Goal: Task Accomplishment & Management: Manage account settings

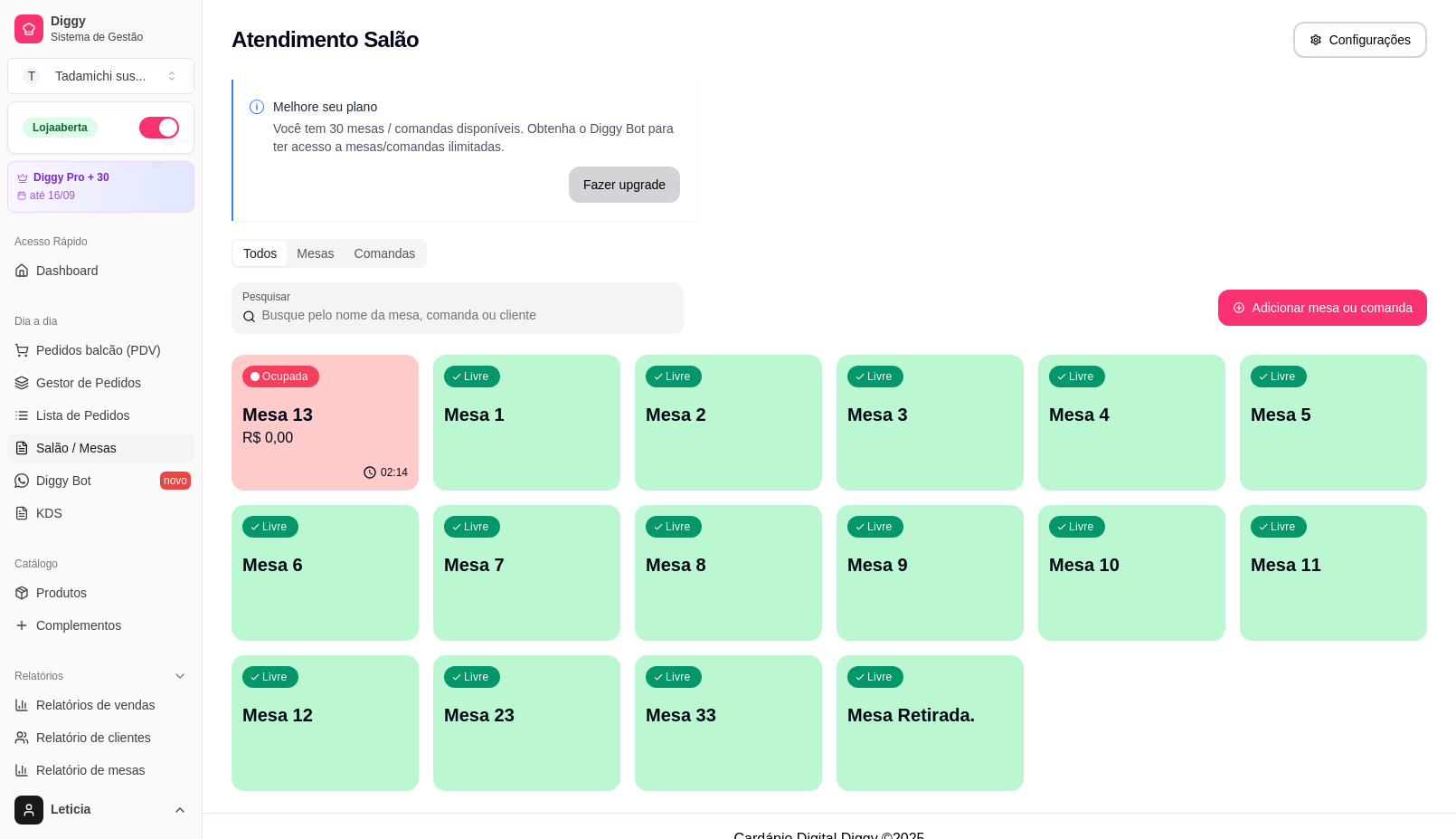
click at [291, 437] on p "R$ 0,00" at bounding box center [325, 438] width 165 height 21
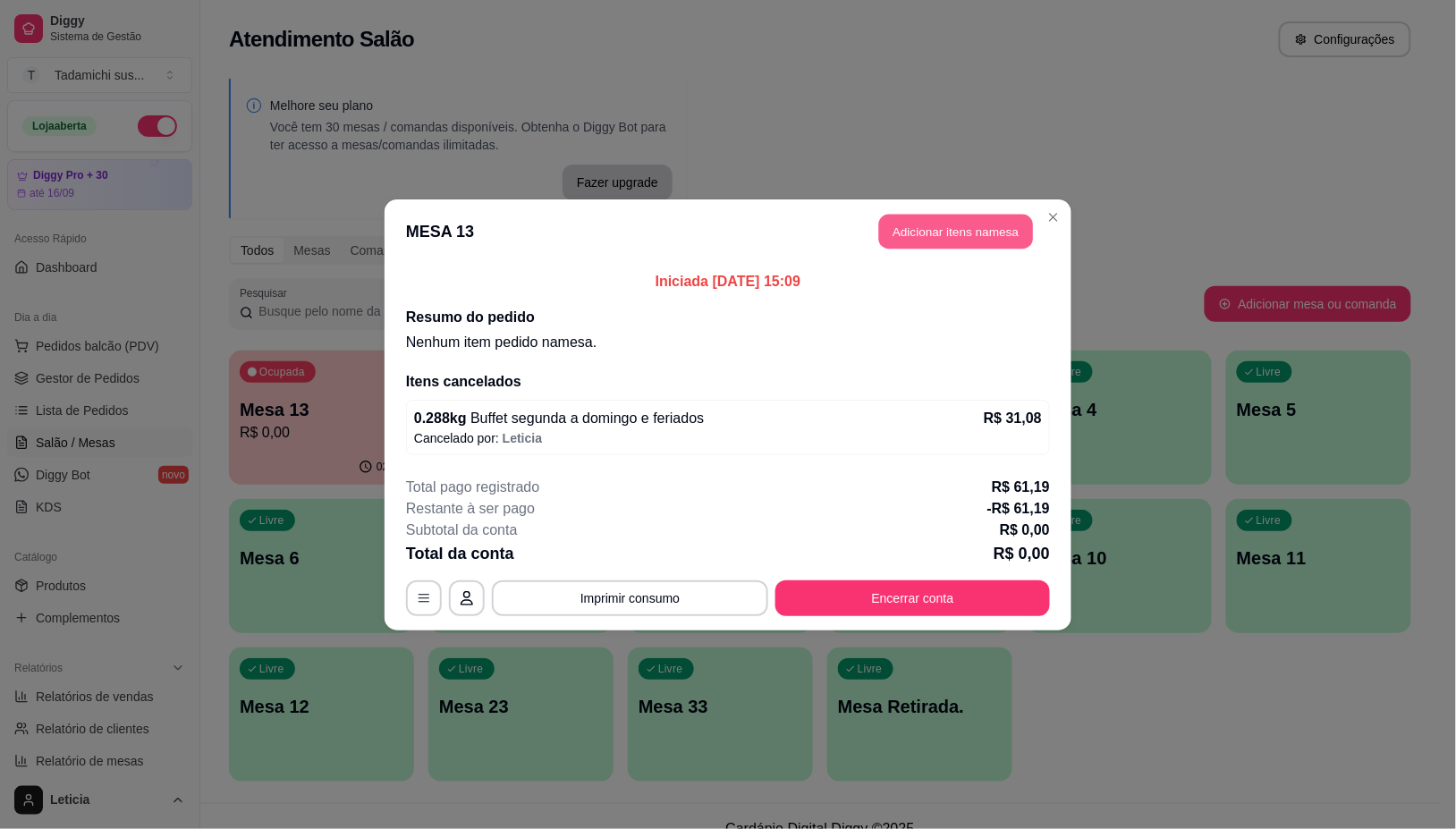
click at [979, 230] on button "Adicionar itens na mesa" at bounding box center [955, 231] width 154 height 35
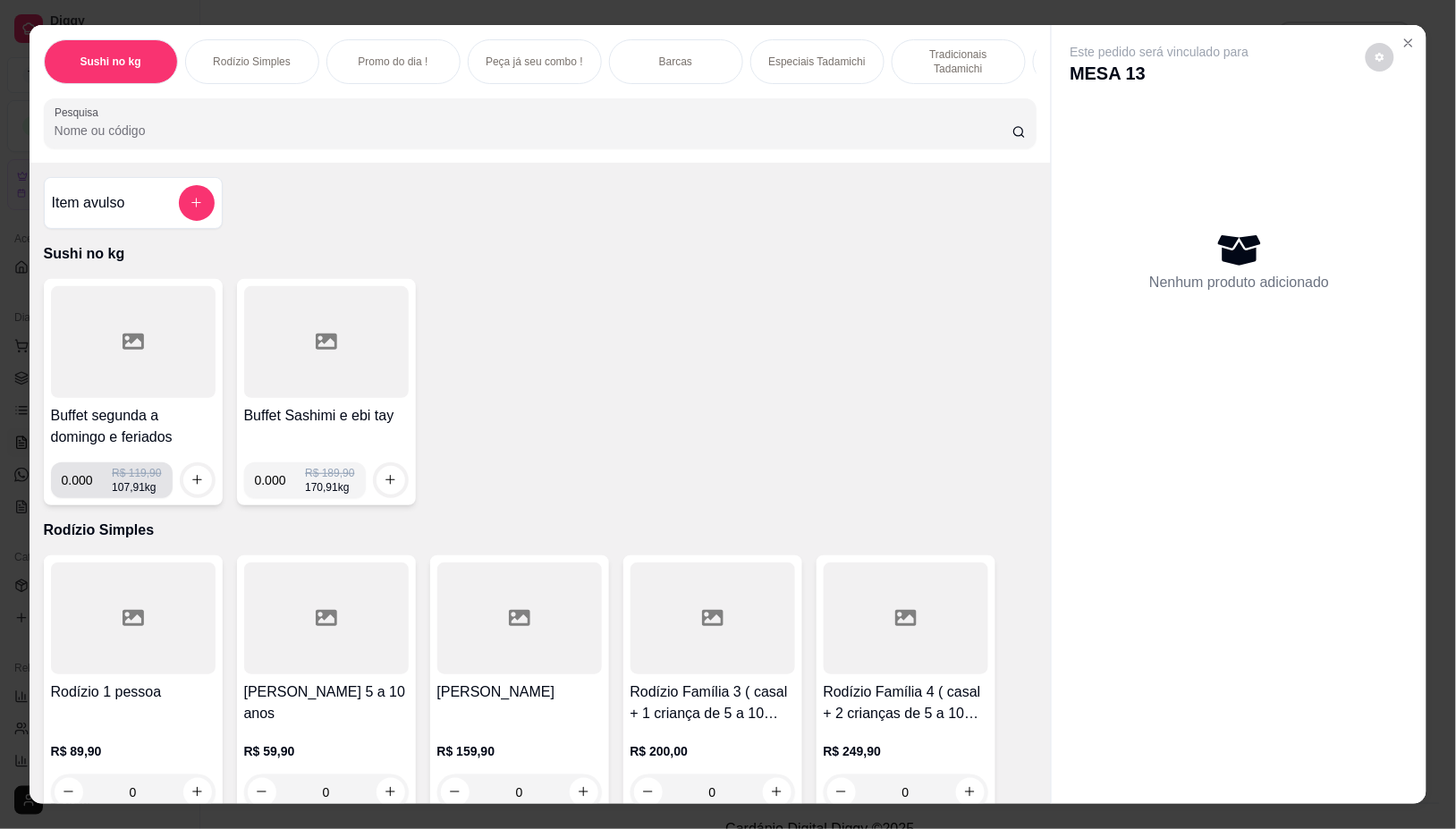
click at [82, 481] on input "0.000" at bounding box center [87, 479] width 51 height 35
type input "0.288"
click at [194, 483] on icon "increase-product-quantity" at bounding box center [197, 480] width 13 height 13
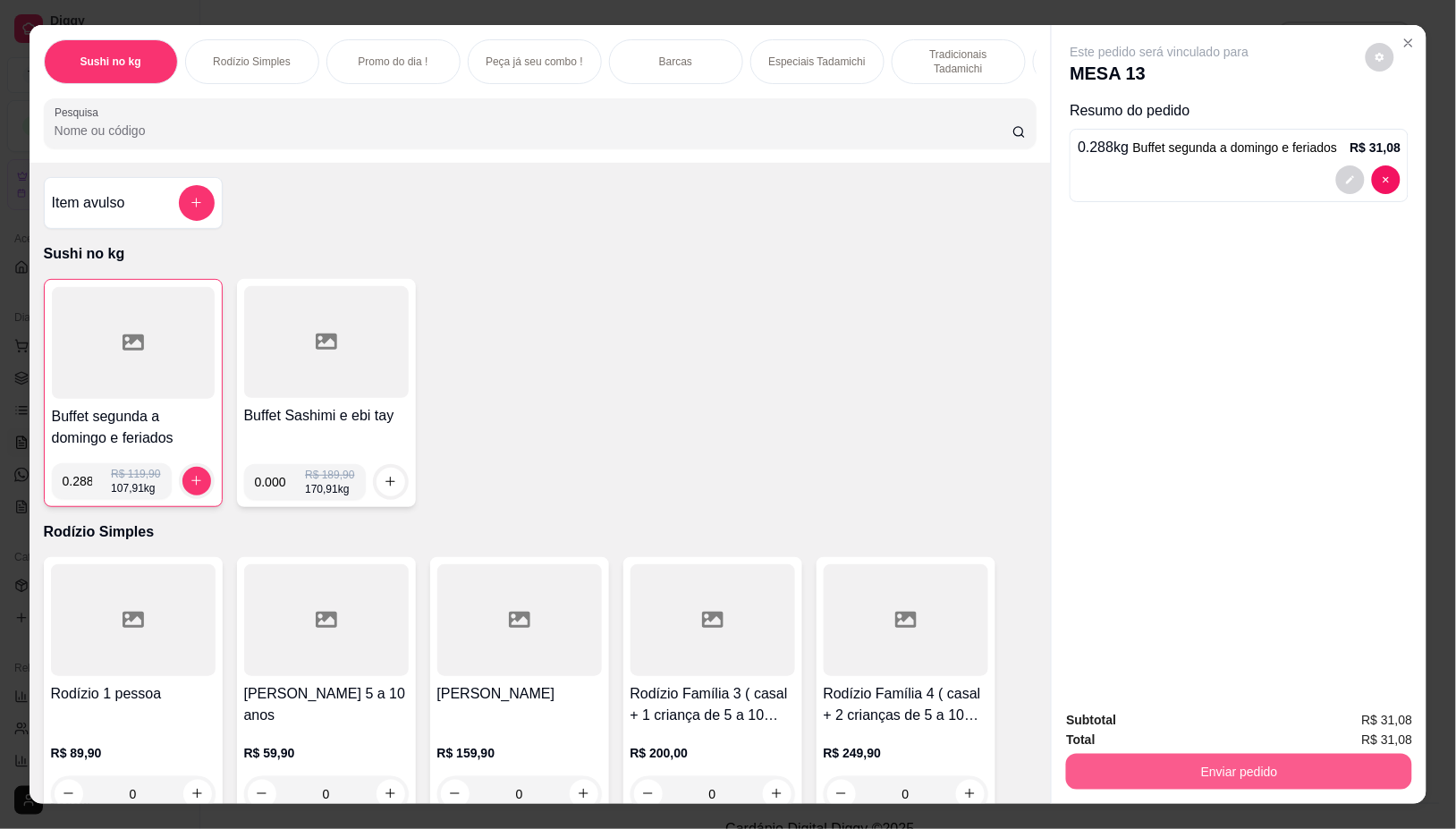
click at [1216, 776] on button "Enviar pedido" at bounding box center [1239, 771] width 346 height 35
click at [1165, 720] on button "Não registrar e enviar pedido" at bounding box center [1179, 719] width 181 height 33
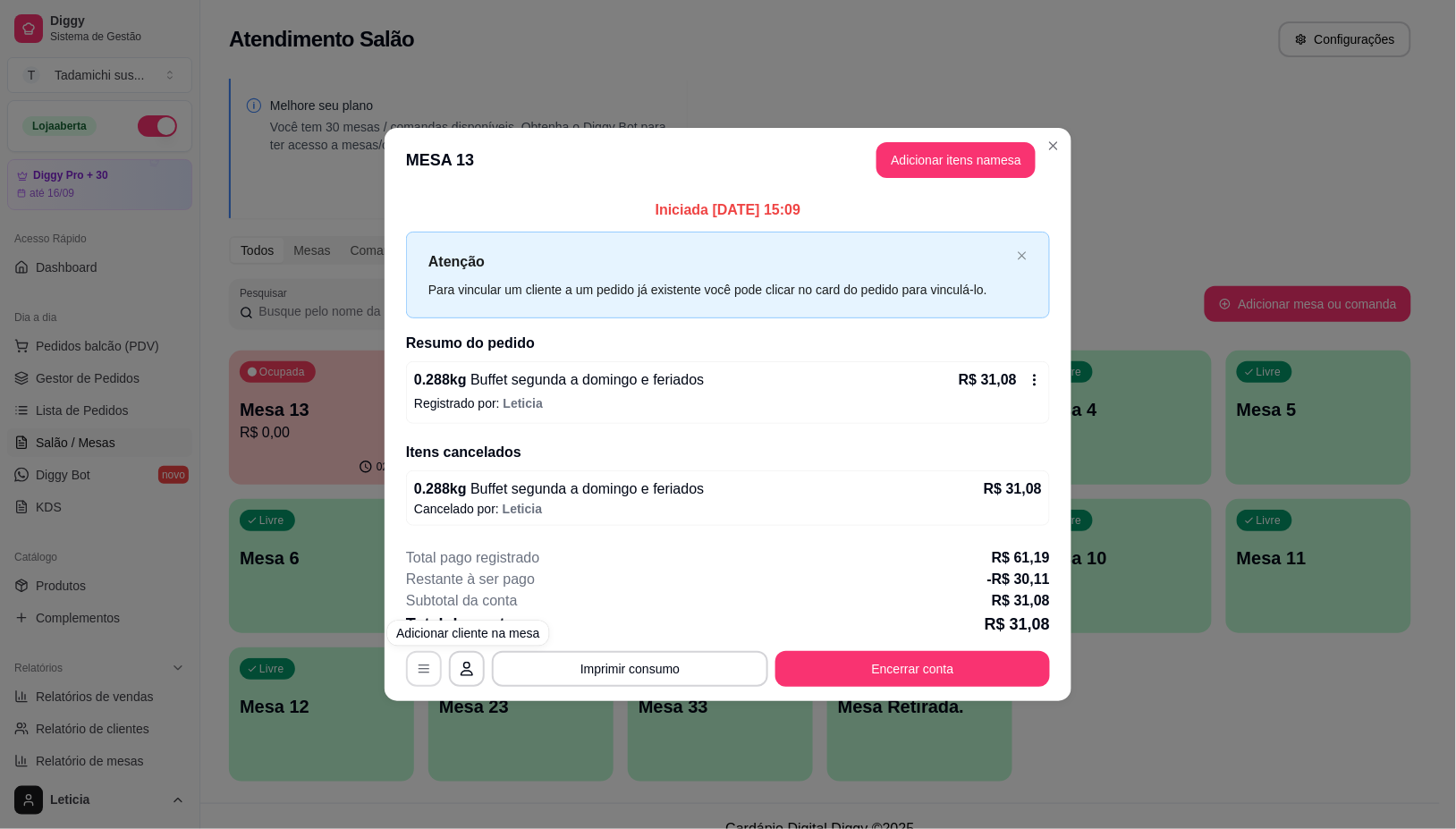
click at [414, 653] on button "button" at bounding box center [423, 669] width 35 height 35
click at [1034, 381] on icon at bounding box center [1035, 380] width 3 height 11
click at [904, 678] on button "Encerrar conta" at bounding box center [912, 669] width 267 height 35
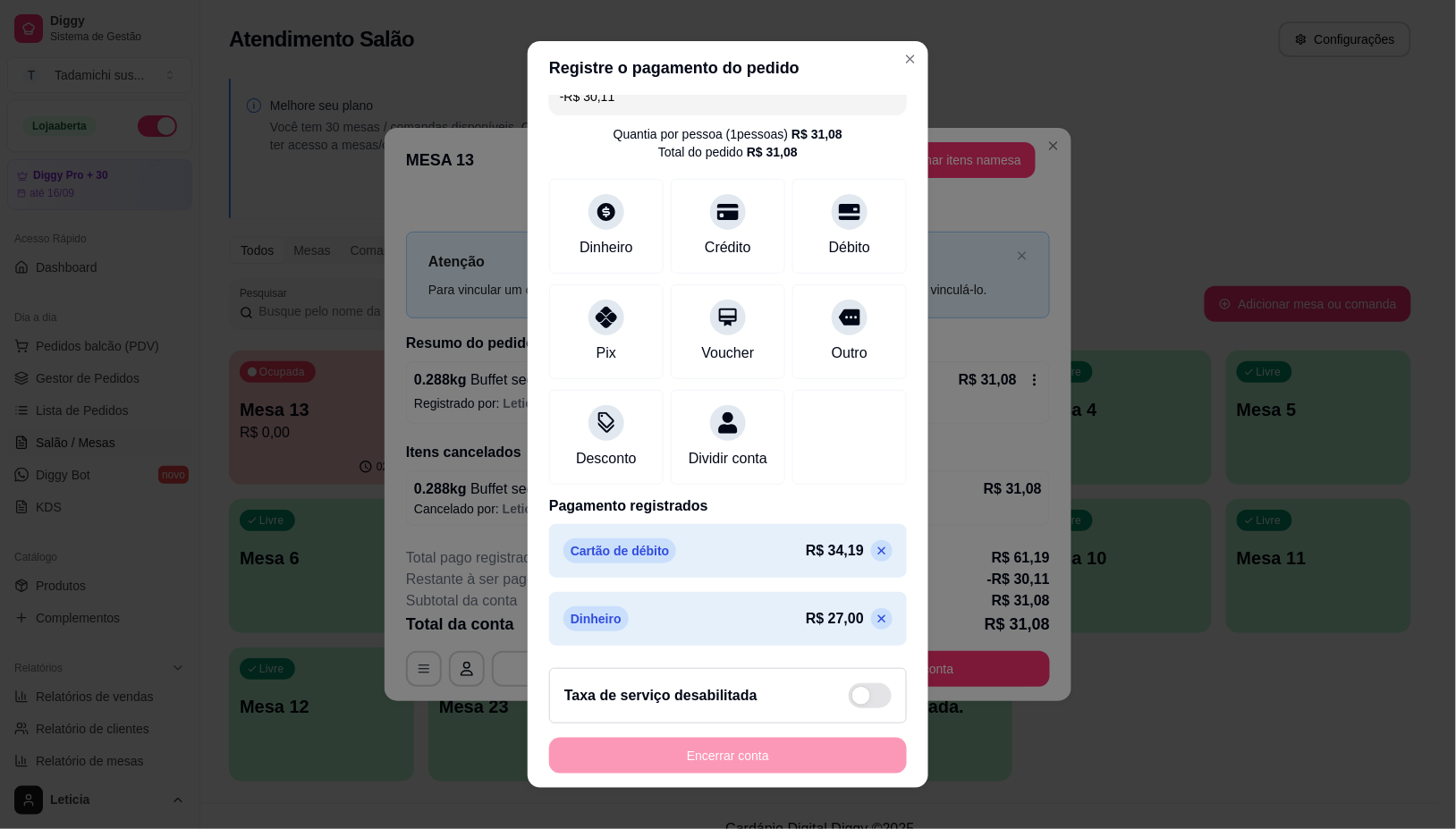
scroll to position [45, 0]
click at [875, 555] on icon at bounding box center [882, 550] width 14 height 14
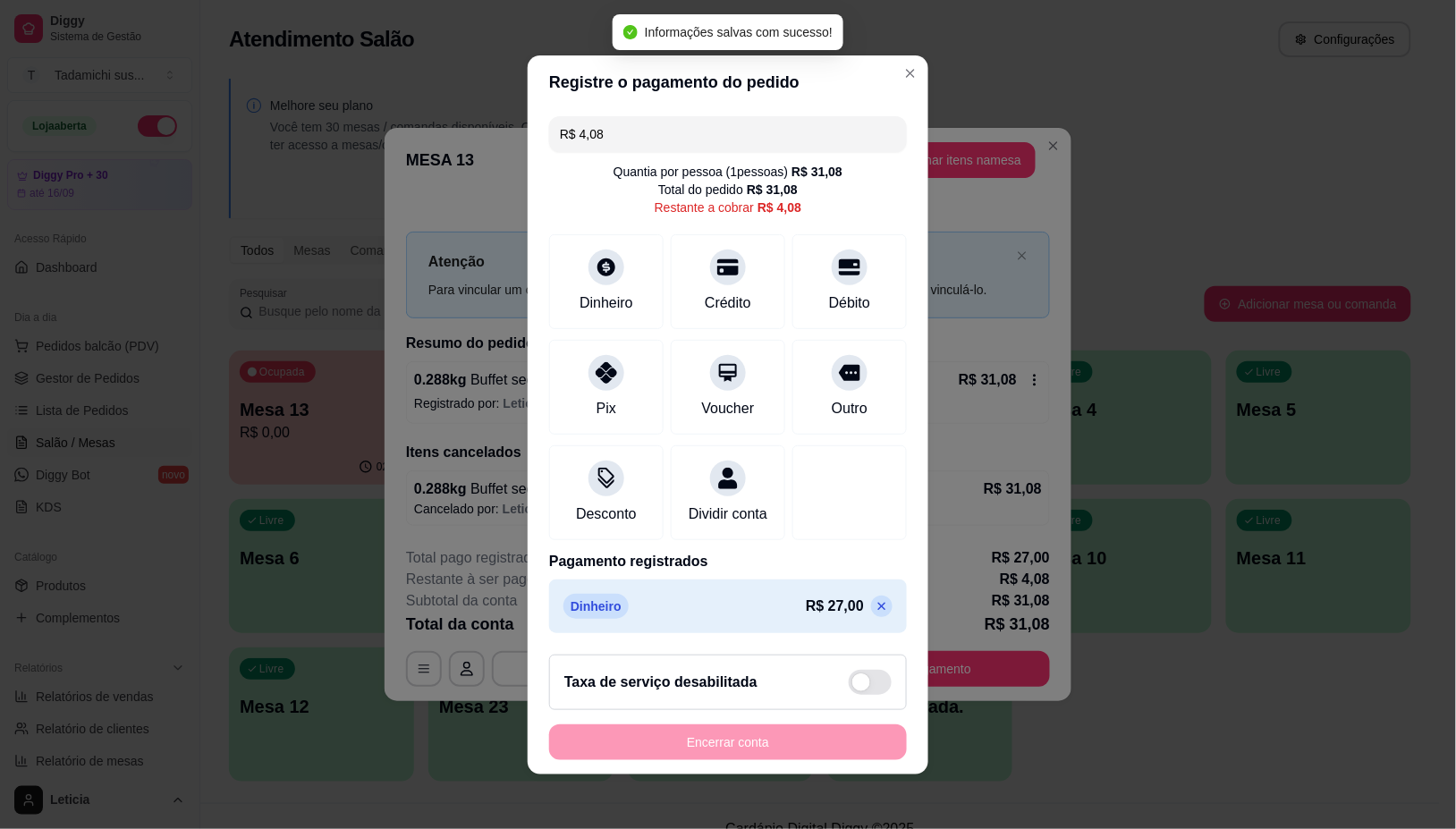
scroll to position [0, 0]
click at [875, 613] on icon at bounding box center [882, 606] width 14 height 14
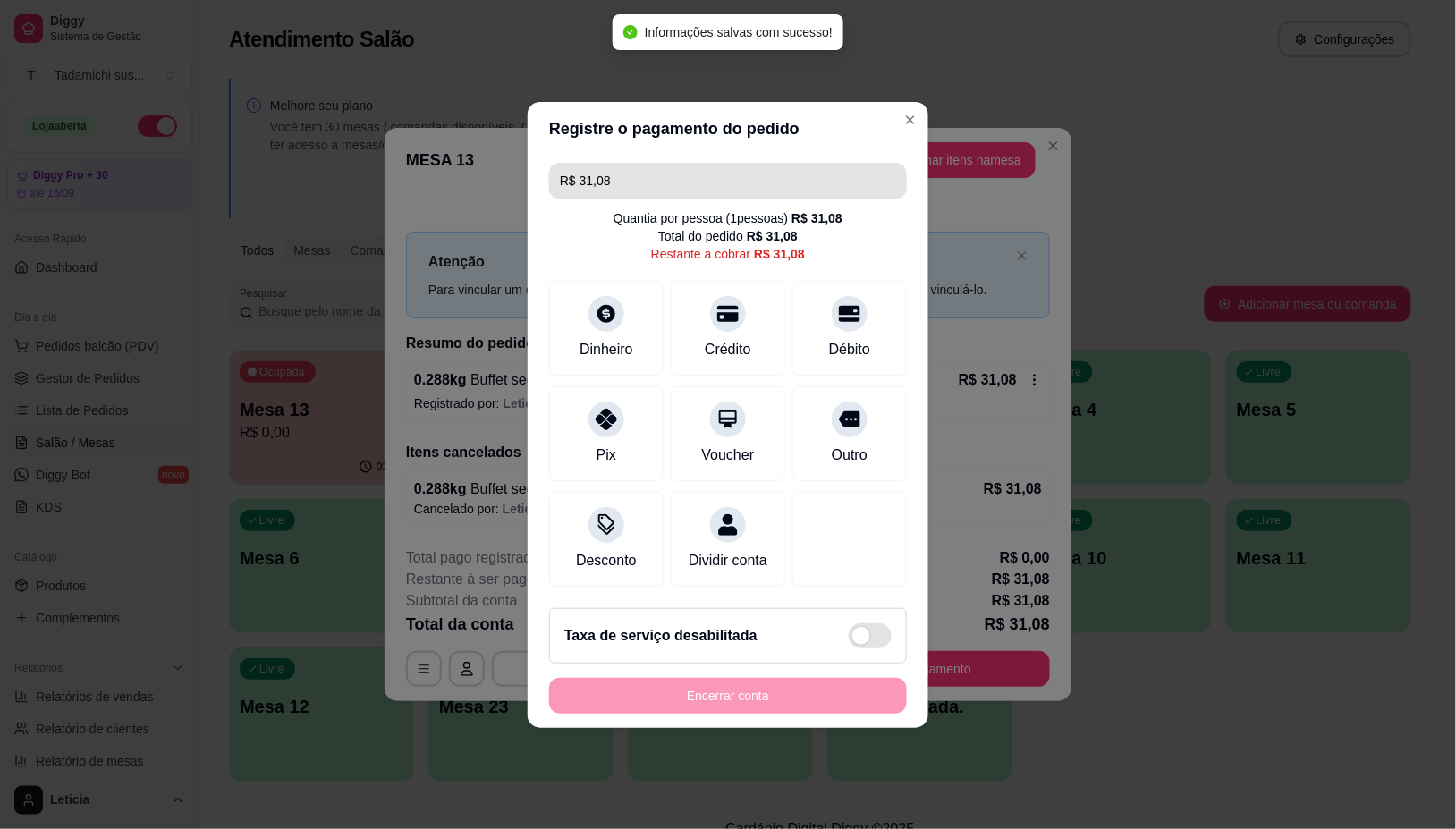
click at [651, 162] on input "R$ 31,08" at bounding box center [728, 180] width 336 height 35
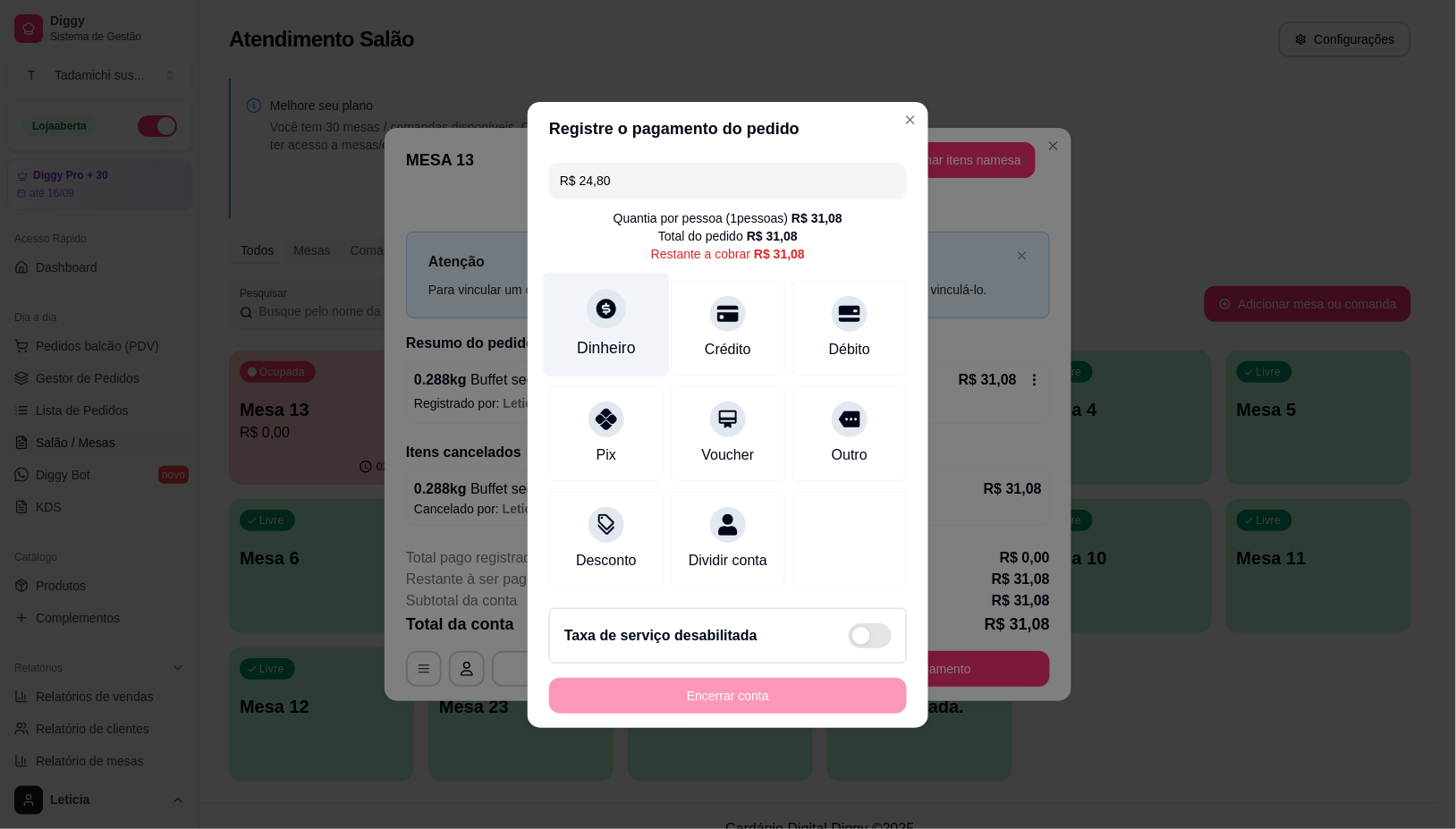
click at [578, 313] on div "Dinheiro" at bounding box center [607, 325] width 126 height 105
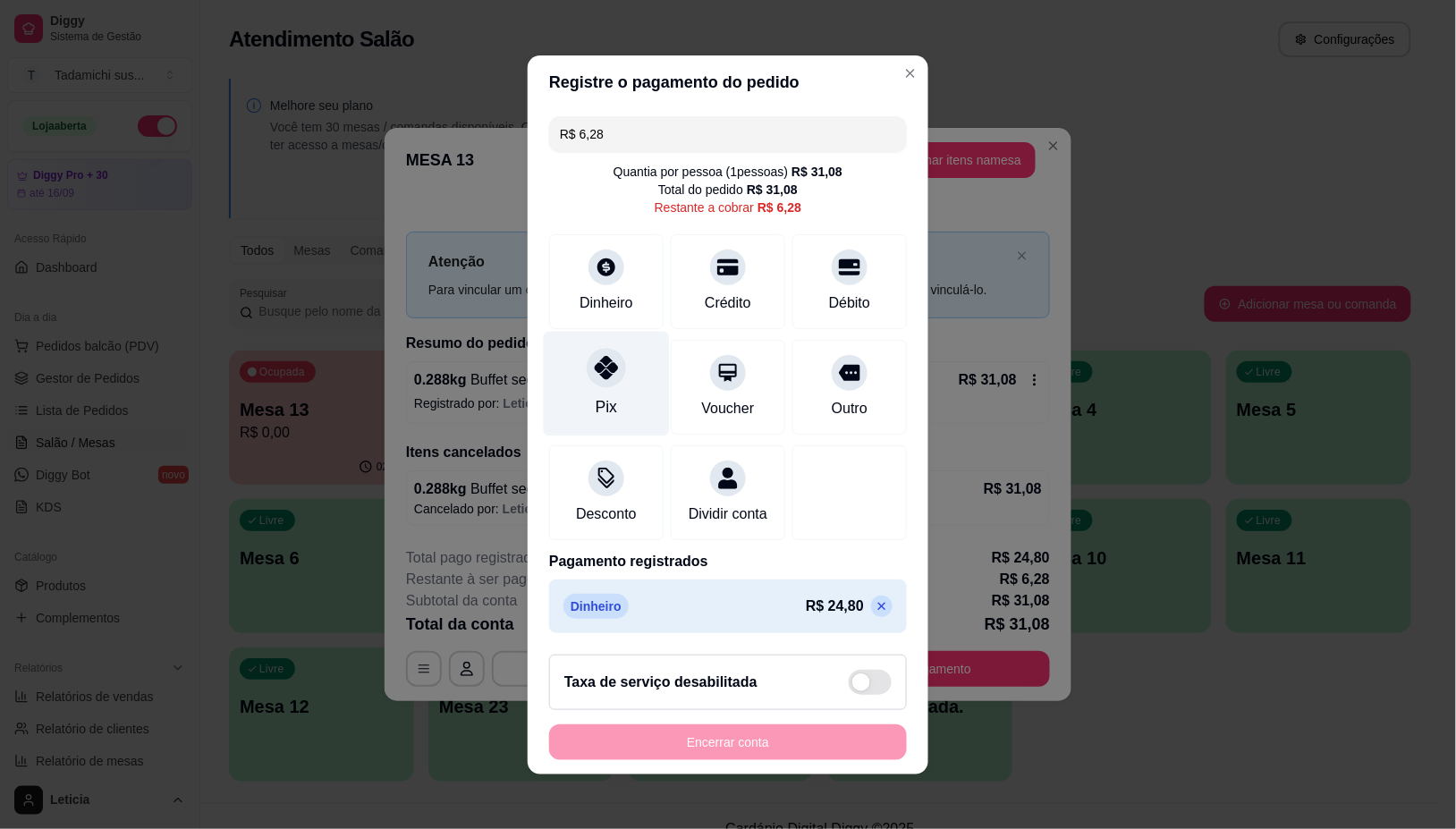
click at [587, 375] on div "Pix" at bounding box center [607, 383] width 126 height 105
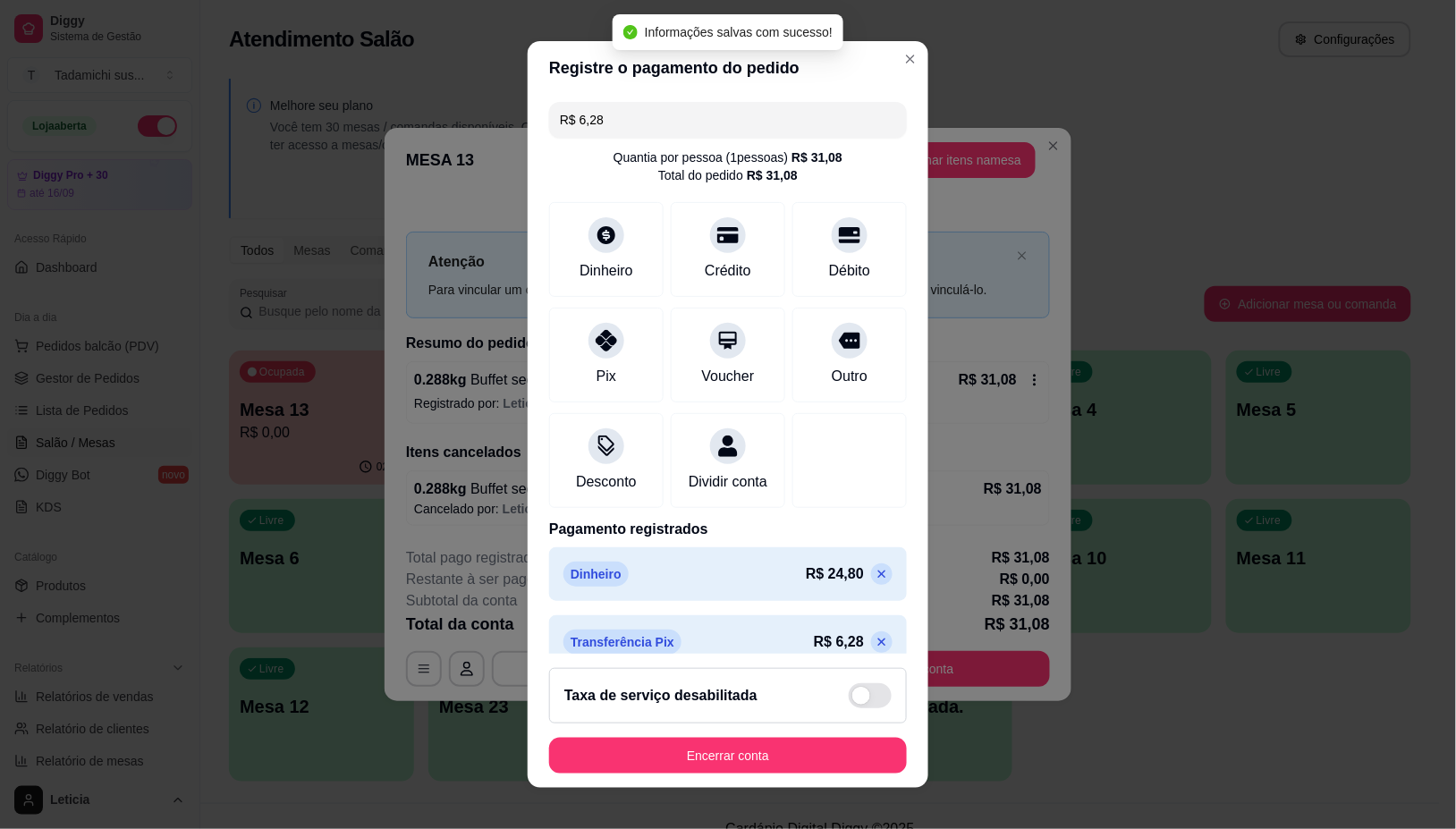
type input "R$ 0,00"
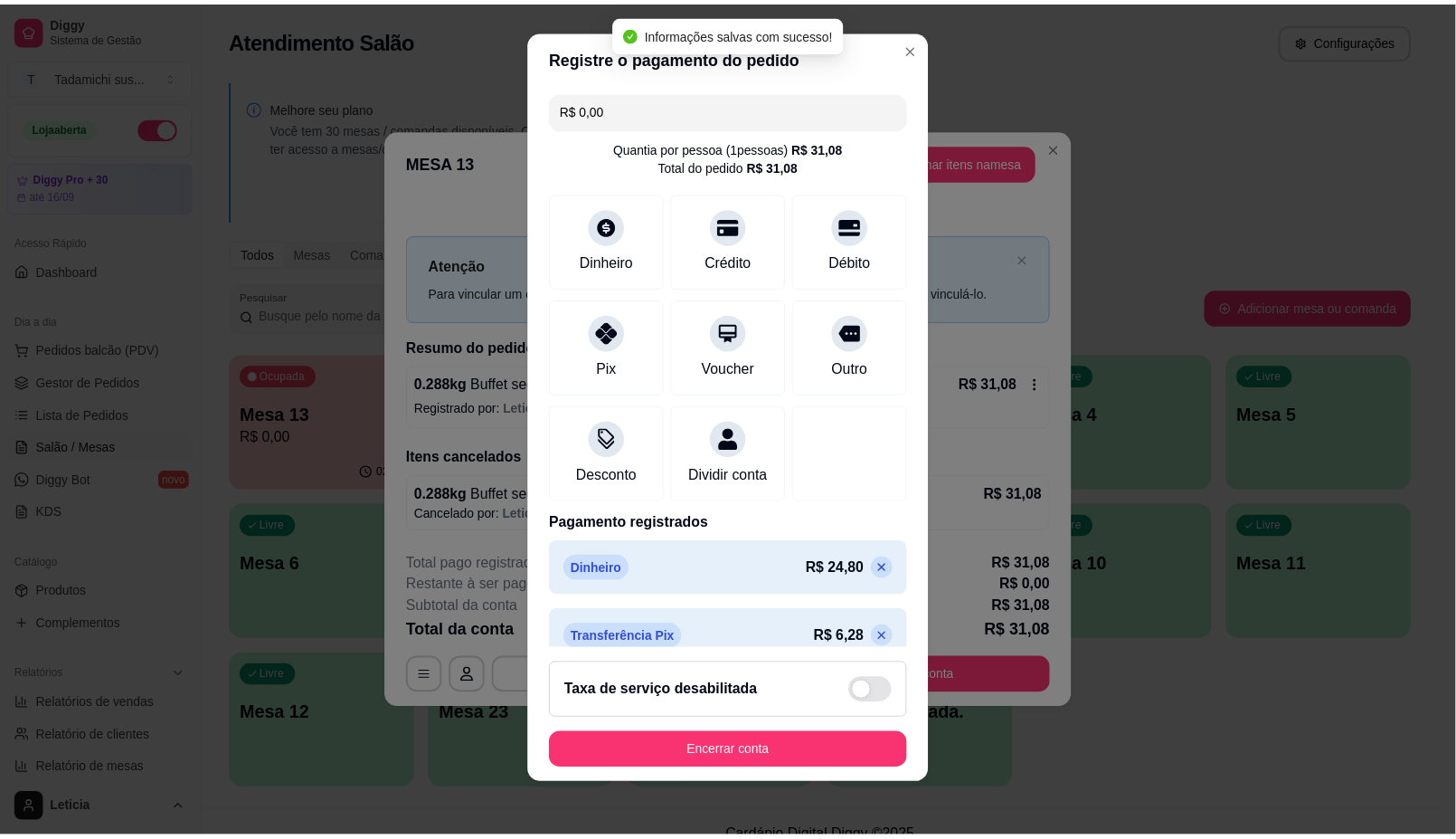
scroll to position [15, 0]
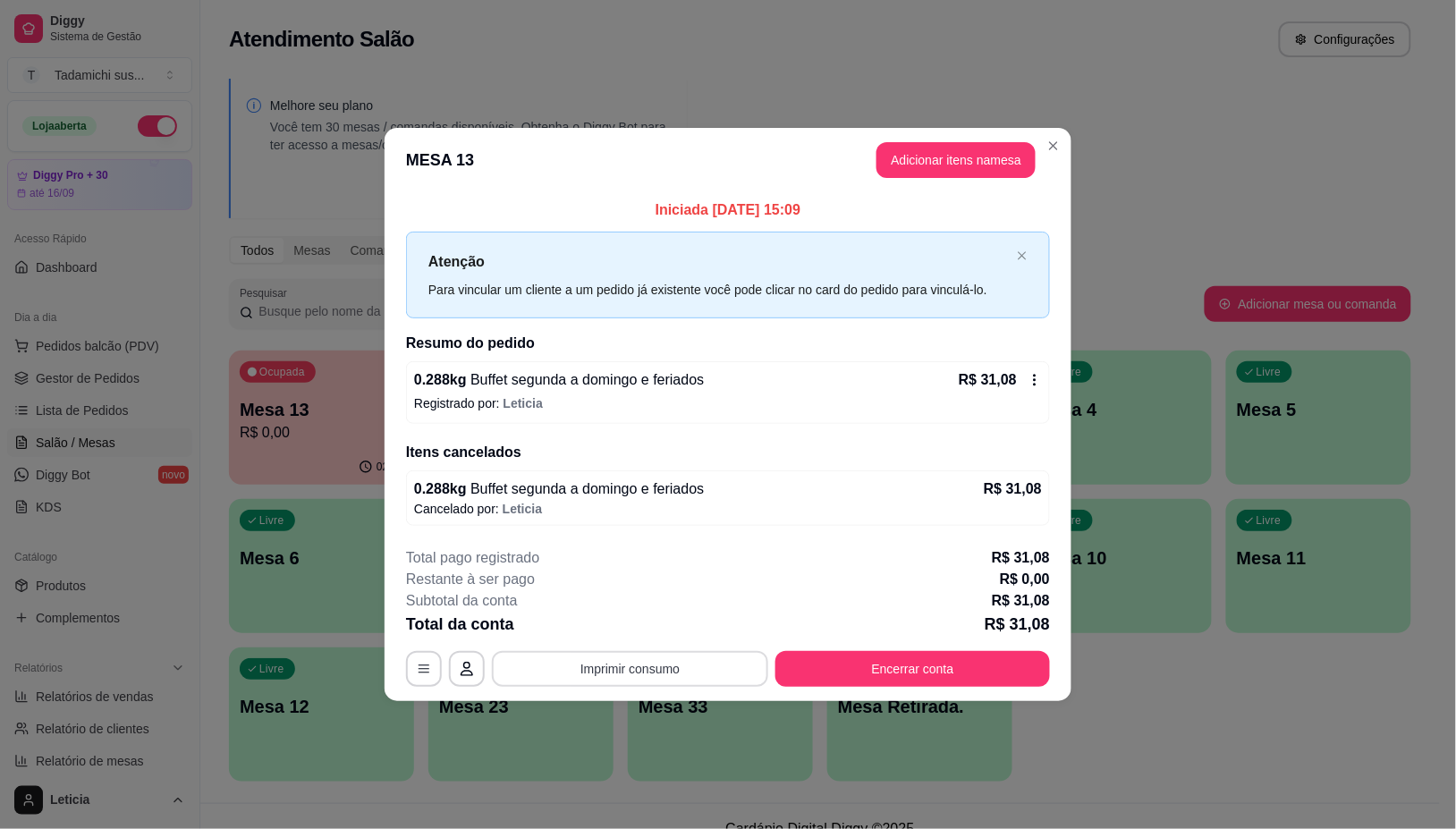
click at [562, 677] on button "Imprimir consumo" at bounding box center [630, 669] width 276 height 35
click at [612, 591] on button "IMPRESSORA" at bounding box center [636, 593] width 138 height 29
click at [836, 677] on button "Encerrar conta" at bounding box center [912, 669] width 267 height 35
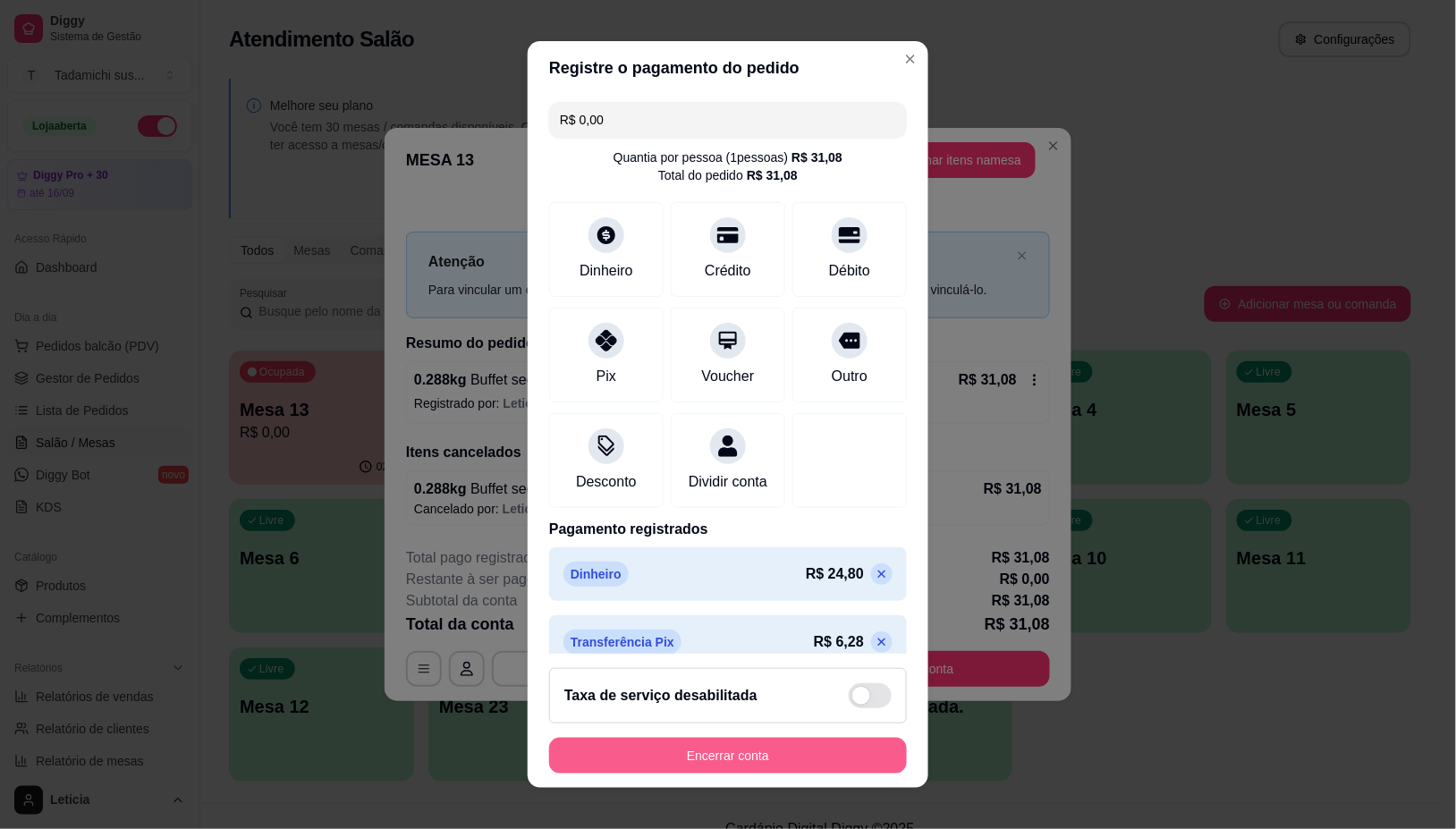
click at [679, 754] on button "Encerrar conta" at bounding box center [728, 755] width 357 height 35
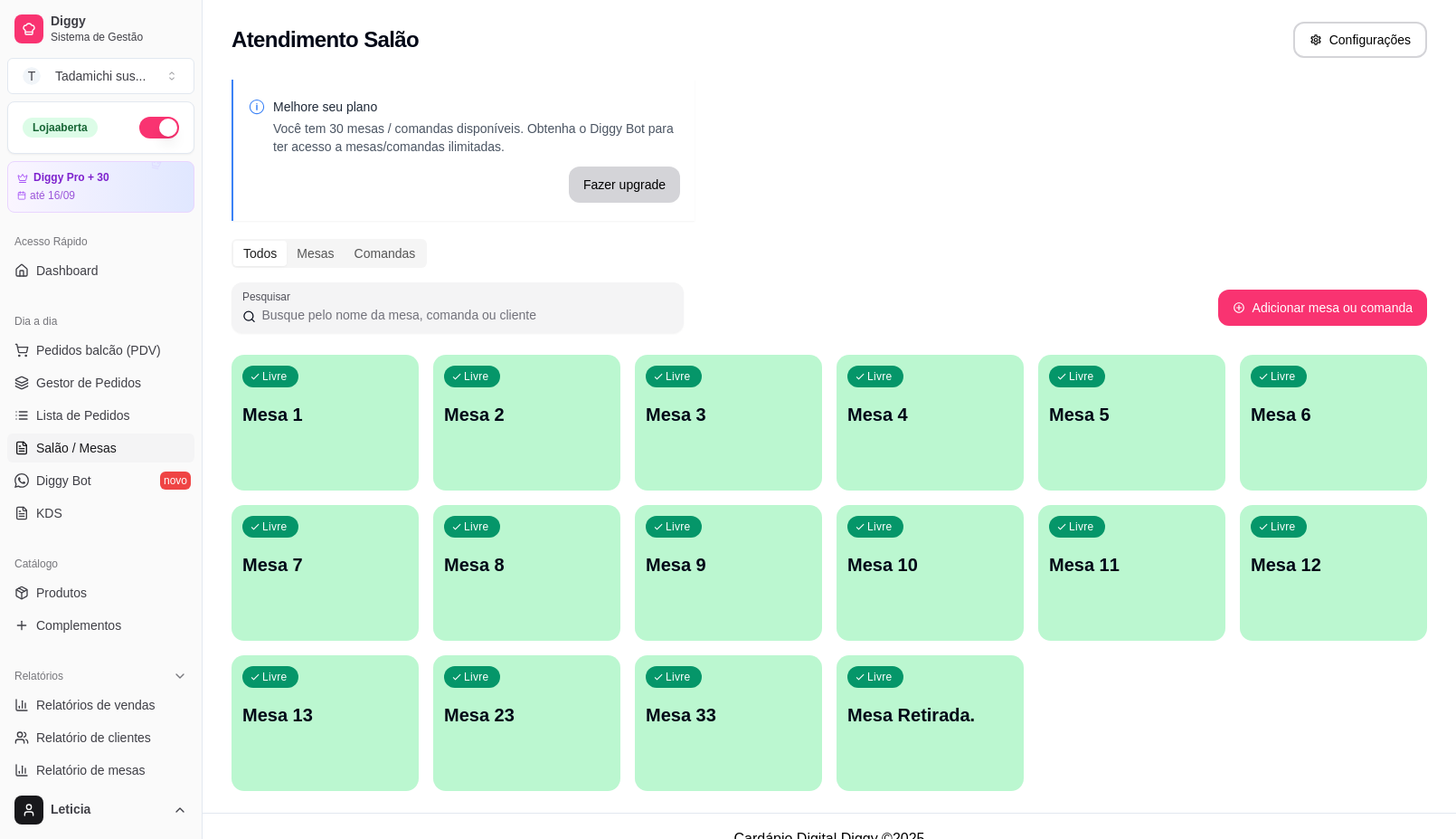
click at [942, 722] on p "Mesa Retirada." at bounding box center [929, 714] width 165 height 25
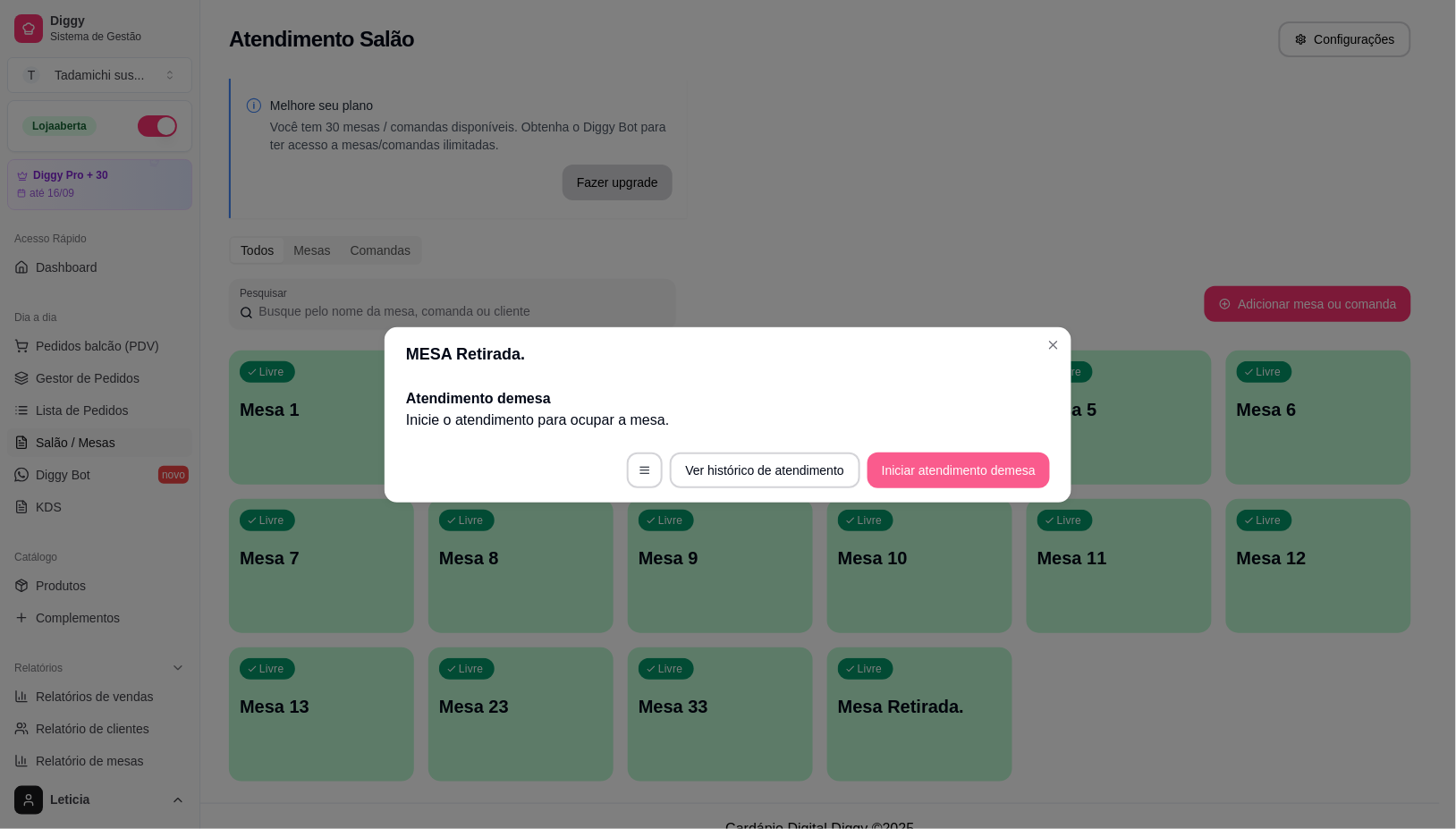
click at [960, 460] on button "Iniciar atendimento de mesa" at bounding box center [958, 470] width 182 height 35
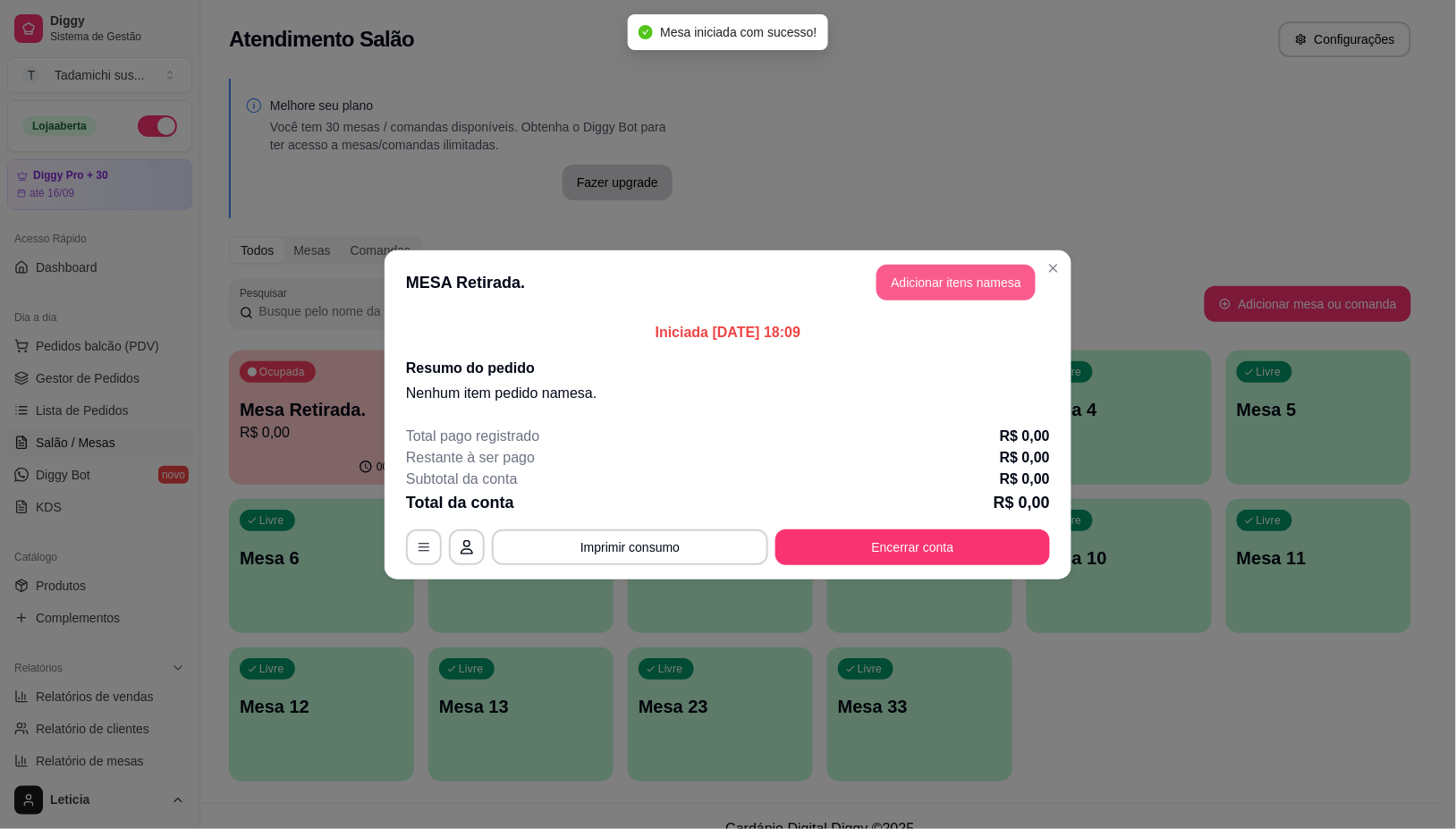
click at [980, 271] on button "Adicionar itens na mesa" at bounding box center [955, 282] width 160 height 35
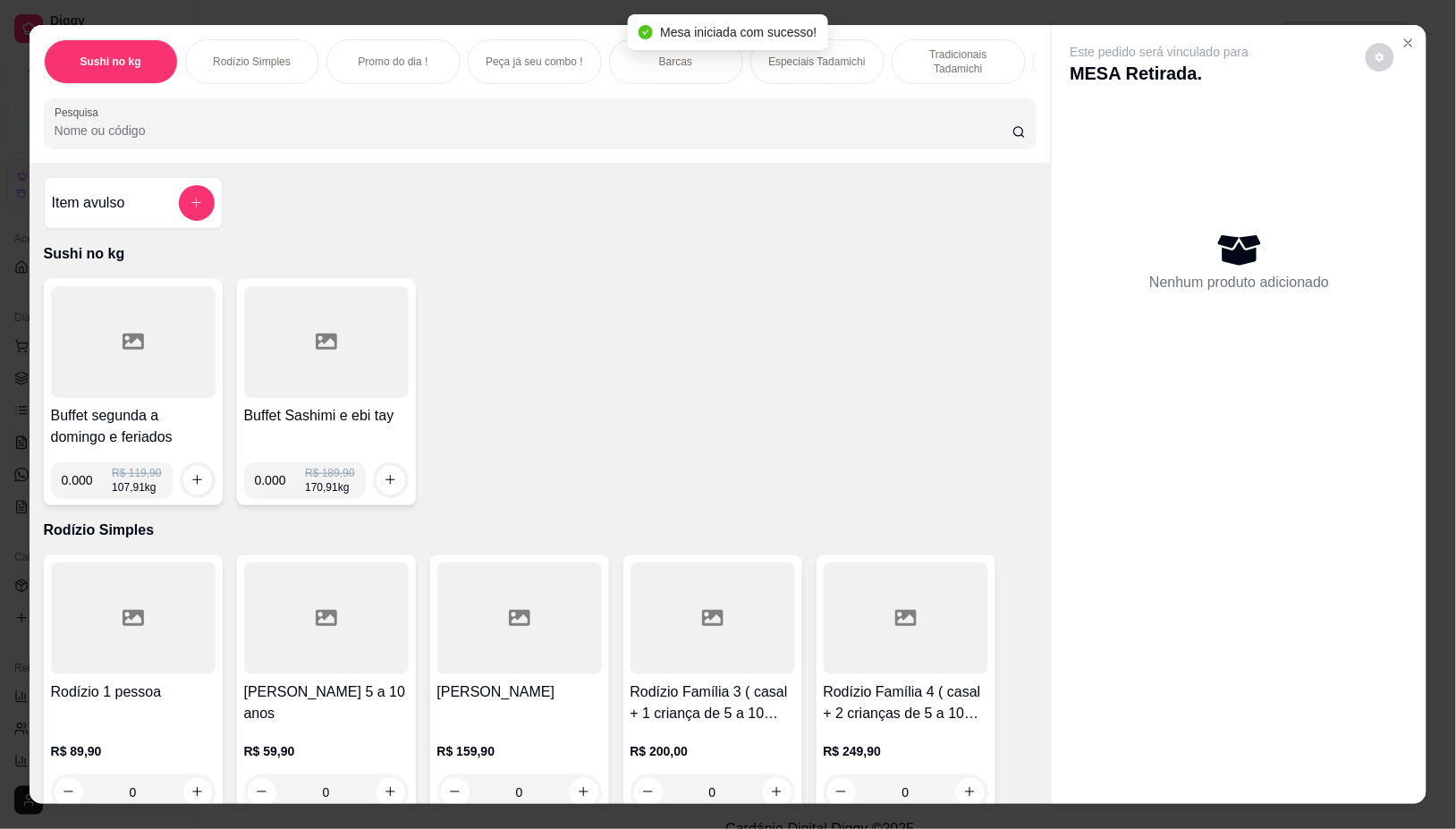
click at [495, 115] on div at bounding box center [541, 122] width 973 height 35
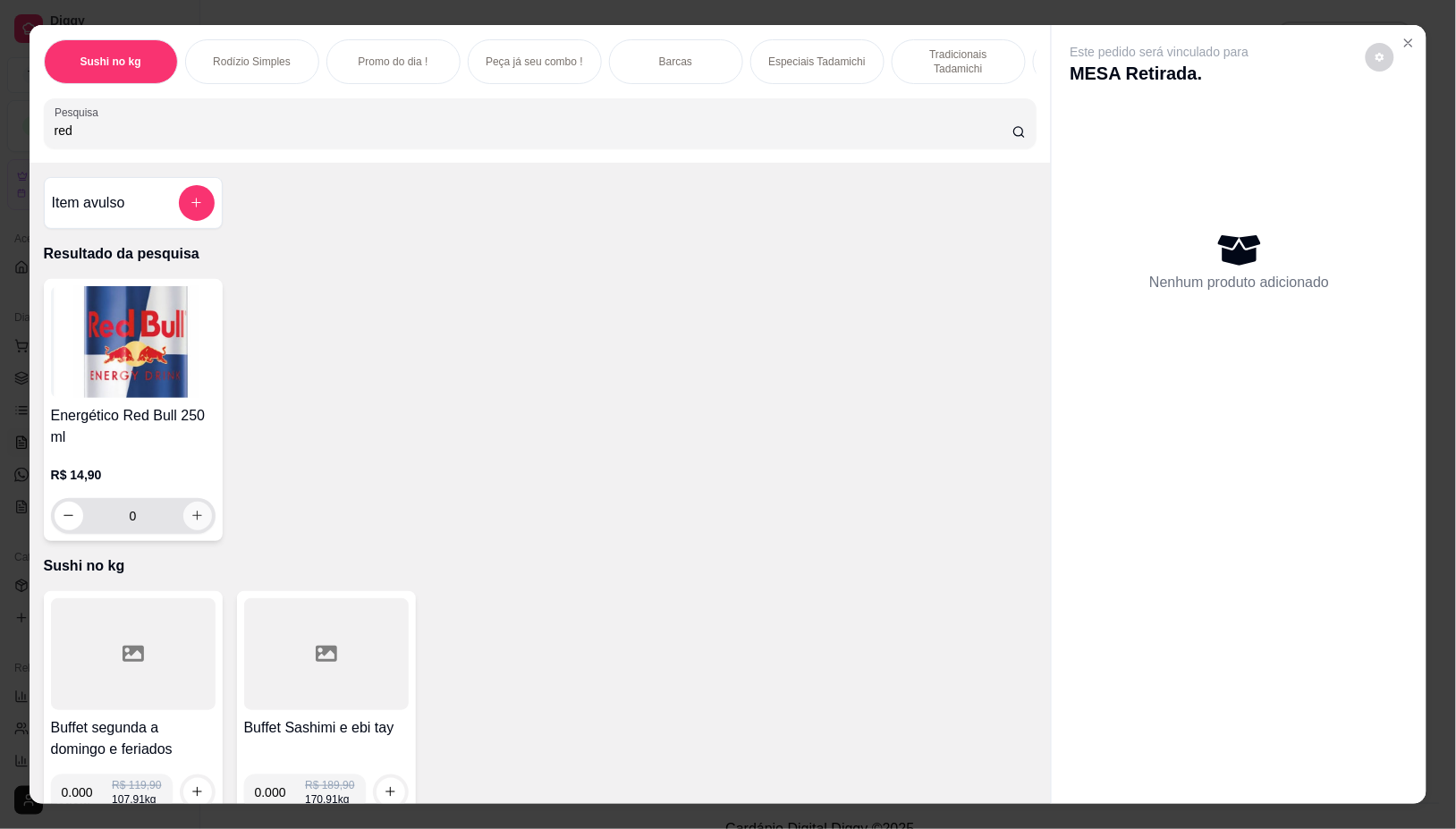
type input "red"
click at [179, 512] on div "0" at bounding box center [133, 515] width 158 height 35
type input "1"
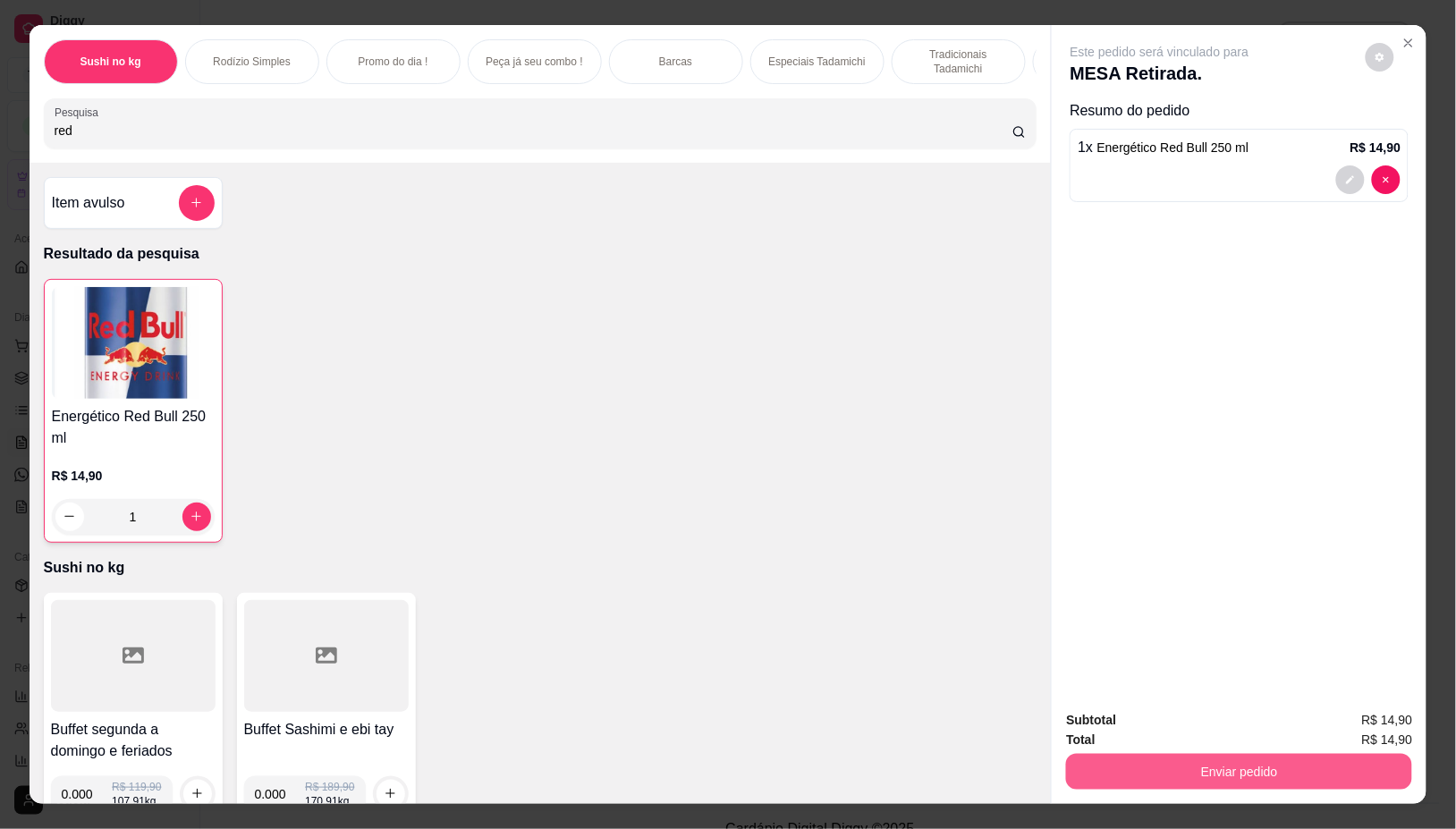
click at [1271, 754] on button "Enviar pedido" at bounding box center [1239, 771] width 346 height 35
click at [1190, 712] on button "Não registrar e enviar pedido" at bounding box center [1179, 719] width 181 height 33
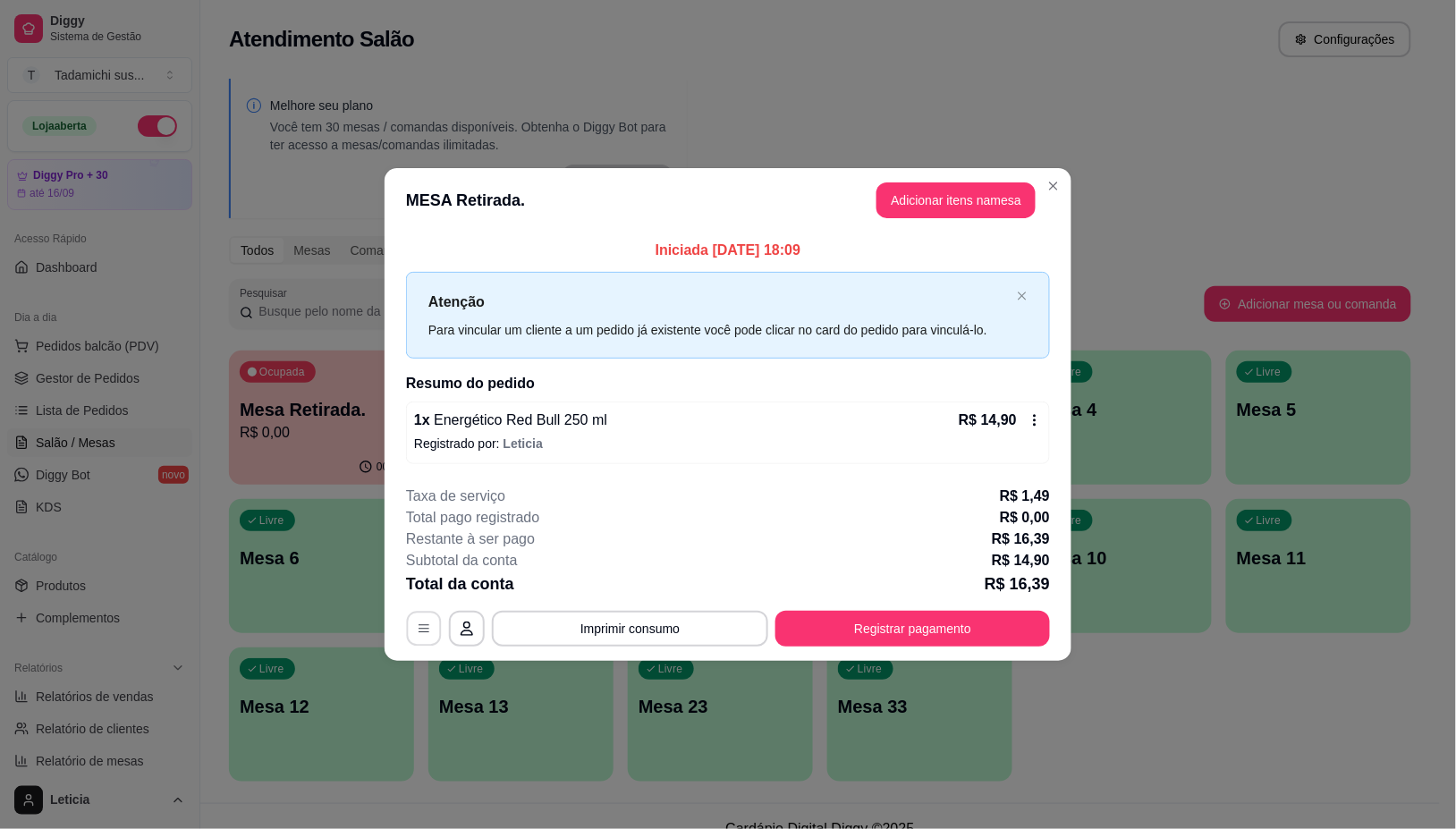
click at [447, 620] on div "**********" at bounding box center [728, 627] width 644 height 35
click at [422, 624] on icon "button" at bounding box center [423, 628] width 14 height 14
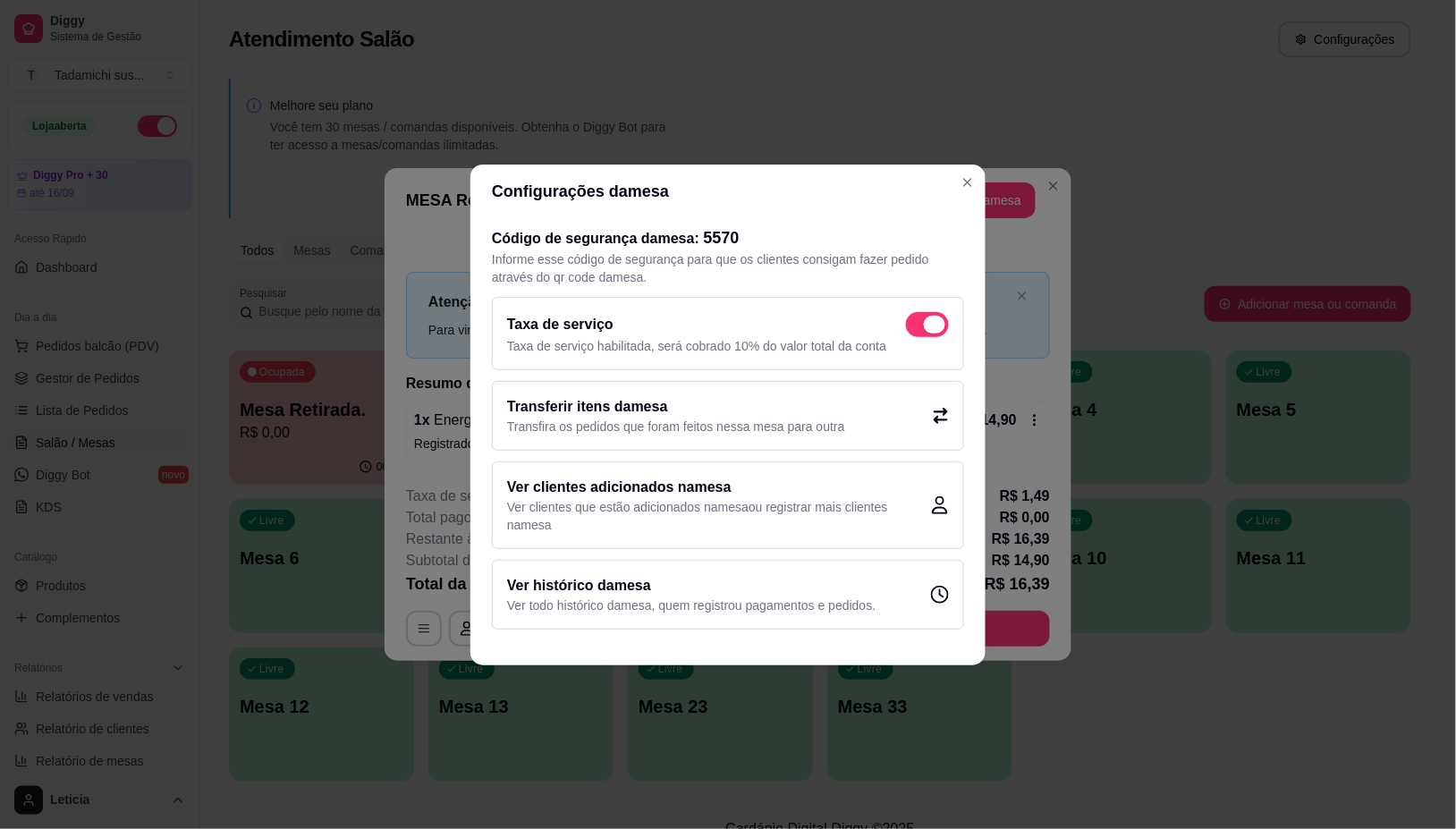
click at [928, 312] on span at bounding box center [927, 325] width 43 height 25
click at [917, 328] on input "checkbox" at bounding box center [910, 333] width 11 height 11
checkbox input "false"
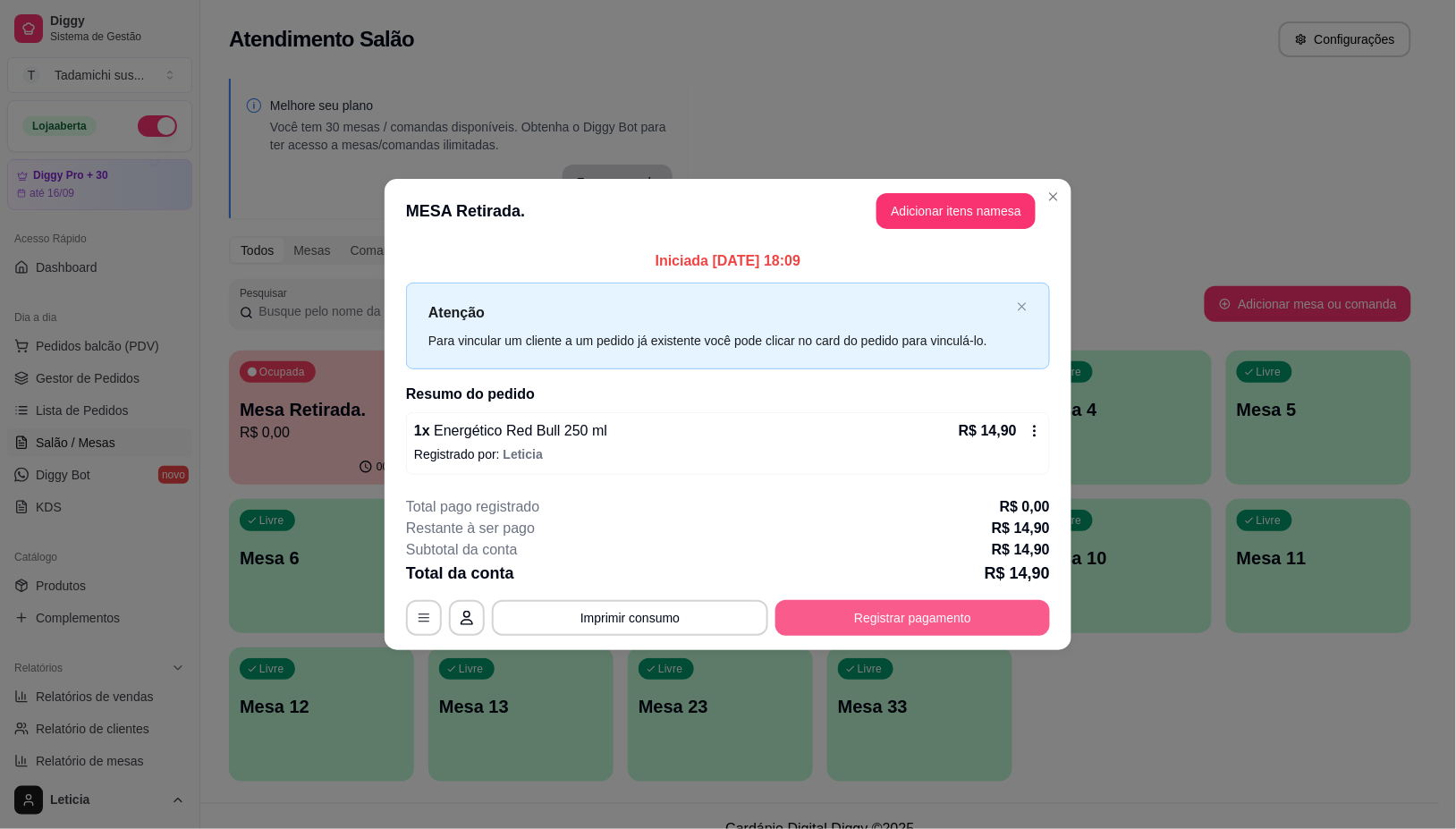
click at [875, 609] on button "Registrar pagamento" at bounding box center [912, 617] width 274 height 35
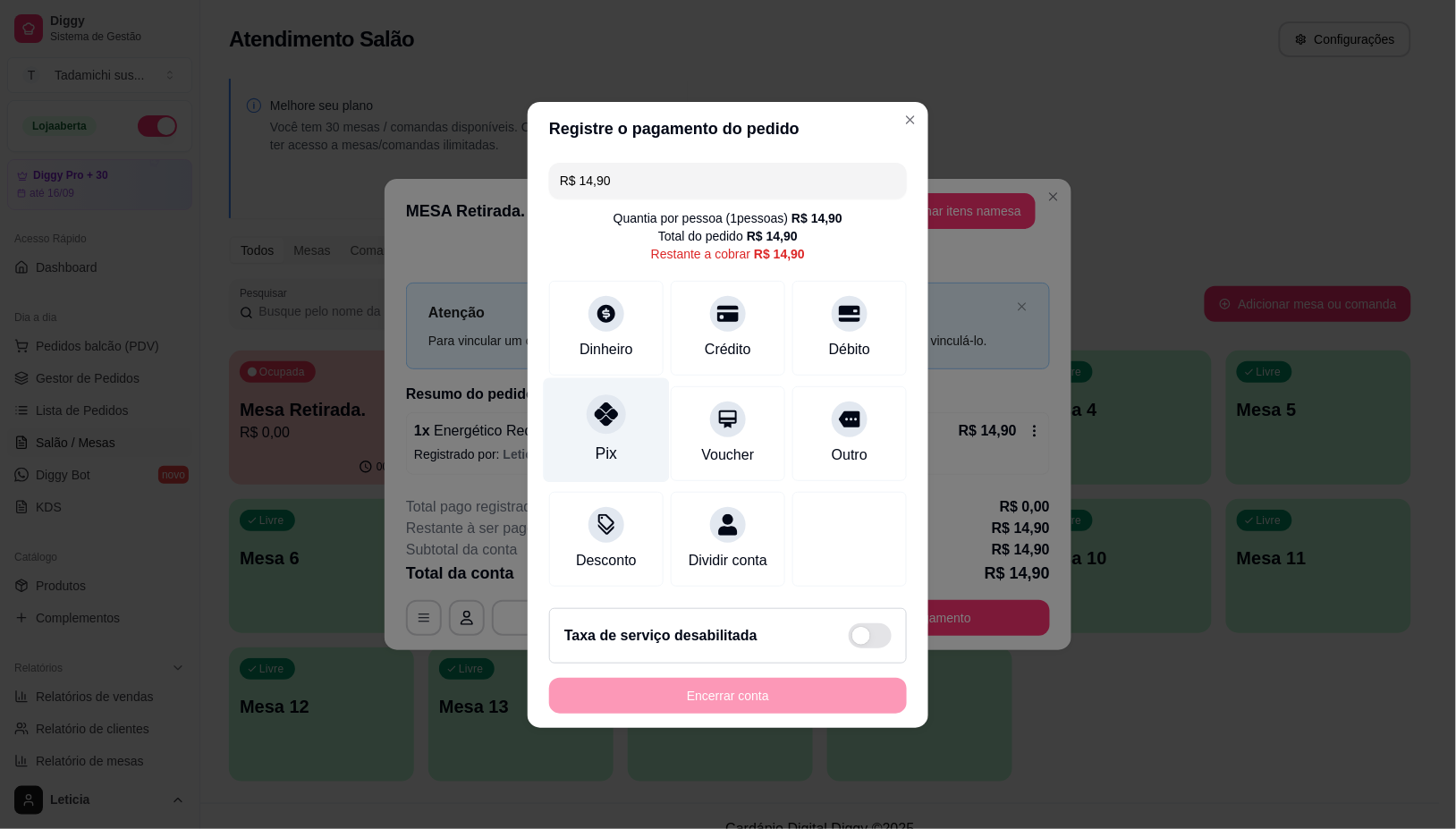
click at [614, 449] on div "Pix" at bounding box center [607, 430] width 126 height 105
type input "R$ 0,00"
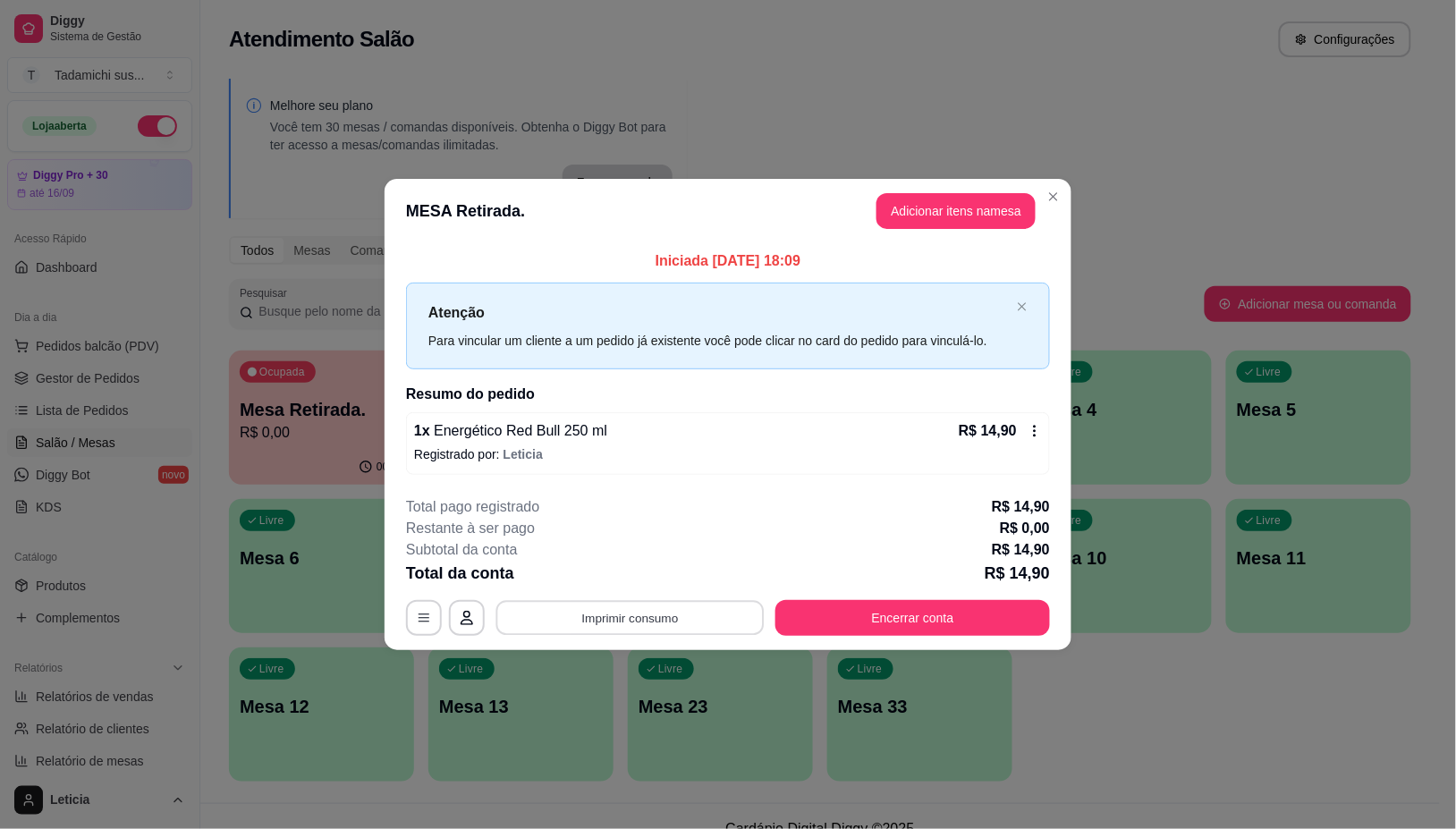
click at [696, 606] on button "Imprimir consumo" at bounding box center [631, 618] width 268 height 35
click at [668, 535] on button "IMPRESSORA" at bounding box center [636, 542] width 138 height 29
click at [876, 619] on button "Encerrar conta" at bounding box center [912, 617] width 274 height 35
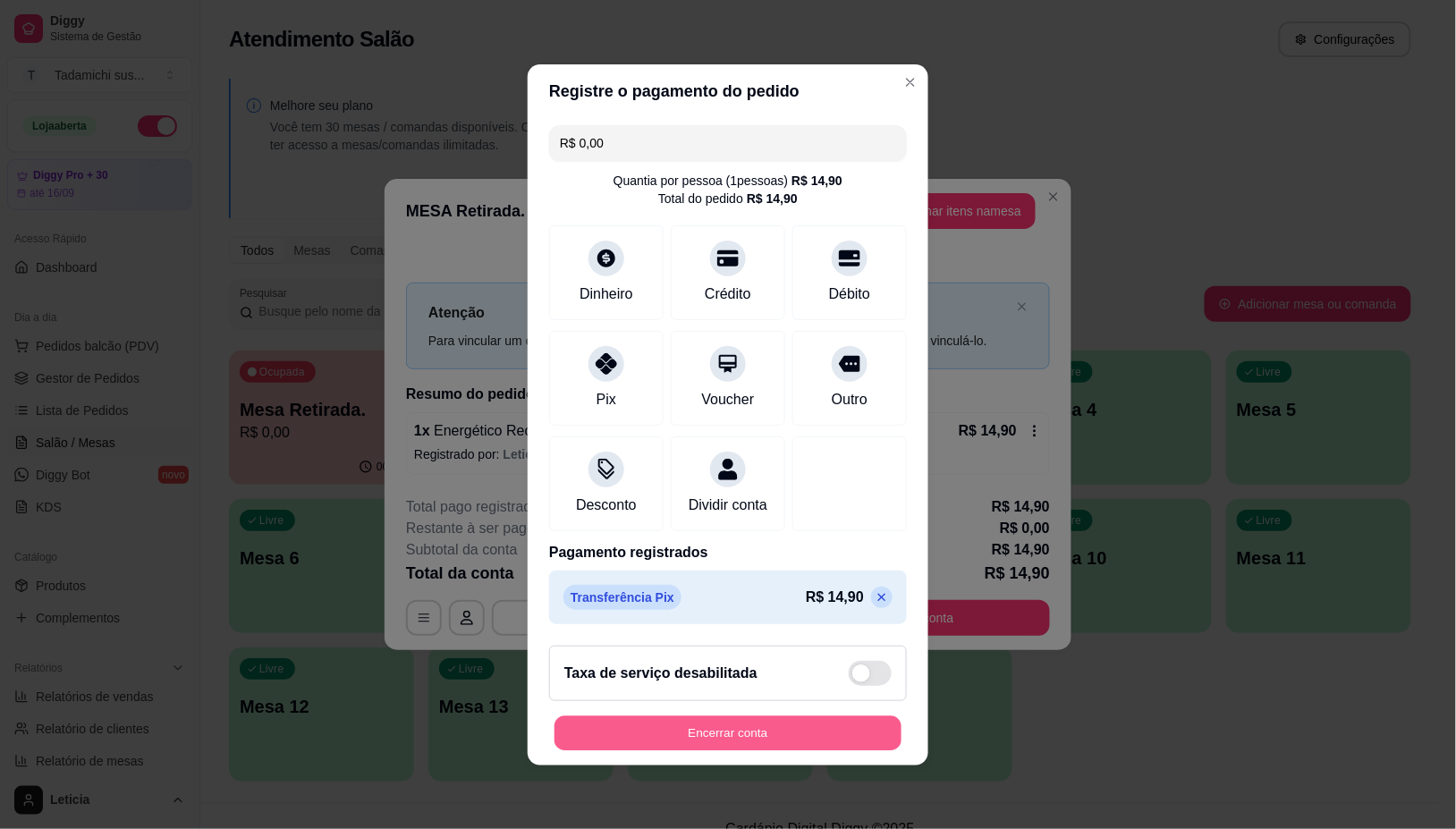
click at [754, 739] on button "Encerrar conta" at bounding box center [727, 733] width 347 height 35
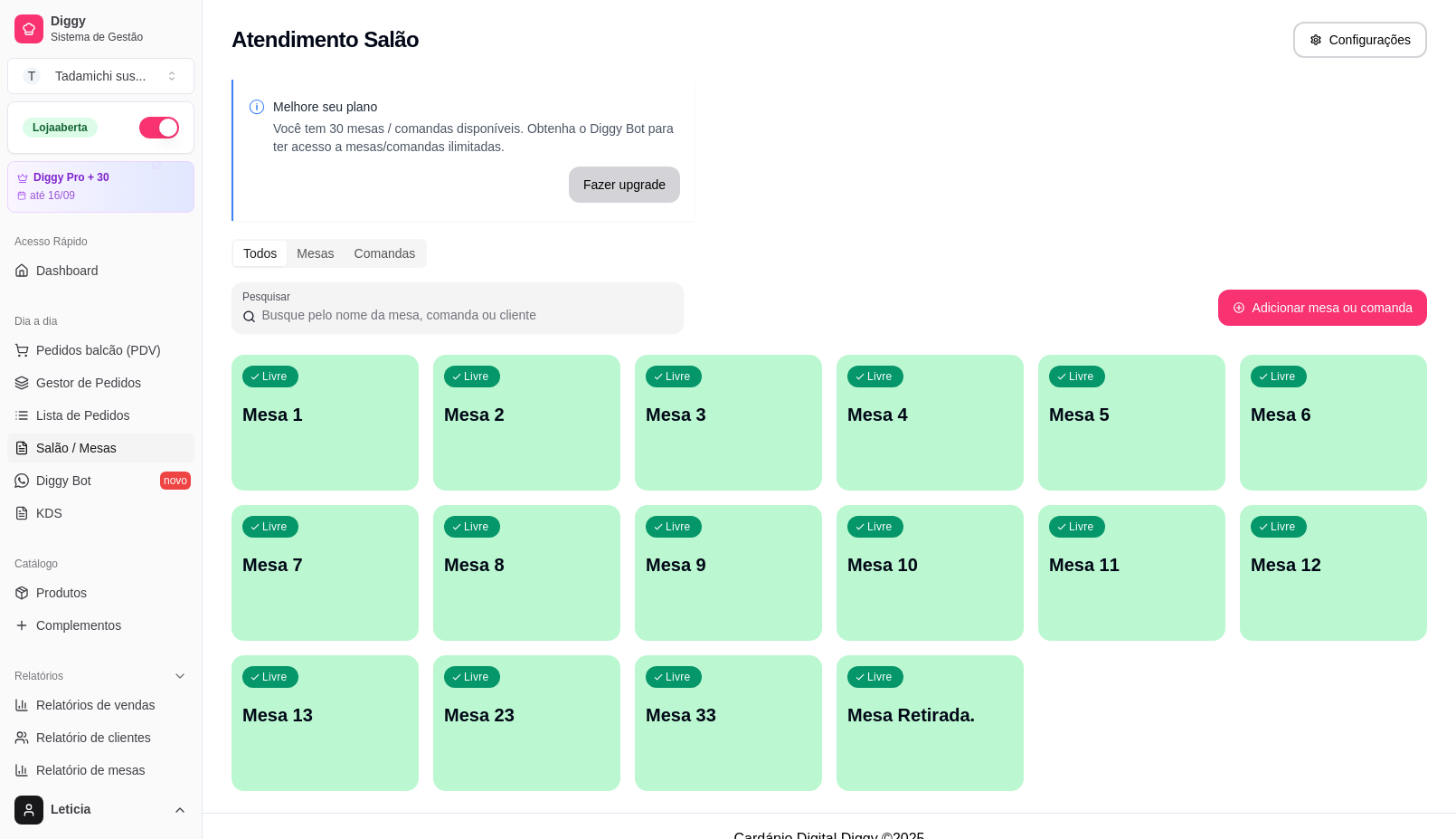
click at [1277, 412] on p "Mesa 6" at bounding box center [1333, 415] width 165 height 25
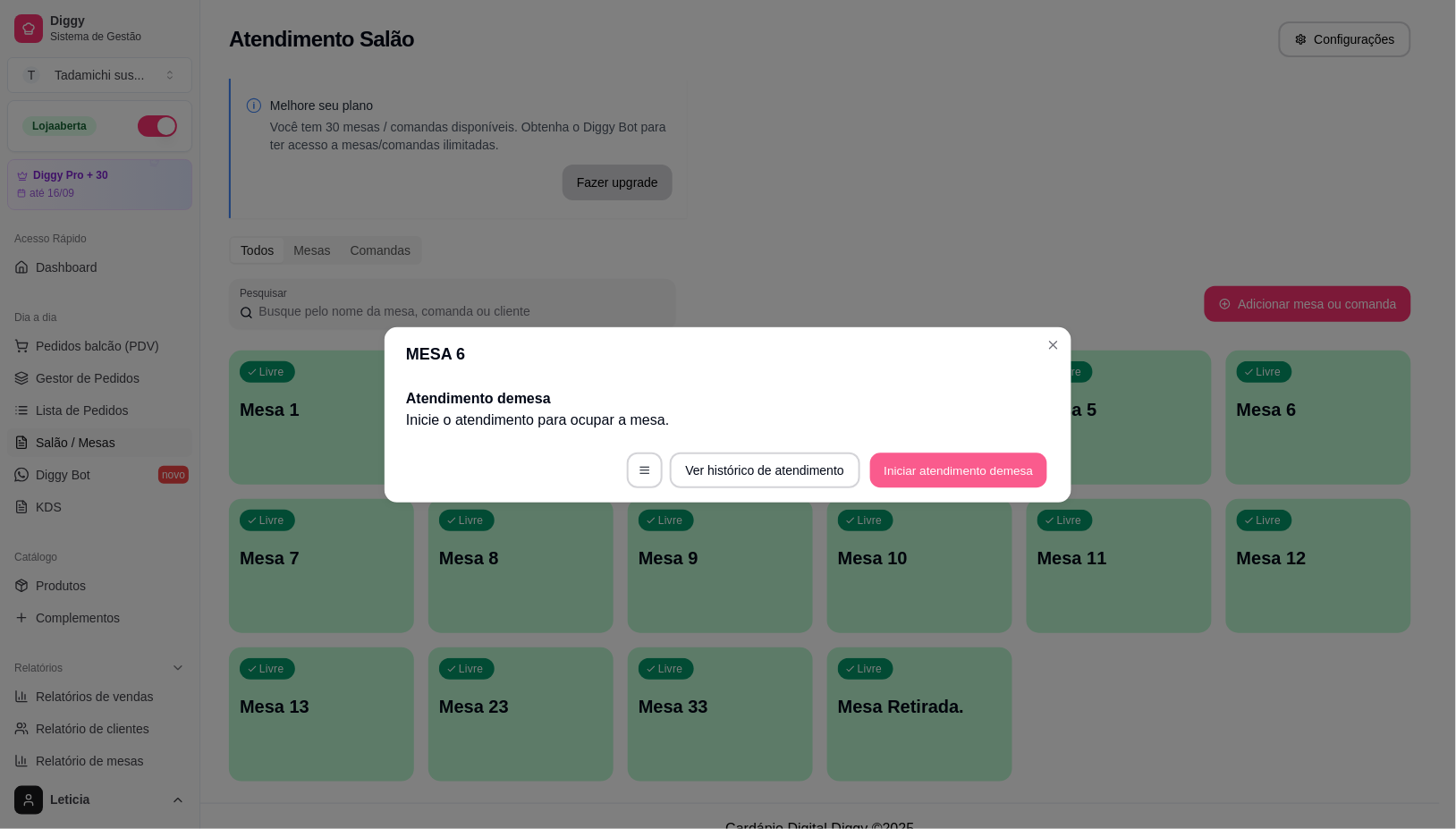
click at [935, 472] on button "Iniciar atendimento de mesa" at bounding box center [958, 470] width 177 height 35
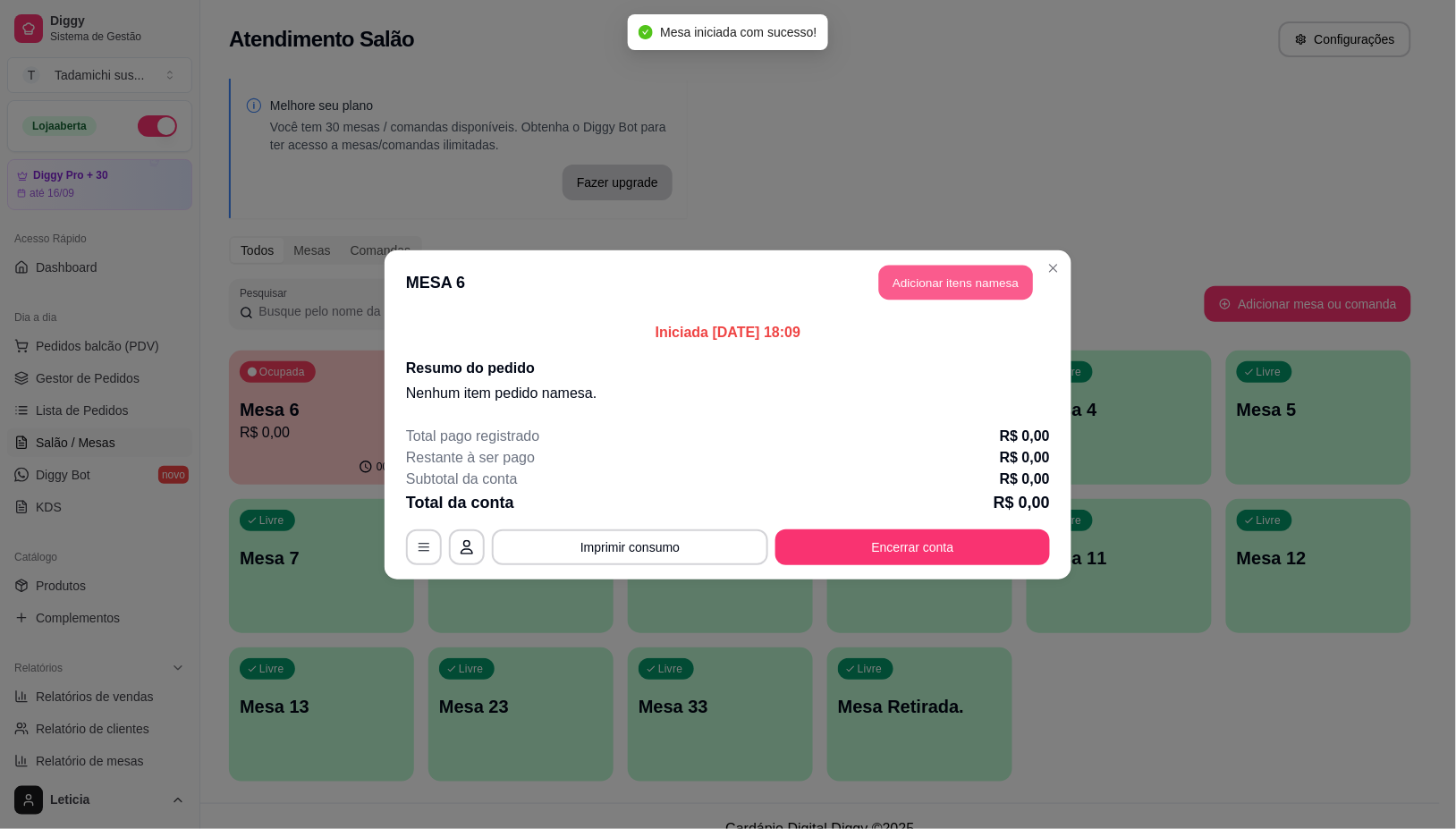
click at [918, 264] on header "MESA 6 Adicionar itens na mesa" at bounding box center [728, 282] width 687 height 64
click at [915, 285] on button "Adicionar itens na mesa" at bounding box center [955, 282] width 154 height 35
click at [918, 282] on div "Item avulso Sushi no kg Buffet segunda a domingo e feriados 0.000 R$ 119,90 107…" at bounding box center [541, 482] width 1022 height 641
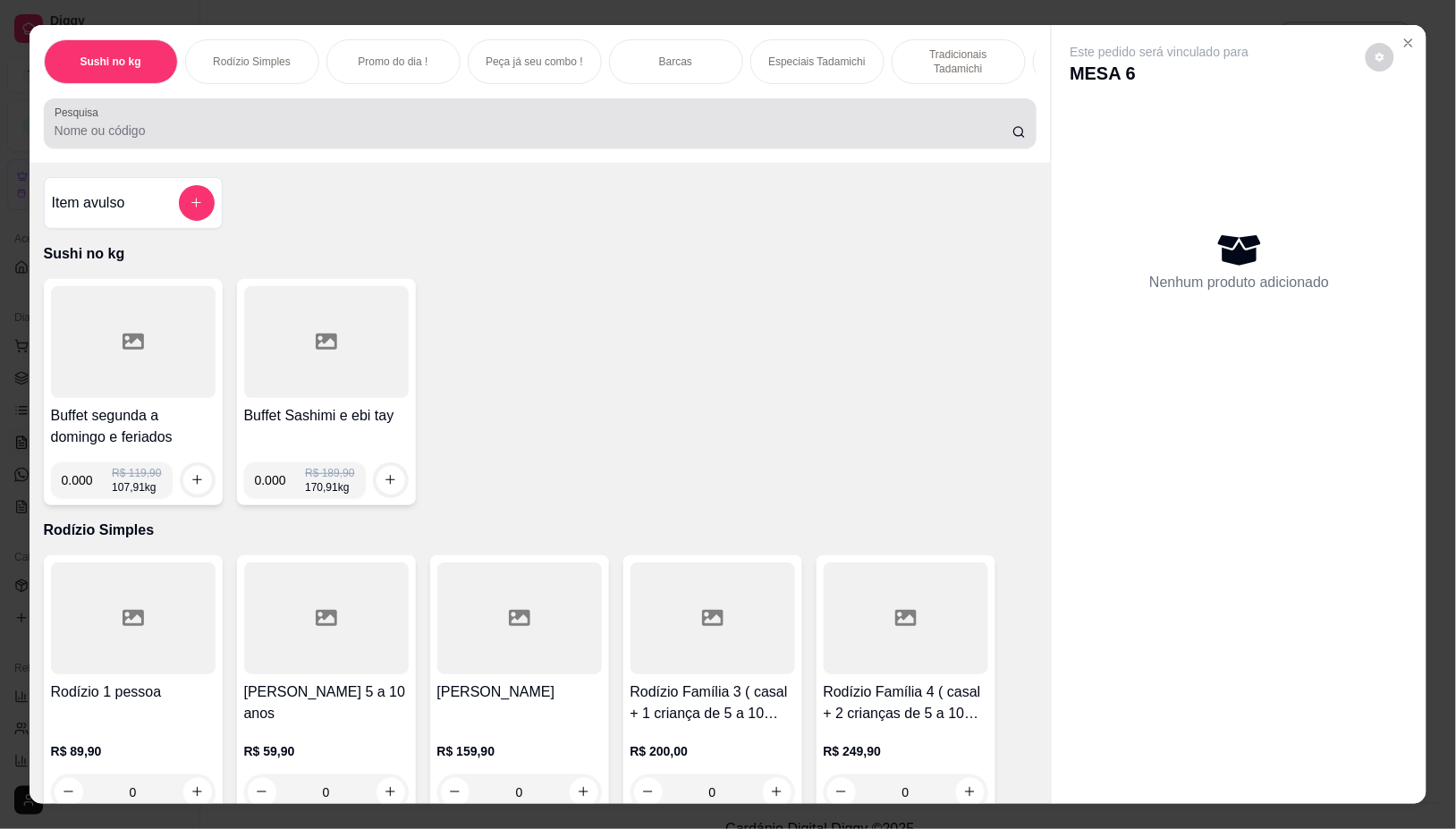
click at [655, 126] on div at bounding box center [541, 122] width 973 height 35
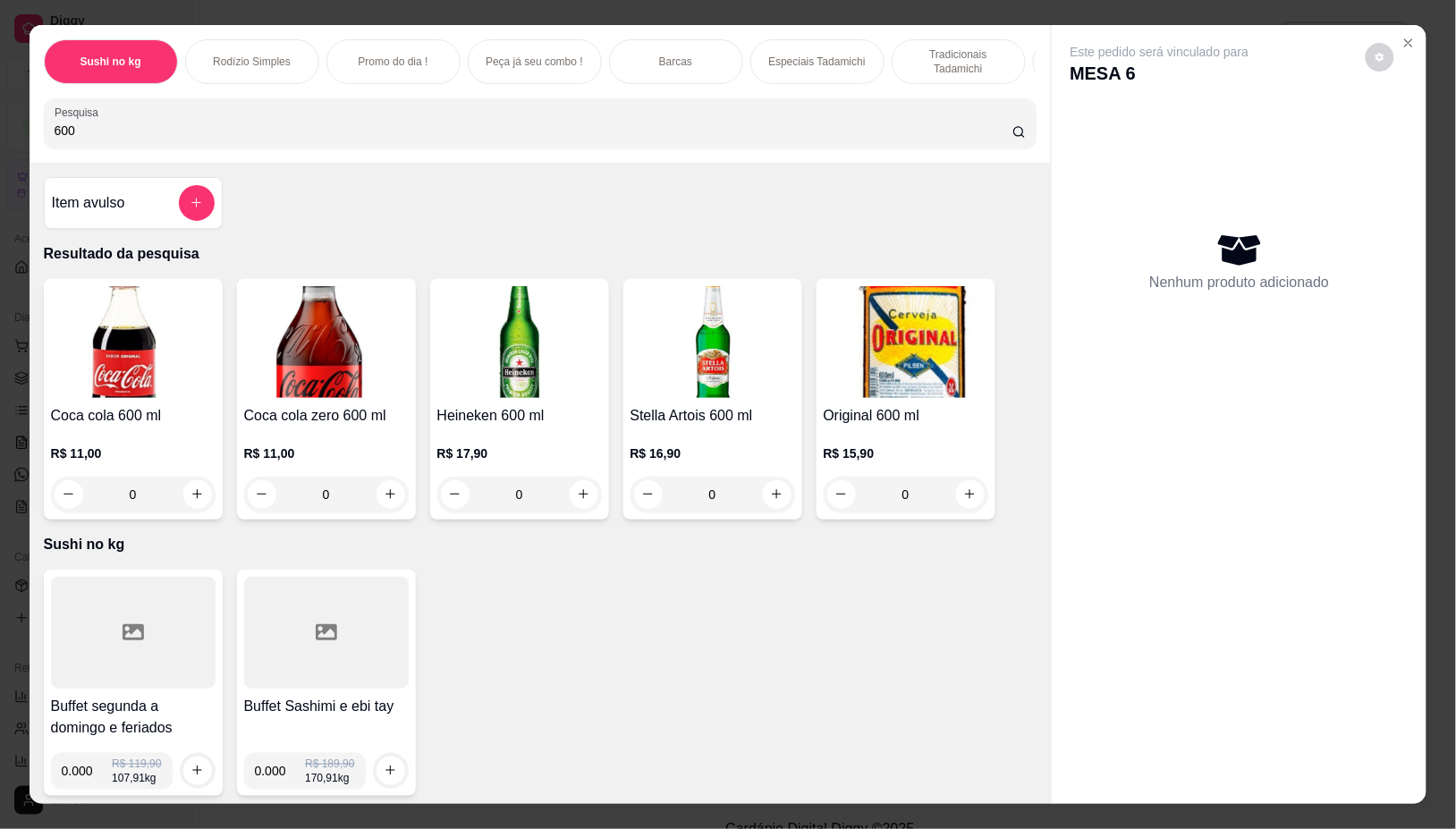
type input "600"
click at [972, 494] on div "Original 600 ml R$ 15,90 0" at bounding box center [906, 399] width 179 height 241
click at [959, 500] on div "Observações do cliente" at bounding box center [729, 441] width 525 height 133
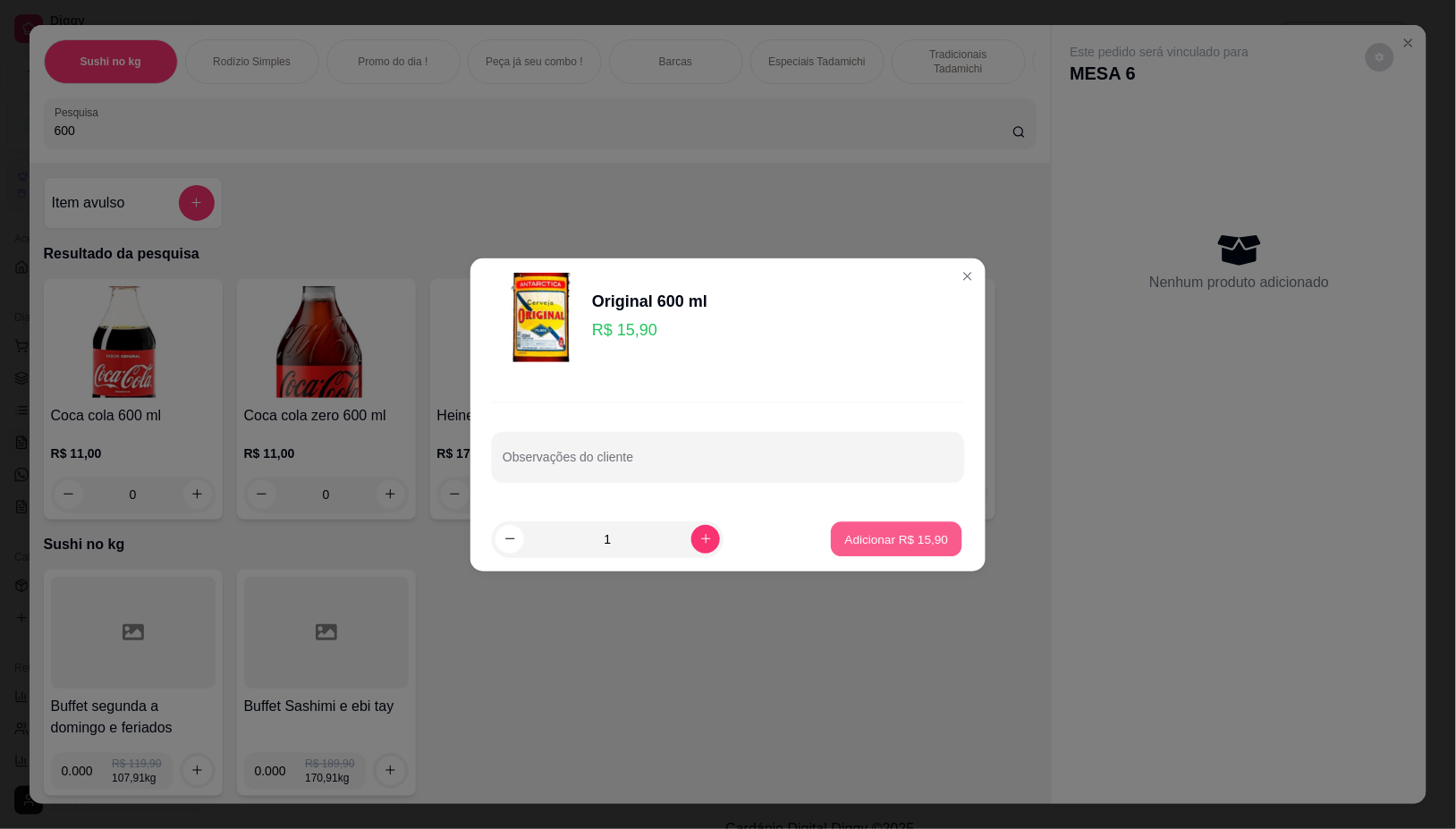
click at [878, 543] on p "Adicionar R$ 15,90" at bounding box center [897, 539] width 104 height 17
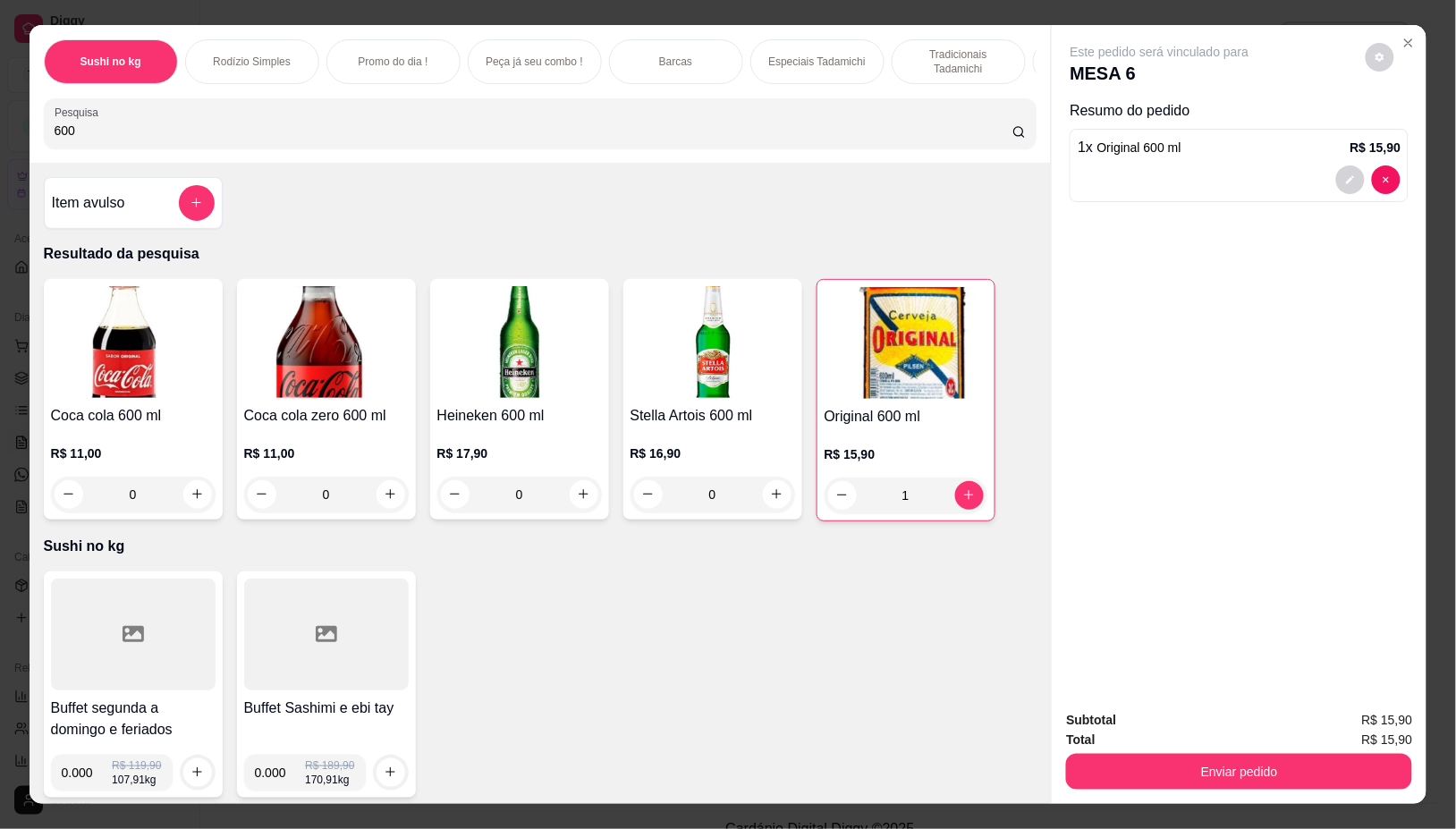
type input "1"
click at [301, 139] on input "600" at bounding box center [533, 130] width 958 height 18
type input "6"
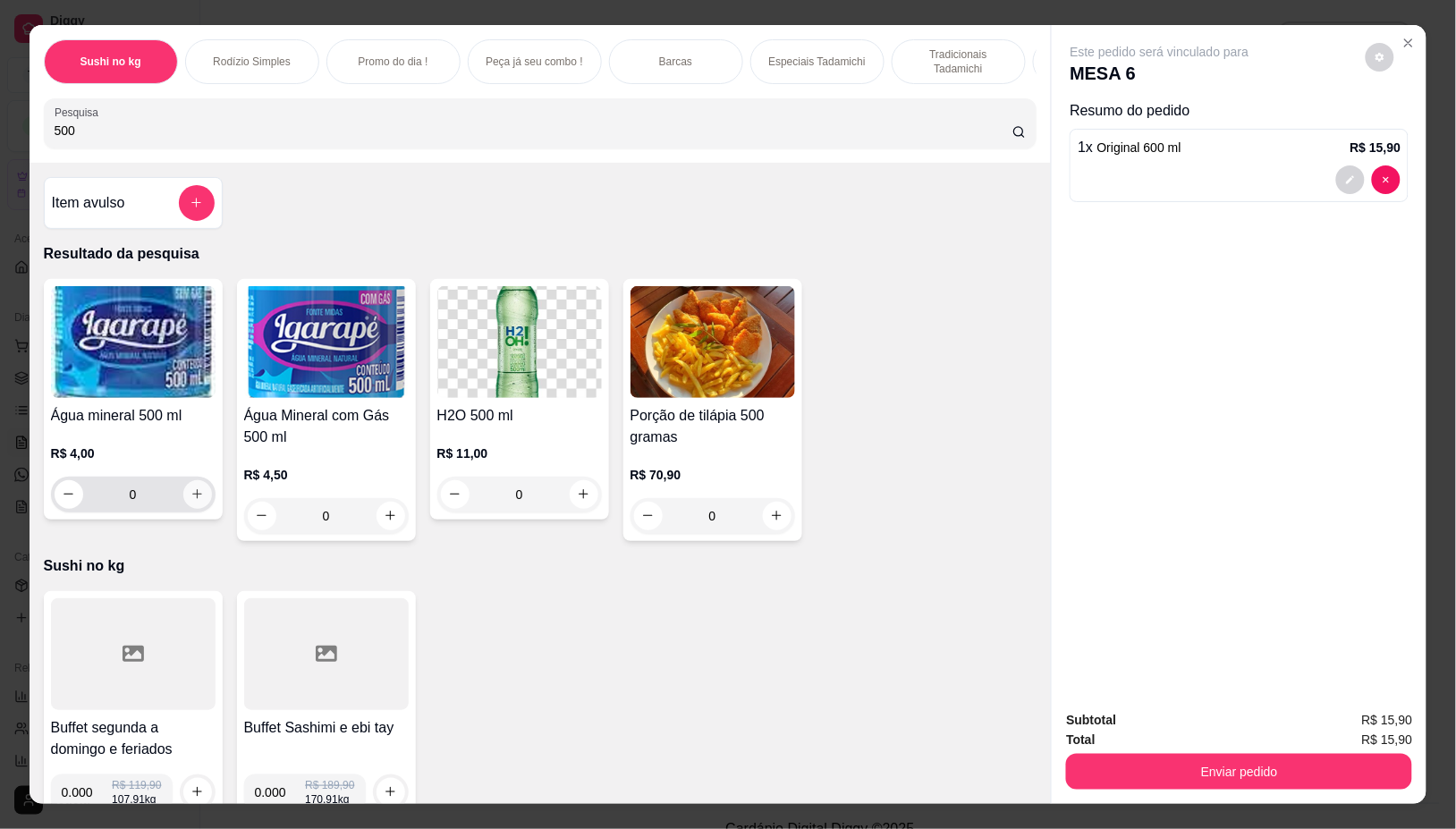
type input "500"
click at [192, 500] on icon "increase-product-quantity" at bounding box center [197, 494] width 13 height 13
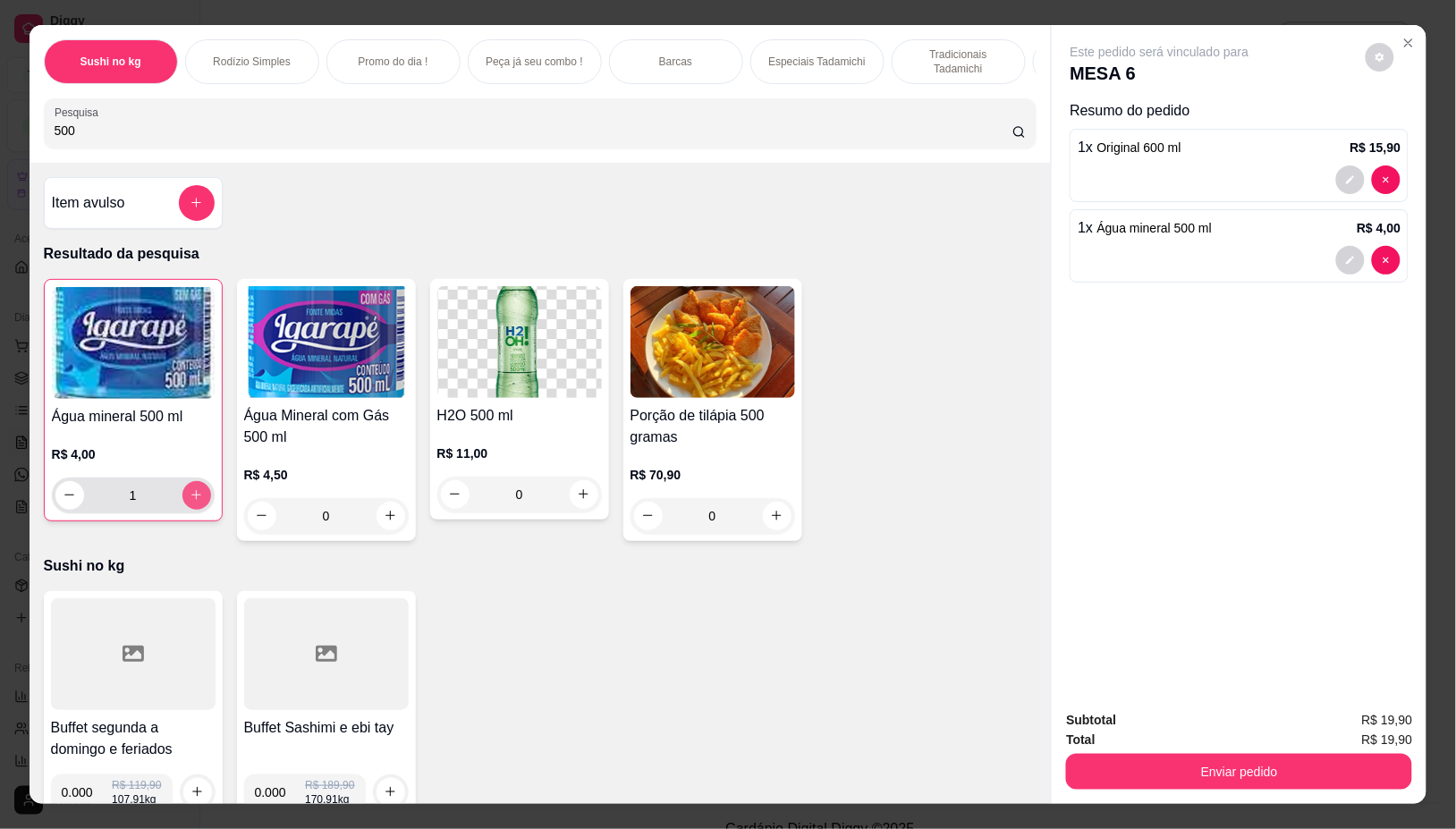
type input "1"
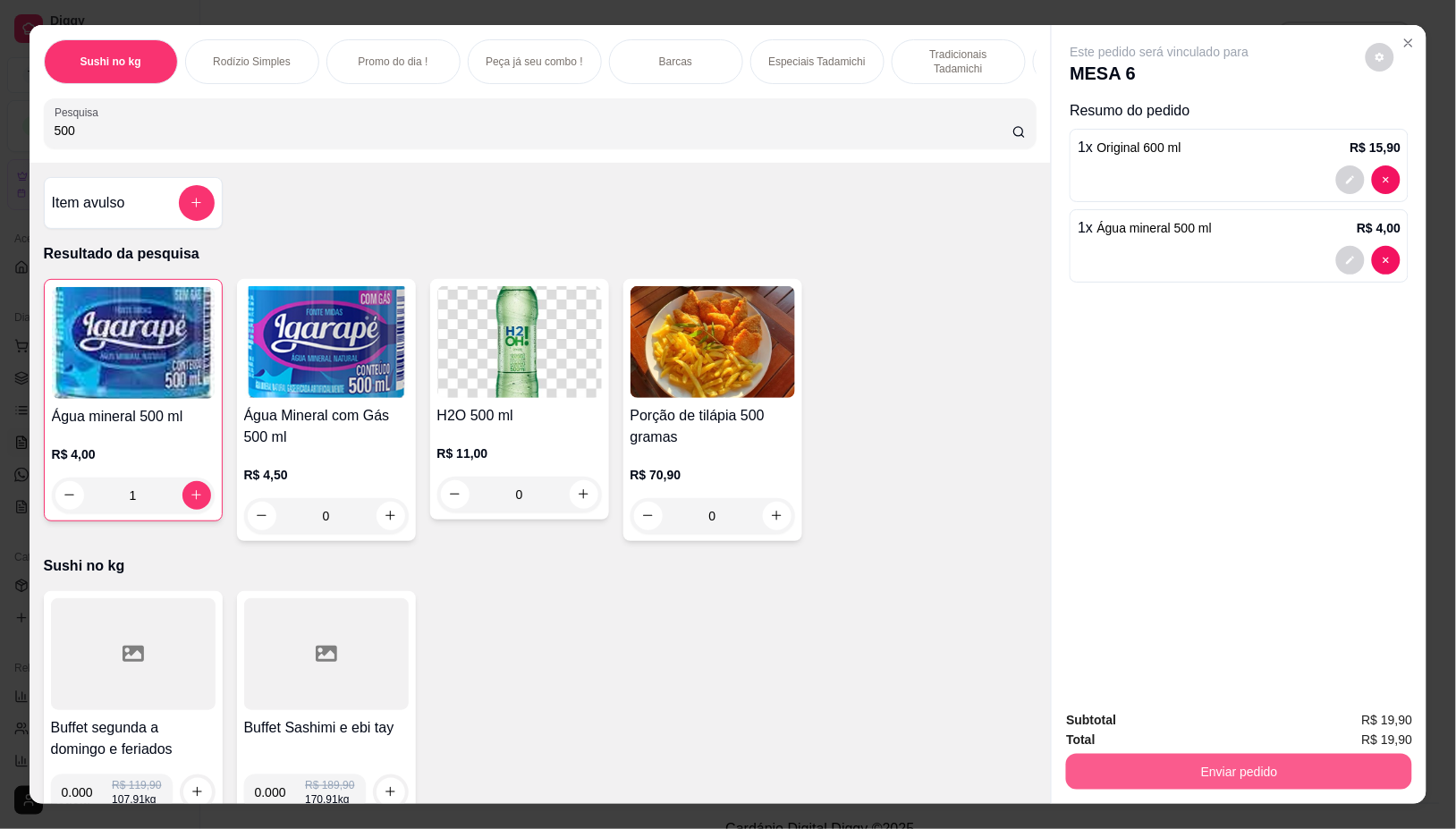
click at [1109, 756] on button "Enviar pedido" at bounding box center [1239, 771] width 346 height 35
click at [1118, 708] on button "Não registrar e enviar pedido" at bounding box center [1179, 719] width 181 height 33
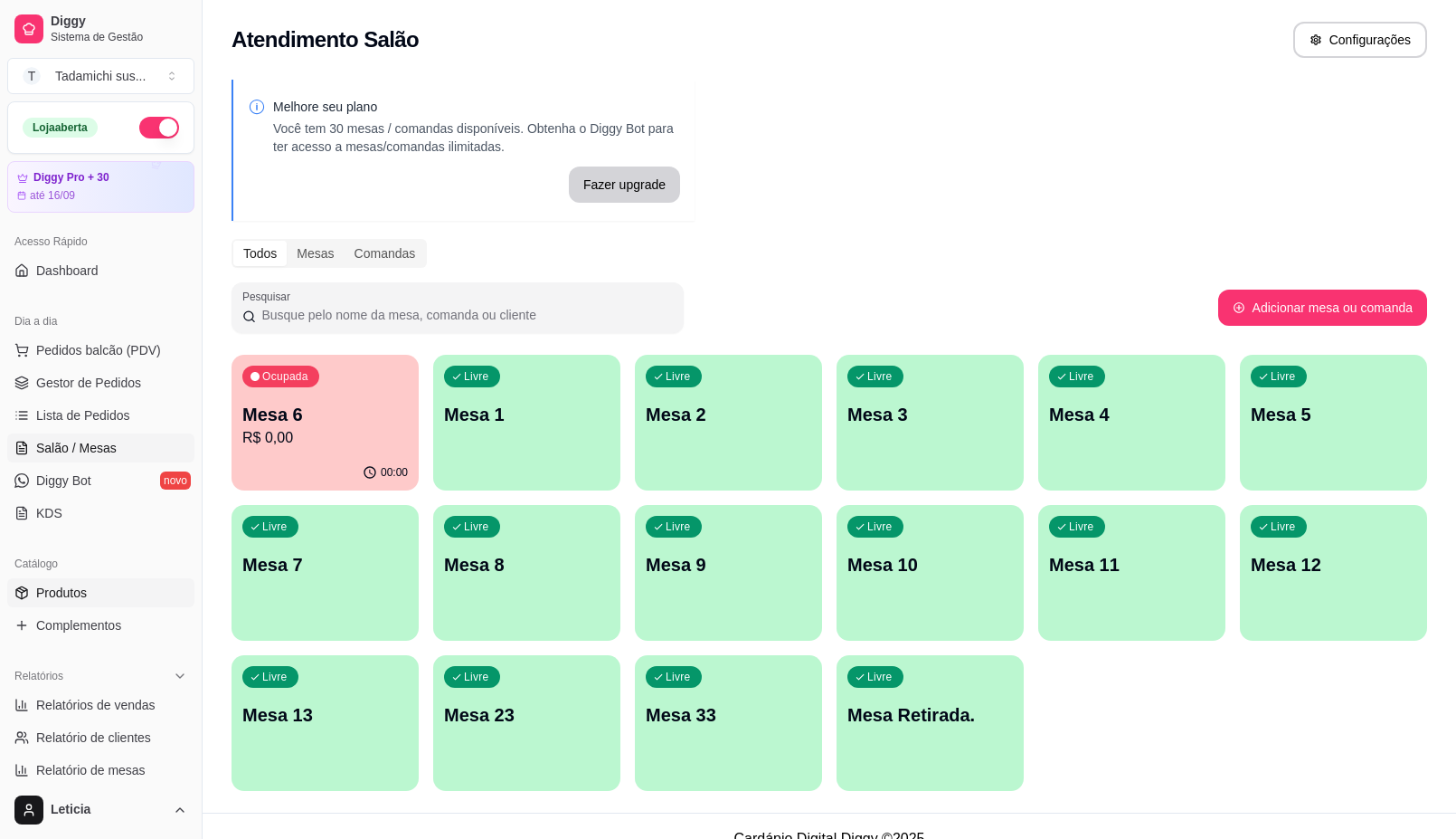
click at [71, 602] on span "Produtos" at bounding box center [61, 593] width 50 height 18
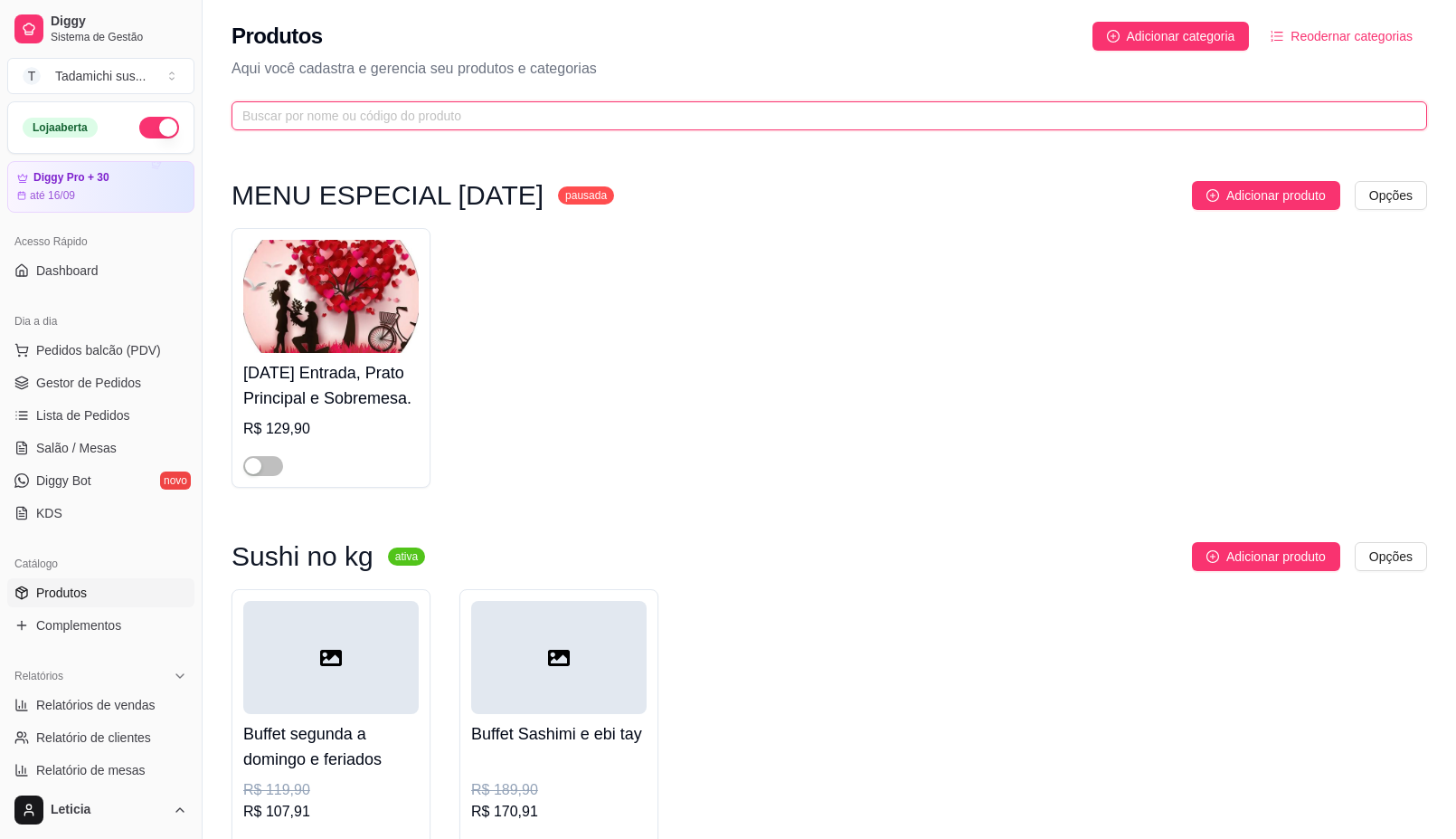
click at [418, 123] on input "text" at bounding box center [822, 116] width 1159 height 20
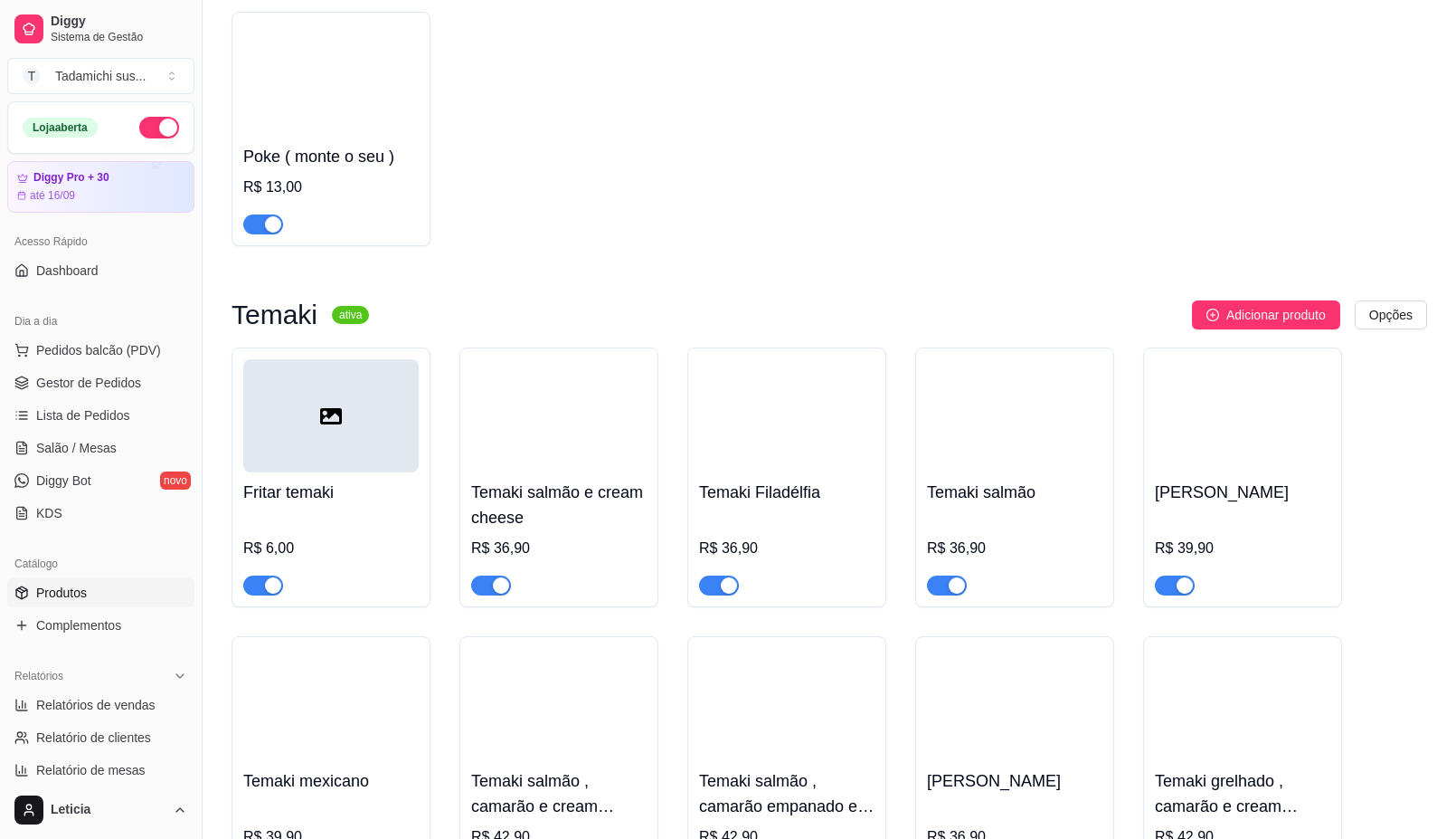
scroll to position [679, 0]
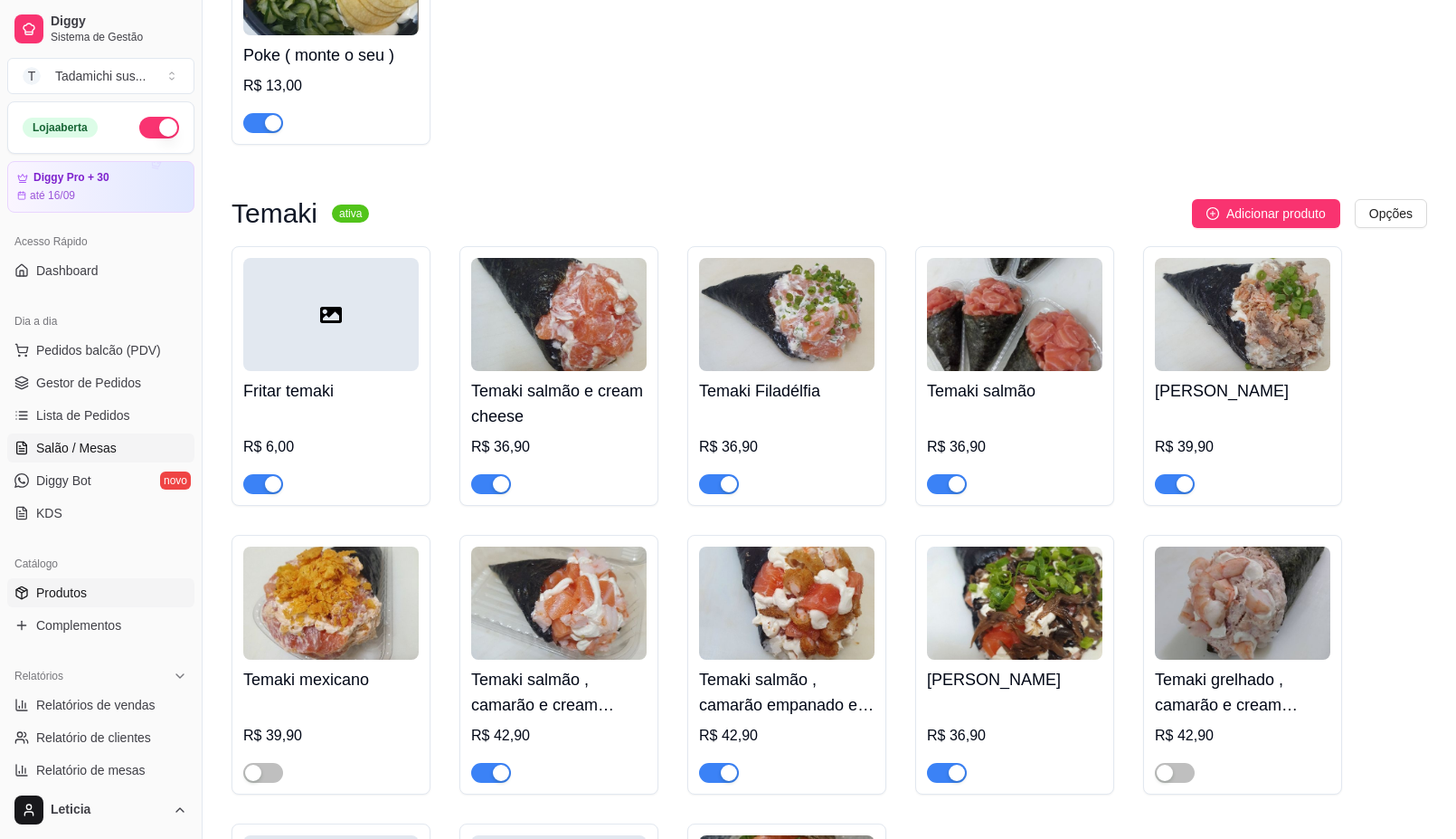
type input "te"
click at [79, 434] on link "Salão / Mesas" at bounding box center [100, 448] width 187 height 29
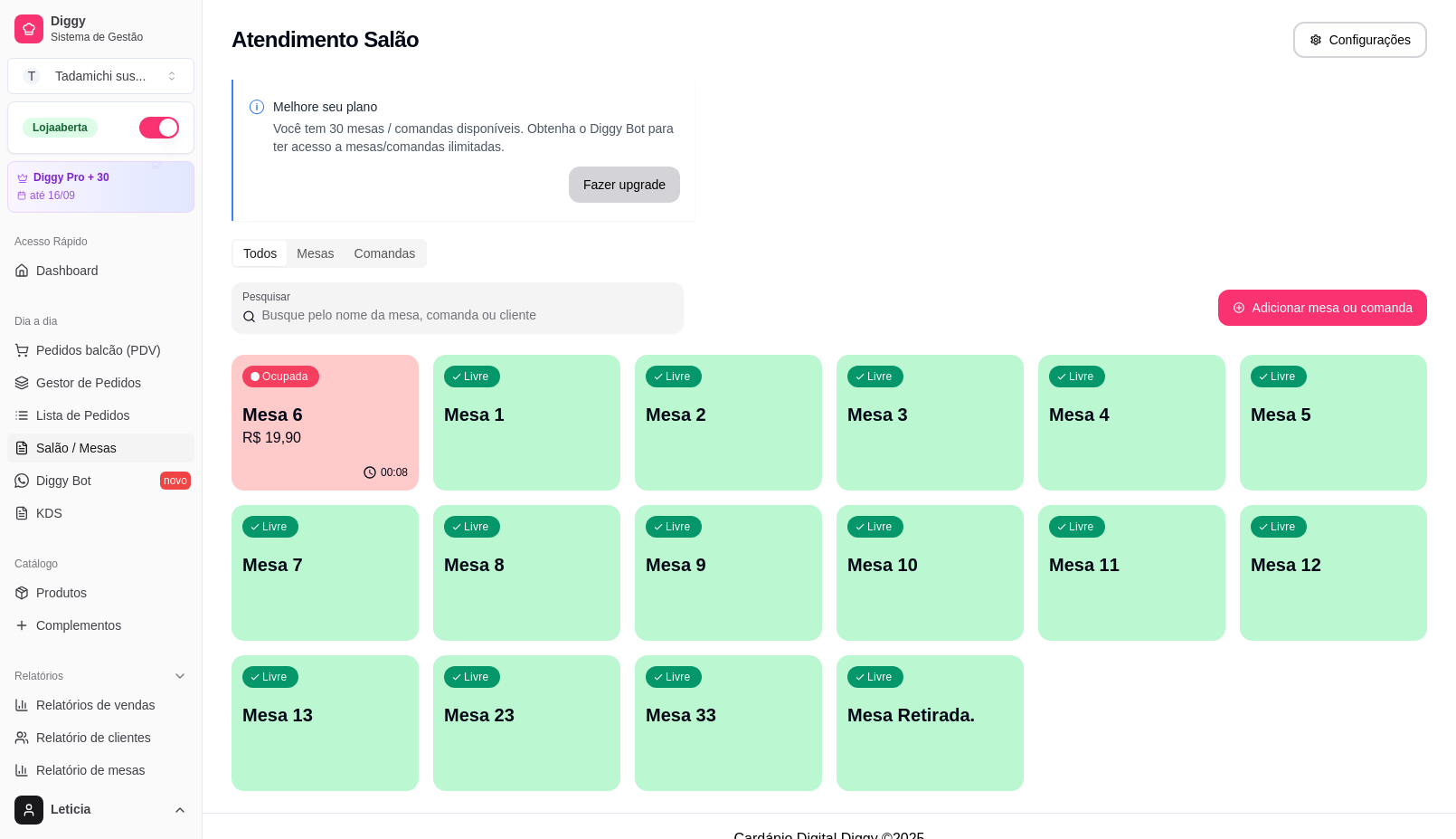
click at [321, 452] on div "Ocupada Mesa 6 R$ 19,90" at bounding box center [326, 405] width 187 height 101
click at [319, 731] on div "Livre Mesa 13" at bounding box center [326, 712] width 187 height 114
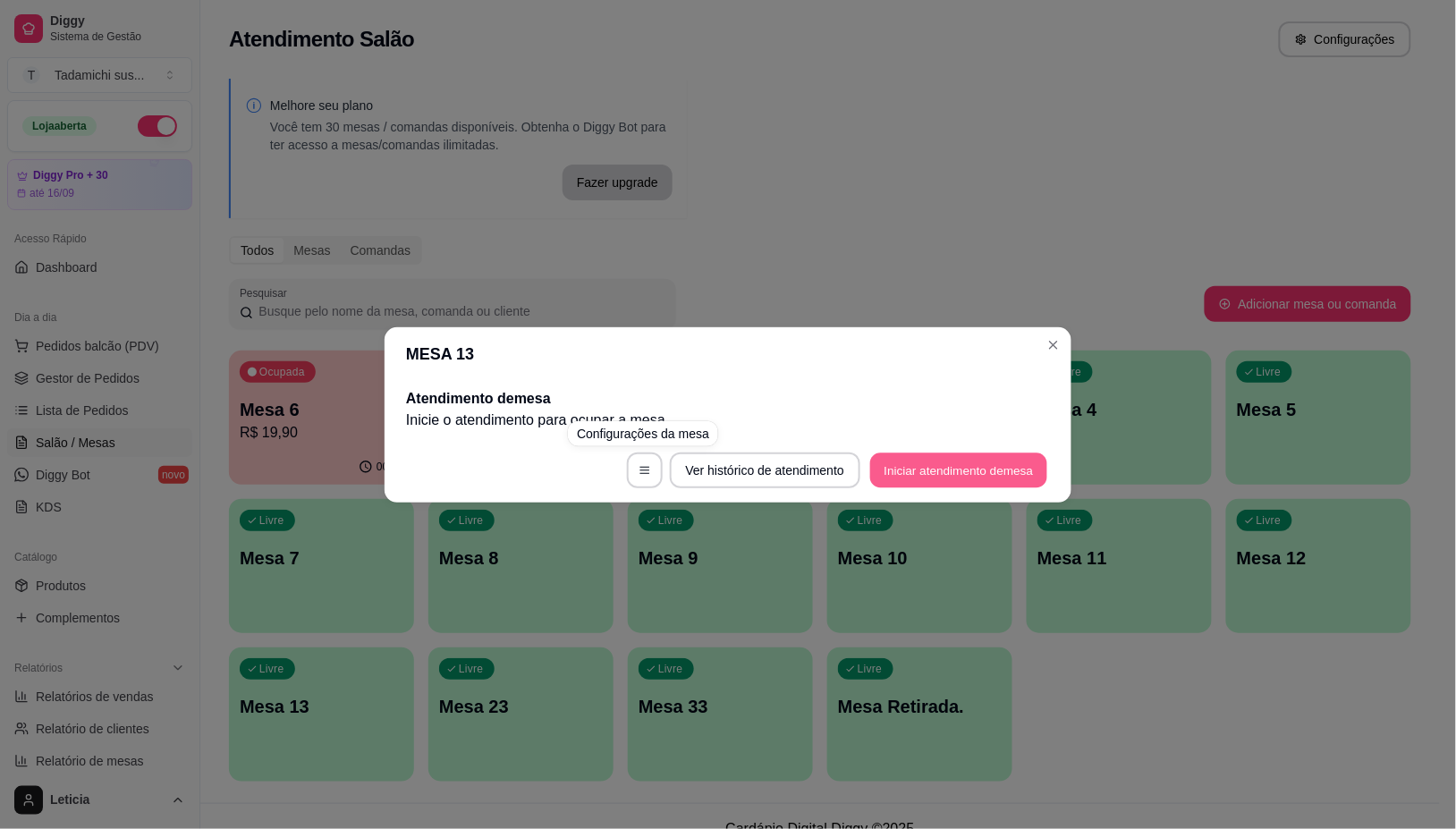
click at [881, 478] on button "Iniciar atendimento de mesa" at bounding box center [958, 470] width 177 height 35
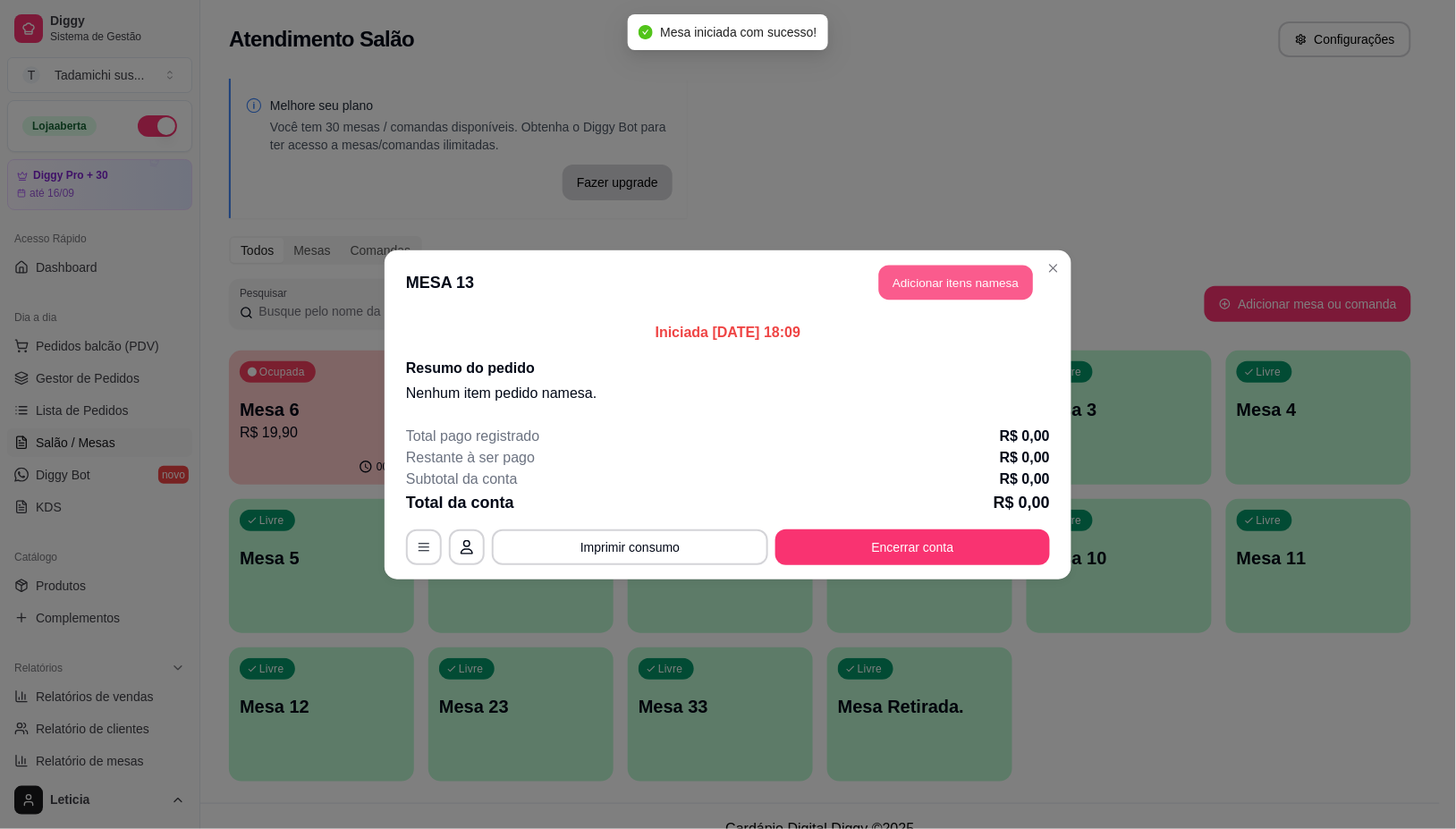
click at [886, 284] on button "Adicionar itens na mesa" at bounding box center [955, 282] width 154 height 35
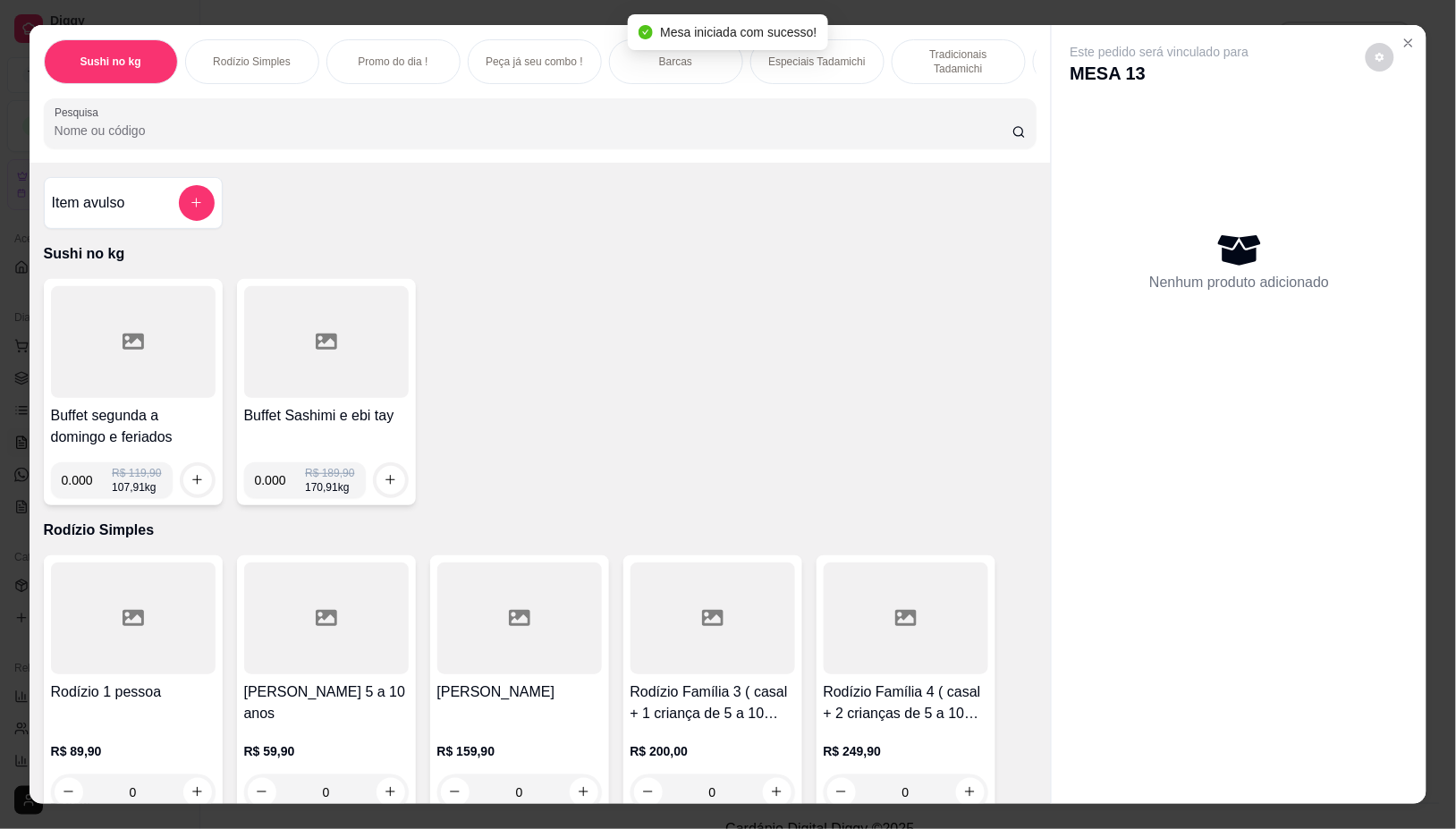
click at [300, 139] on input "Pesquisa" at bounding box center [533, 130] width 958 height 18
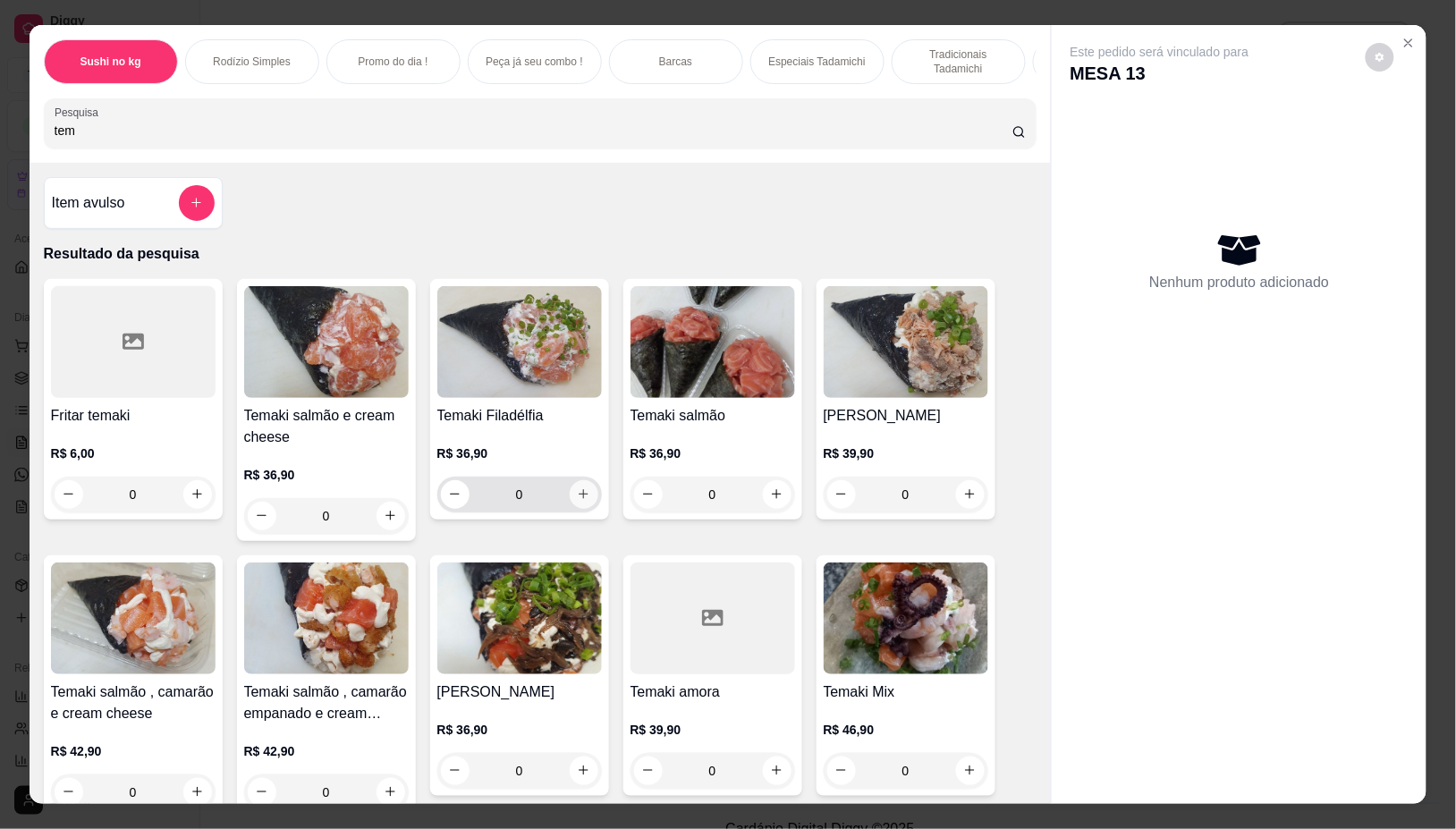
type input "tem"
click at [587, 505] on button "increase-product-quantity" at bounding box center [584, 495] width 29 height 29
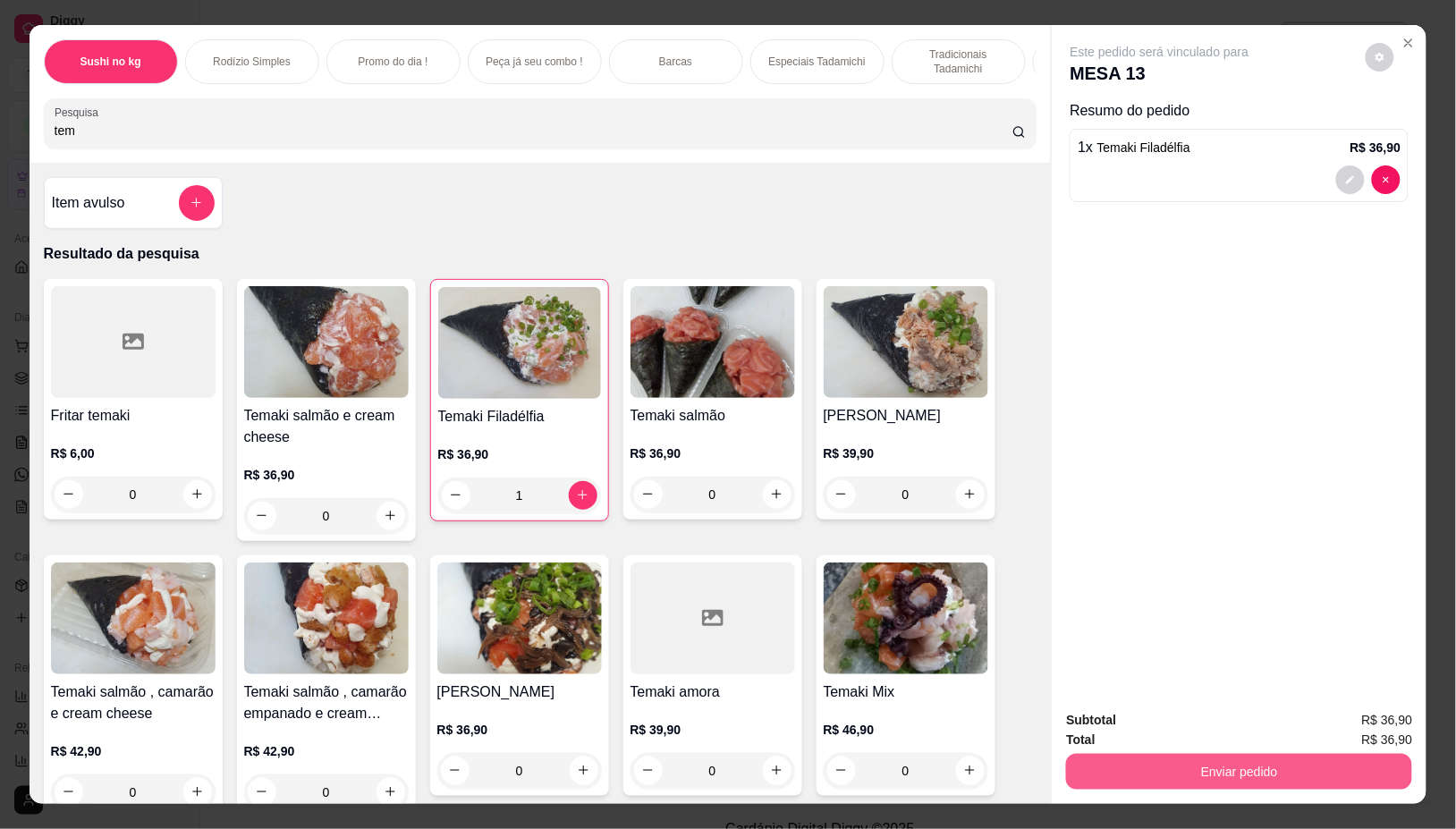
type input "1"
click at [1197, 754] on button "Enviar pedido" at bounding box center [1239, 771] width 346 height 35
click at [1179, 716] on button "Não registrar e enviar pedido" at bounding box center [1179, 720] width 186 height 34
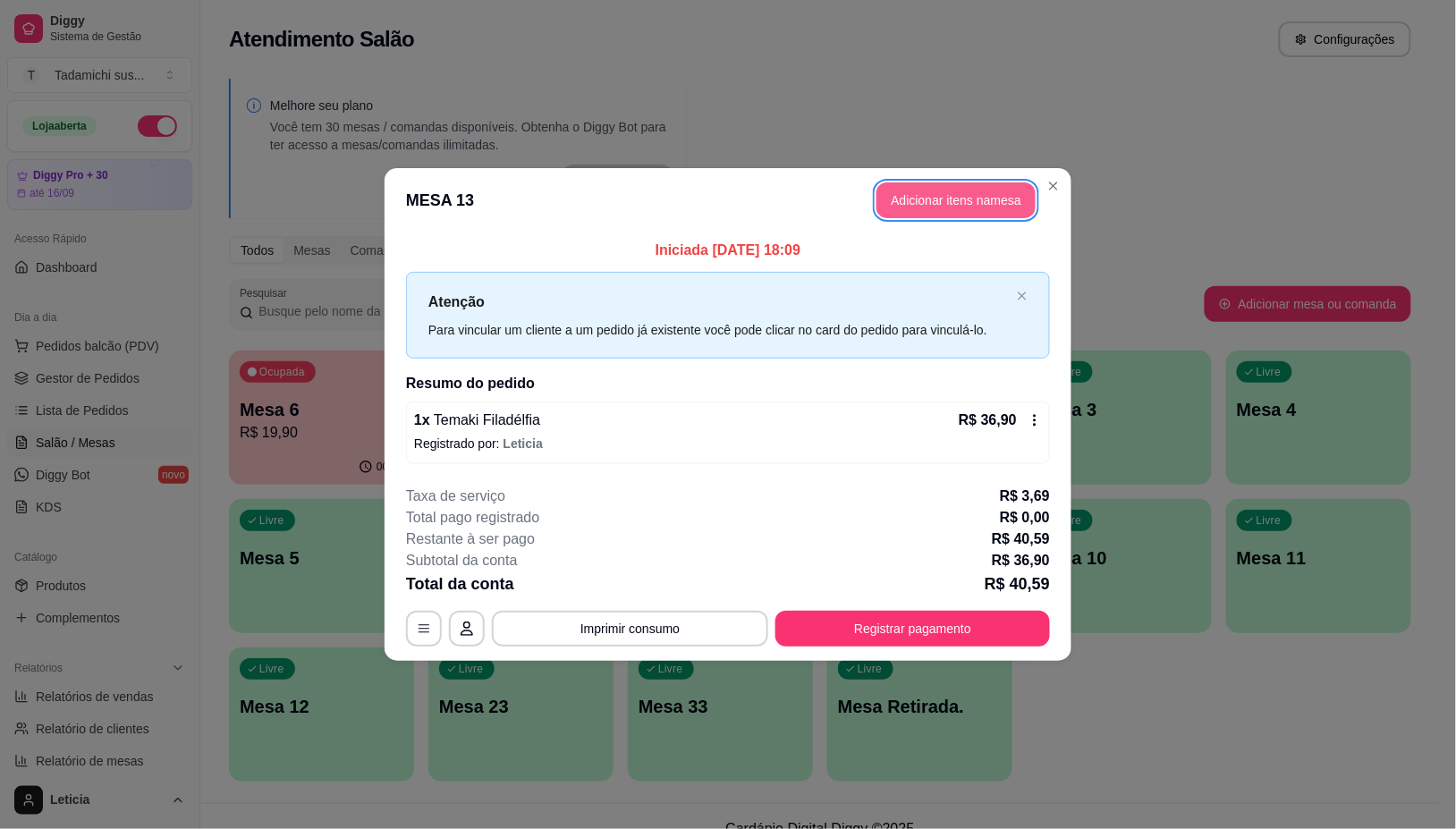
click at [926, 192] on button "Adicionar itens na mesa" at bounding box center [955, 200] width 160 height 35
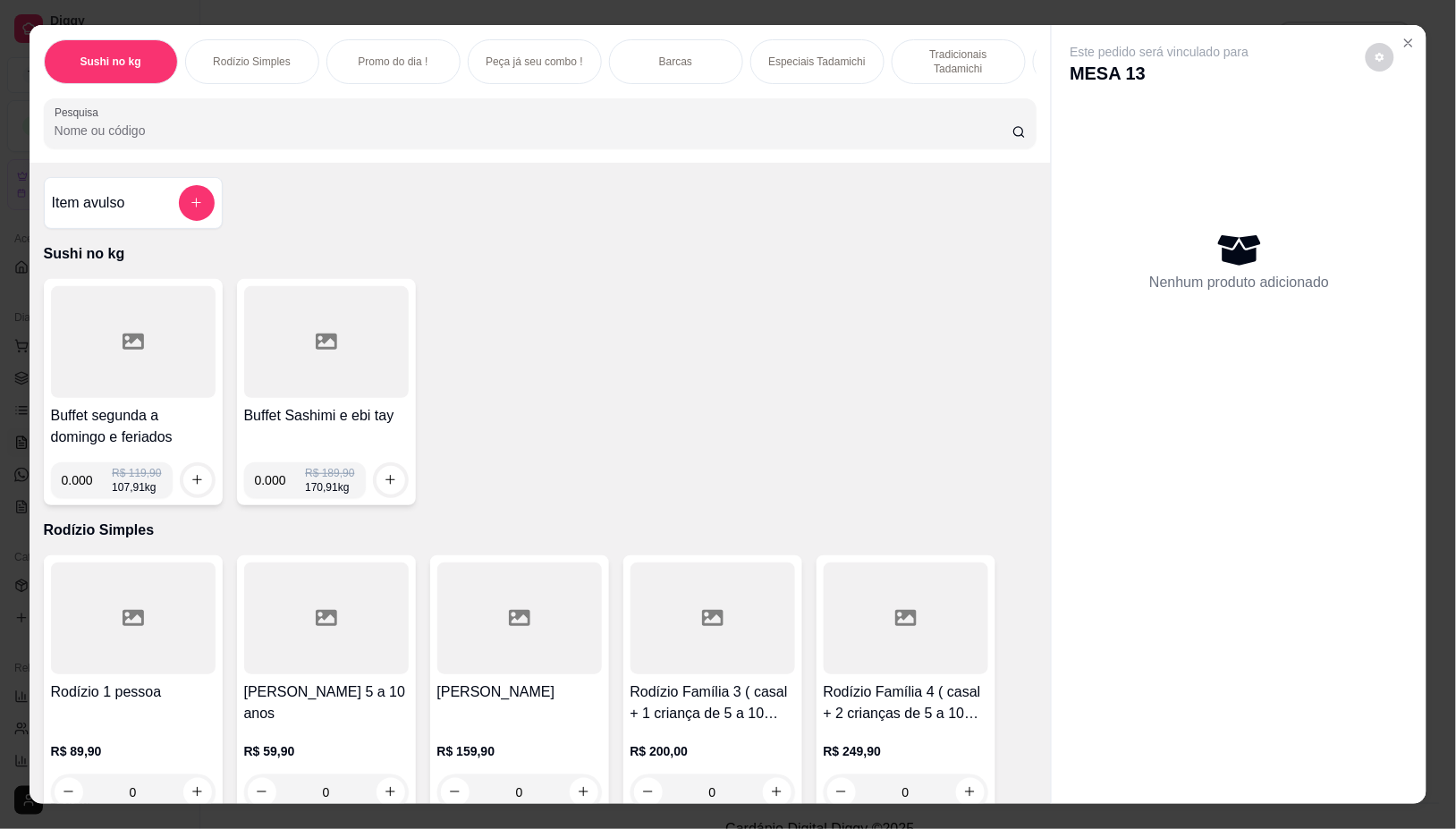
click at [105, 369] on div at bounding box center [133, 342] width 164 height 112
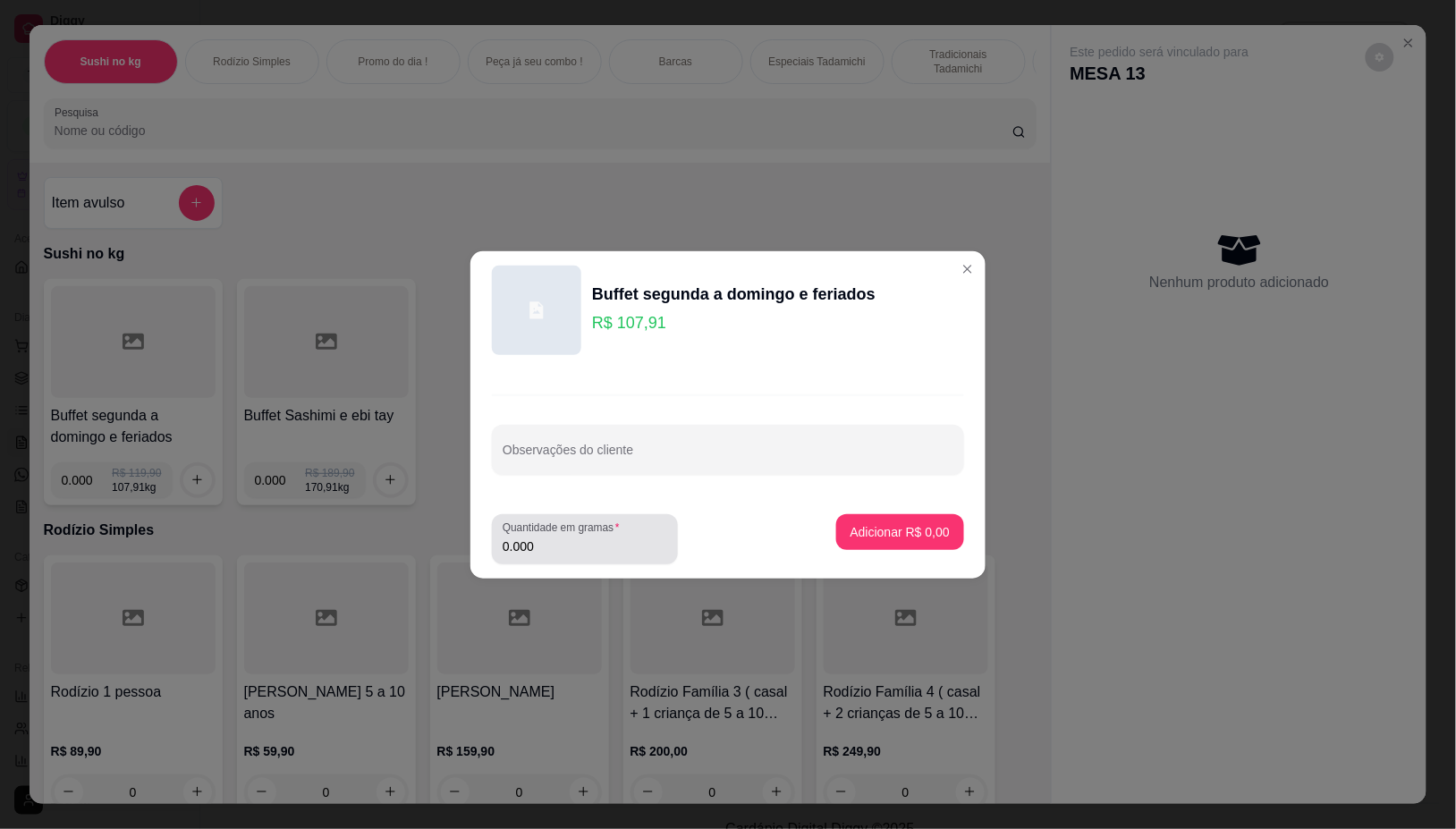
click at [564, 555] on div "0.000" at bounding box center [585, 539] width 164 height 35
type input "0.084"
click at [865, 542] on button "Adicionar R$ 9,06" at bounding box center [900, 531] width 128 height 35
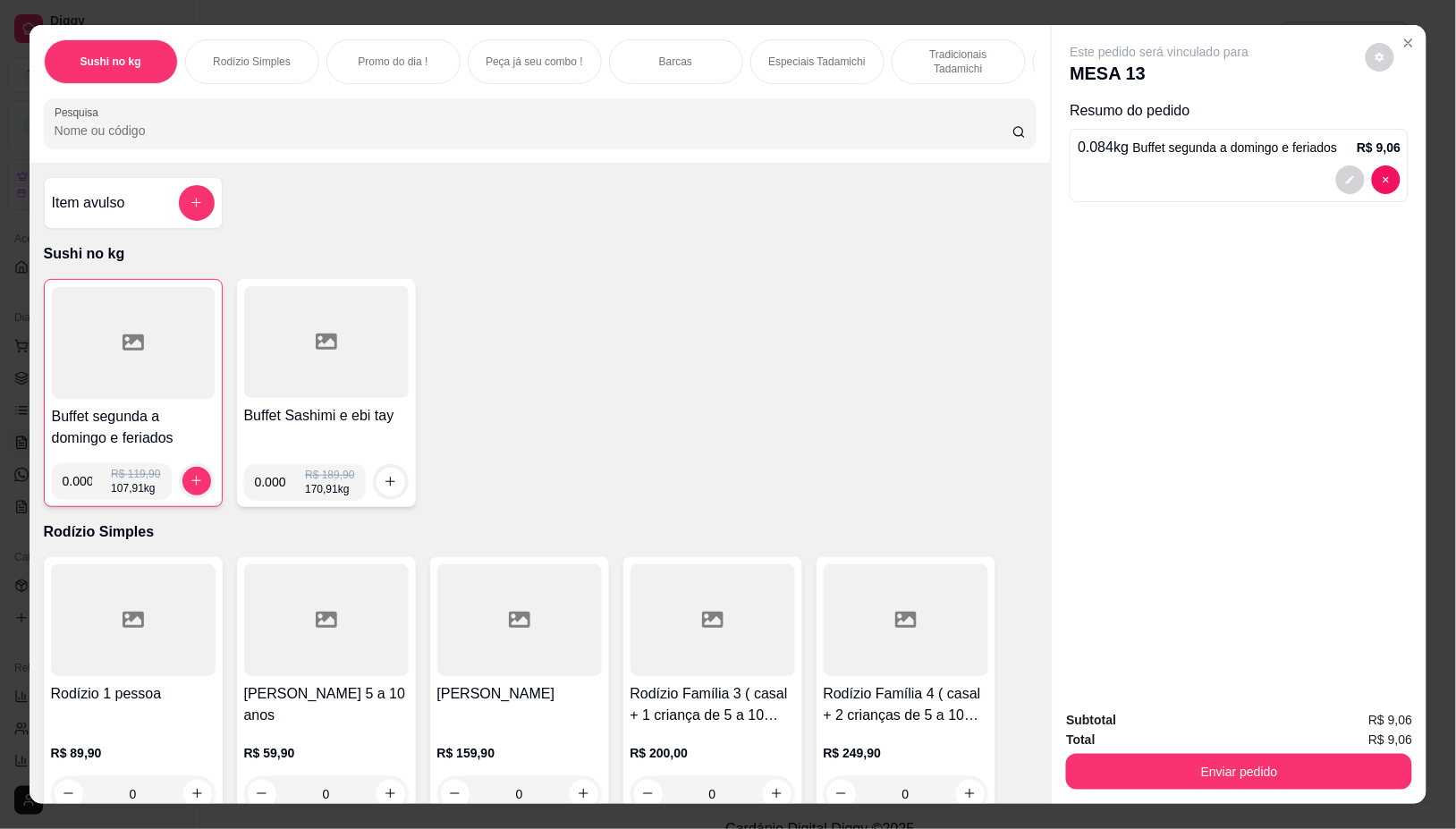
click at [88, 385] on div at bounding box center [133, 343] width 162 height 112
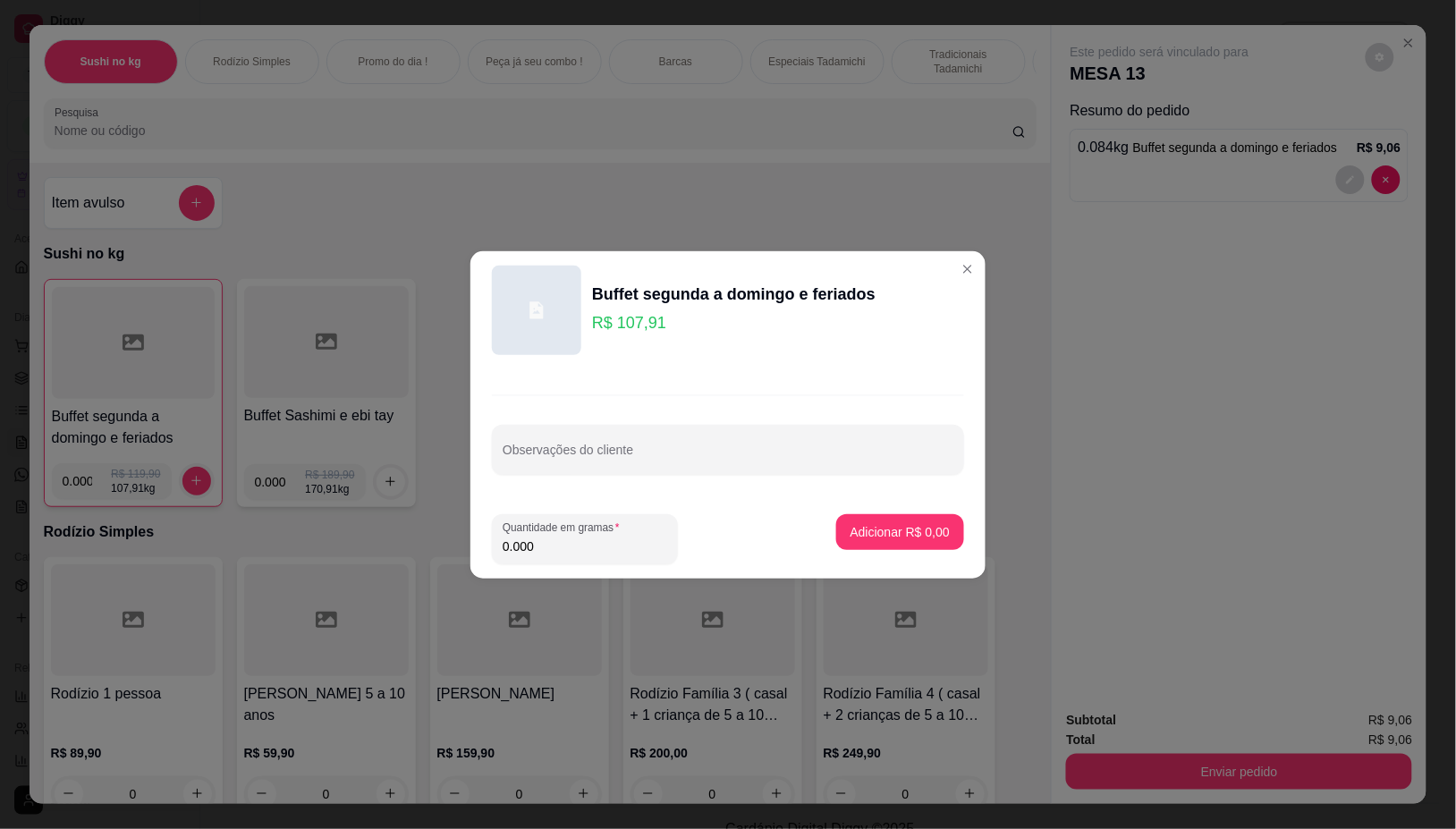
click at [560, 552] on input "0.000" at bounding box center [585, 546] width 164 height 18
type input "0.192"
click at [843, 541] on button "Adicionar R$ 20,72" at bounding box center [897, 531] width 132 height 35
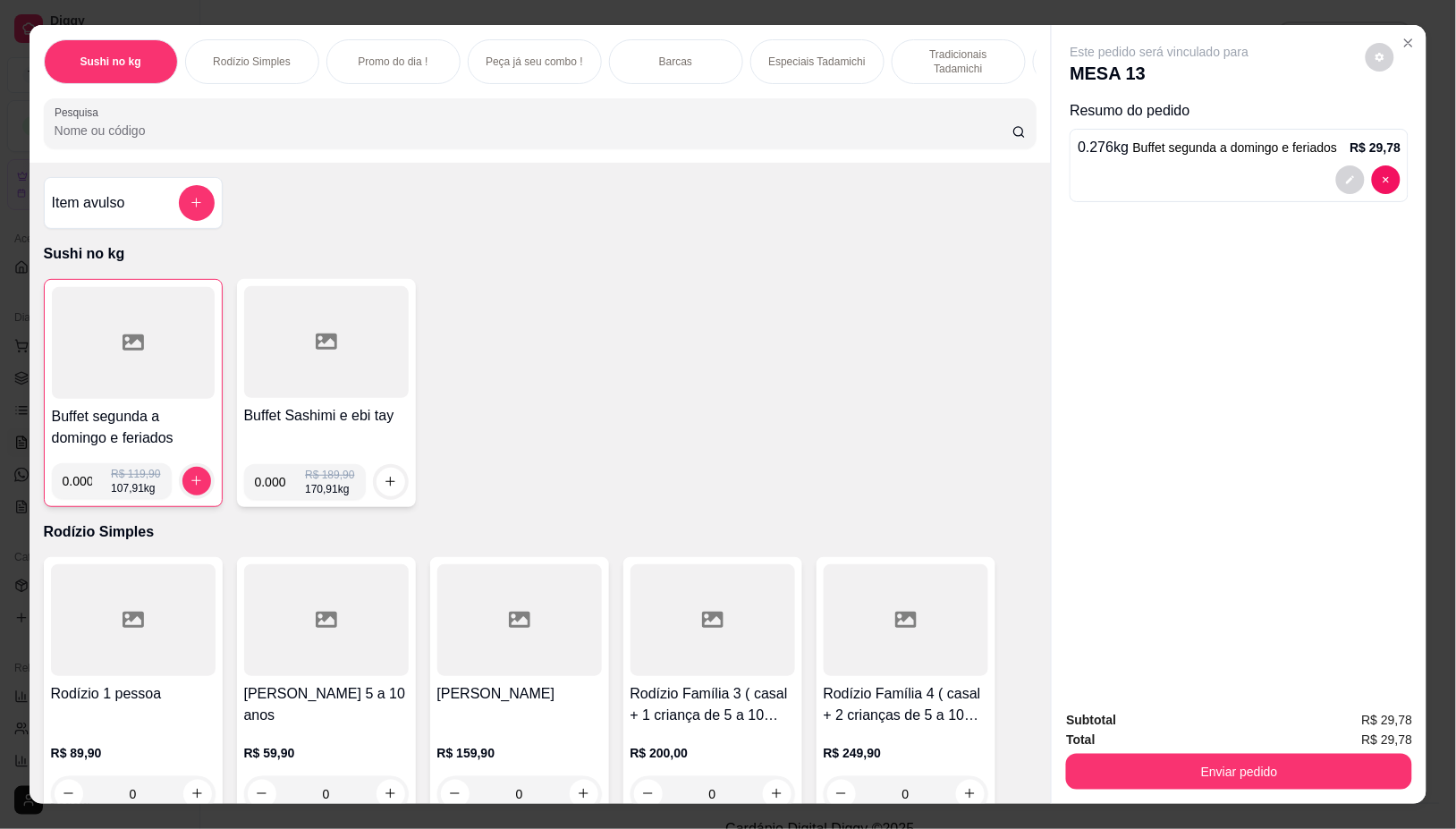
click at [143, 369] on div at bounding box center [133, 343] width 162 height 112
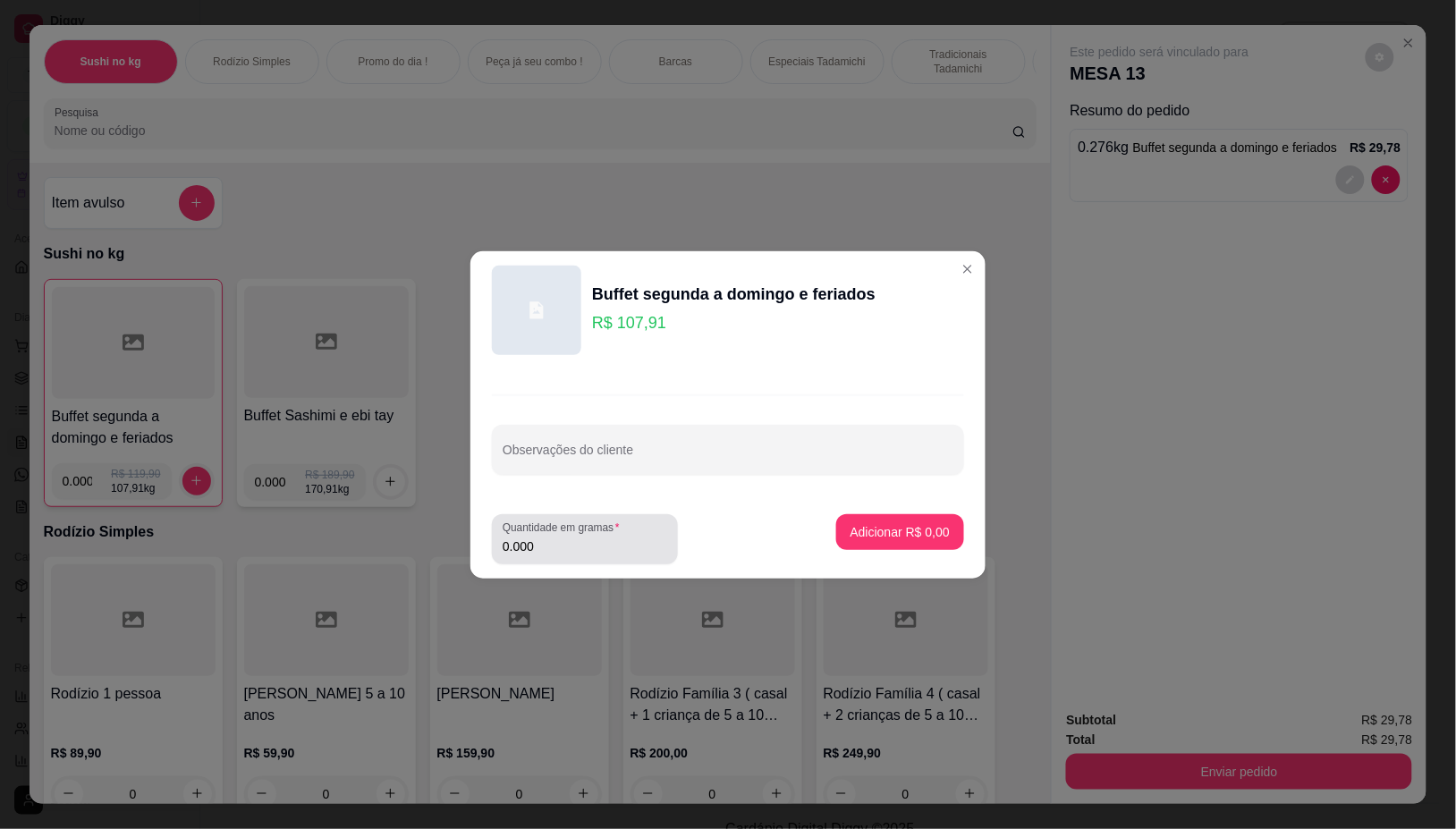
click at [639, 551] on input "0.000" at bounding box center [585, 546] width 164 height 18
type input "0.150"
click at [856, 532] on p "Adicionar R$ 16,19" at bounding box center [896, 532] width 106 height 18
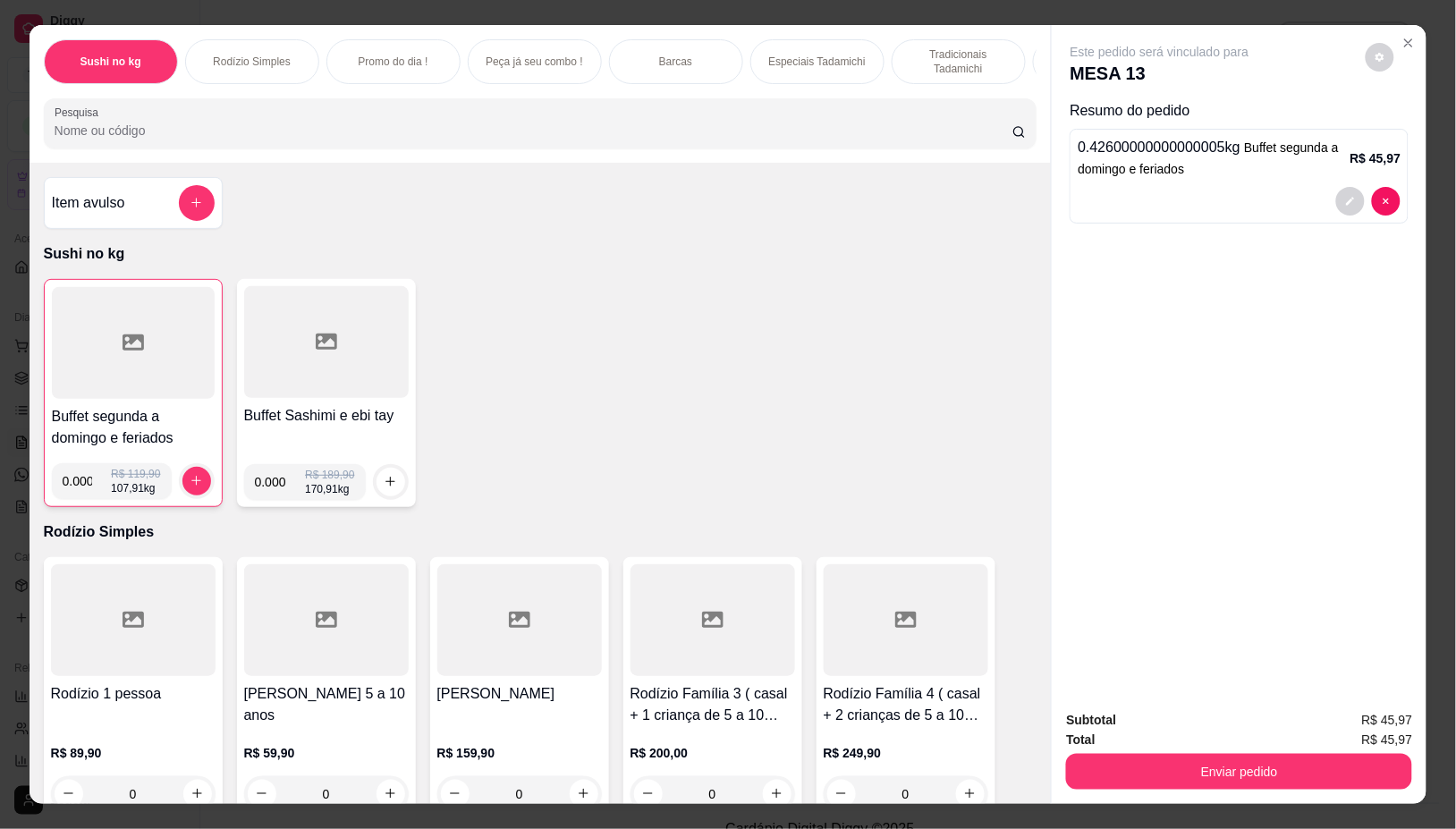
click at [207, 139] on input "Pesquisa" at bounding box center [533, 130] width 958 height 18
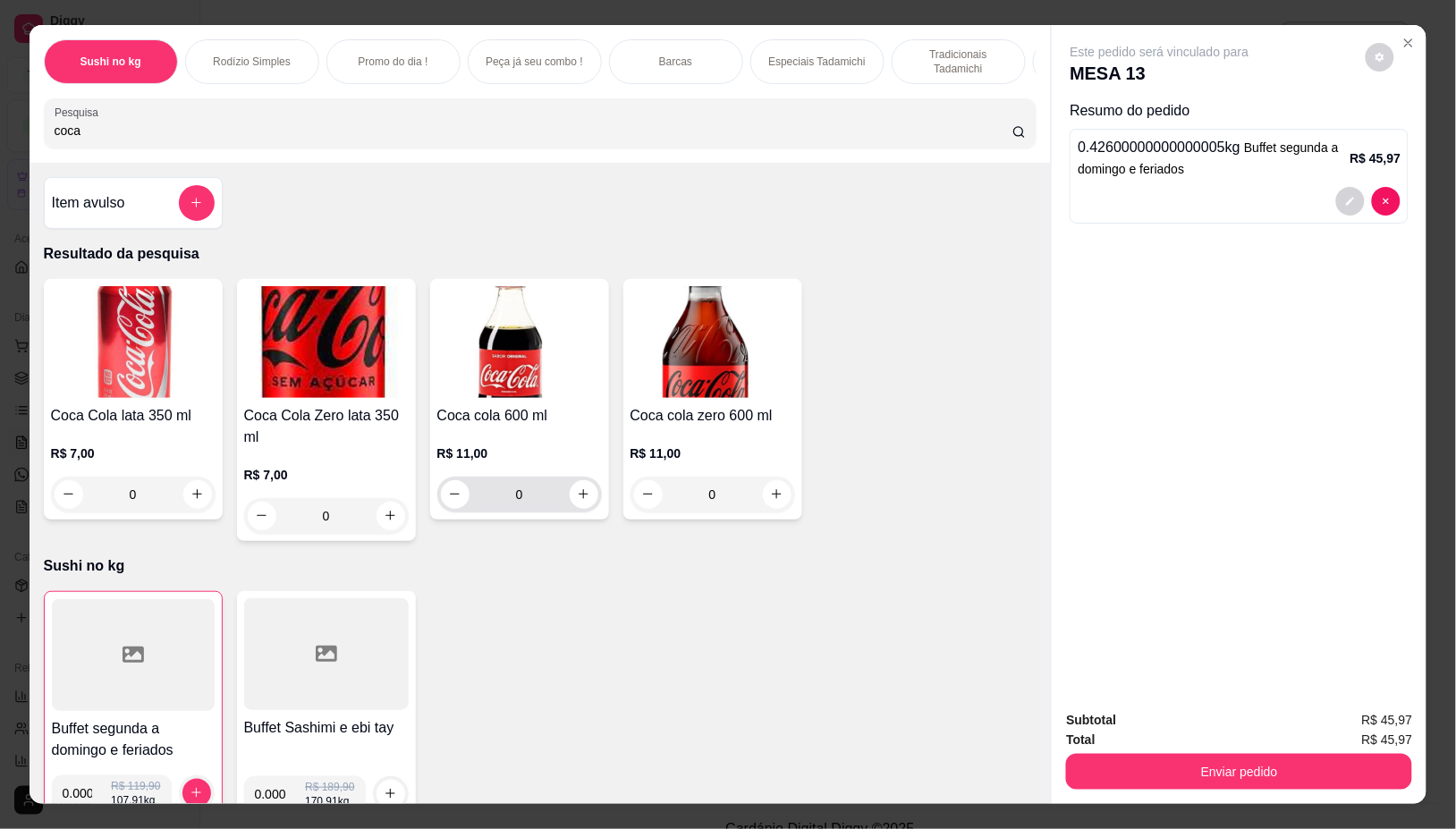
type input "coca"
click at [596, 500] on div "Coca cola 600 ml R$ 11,00 0" at bounding box center [519, 399] width 179 height 241
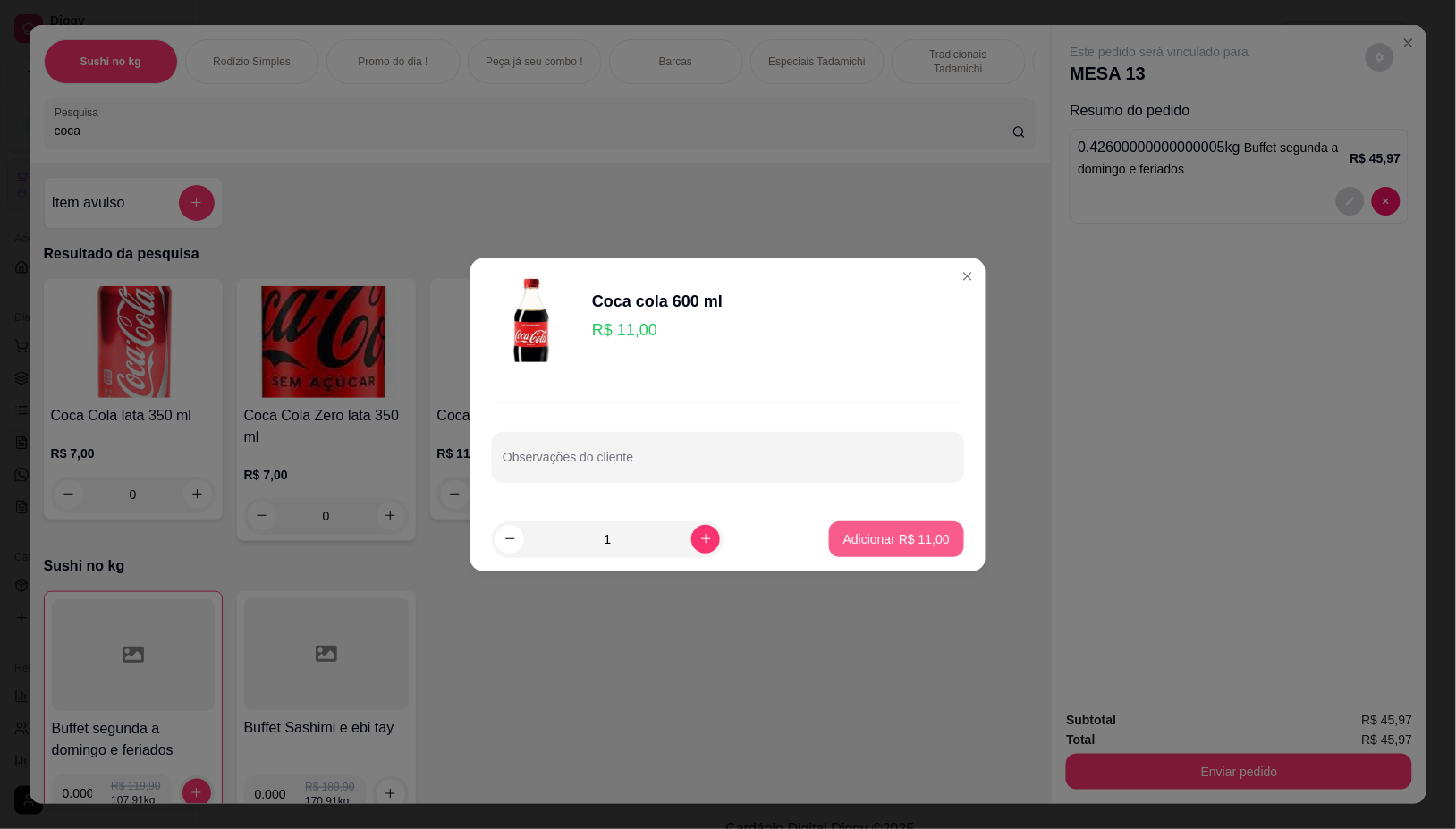
click at [876, 541] on p "Adicionar R$ 11,00" at bounding box center [896, 539] width 106 height 18
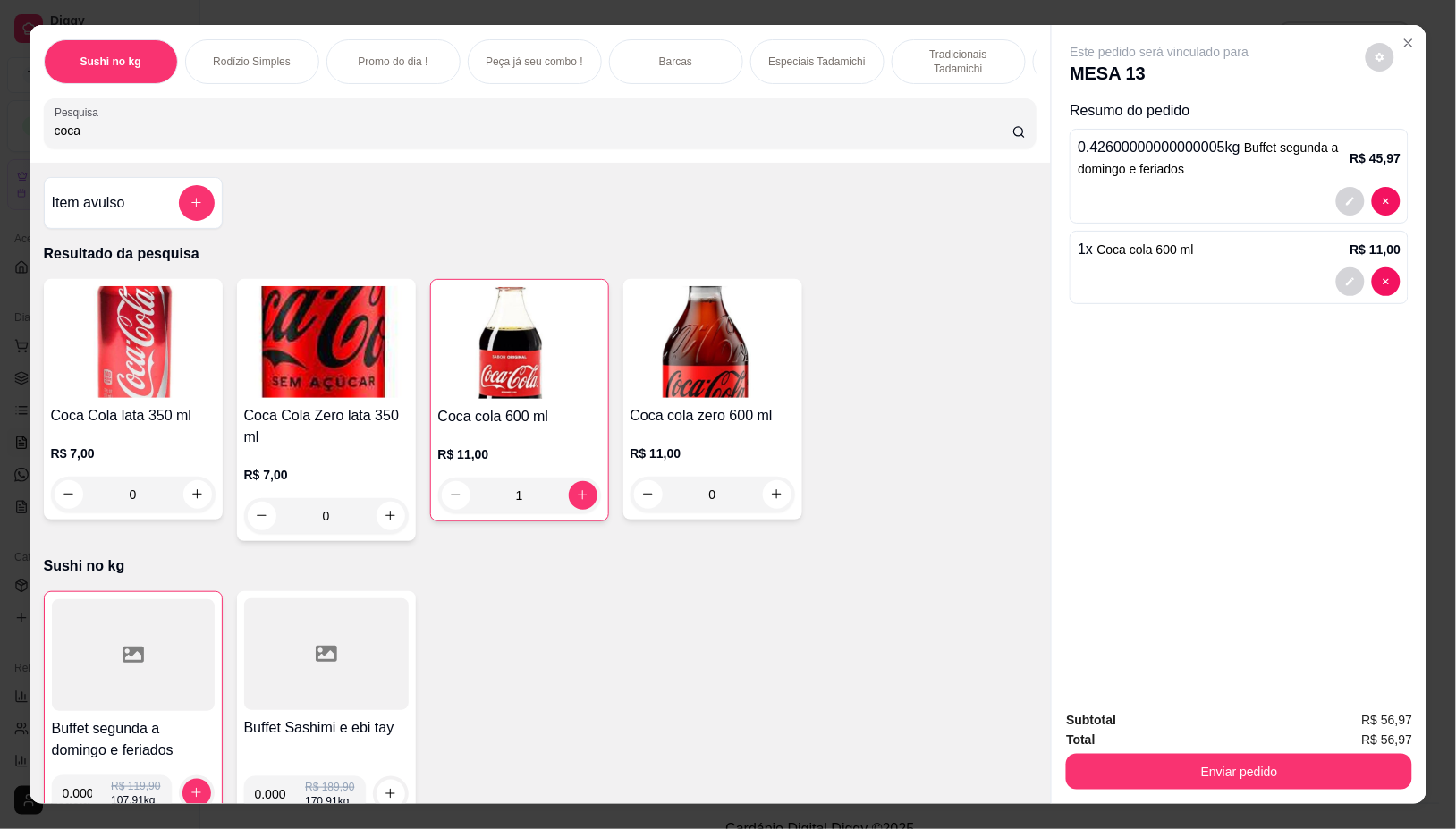
type input "1"
click at [1199, 754] on button "Enviar pedido" at bounding box center [1239, 771] width 346 height 35
click at [1132, 774] on button "Enviar pedido" at bounding box center [1239, 772] width 335 height 35
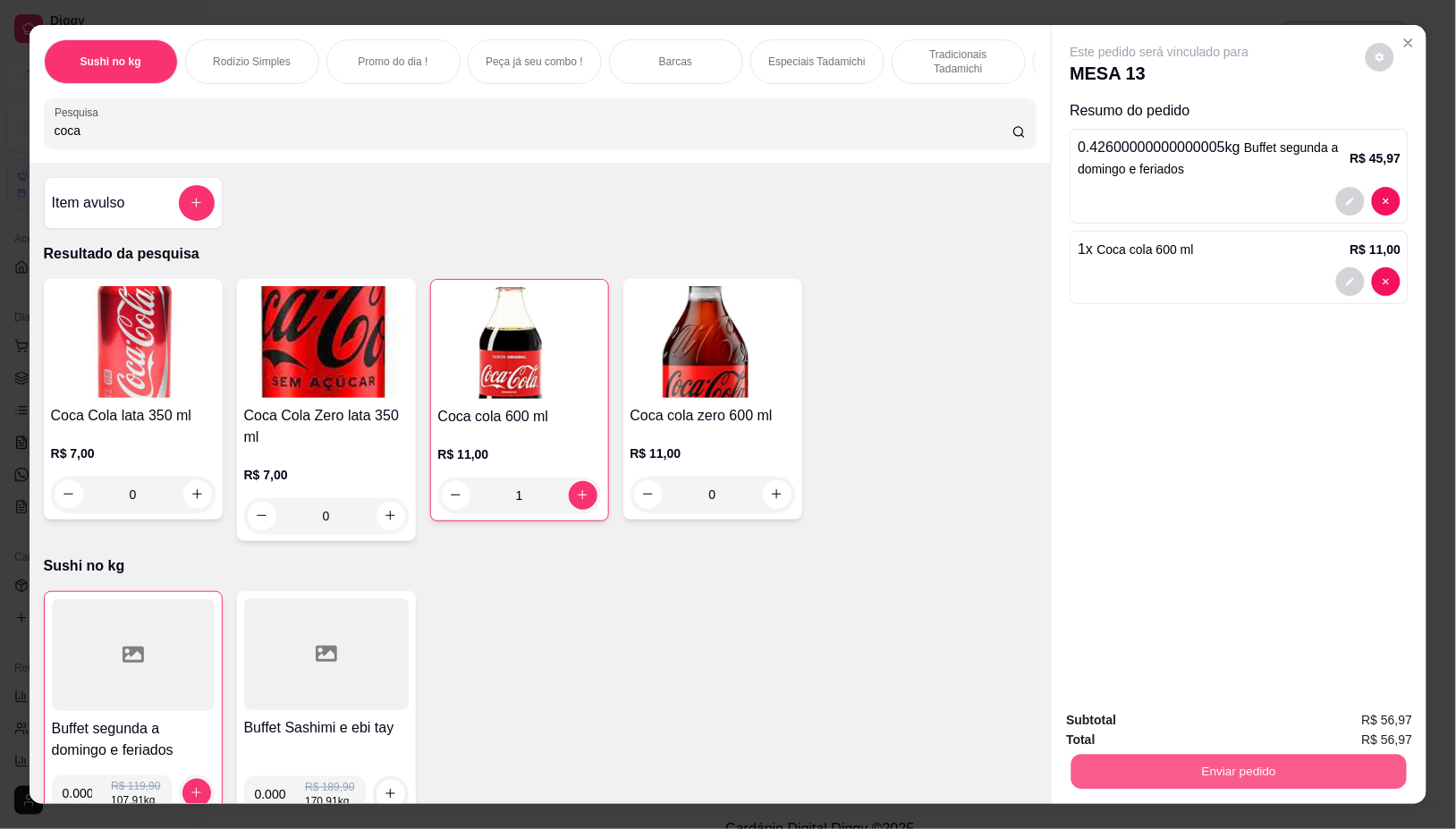
click at [1132, 774] on button "Enviar pedido" at bounding box center [1239, 772] width 335 height 35
click at [1154, 760] on button "Enviar pedido" at bounding box center [1239, 771] width 346 height 35
click at [1172, 718] on button "Não registrar e enviar pedido" at bounding box center [1179, 720] width 186 height 34
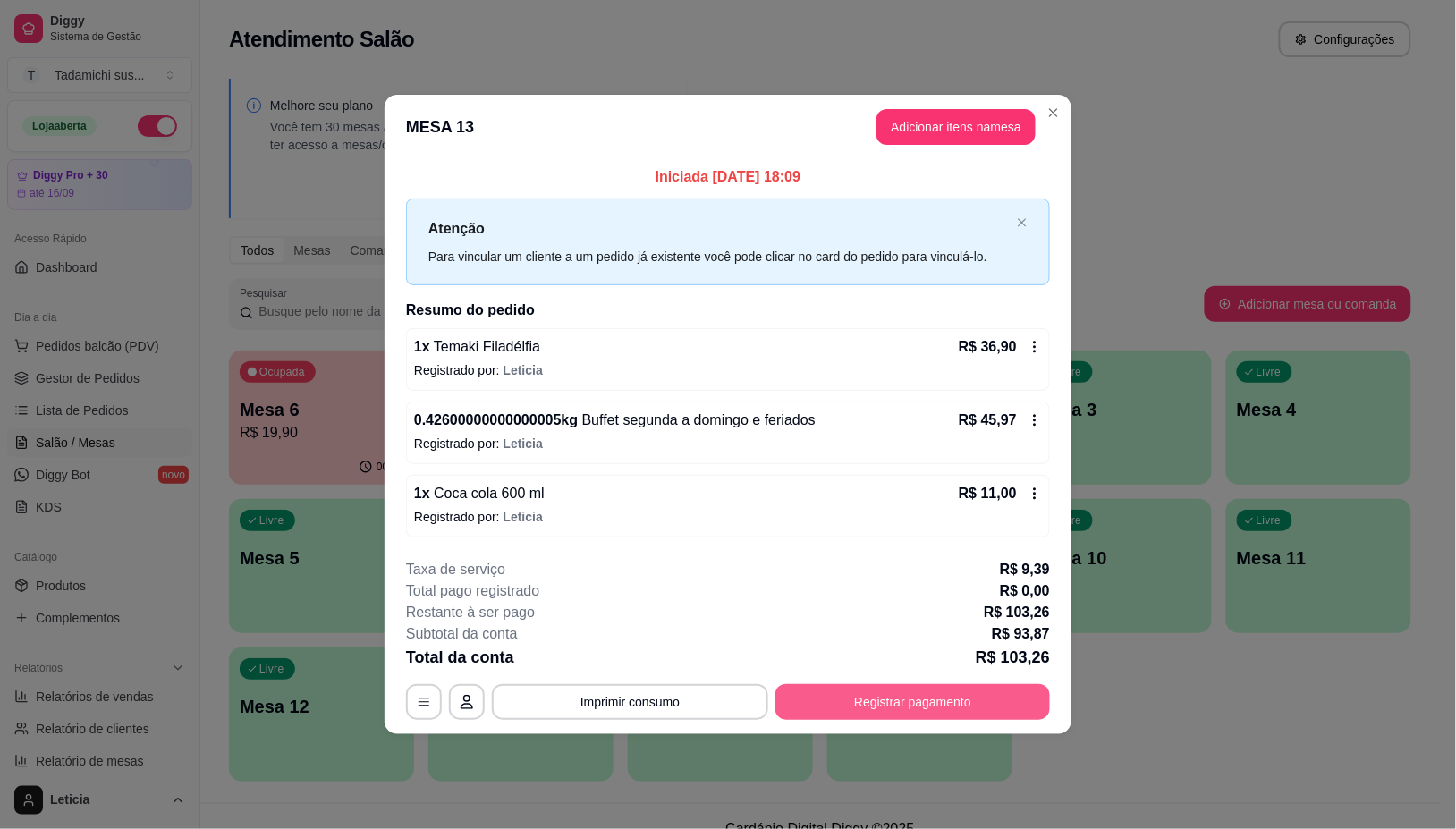
click at [824, 690] on button "Registrar pagamento" at bounding box center [912, 701] width 274 height 35
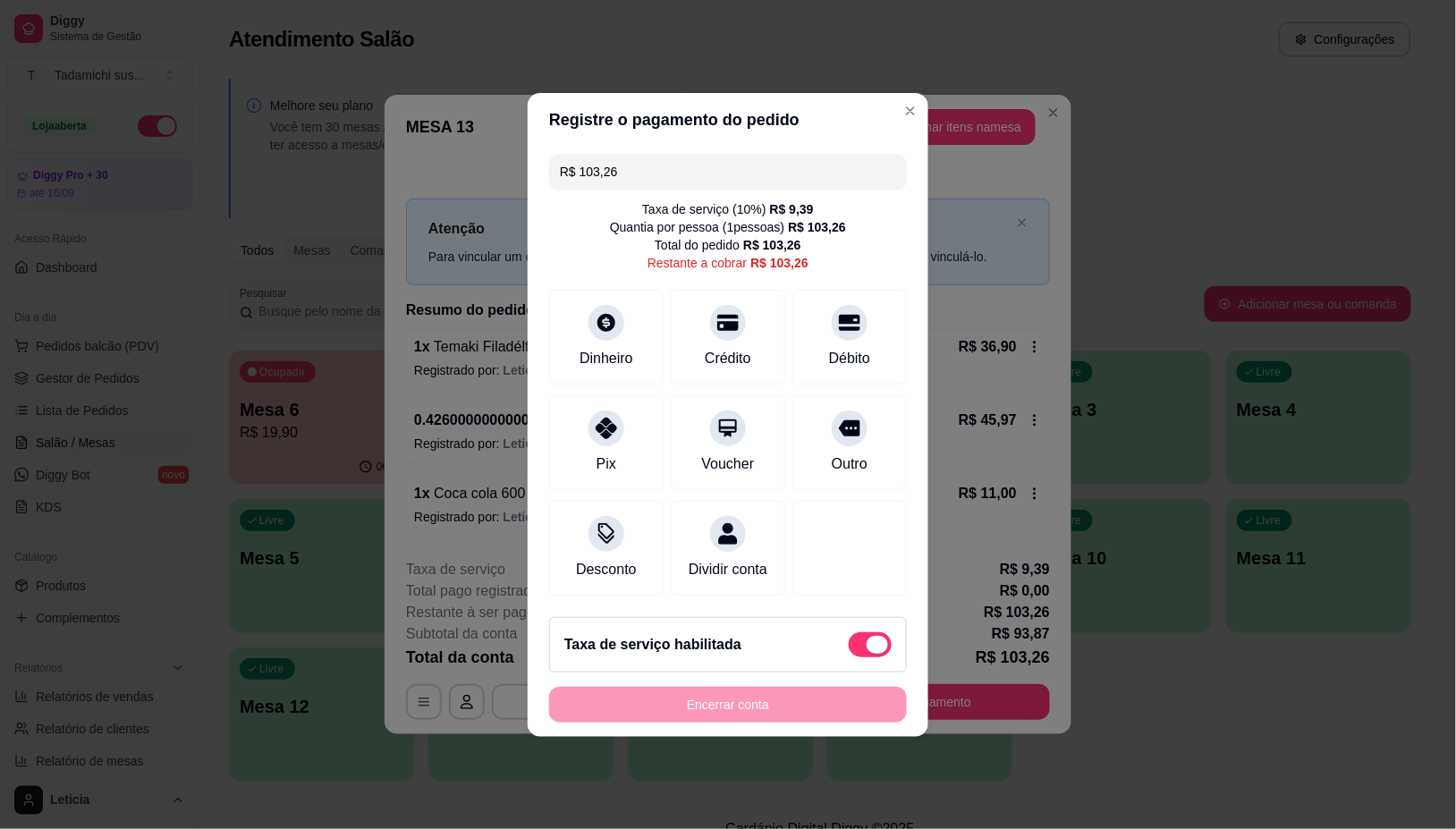
click at [848, 648] on span at bounding box center [869, 645] width 43 height 25
click at [848, 648] on input "checkbox" at bounding box center [854, 653] width 11 height 11
checkbox input "true"
type input "R$ 93,87"
checkbox input "false"
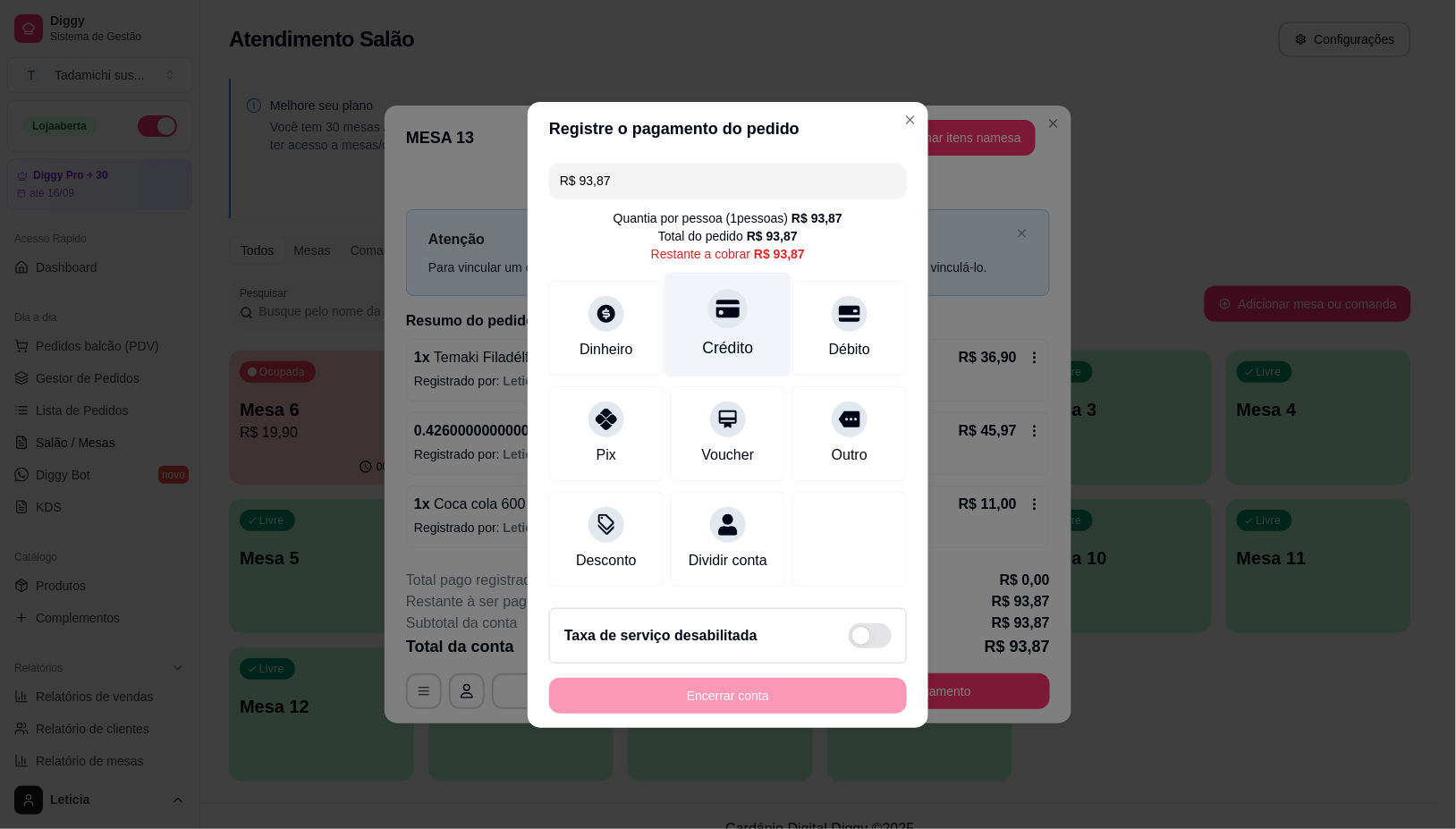
click at [734, 336] on div "Crédito" at bounding box center [728, 348] width 51 height 23
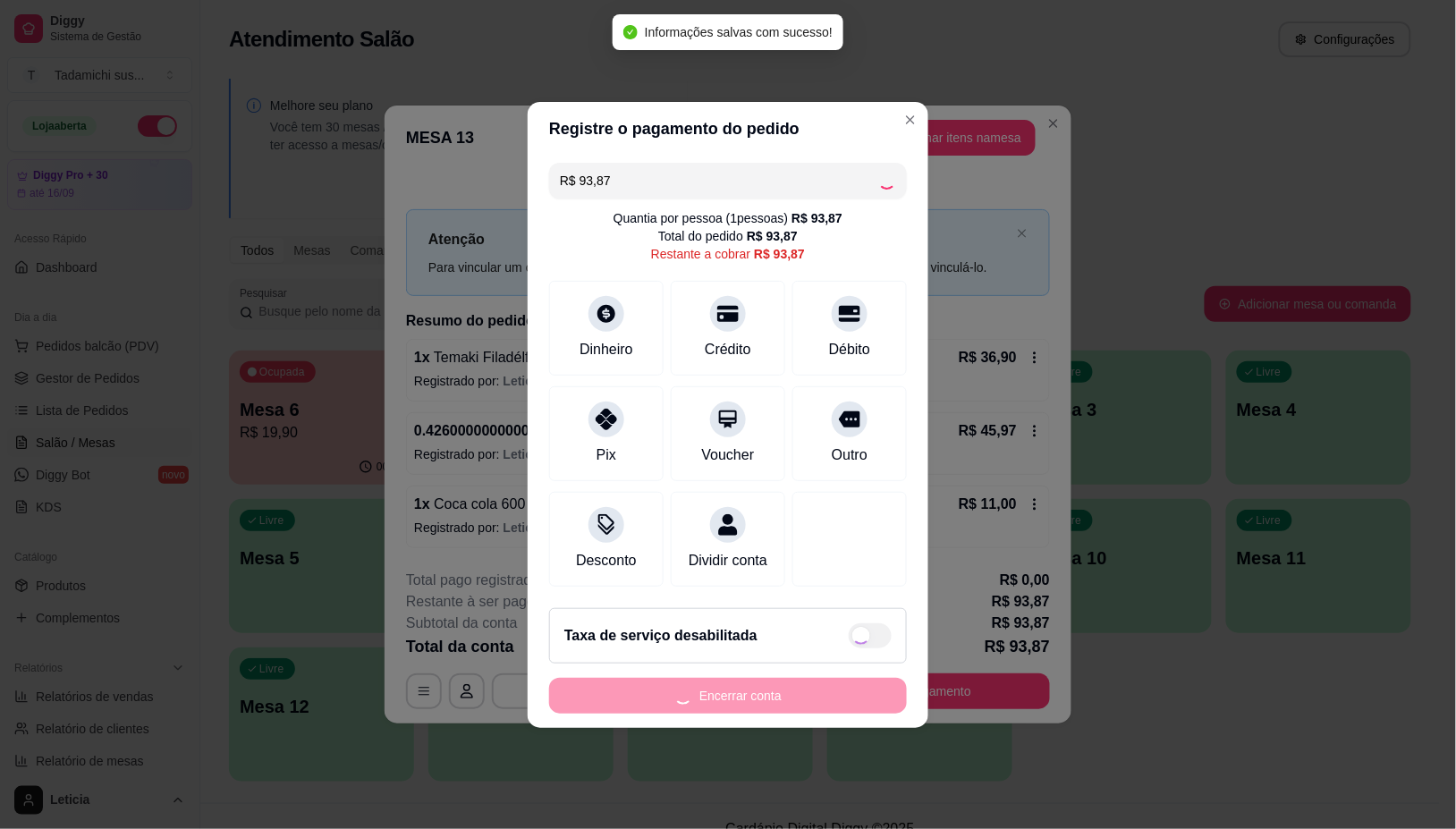
type input "R$ 0,00"
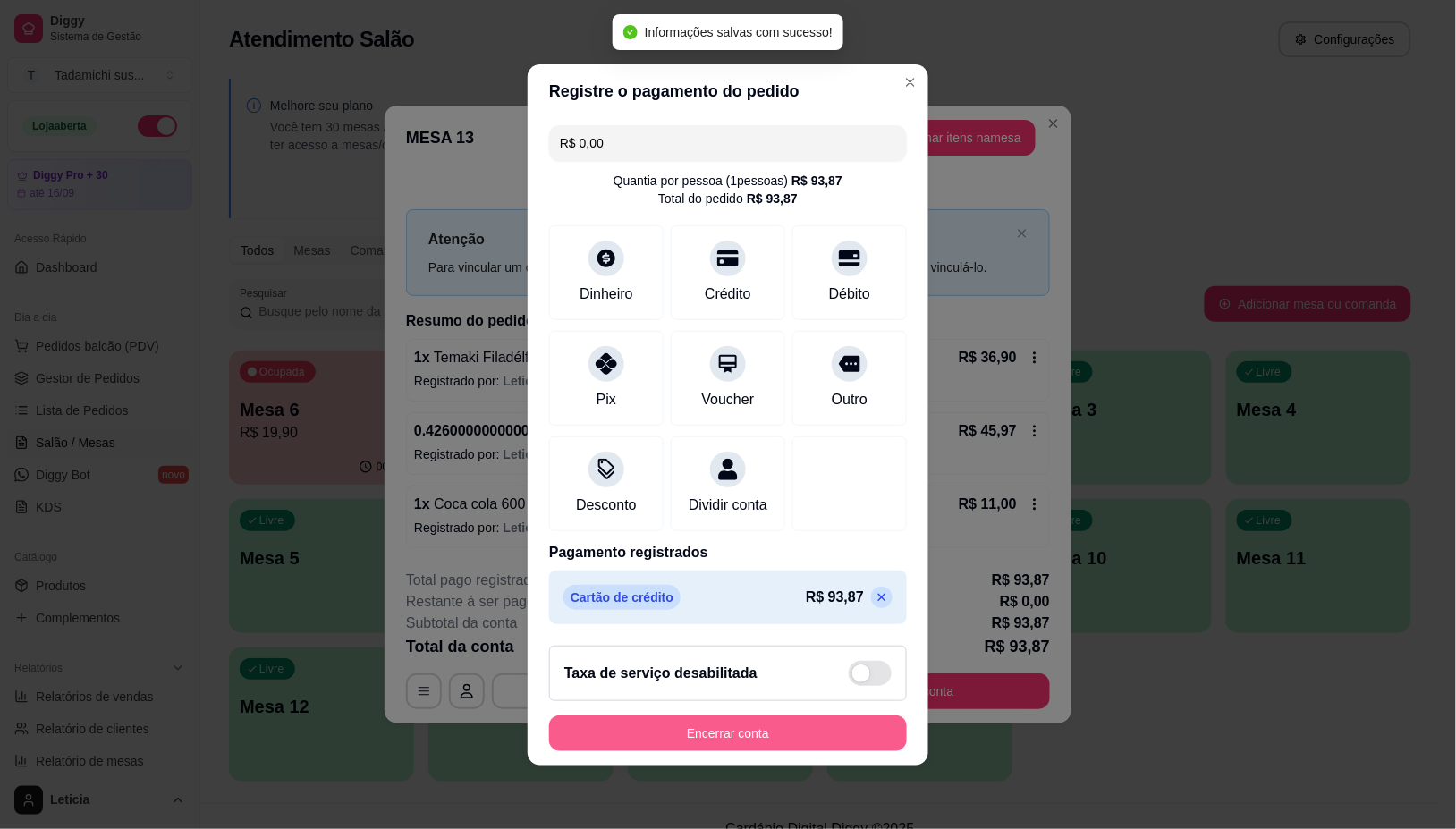
click at [620, 737] on button "Encerrar conta" at bounding box center [728, 733] width 357 height 35
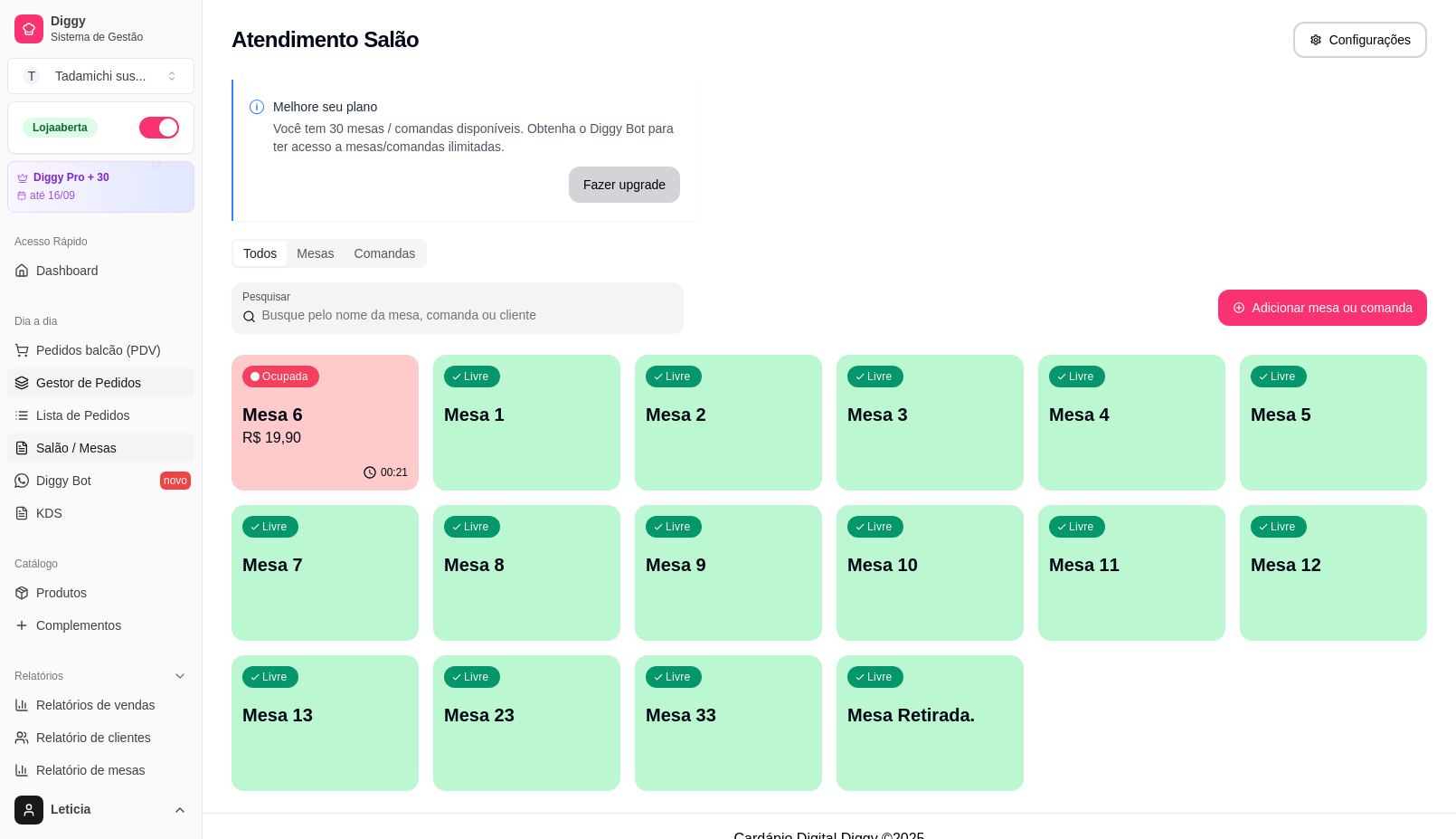
click at [65, 373] on link "Gestor de Pedidos" at bounding box center [100, 383] width 187 height 29
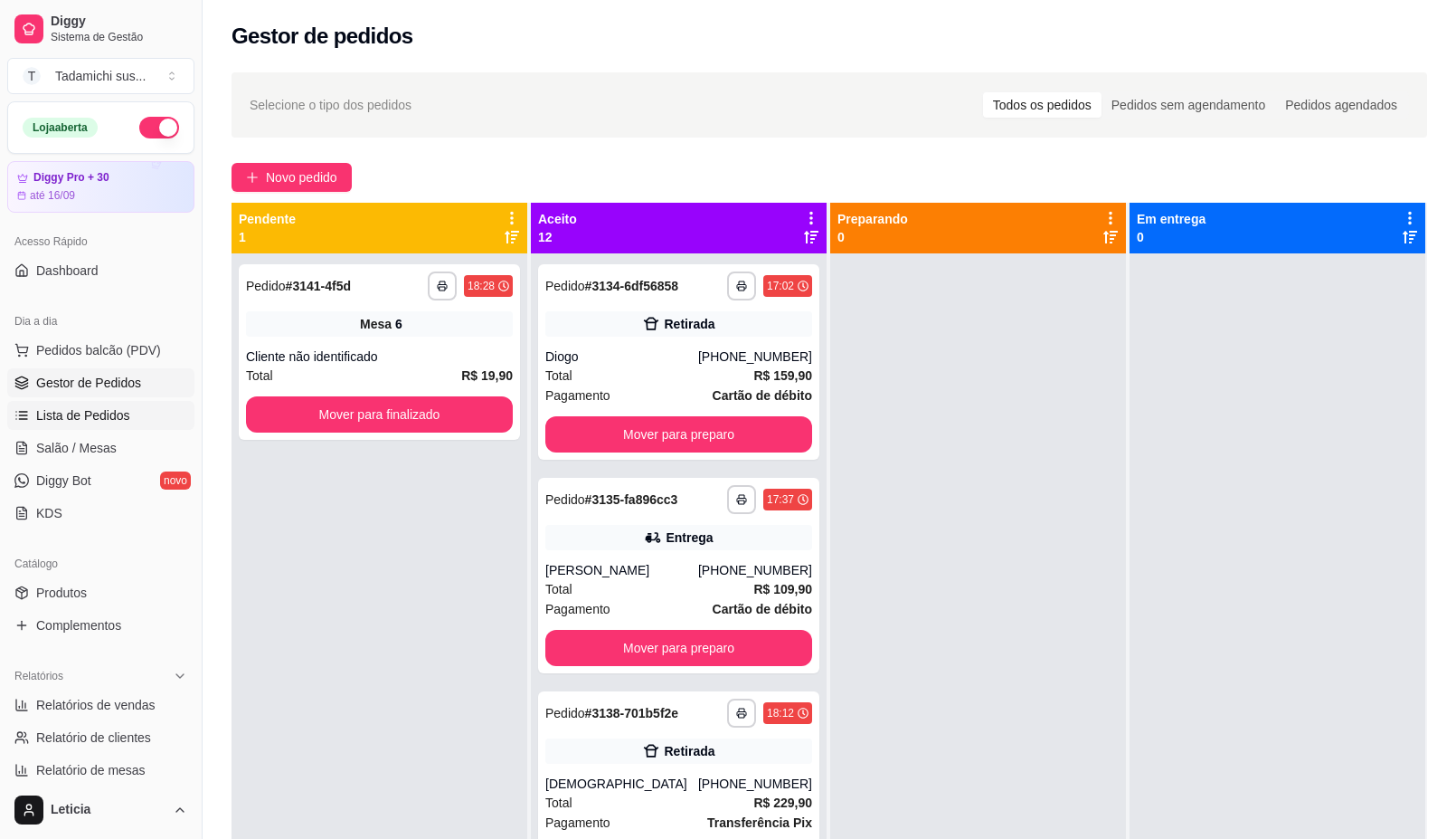
click at [82, 408] on span "Lista de Pedidos" at bounding box center [82, 415] width 94 height 18
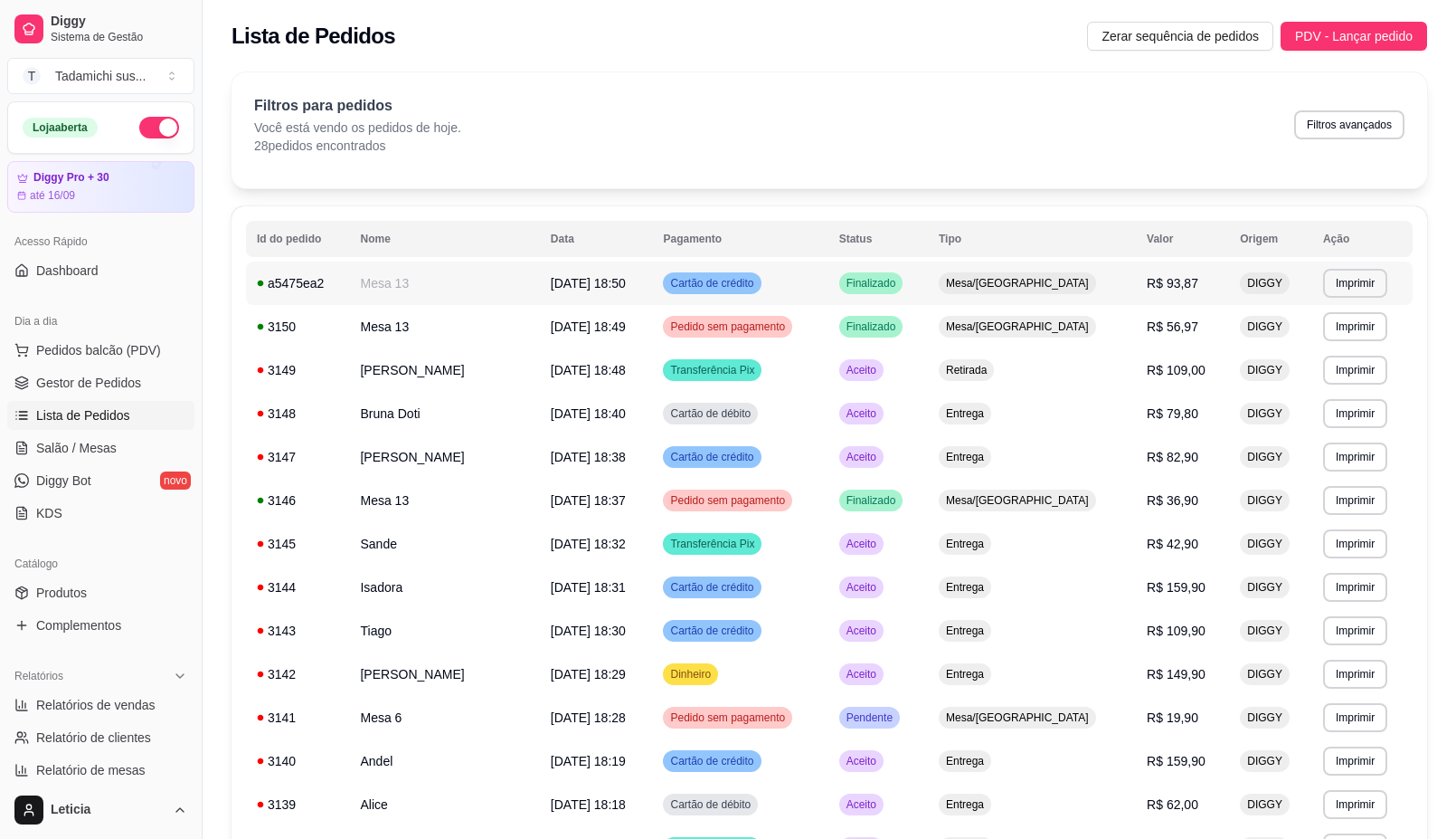
click at [539, 288] on td "Mesa 13" at bounding box center [443, 283] width 190 height 43
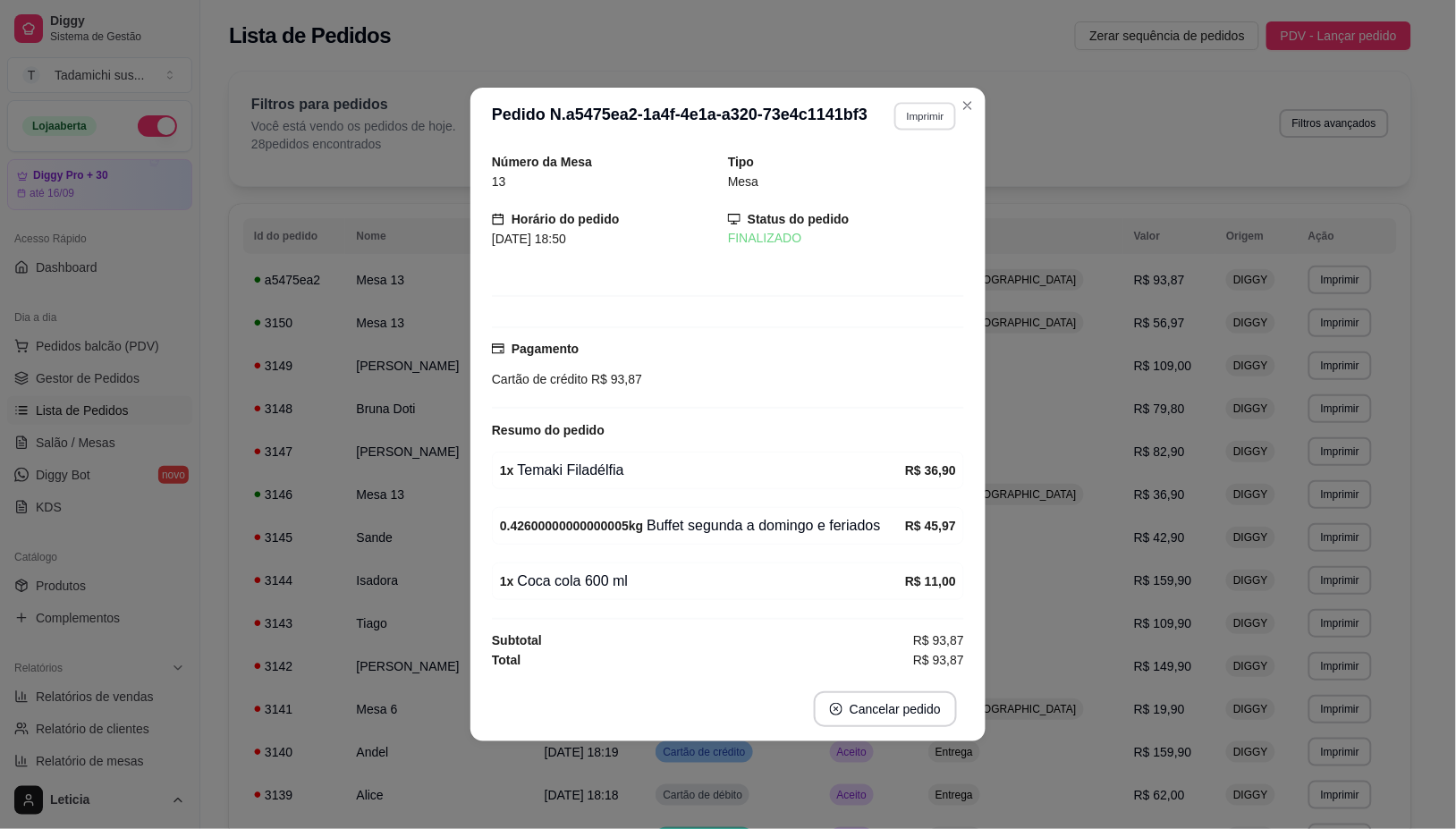
click at [924, 121] on button "Imprimir" at bounding box center [925, 116] width 62 height 28
click at [891, 167] on button "IMPRESSORA" at bounding box center [889, 176] width 138 height 29
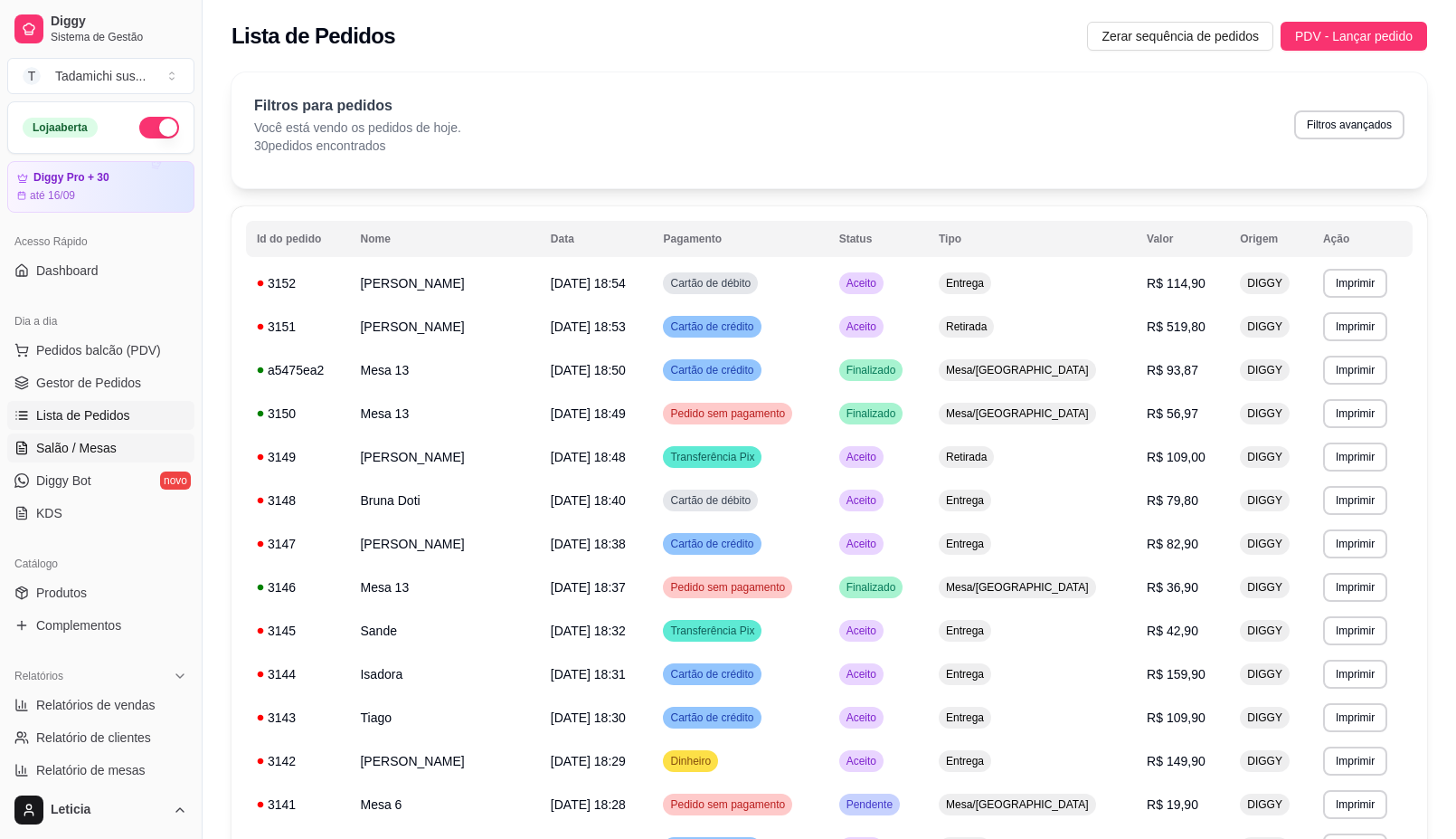
click at [81, 437] on link "Salão / Mesas" at bounding box center [100, 448] width 187 height 29
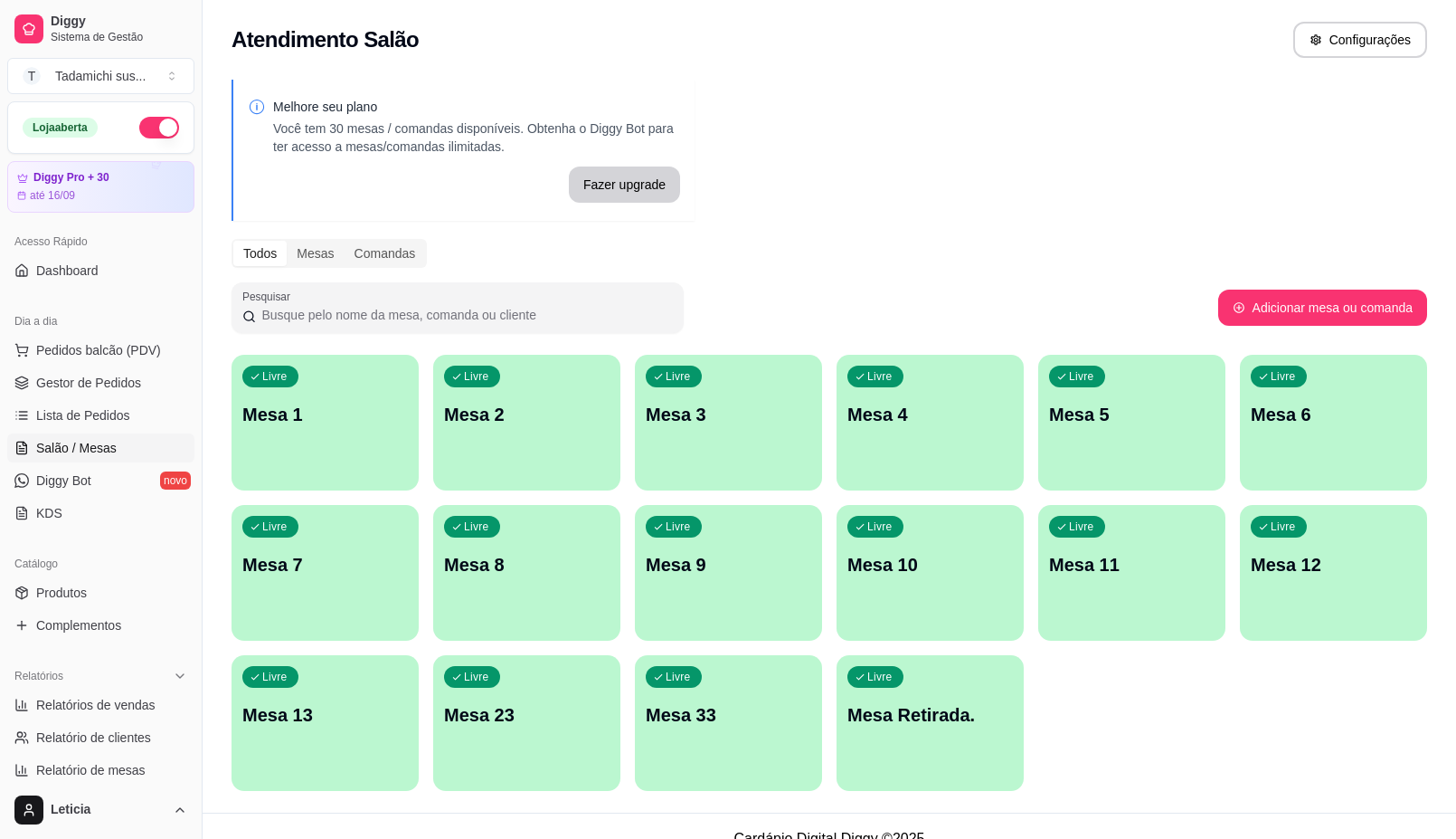
click at [882, 709] on p "Mesa Retirada." at bounding box center [929, 714] width 165 height 25
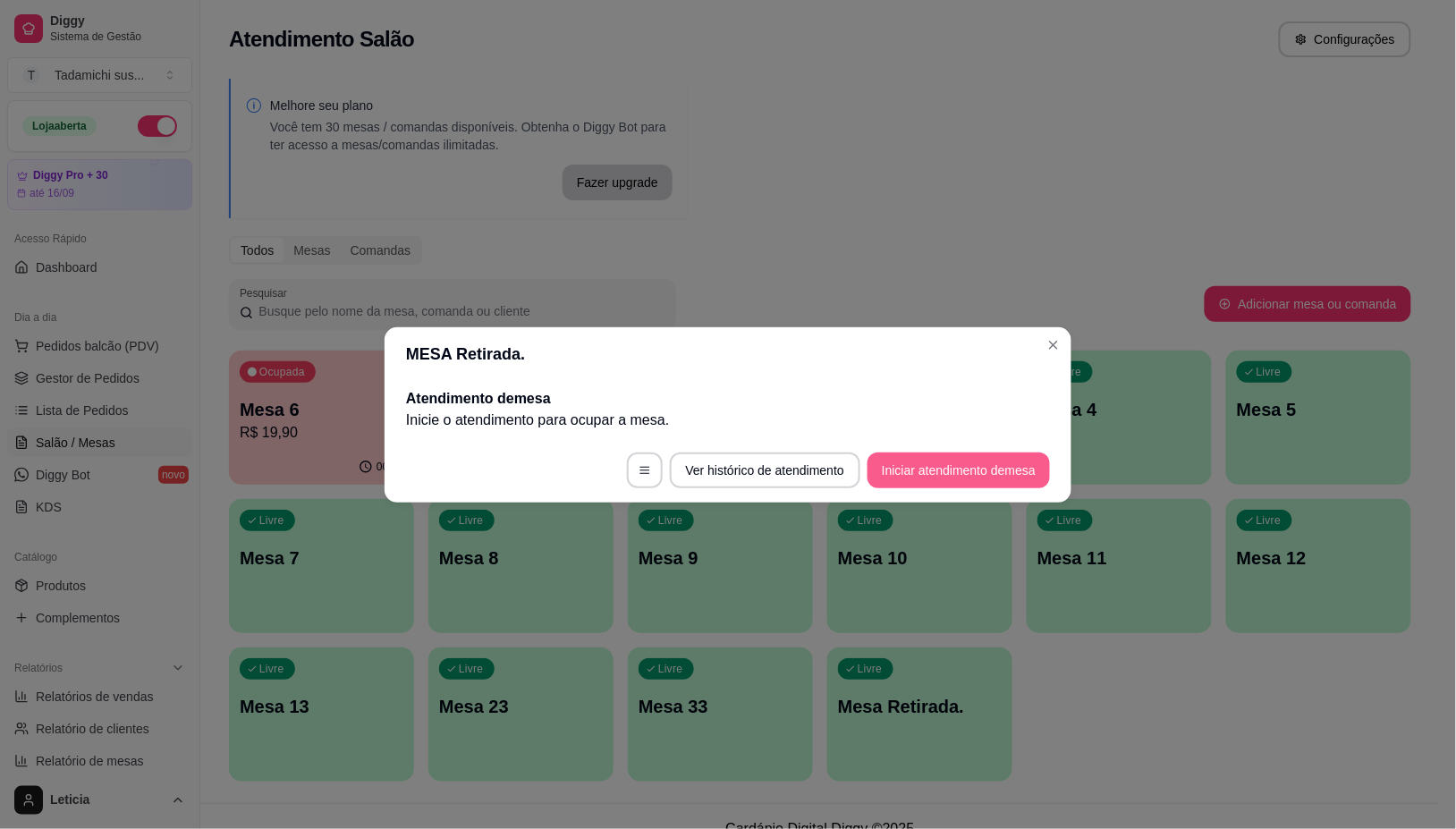
click at [1002, 462] on button "Iniciar atendimento de mesa" at bounding box center [958, 470] width 182 height 35
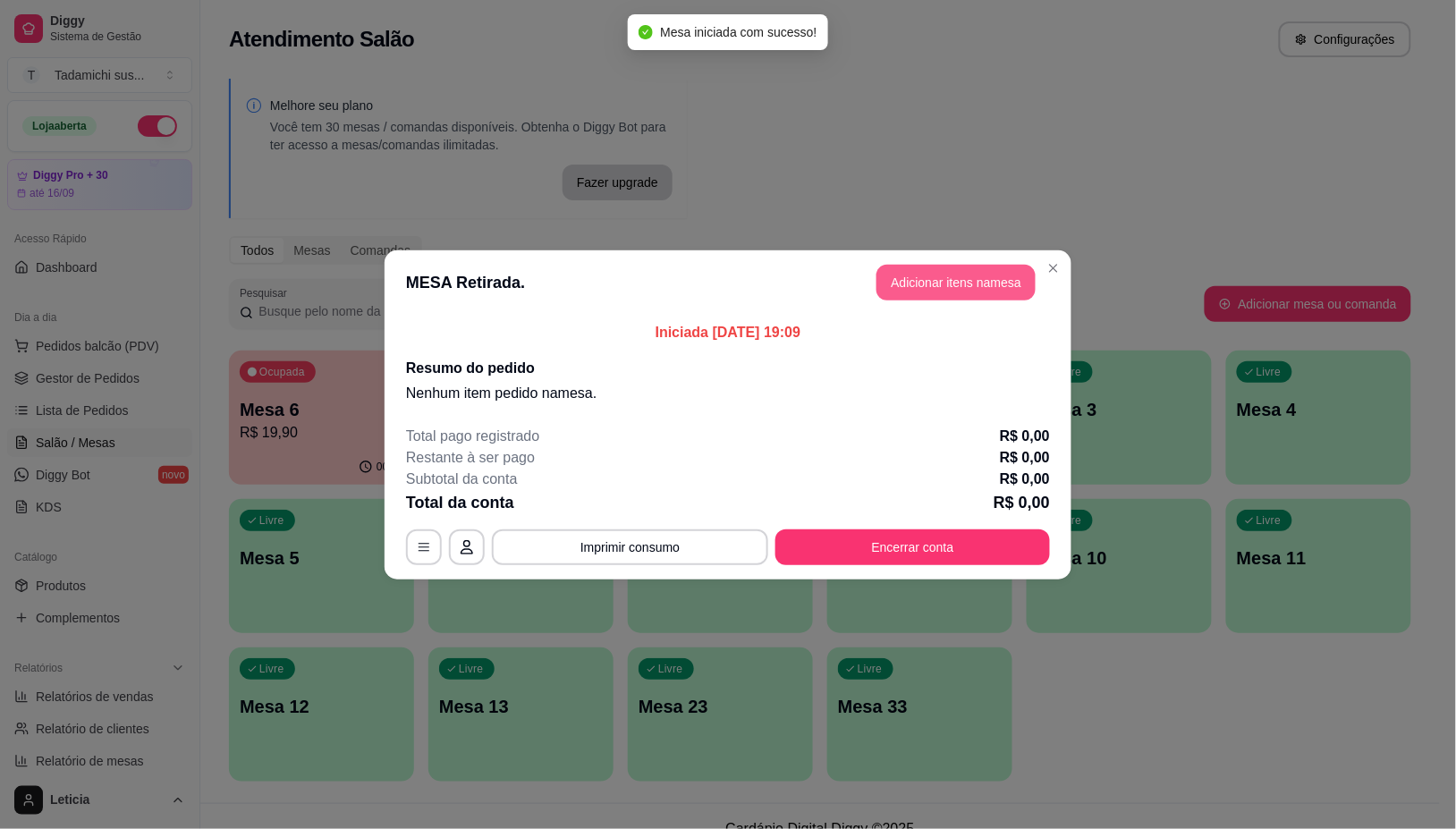
click at [974, 287] on button "Adicionar itens na mesa" at bounding box center [955, 282] width 160 height 35
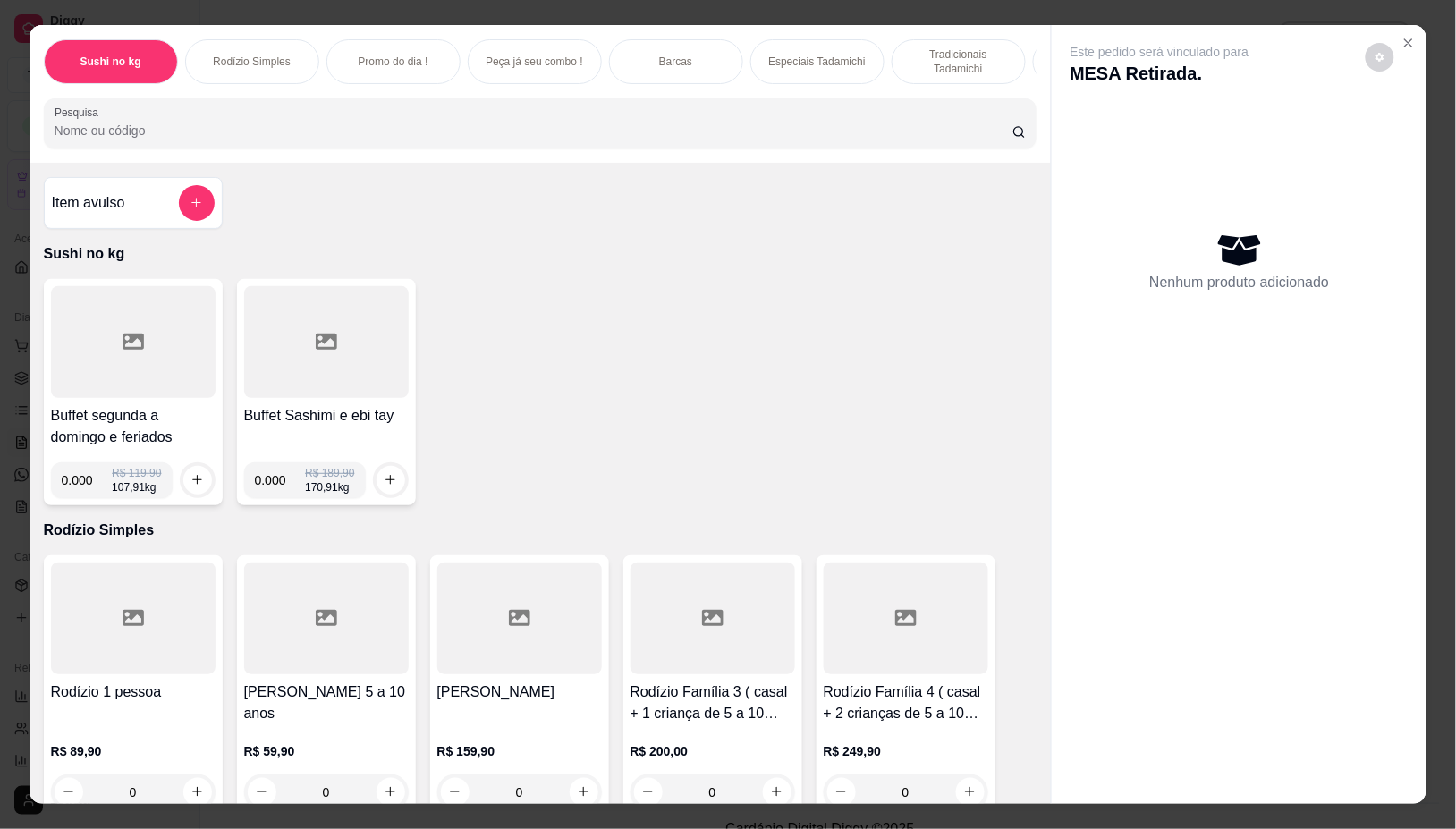
click at [145, 380] on div at bounding box center [133, 342] width 164 height 112
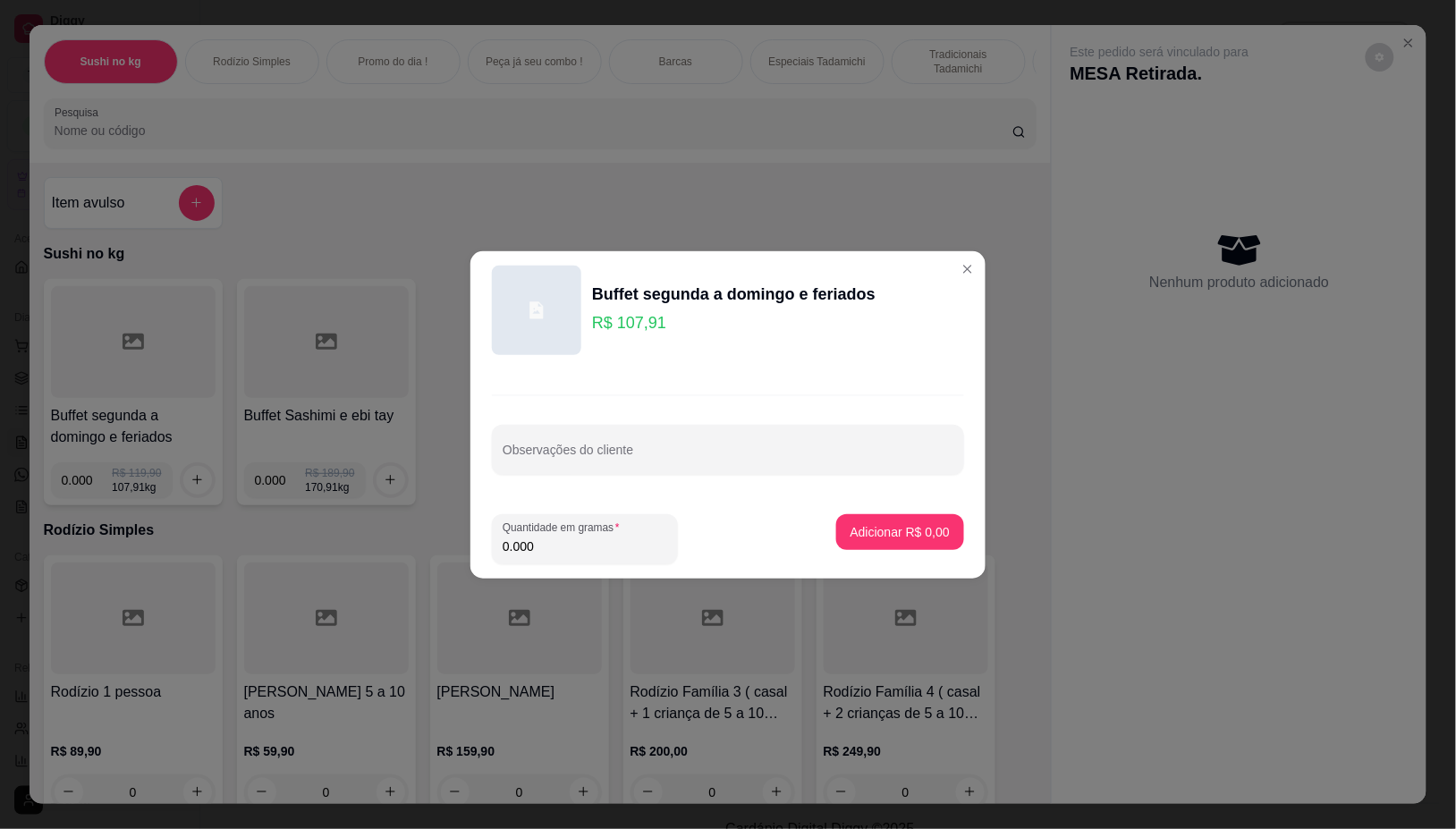
click at [552, 551] on input "0.000" at bounding box center [585, 546] width 164 height 18
type input "0.524"
click at [897, 530] on p "Adicionar R$ 56,54" at bounding box center [896, 532] width 106 height 18
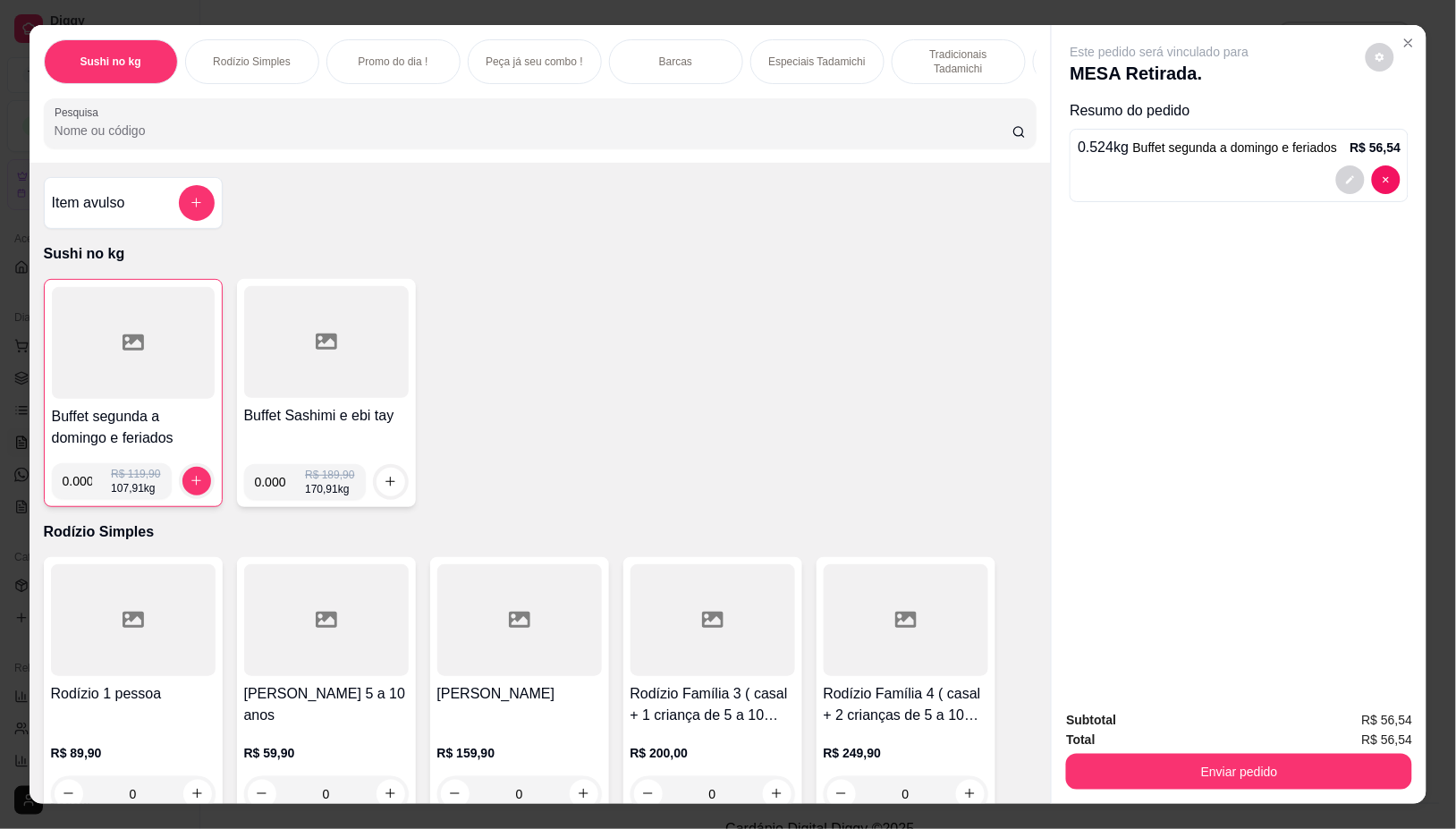
click at [292, 381] on div at bounding box center [327, 342] width 164 height 112
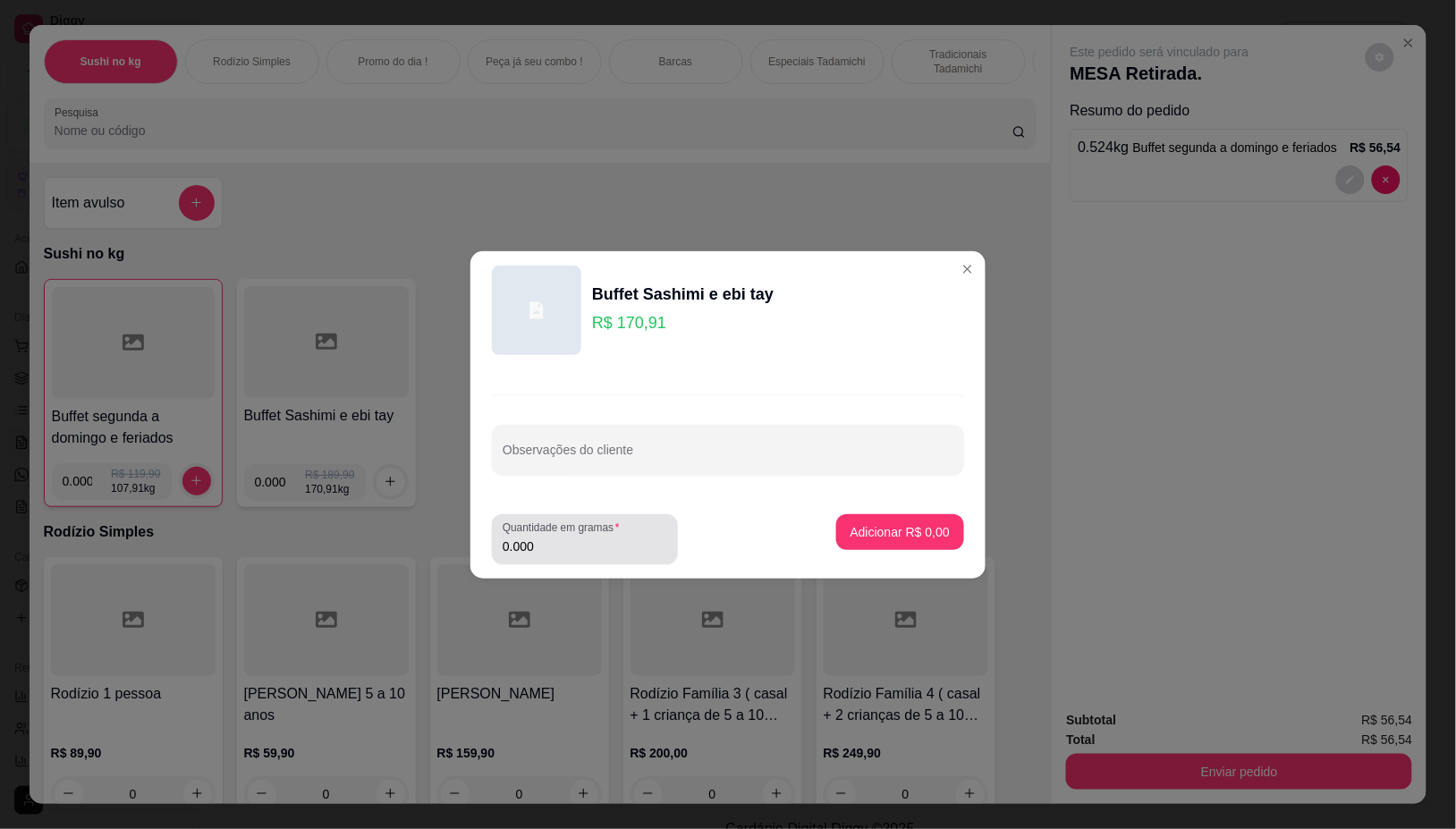
click at [637, 540] on input "0.000" at bounding box center [585, 546] width 164 height 18
type input "0.116"
click at [878, 519] on button "Adicionar R$ 19,83" at bounding box center [897, 531] width 132 height 35
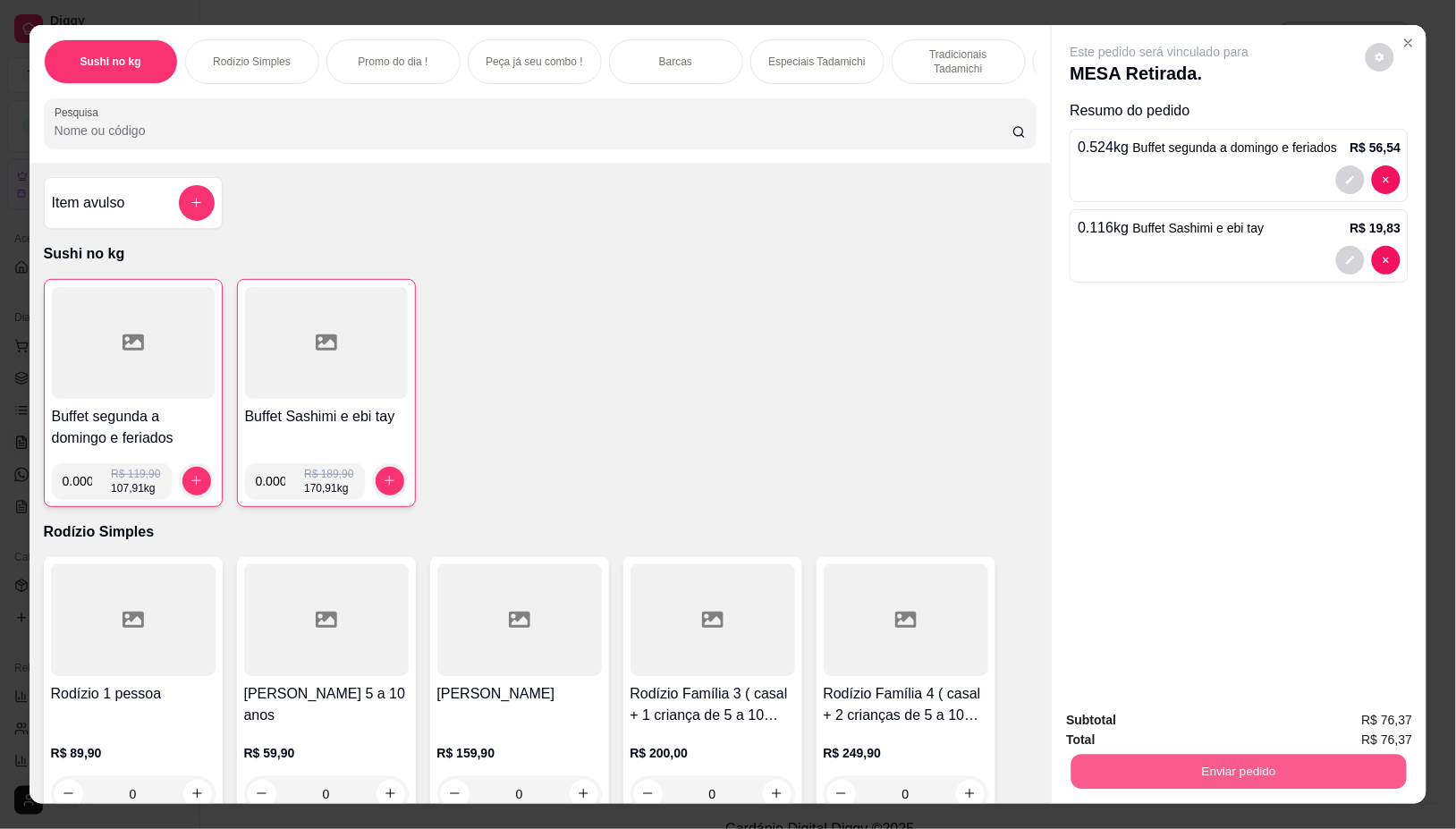
click at [1208, 769] on button "Enviar pedido" at bounding box center [1239, 772] width 335 height 35
click at [1092, 712] on button "Não registrar e enviar pedido" at bounding box center [1179, 719] width 181 height 33
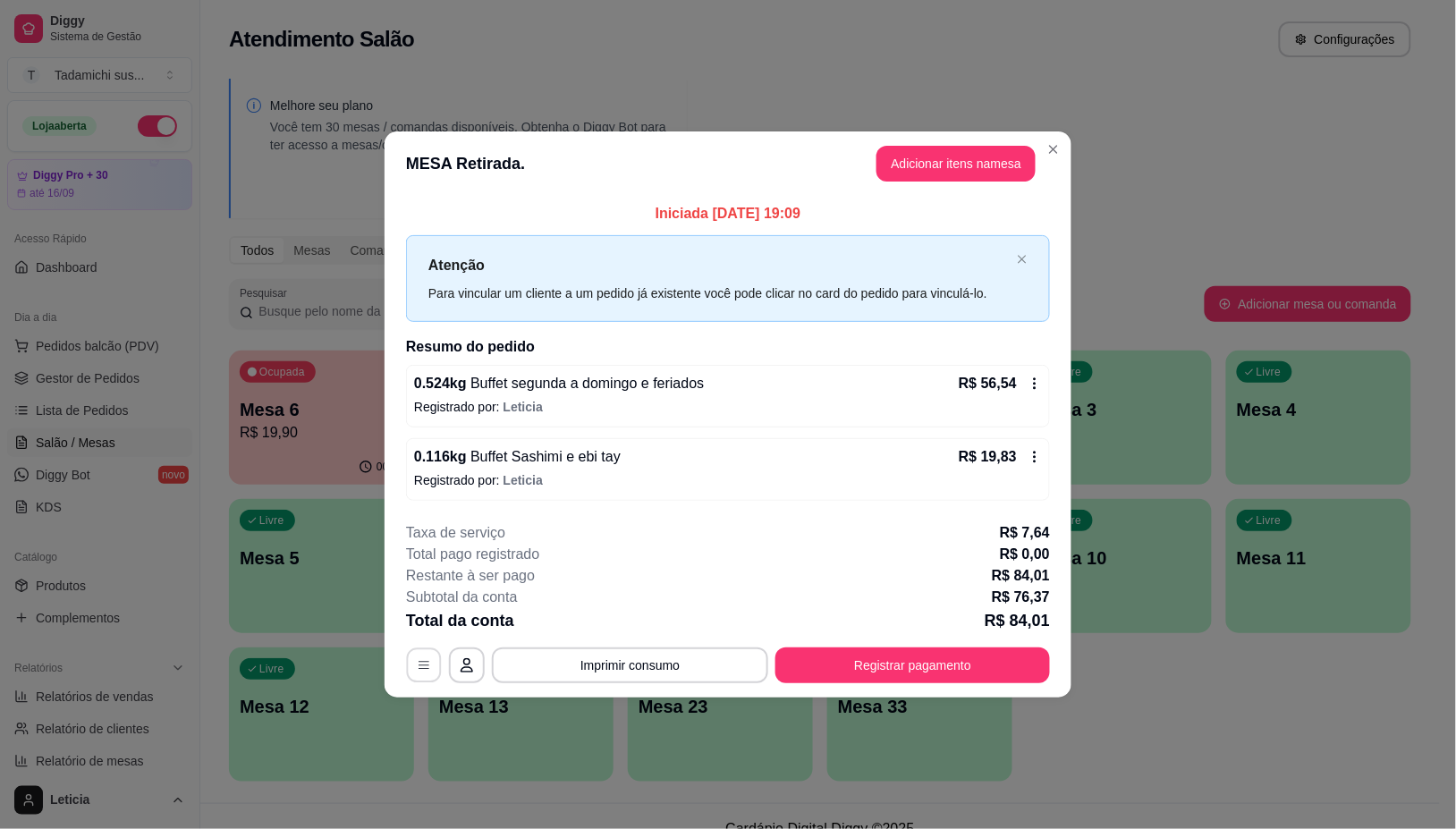
click at [414, 672] on button "button" at bounding box center [424, 666] width 35 height 35
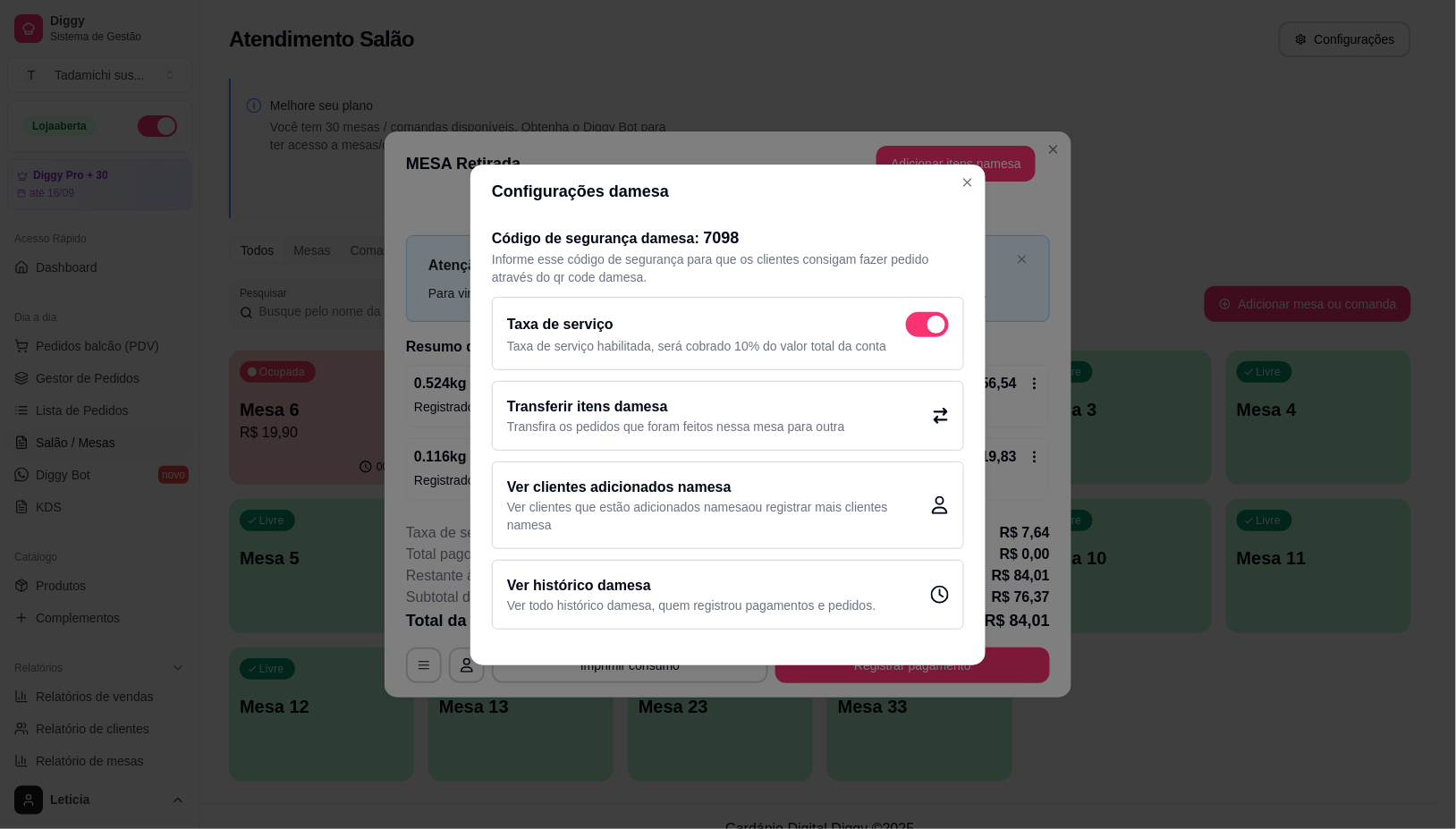
click at [921, 300] on div "Taxa de serviço Taxa de serviço habilitada, será cobrado 10% do valor total da …" at bounding box center [728, 333] width 472 height 74
checkbox input "false"
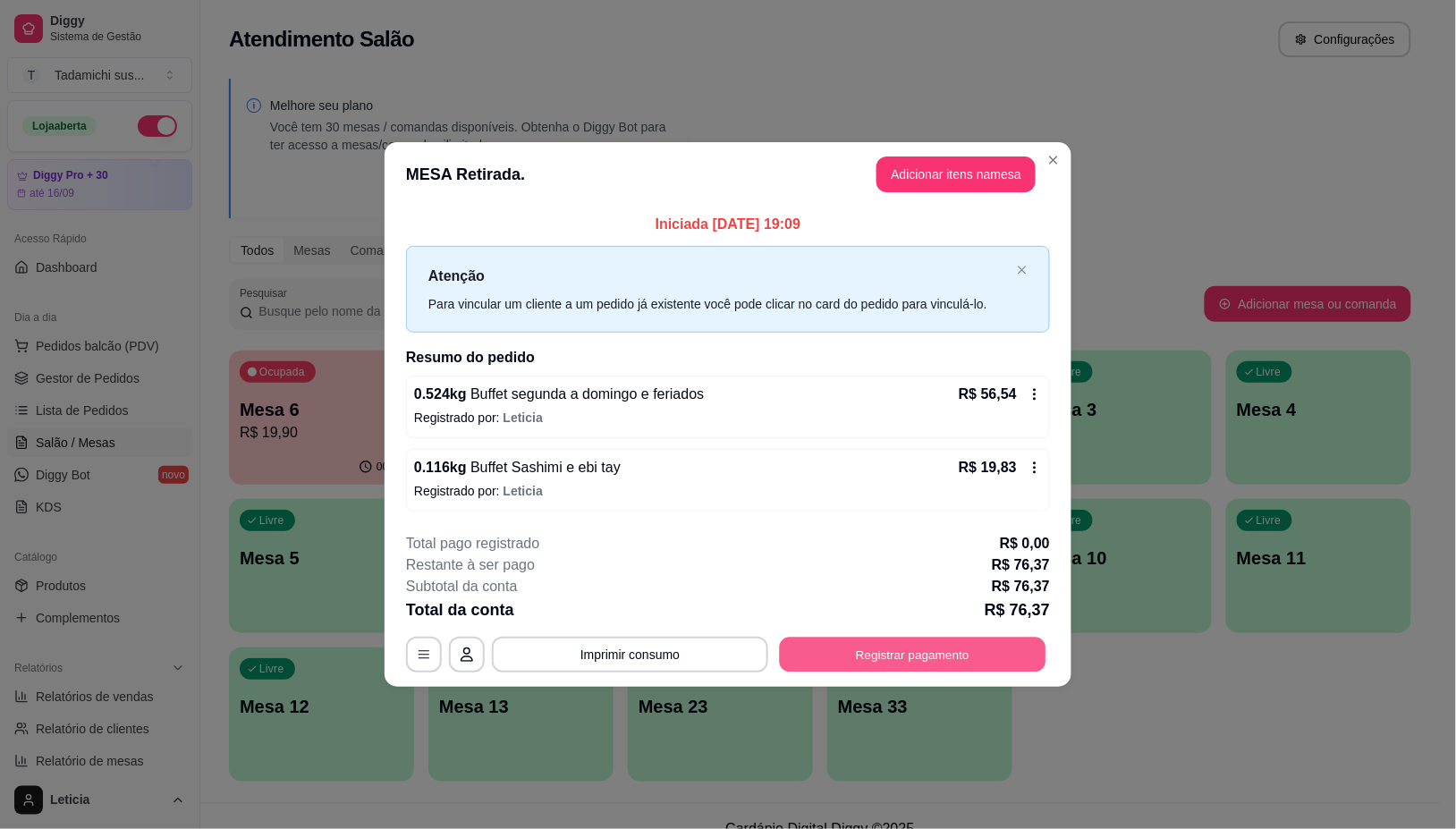
click at [917, 657] on button "Registrar pagamento" at bounding box center [912, 654] width 267 height 35
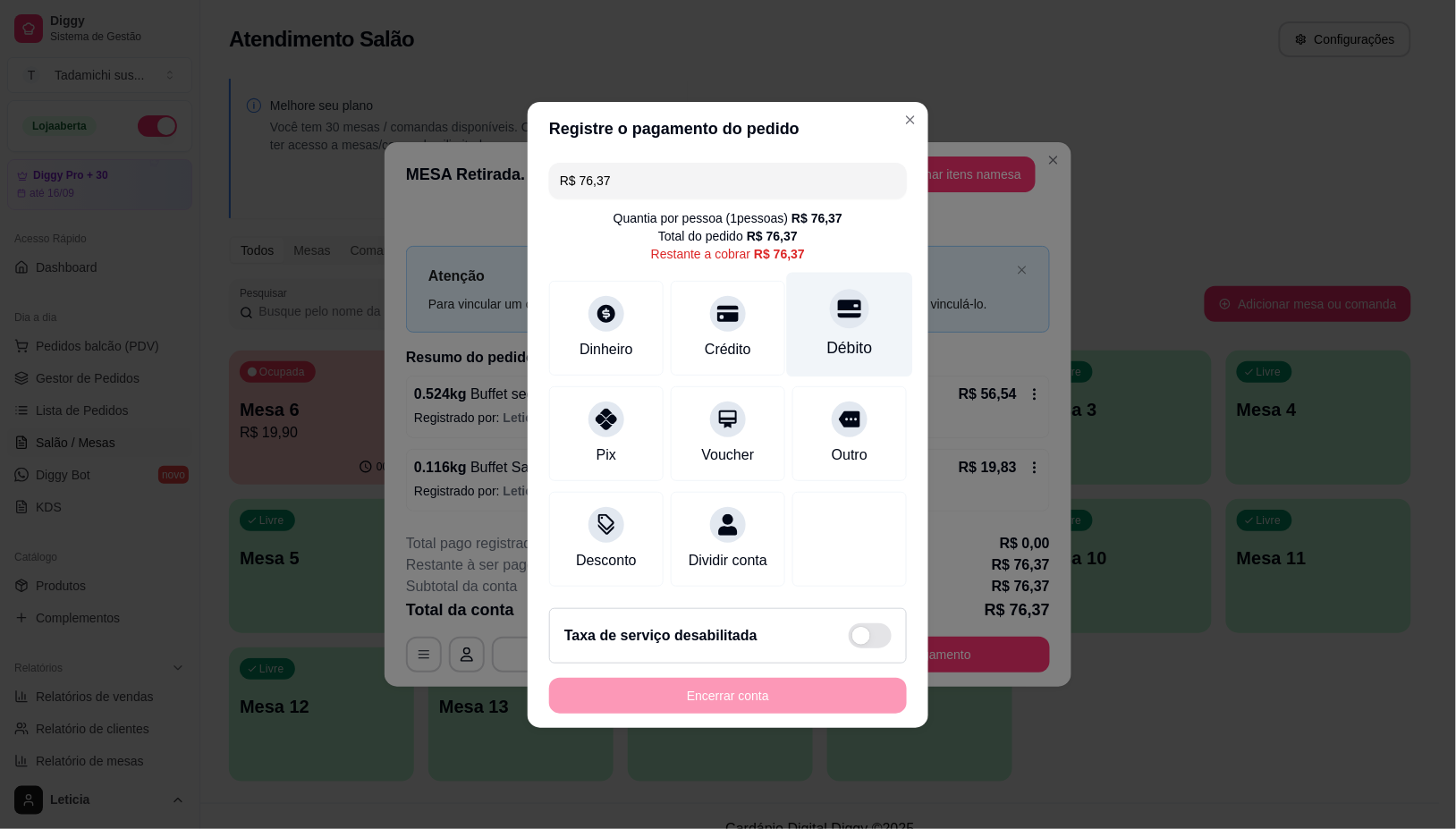
click at [849, 336] on div "Débito" at bounding box center [850, 348] width 46 height 23
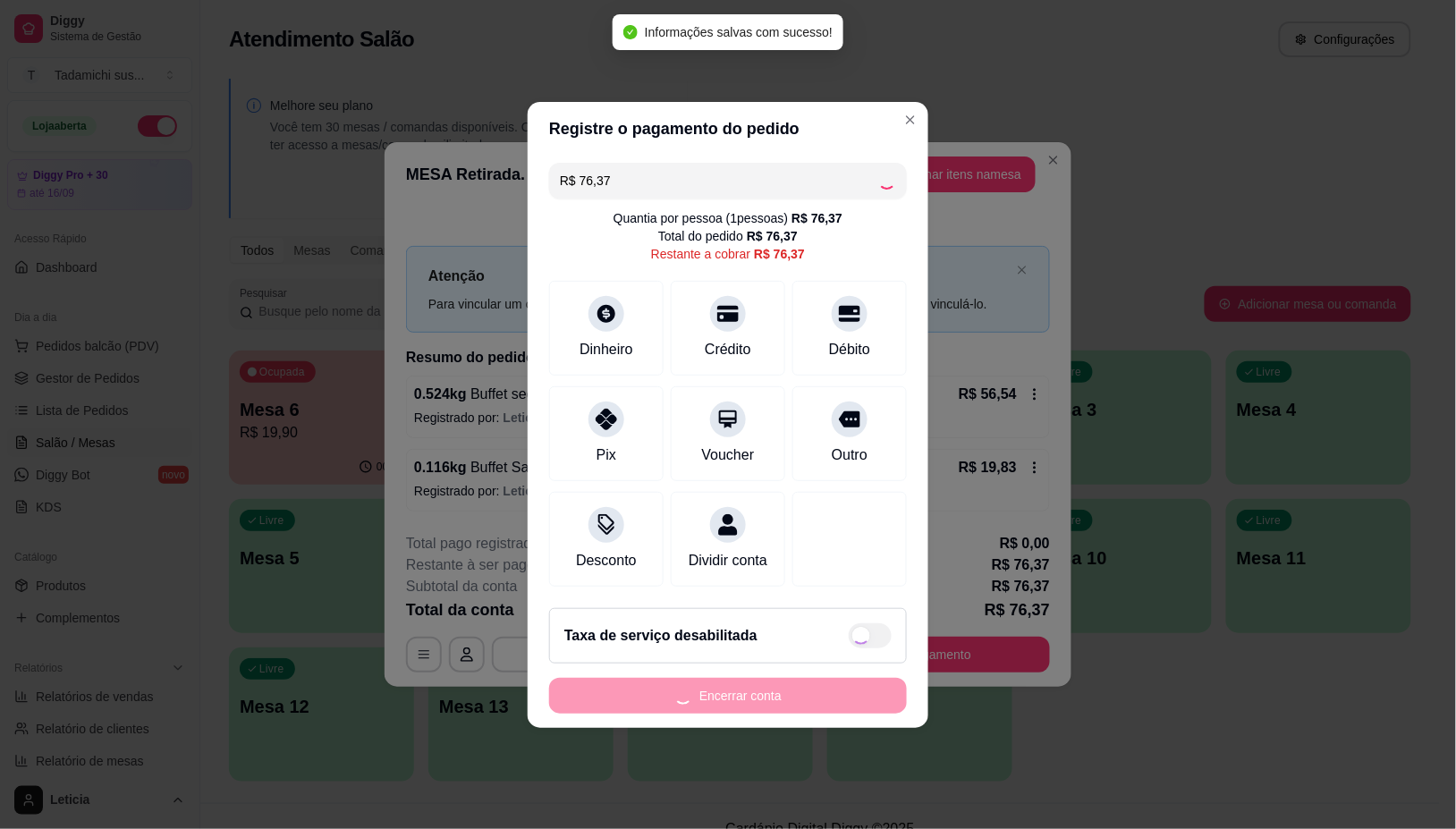
type input "R$ 0,00"
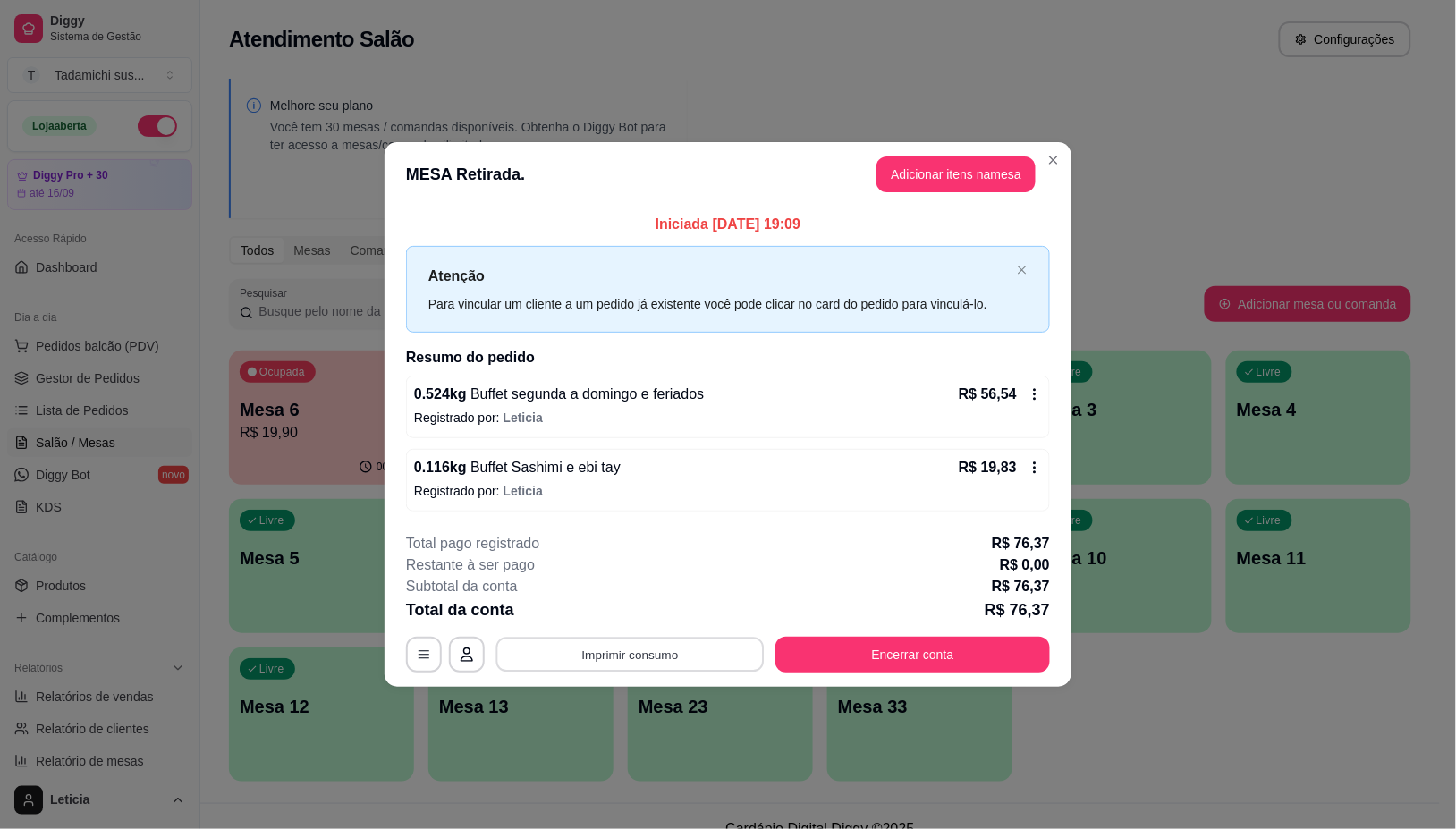
click at [649, 654] on button "Imprimir consumo" at bounding box center [631, 654] width 268 height 35
click at [626, 575] on button "IMPRESSORA" at bounding box center [634, 578] width 133 height 28
click at [960, 645] on button "Encerrar conta" at bounding box center [912, 654] width 274 height 35
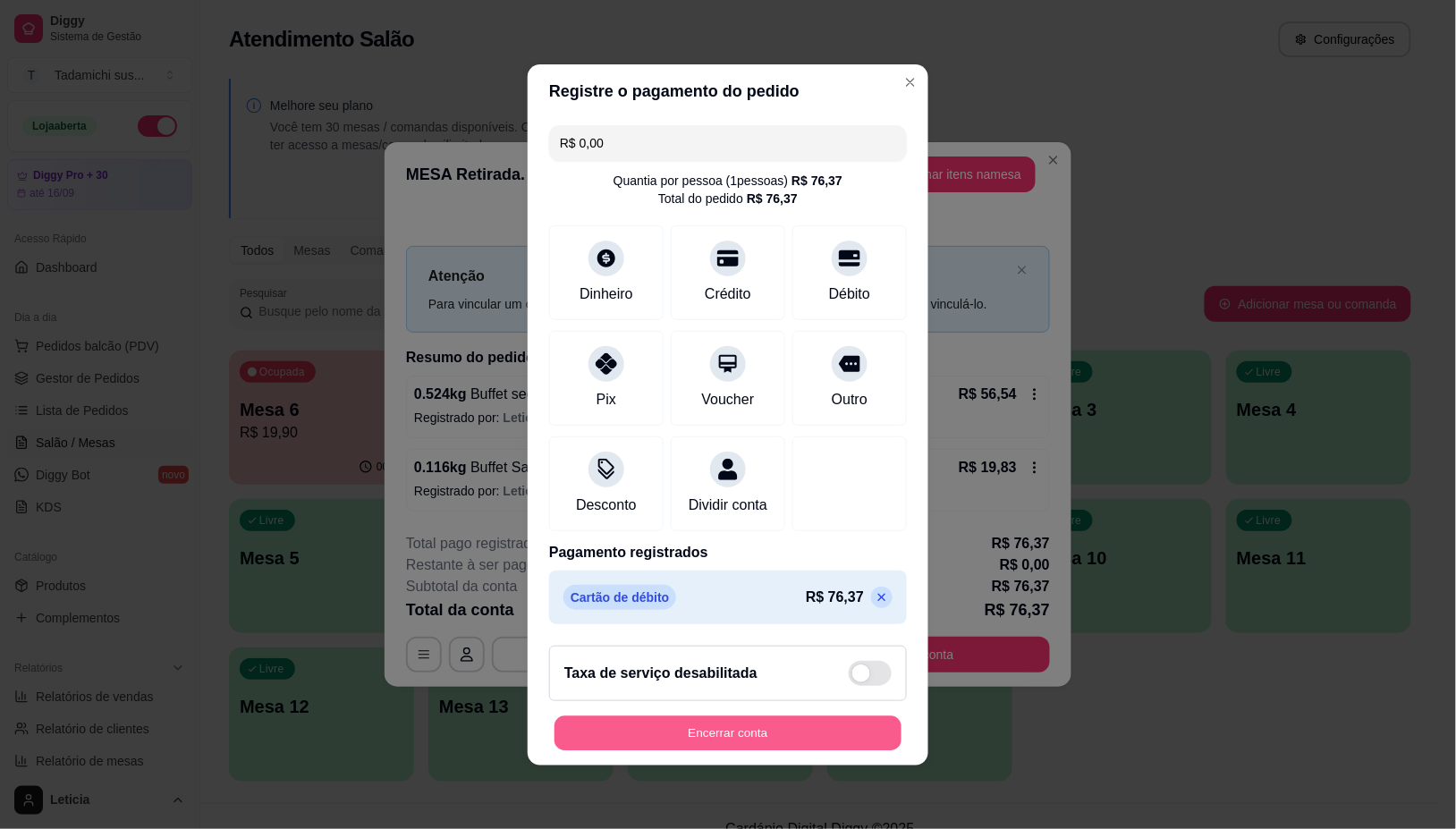
click at [776, 739] on button "Encerrar conta" at bounding box center [727, 733] width 347 height 35
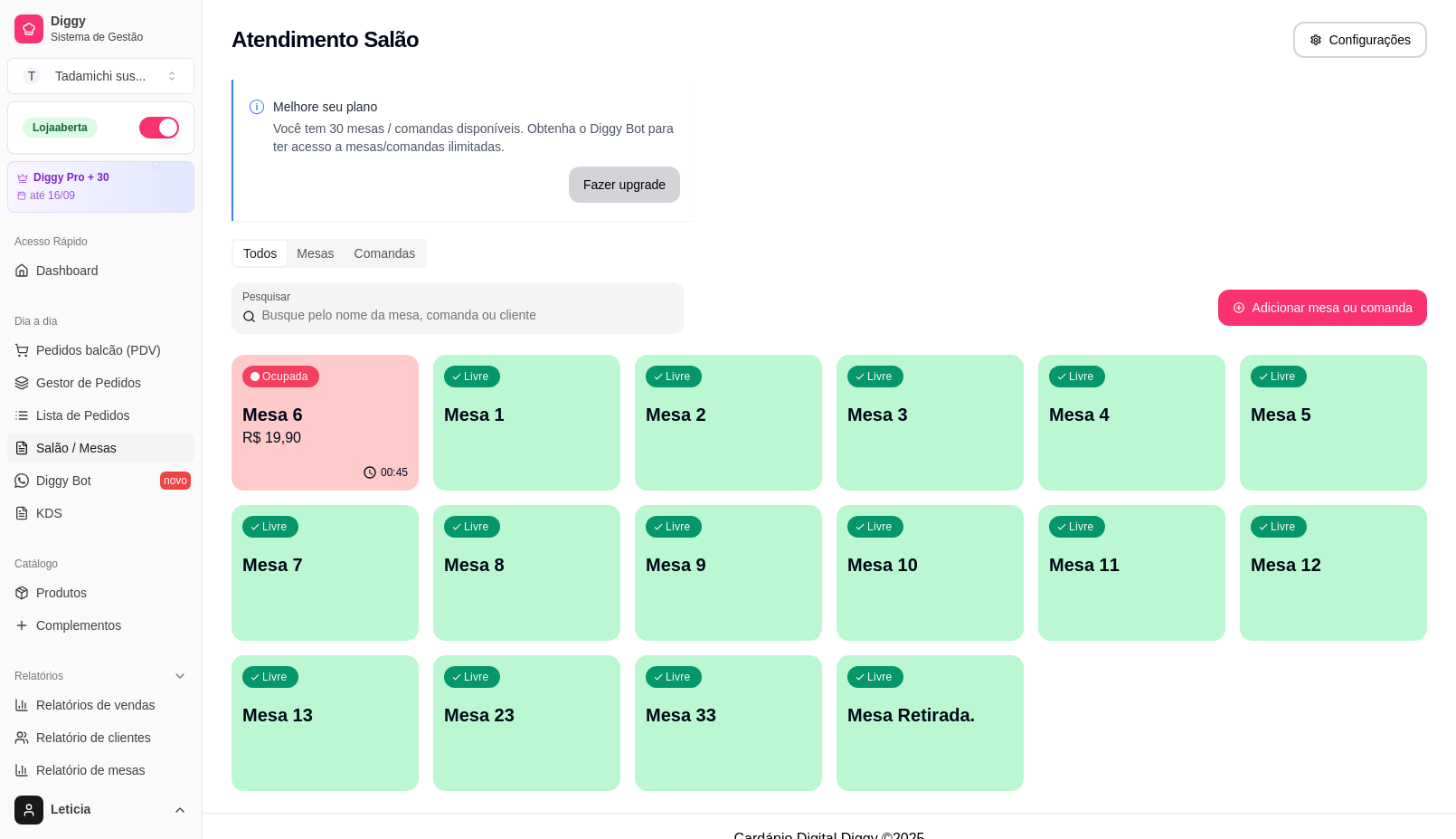
click at [506, 431] on div "Livre Mesa 1" at bounding box center [527, 412] width 187 height 114
click at [988, 703] on p "Mesa Retirada." at bounding box center [930, 714] width 161 height 24
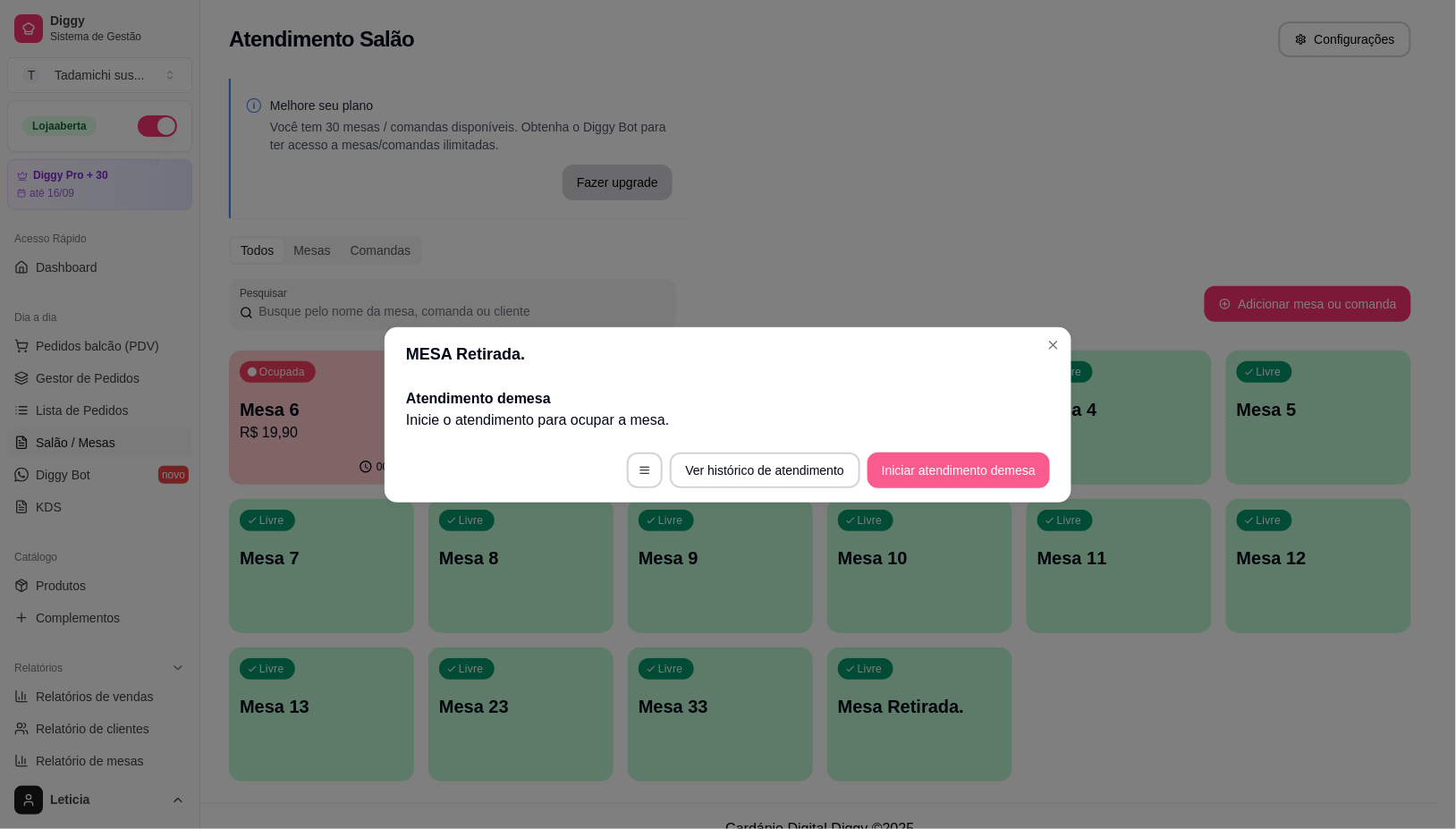
click at [888, 460] on button "Iniciar atendimento de mesa" at bounding box center [958, 470] width 182 height 35
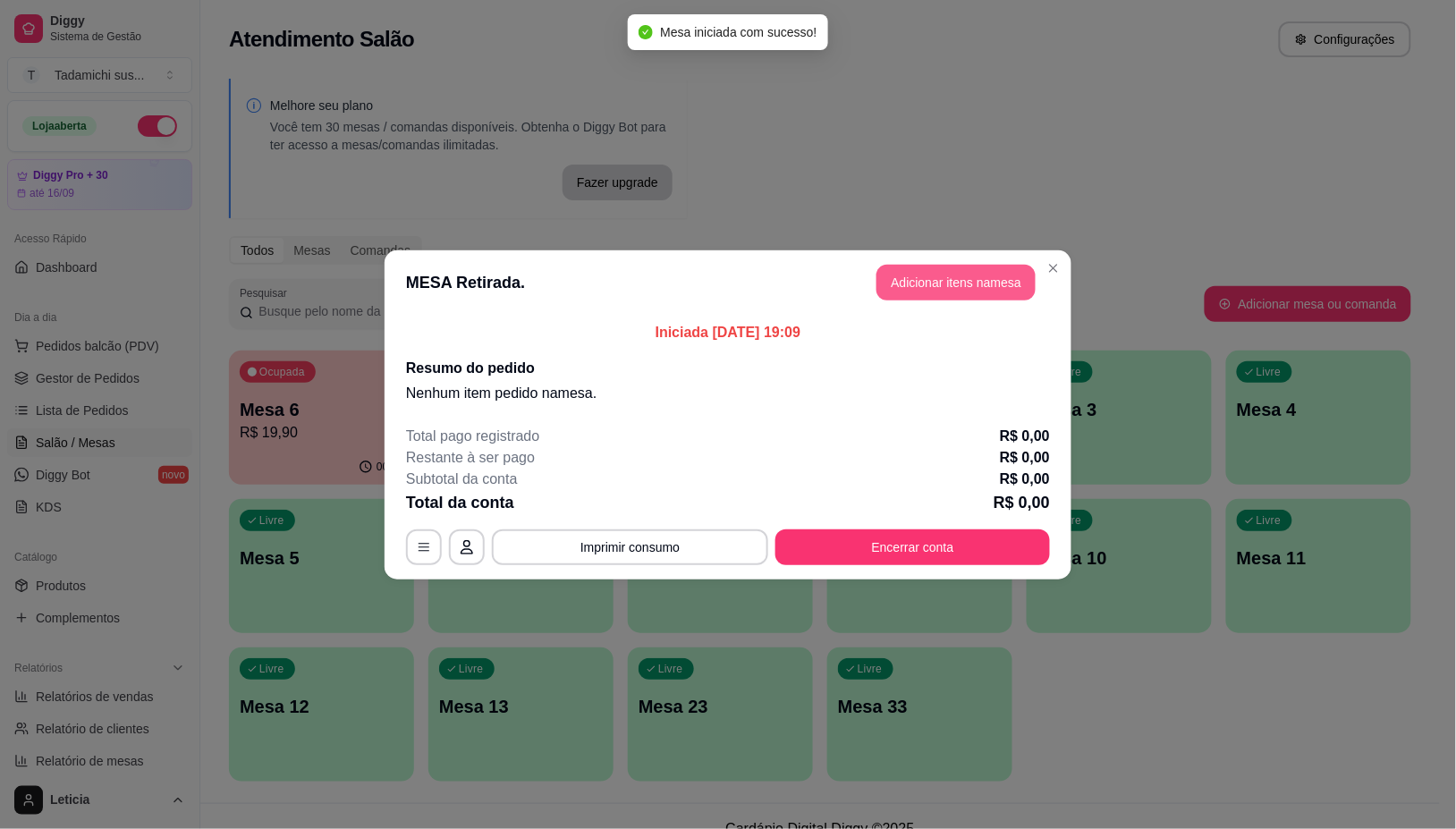
click at [931, 282] on button "Adicionar itens na mesa" at bounding box center [955, 282] width 160 height 35
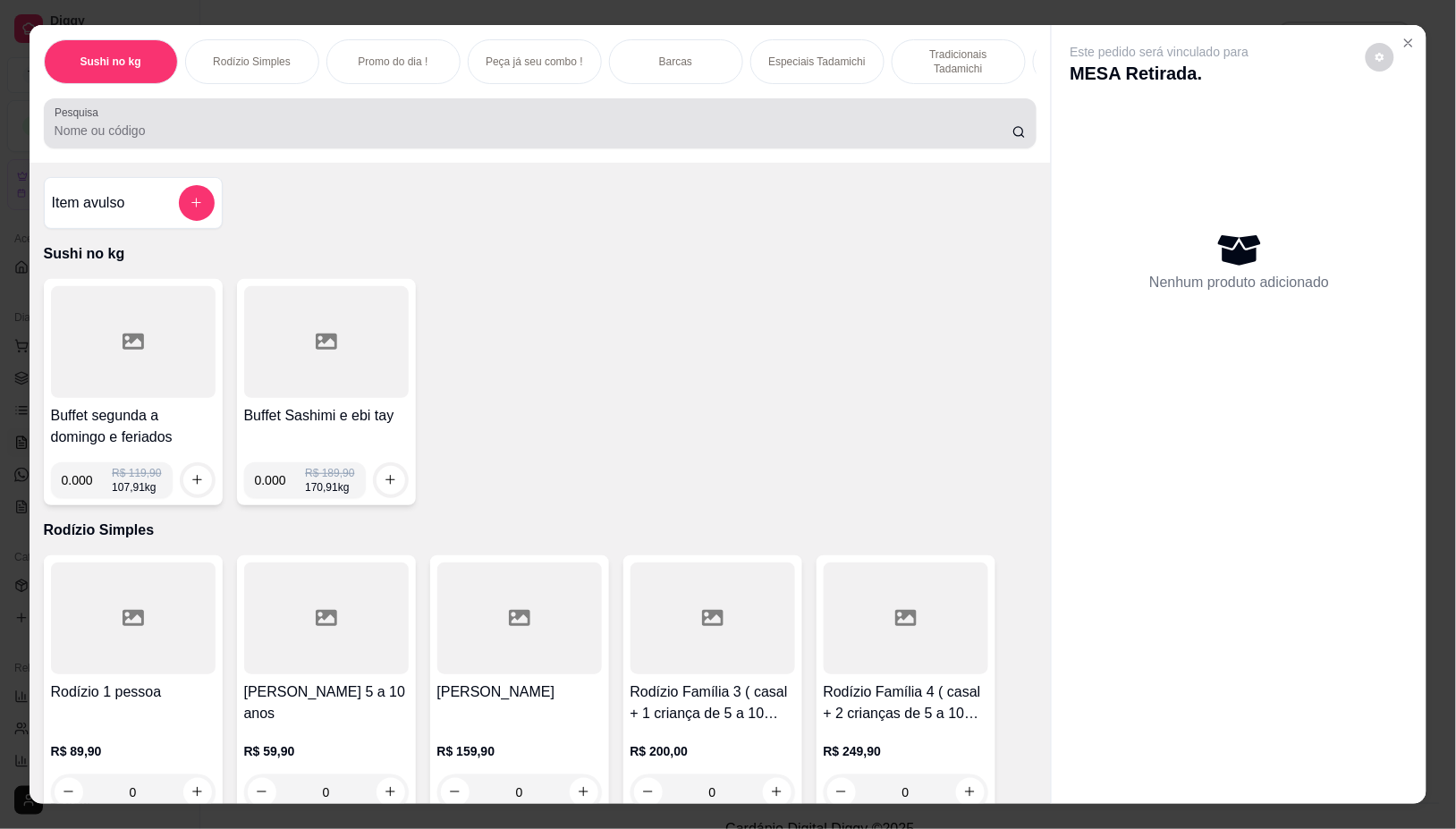
click at [707, 125] on div at bounding box center [541, 122] width 973 height 35
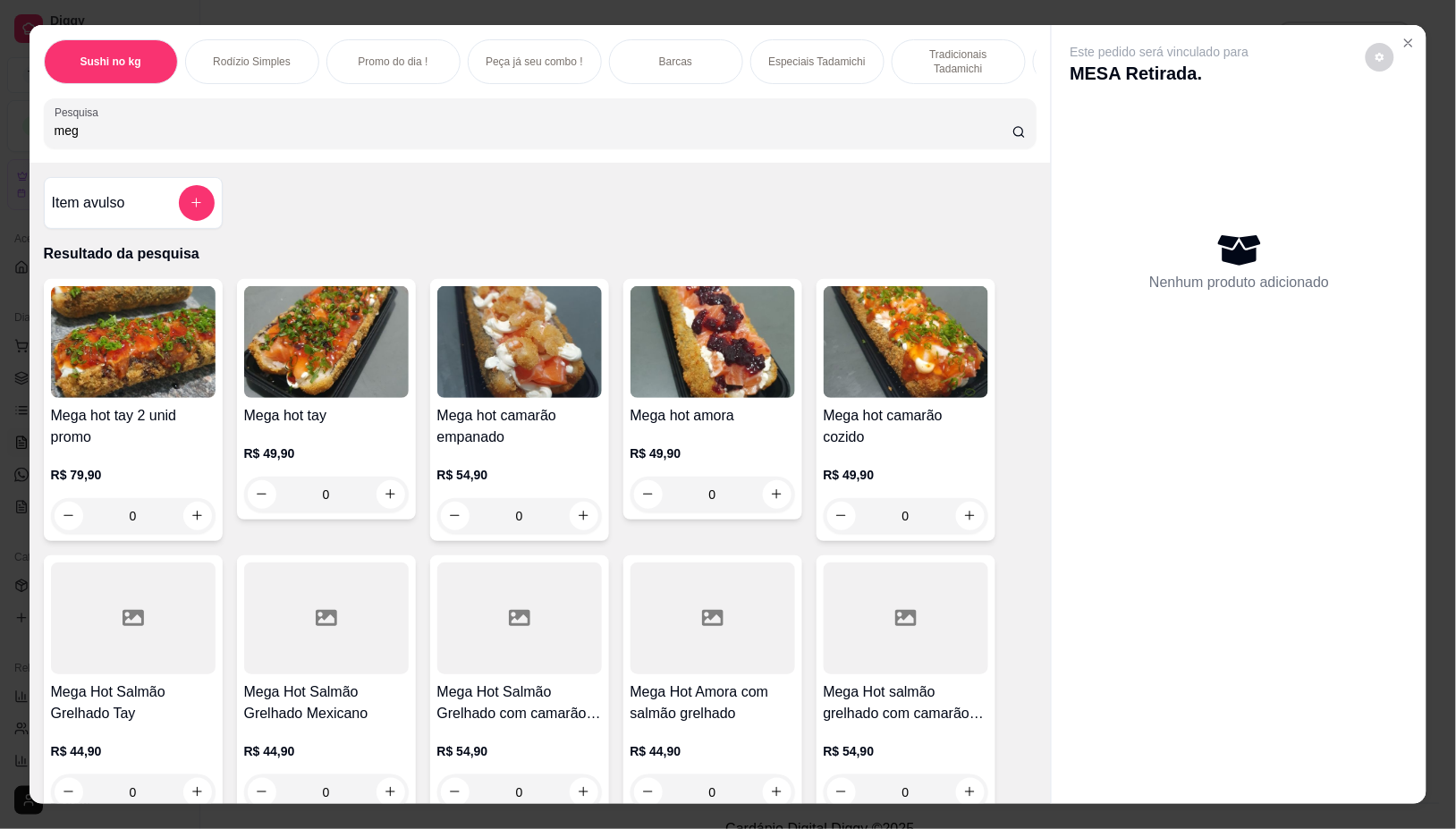
type input "meg"
click at [183, 524] on div "0" at bounding box center [133, 515] width 164 height 35
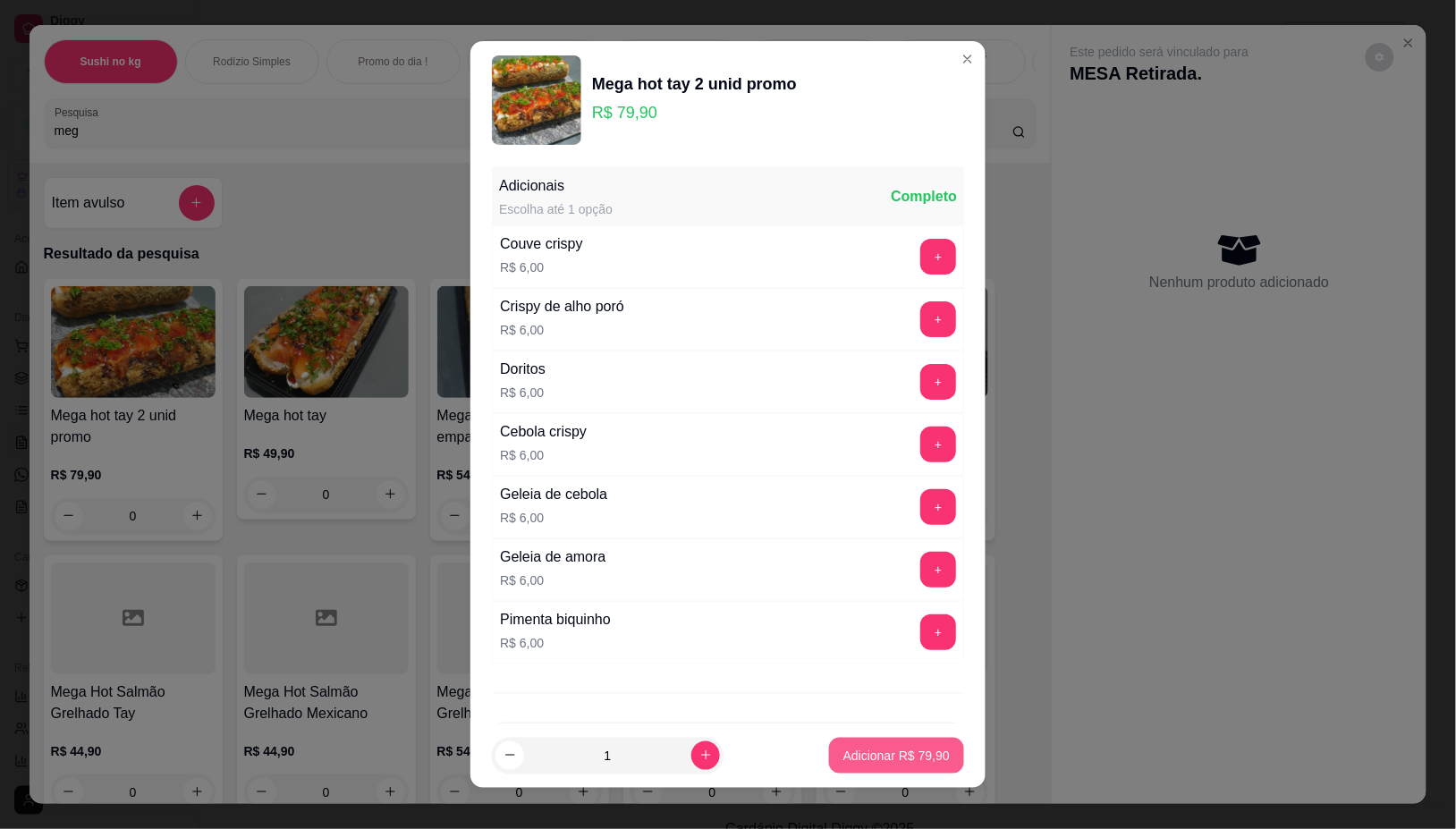
click at [844, 754] on p "Adicionar R$ 79,90" at bounding box center [896, 755] width 106 height 18
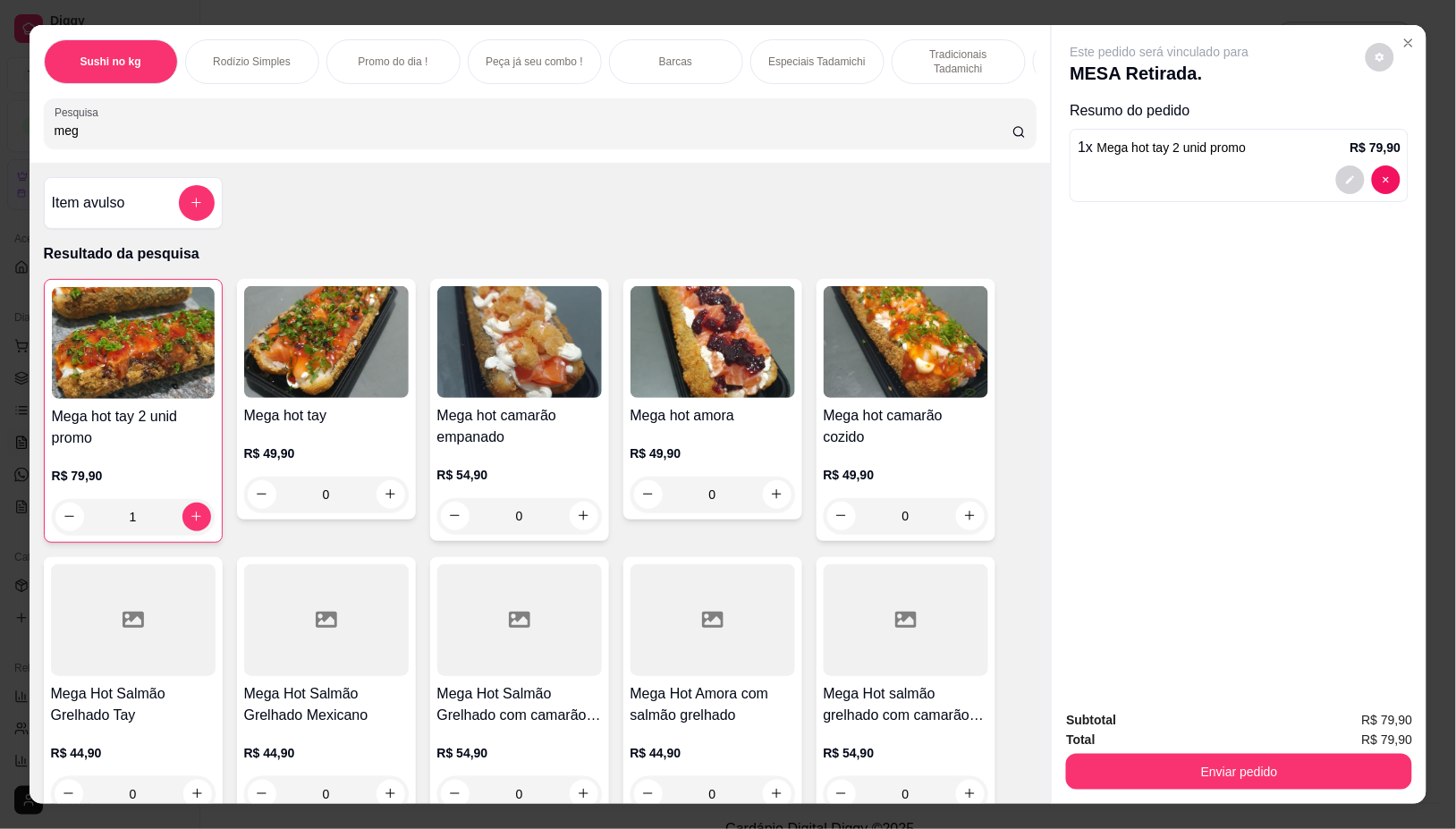
type input "1"
click at [1338, 166] on button "decrease-product-quantity" at bounding box center [1351, 179] width 28 height 28
click at [1145, 147] on span "Mega hot tay 2 unid promo" at bounding box center [1172, 147] width 149 height 14
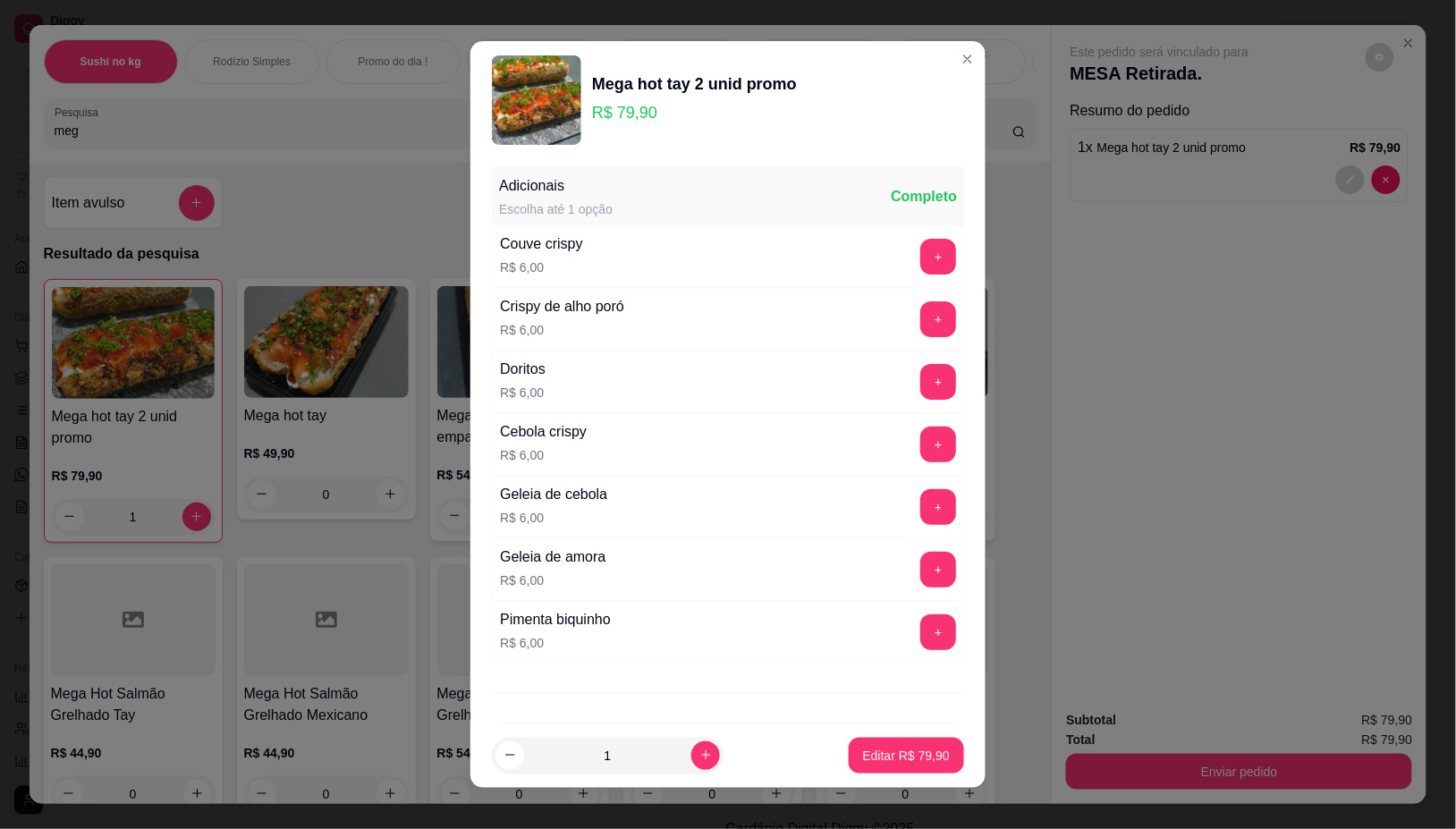
click at [635, 202] on div "Adicionais Escolha até 1 opção Completo" at bounding box center [728, 197] width 472 height 57
click at [888, 765] on button "Editar R$ 79,90" at bounding box center [906, 755] width 112 height 35
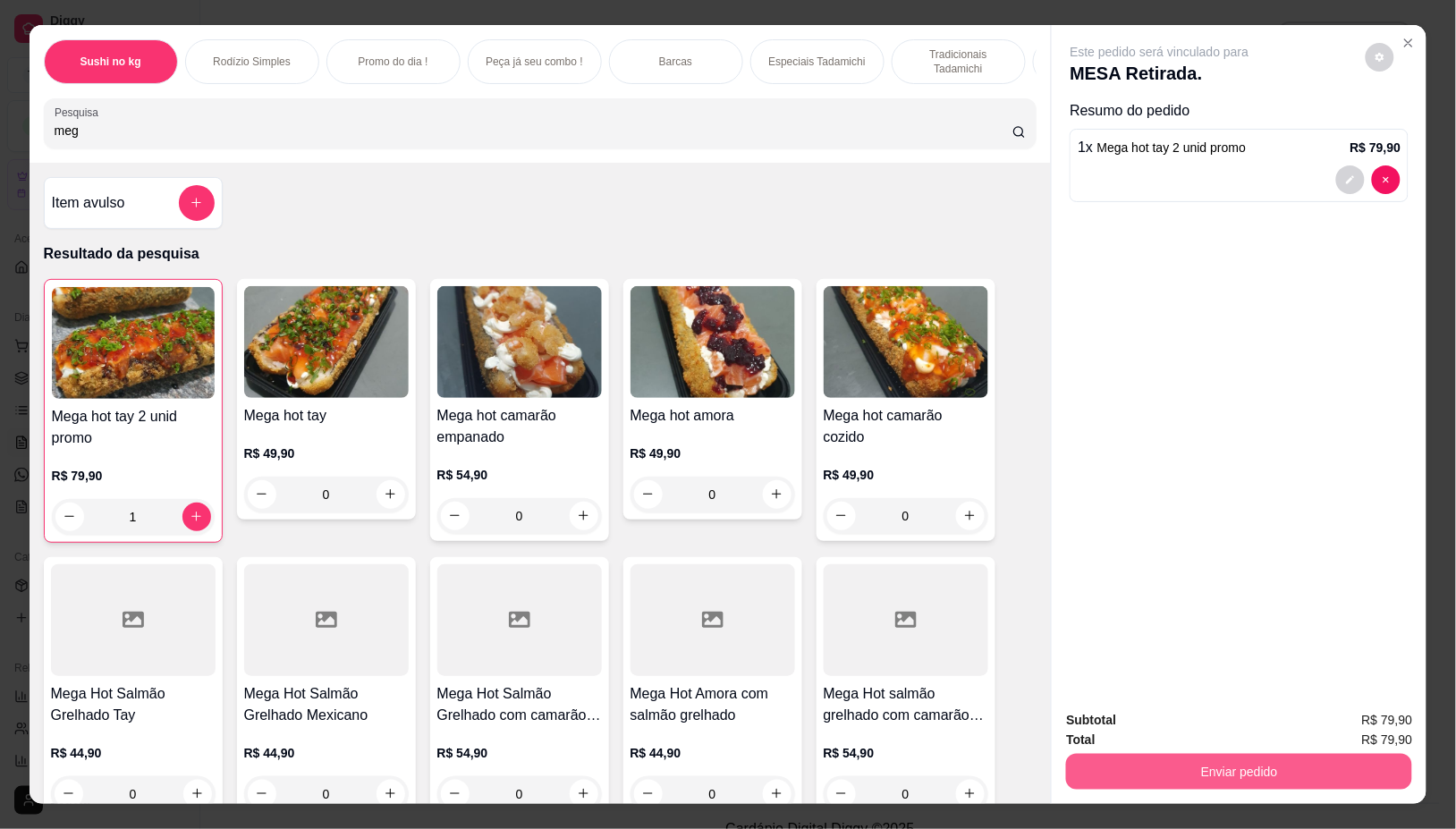
click at [1209, 761] on button "Enviar pedido" at bounding box center [1239, 771] width 346 height 35
click at [1177, 725] on button "Não registrar e enviar pedido" at bounding box center [1179, 719] width 181 height 33
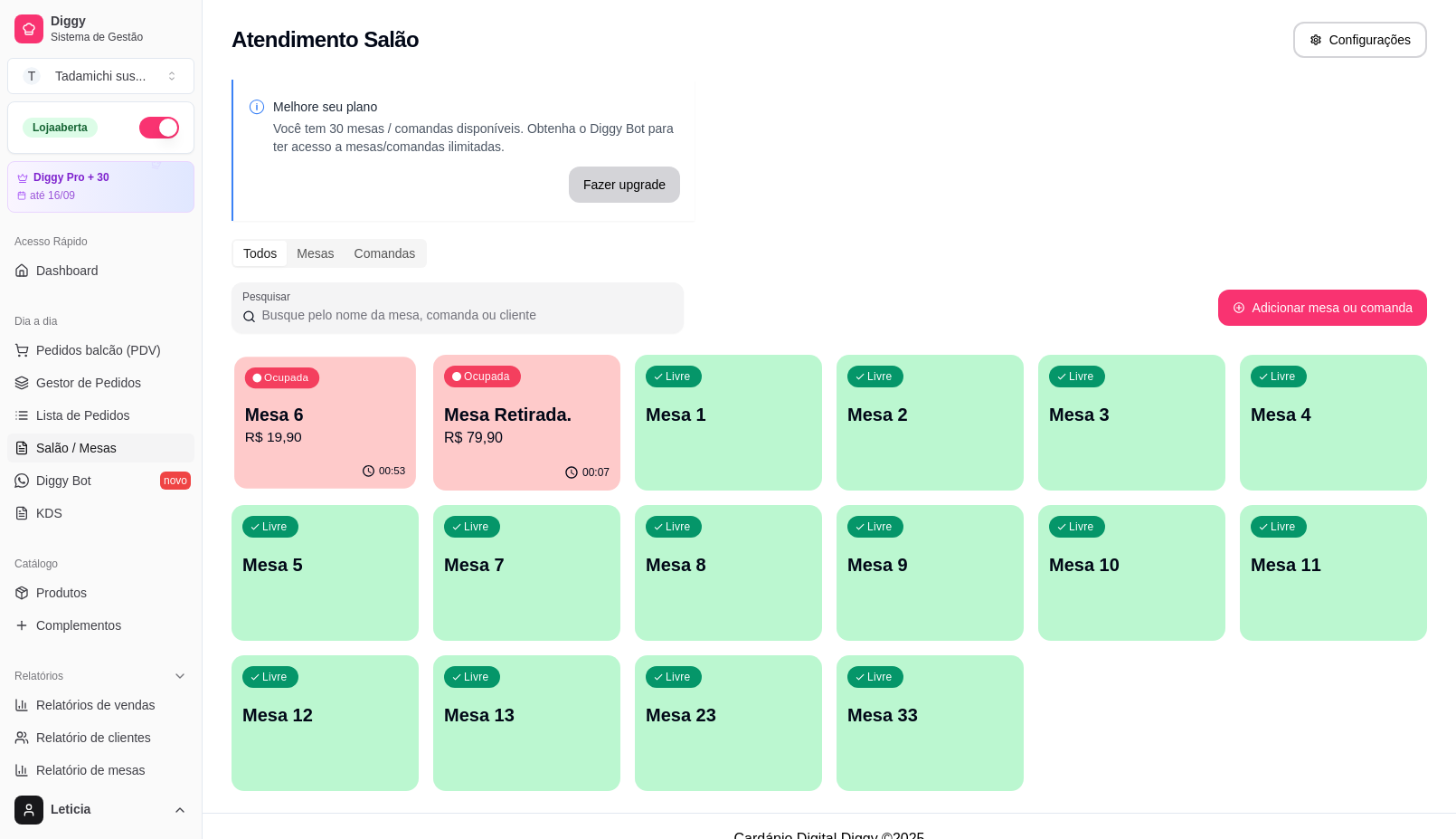
click at [346, 408] on p "Mesa 6" at bounding box center [326, 415] width 161 height 24
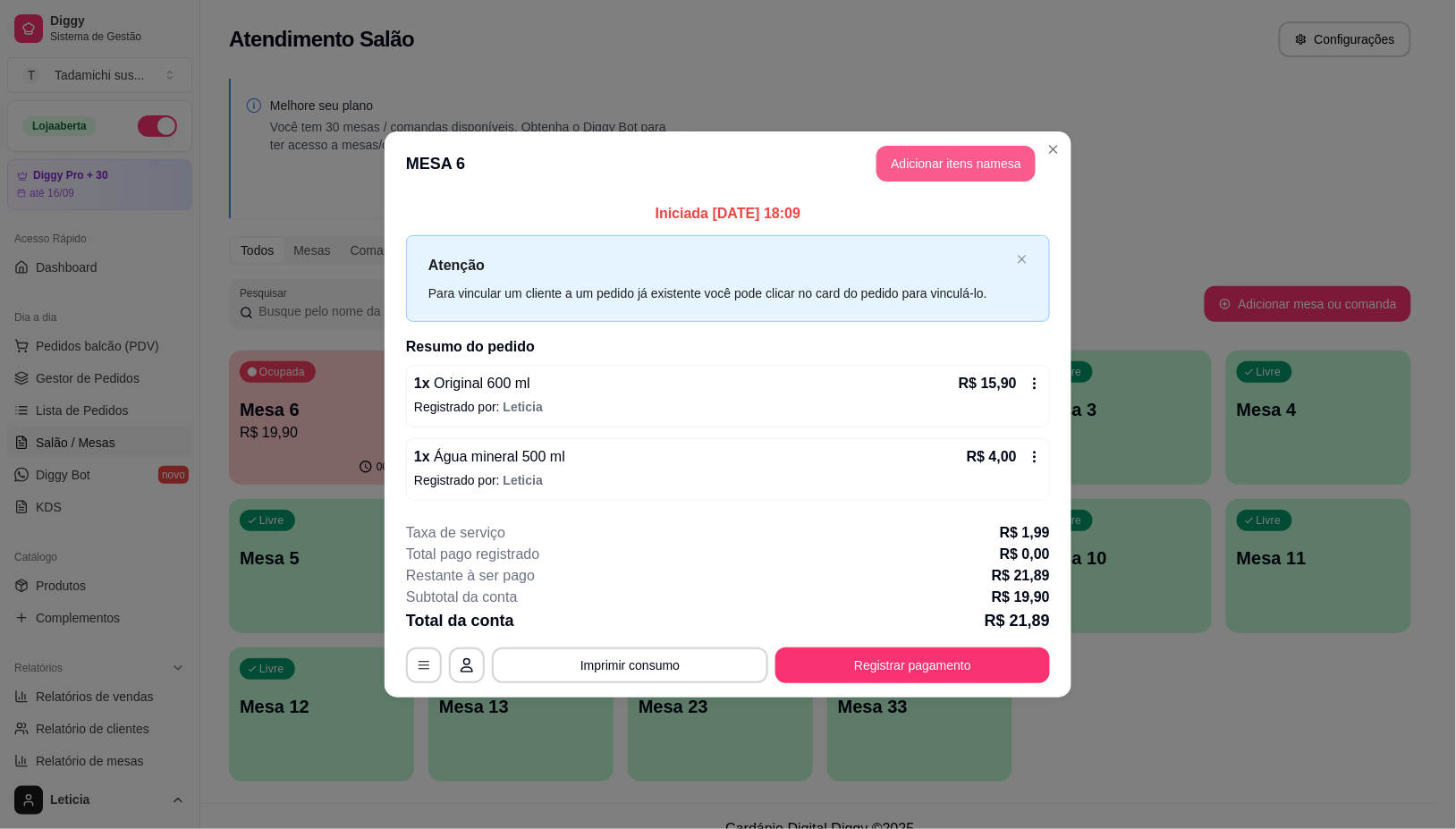
click at [945, 161] on button "Adicionar itens na mesa" at bounding box center [955, 163] width 160 height 35
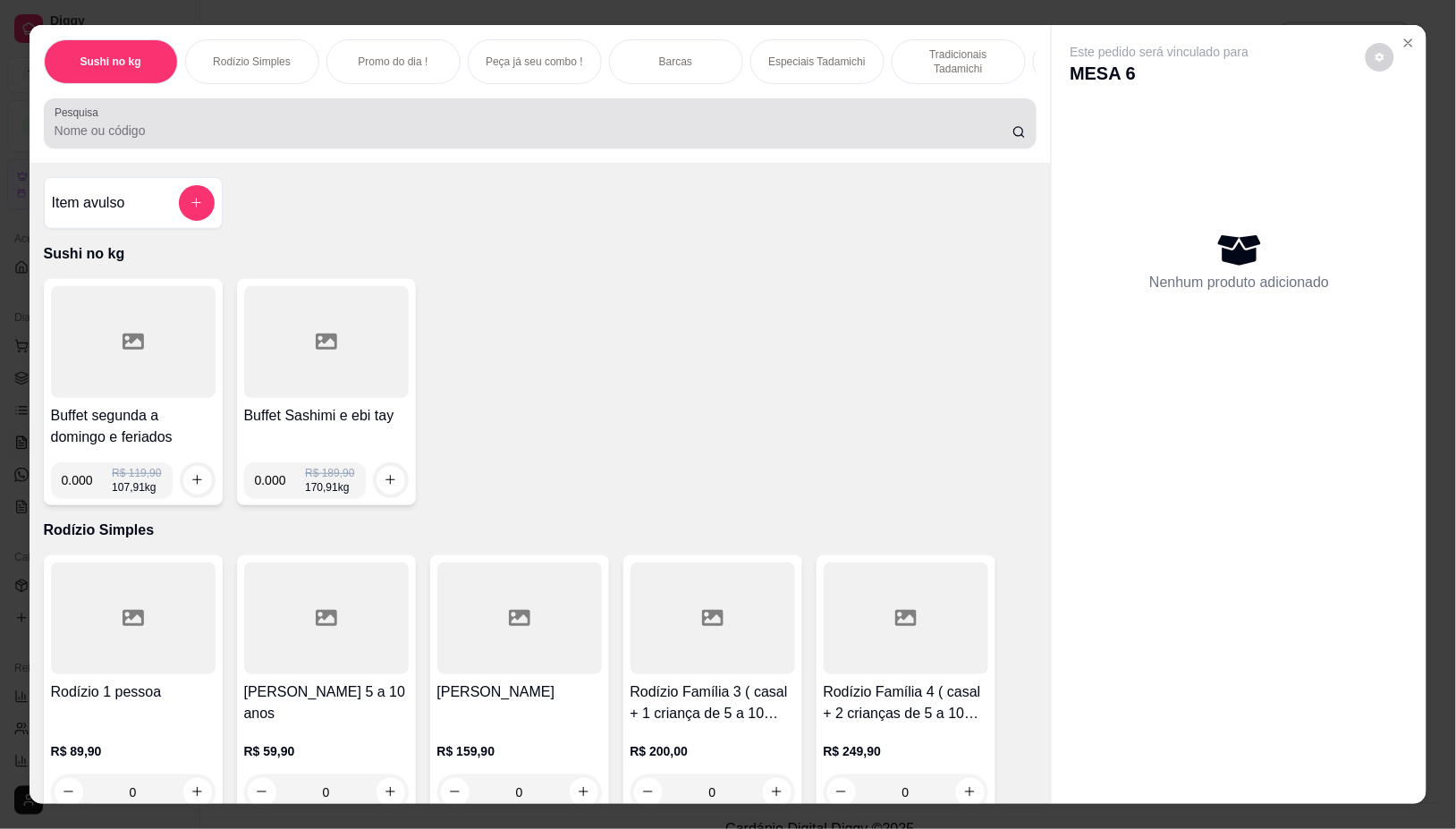
click at [179, 133] on input "Pesquisa" at bounding box center [533, 130] width 958 height 18
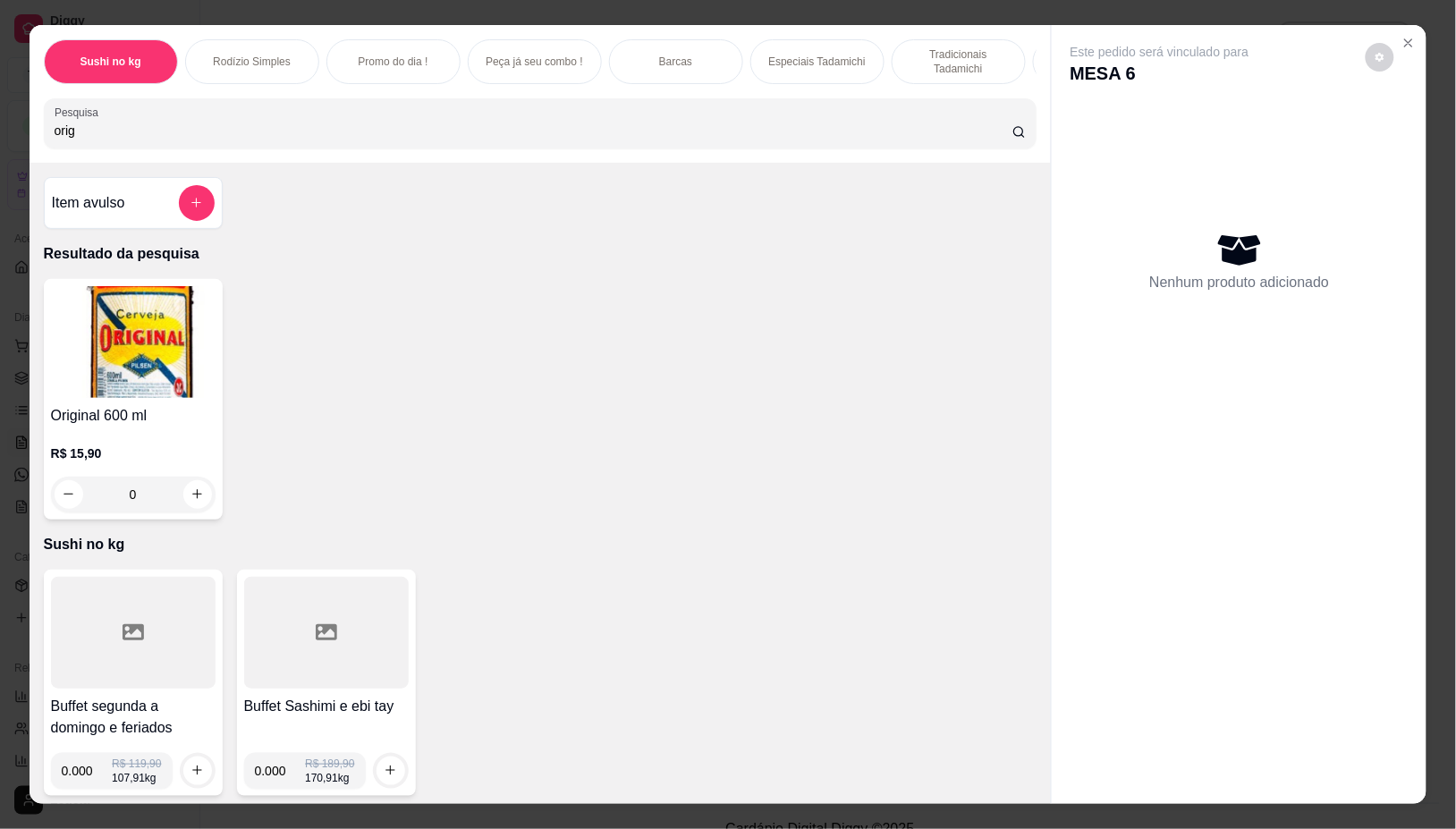
type input "orig"
click at [190, 495] on button "increase-product-quantity" at bounding box center [198, 495] width 29 height 29
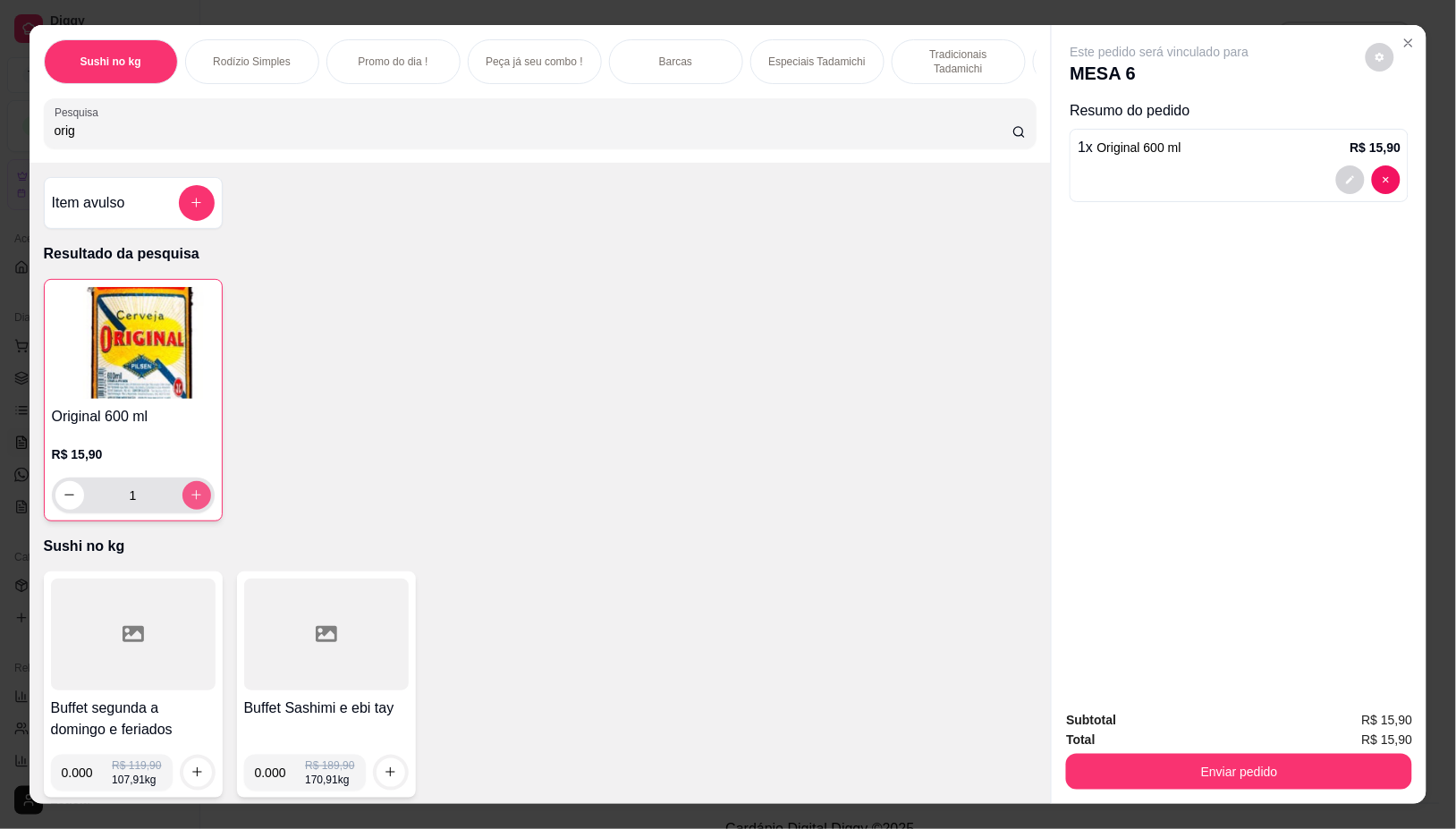
type input "1"
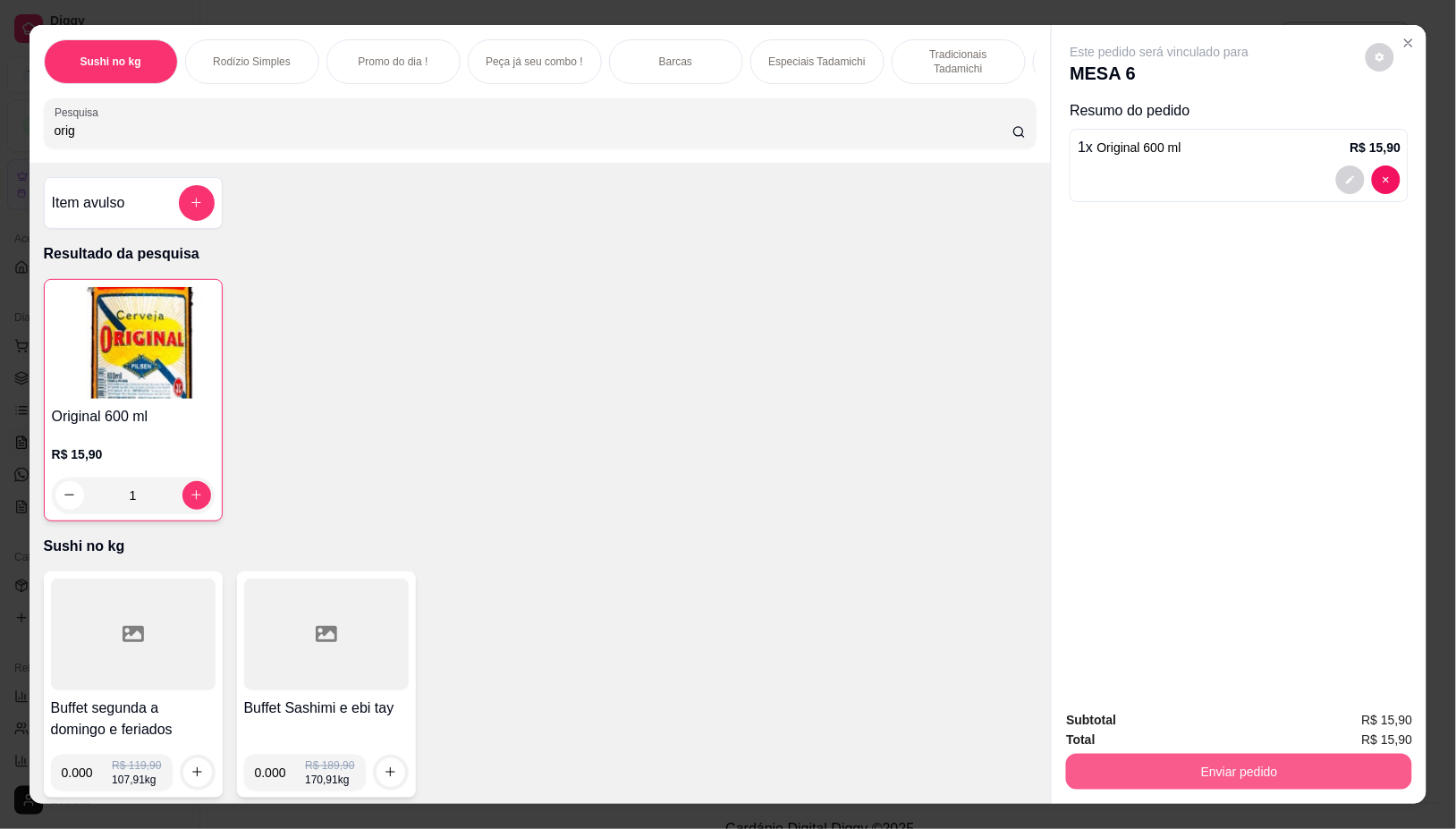
click at [1236, 756] on button "Enviar pedido" at bounding box center [1239, 771] width 346 height 35
click at [1196, 708] on button "Não registrar e enviar pedido" at bounding box center [1179, 720] width 186 height 34
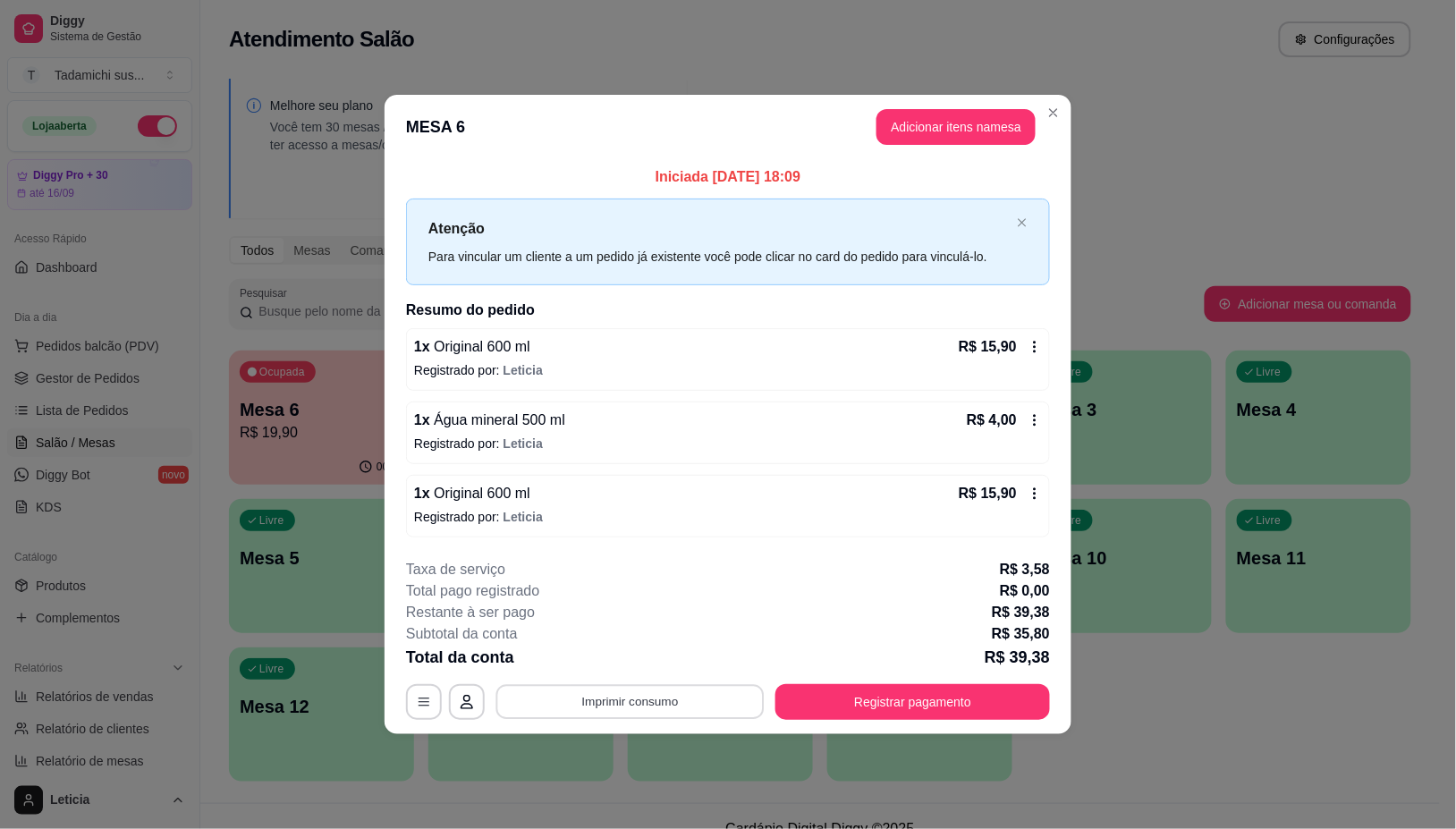
click at [678, 699] on button "Imprimir consumo" at bounding box center [631, 702] width 268 height 35
click at [595, 627] on button "IMPRESSORA" at bounding box center [636, 626] width 138 height 29
click at [883, 690] on button "Registrar pagamento" at bounding box center [912, 702] width 267 height 35
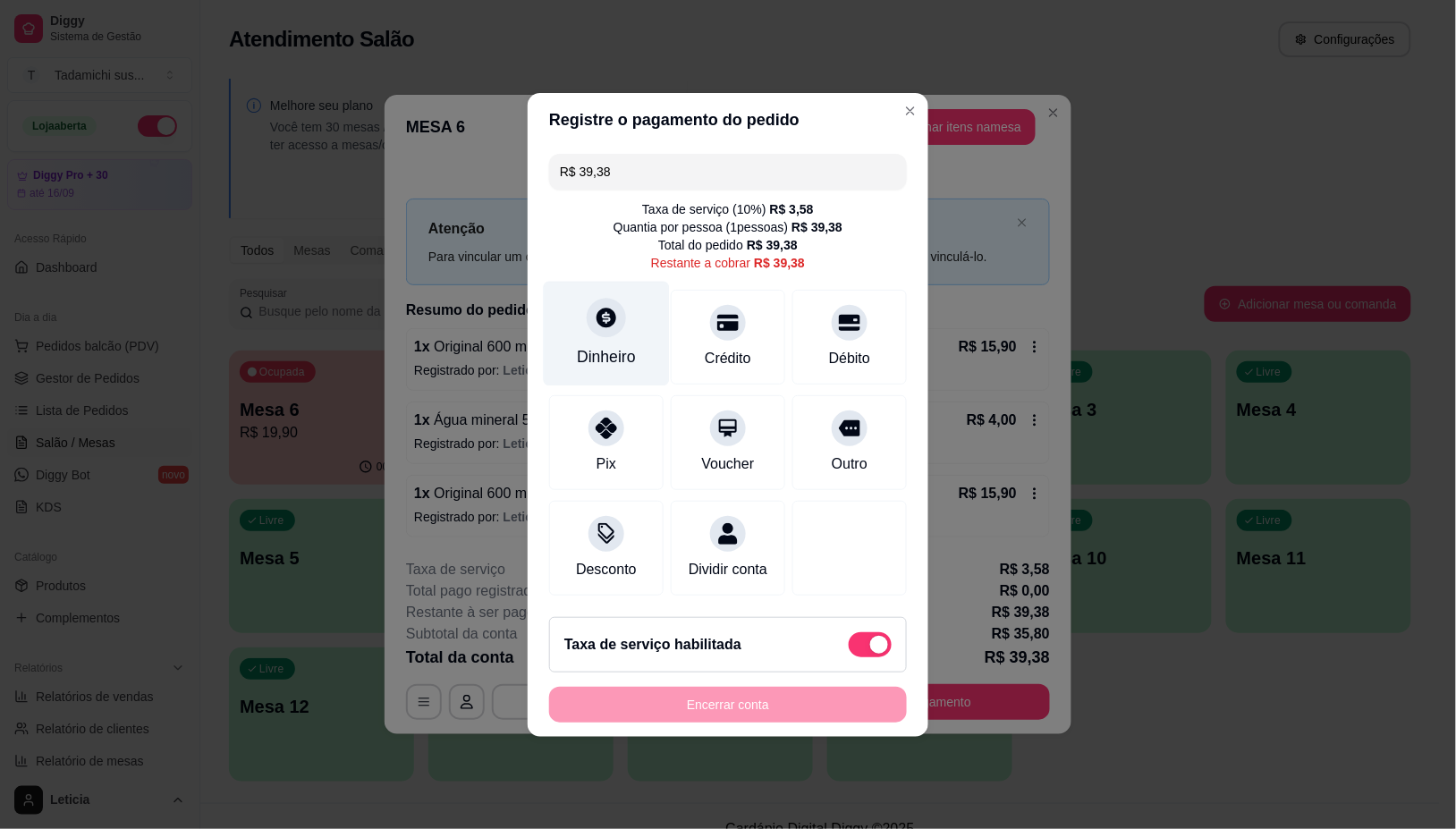
click at [620, 345] on div "Dinheiro" at bounding box center [607, 356] width 59 height 23
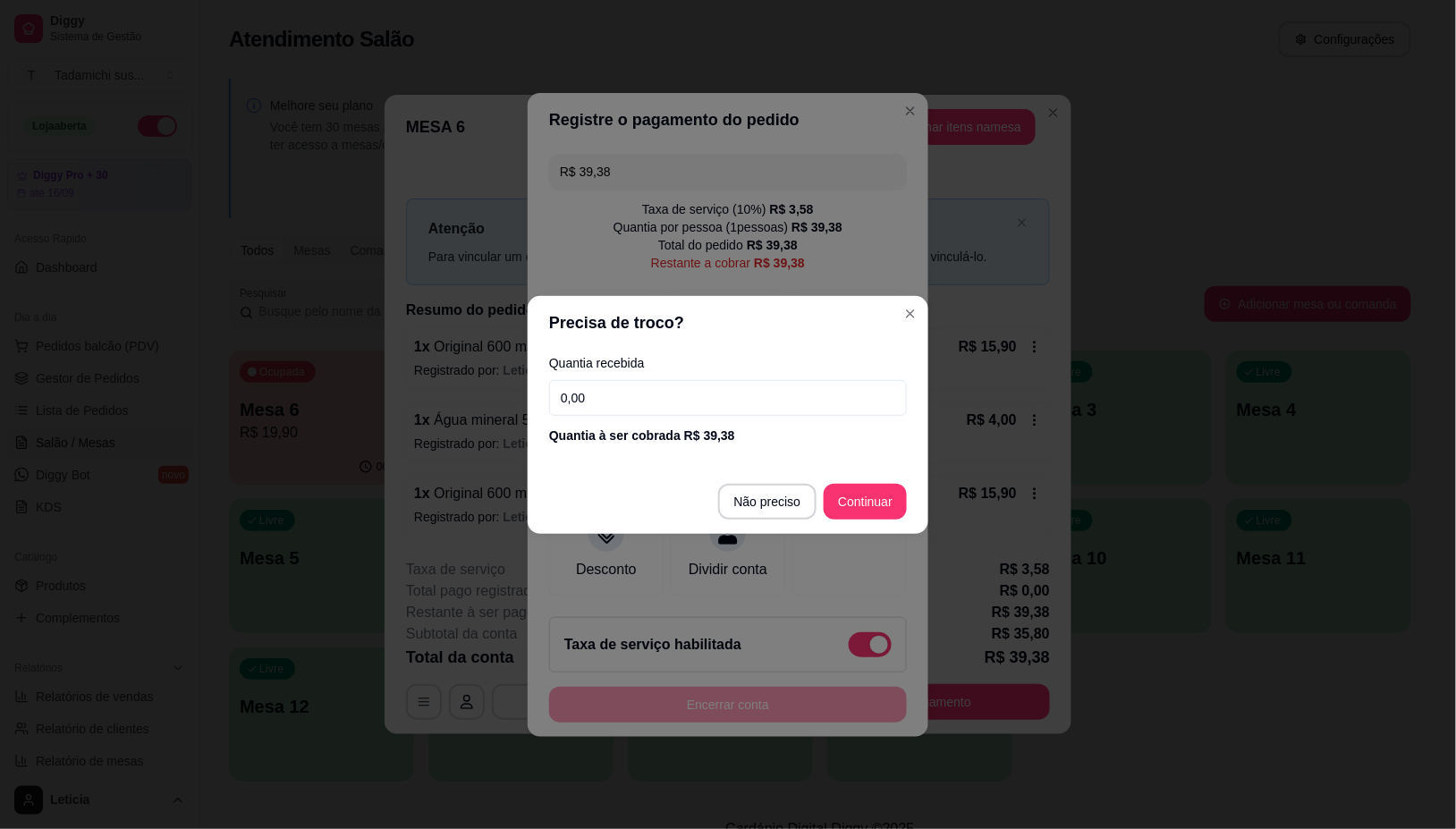
click at [685, 400] on input "0,00" at bounding box center [728, 397] width 357 height 35
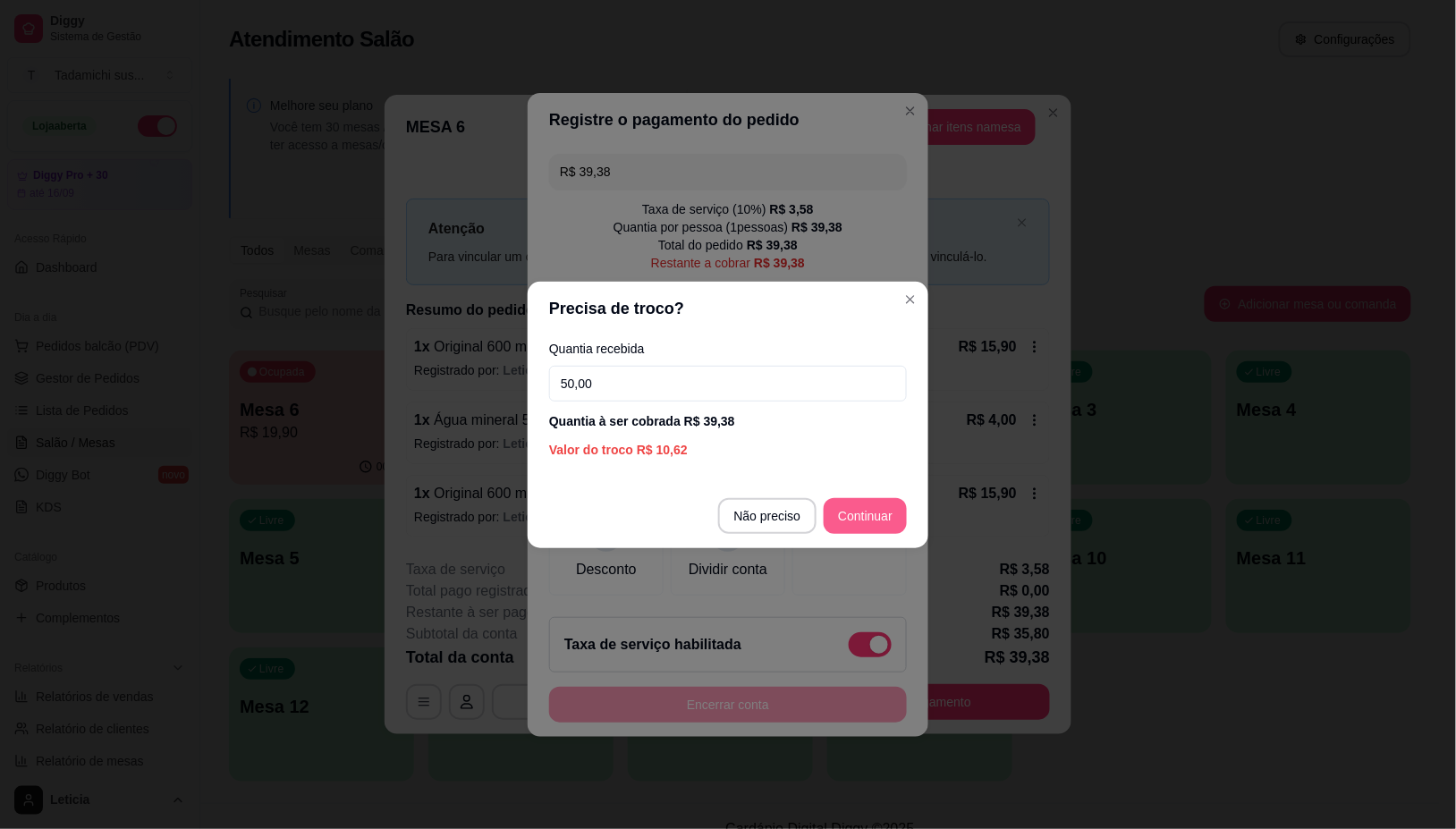
type input "50,00"
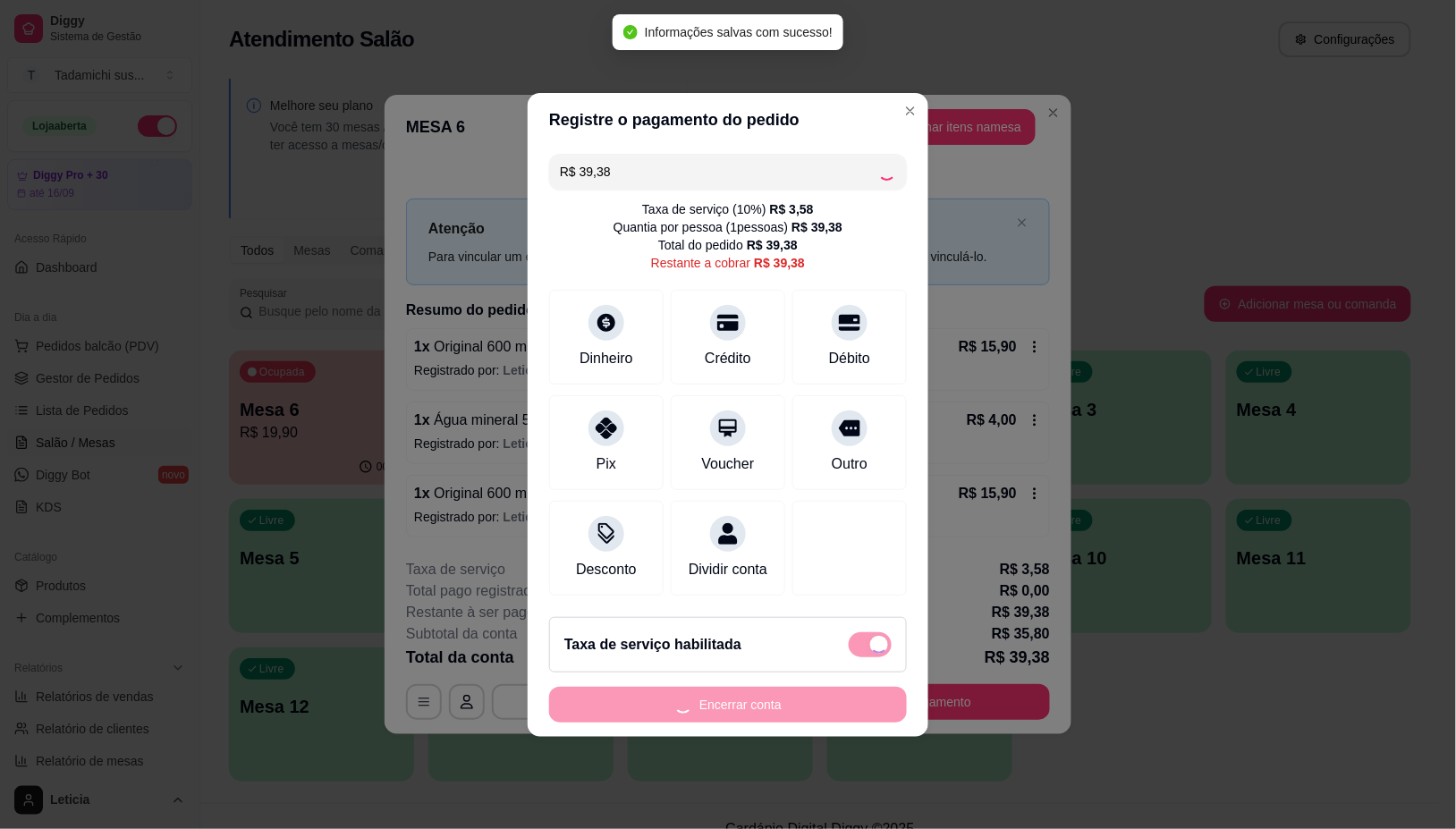
type input "R$ 0,00"
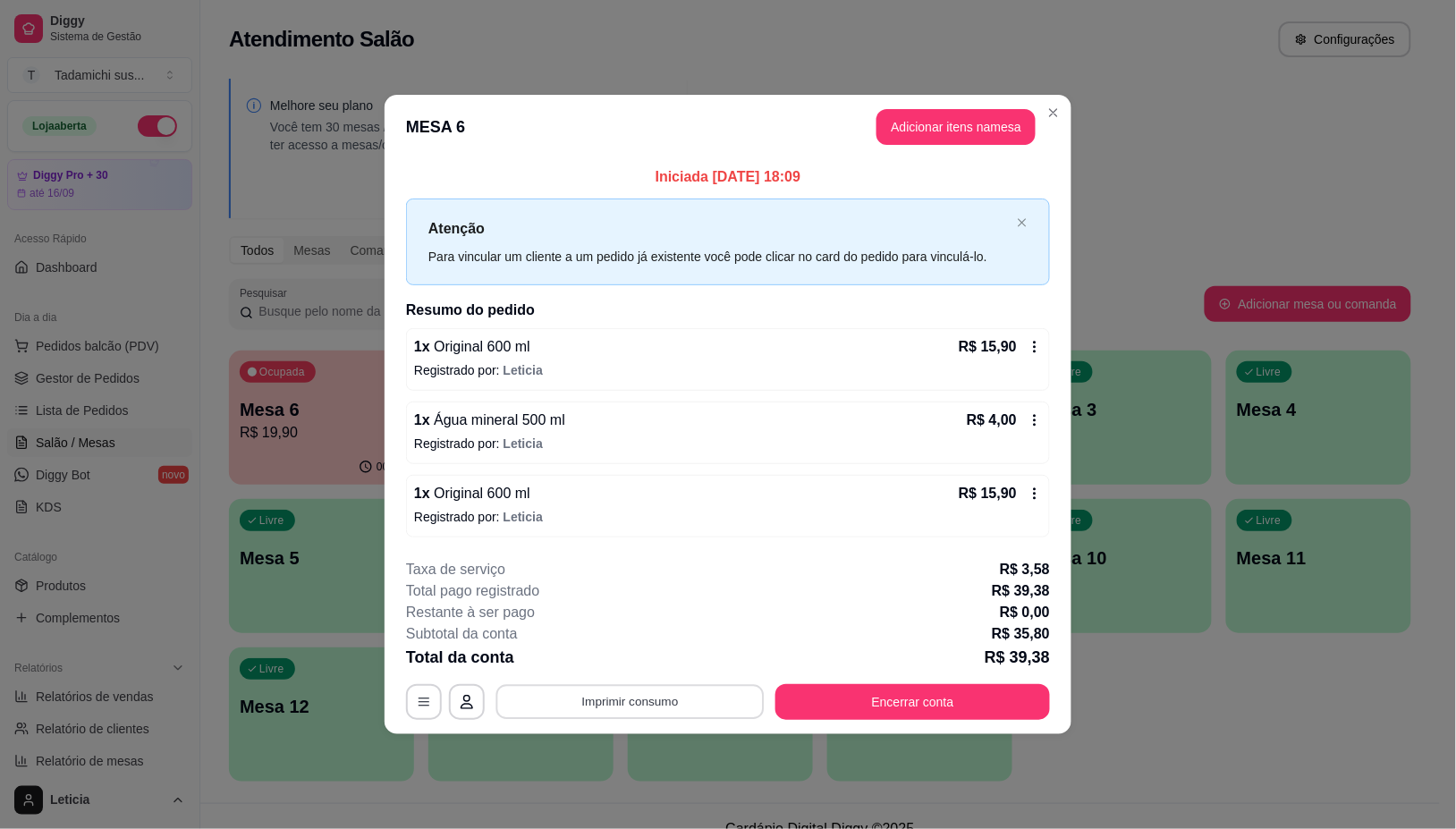
click at [624, 704] on button "Imprimir consumo" at bounding box center [631, 702] width 268 height 35
click at [619, 624] on button "IMPRESSORA" at bounding box center [634, 625] width 133 height 28
click at [974, 705] on button "Encerrar conta" at bounding box center [912, 702] width 267 height 35
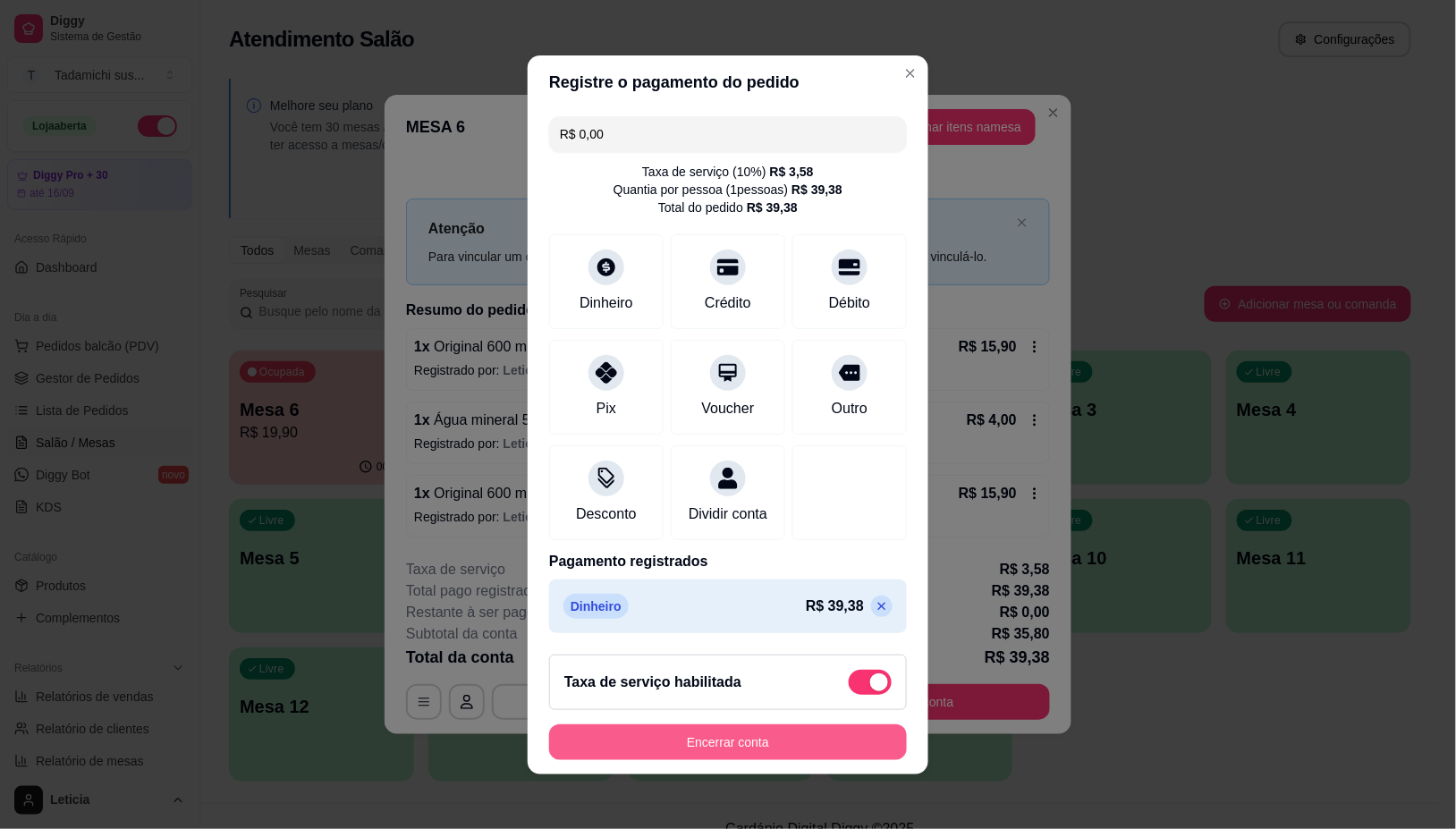
click at [745, 749] on button "Encerrar conta" at bounding box center [728, 741] width 357 height 35
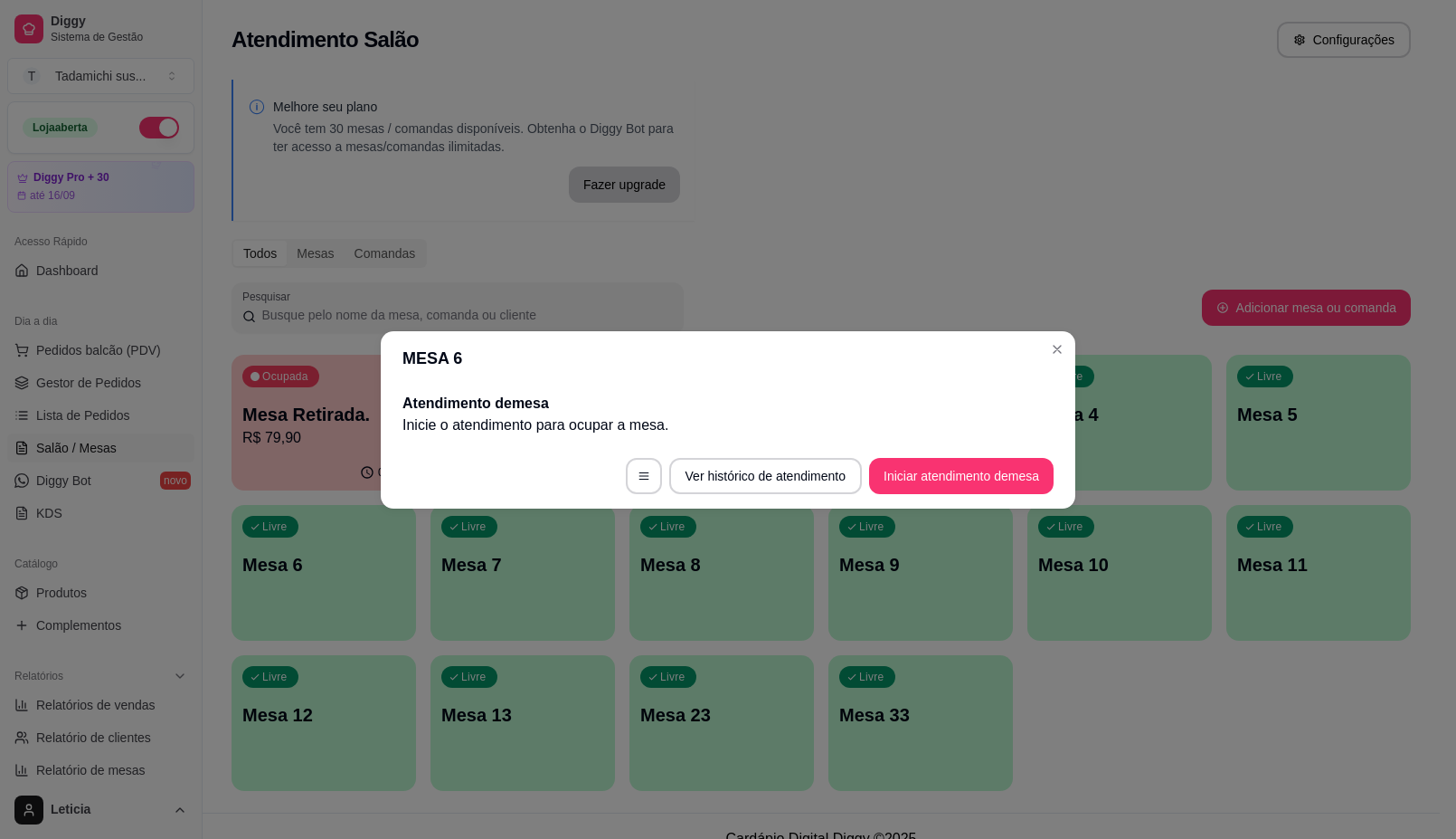
click at [1182, 720] on div "Ocupada Mesa Retirada. R$ 79,90 00:08 Livre Mesa 1 Livre Mesa 2 Livre Mesa 3 Li…" at bounding box center [821, 572] width 1180 height 436
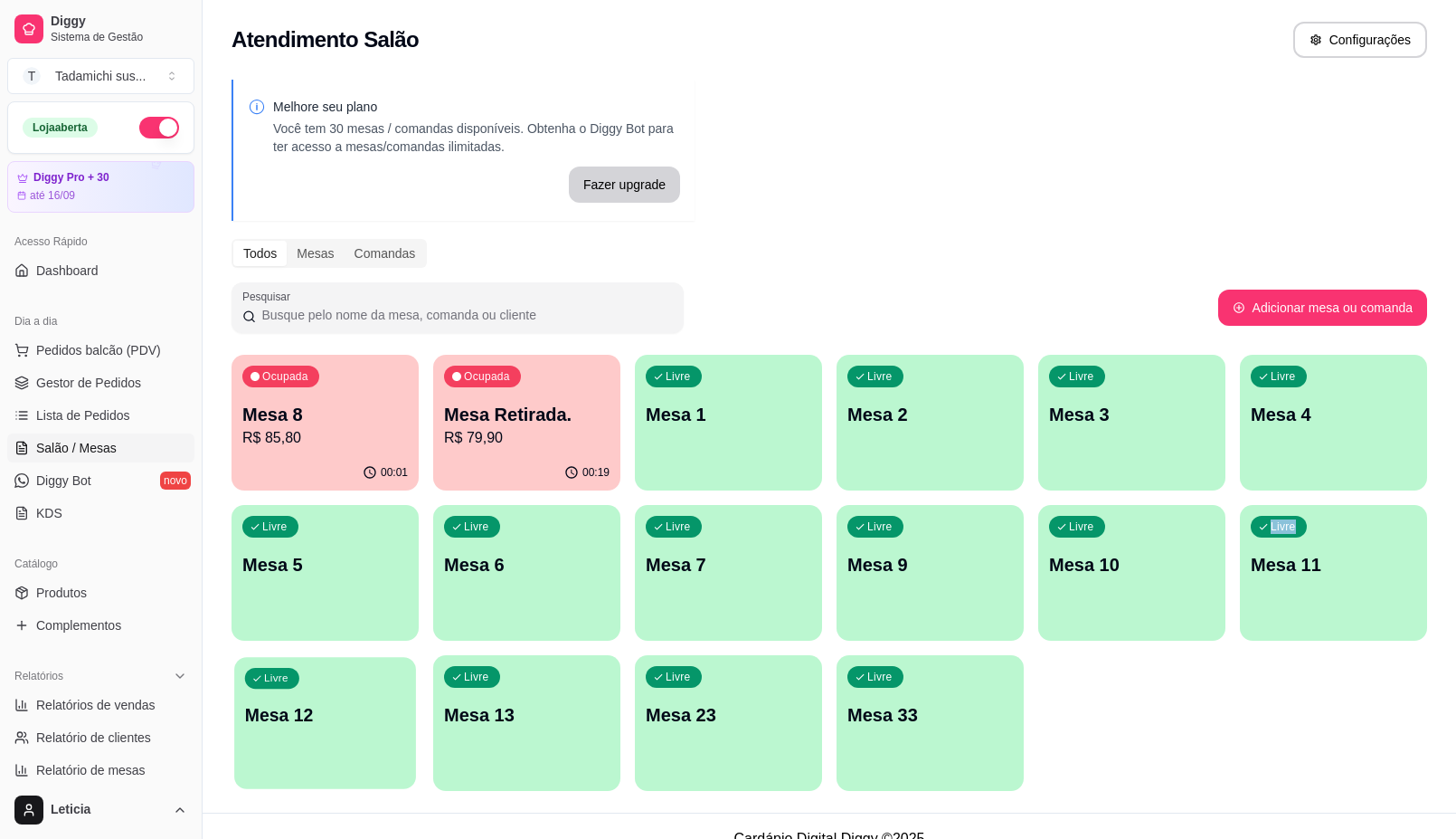
click at [304, 733] on div "Livre Mesa 12" at bounding box center [325, 712] width 182 height 110
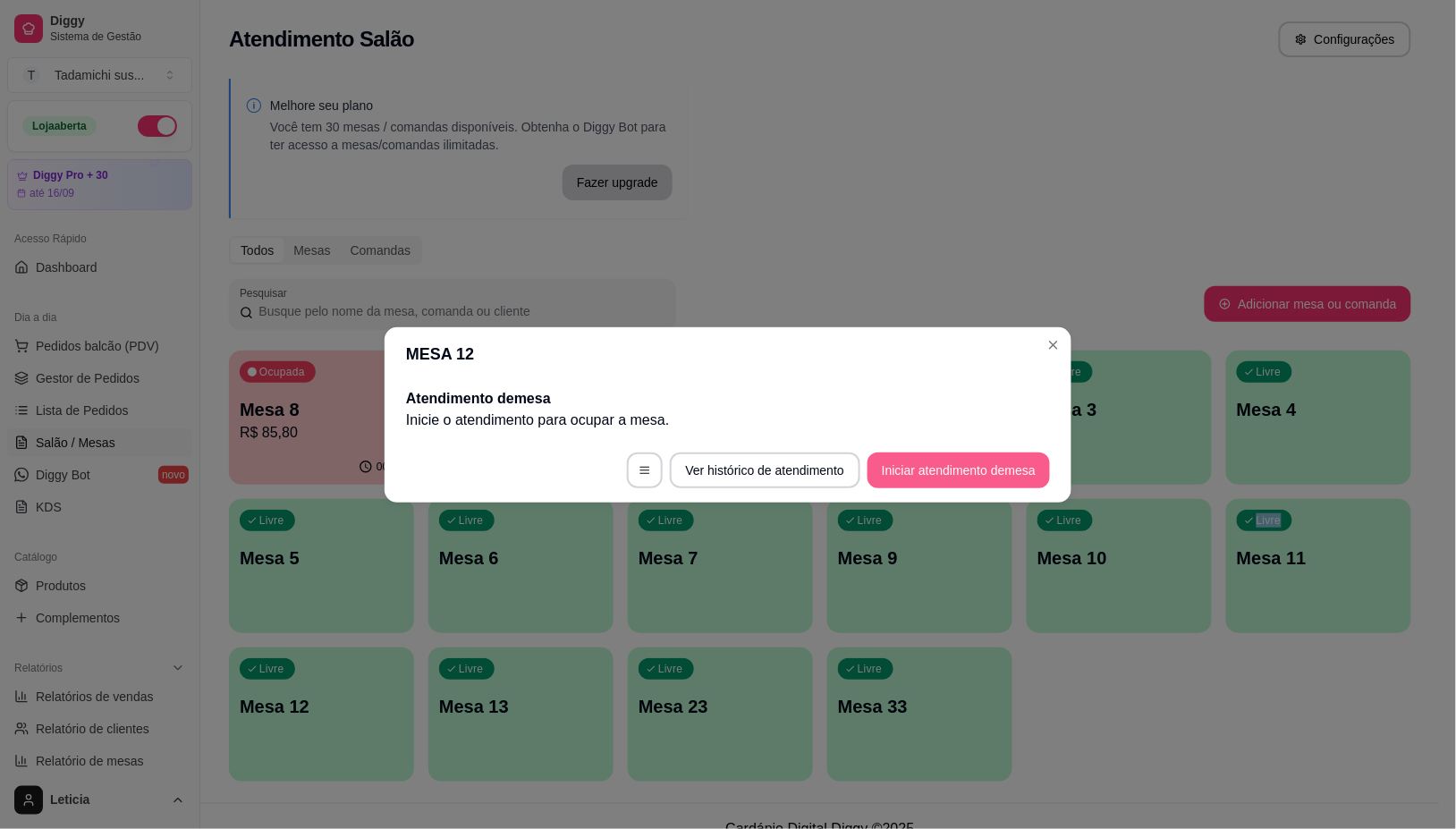
click at [939, 472] on button "Iniciar atendimento de mesa" at bounding box center [958, 470] width 182 height 35
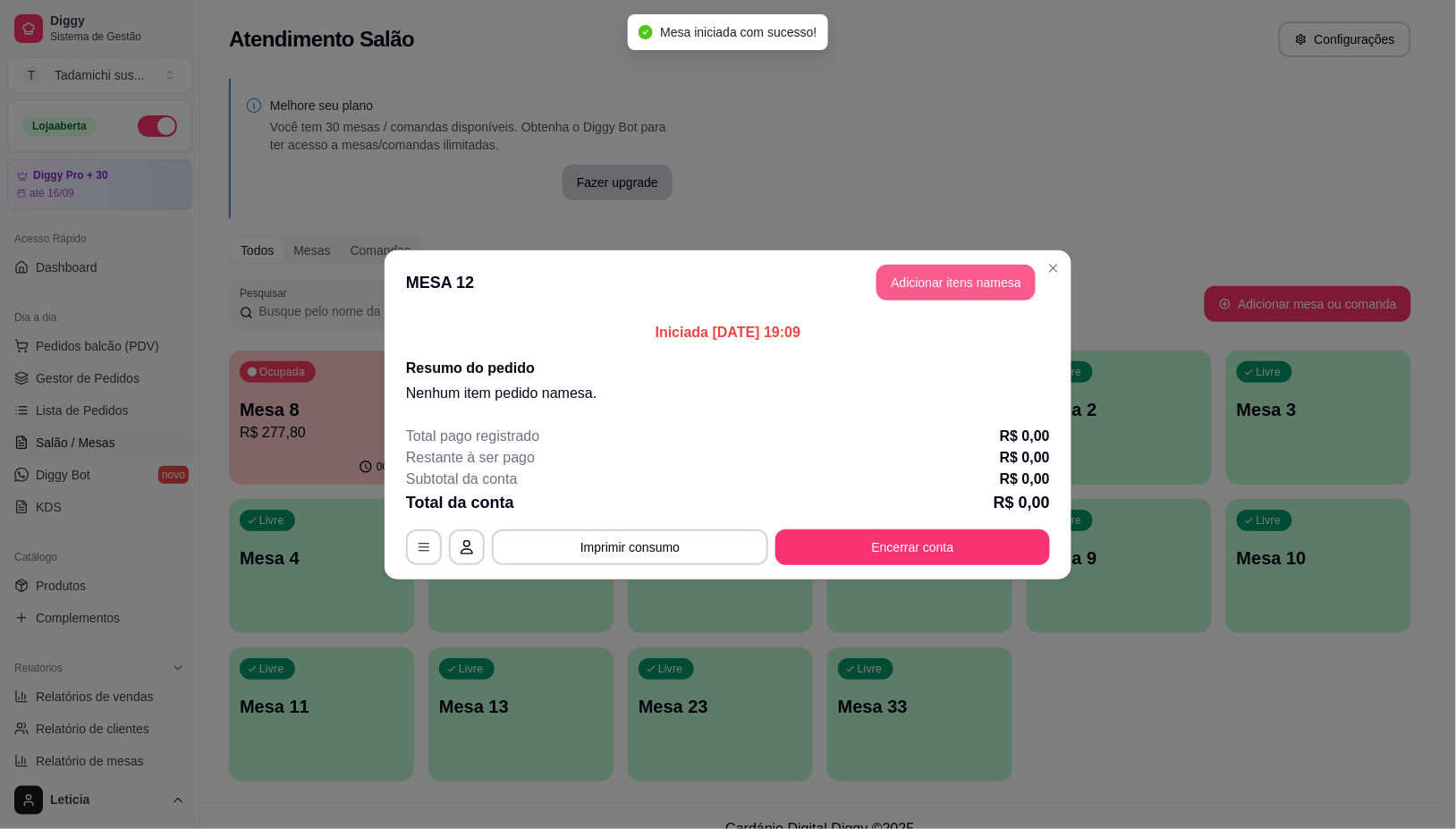
click at [923, 284] on button "Adicionar itens na mesa" at bounding box center [955, 282] width 160 height 35
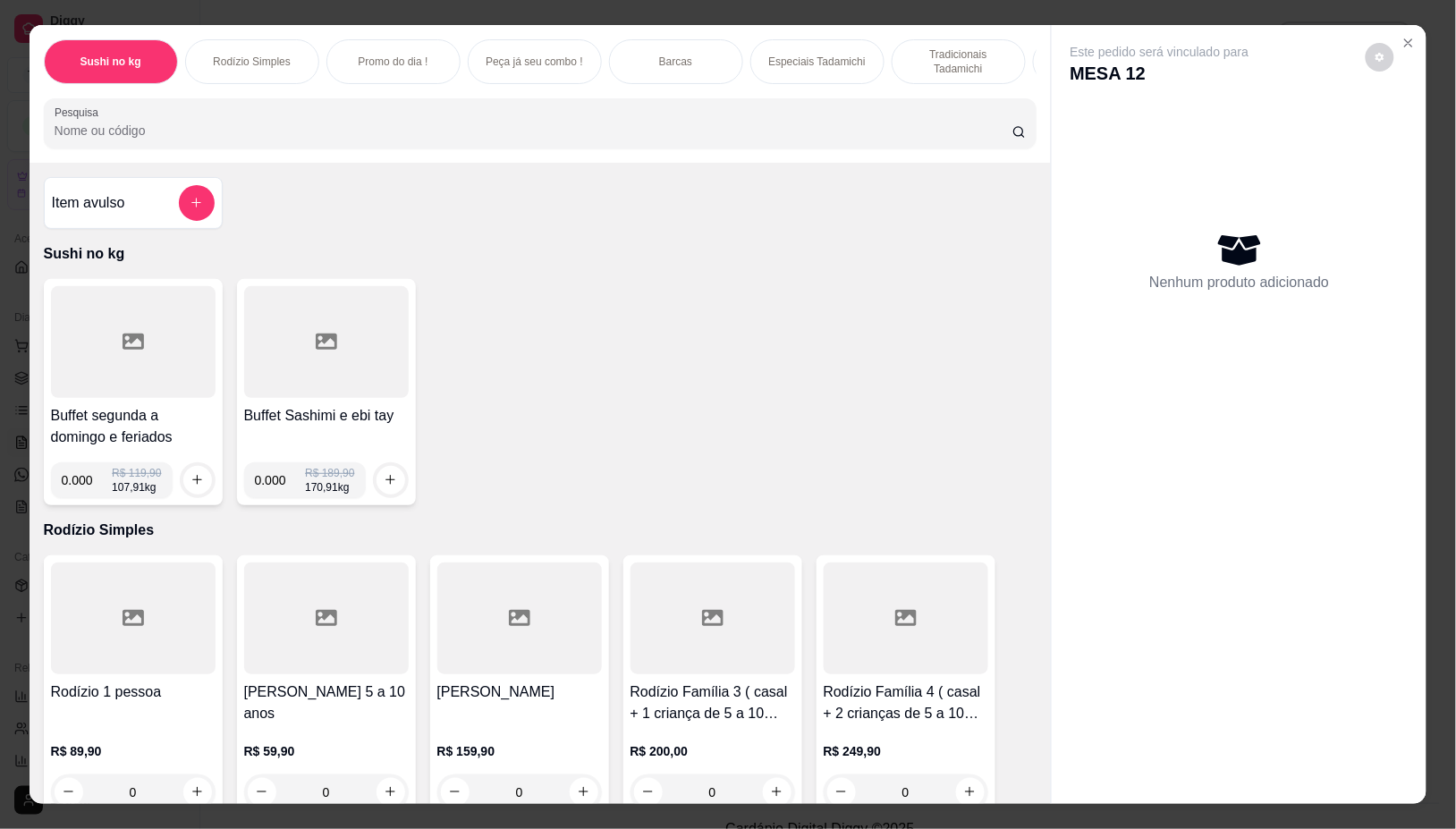
click at [170, 383] on div at bounding box center [133, 342] width 164 height 112
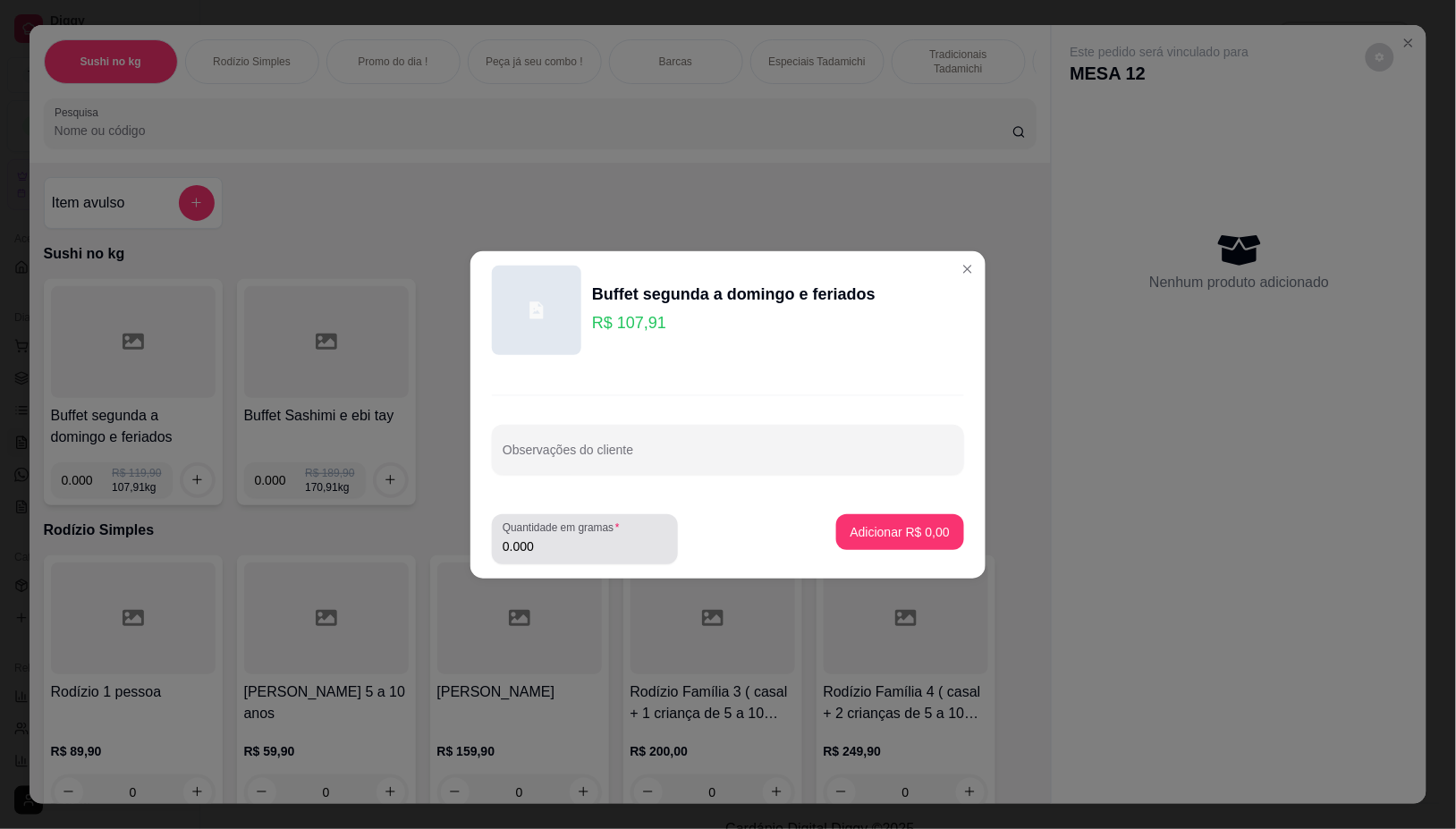
click at [582, 554] on input "0.000" at bounding box center [585, 546] width 164 height 18
type input "0.318"
click at [867, 529] on p "Adicionar R$ 34,32" at bounding box center [897, 532] width 104 height 17
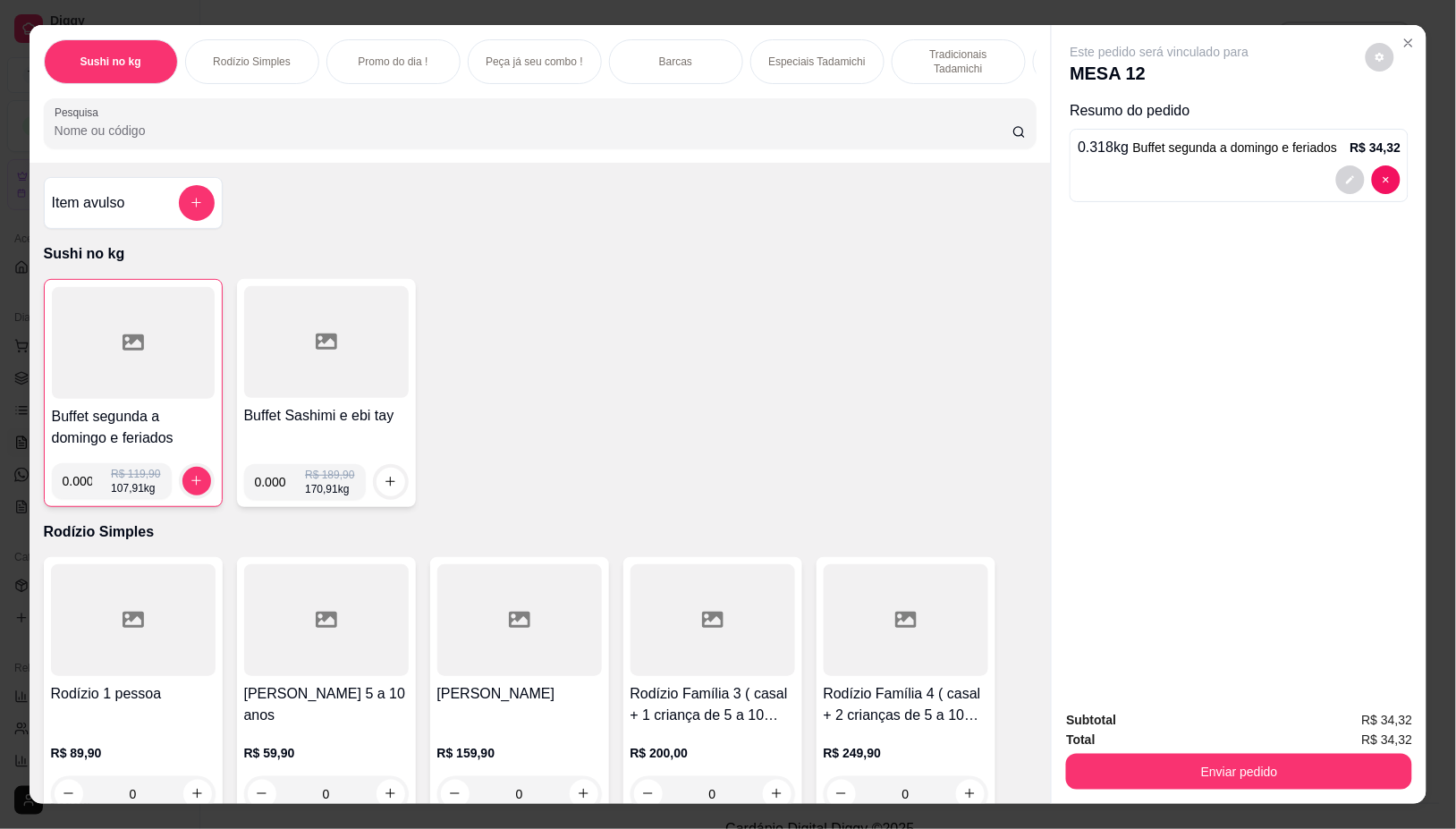
click at [165, 343] on div at bounding box center [133, 343] width 162 height 112
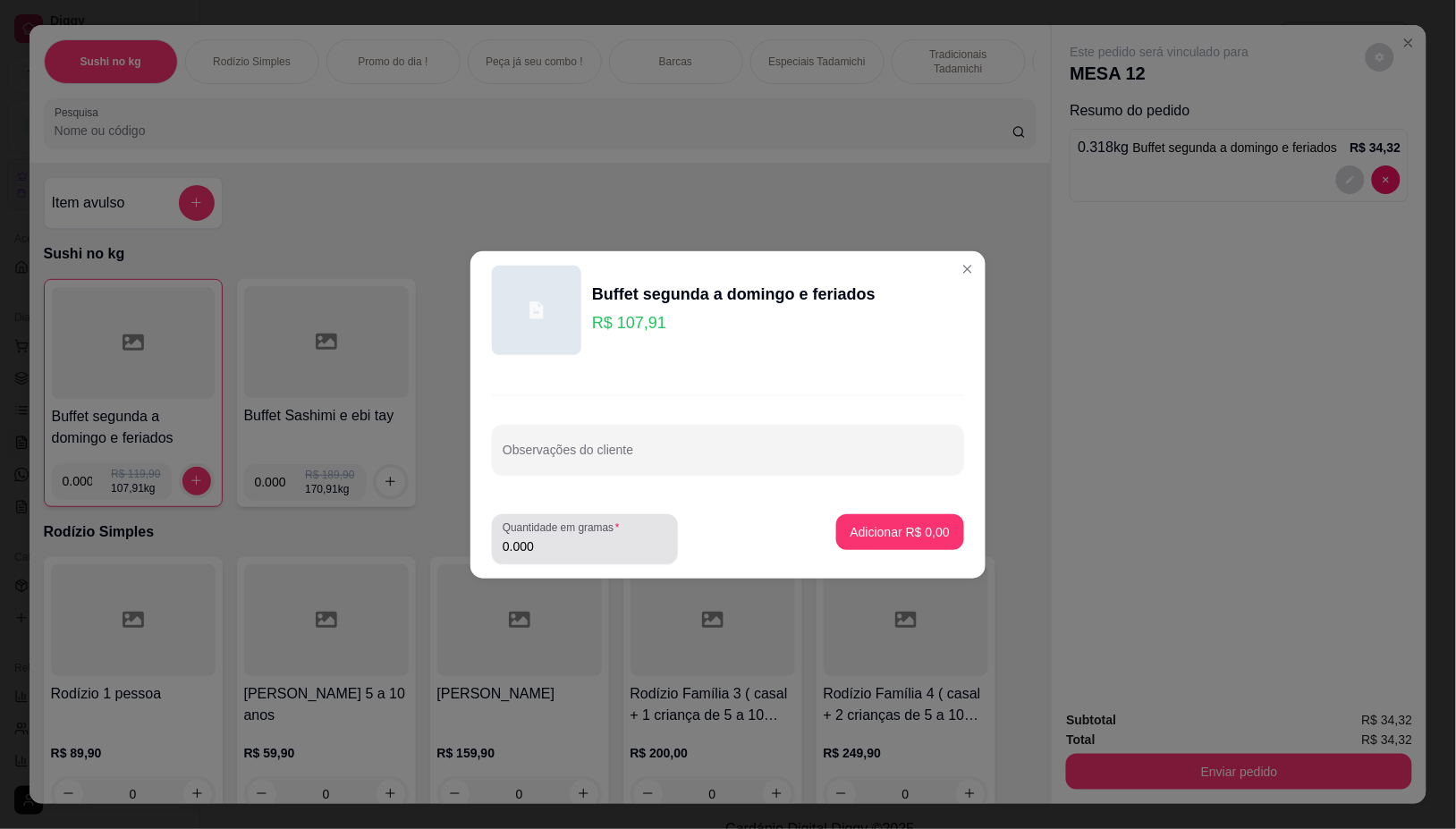
click at [589, 562] on div "Quantidade em gramas 0.000" at bounding box center [585, 539] width 186 height 50
type input "0.354"
click at [875, 539] on p "Adicionar R$ 38,20" at bounding box center [896, 532] width 106 height 18
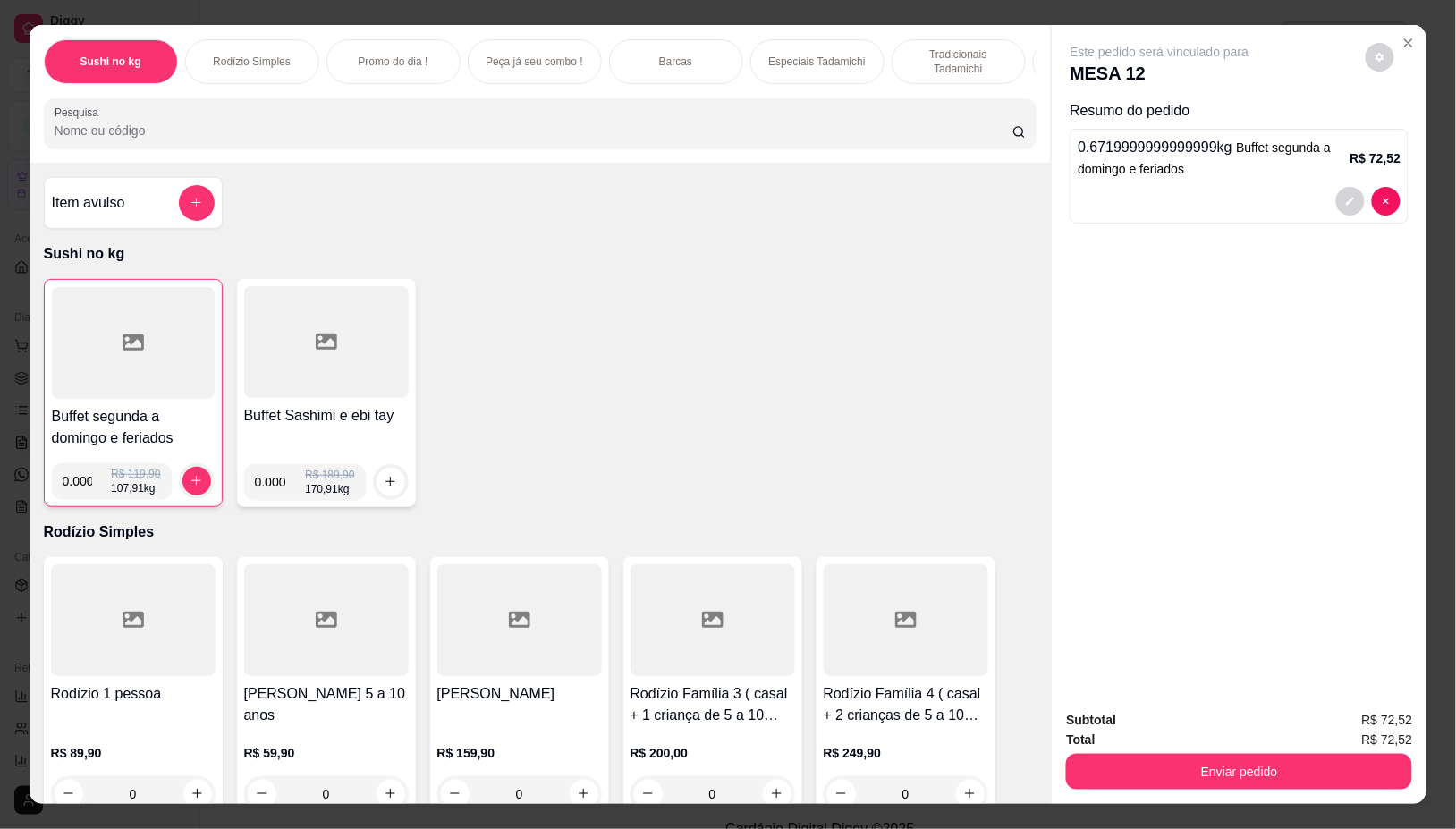
click at [284, 372] on div at bounding box center [327, 342] width 164 height 112
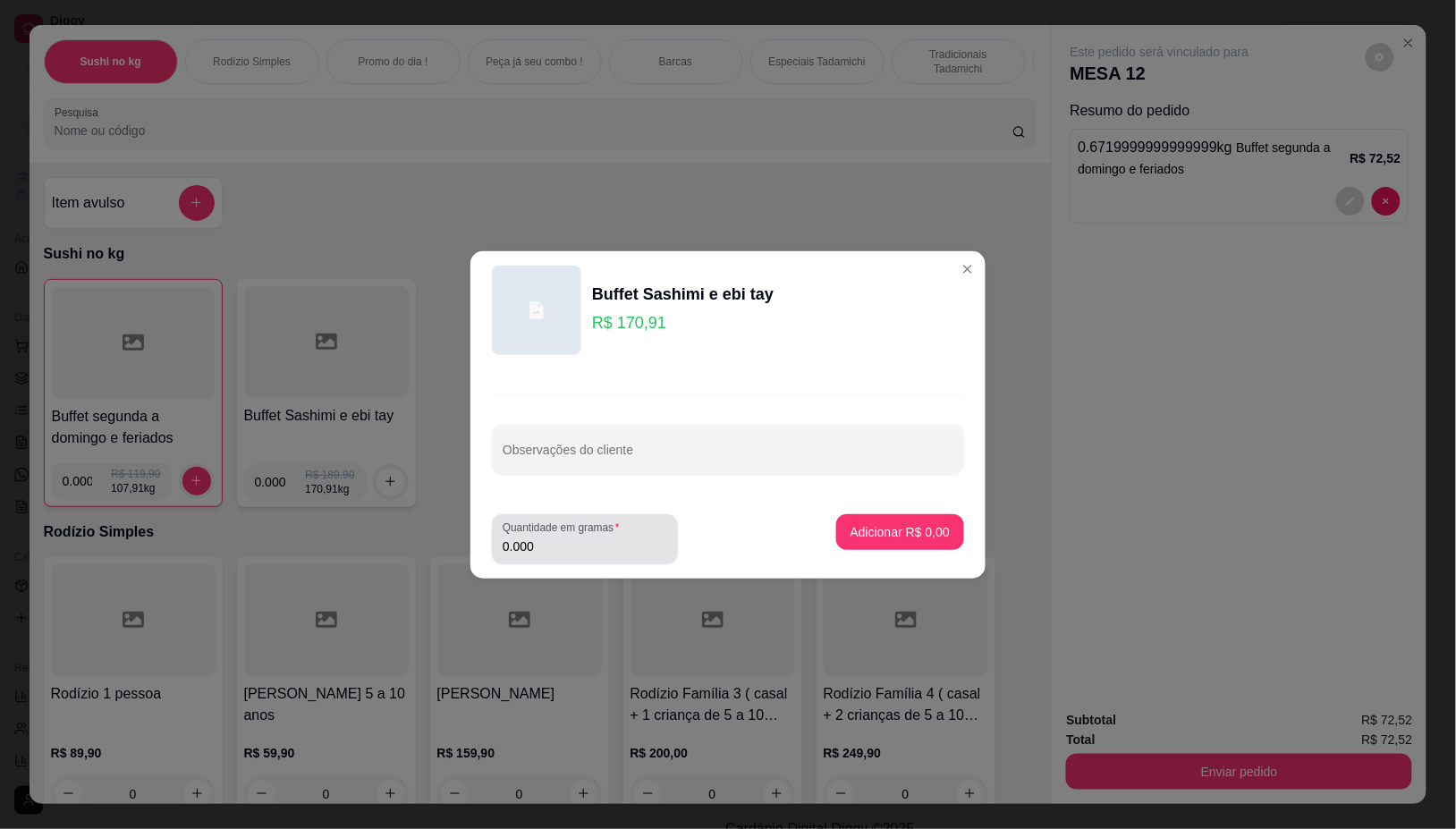
click at [582, 547] on input "0.000" at bounding box center [585, 546] width 164 height 18
type input "0.110"
click at [859, 527] on p "Adicionar R$ 18,80" at bounding box center [896, 532] width 106 height 18
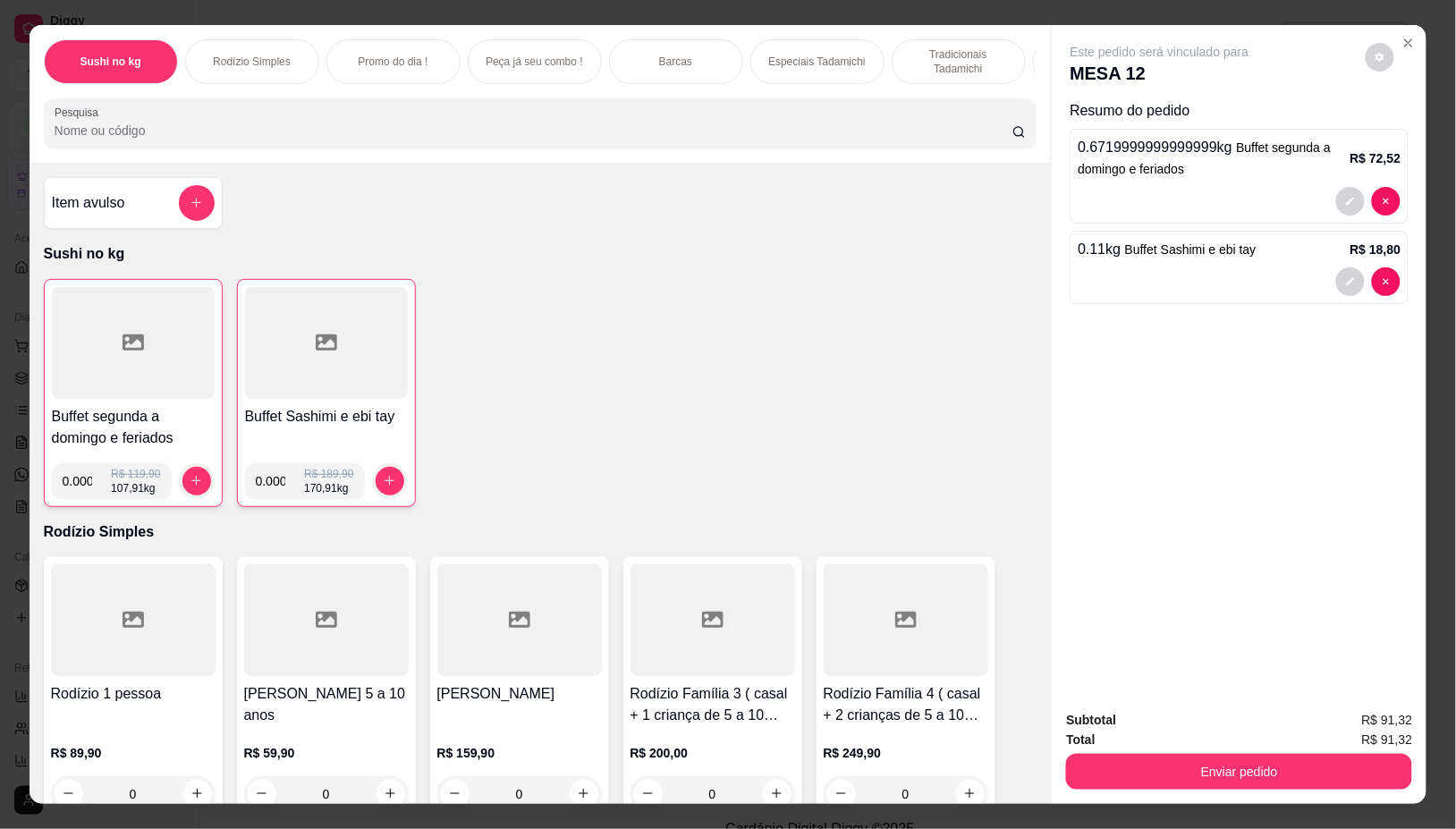
click at [614, 133] on input "Pesquisa" at bounding box center [533, 130] width 958 height 18
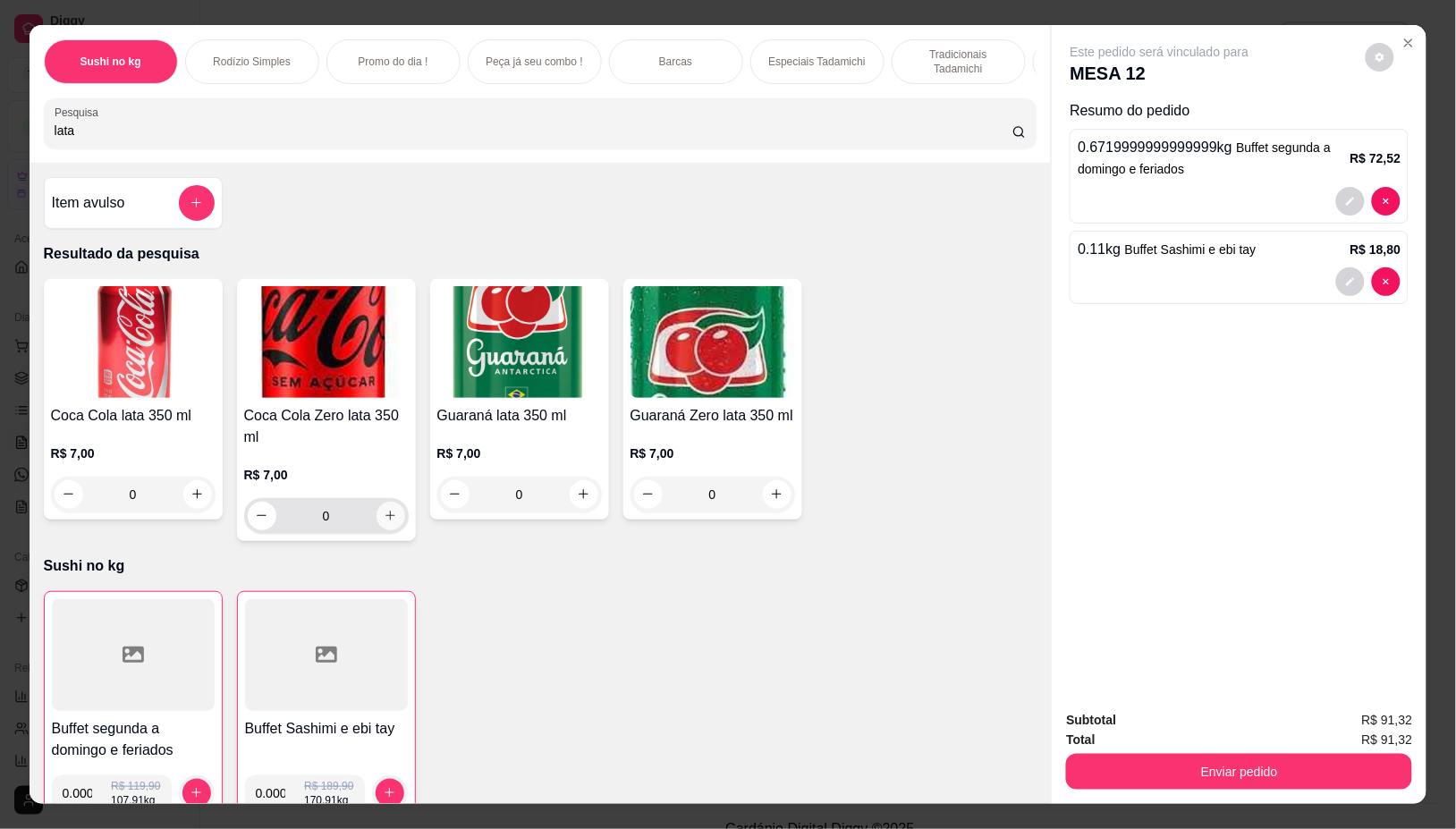
type input "lata"
click at [386, 522] on icon "increase-product-quantity" at bounding box center [391, 516] width 13 height 13
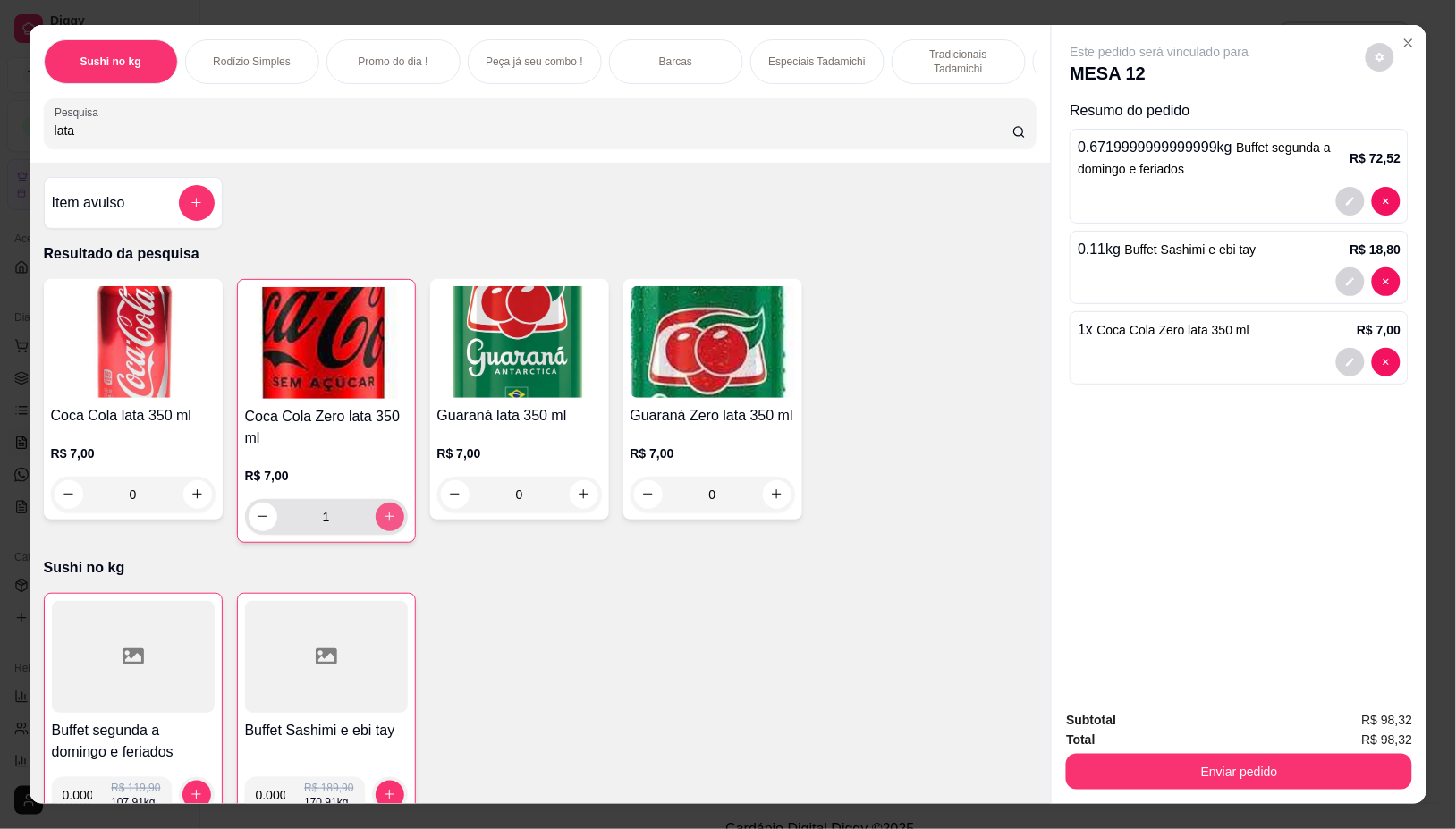
type input "1"
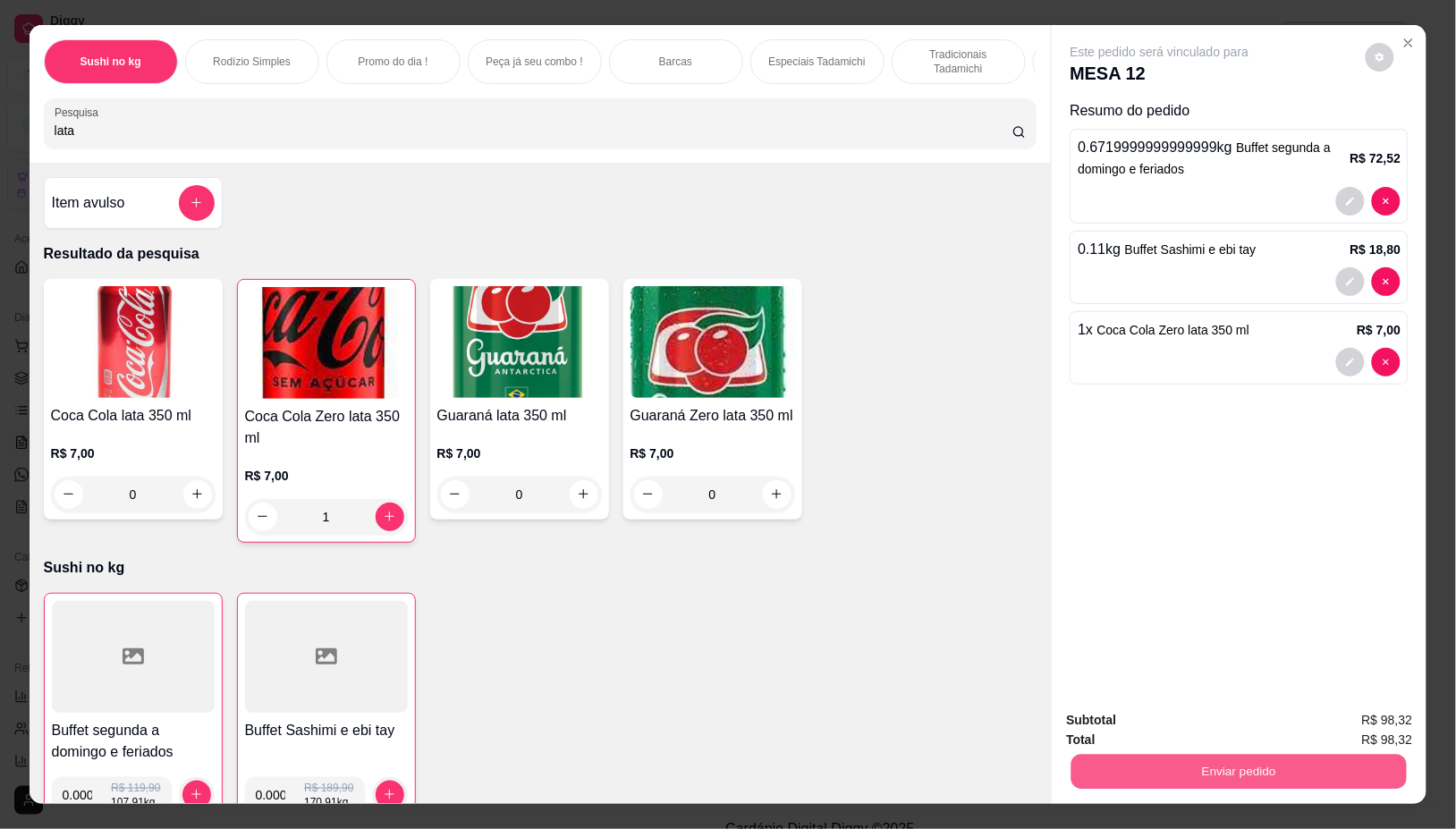
click at [1197, 764] on button "Enviar pedido" at bounding box center [1239, 772] width 335 height 35
click at [1185, 716] on button "Não registrar e enviar pedido" at bounding box center [1179, 719] width 181 height 33
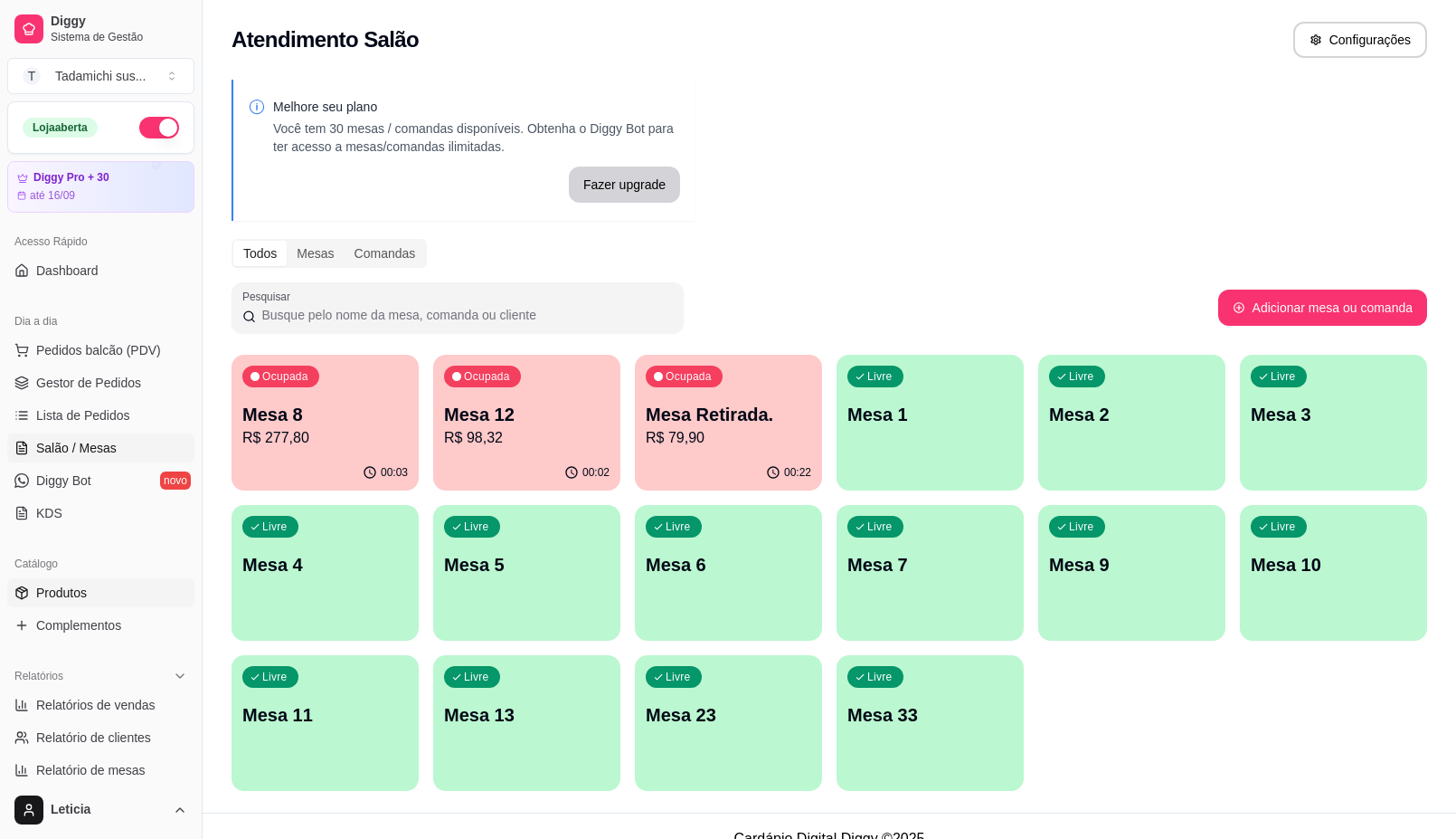
click at [89, 599] on link "Produtos" at bounding box center [100, 593] width 187 height 29
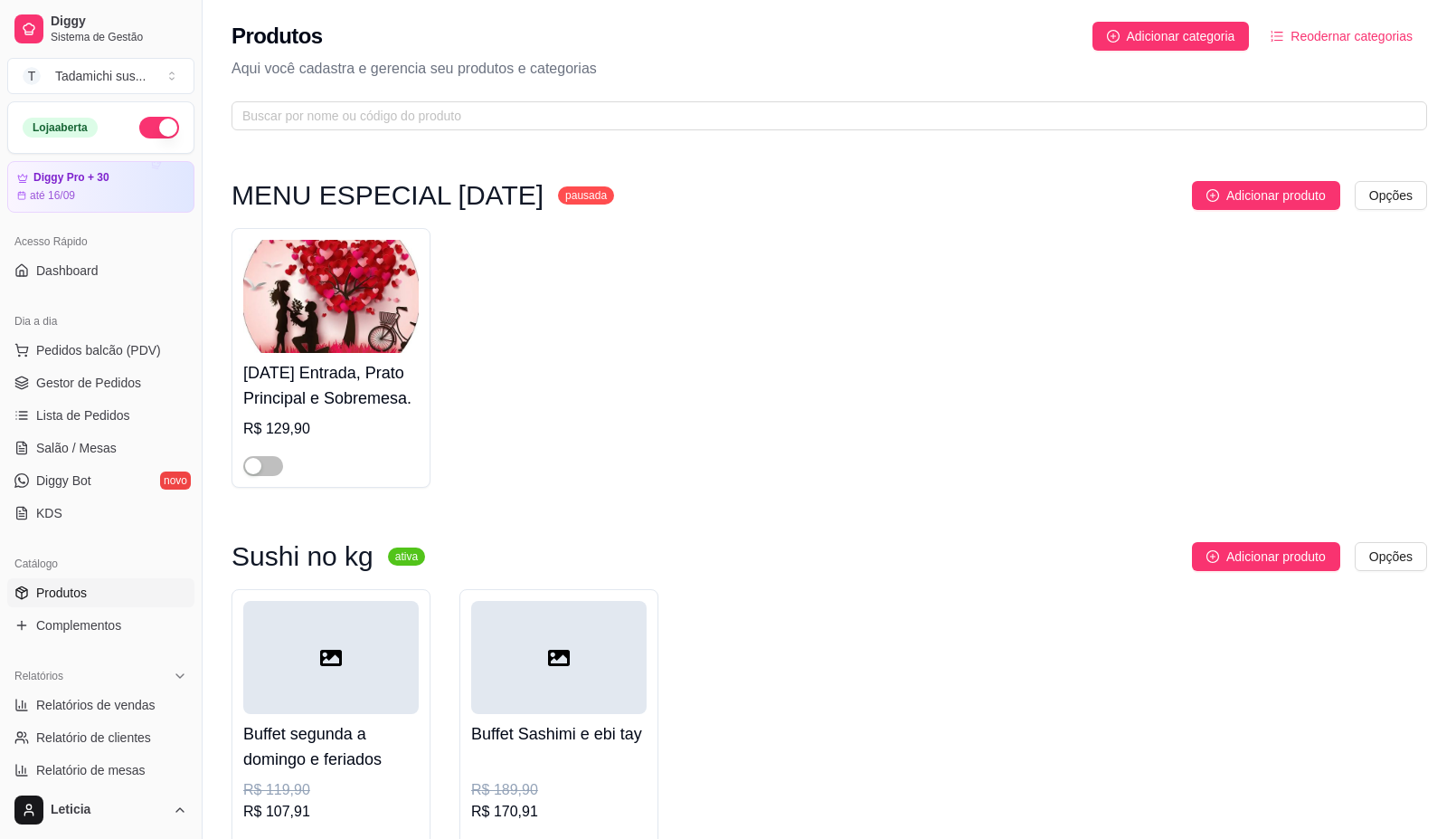
click at [72, 594] on span "Produtos" at bounding box center [61, 593] width 50 height 18
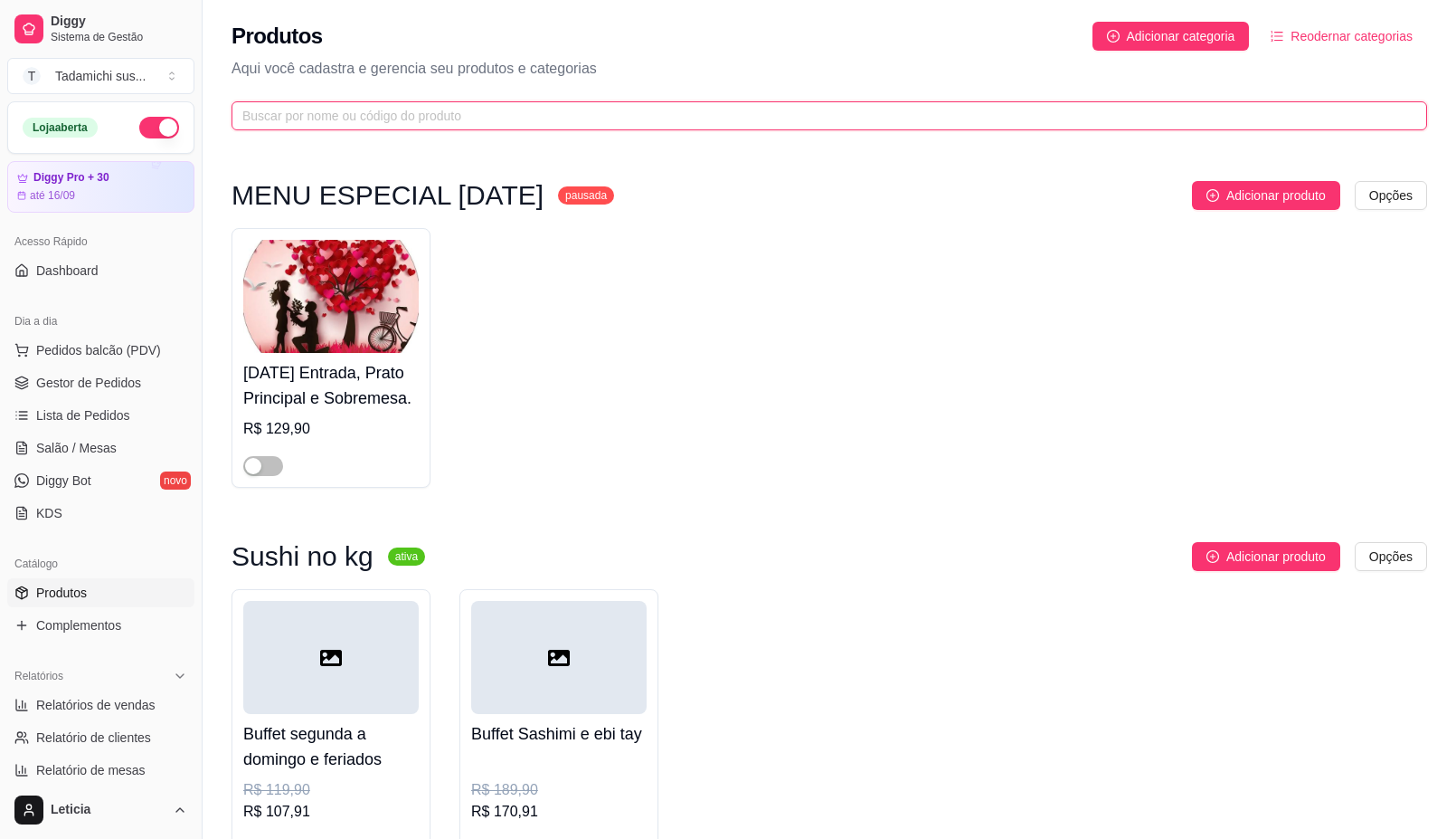
click at [421, 110] on input "text" at bounding box center [822, 116] width 1159 height 20
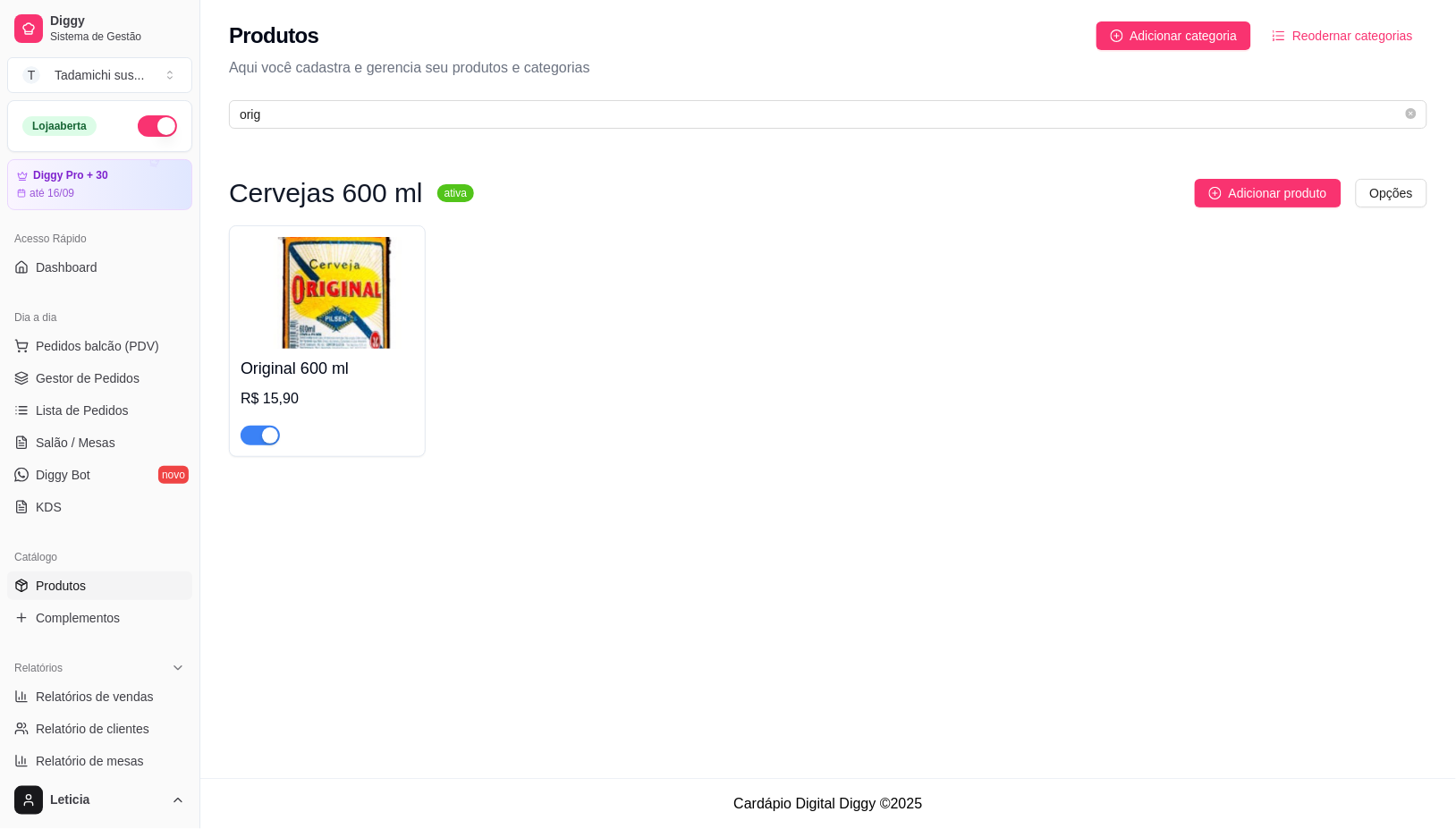
click at [551, 309] on div "Original 600 ml R$ 15,90" at bounding box center [828, 341] width 1198 height 231
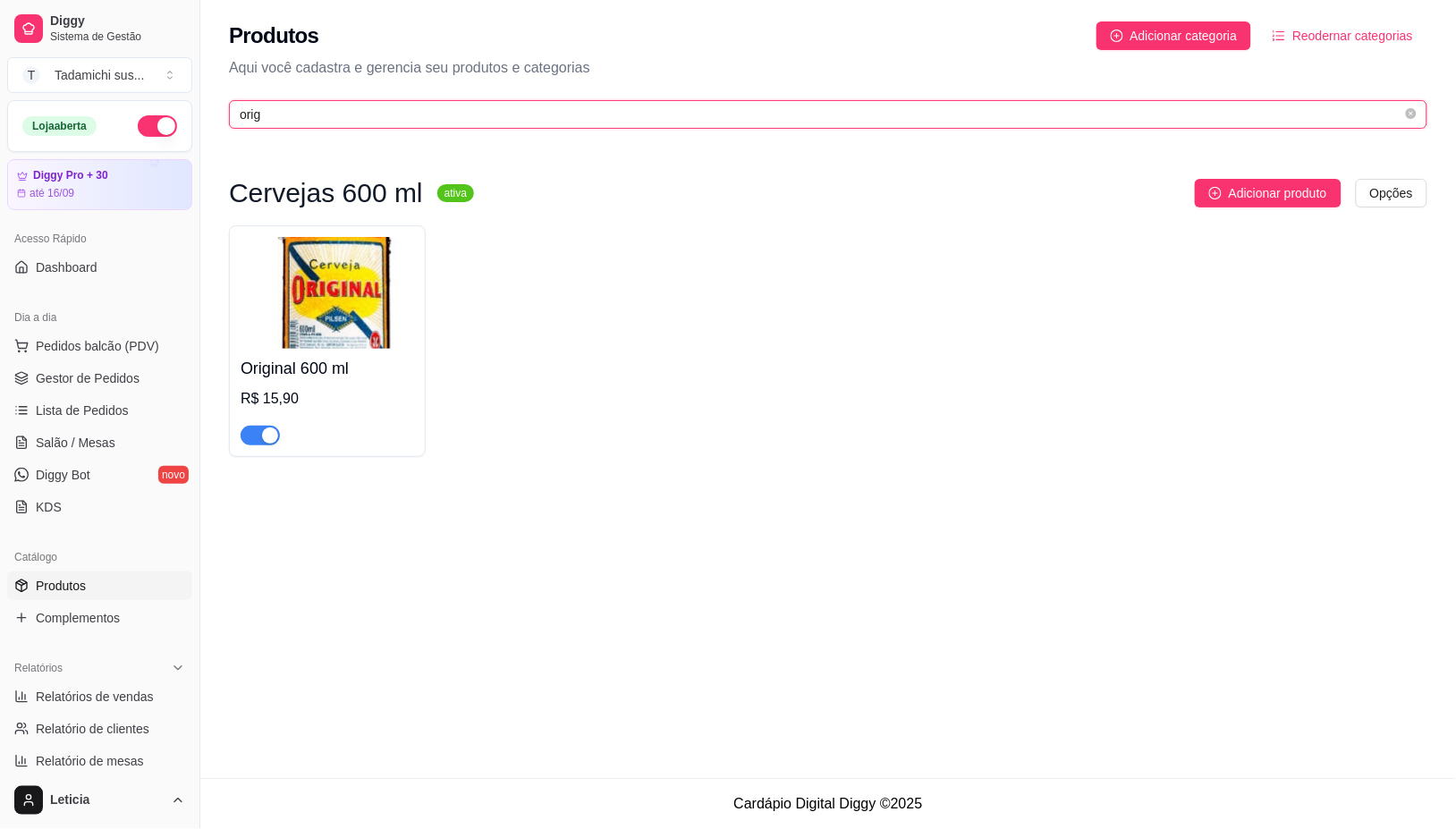
click at [323, 108] on input "orig" at bounding box center [821, 115] width 1163 height 20
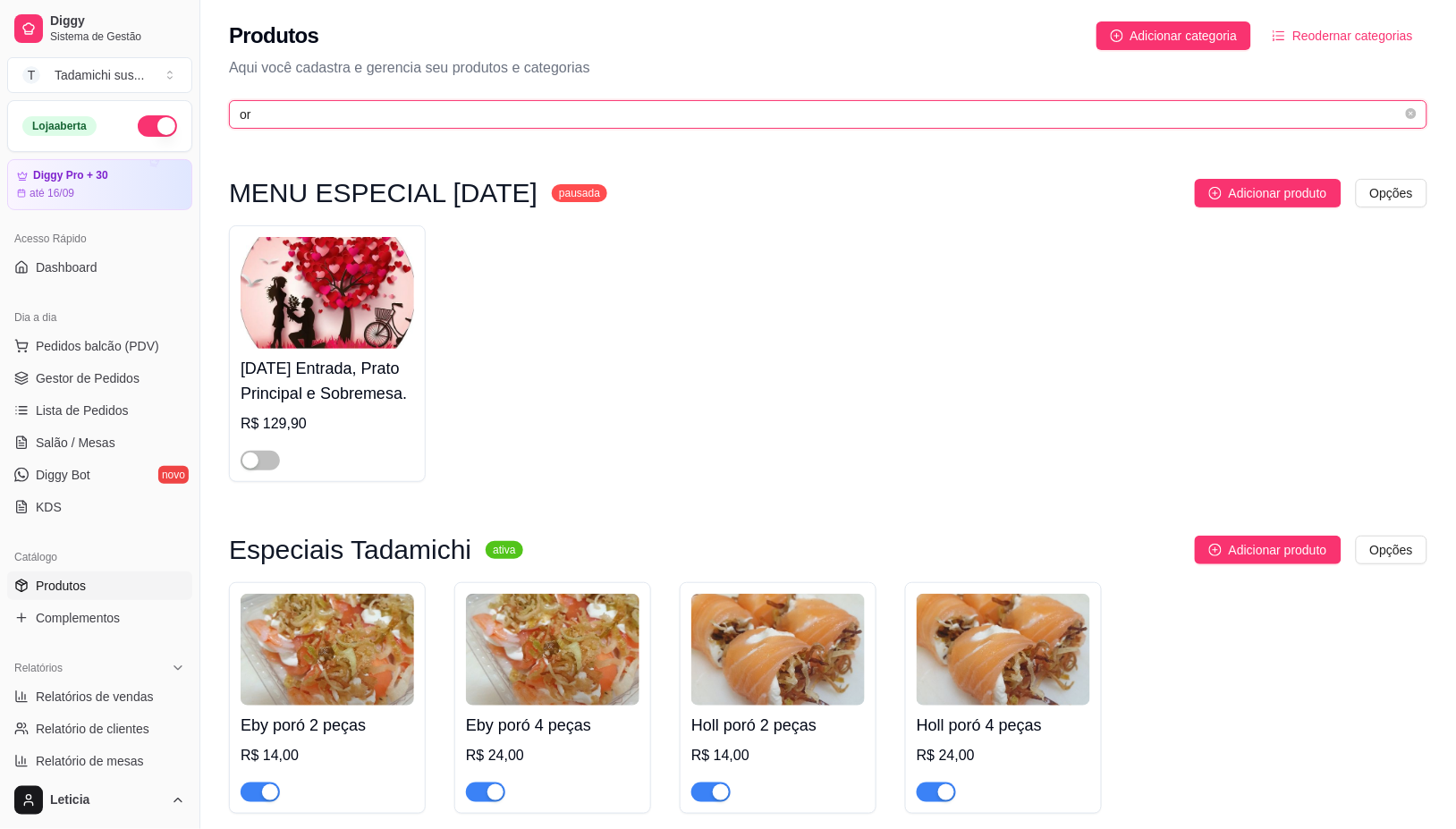
type input "o"
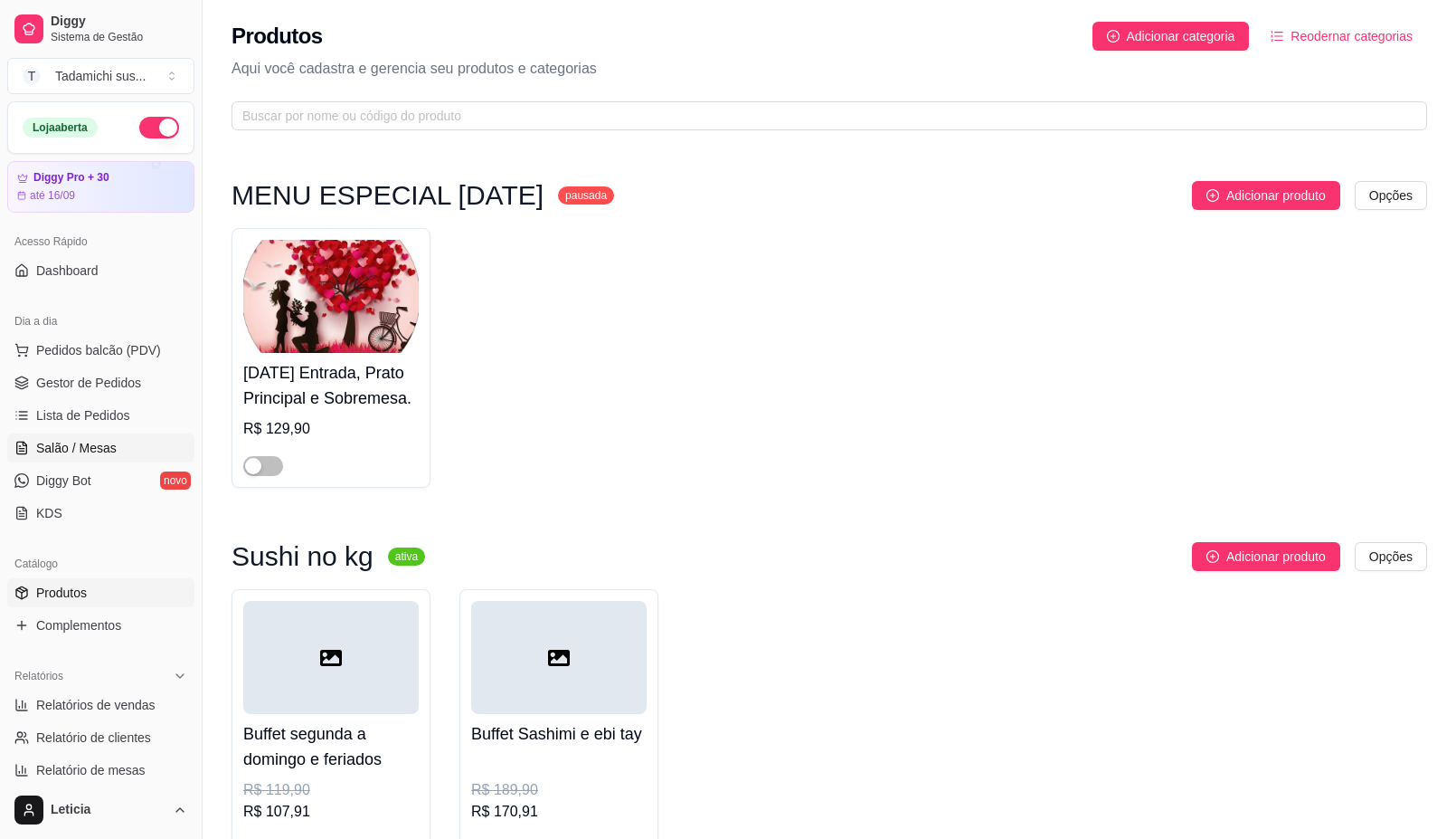
click at [92, 457] on span "Salão / Mesas" at bounding box center [75, 448] width 80 height 18
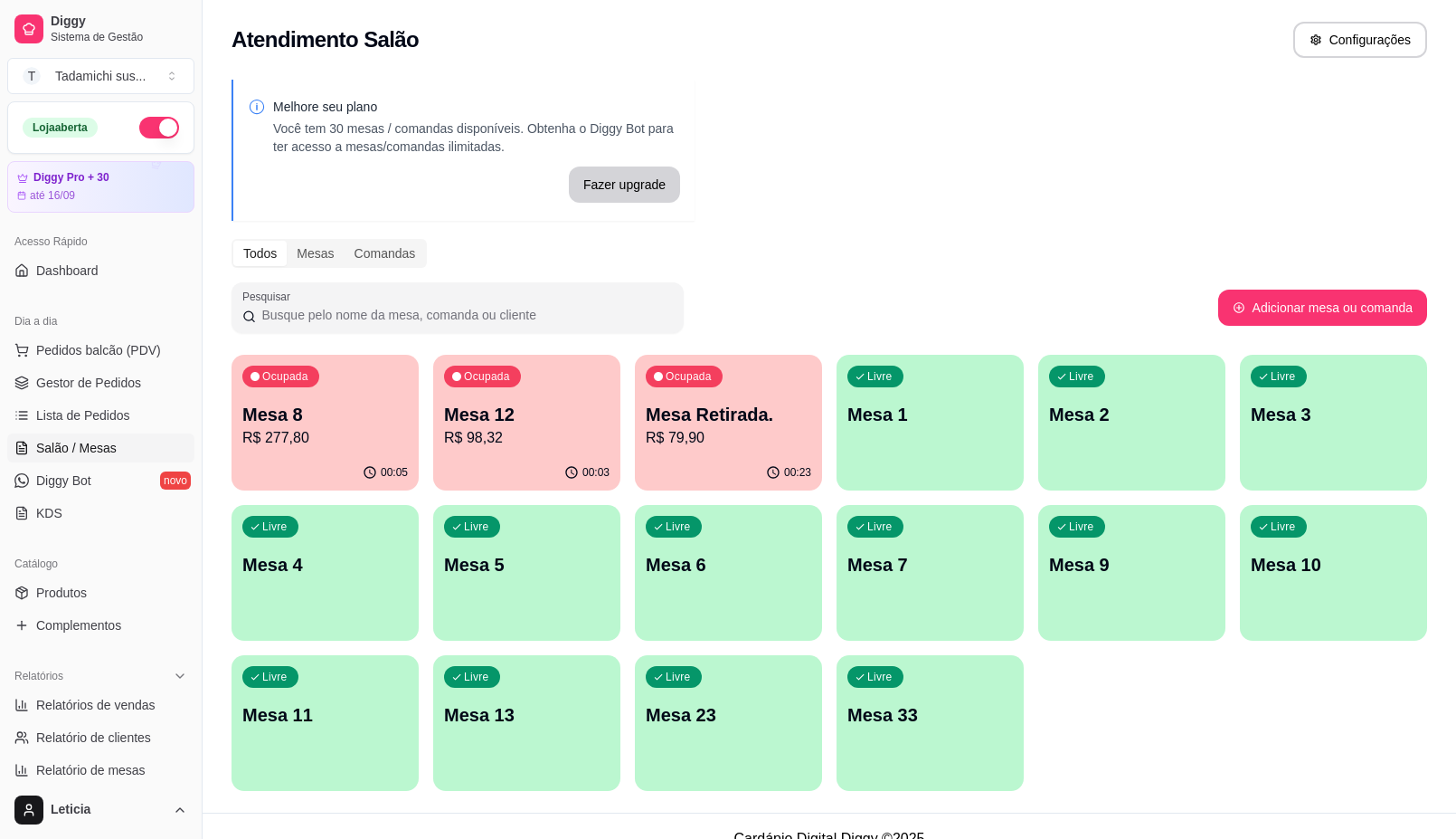
click at [697, 421] on p "Mesa Retirada." at bounding box center [728, 415] width 165 height 25
click at [859, 59] on div "Atendimento Salão Configurações" at bounding box center [830, 34] width 1254 height 69
click at [95, 589] on link "Produtos" at bounding box center [100, 593] width 187 height 29
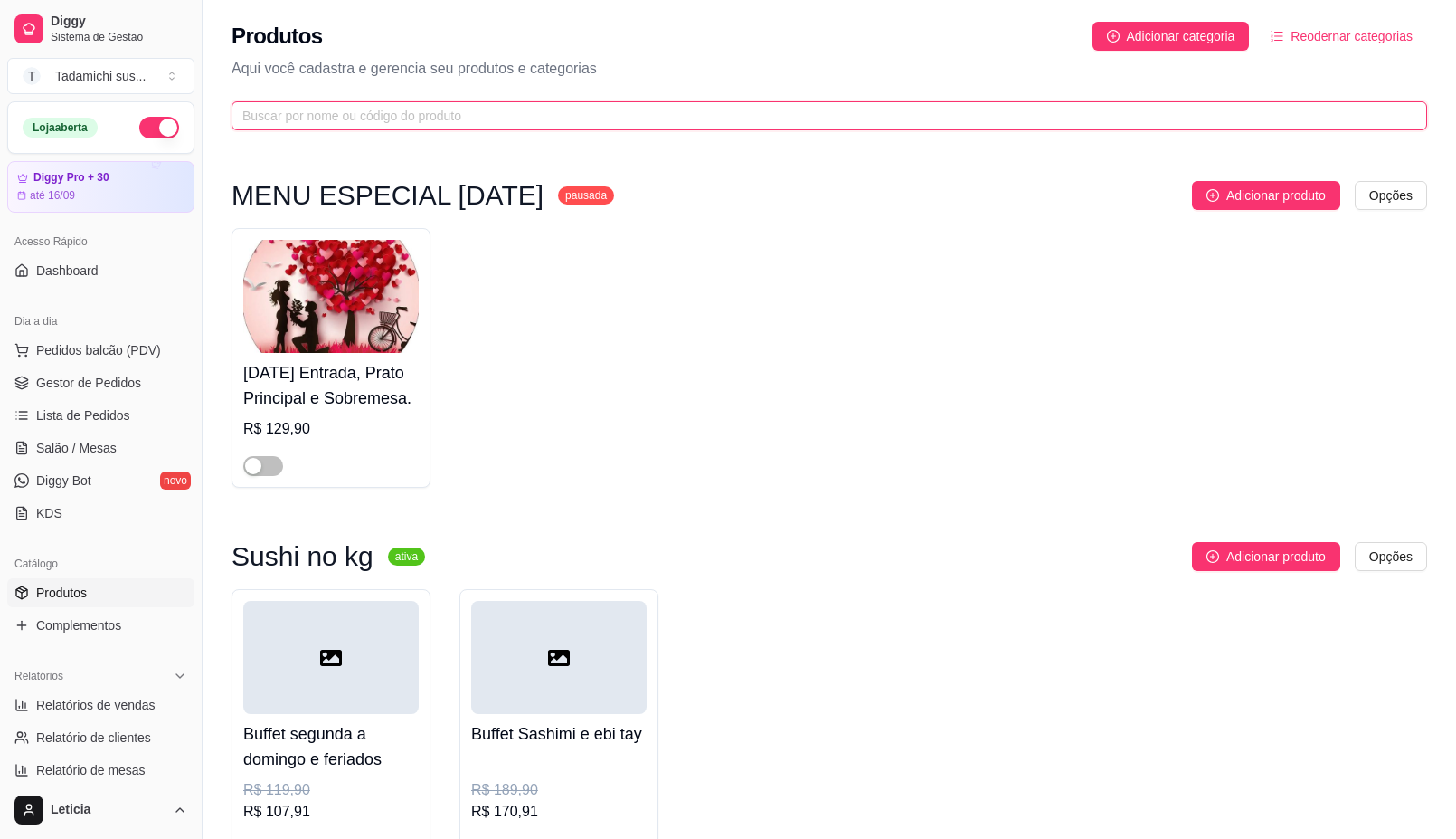
click at [346, 115] on input "text" at bounding box center [822, 116] width 1159 height 20
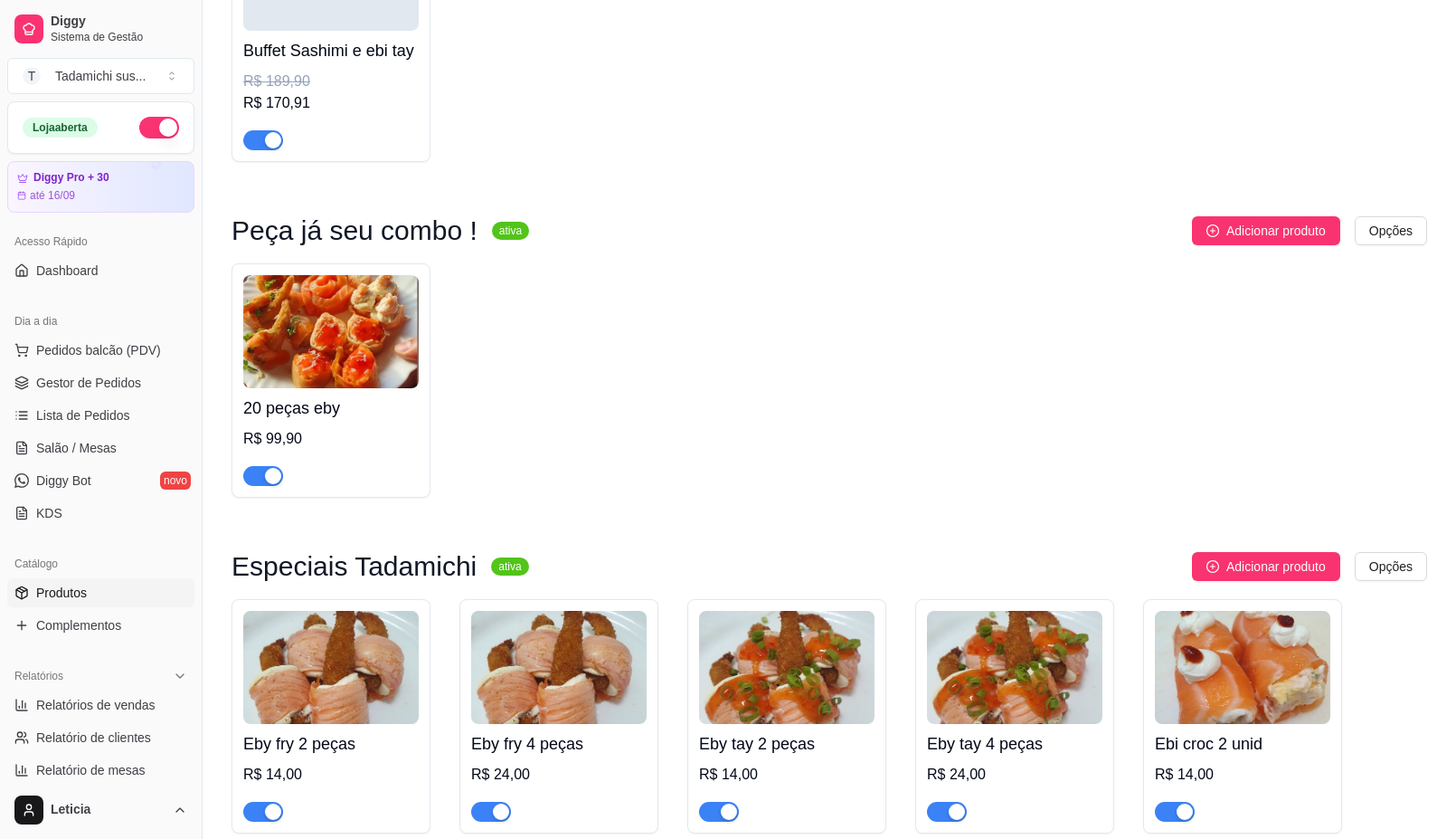
scroll to position [565, 0]
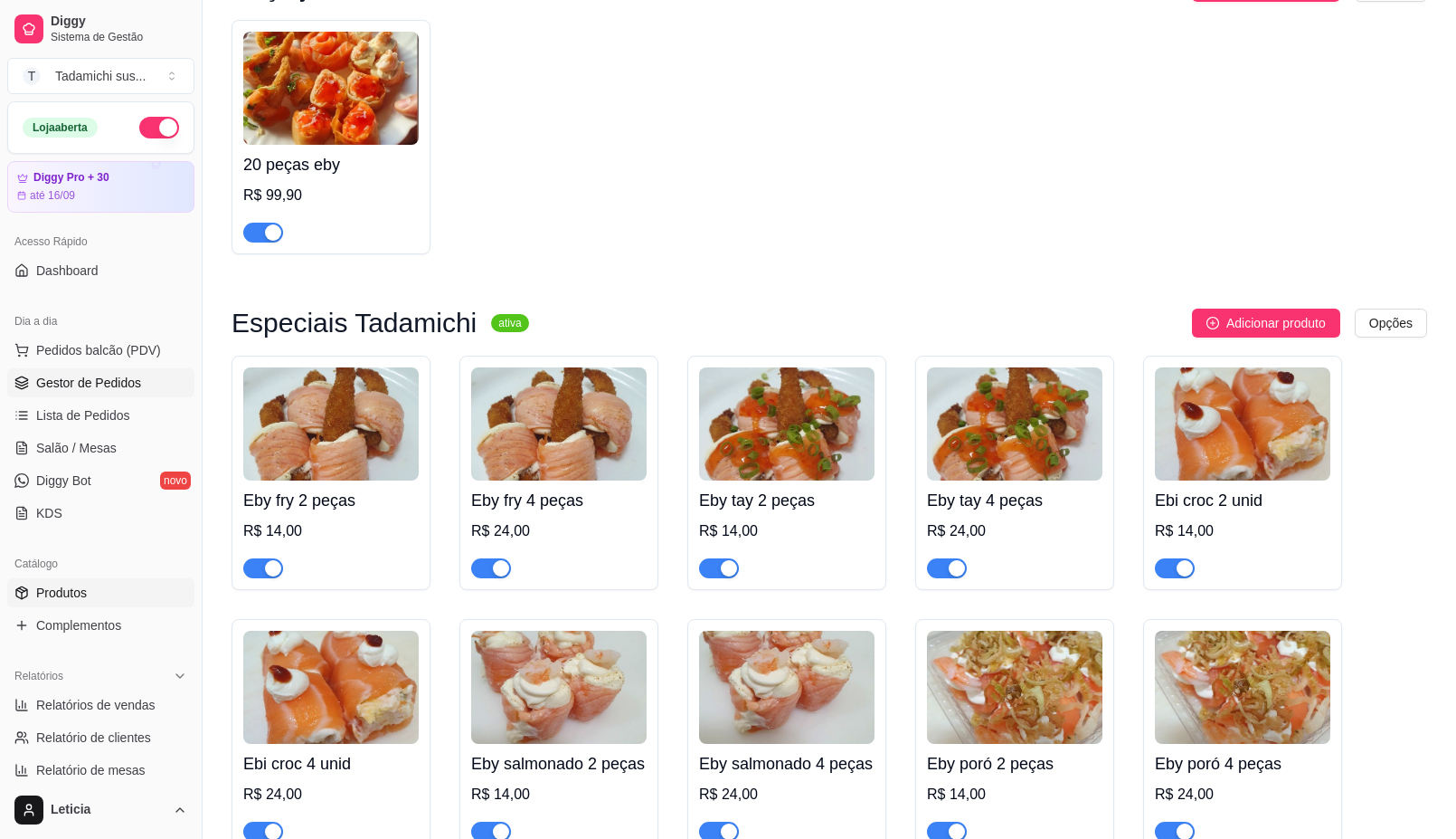
type input "eb"
click at [73, 378] on span "Gestor de Pedidos" at bounding box center [88, 383] width 105 height 18
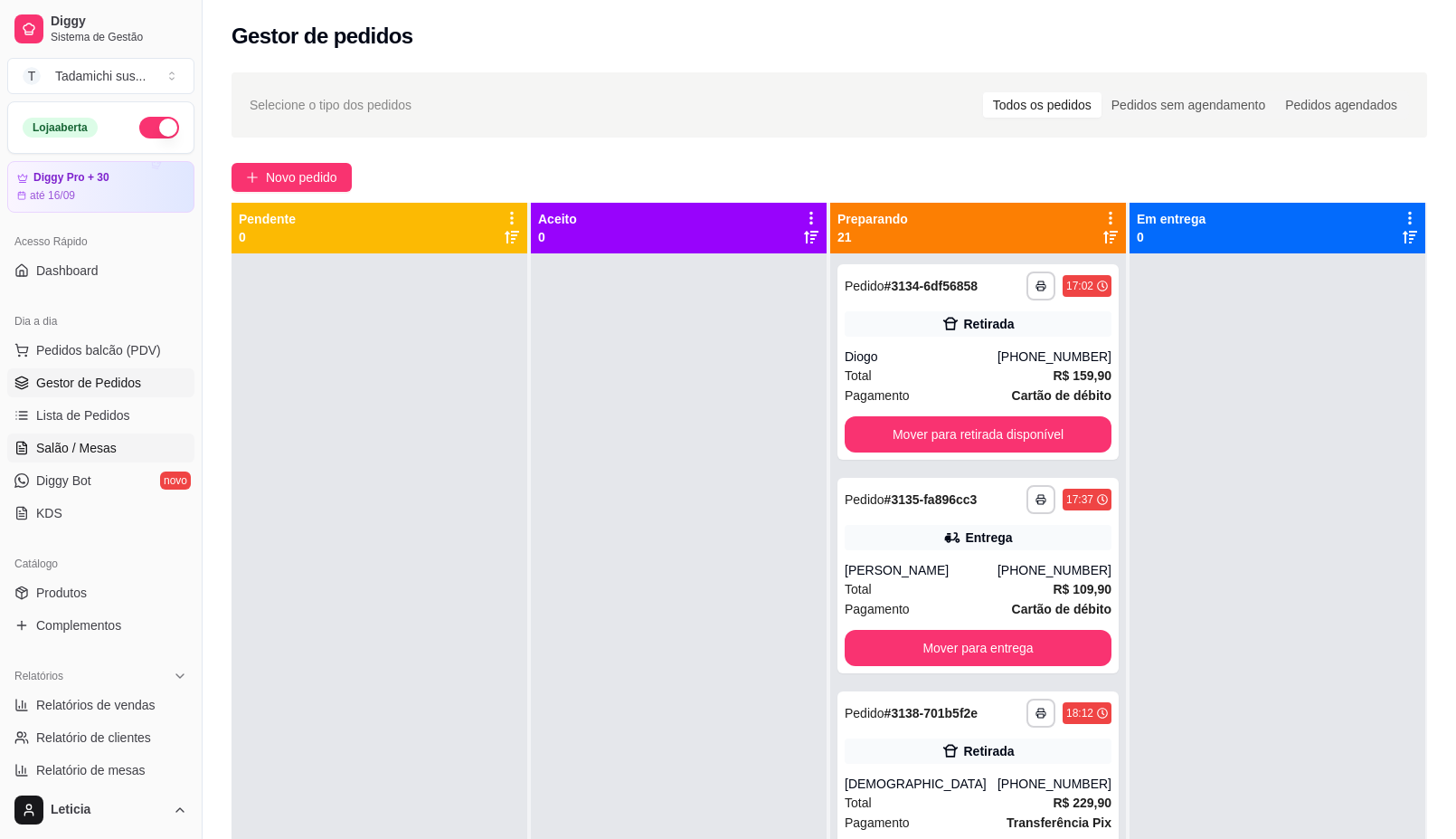
click at [84, 444] on span "Salão / Mesas" at bounding box center [75, 448] width 80 height 18
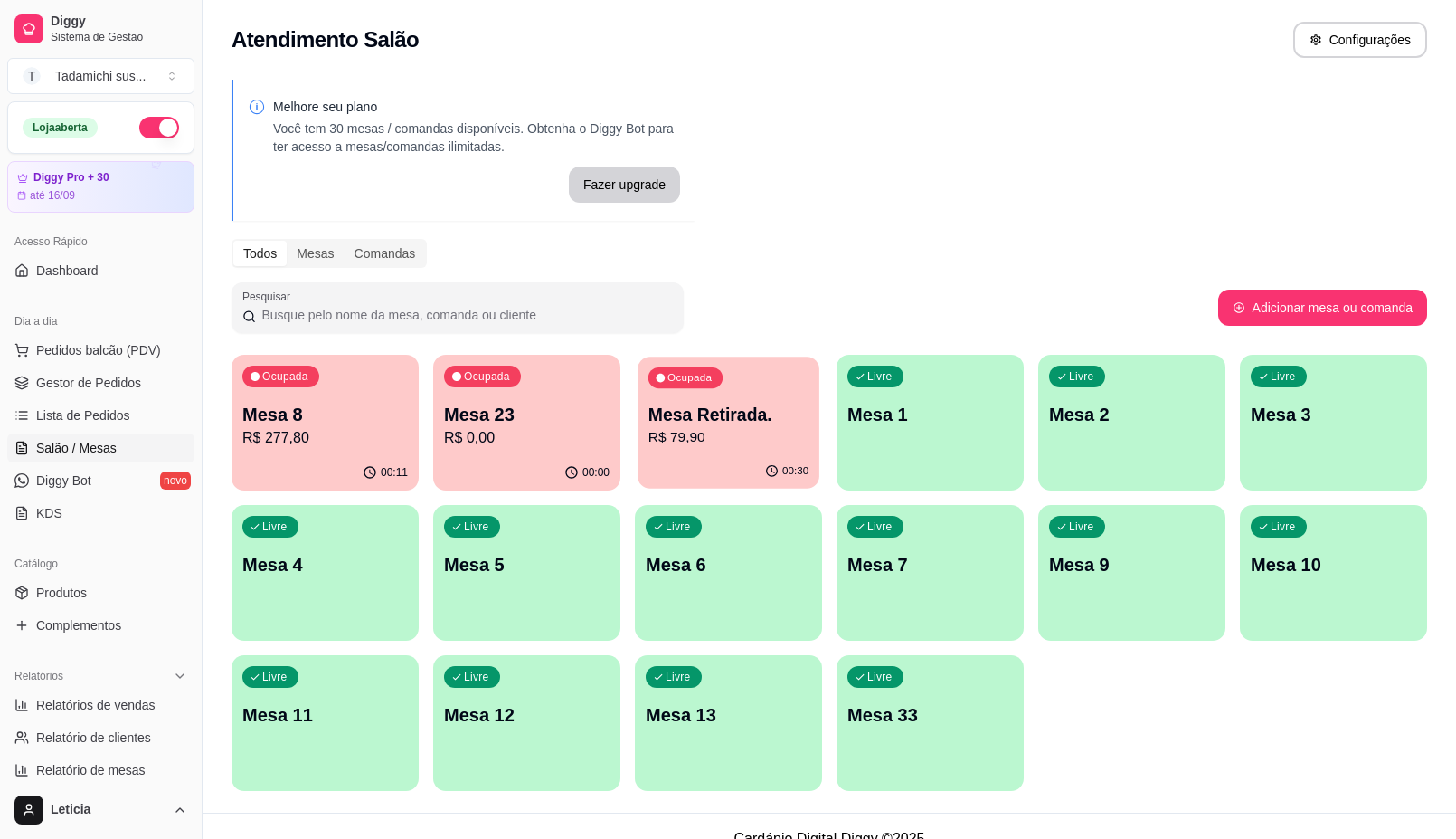
click at [678, 450] on div "Ocupada Mesa Retirada. R$ 79,90" at bounding box center [728, 405] width 182 height 98
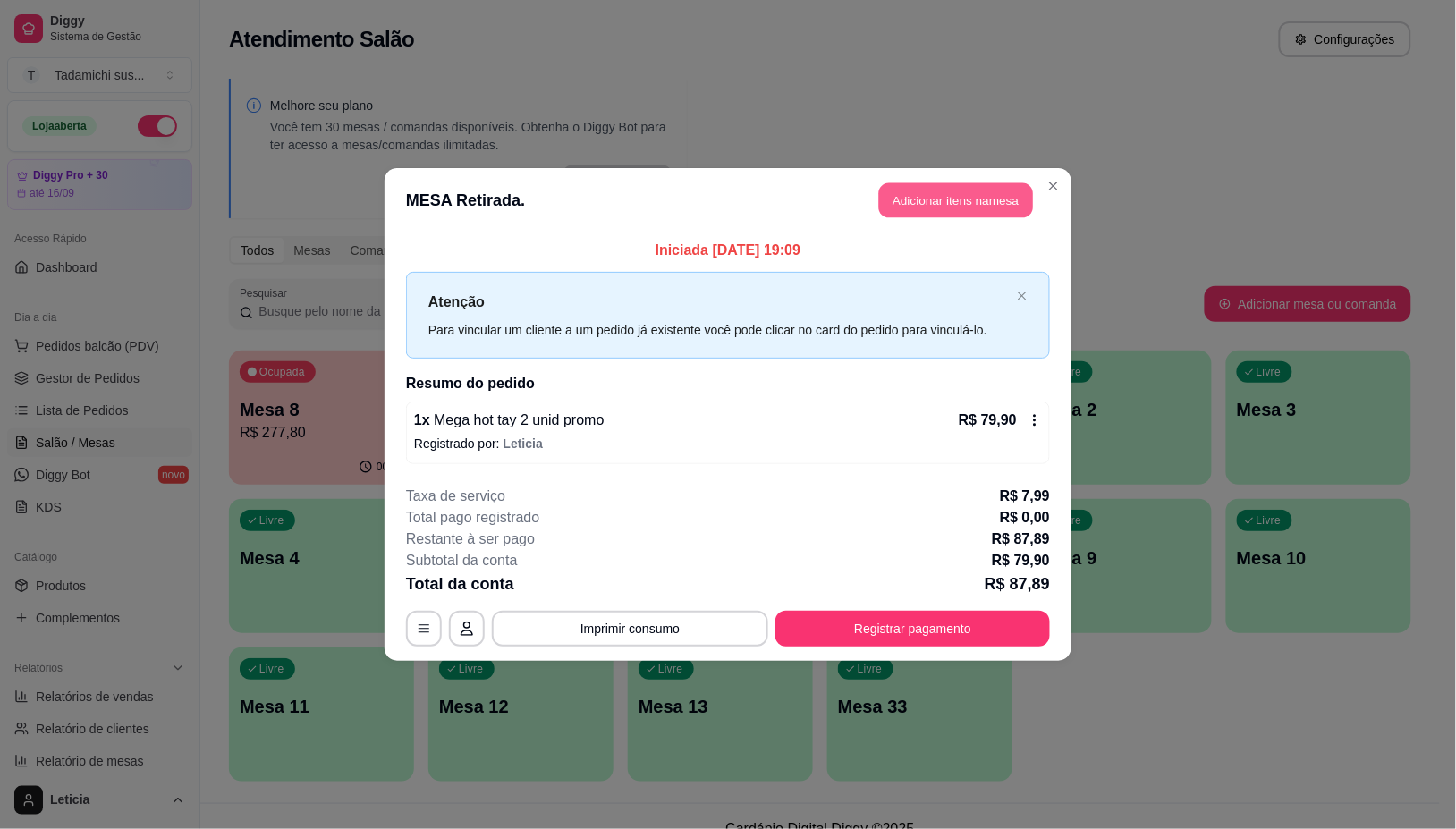
click at [951, 184] on button "Adicionar itens na mesa" at bounding box center [955, 201] width 154 height 35
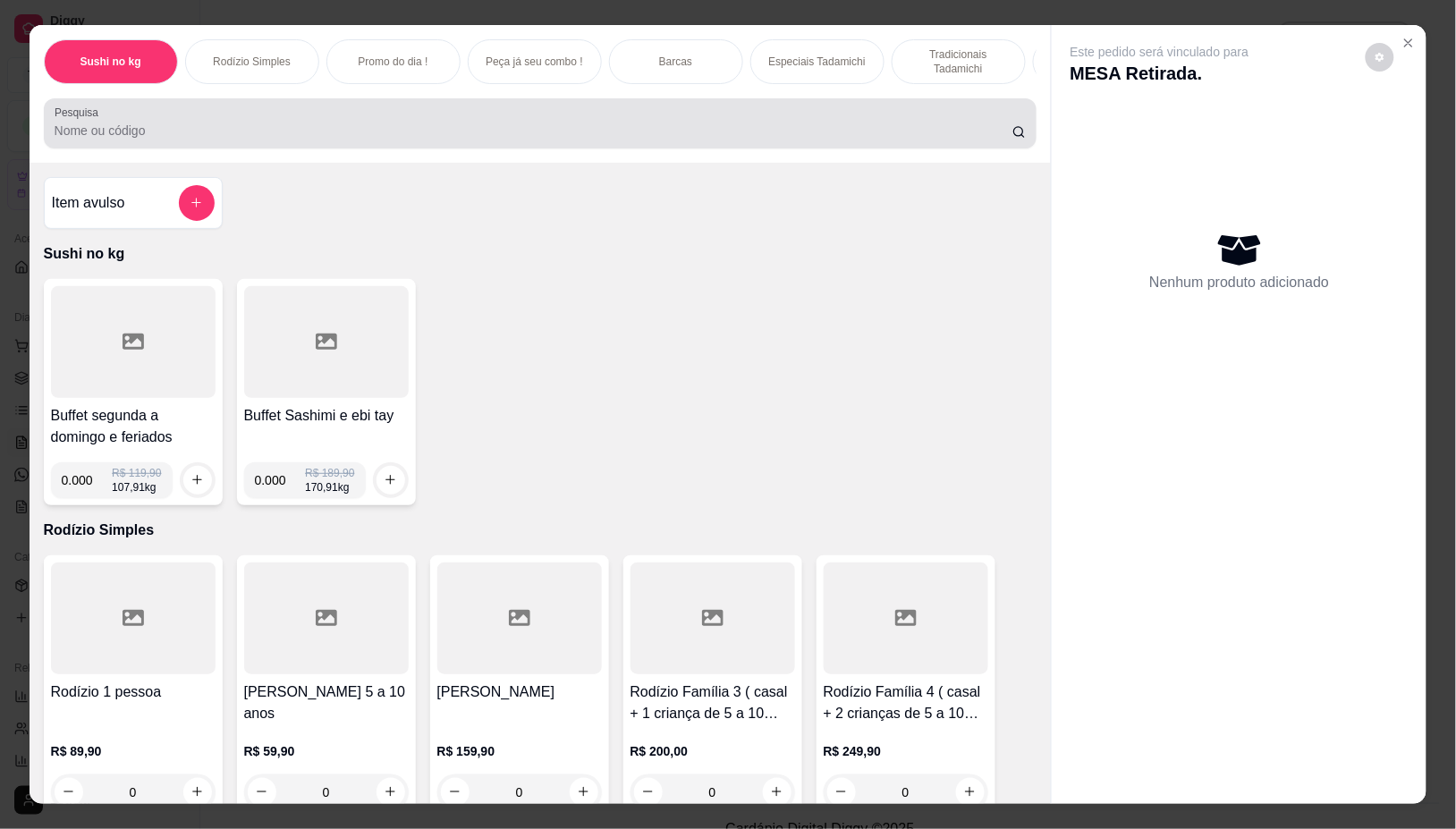
click at [322, 131] on input "Pesquisa" at bounding box center [533, 130] width 958 height 18
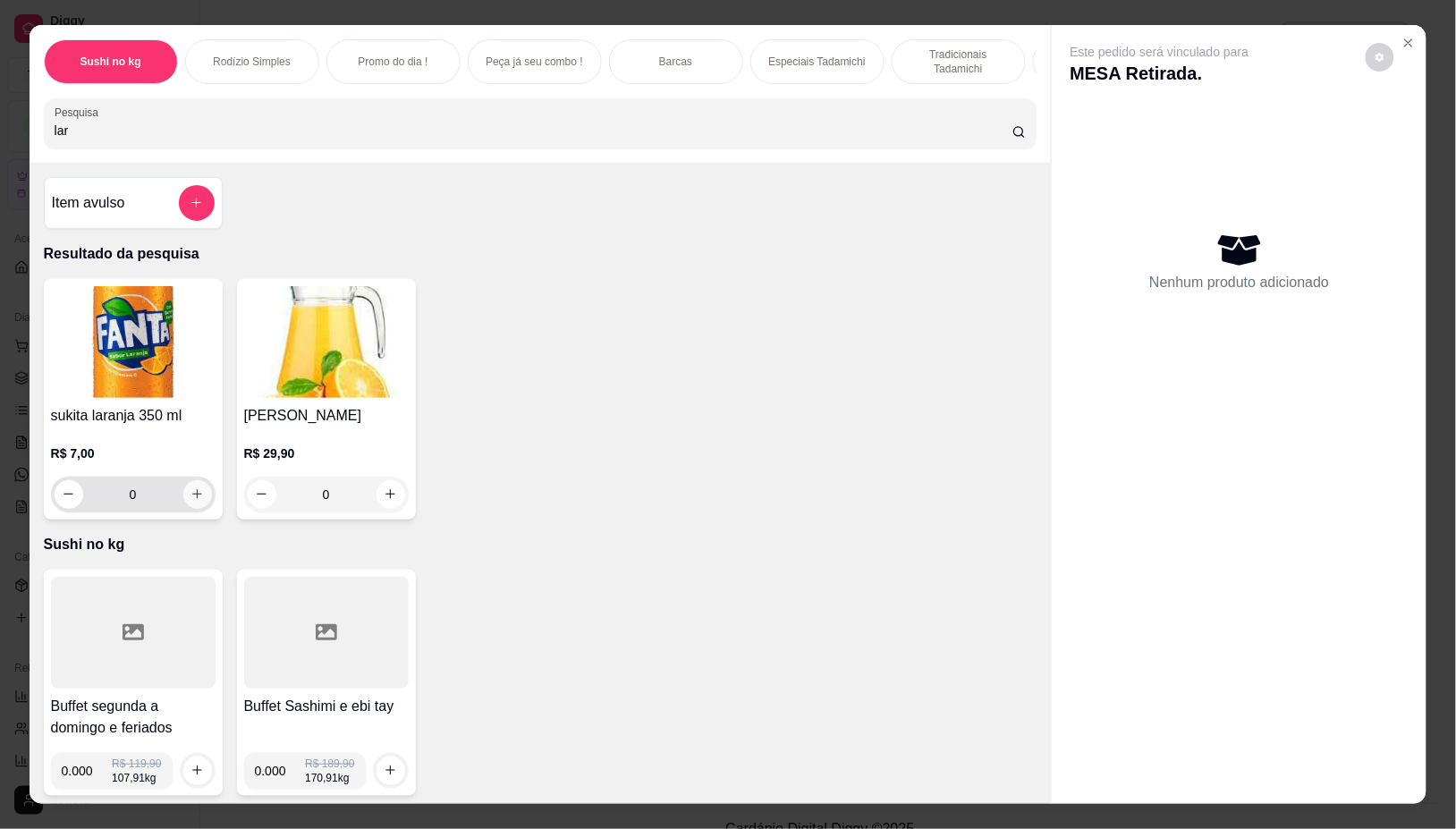
type input "lar"
click at [195, 497] on button "increase-product-quantity" at bounding box center [197, 494] width 28 height 28
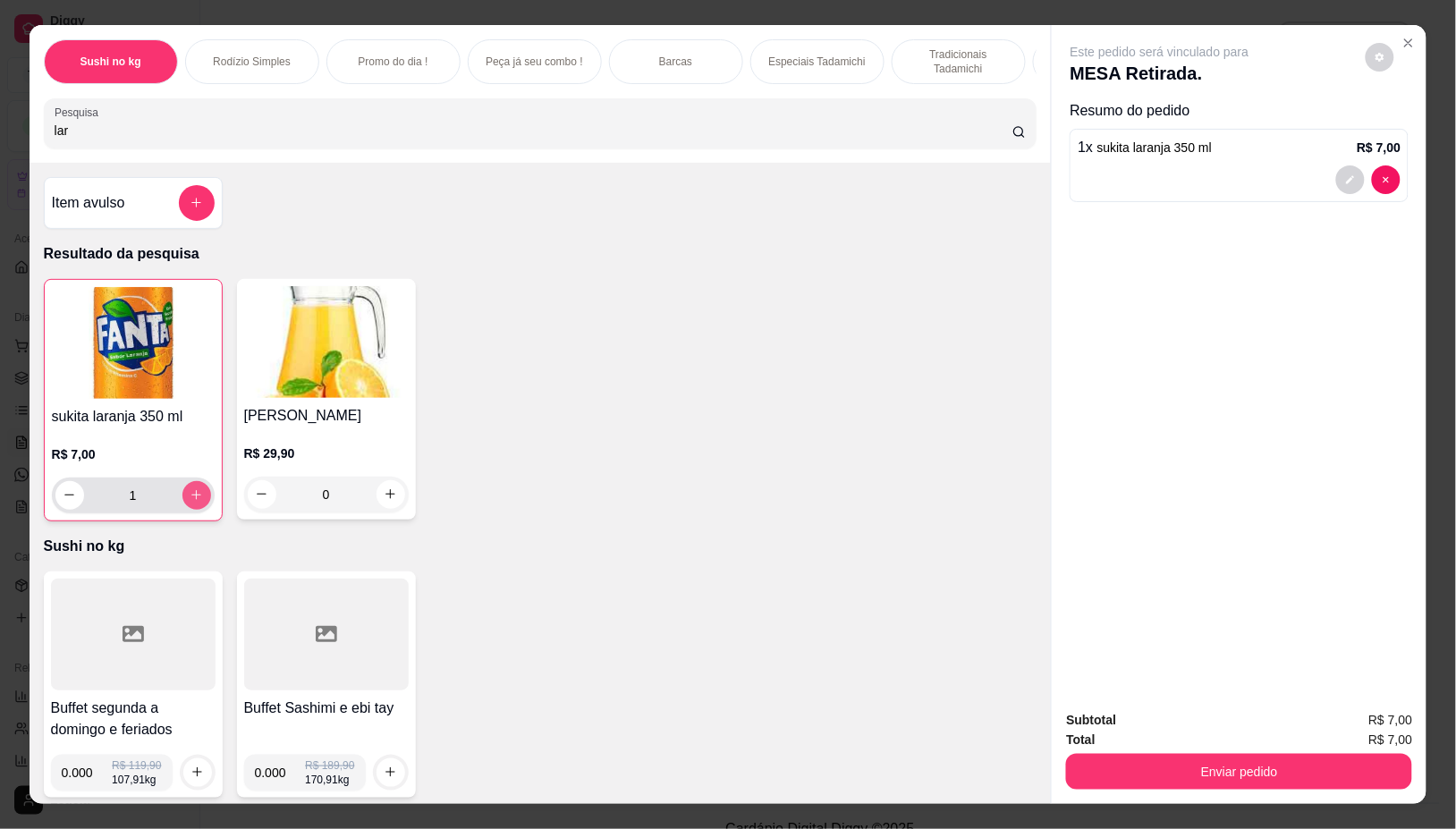
type input "1"
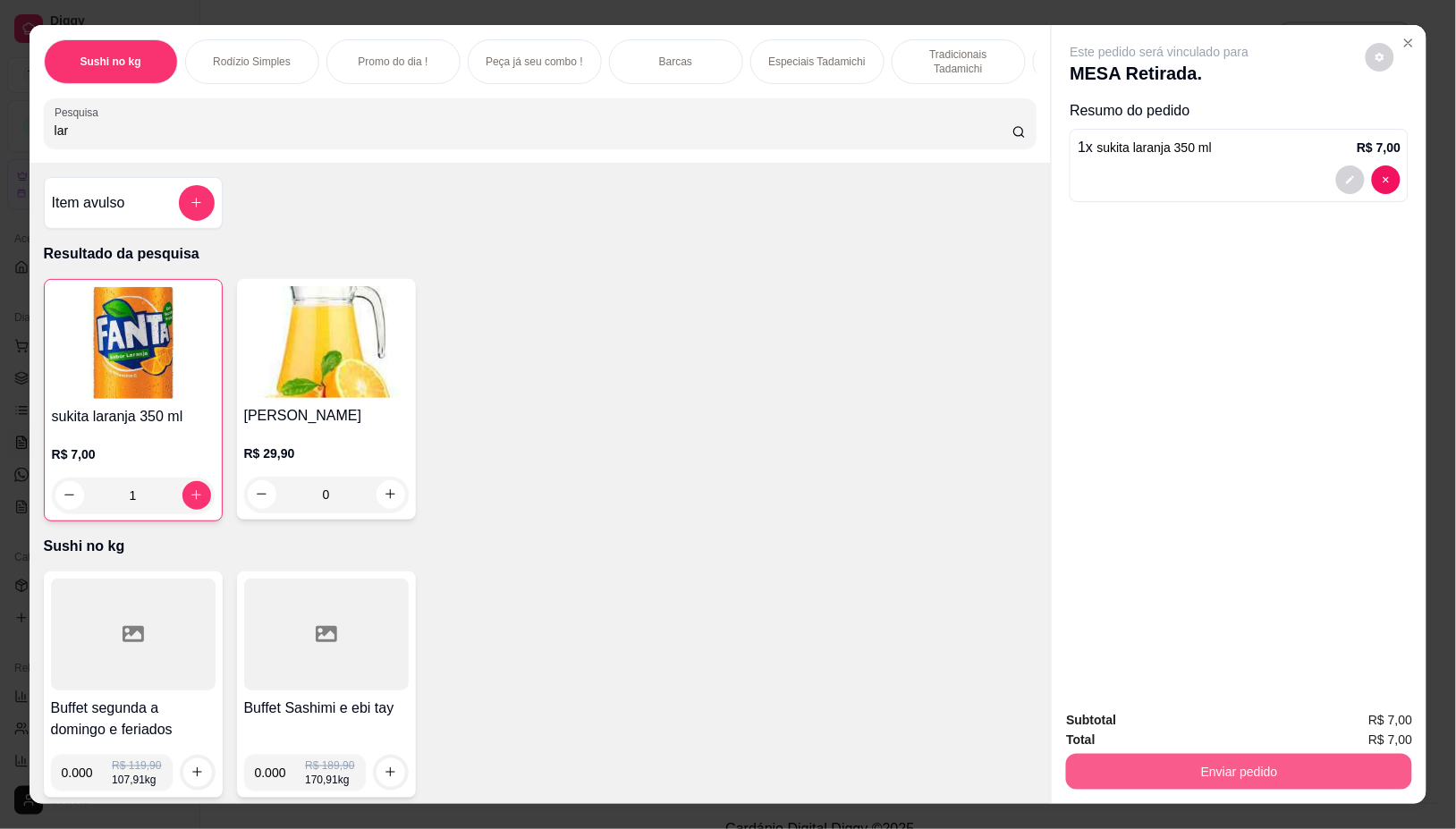
click at [1190, 757] on button "Enviar pedido" at bounding box center [1239, 771] width 346 height 35
click at [1143, 711] on button "Não registrar e enviar pedido" at bounding box center [1179, 719] width 181 height 33
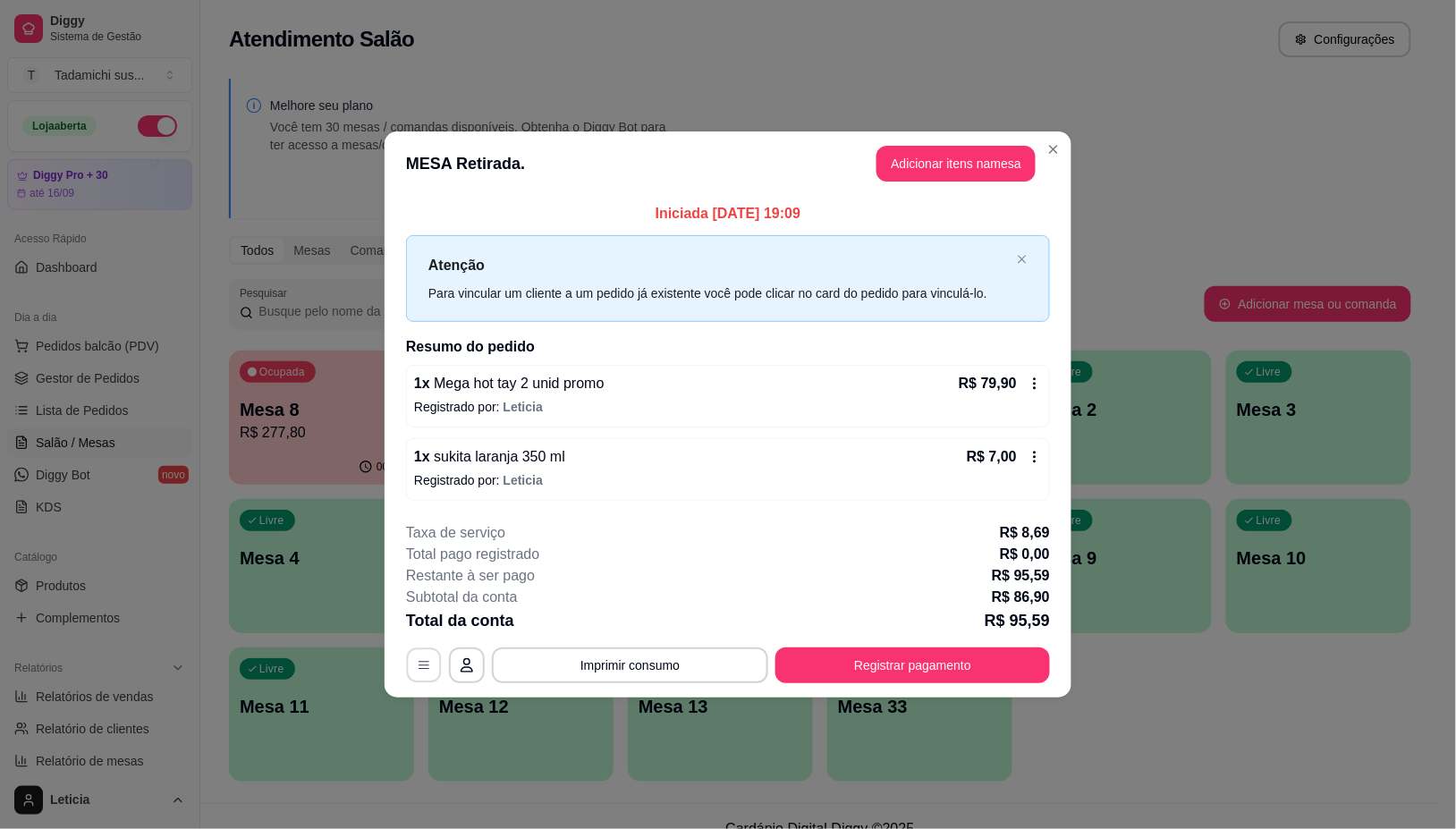
click at [427, 669] on icon "button" at bounding box center [423, 666] width 11 height 8
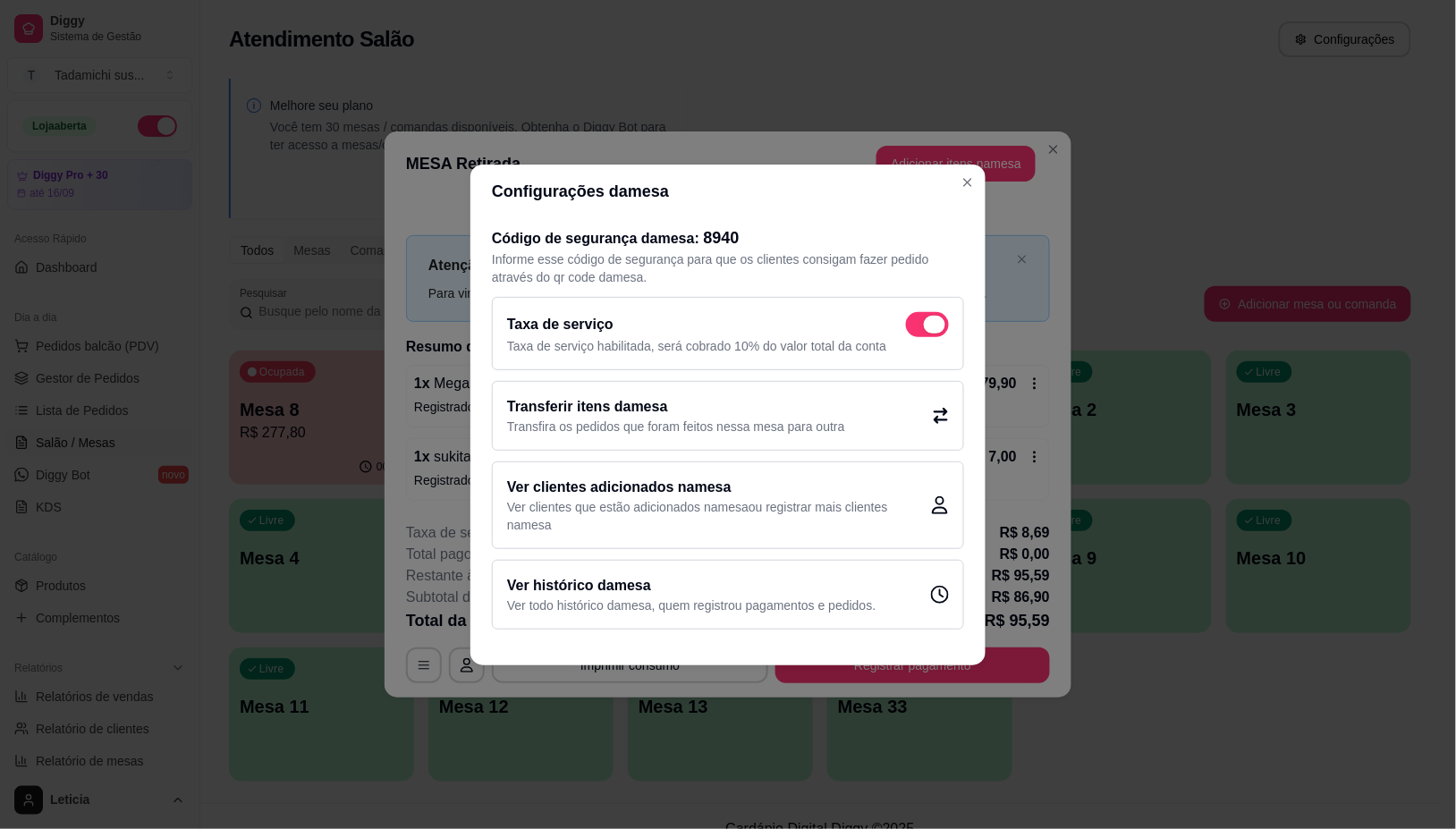
click at [921, 319] on span at bounding box center [927, 325] width 43 height 25
click at [917, 328] on input "checkbox" at bounding box center [910, 333] width 11 height 11
checkbox input "false"
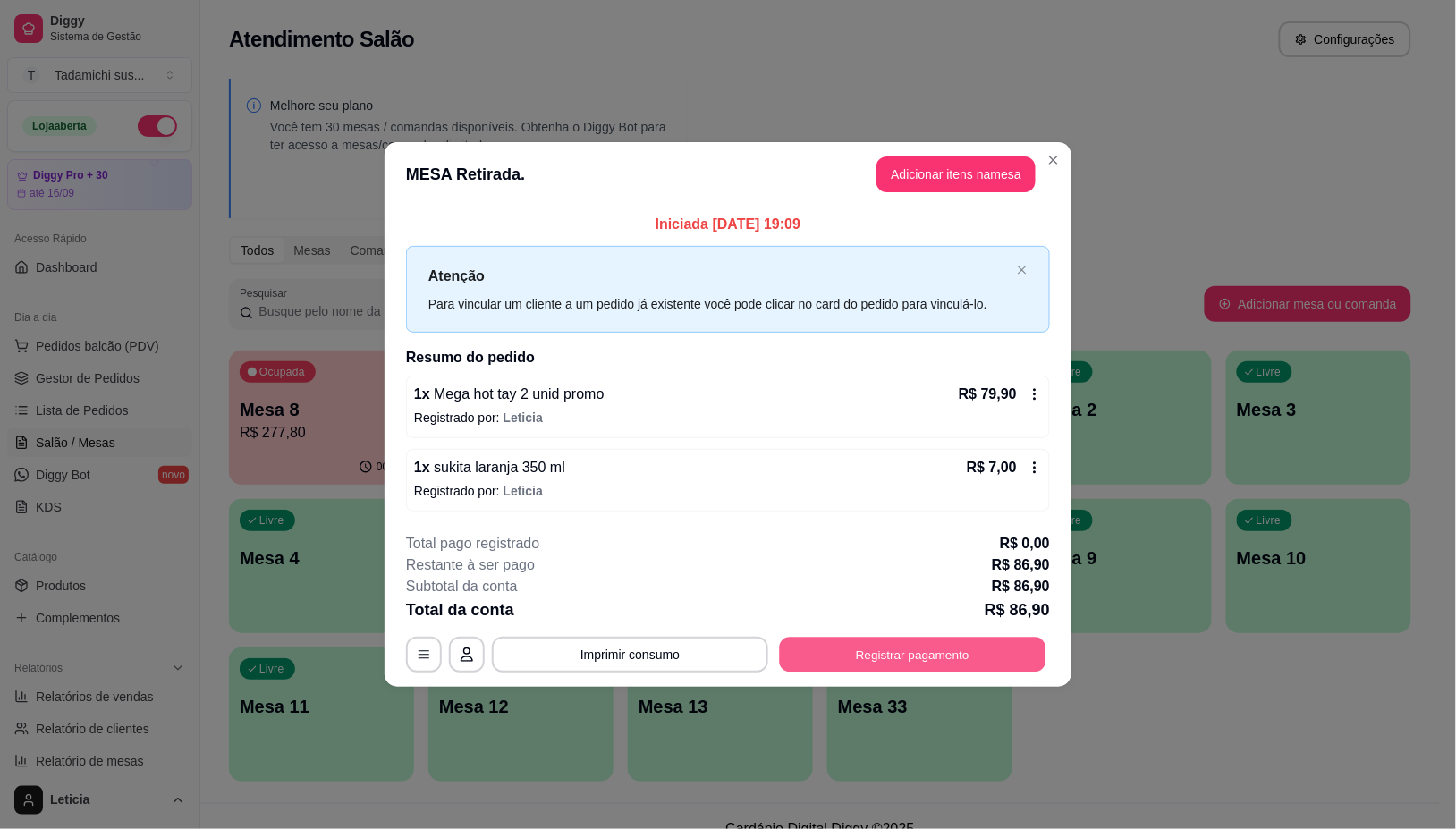
click at [866, 648] on button "Registrar pagamento" at bounding box center [912, 654] width 267 height 35
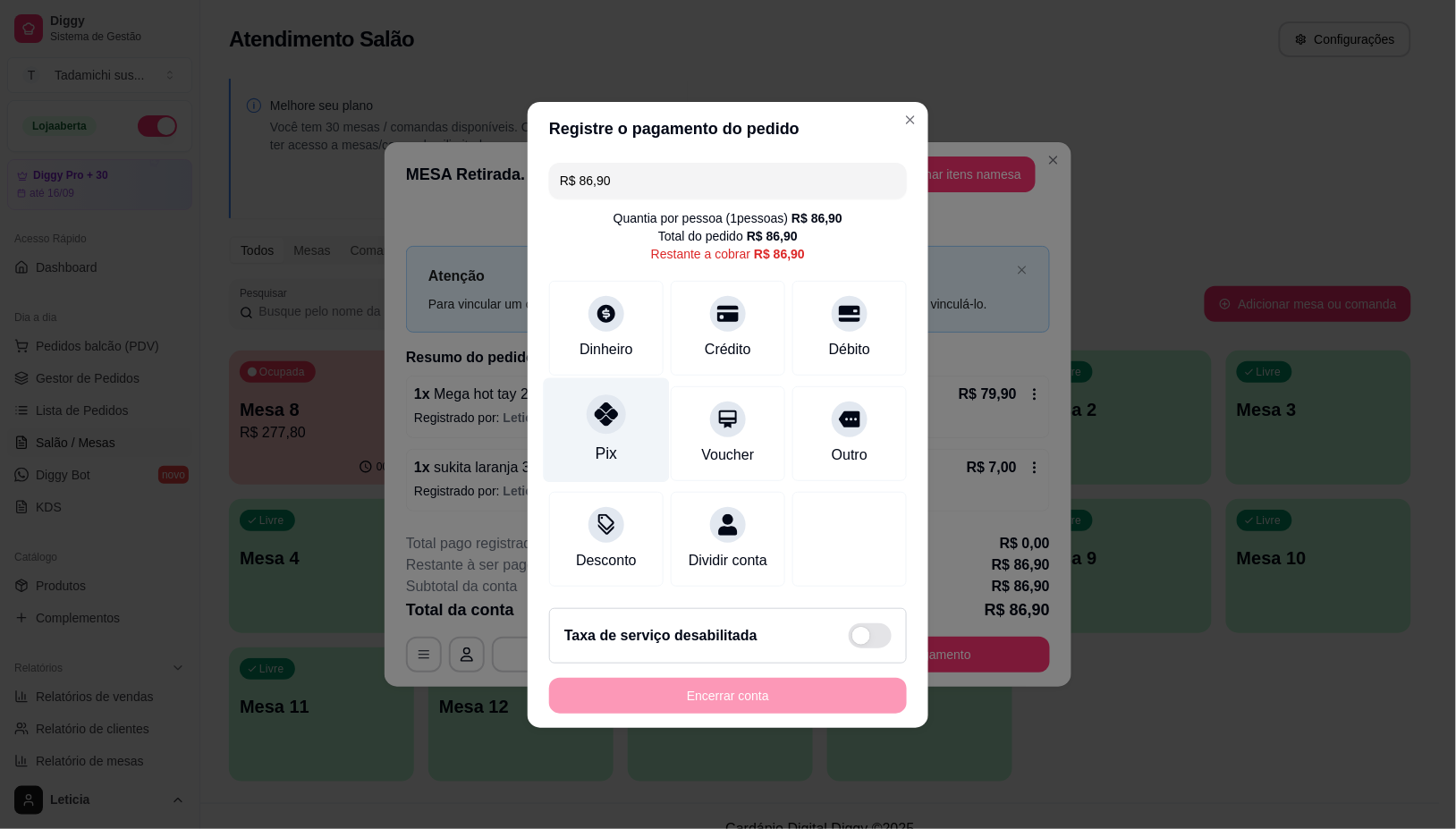
click at [586, 435] on div "Pix" at bounding box center [607, 430] width 126 height 105
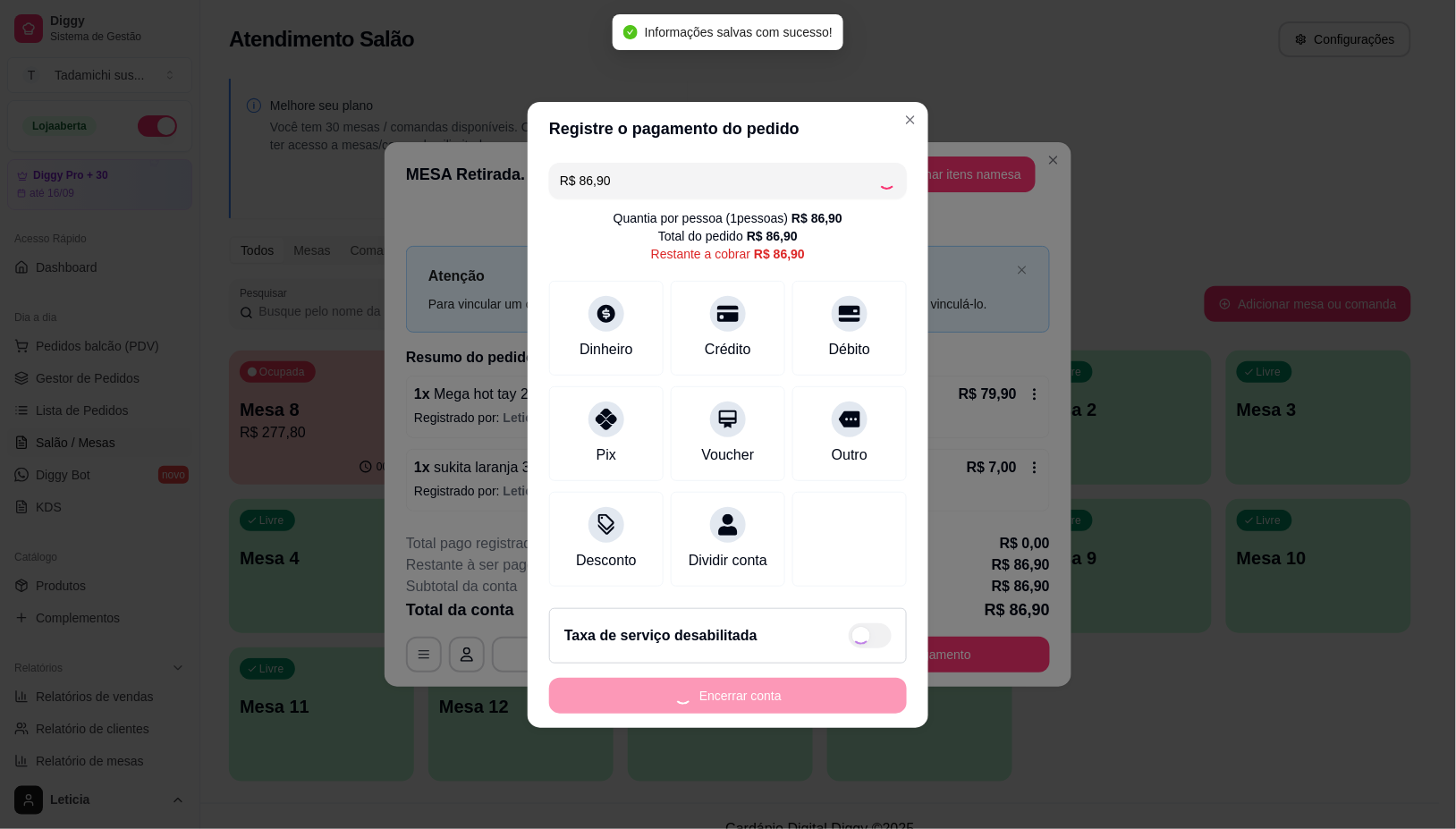
type input "R$ 0,00"
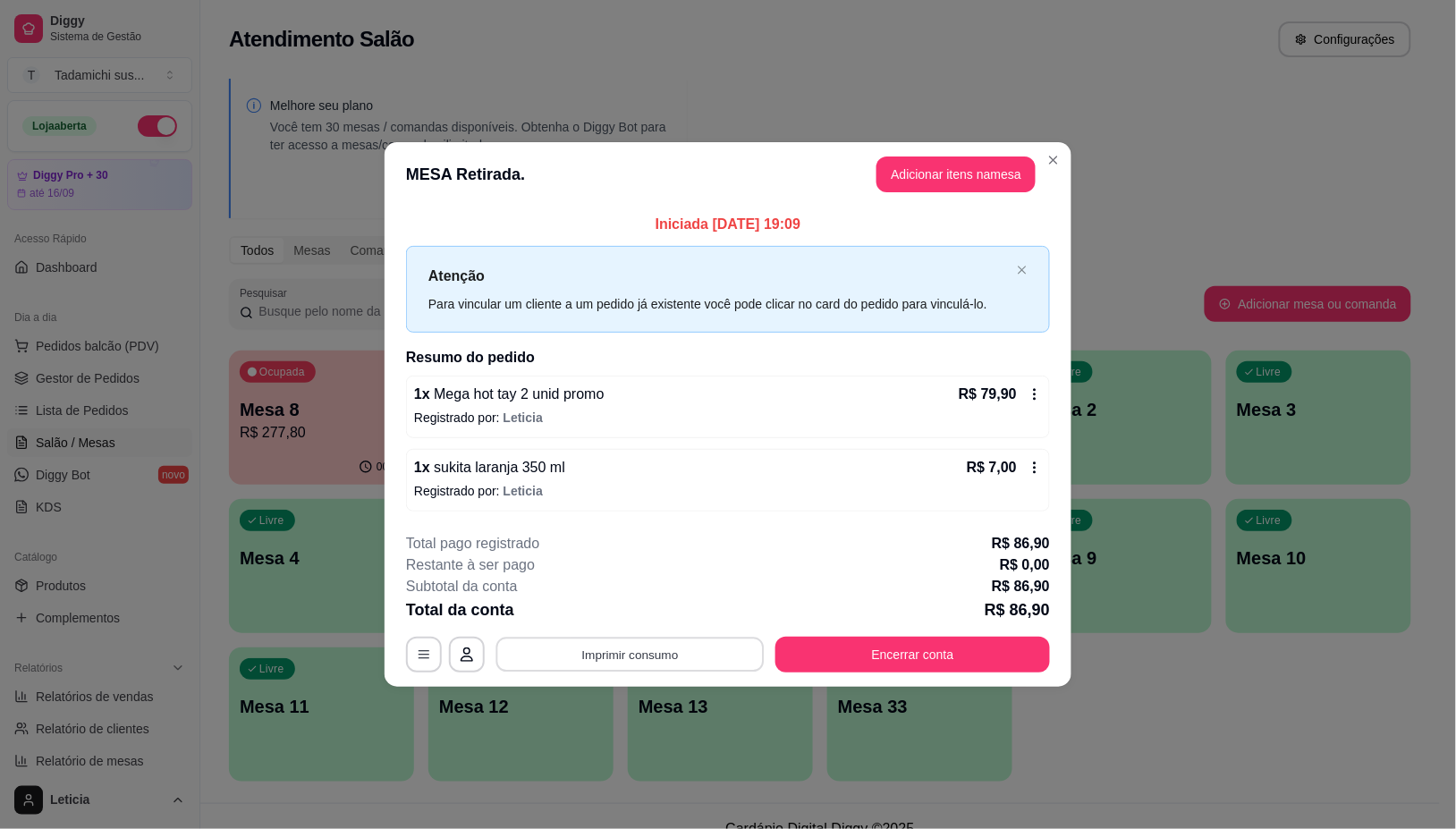
click at [695, 658] on button "Imprimir consumo" at bounding box center [631, 654] width 268 height 35
click at [601, 577] on button "IMPRESSORA" at bounding box center [636, 579] width 138 height 29
click at [899, 660] on button "Encerrar conta" at bounding box center [912, 654] width 274 height 35
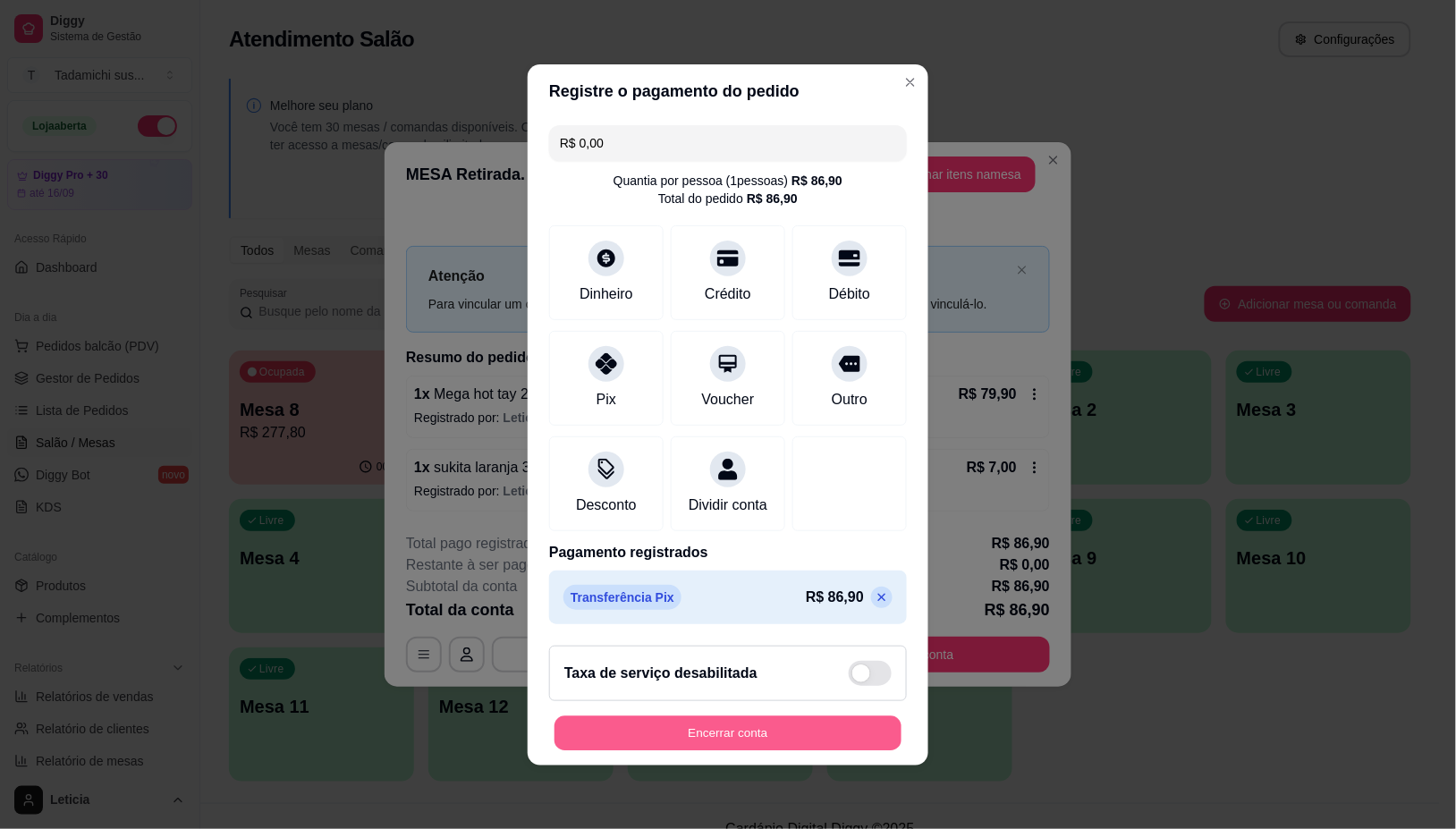
click at [753, 729] on button "Encerrar conta" at bounding box center [727, 733] width 347 height 35
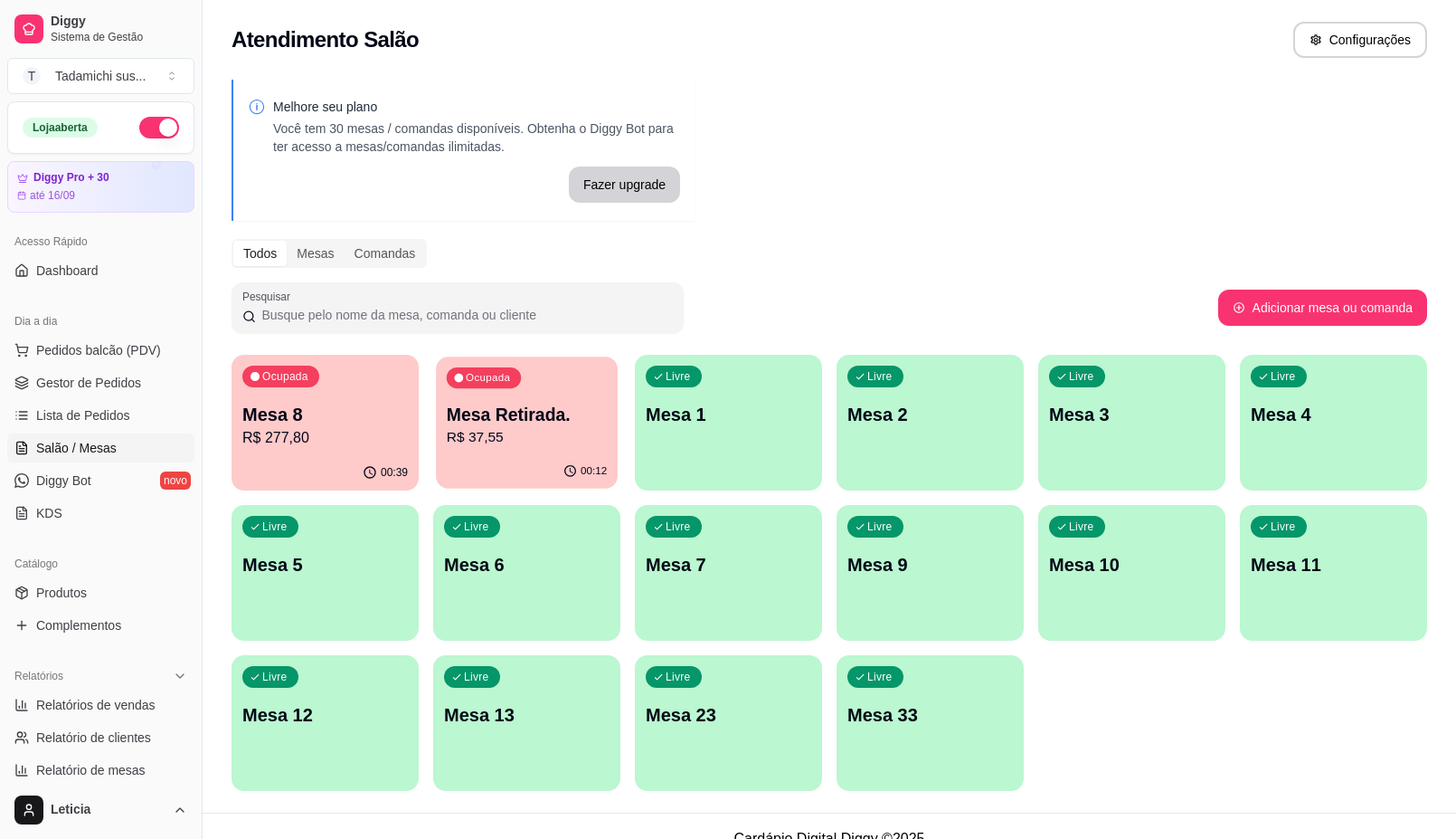
click at [549, 457] on div "00:12" at bounding box center [527, 472] width 182 height 35
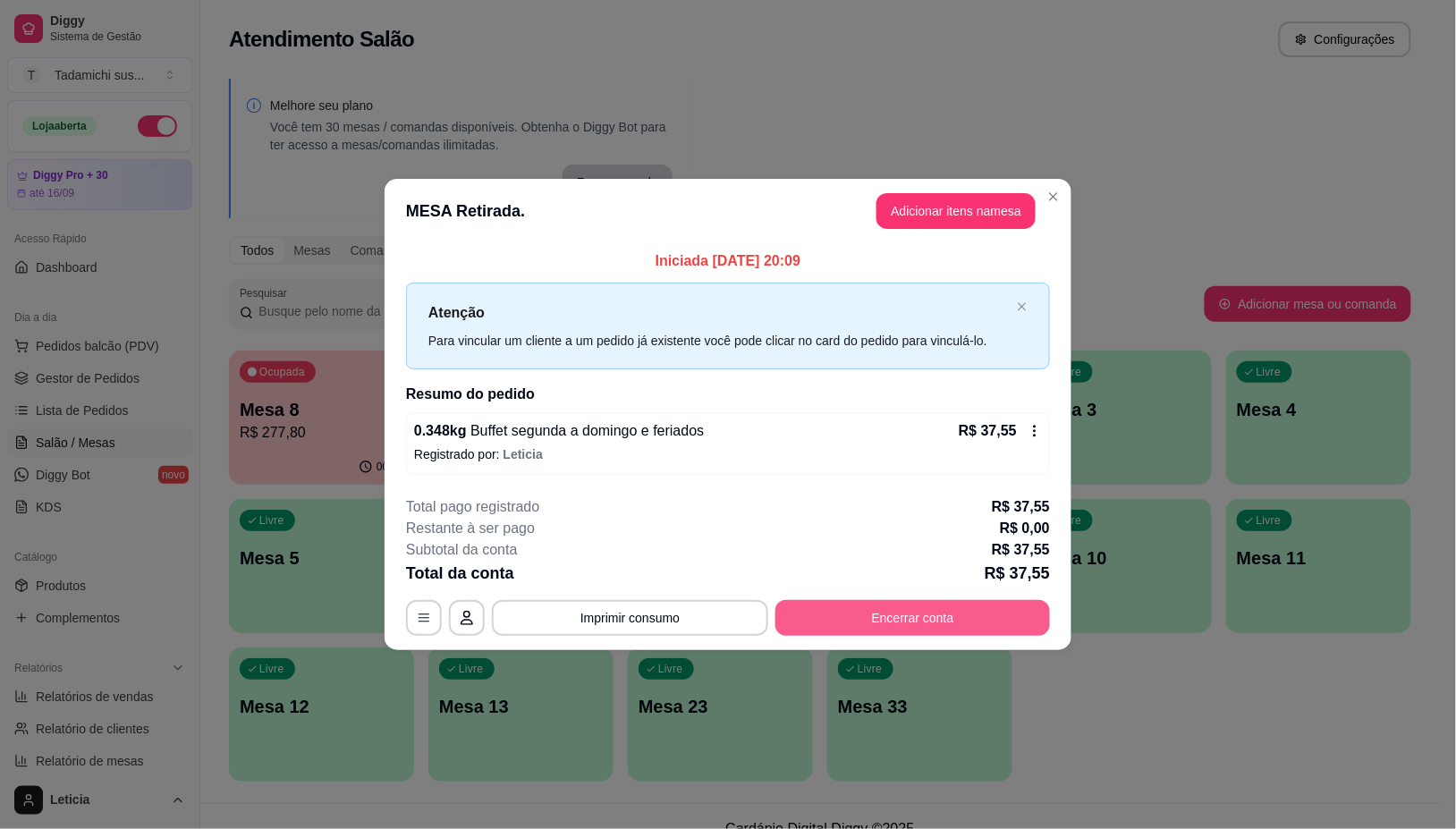
click at [906, 608] on button "Encerrar conta" at bounding box center [912, 617] width 274 height 35
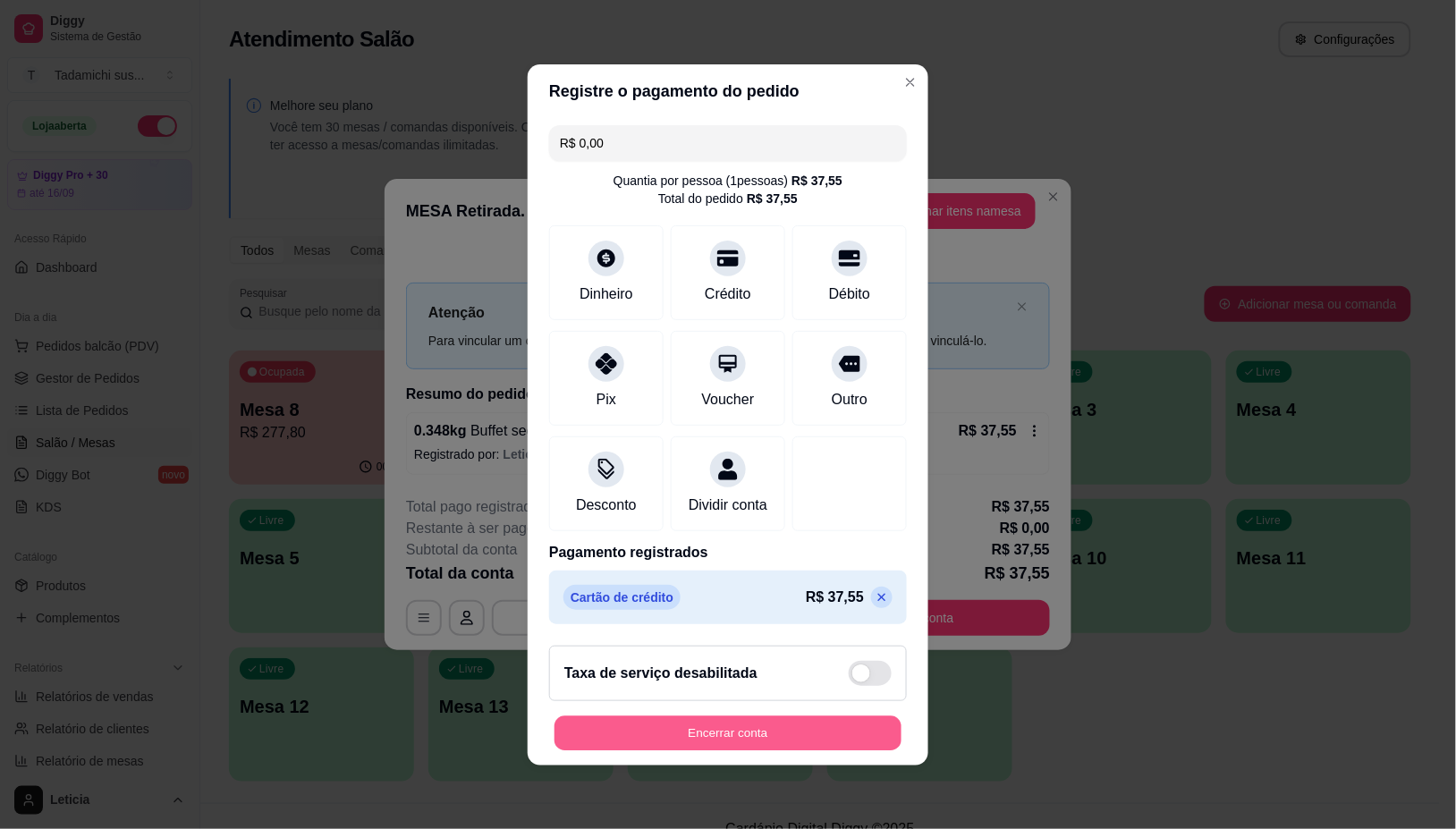
click at [722, 750] on button "Encerrar conta" at bounding box center [727, 733] width 347 height 35
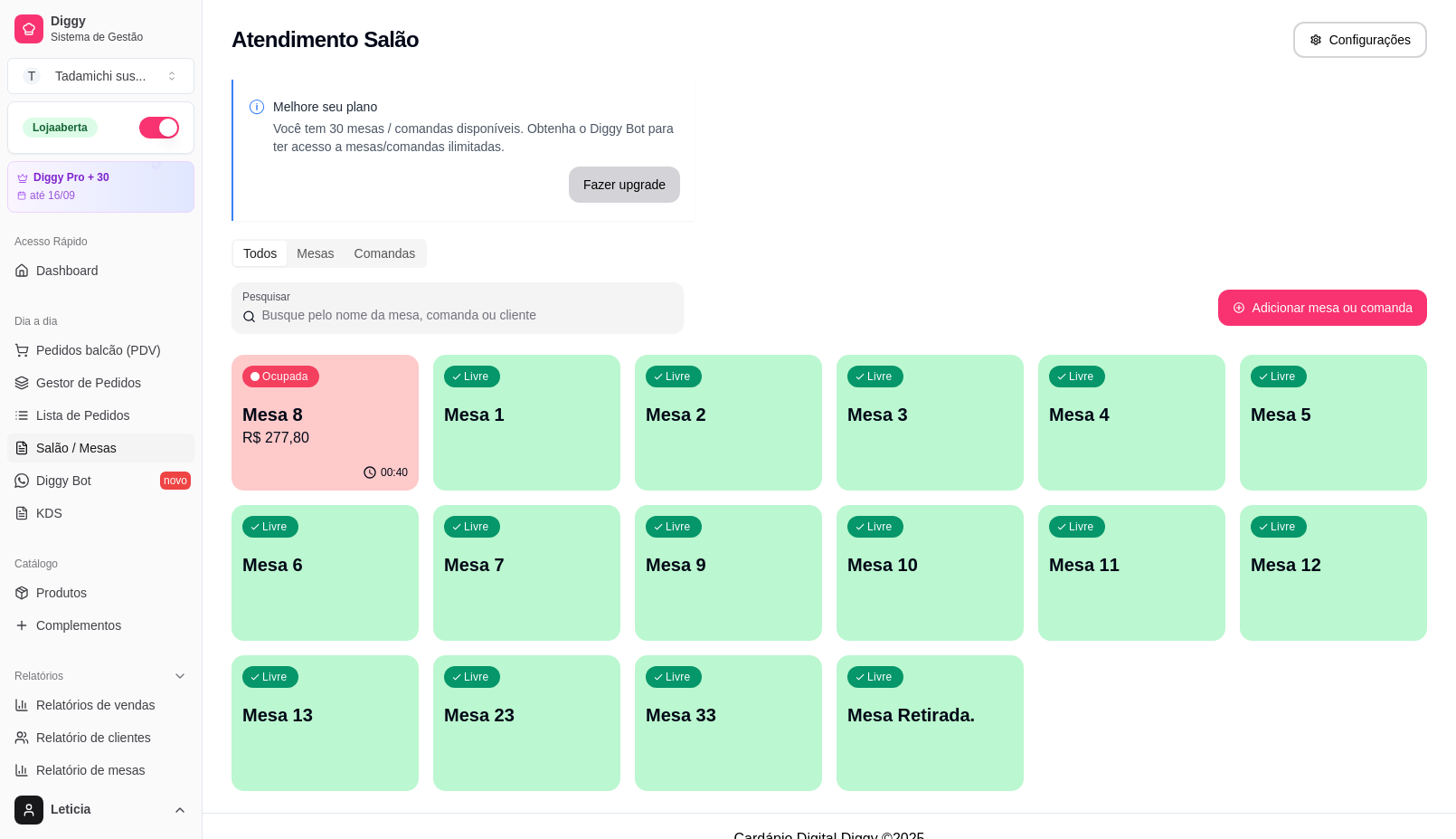
click at [910, 688] on div "Livre Mesa Retirada." at bounding box center [930, 712] width 187 height 114
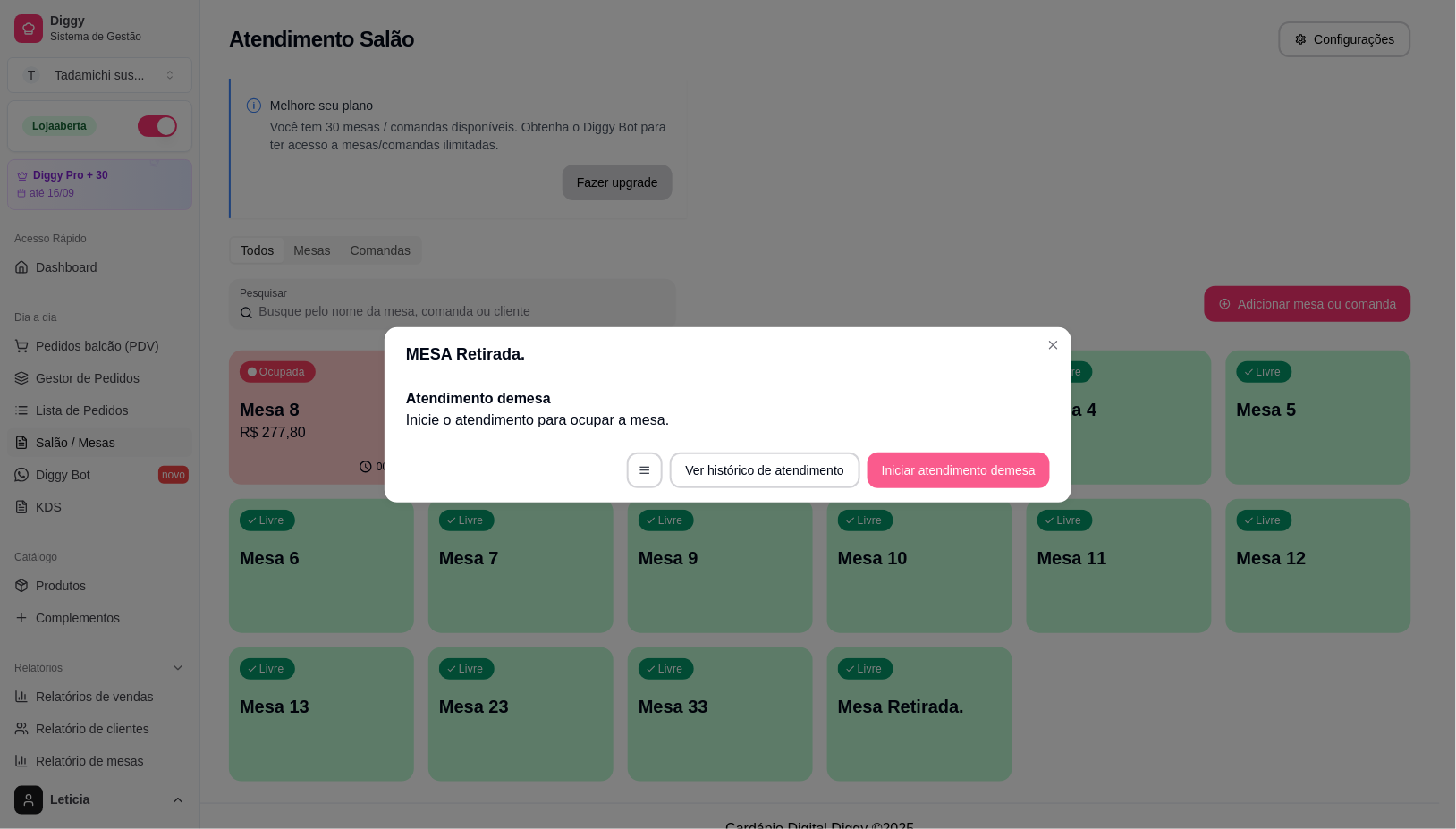
click at [963, 460] on button "Iniciar atendimento de mesa" at bounding box center [958, 470] width 182 height 35
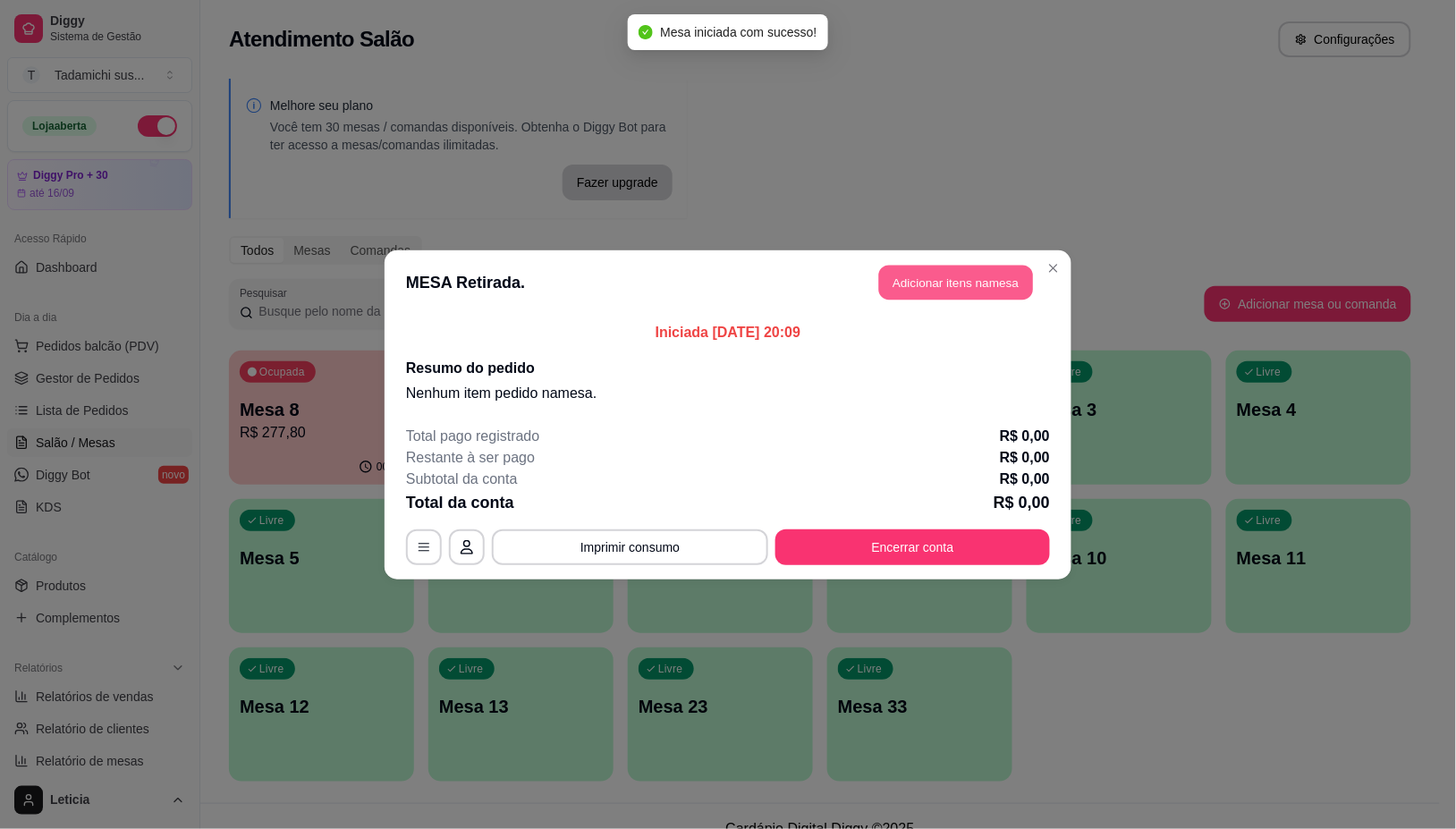
click at [953, 271] on button "Adicionar itens na mesa" at bounding box center [955, 282] width 154 height 35
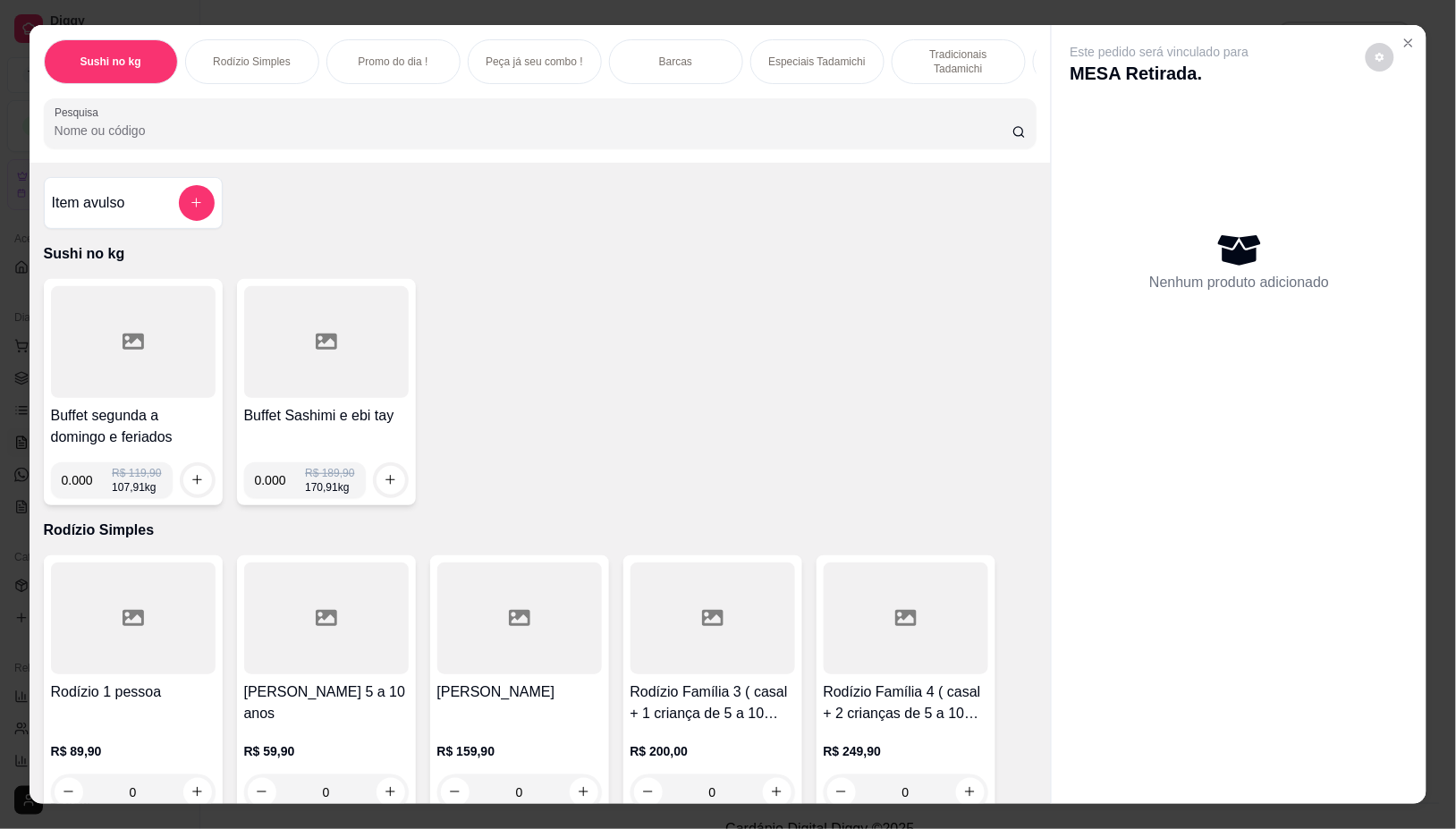
click at [77, 351] on div at bounding box center [133, 342] width 164 height 112
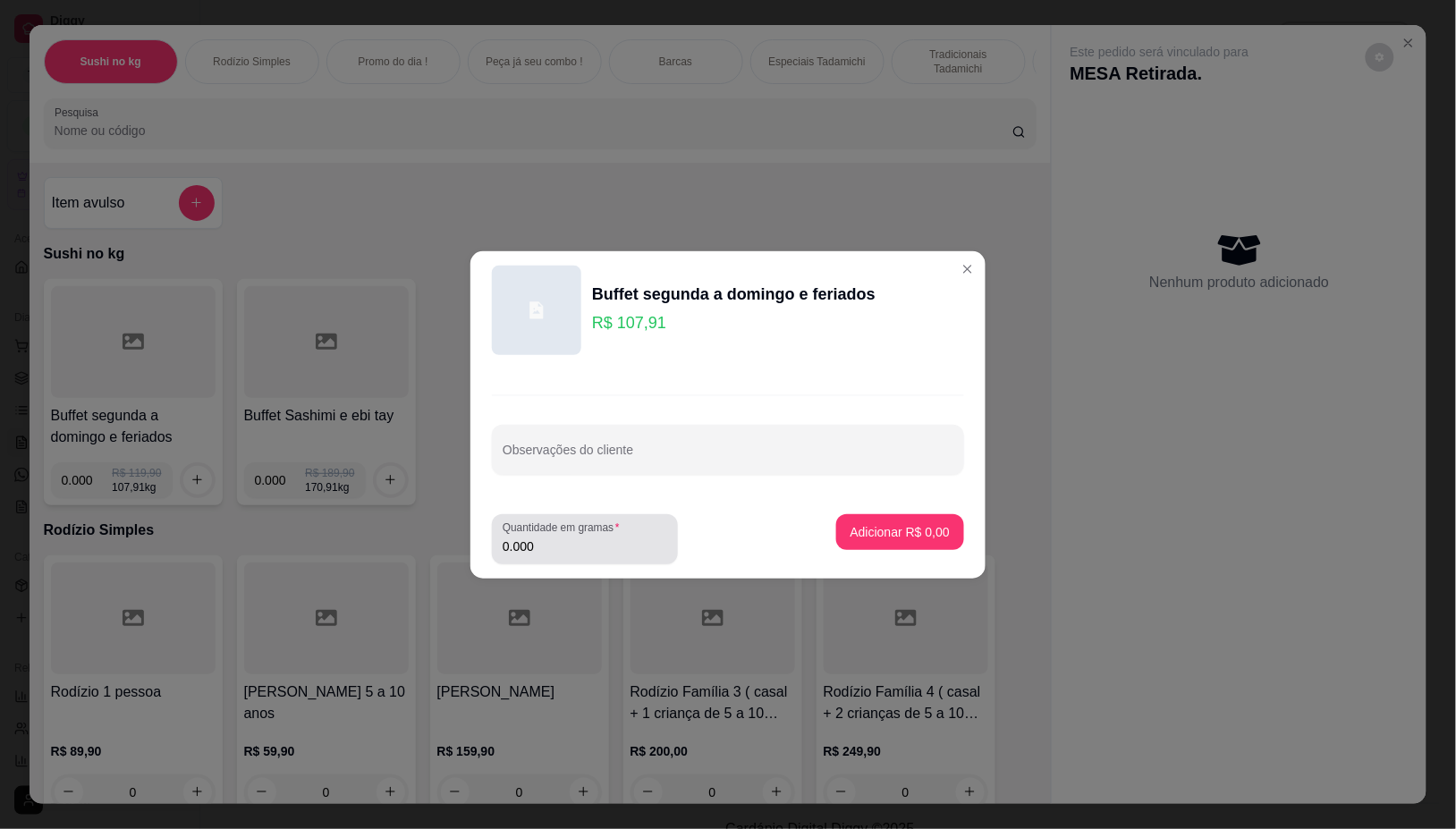
click at [552, 554] on input "0.000" at bounding box center [585, 546] width 164 height 18
type input "0.064"
click at [873, 530] on p "Adicionar R$ 6,91" at bounding box center [899, 532] width 96 height 17
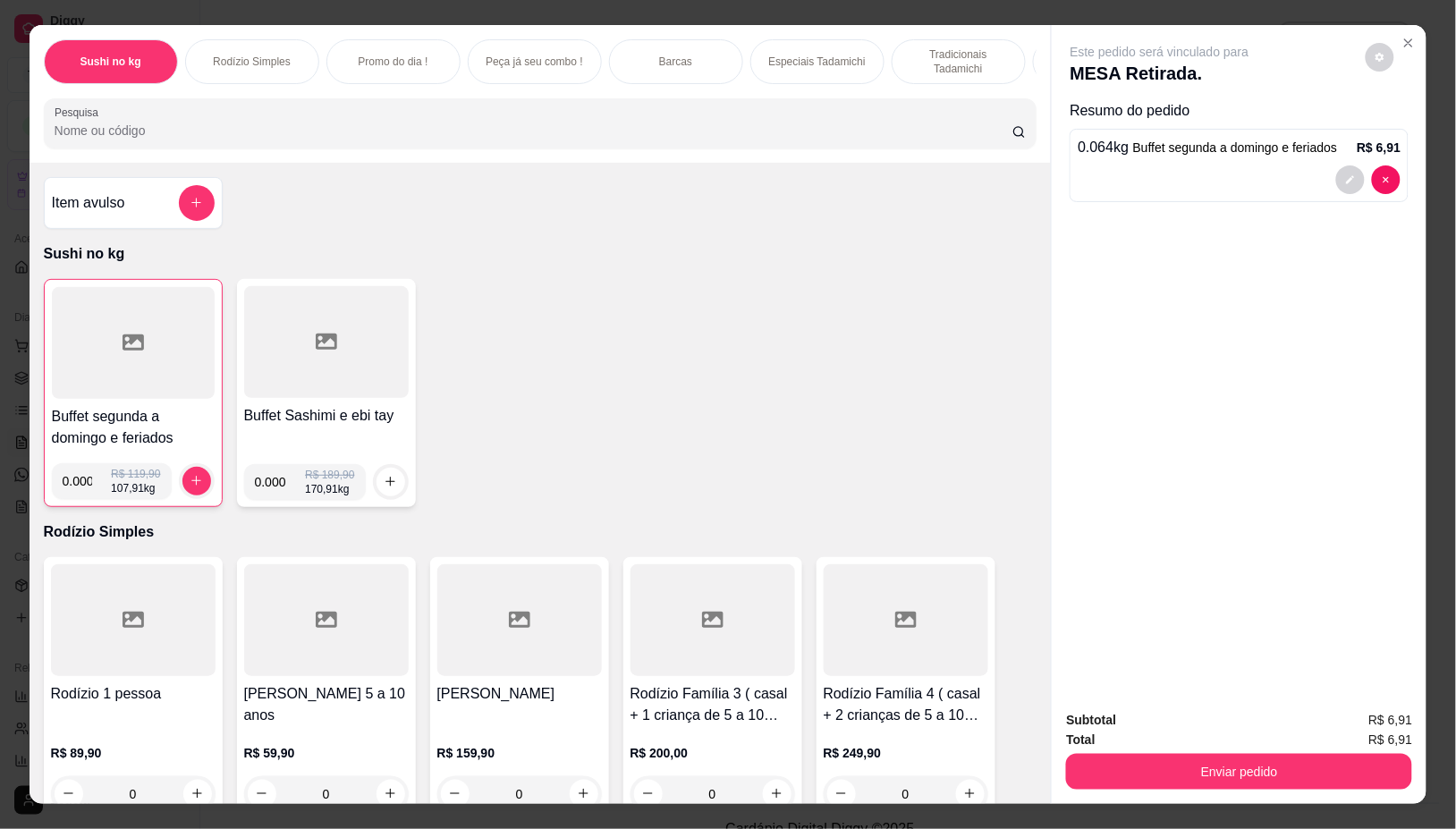
click at [95, 385] on div at bounding box center [133, 343] width 162 height 112
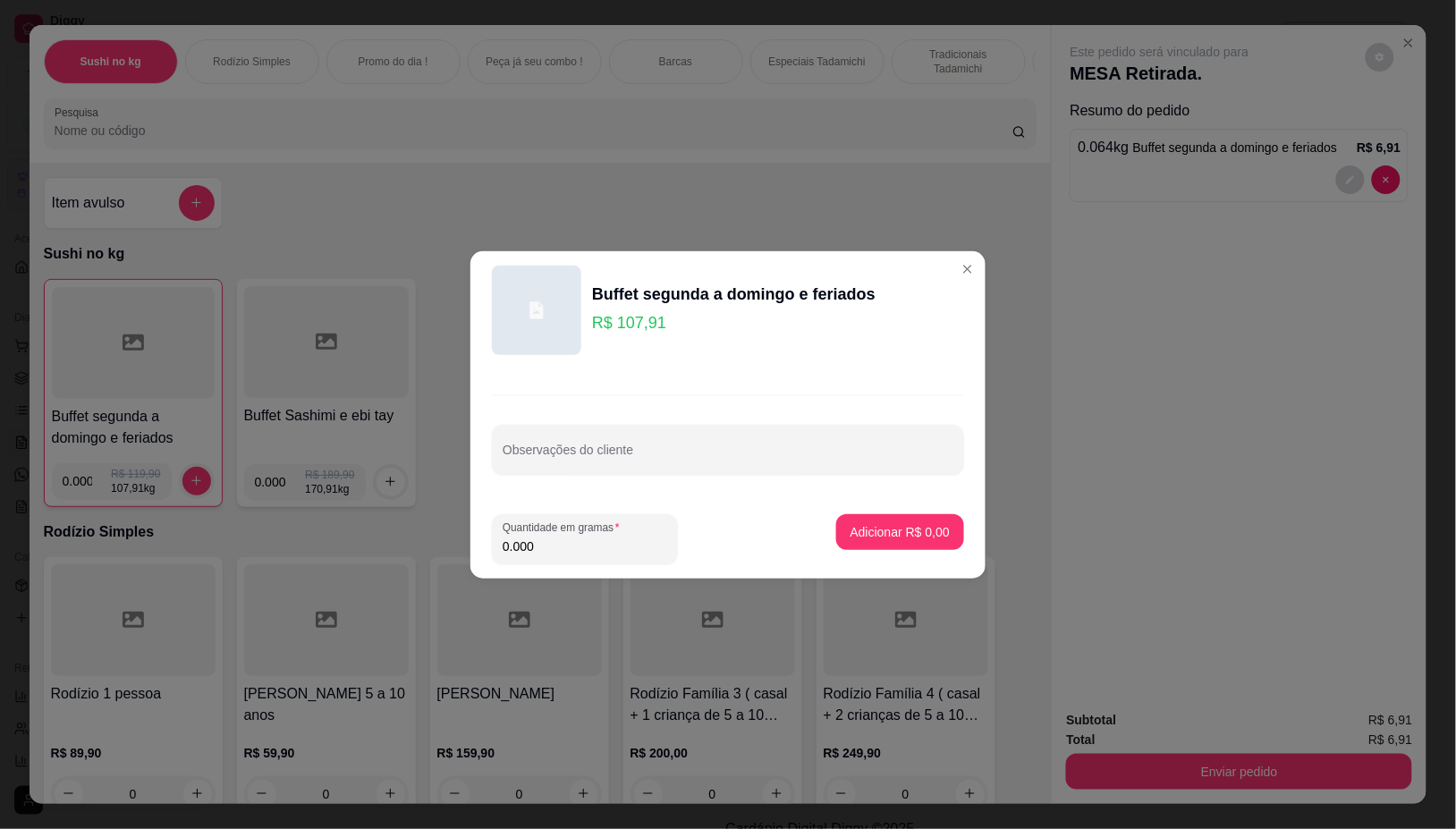
click at [639, 542] on input "0.000" at bounding box center [585, 546] width 164 height 18
type input "0.254"
click at [841, 521] on button "Adicionar R$ 27,41" at bounding box center [896, 531] width 135 height 35
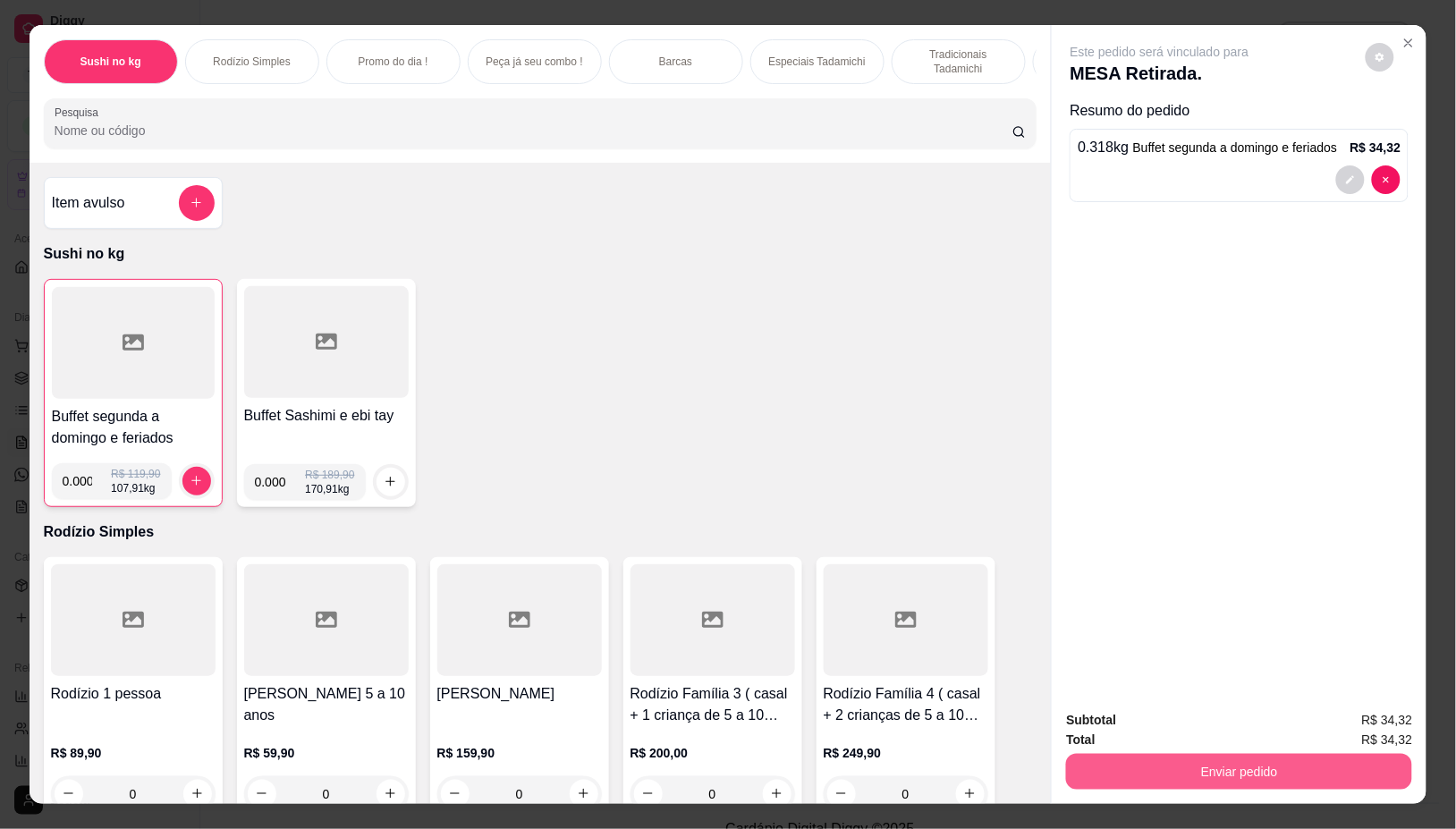
click at [1170, 761] on button "Enviar pedido" at bounding box center [1239, 771] width 346 height 35
click at [1124, 720] on button "Não registrar e enviar pedido" at bounding box center [1179, 720] width 186 height 34
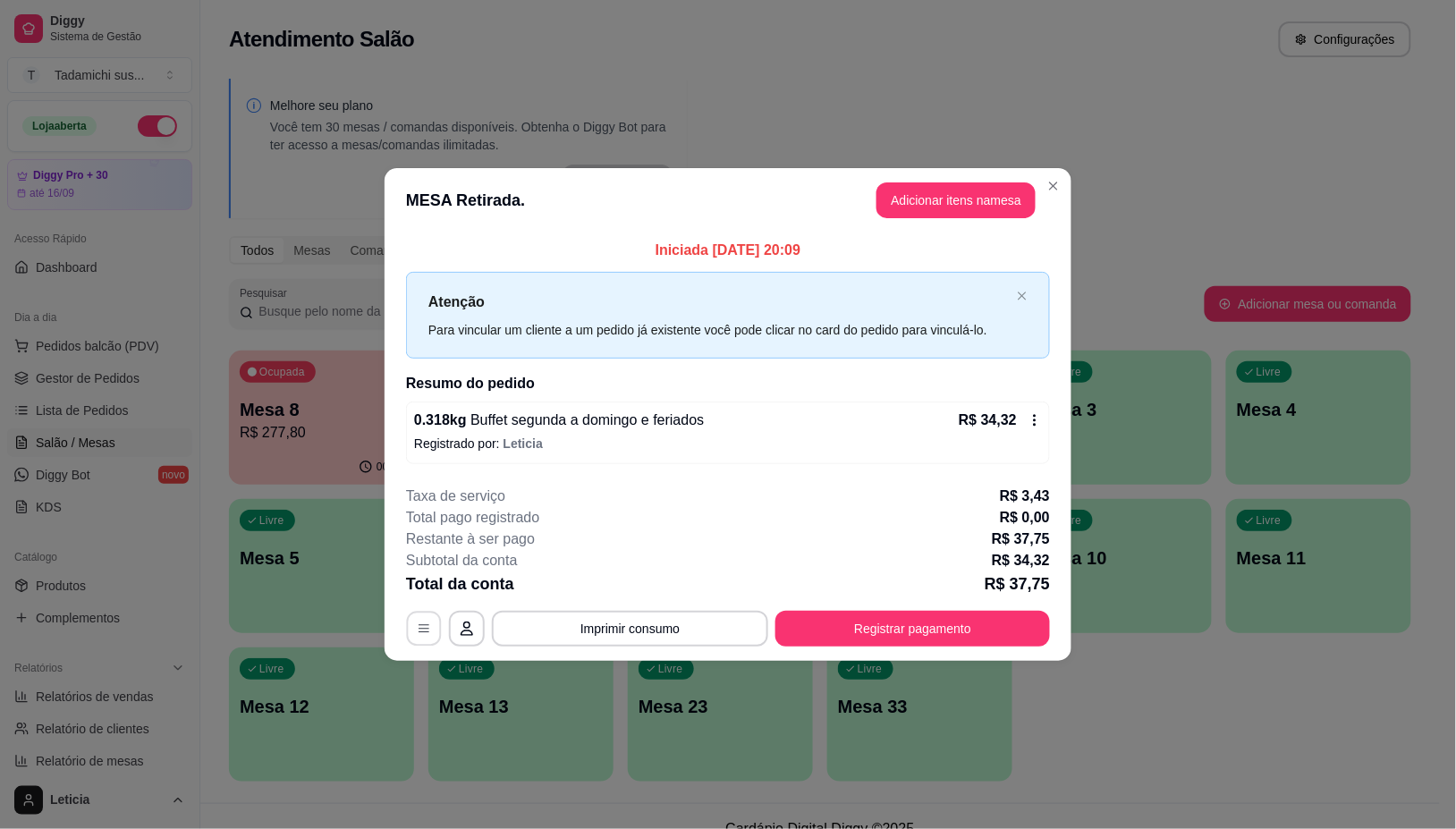
click at [427, 632] on icon "button" at bounding box center [423, 628] width 11 height 8
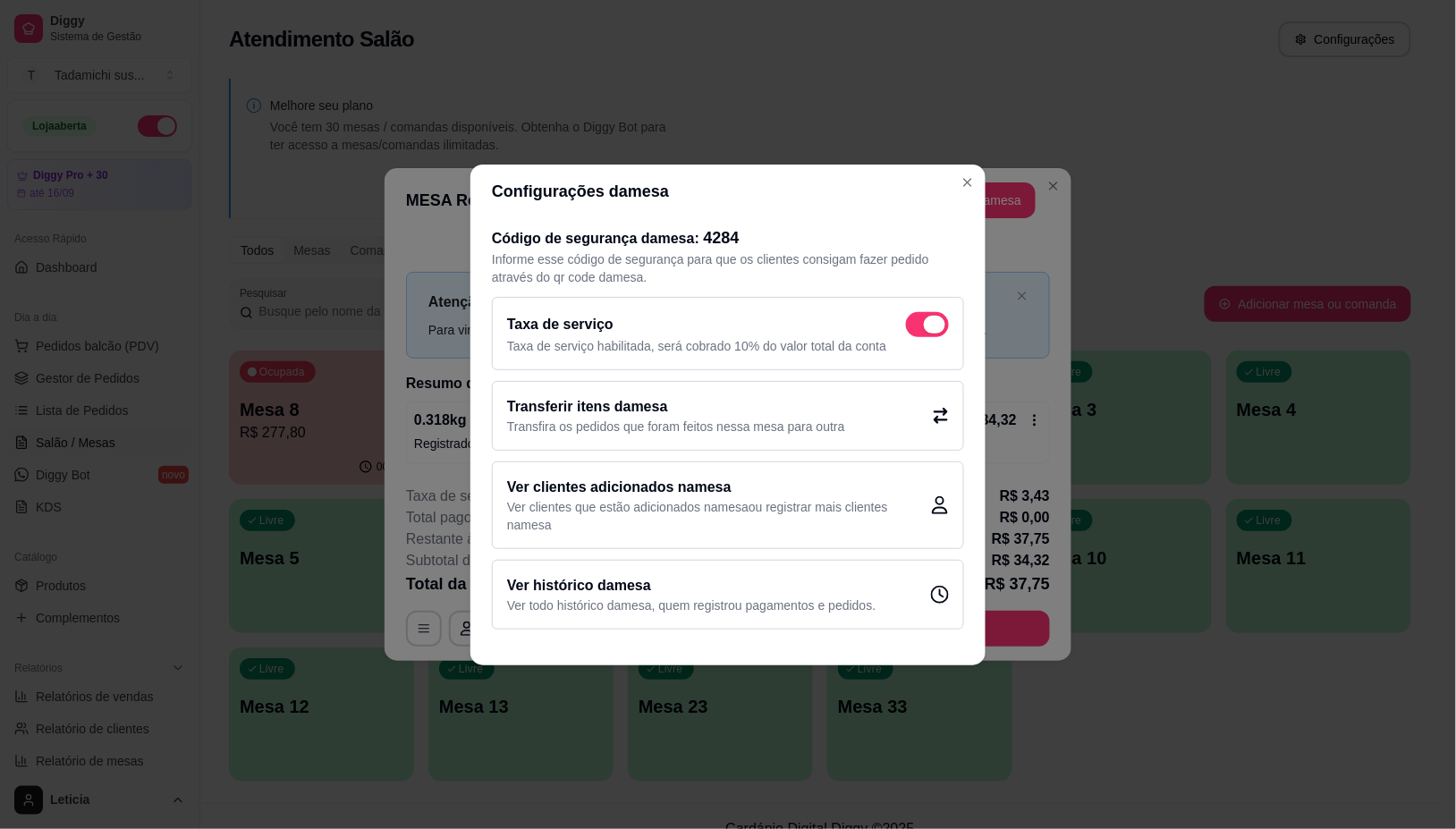
click at [923, 322] on span at bounding box center [927, 325] width 43 height 25
click at [917, 328] on input "checkbox" at bounding box center [910, 333] width 11 height 11
checkbox input "false"
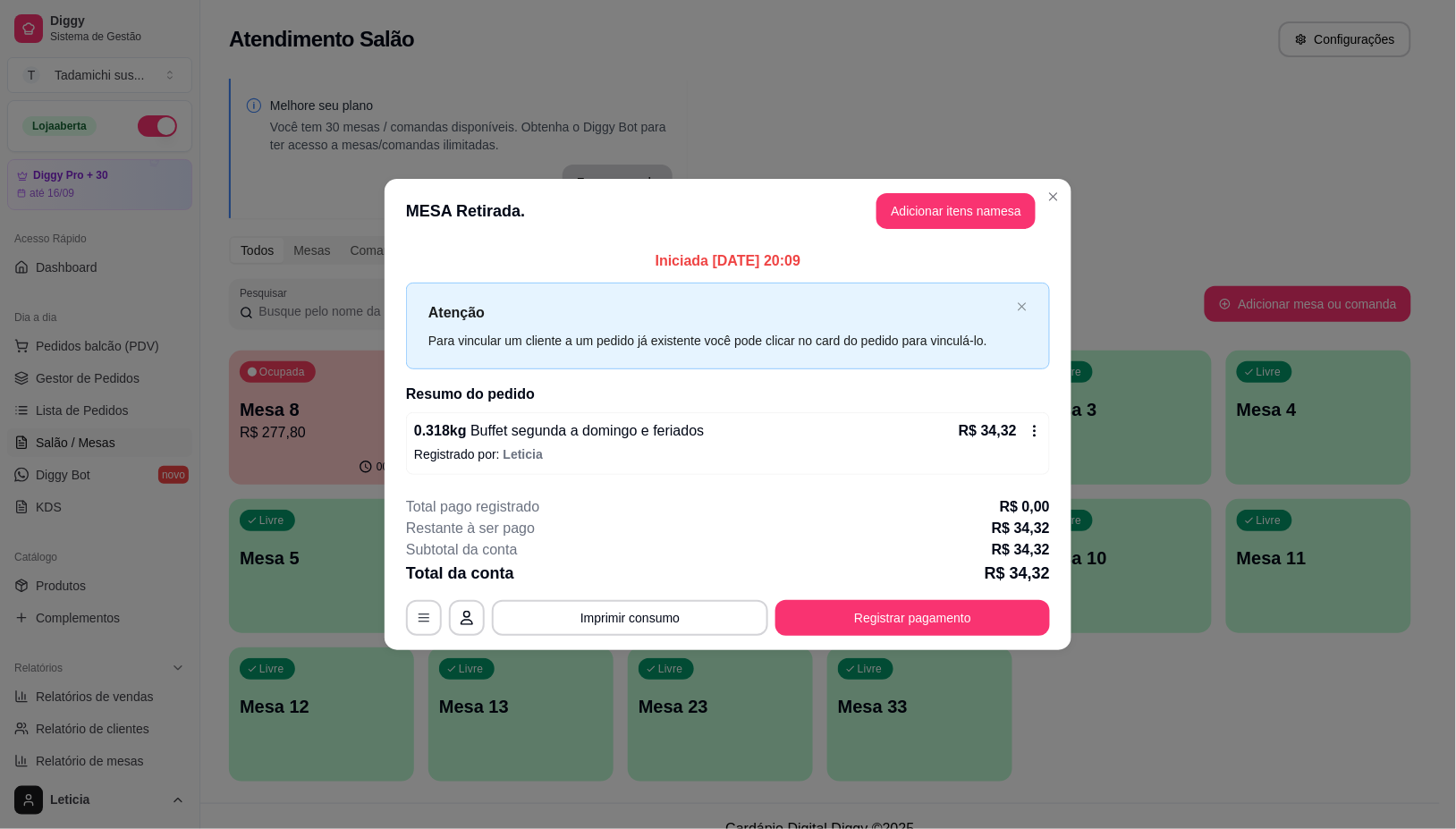
click at [931, 190] on header "MESA Retirada. Adicionar itens na mesa" at bounding box center [728, 210] width 687 height 64
click at [918, 210] on button "Adicionar itens na mesa" at bounding box center [955, 210] width 160 height 35
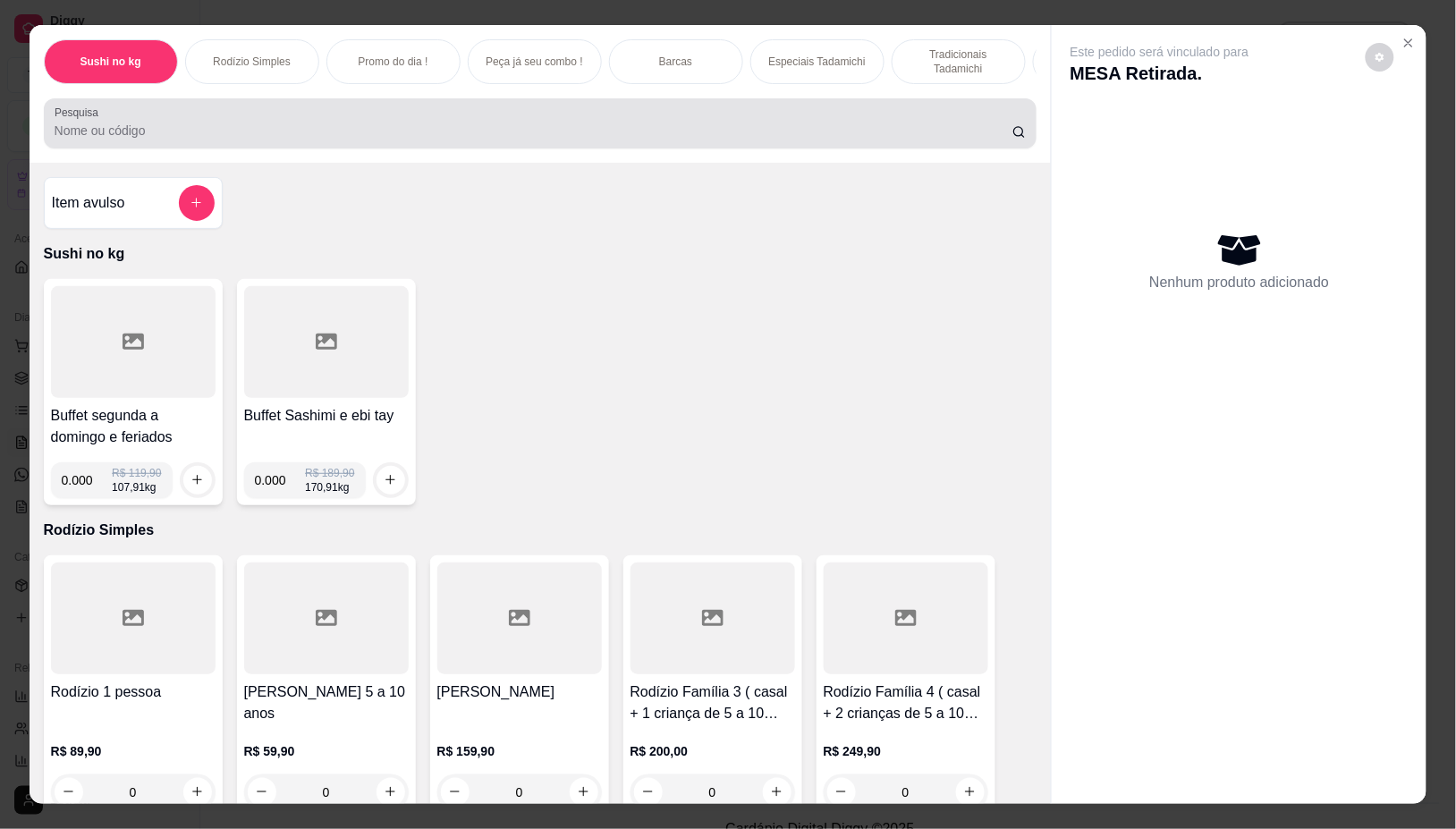
drag, startPoint x: 420, startPoint y: 134, endPoint x: 439, endPoint y: 110, distance: 30.6
click at [422, 134] on input "Pesquisa" at bounding box center [533, 130] width 958 height 18
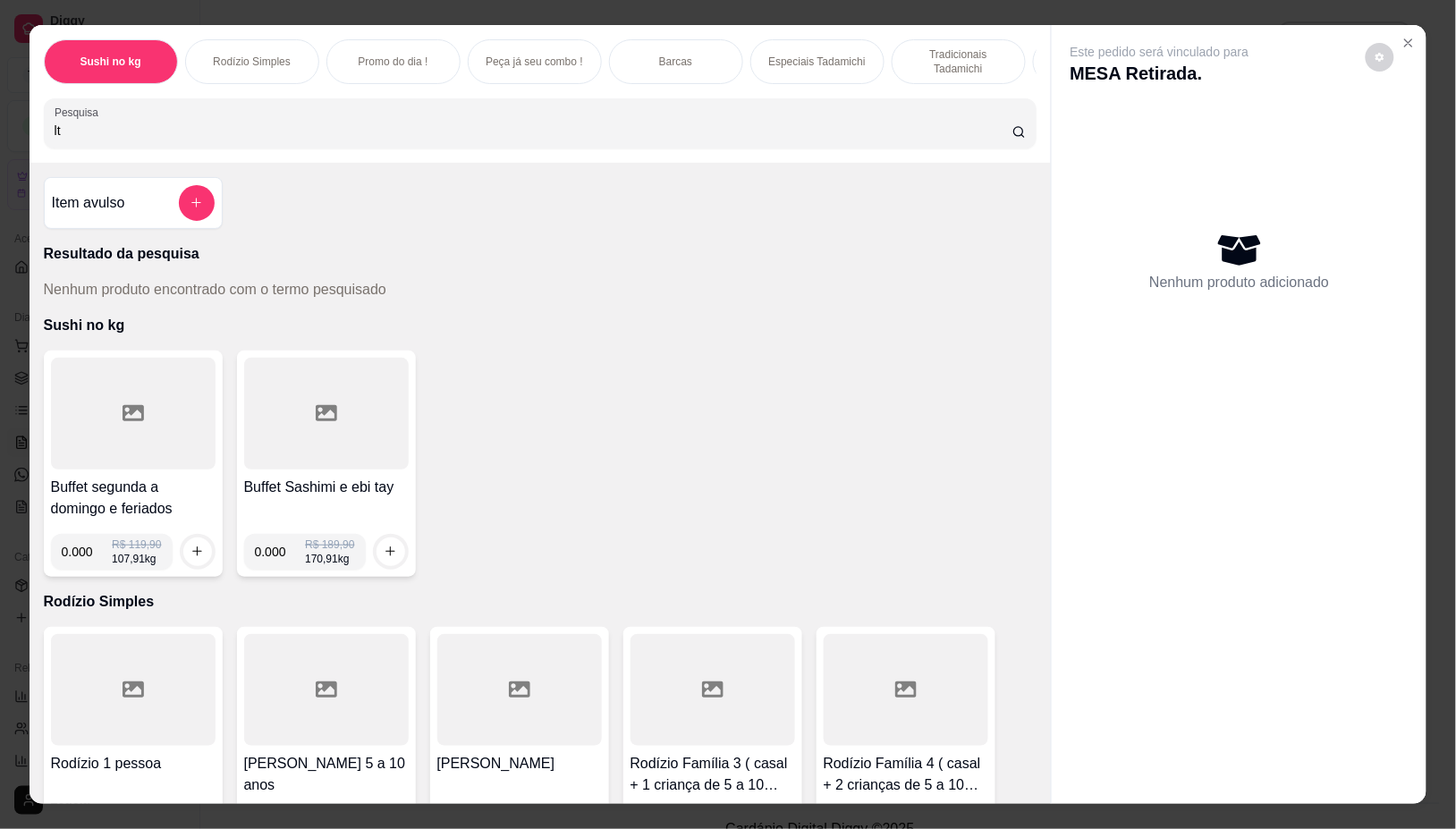
click at [422, 138] on input "lt" at bounding box center [533, 130] width 958 height 18
type input "l"
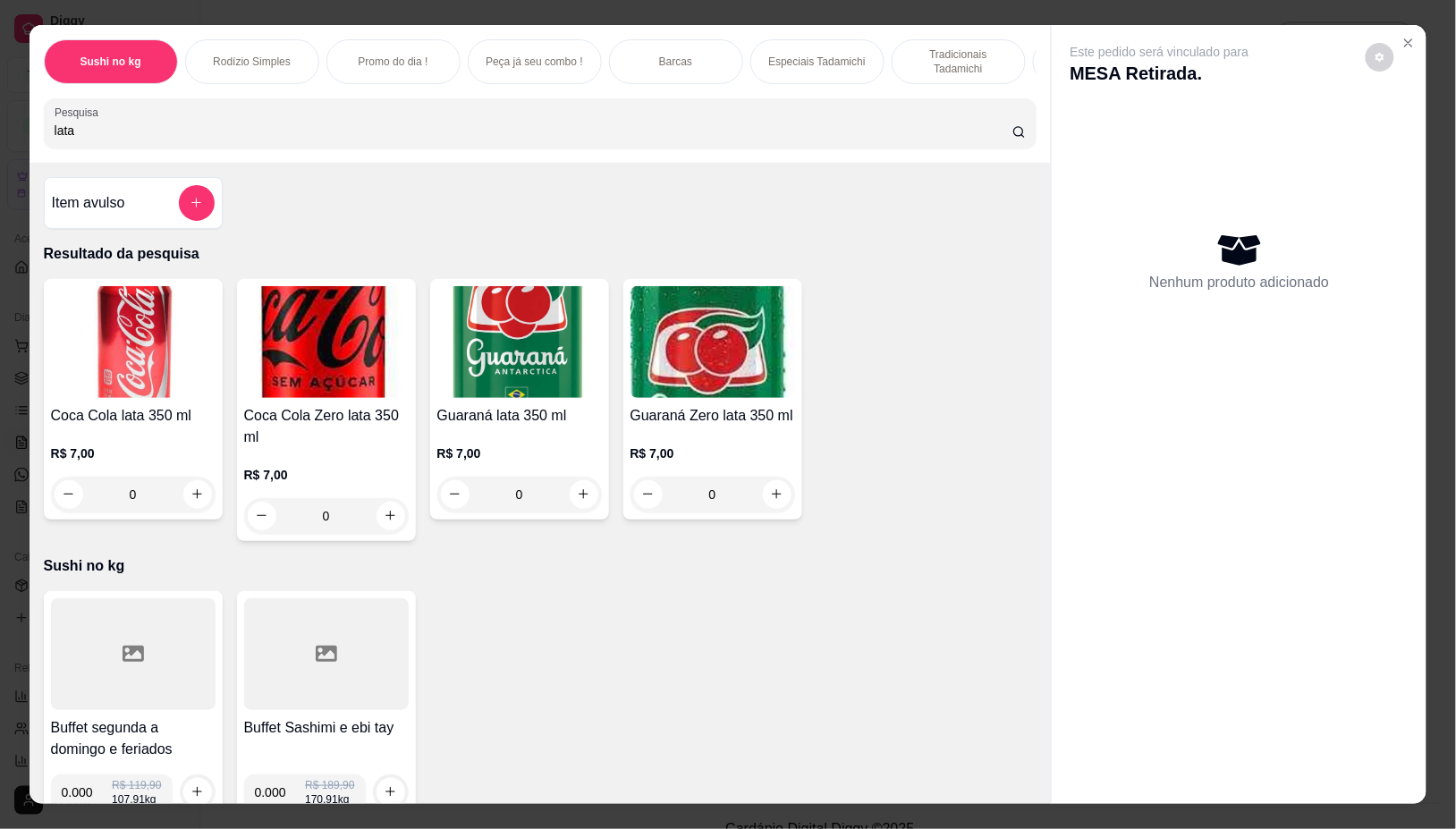
type input "lata"
click at [422, 128] on div "lata" at bounding box center [541, 122] width 973 height 35
click at [384, 522] on icon "increase-product-quantity" at bounding box center [391, 516] width 13 height 13
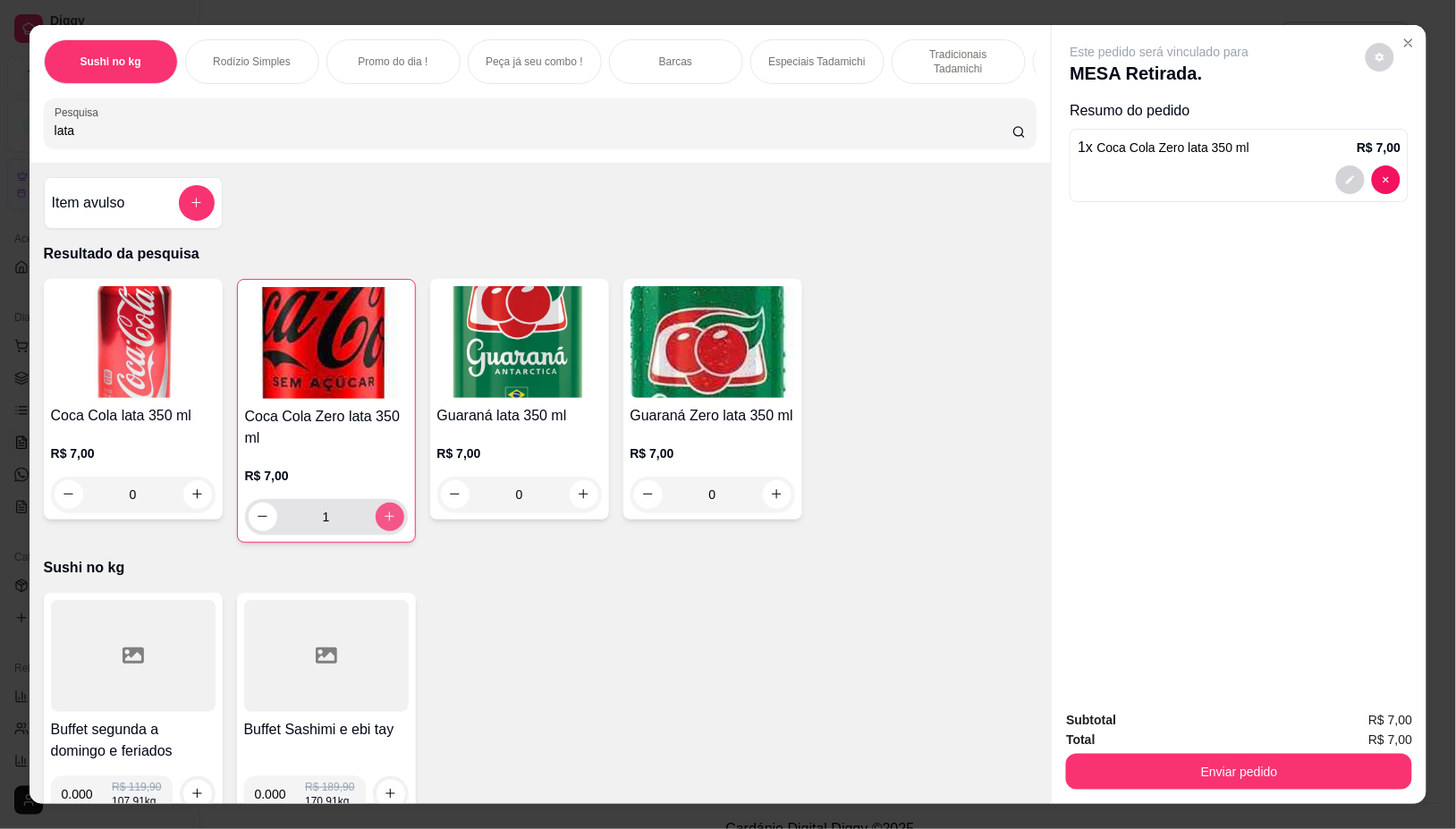
type input "1"
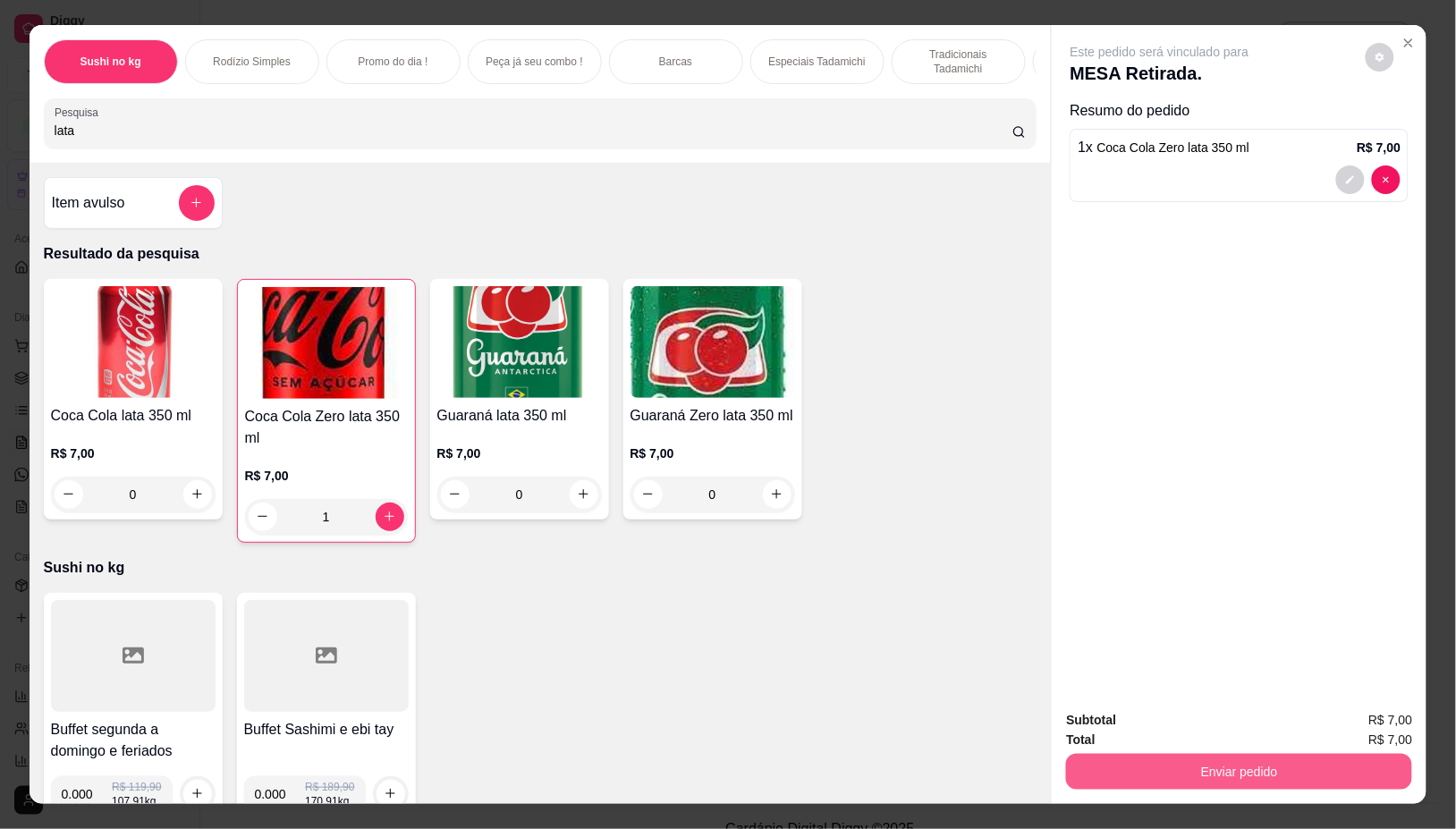
click at [1285, 761] on button "Enviar pedido" at bounding box center [1239, 771] width 346 height 35
click at [1169, 715] on button "Não registrar e enviar pedido" at bounding box center [1179, 719] width 181 height 33
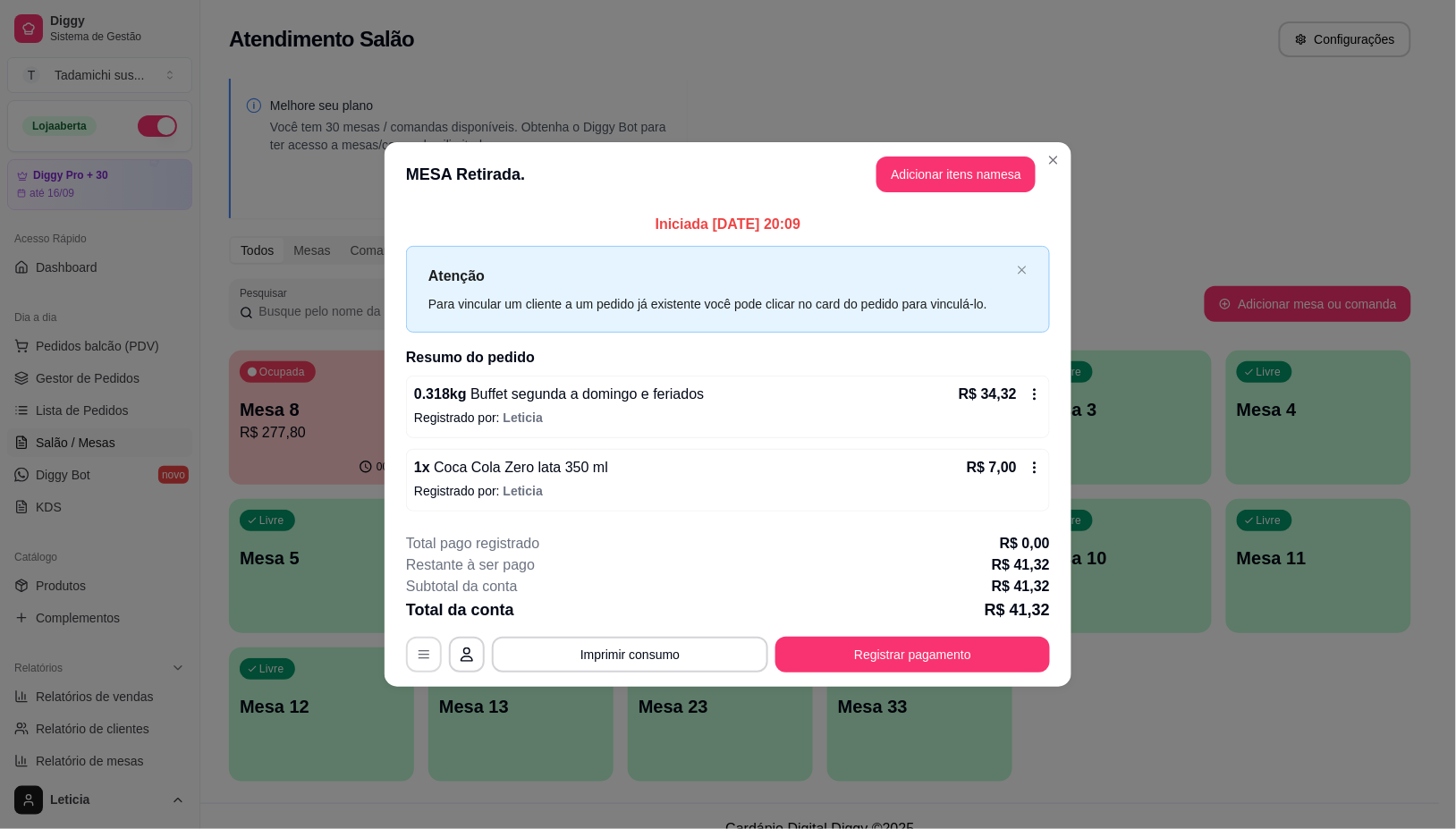
click at [422, 650] on icon "button" at bounding box center [423, 654] width 14 height 14
click at [913, 657] on button "Registrar pagamento" at bounding box center [912, 654] width 274 height 35
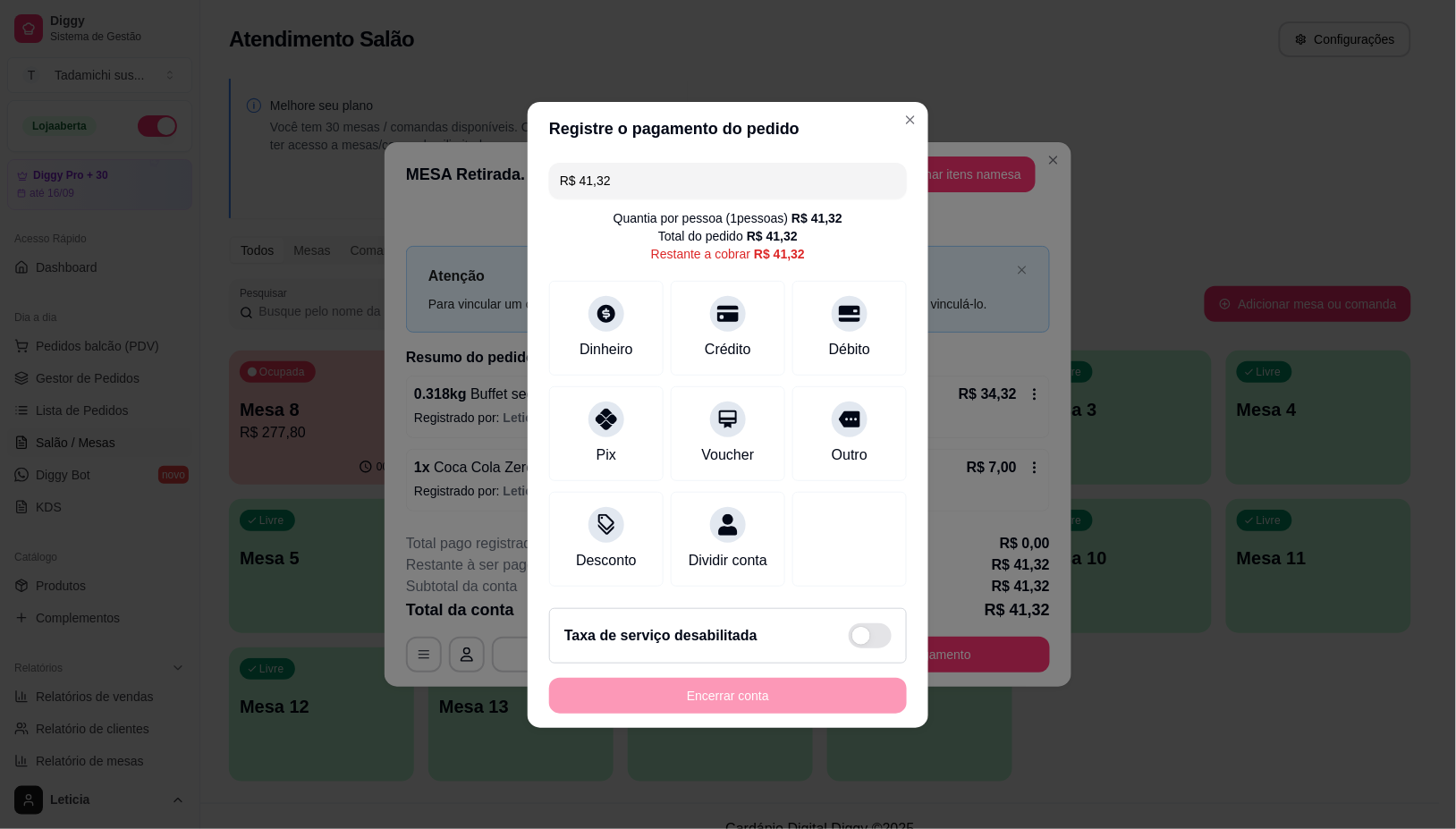
click at [655, 168] on input "R$ 41,32" at bounding box center [728, 180] width 336 height 35
drag, startPoint x: 844, startPoint y: 314, endPoint x: 680, endPoint y: 155, distance: 228.4
click at [837, 330] on div "Débito" at bounding box center [849, 328] width 115 height 95
click at [829, 340] on div "Débito" at bounding box center [849, 350] width 41 height 21
click at [839, 306] on icon at bounding box center [849, 313] width 21 height 16
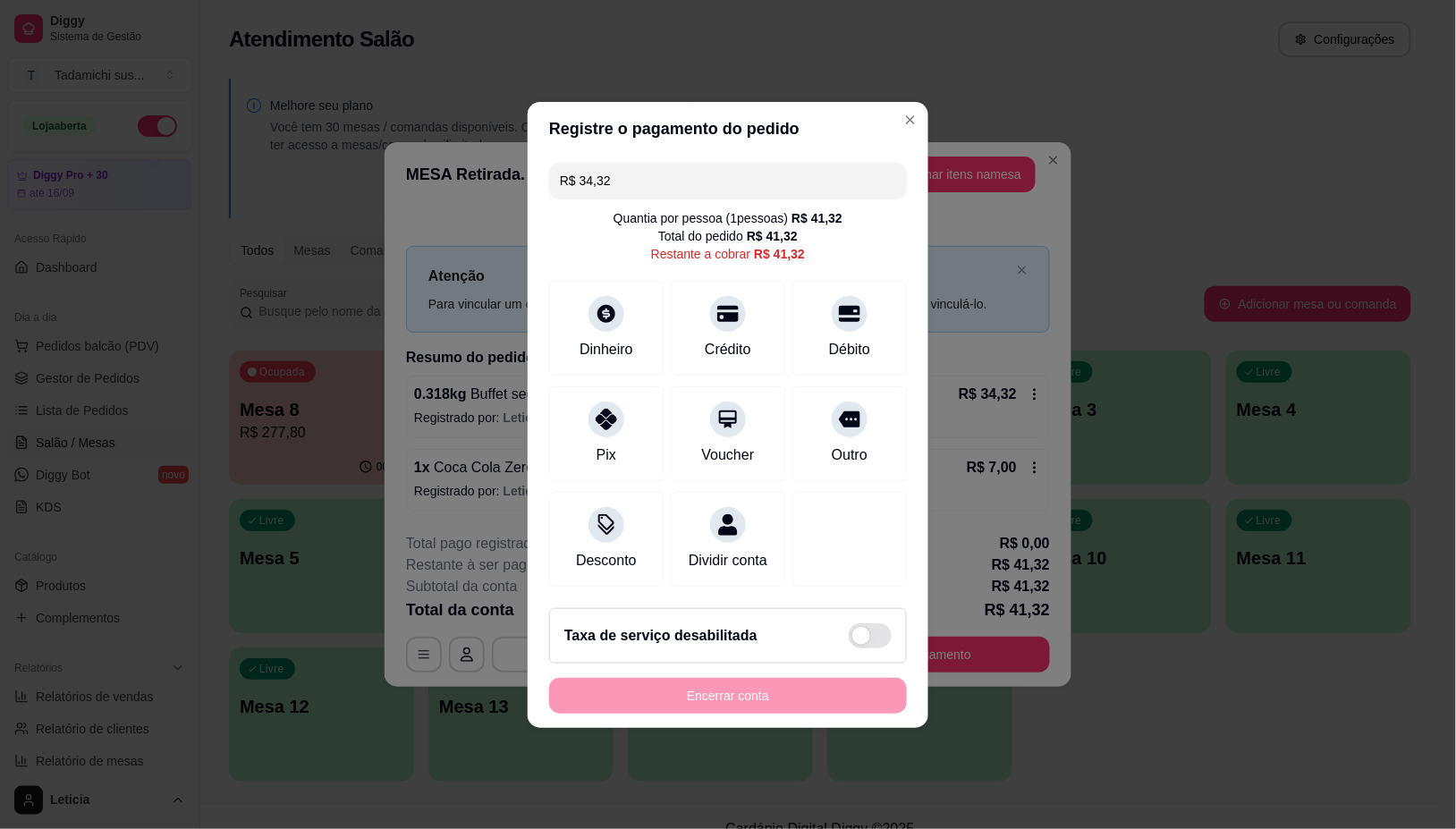
click at [680, 156] on div "R$ 34,32 Quantia por pessoa ( 1 pessoas) R$ 41,32 Total do pedido R$ 41,32 Rest…" at bounding box center [727, 374] width 400 height 438
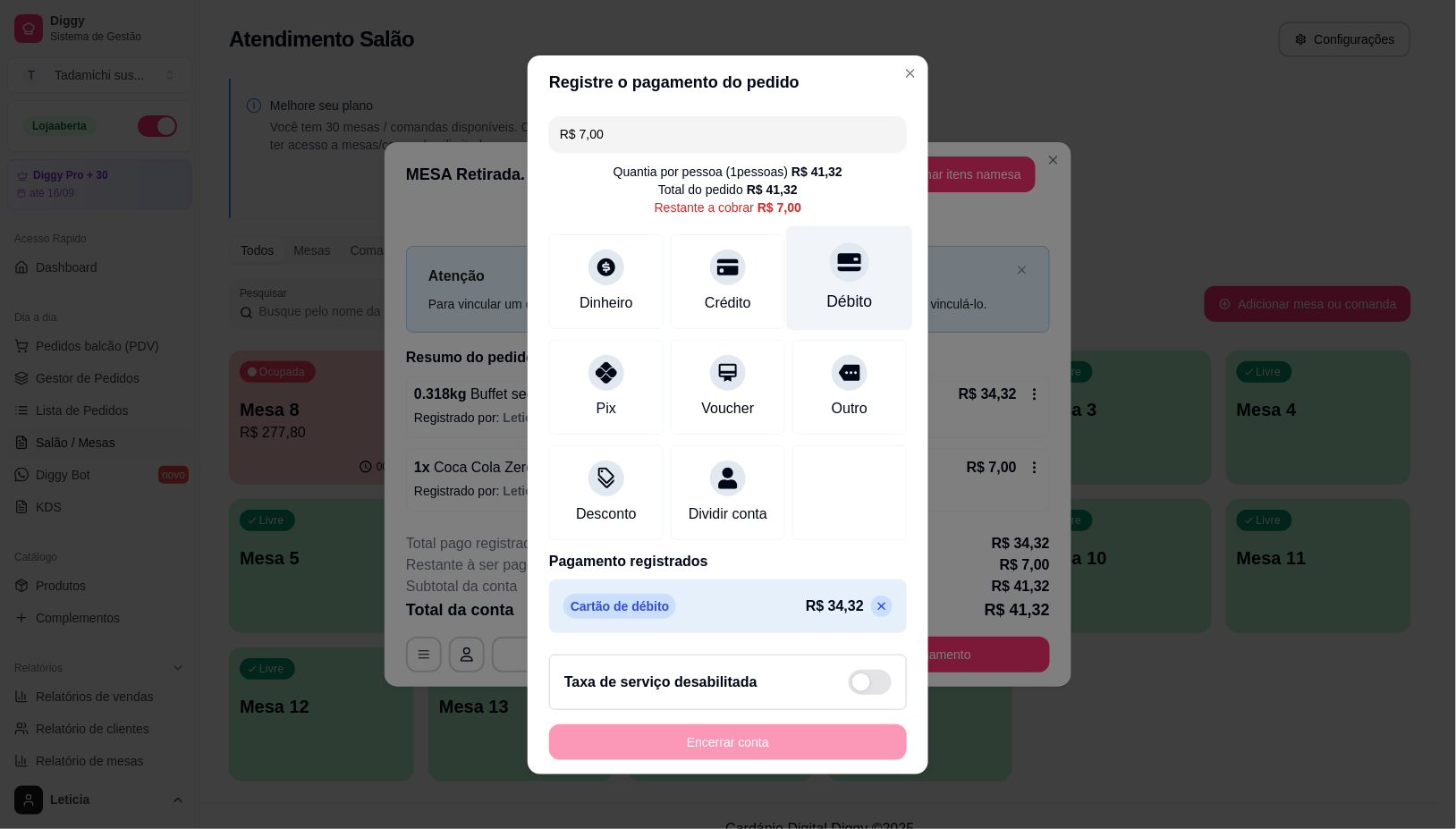
click at [852, 285] on div "Débito" at bounding box center [850, 278] width 126 height 105
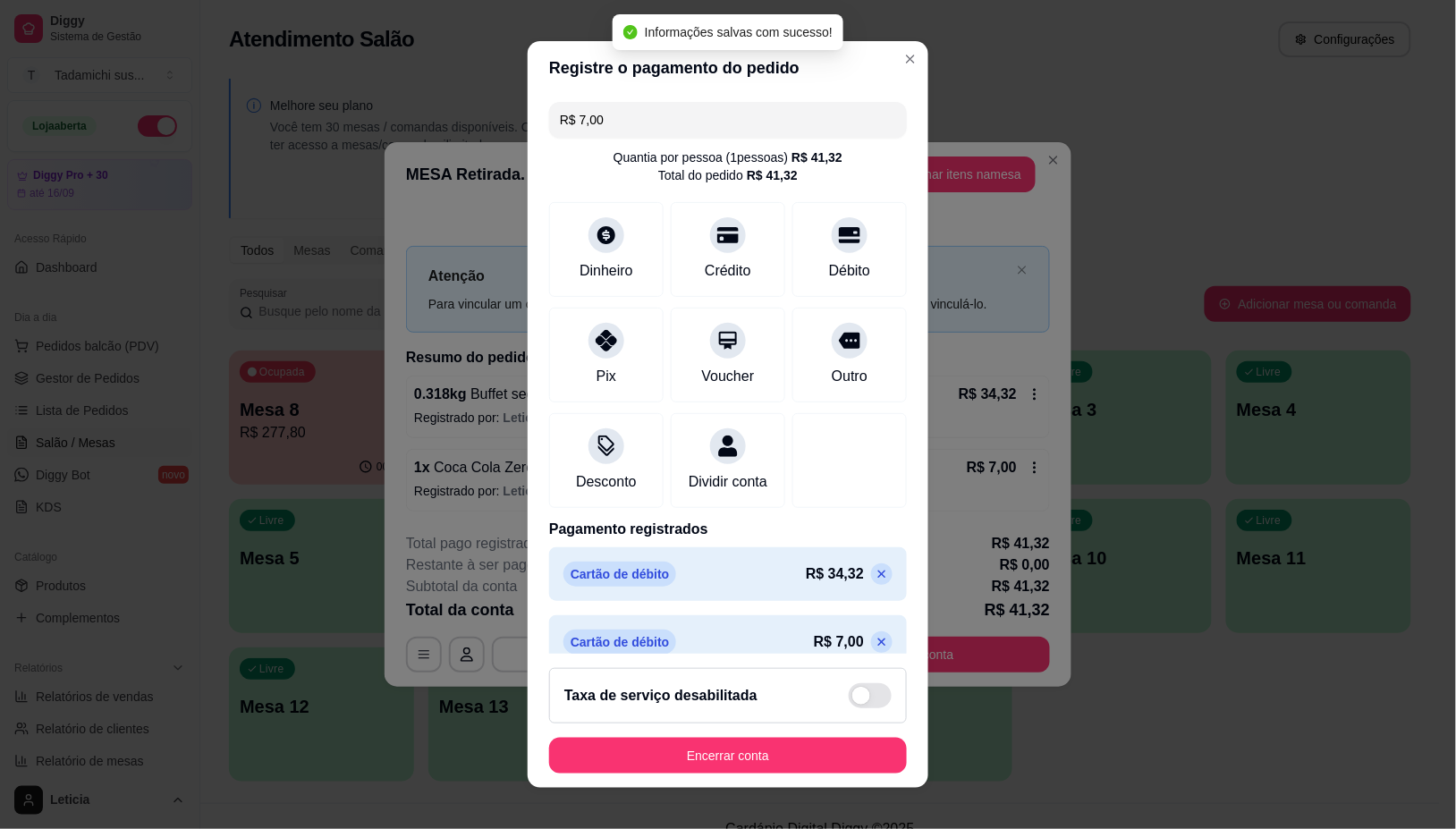
type input "R$ 0,00"
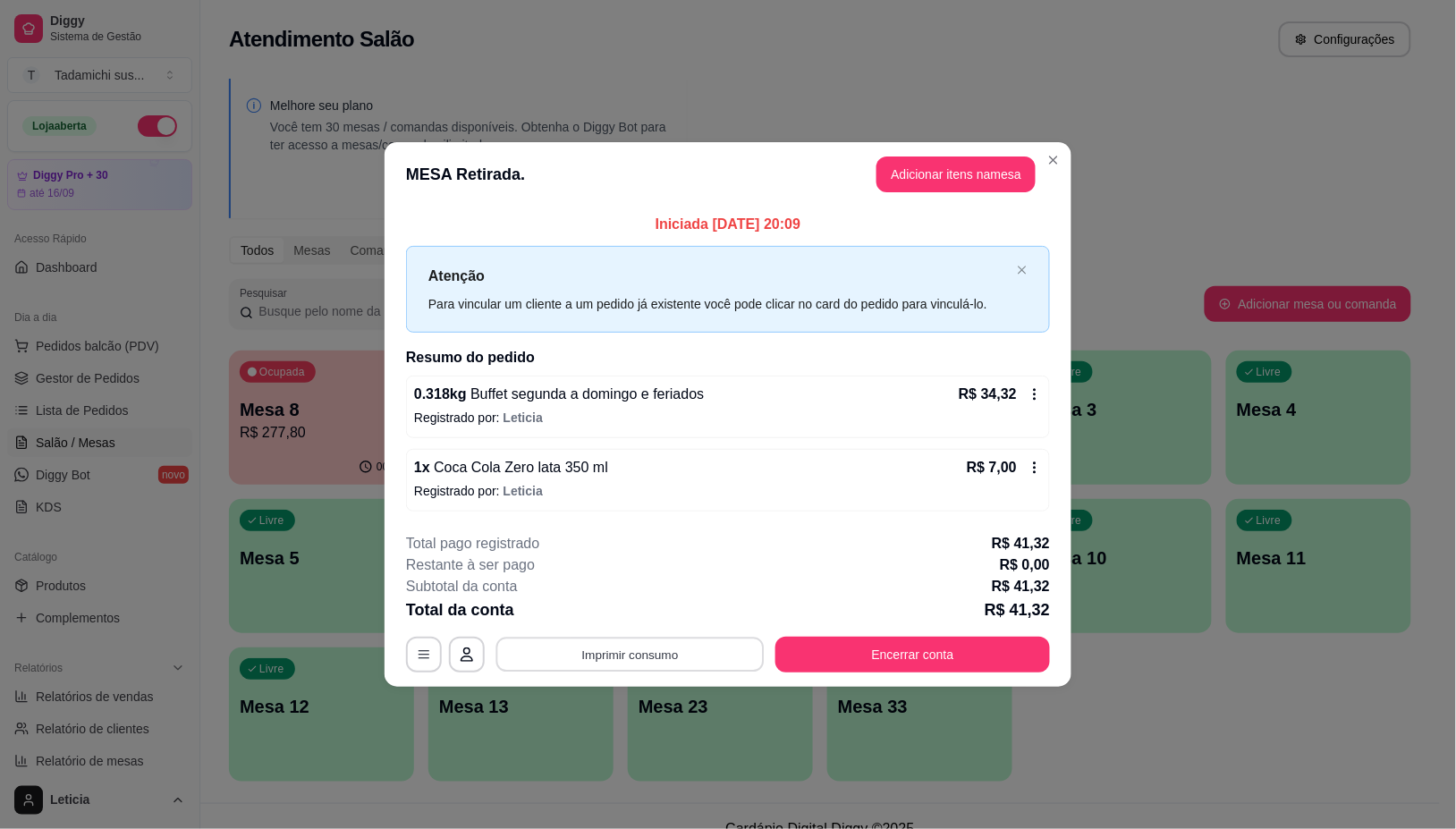
click at [618, 647] on button "Imprimir consumo" at bounding box center [631, 654] width 268 height 35
click at [637, 582] on button "IMPRESSORA" at bounding box center [634, 578] width 133 height 28
click at [872, 660] on button "Encerrar conta" at bounding box center [912, 654] width 267 height 35
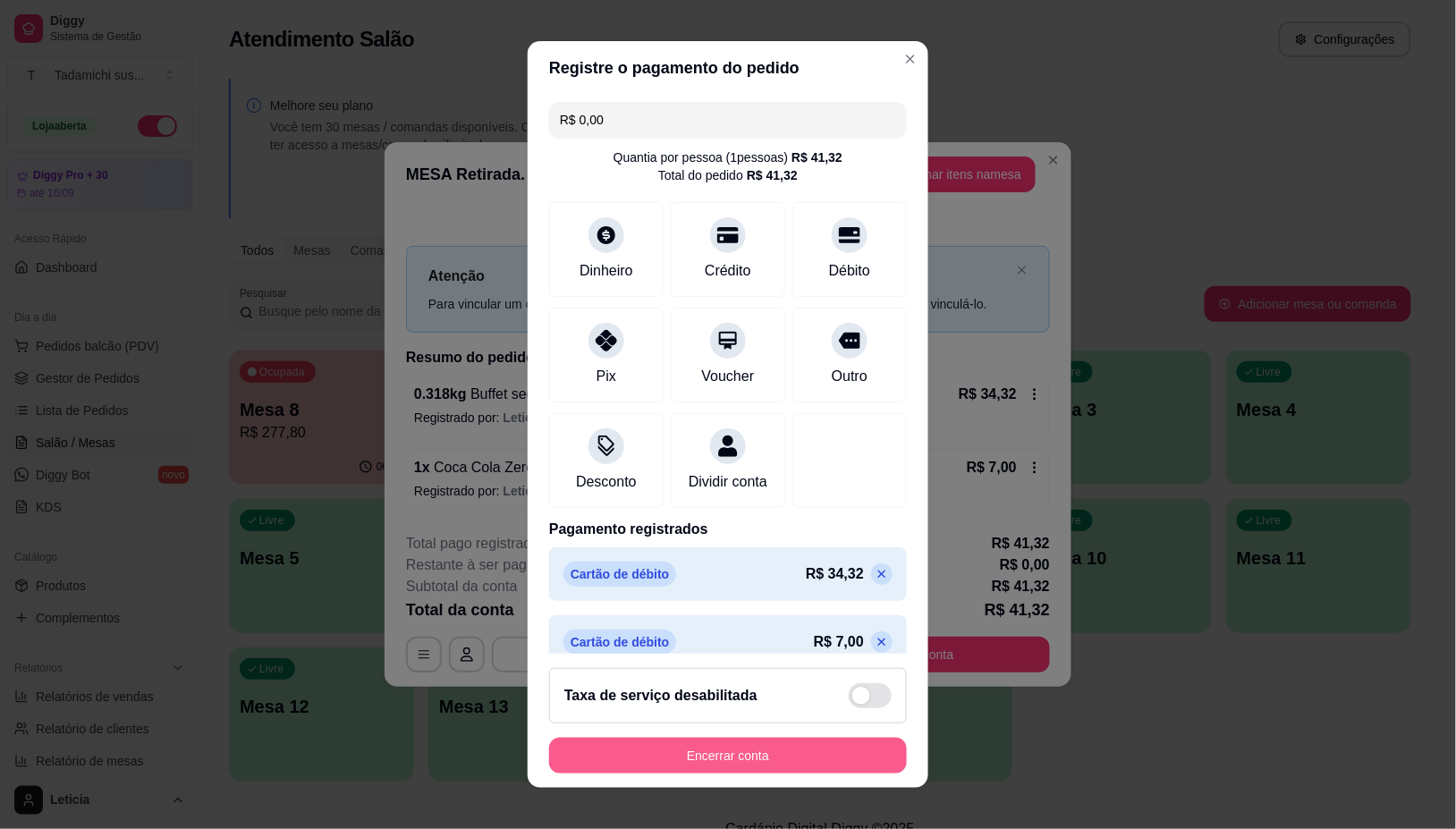
click at [745, 742] on button "Encerrar conta" at bounding box center [728, 755] width 357 height 35
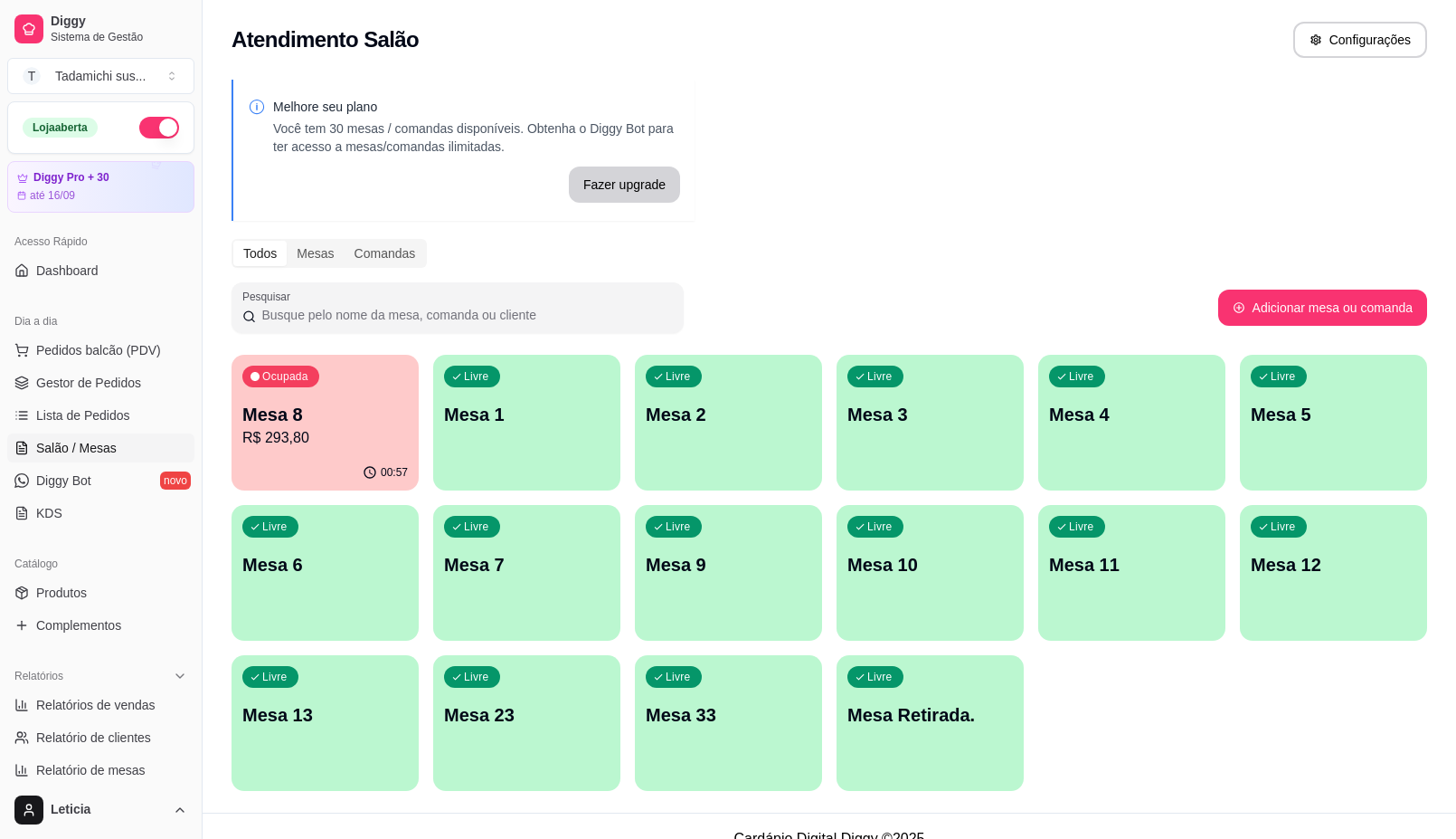
click at [956, 722] on p "Mesa Retirada." at bounding box center [929, 714] width 165 height 25
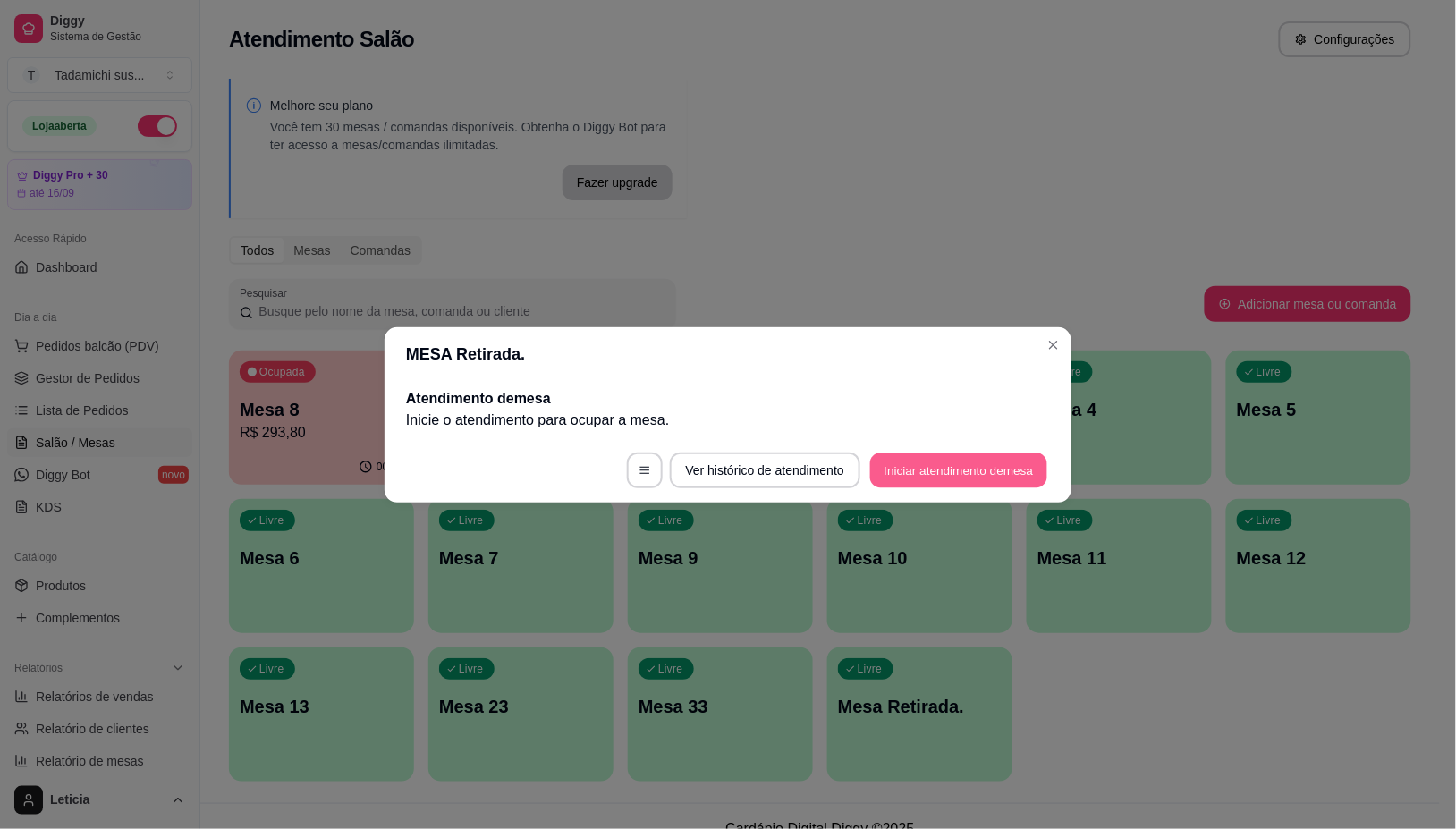
click at [941, 457] on button "Iniciar atendimento de mesa" at bounding box center [958, 470] width 177 height 35
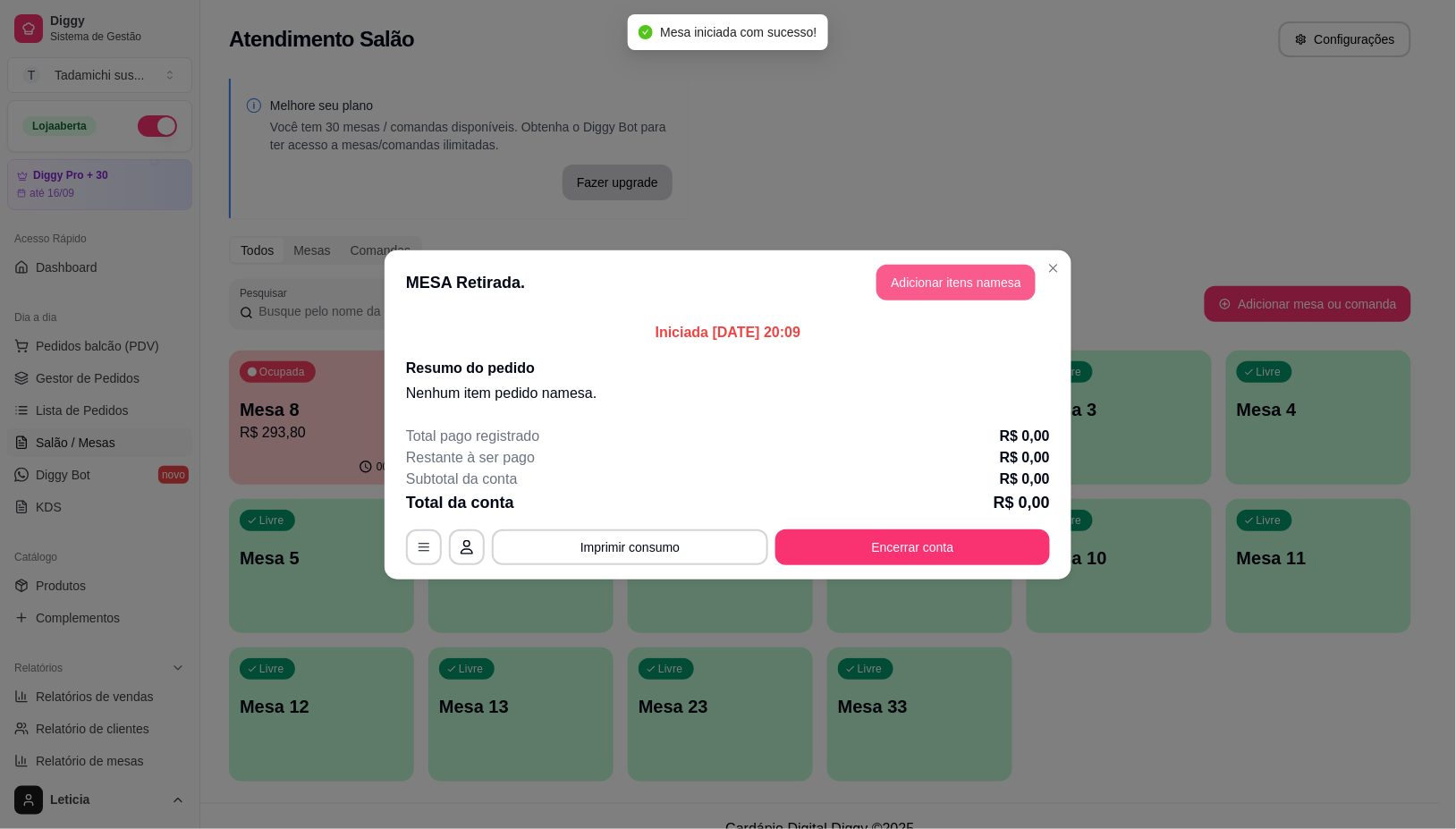
click at [949, 273] on button "Adicionar itens na mesa" at bounding box center [955, 282] width 160 height 35
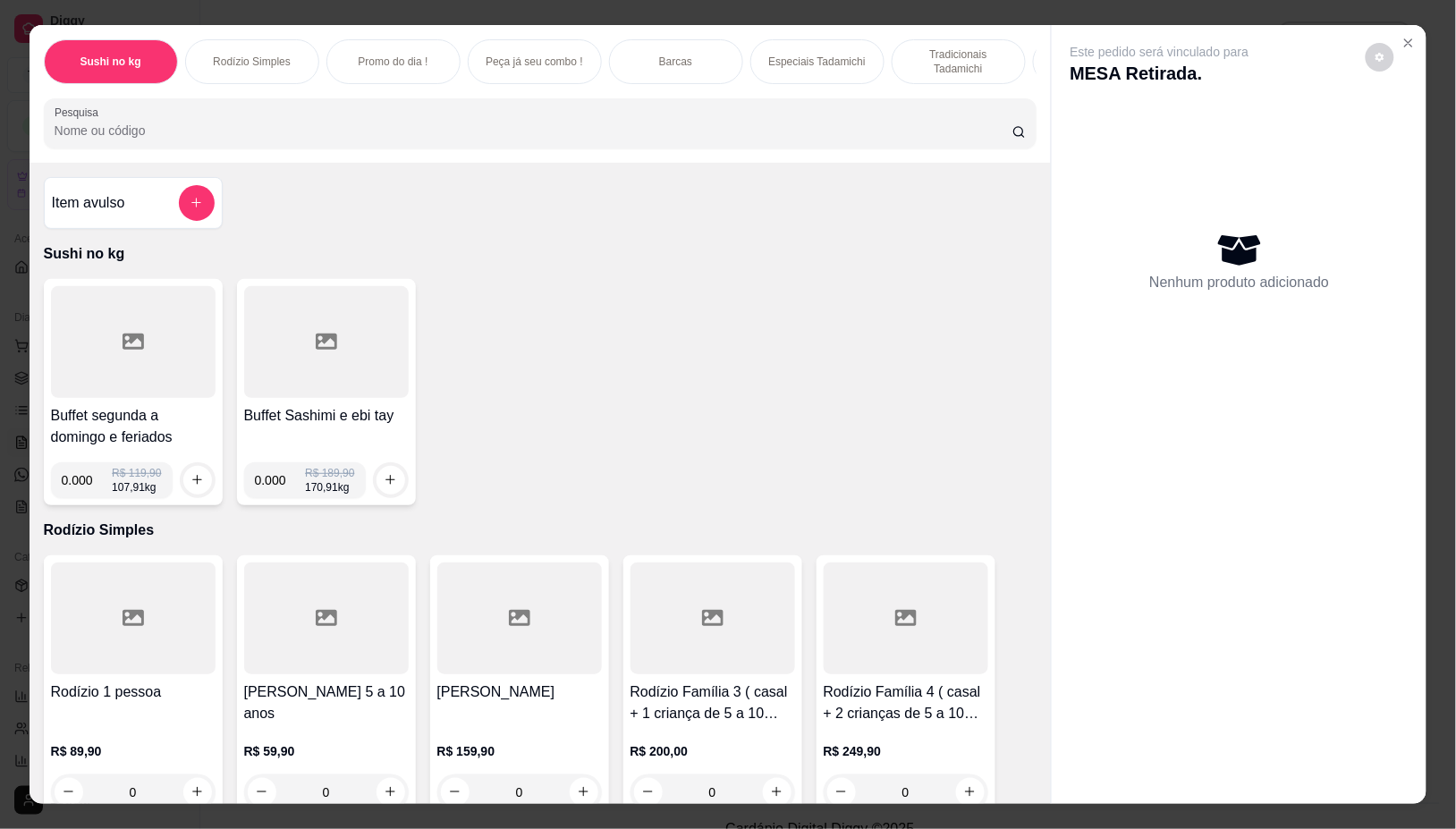
click at [122, 317] on div at bounding box center [133, 342] width 164 height 112
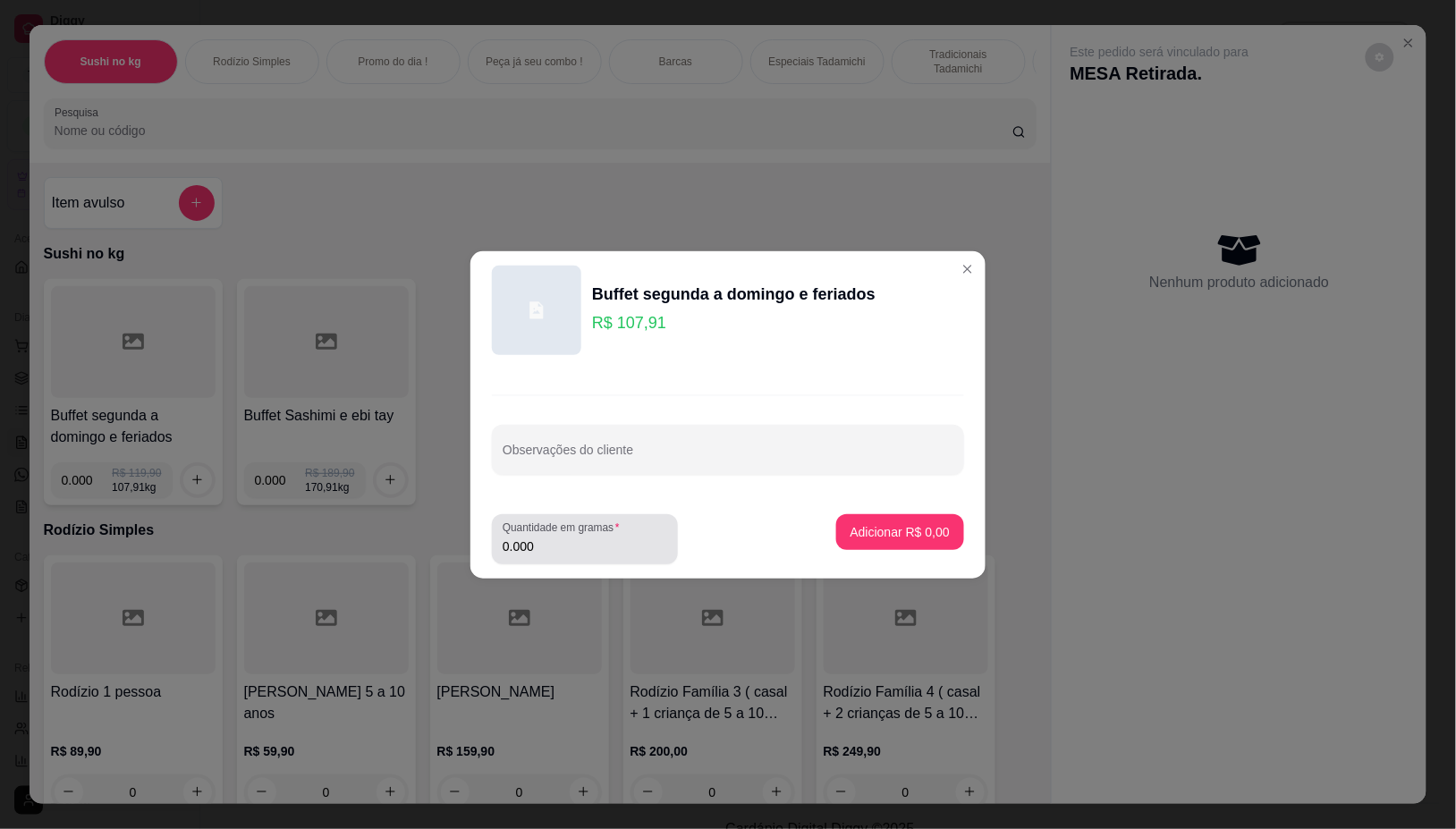
click at [561, 541] on input "0.000" at bounding box center [585, 546] width 164 height 18
type input "0.254"
click at [850, 527] on p "Adicionar R$ 27,41" at bounding box center [897, 532] width 104 height 17
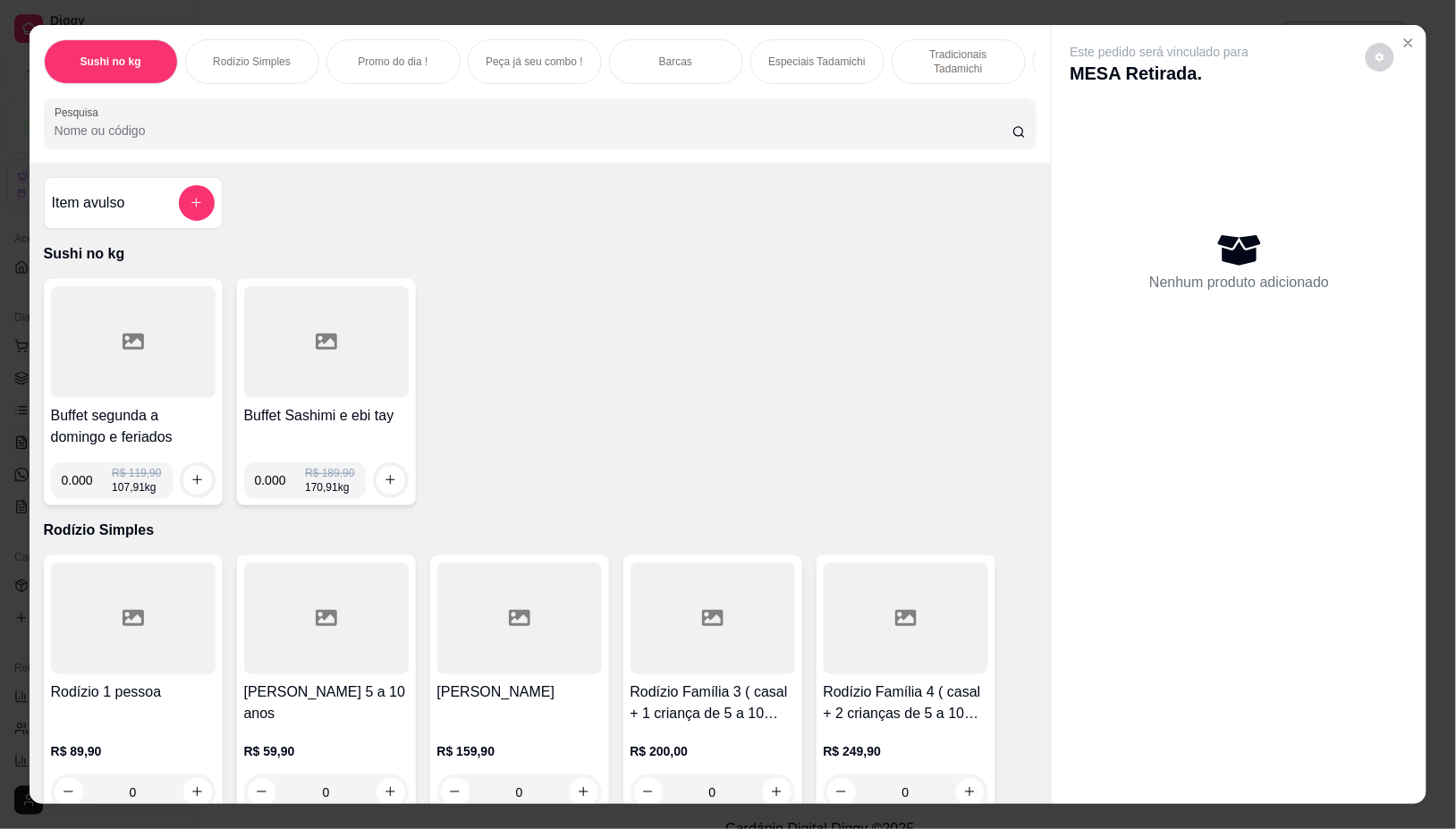
click at [304, 347] on div at bounding box center [327, 342] width 164 height 112
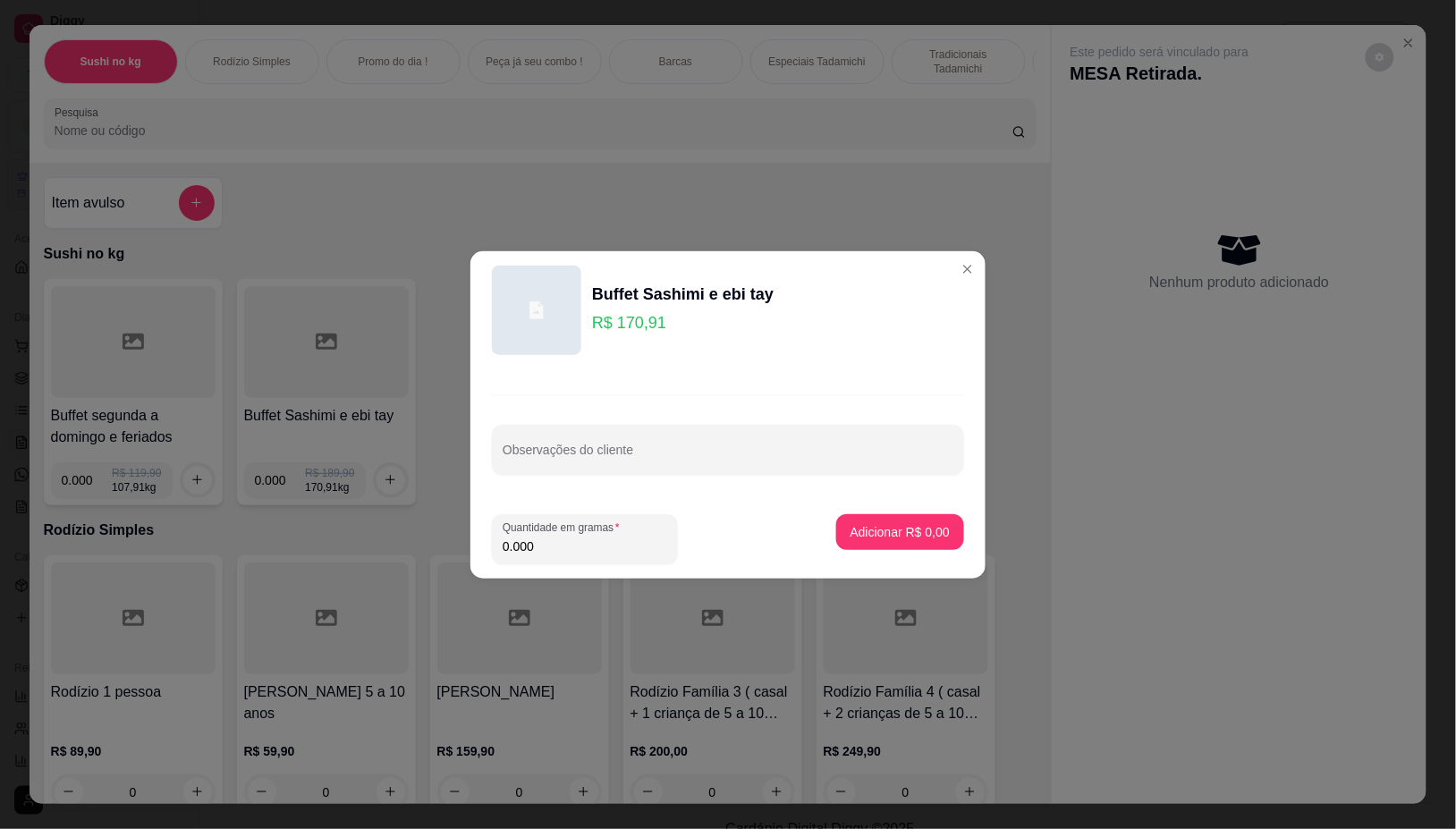
click at [586, 542] on input "0.000" at bounding box center [585, 546] width 164 height 18
type input "0.254"
click at [899, 524] on p "Adicionar R$ 43,41" at bounding box center [896, 532] width 106 height 18
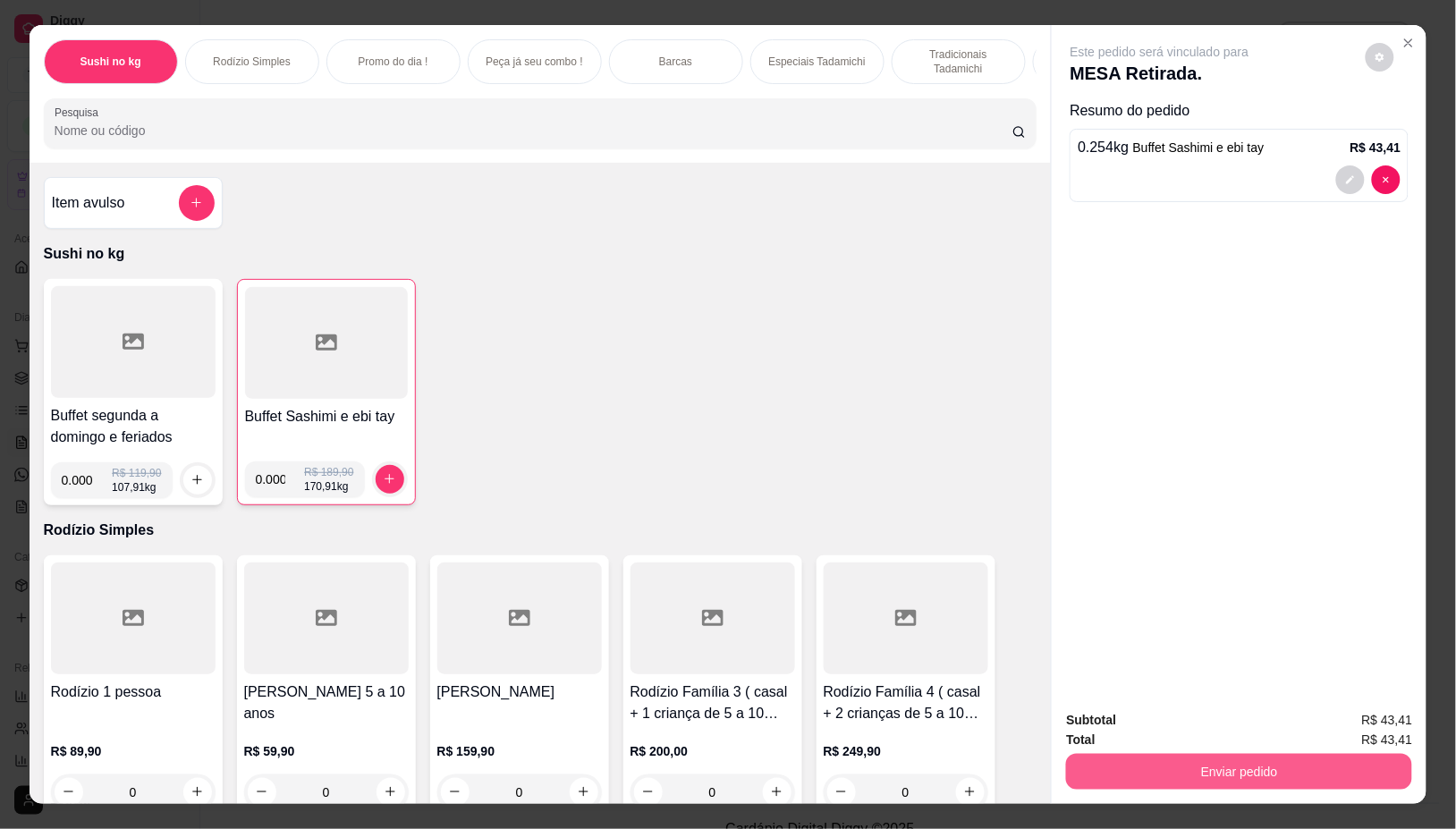
click at [1120, 763] on button "Enviar pedido" at bounding box center [1239, 771] width 346 height 35
click at [1119, 717] on button "Não registrar e enviar pedido" at bounding box center [1179, 719] width 181 height 33
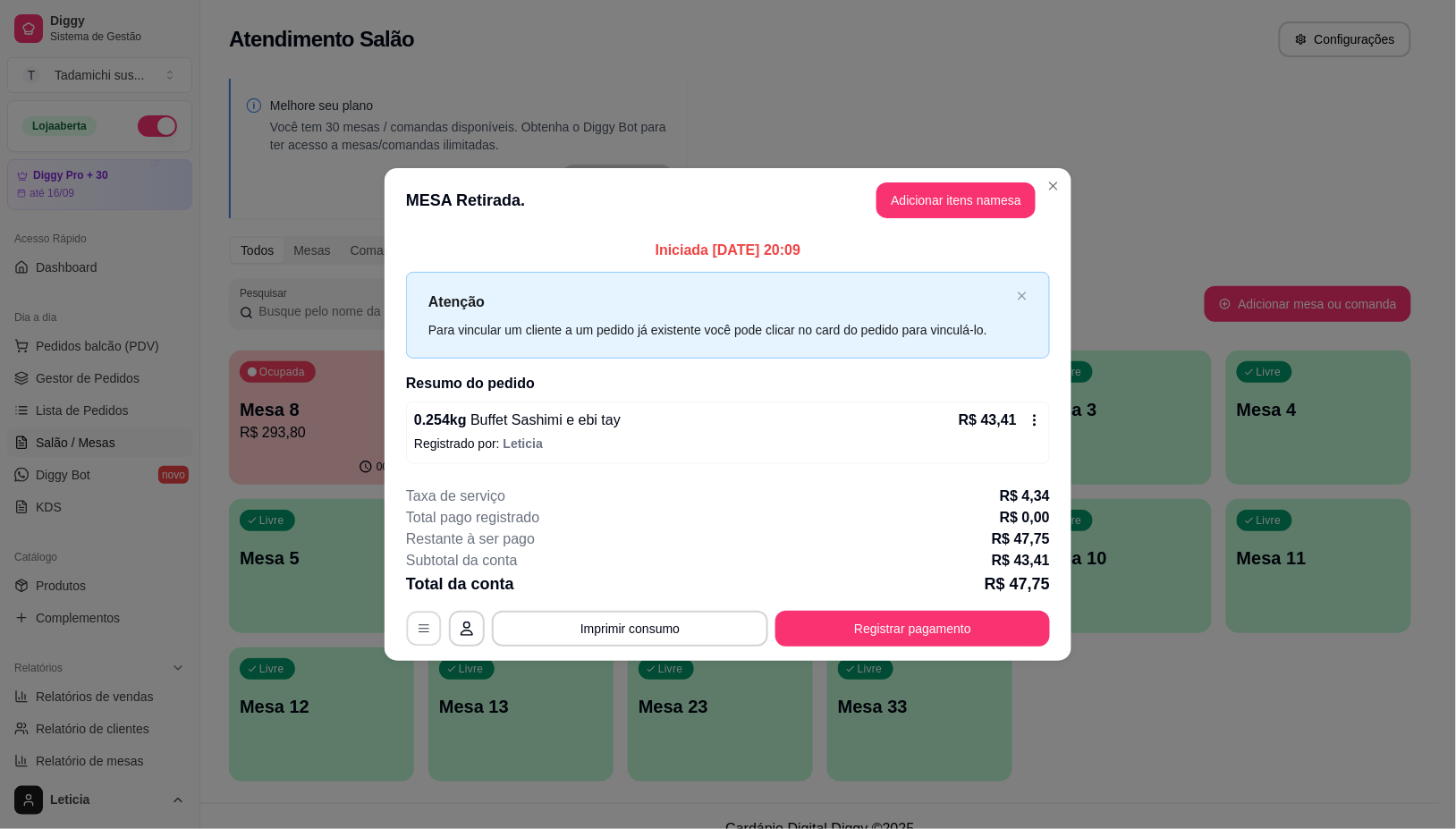
click at [418, 630] on icon "button" at bounding box center [423, 628] width 14 height 14
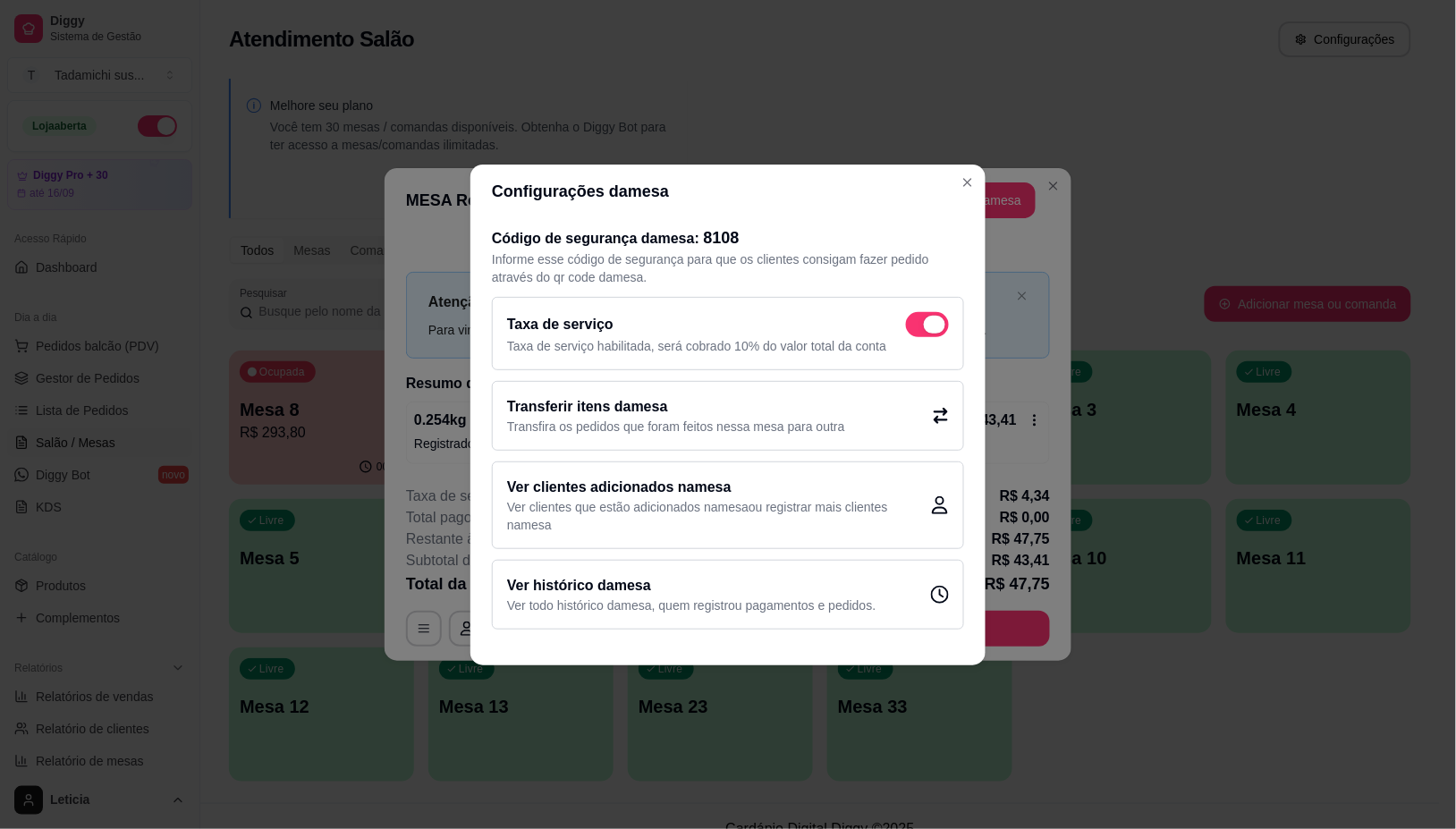
click at [931, 314] on span at bounding box center [927, 325] width 43 height 25
click at [917, 328] on input "checkbox" at bounding box center [910, 333] width 11 height 11
checkbox input "false"
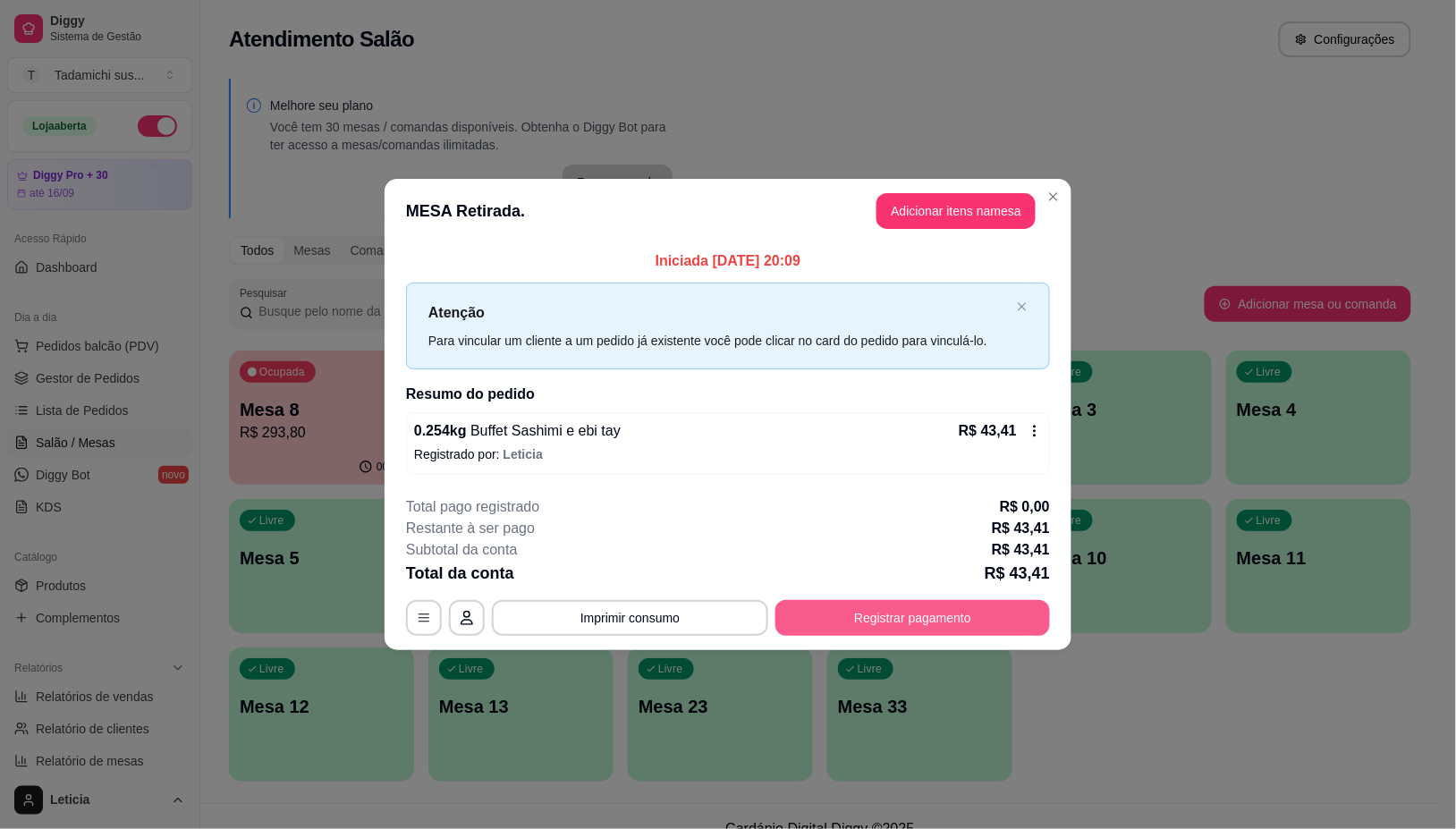
click at [850, 602] on button "Registrar pagamento" at bounding box center [912, 617] width 274 height 35
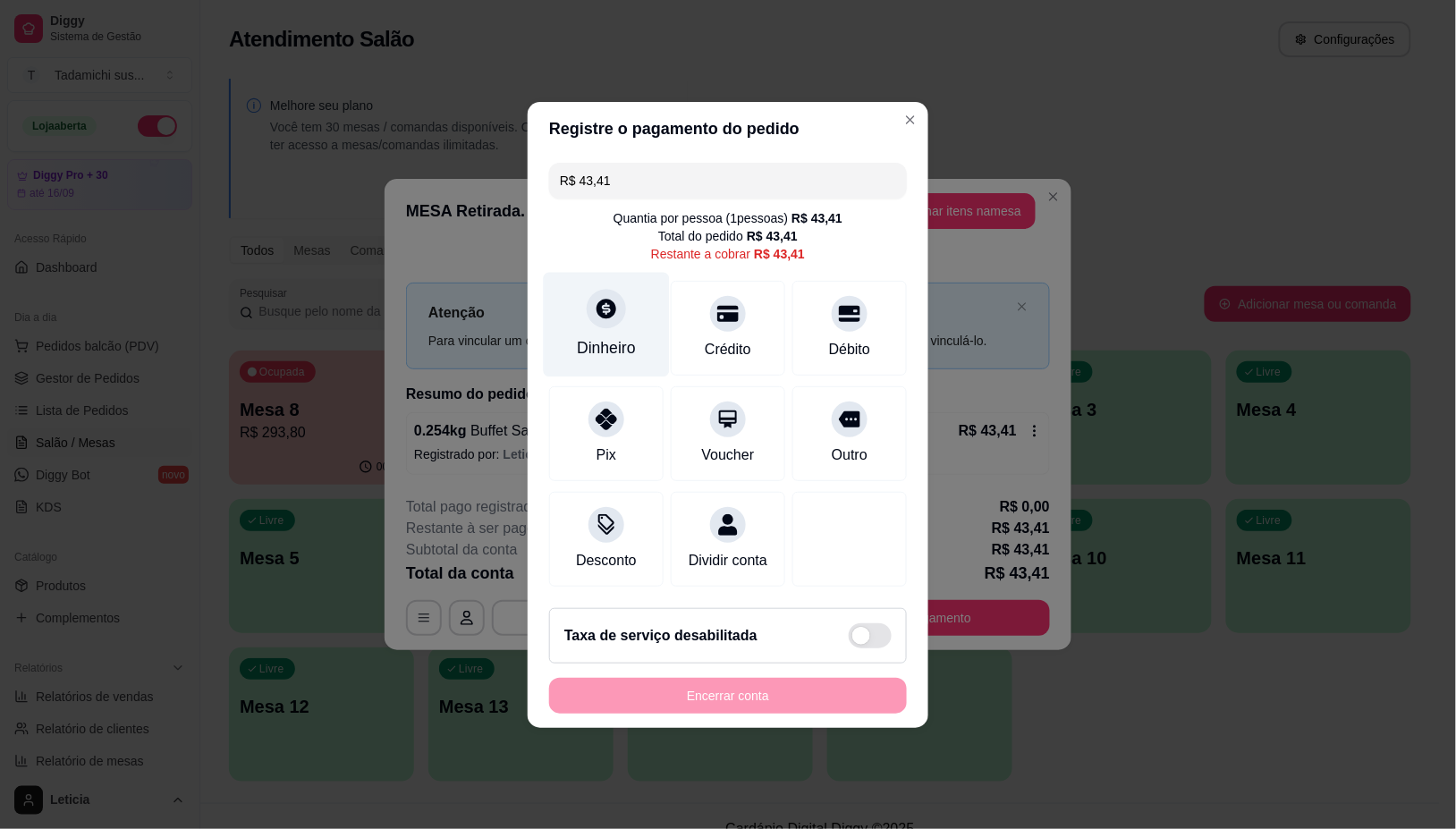
click at [596, 317] on div "Dinheiro" at bounding box center [607, 325] width 126 height 105
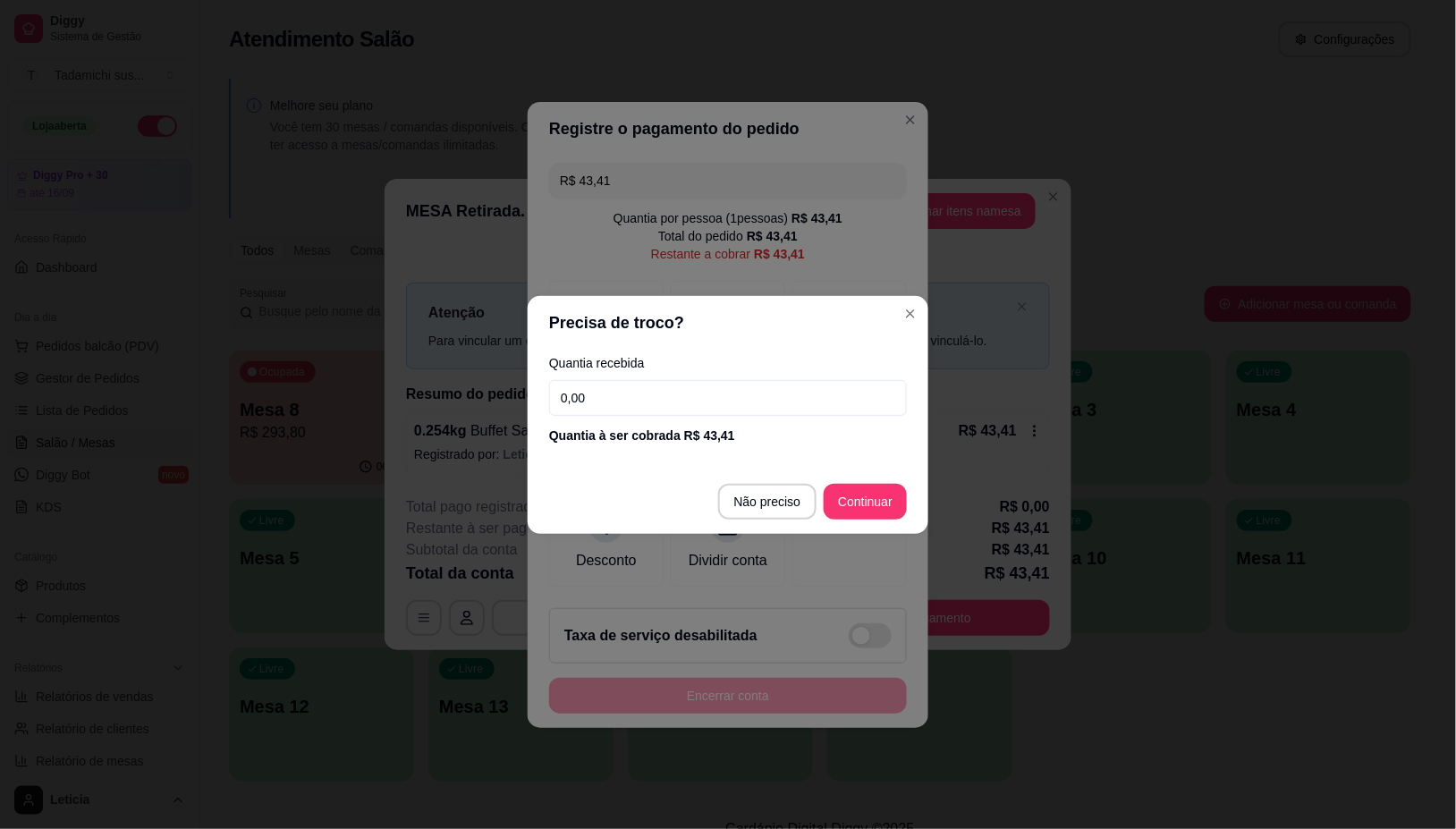
click at [677, 394] on input "0,00" at bounding box center [728, 397] width 357 height 35
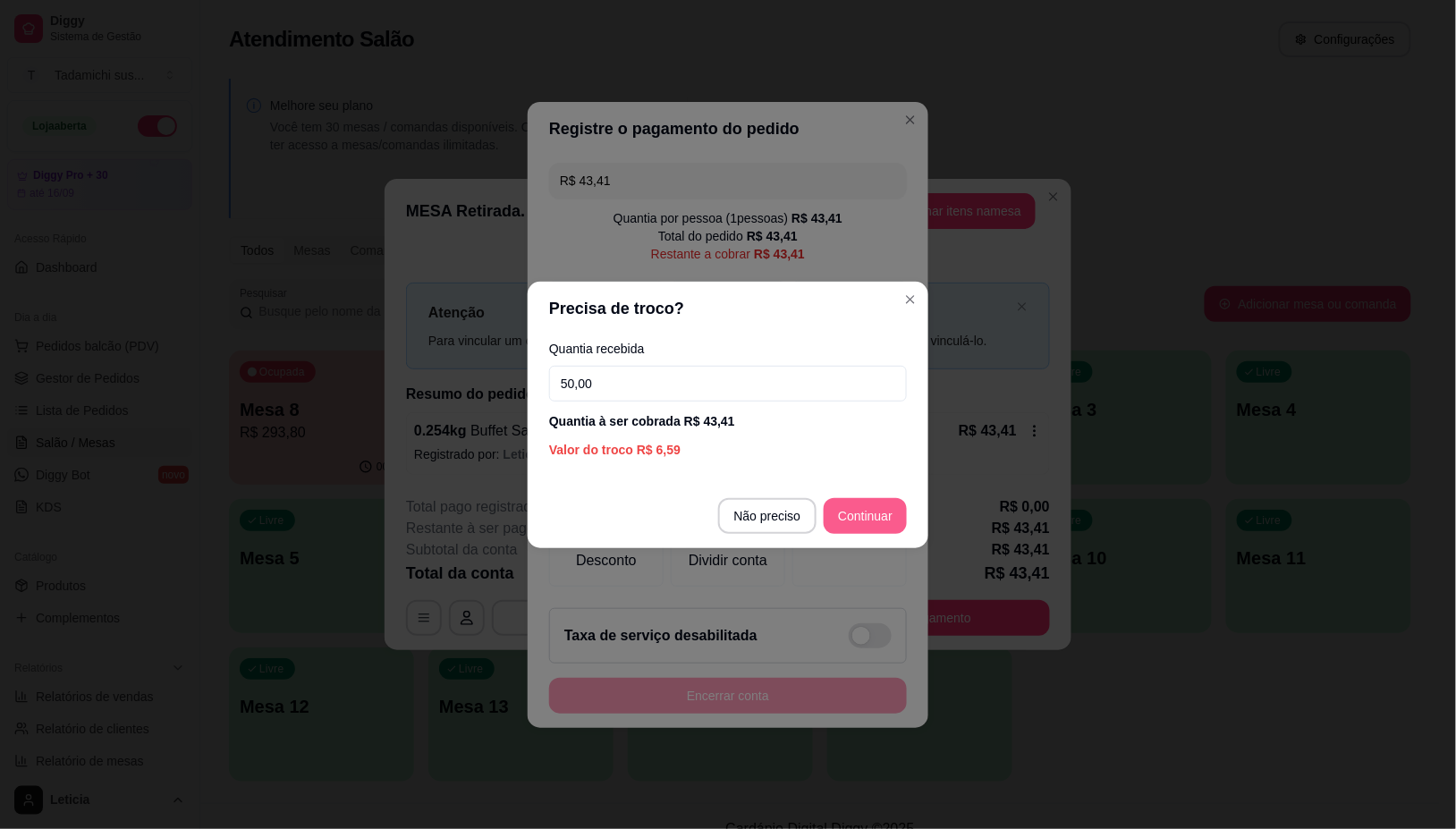
type input "50,00"
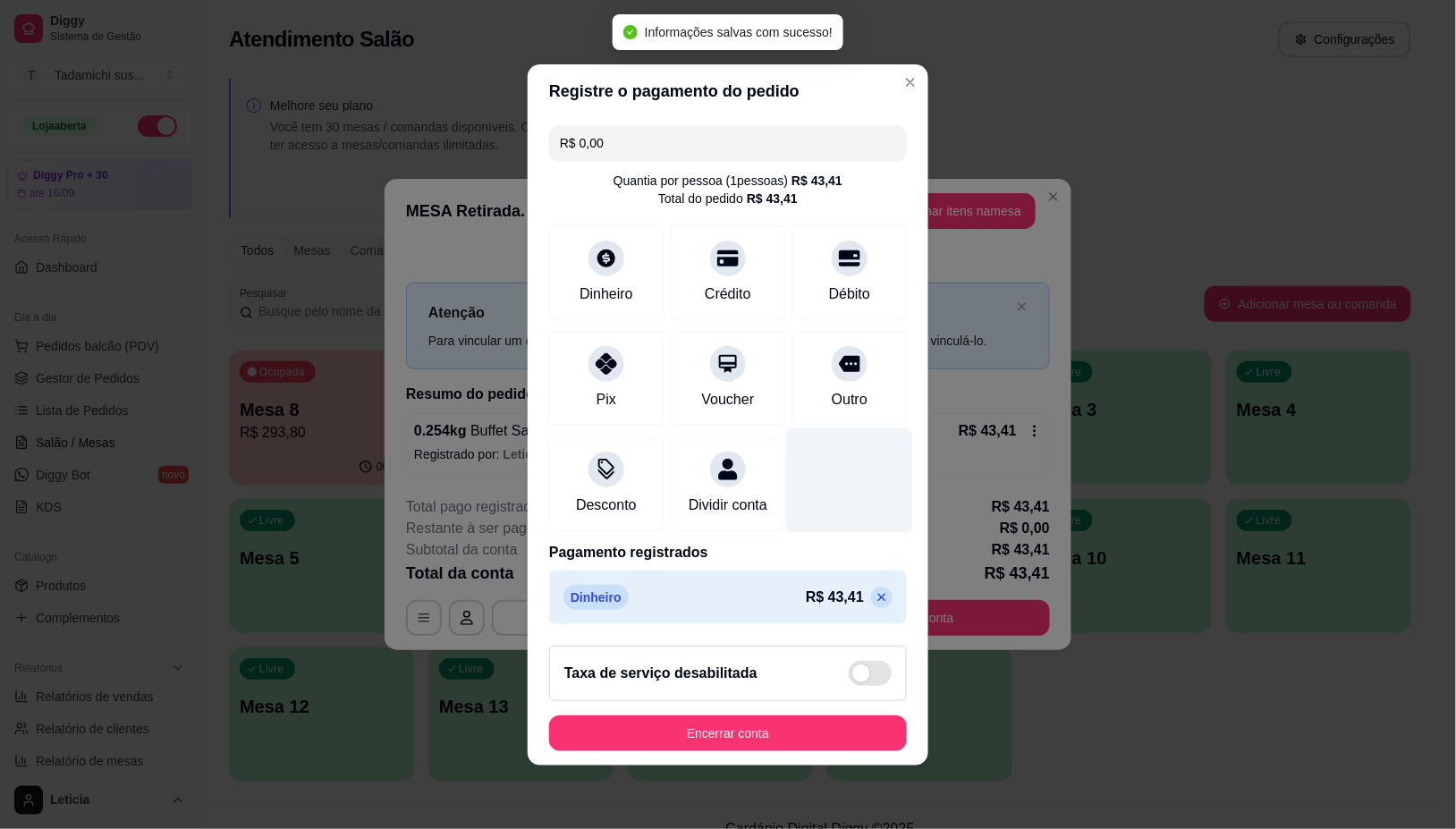
type input "R$ 0,00"
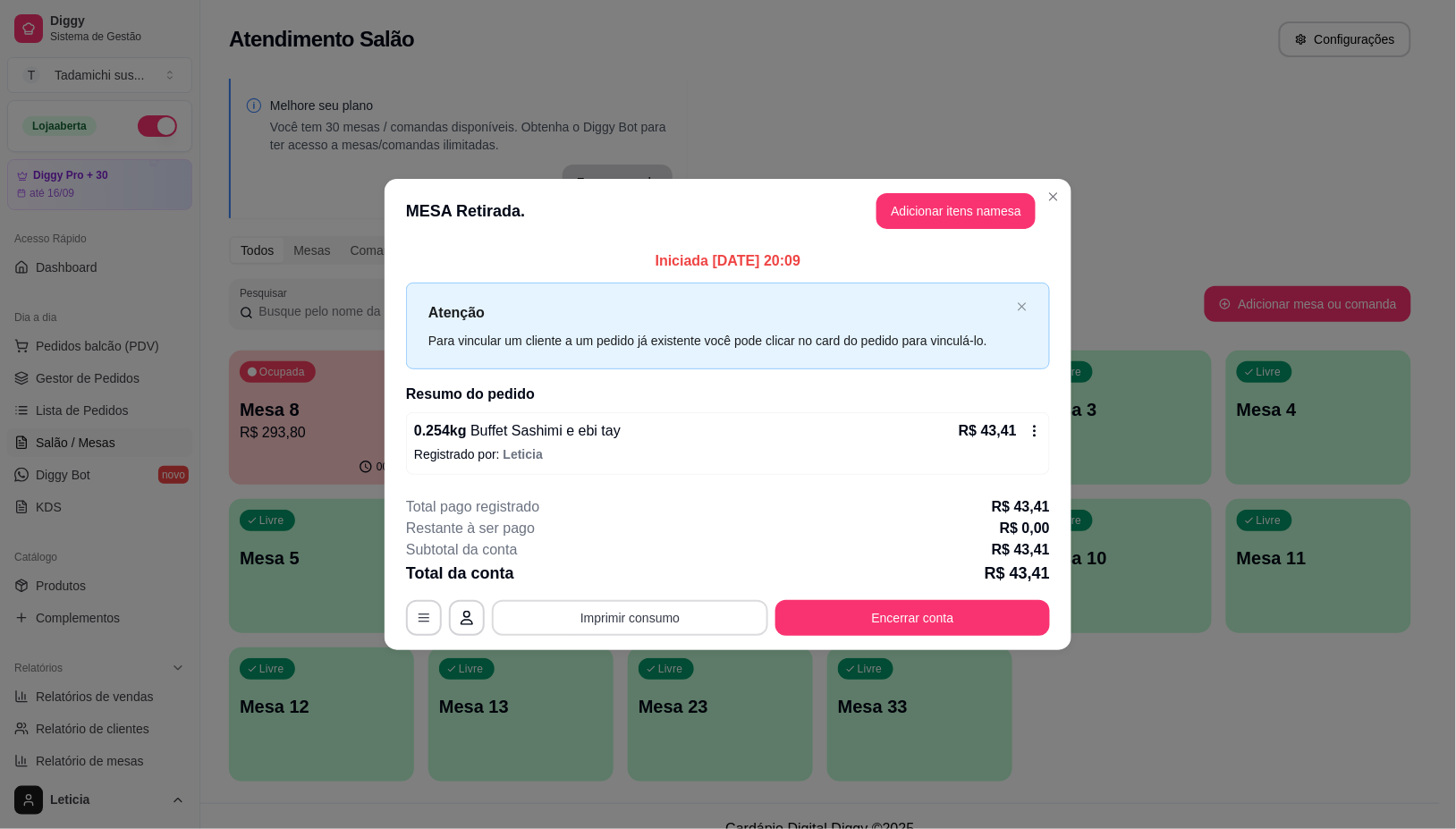
click at [637, 614] on button "Imprimir consumo" at bounding box center [630, 617] width 276 height 35
click at [633, 539] on button "IMPRESSORA" at bounding box center [636, 542] width 138 height 29
click at [855, 606] on button "Encerrar conta" at bounding box center [912, 618] width 267 height 35
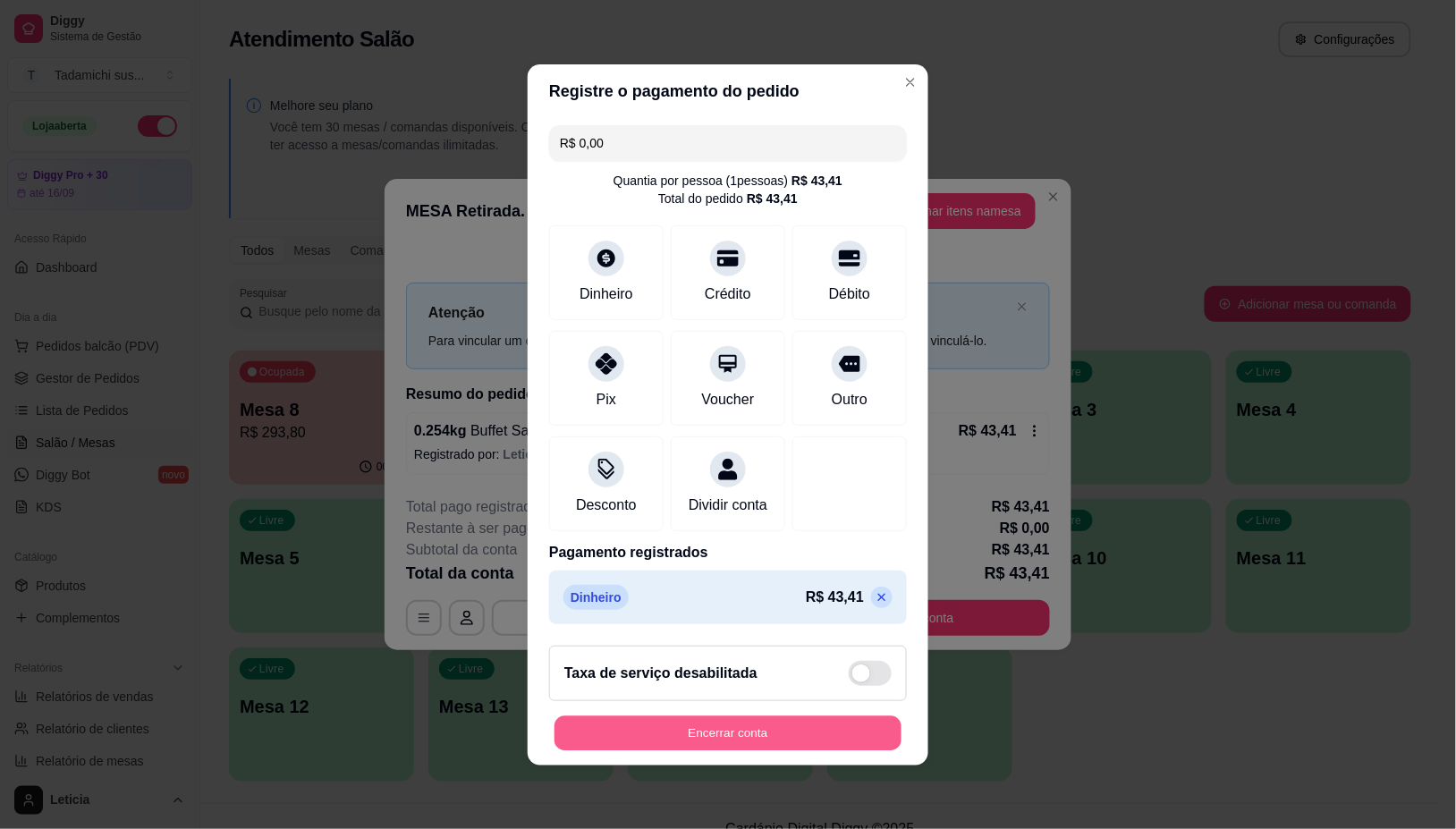
click at [764, 734] on button "Encerrar conta" at bounding box center [727, 733] width 347 height 35
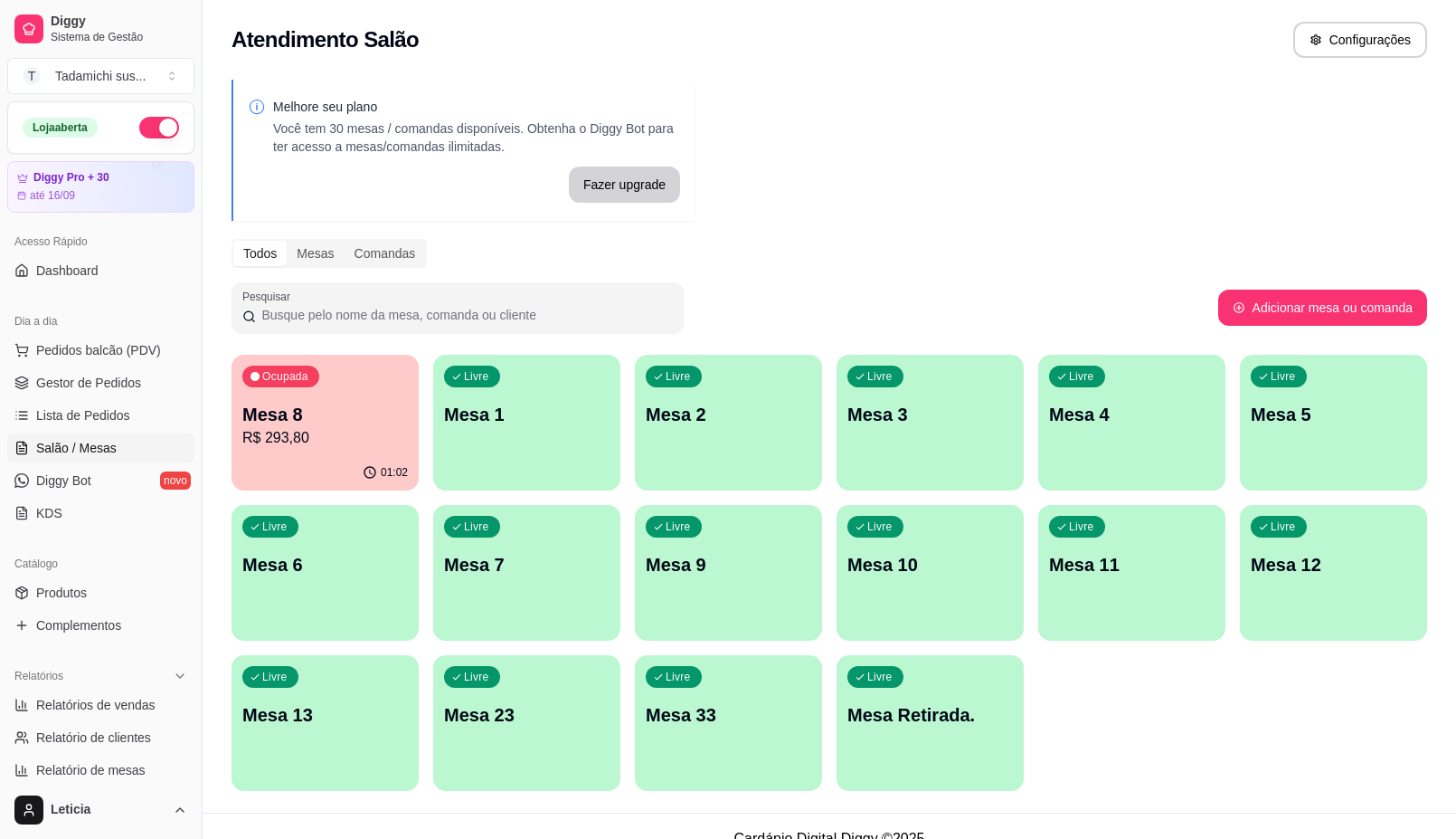
drag, startPoint x: 1038, startPoint y: 624, endPoint x: 57, endPoint y: 573, distance: 982.3
click at [57, 573] on div "Catálogo" at bounding box center [100, 564] width 187 height 29
click at [54, 603] on link "Produtos" at bounding box center [100, 593] width 187 height 29
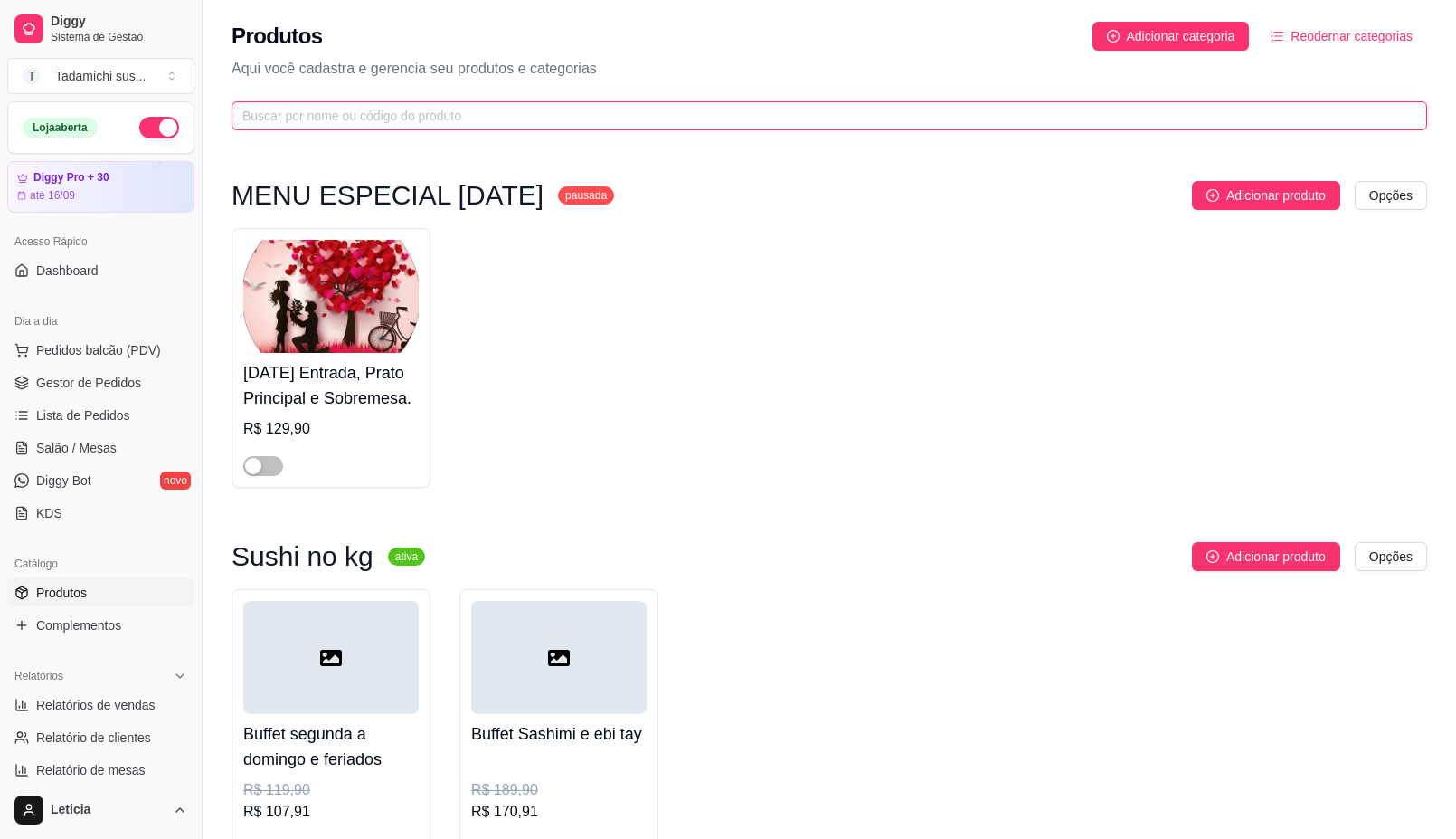
click at [499, 116] on input "text" at bounding box center [822, 116] width 1159 height 20
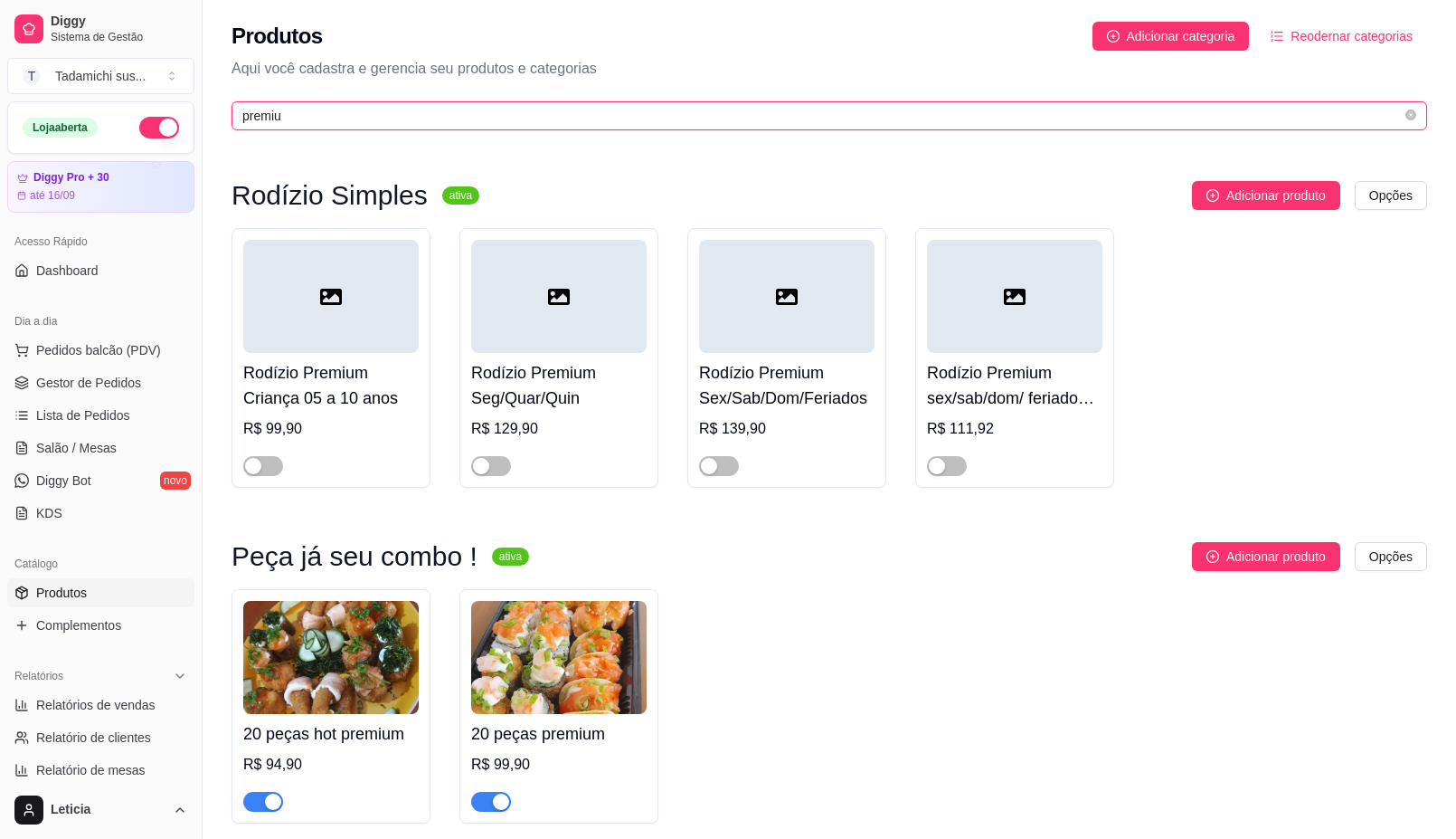
type input "premiu"
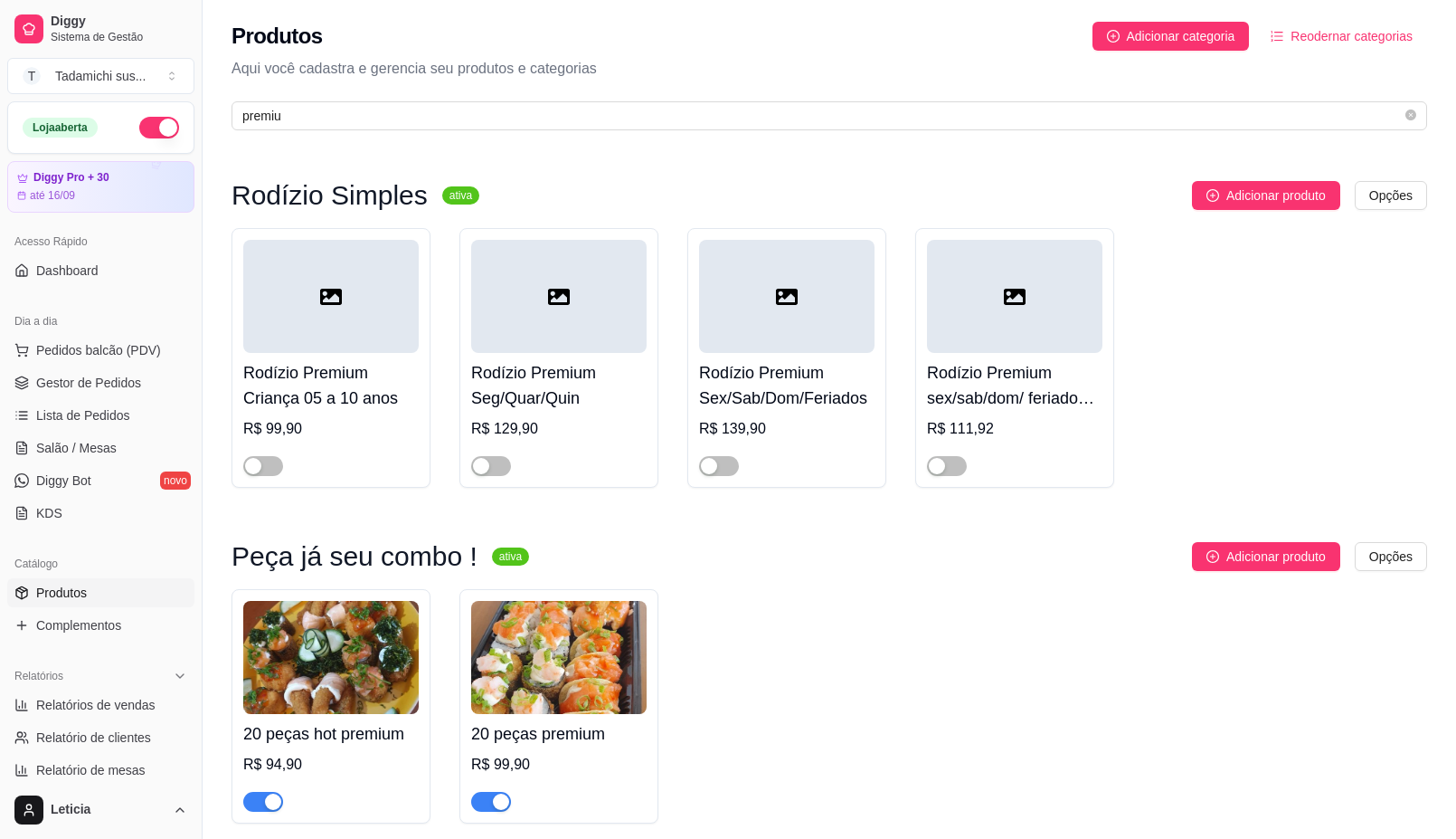
click at [888, 633] on div "20 peças hot premium R$ 94,90 20 peças premium R$ 99,90" at bounding box center [830, 706] width 1196 height 234
click at [88, 441] on span "Salão / Mesas" at bounding box center [75, 448] width 80 height 18
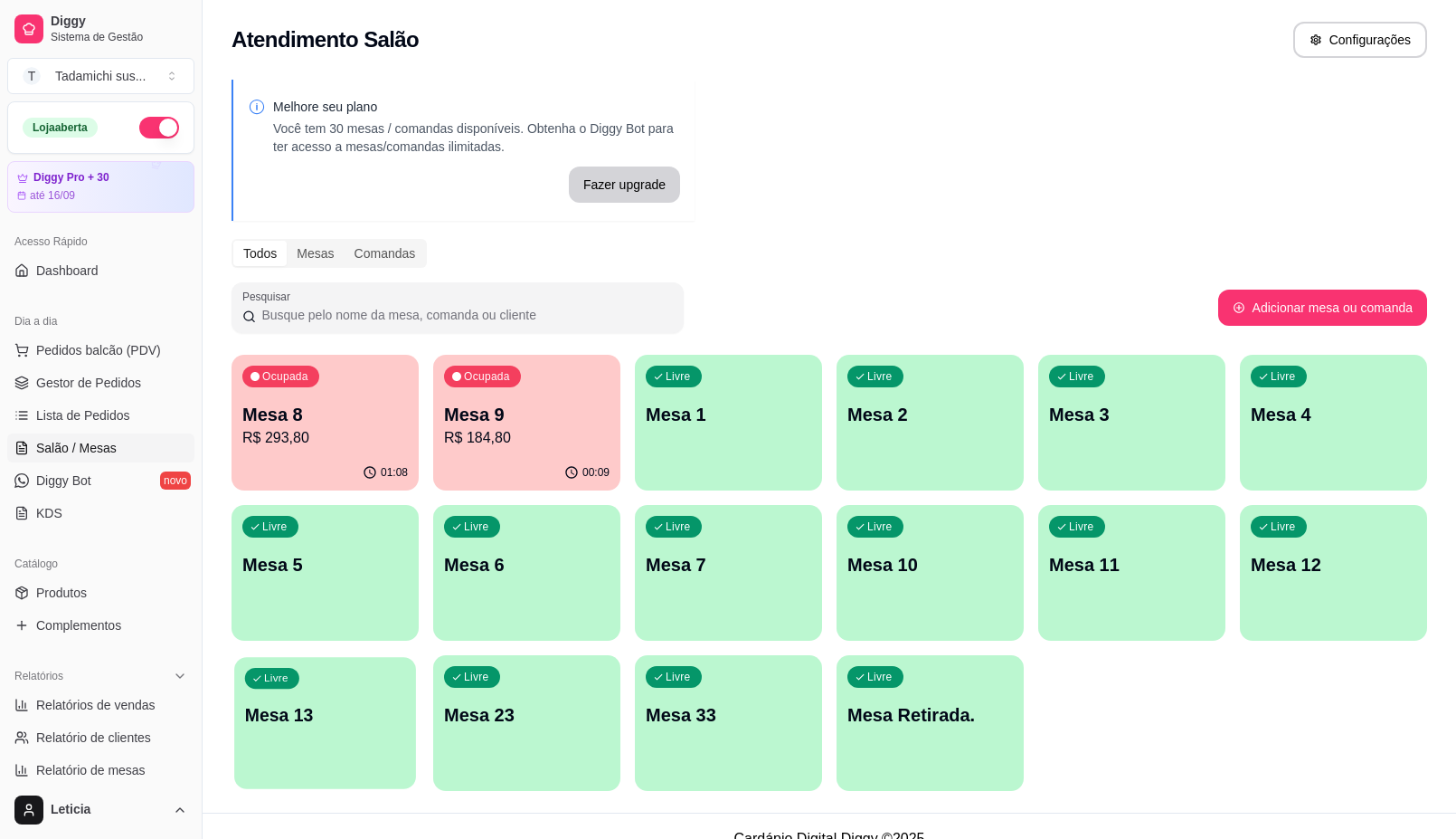
click at [377, 712] on p "Mesa 13" at bounding box center [326, 714] width 161 height 24
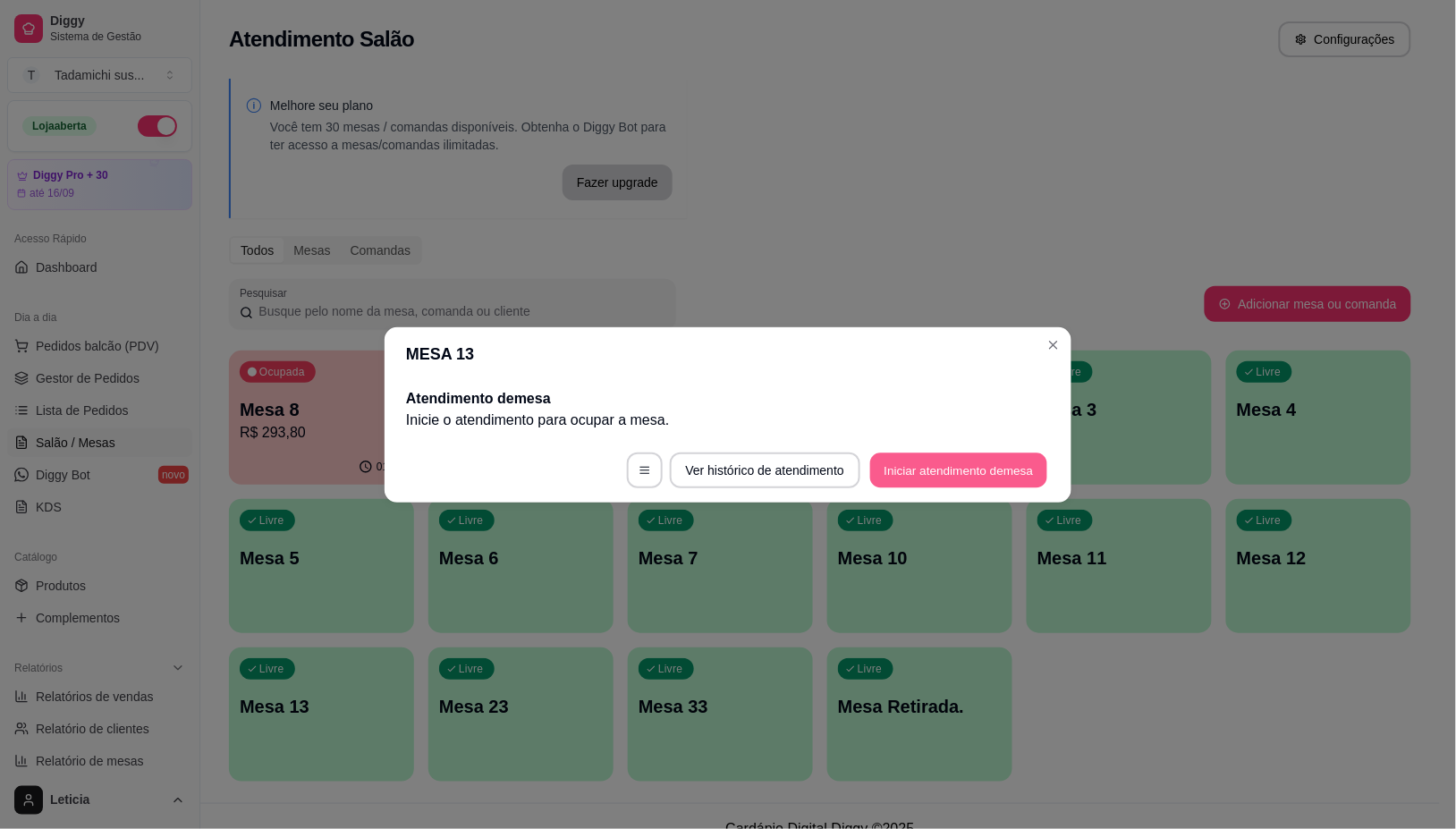
click at [892, 468] on button "Iniciar atendimento de mesa" at bounding box center [958, 470] width 177 height 35
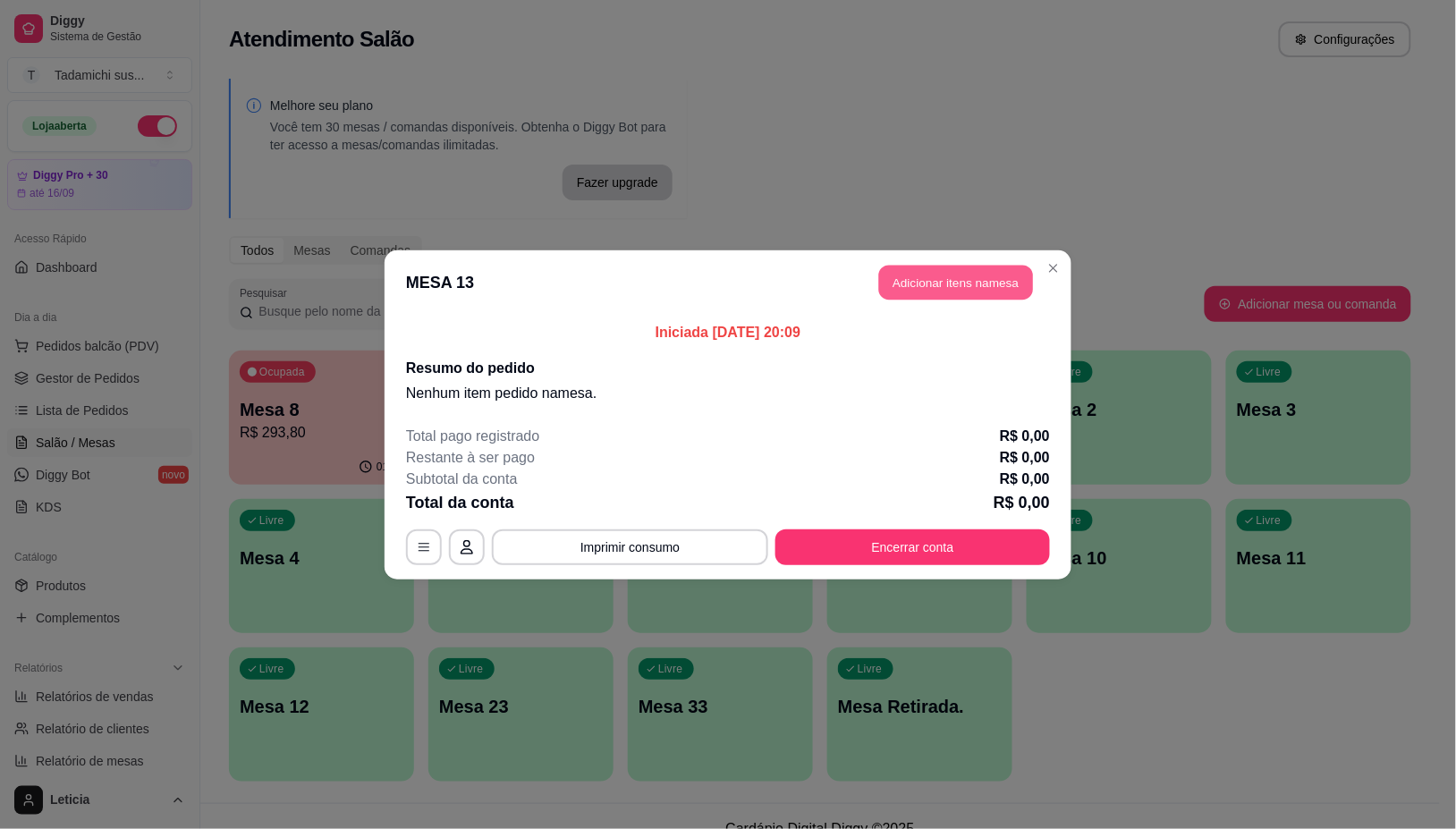
click at [890, 269] on button "Adicionar itens na mesa" at bounding box center [955, 282] width 154 height 35
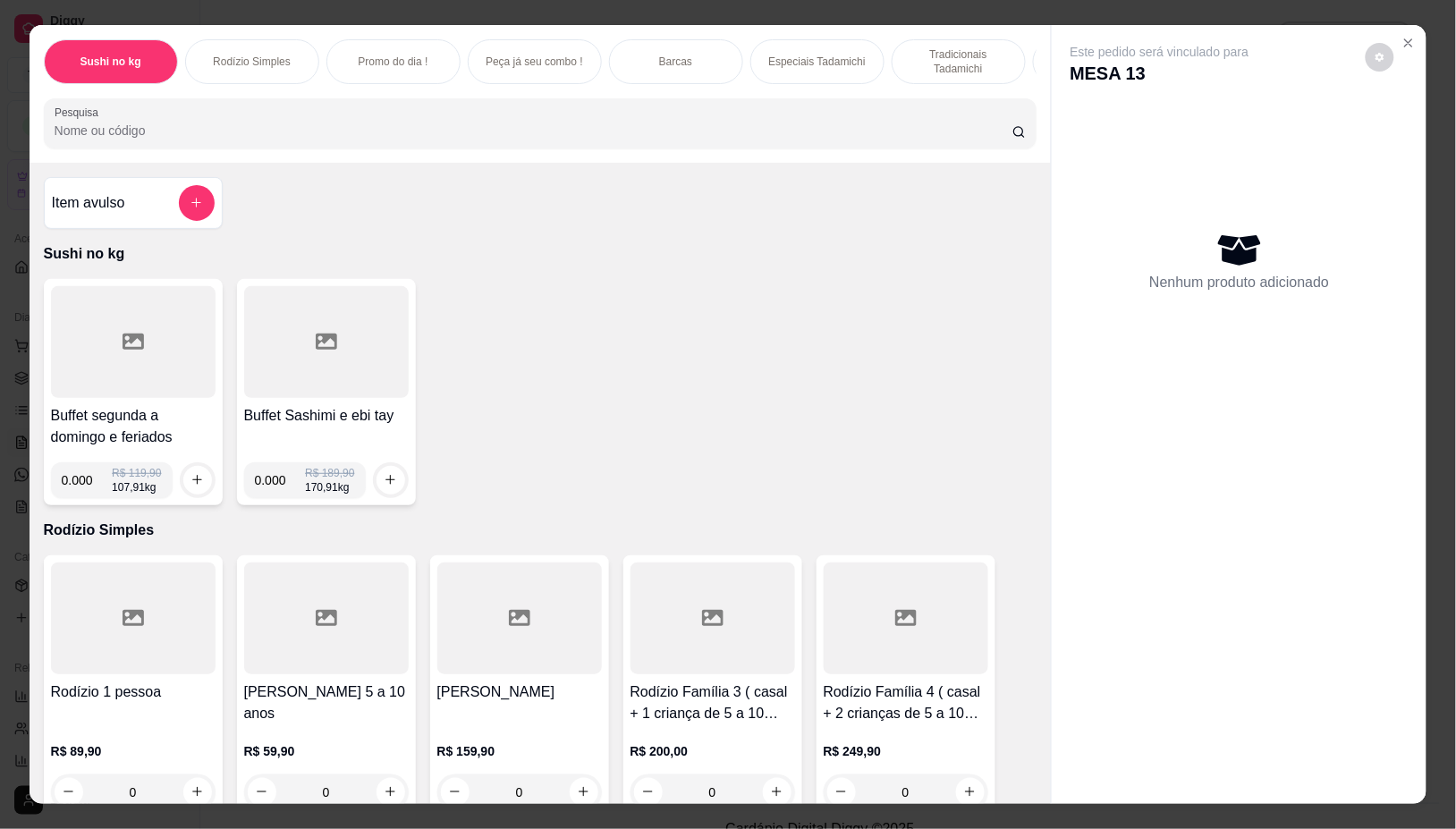
click at [85, 338] on div at bounding box center [133, 342] width 164 height 112
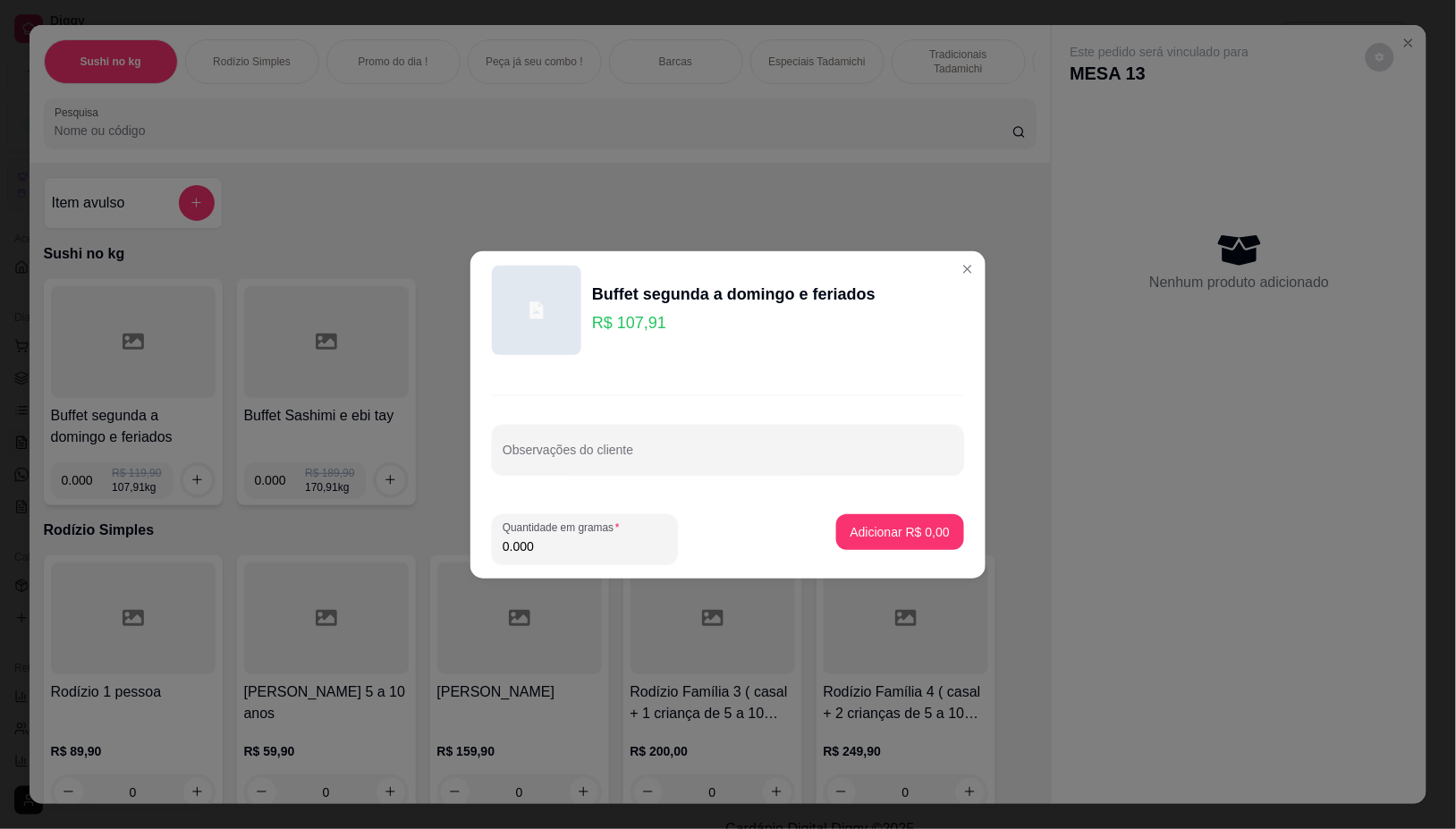
drag, startPoint x: 587, startPoint y: 552, endPoint x: 595, endPoint y: 533, distance: 20.6
click at [595, 533] on div "Quantidade em gramas 0.000" at bounding box center [585, 539] width 186 height 50
type input "0.096"
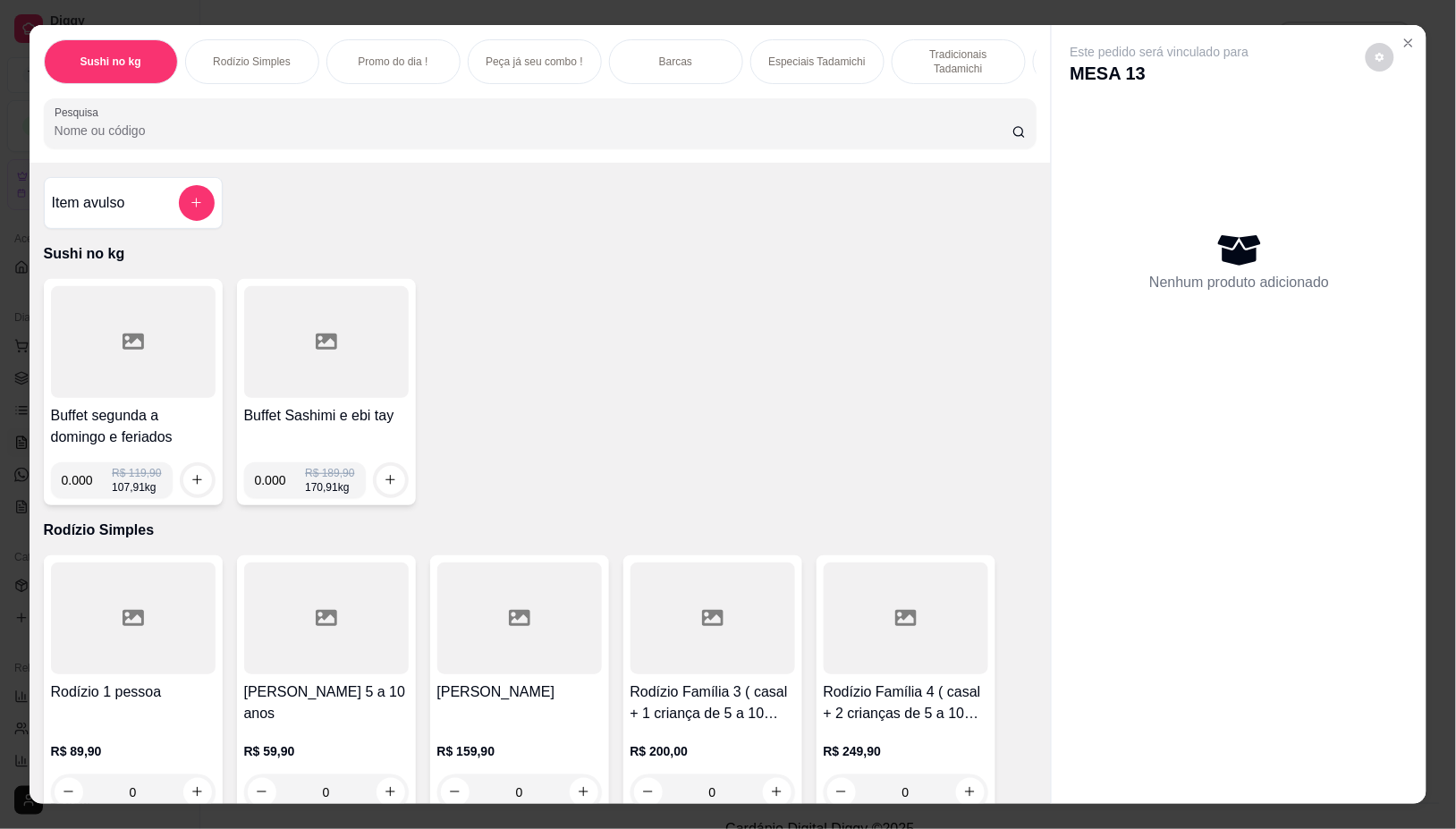
click at [310, 370] on div at bounding box center [327, 342] width 164 height 112
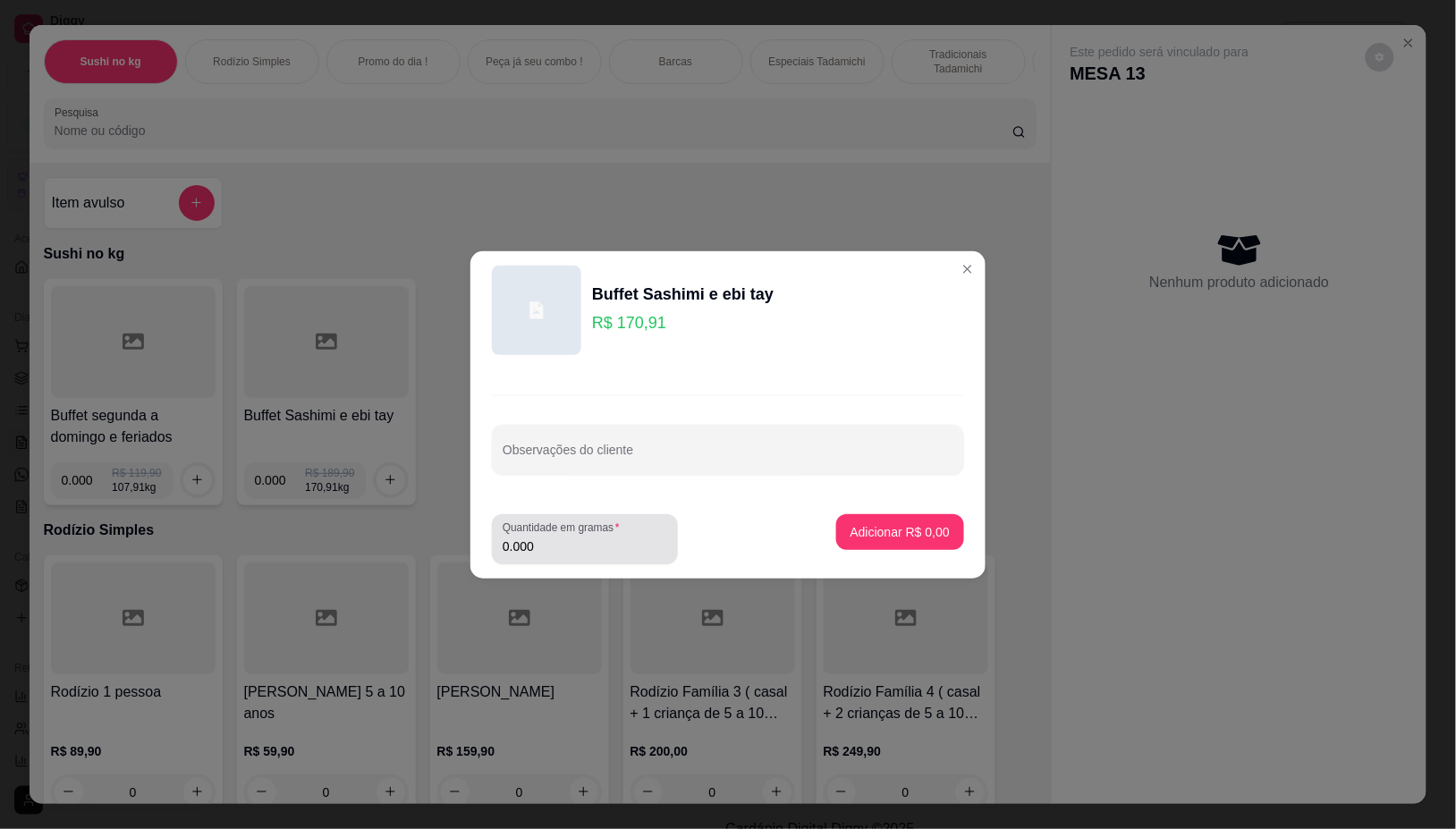
click at [587, 545] on input "0.000" at bounding box center [585, 546] width 164 height 18
type input "0.096"
click at [887, 521] on button "Adicionar R$ 16,41" at bounding box center [897, 531] width 132 height 35
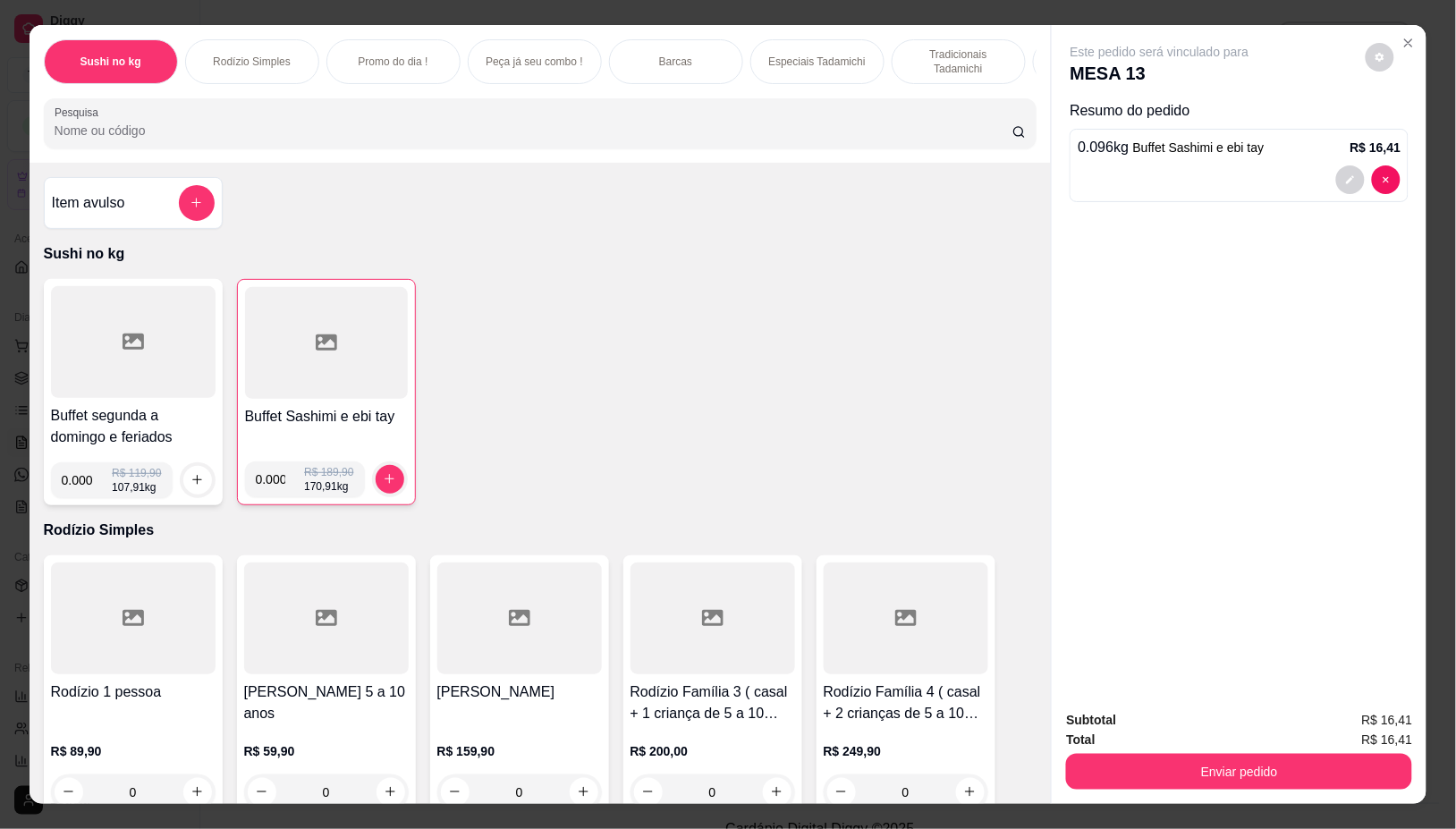
click at [110, 336] on div at bounding box center [133, 342] width 164 height 112
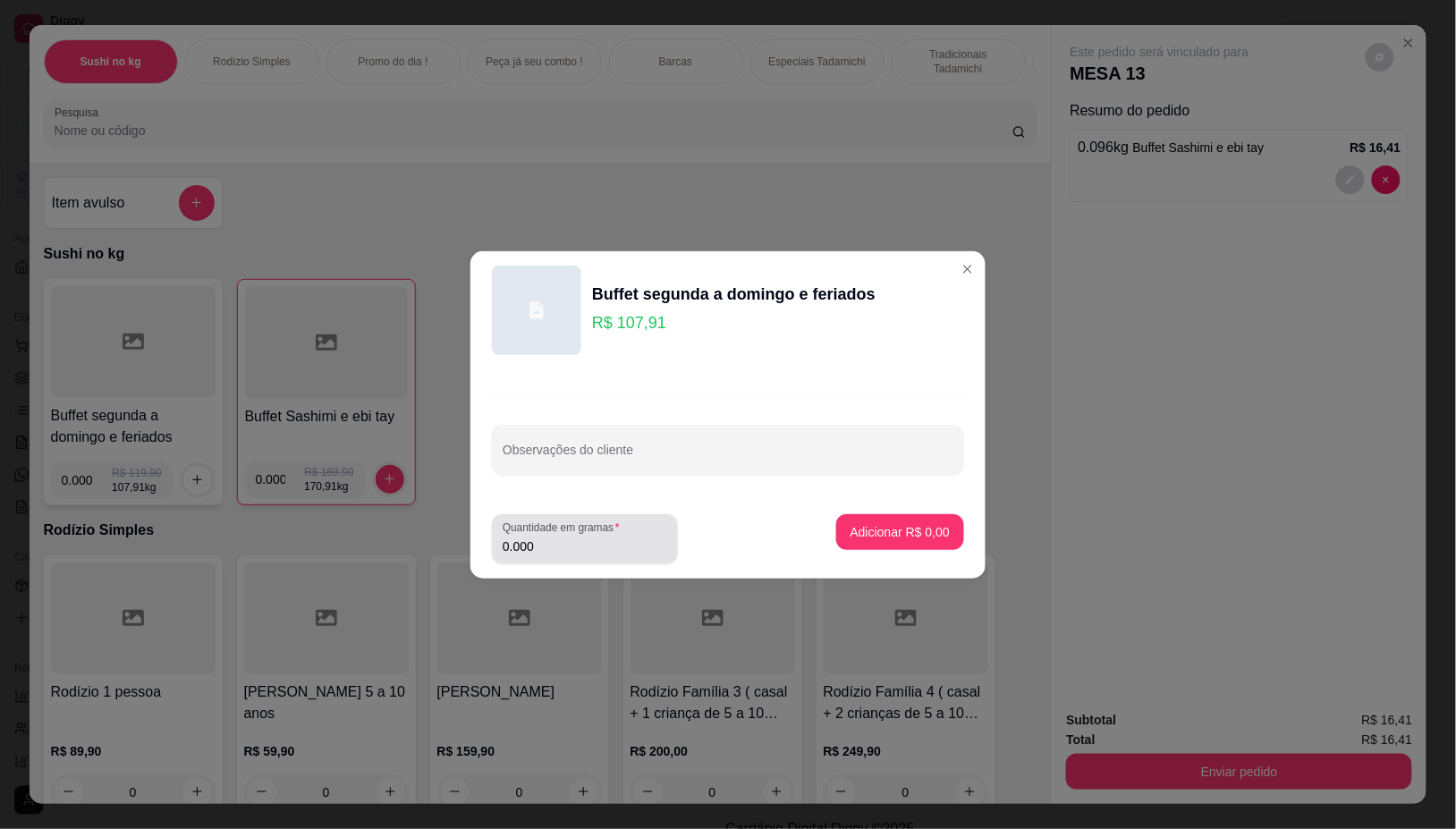
click at [577, 560] on div "Quantidade em gramas 0.000" at bounding box center [585, 539] width 186 height 50
click at [559, 545] on input "0.000" at bounding box center [585, 546] width 164 height 18
type input "0.240"
click at [846, 538] on p "Adicionar R$ 25,90" at bounding box center [897, 532] width 104 height 17
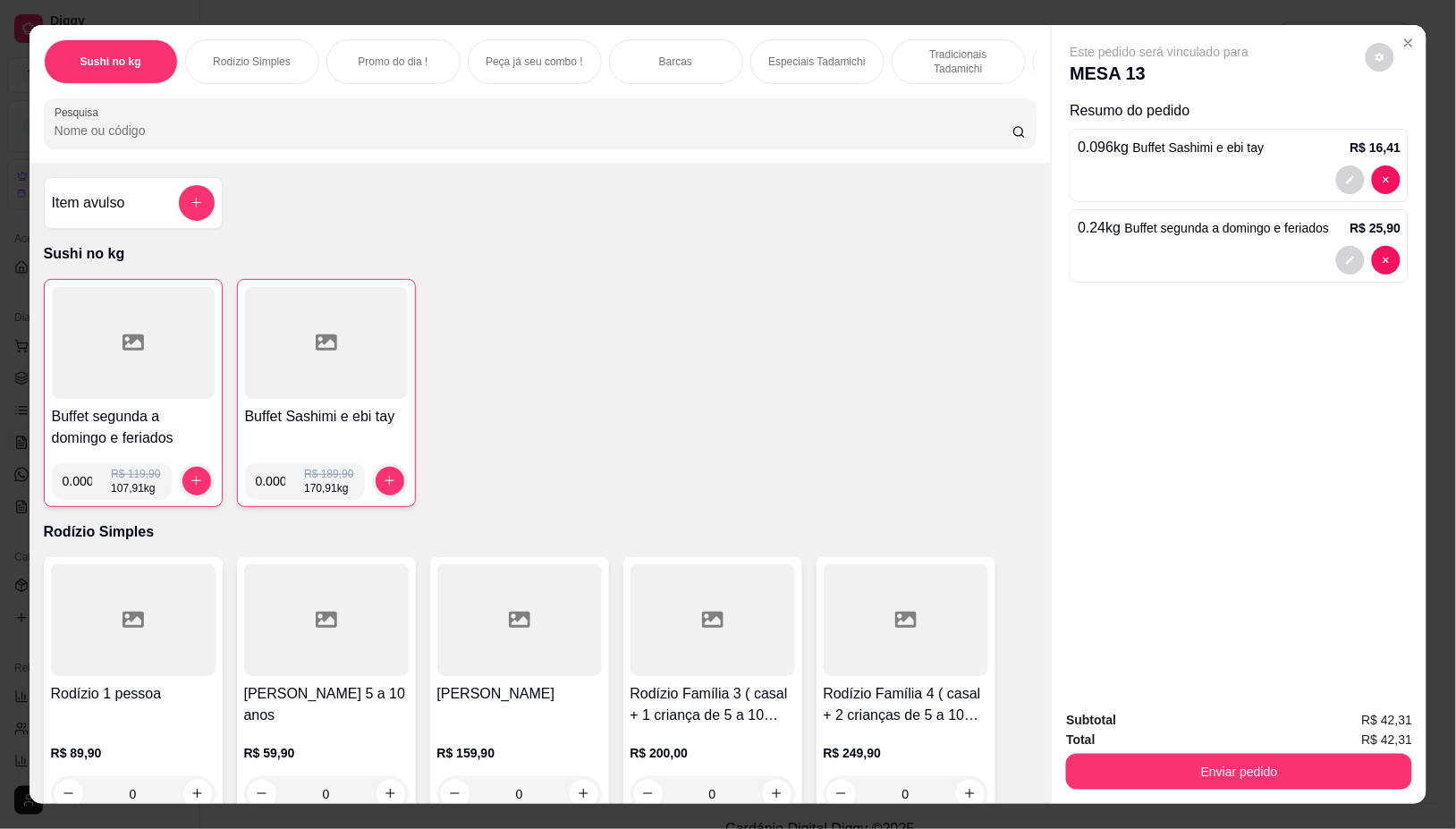
click at [131, 353] on icon at bounding box center [133, 342] width 21 height 21
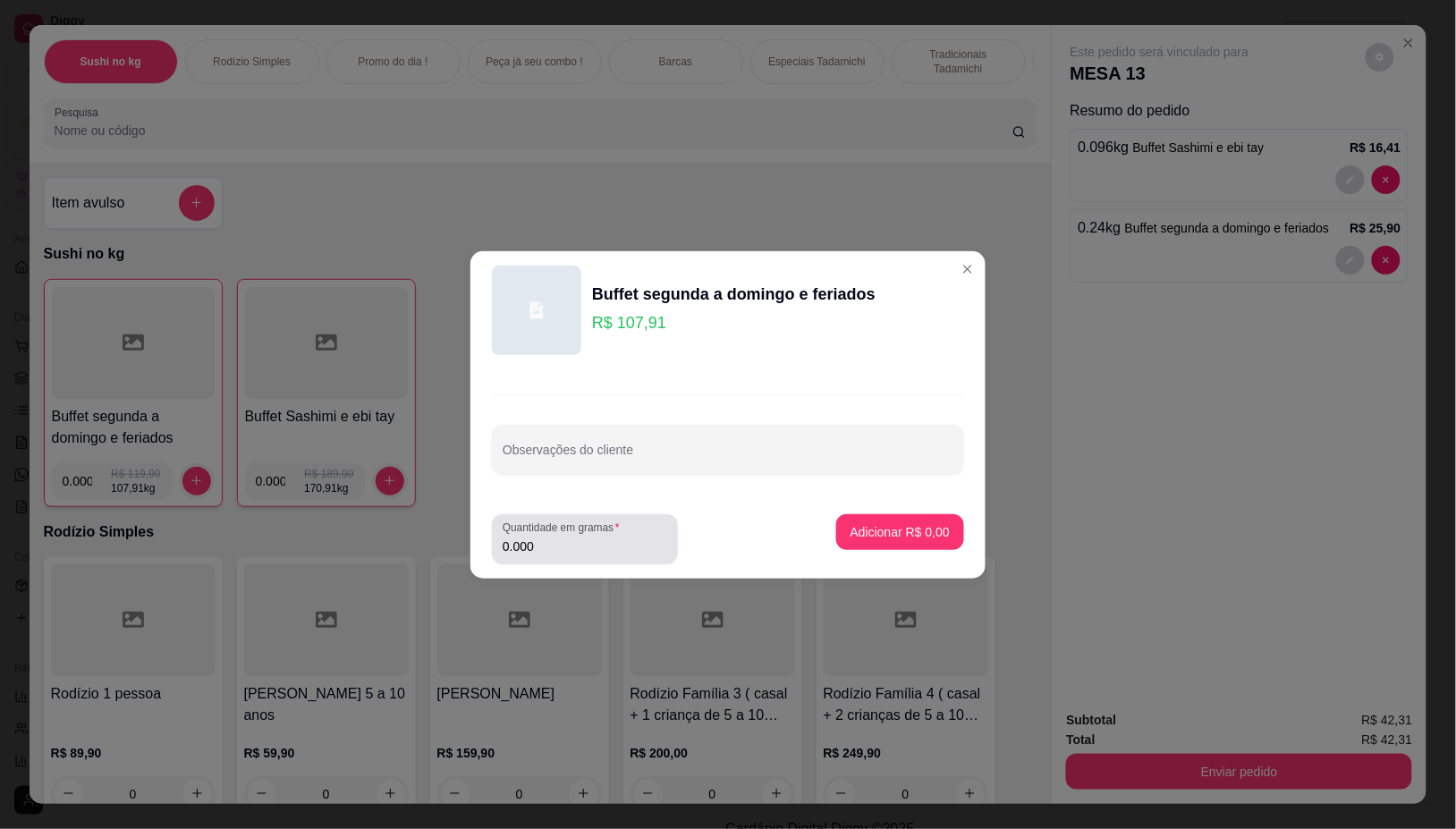
click at [560, 553] on input "0.000" at bounding box center [585, 546] width 164 height 18
click at [314, 183] on div "Item avulso Sushi no kg Buffet segunda a domingo e feriados 0.000 R$ 119,90 107…" at bounding box center [541, 482] width 1022 height 641
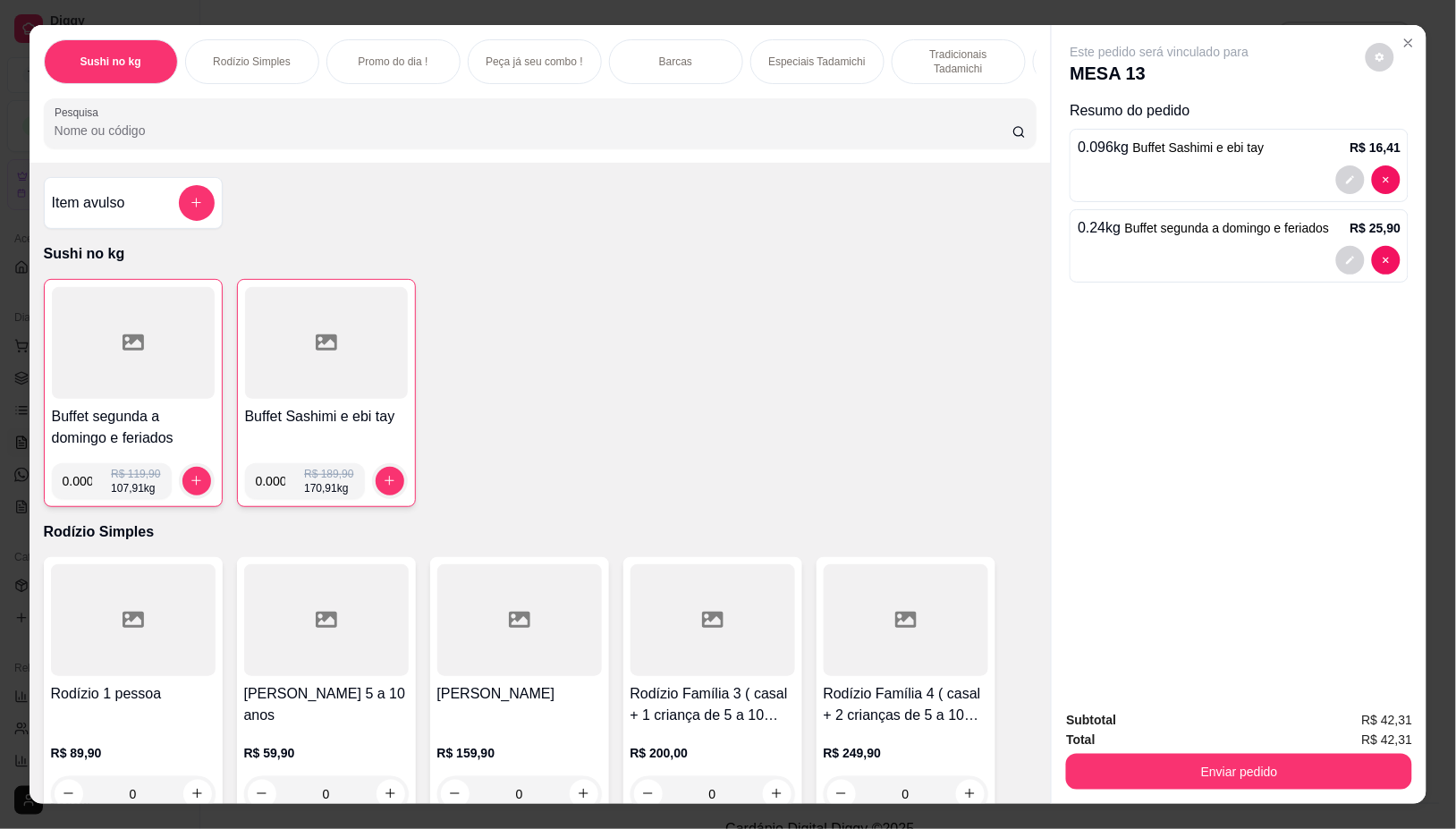
click at [275, 363] on div at bounding box center [327, 343] width 162 height 112
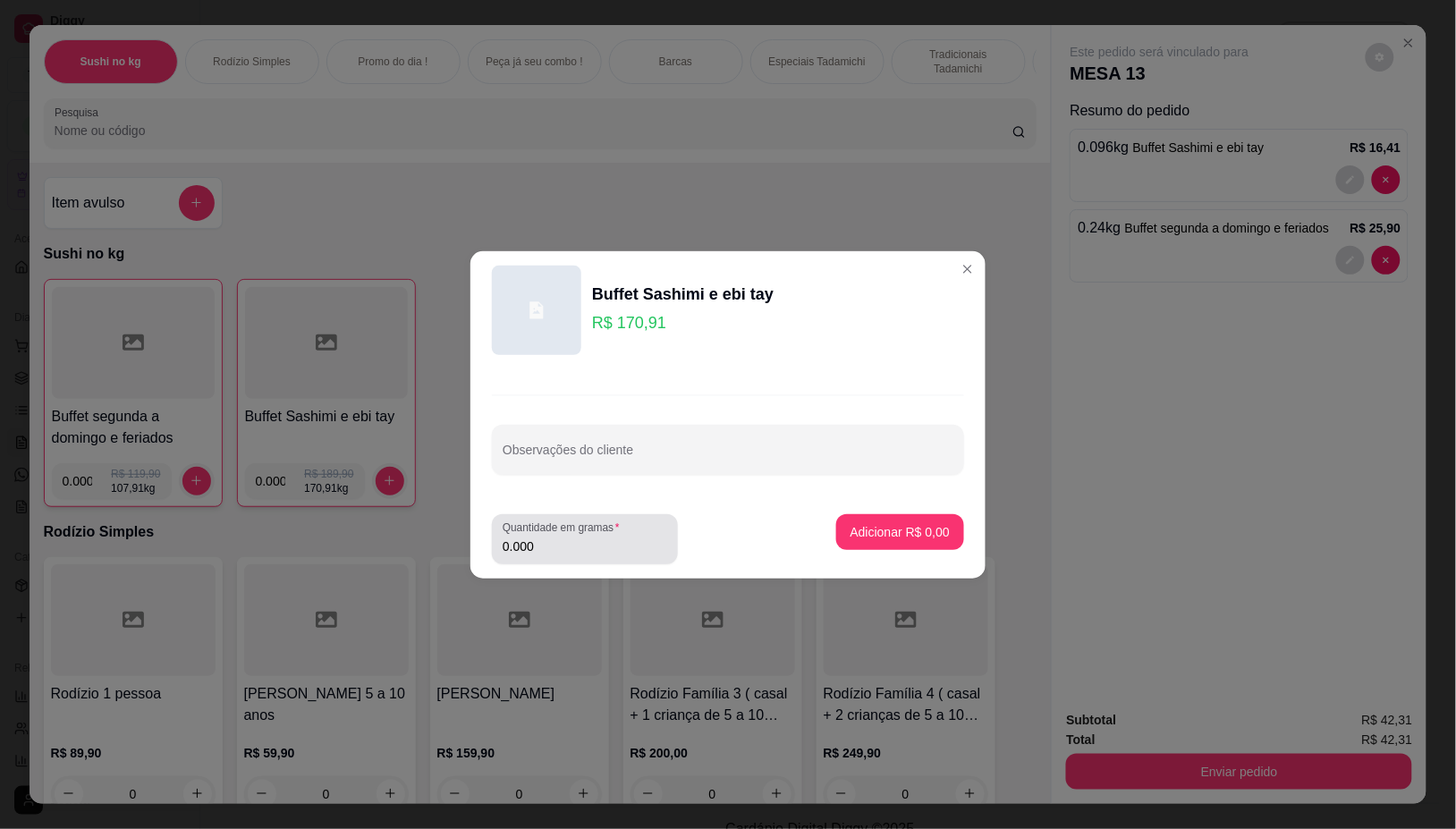
click at [580, 556] on div "0.000" at bounding box center [585, 539] width 164 height 35
type input "0.084"
click at [862, 540] on p "Adicionar R$ 14,36" at bounding box center [896, 532] width 106 height 18
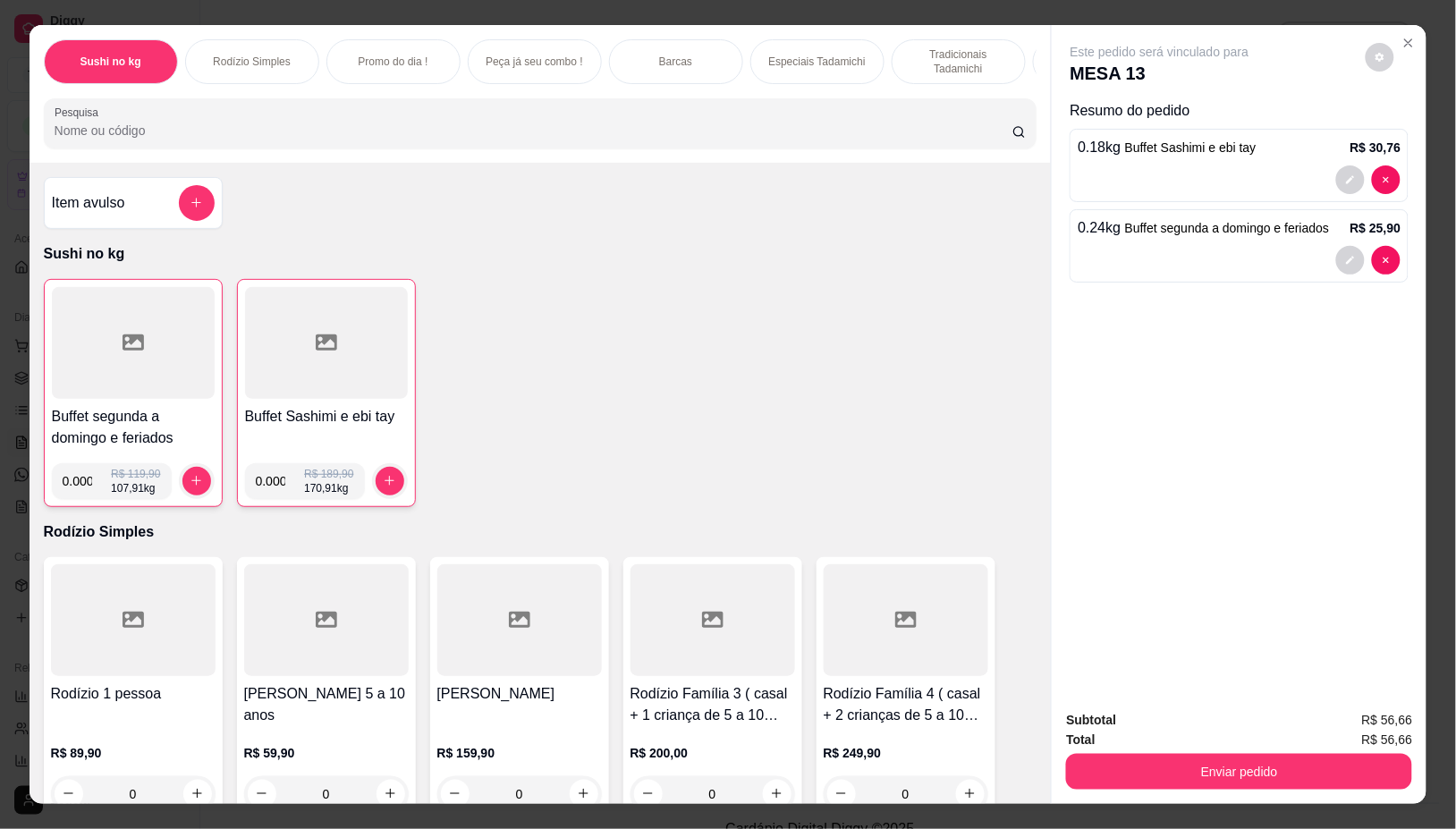
click at [118, 333] on div at bounding box center [133, 343] width 162 height 112
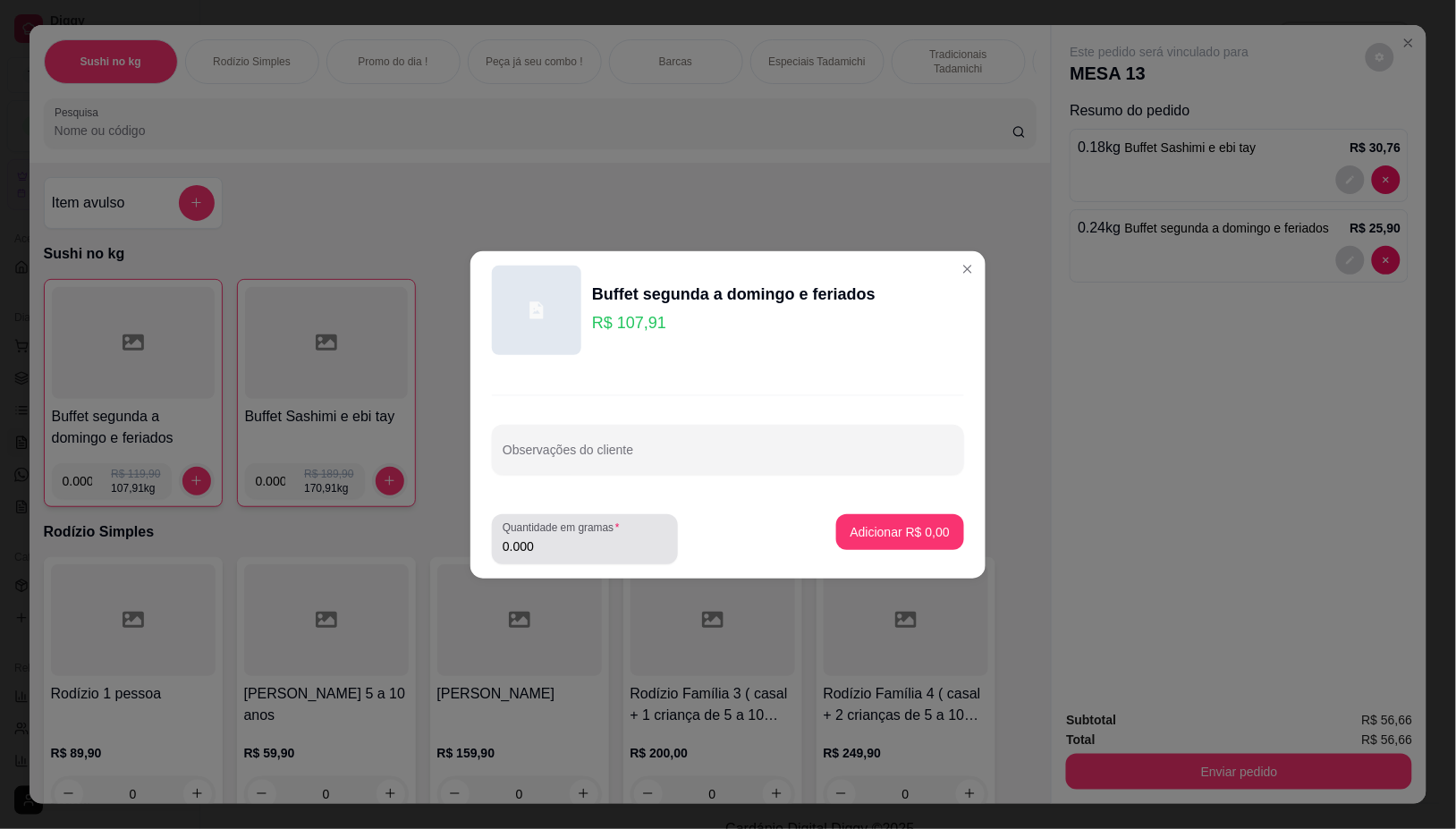
click at [568, 552] on input "0.000" at bounding box center [585, 546] width 164 height 18
type input "0.176"
click at [921, 534] on p "Adicionar R$ 18,99" at bounding box center [897, 532] width 104 height 17
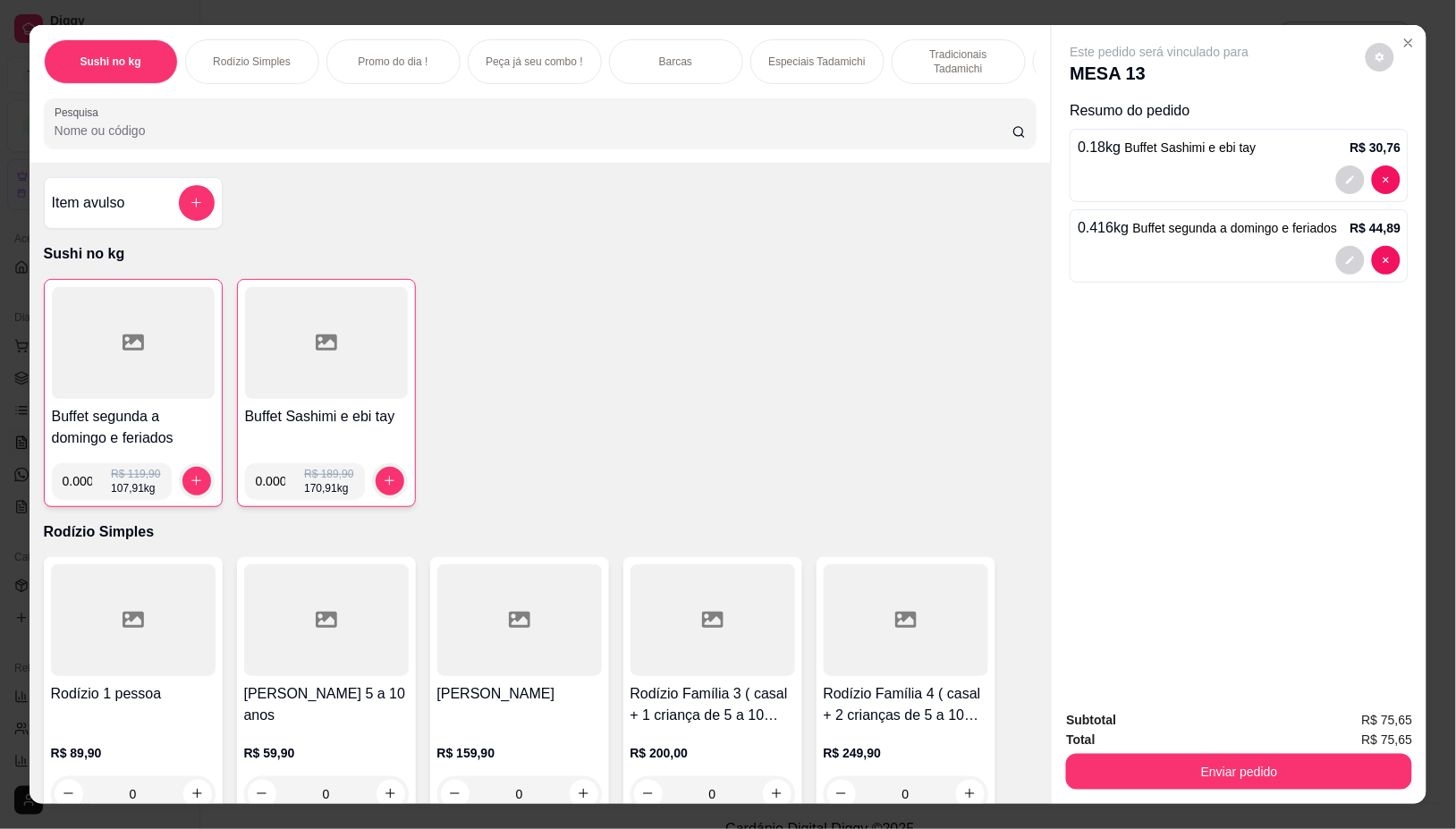
click at [139, 362] on div at bounding box center [133, 343] width 162 height 112
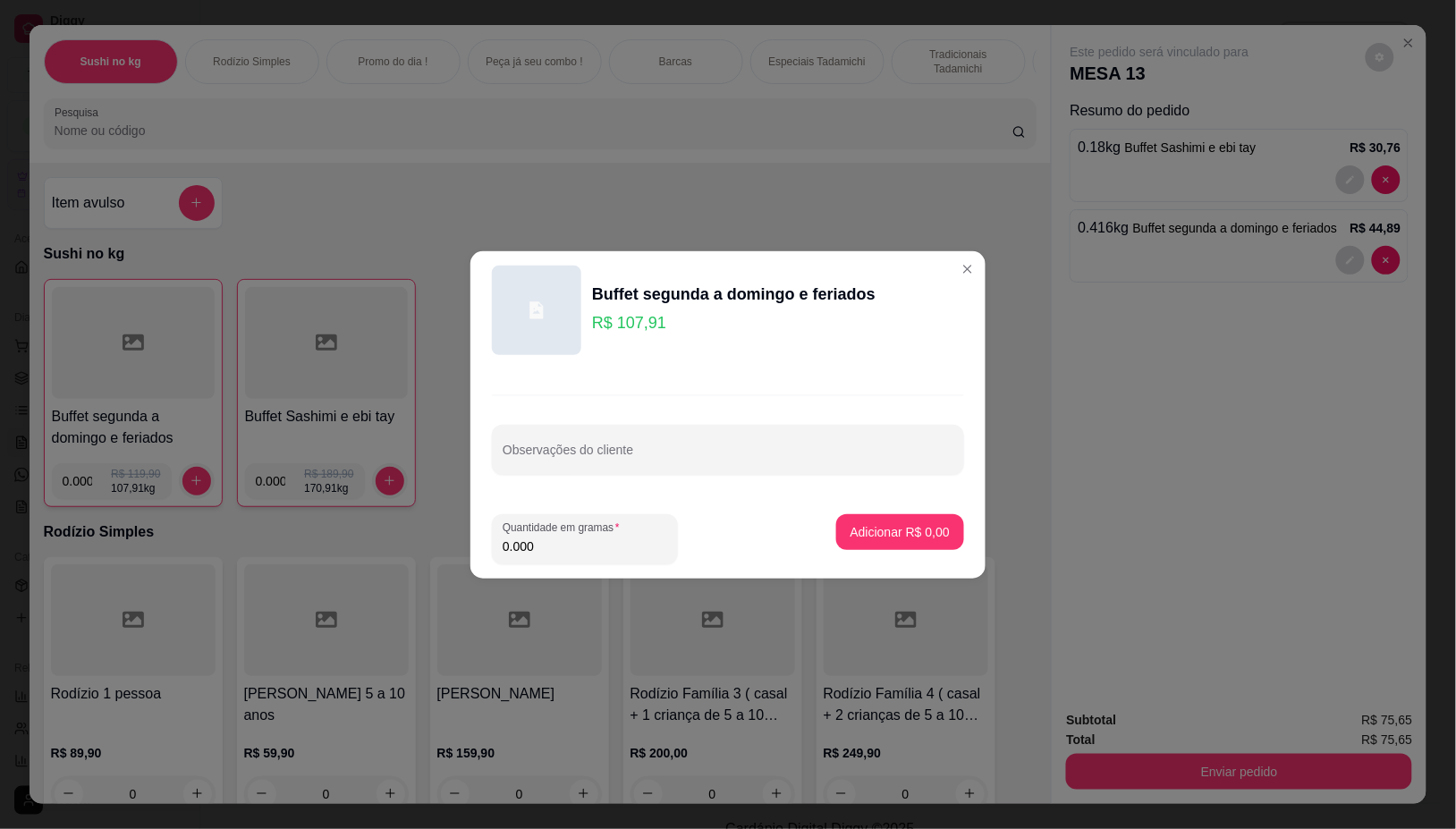
click at [580, 540] on input "0.000" at bounding box center [585, 546] width 164 height 18
type input "0.292"
click at [890, 529] on p "Adicionar R$ 31,51" at bounding box center [896, 532] width 106 height 18
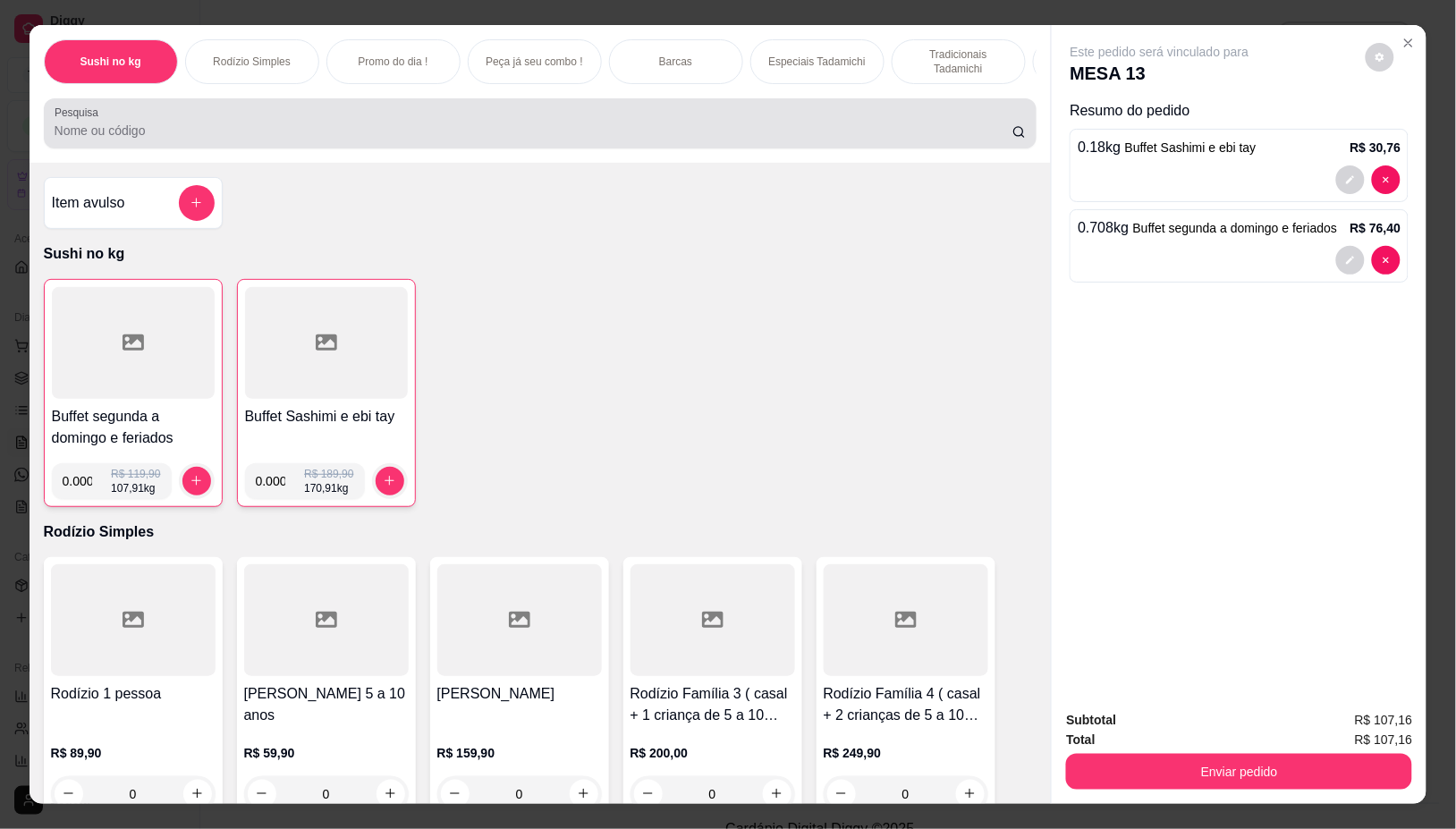
click at [454, 134] on input "Pesquisa" at bounding box center [533, 130] width 958 height 18
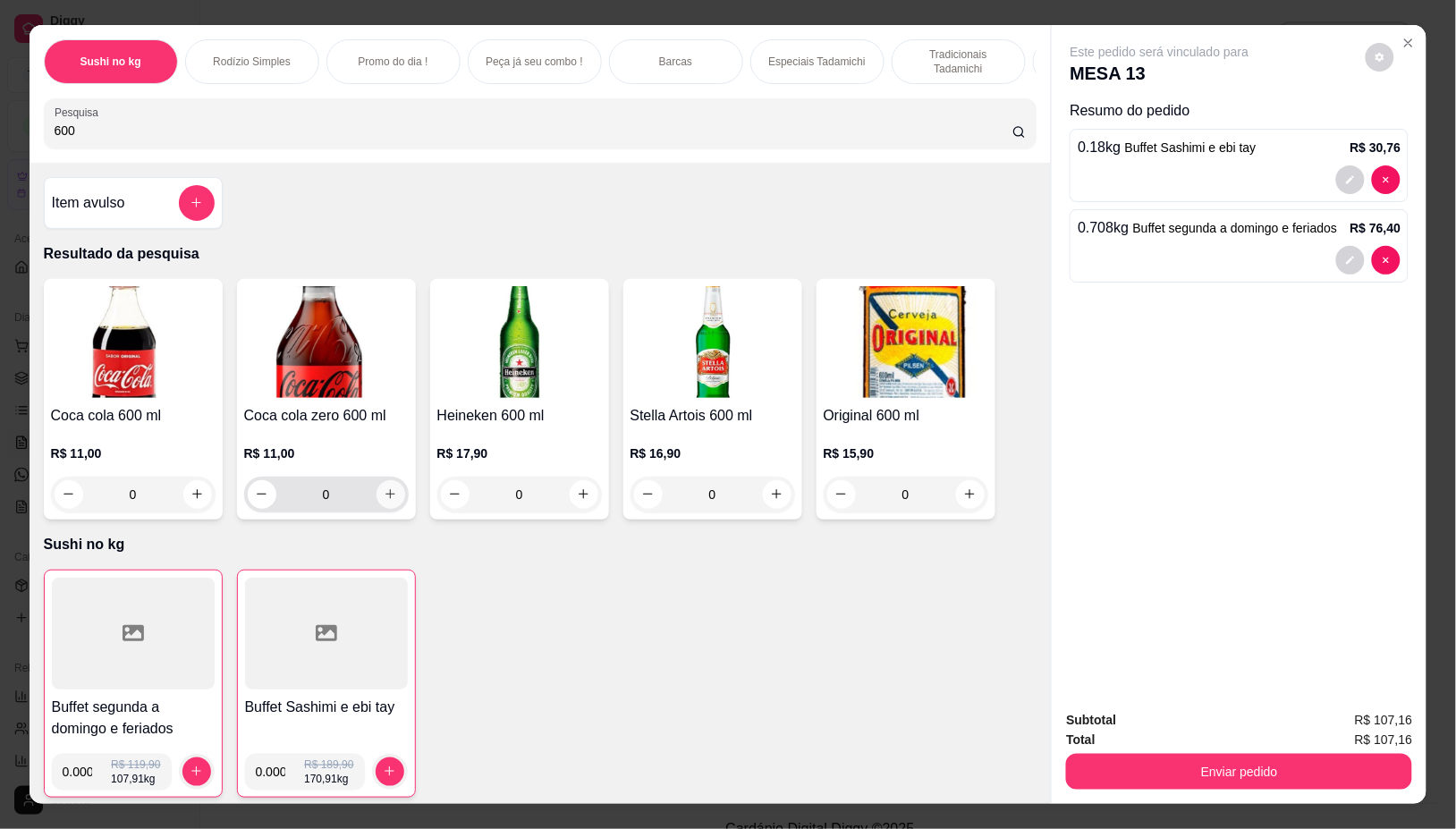
type input "600"
click at [385, 500] on icon "increase-product-quantity" at bounding box center [391, 494] width 13 height 13
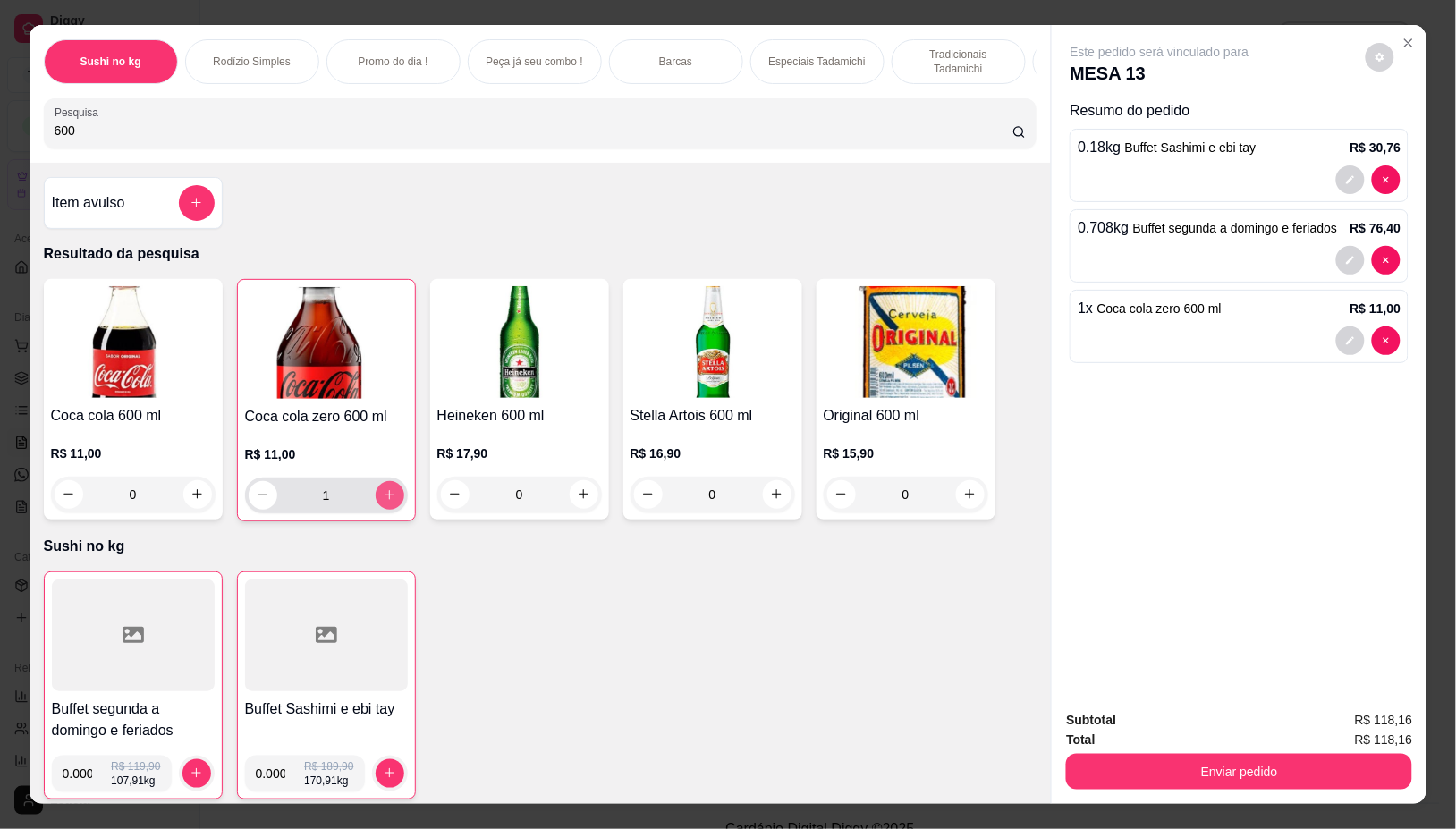
type input "1"
click at [385, 502] on icon "increase-product-quantity" at bounding box center [390, 496] width 13 height 13
type input "2"
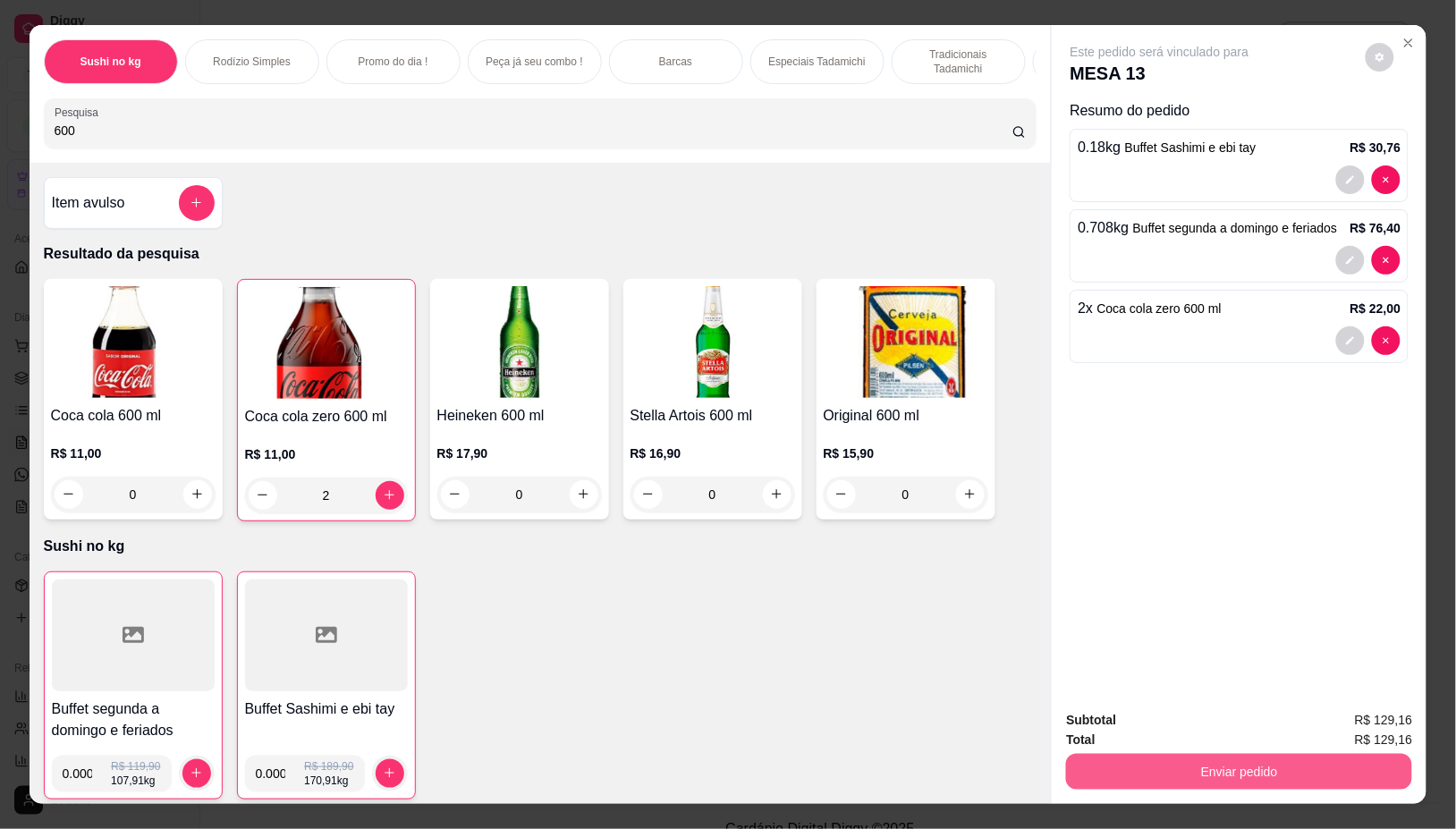
click at [1262, 756] on button "Enviar pedido" at bounding box center [1239, 771] width 346 height 35
click at [1181, 709] on button "Não registrar e enviar pedido" at bounding box center [1179, 720] width 186 height 34
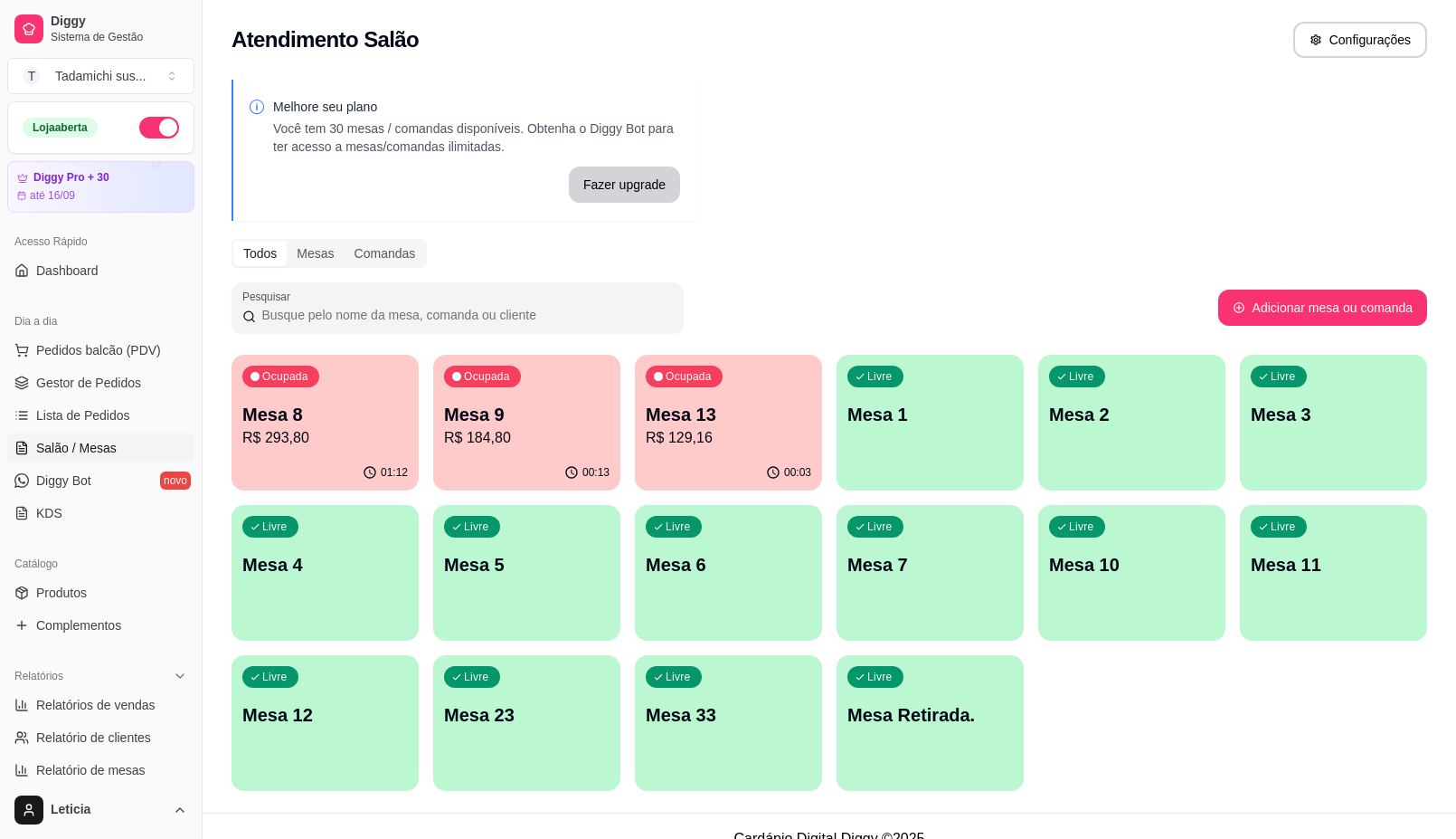
click at [740, 457] on div "00:03" at bounding box center [728, 473] width 187 height 36
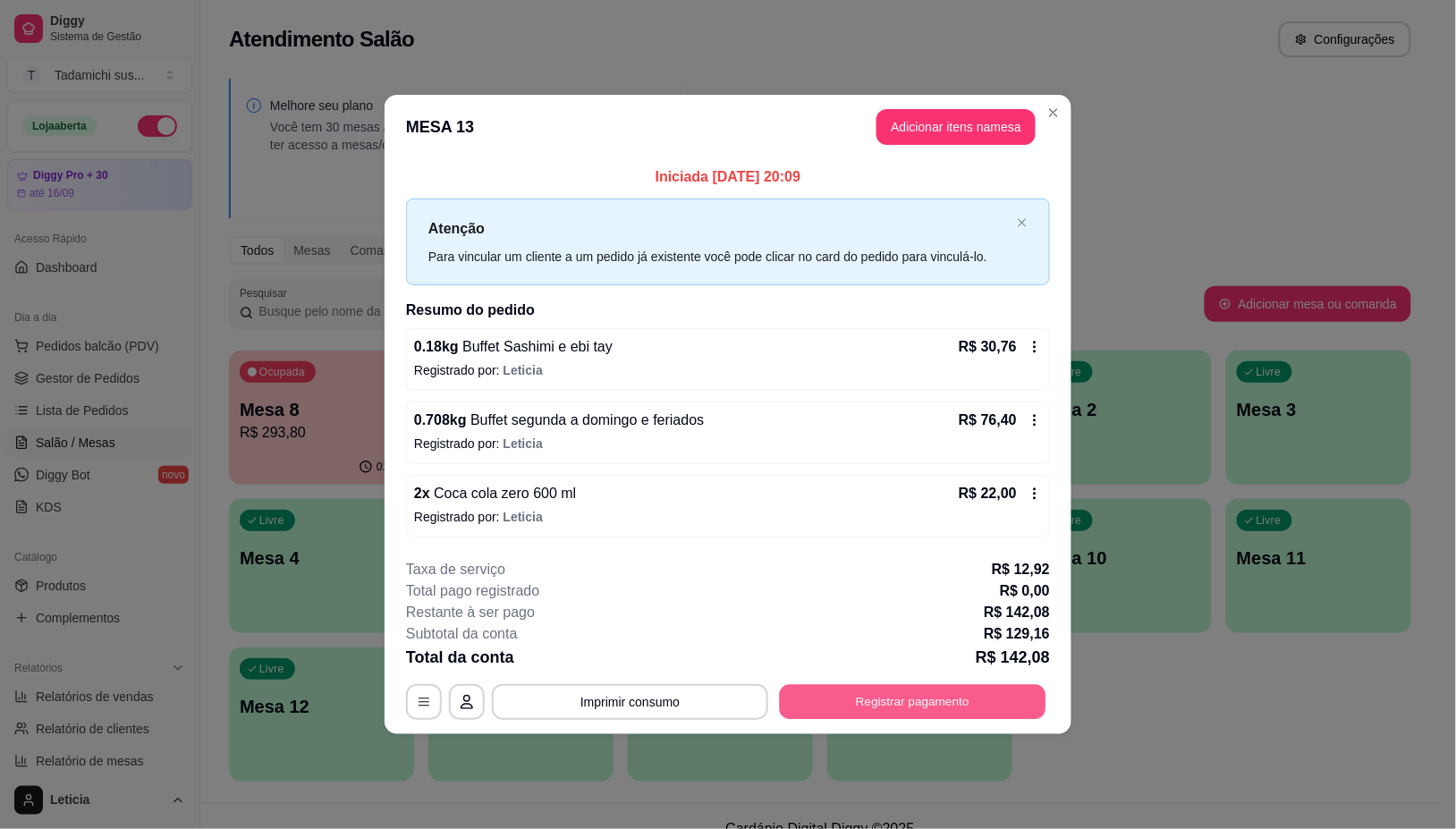
click at [861, 703] on button "Registrar pagamento" at bounding box center [912, 702] width 267 height 35
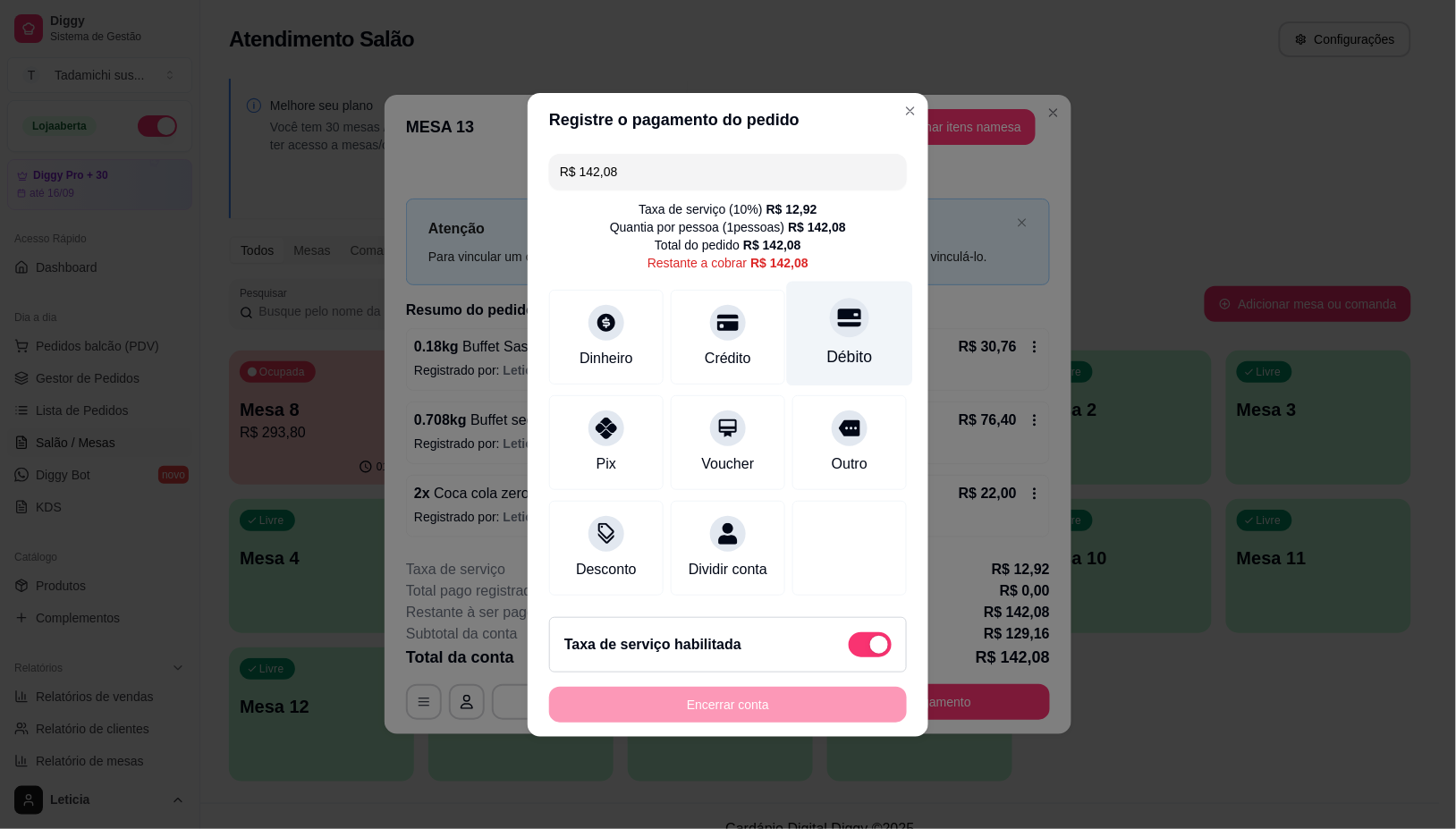
click at [850, 350] on div "Débito" at bounding box center [850, 356] width 46 height 23
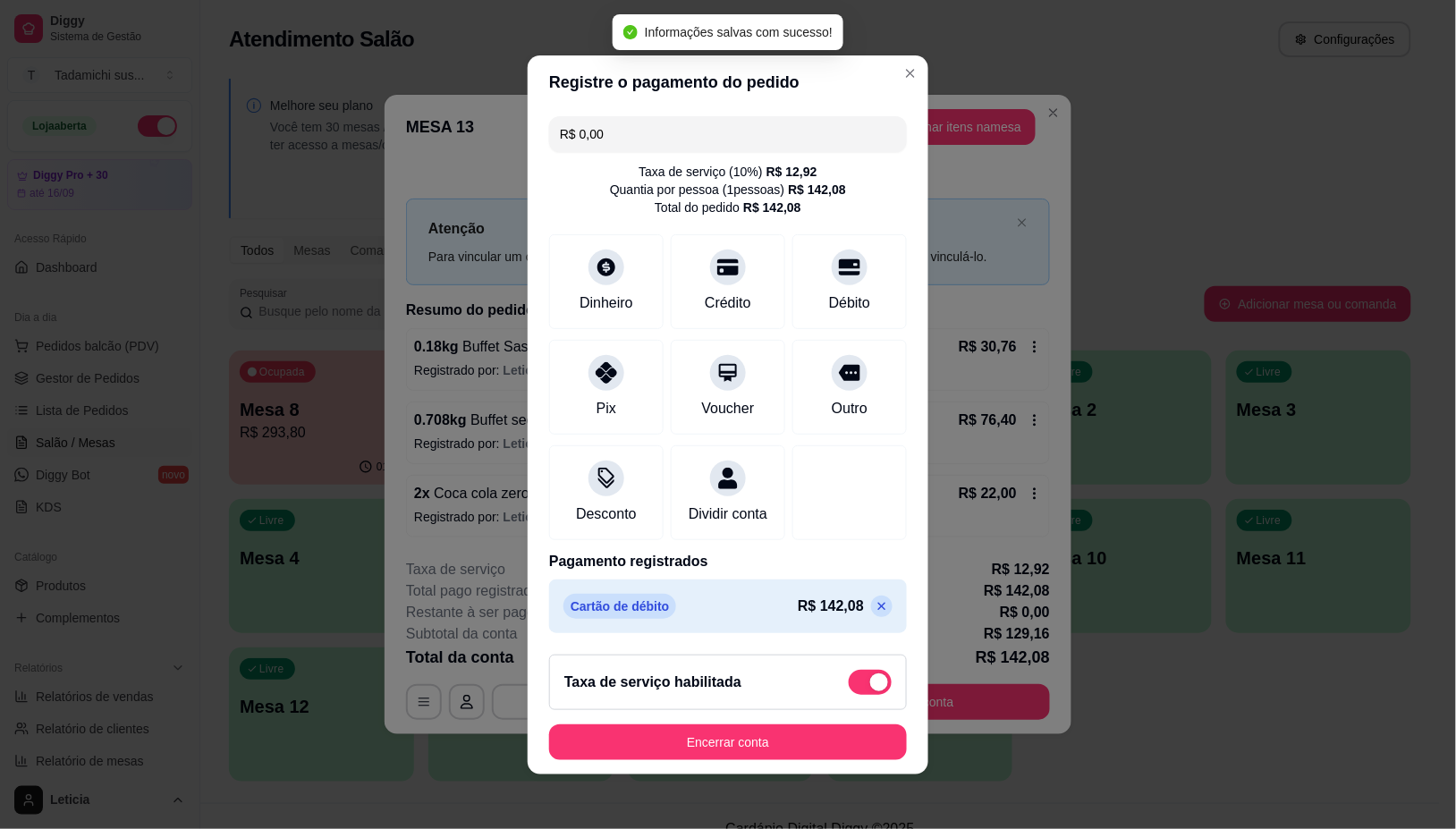
type input "R$ 0,00"
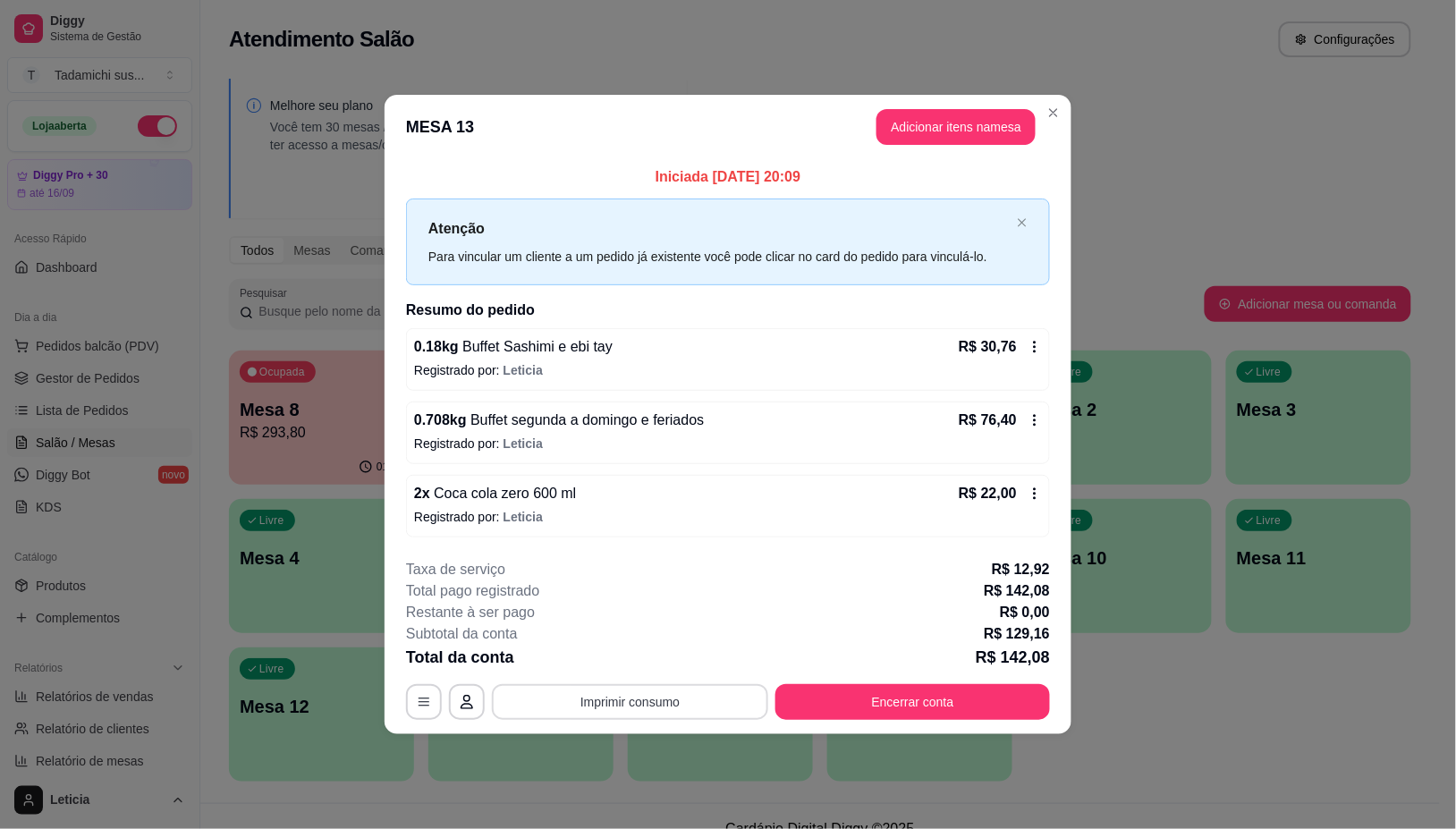
click at [622, 680] on div "**********" at bounding box center [728, 639] width 644 height 161
click at [624, 693] on button "Imprimir consumo" at bounding box center [630, 701] width 276 height 35
click at [601, 632] on button "IMPRESSORA" at bounding box center [636, 626] width 138 height 29
click at [867, 695] on button "Encerrar conta" at bounding box center [912, 701] width 274 height 35
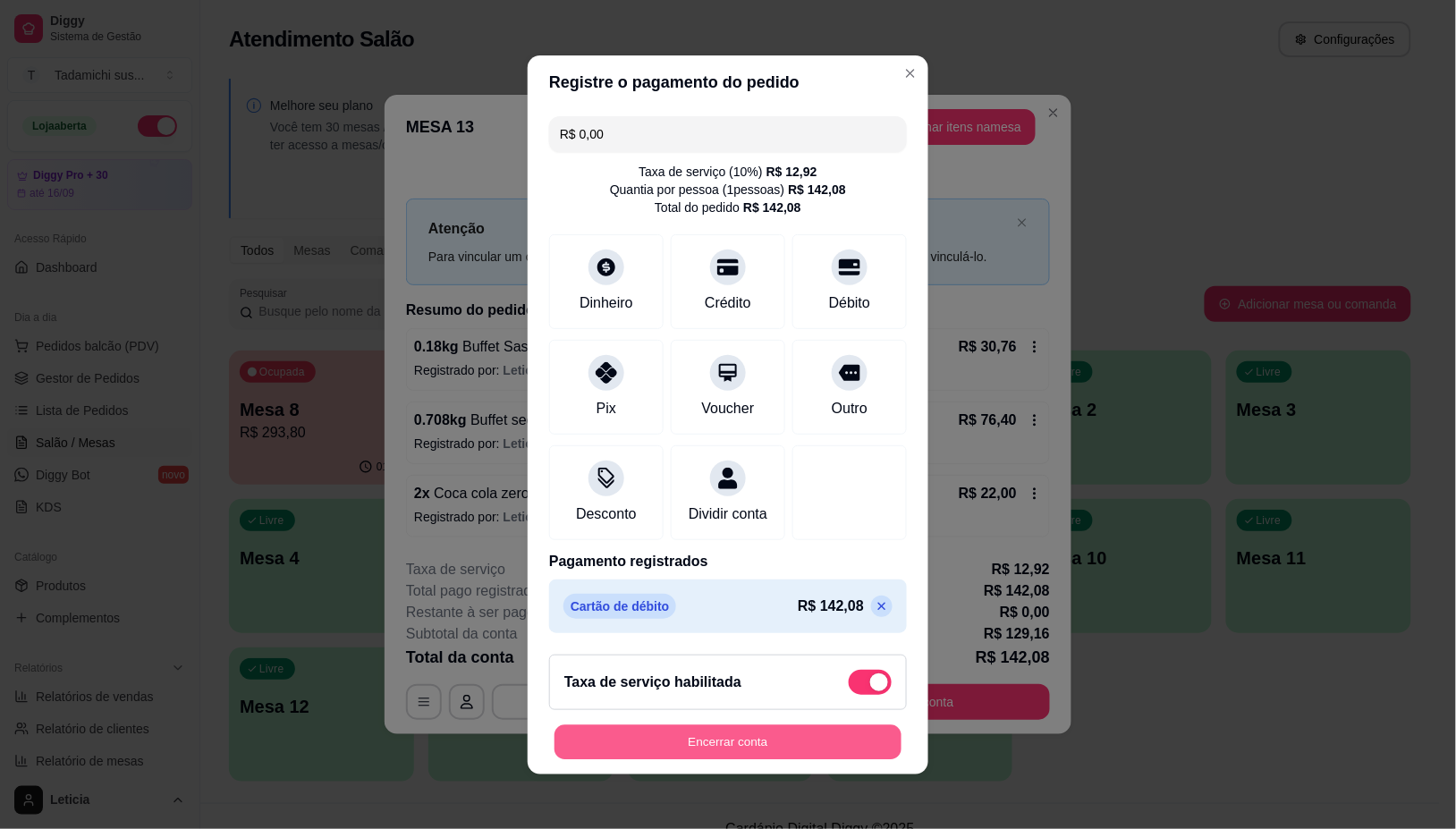
click at [775, 749] on button "Encerrar conta" at bounding box center [727, 741] width 347 height 35
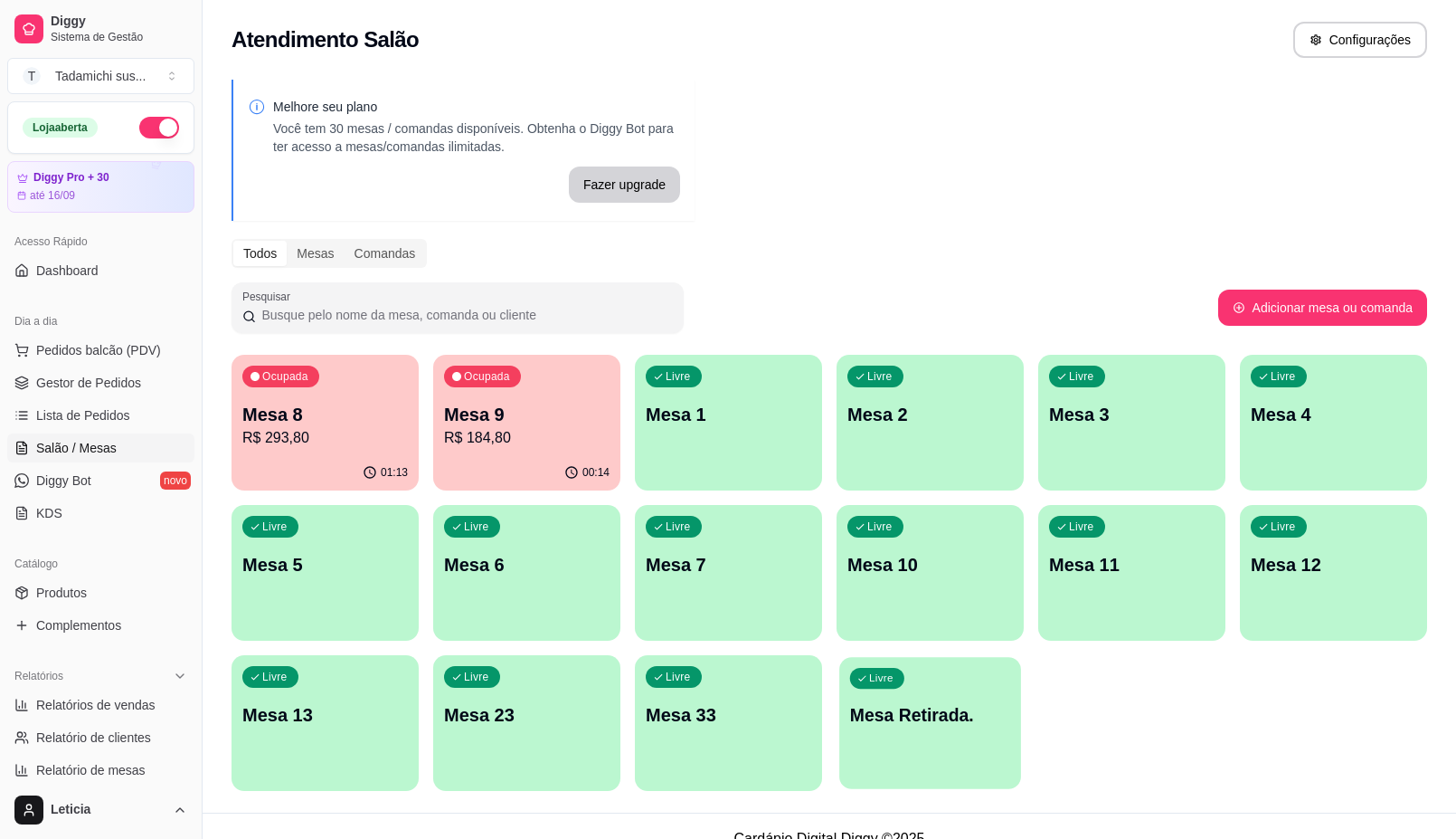
click at [936, 689] on div "Livre Mesa Retirada." at bounding box center [930, 712] width 182 height 110
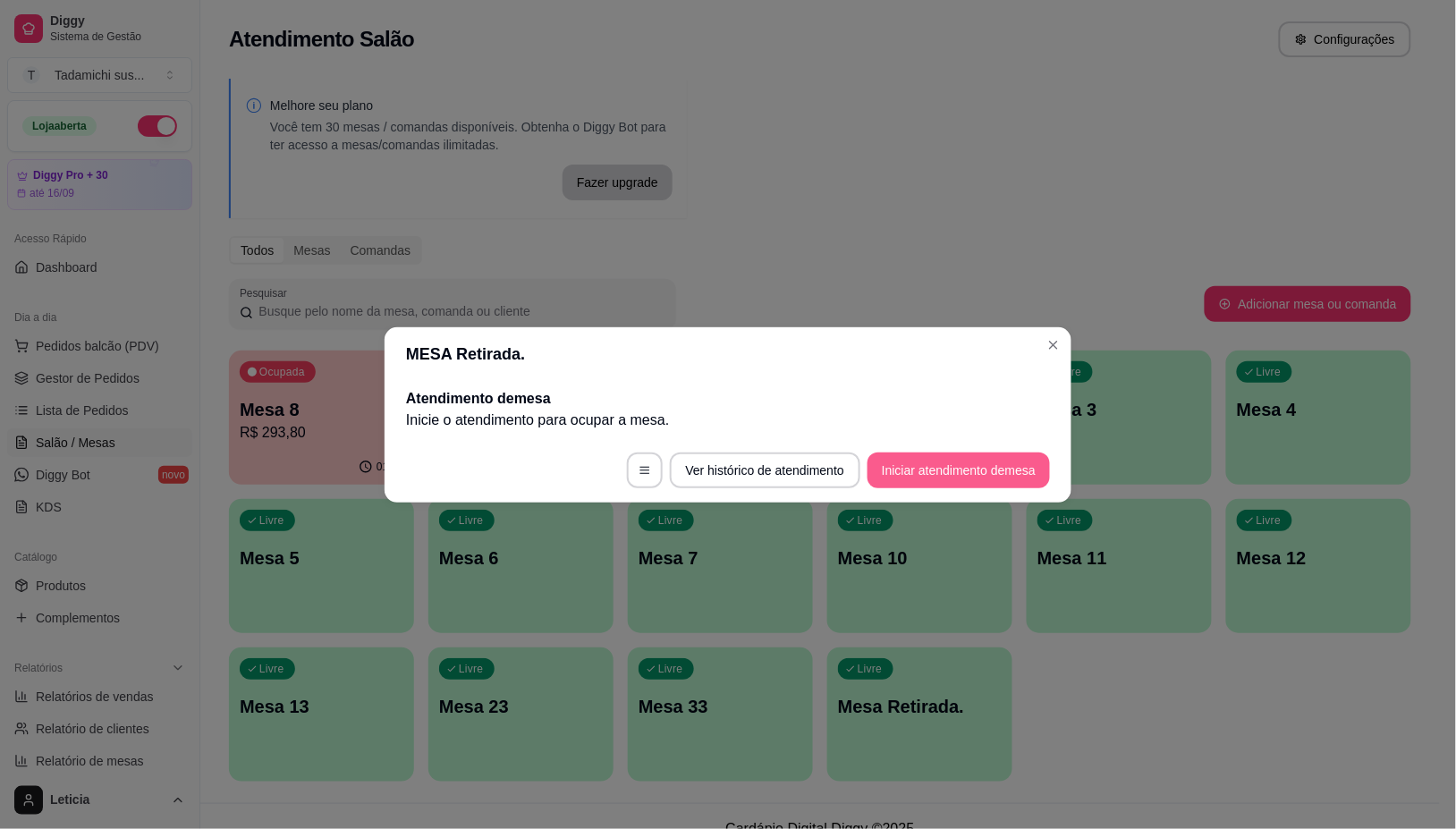
click at [905, 461] on button "Iniciar atendimento de mesa" at bounding box center [958, 470] width 182 height 35
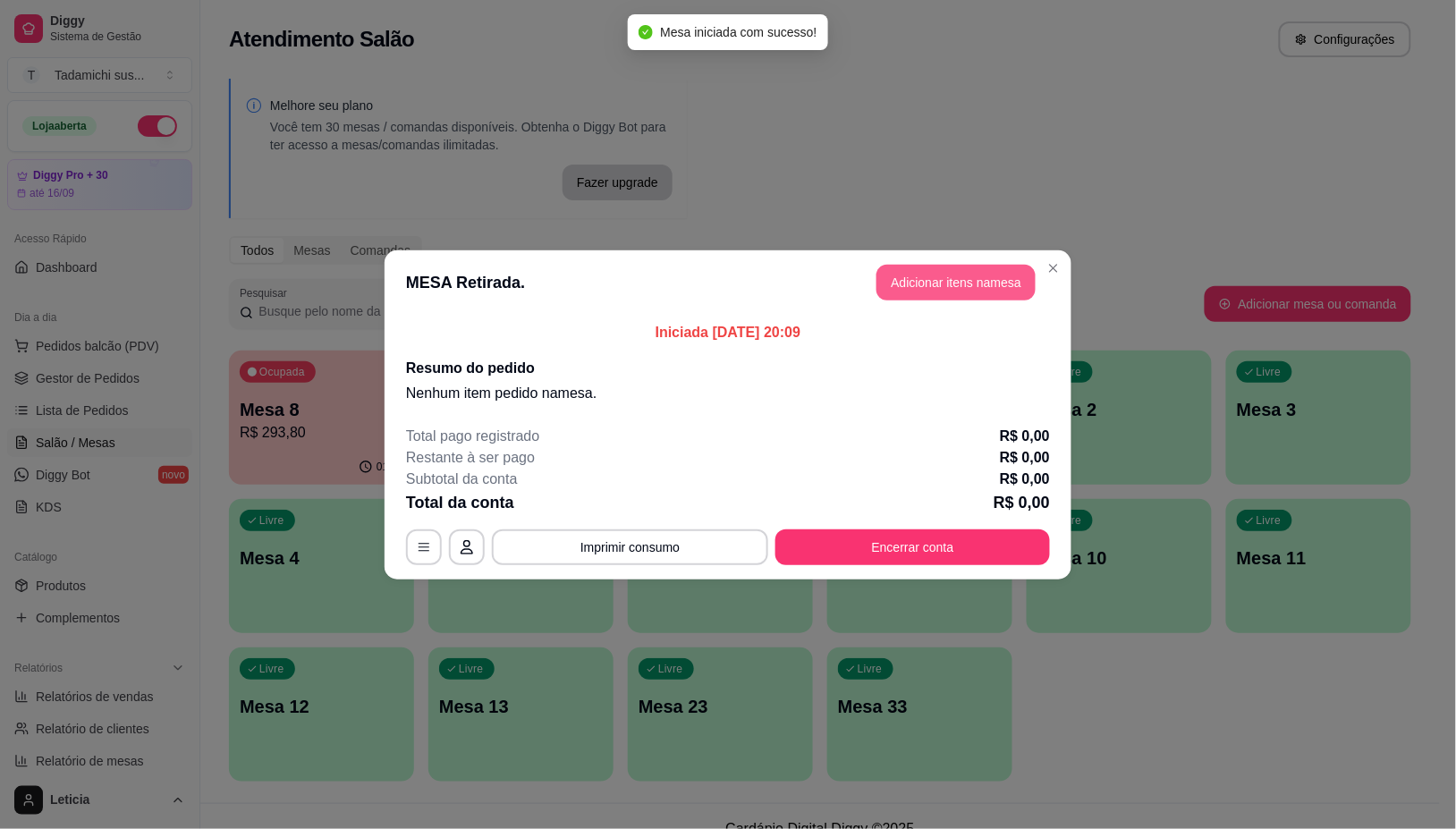
click at [929, 275] on button "Adicionar itens na mesa" at bounding box center [955, 282] width 160 height 35
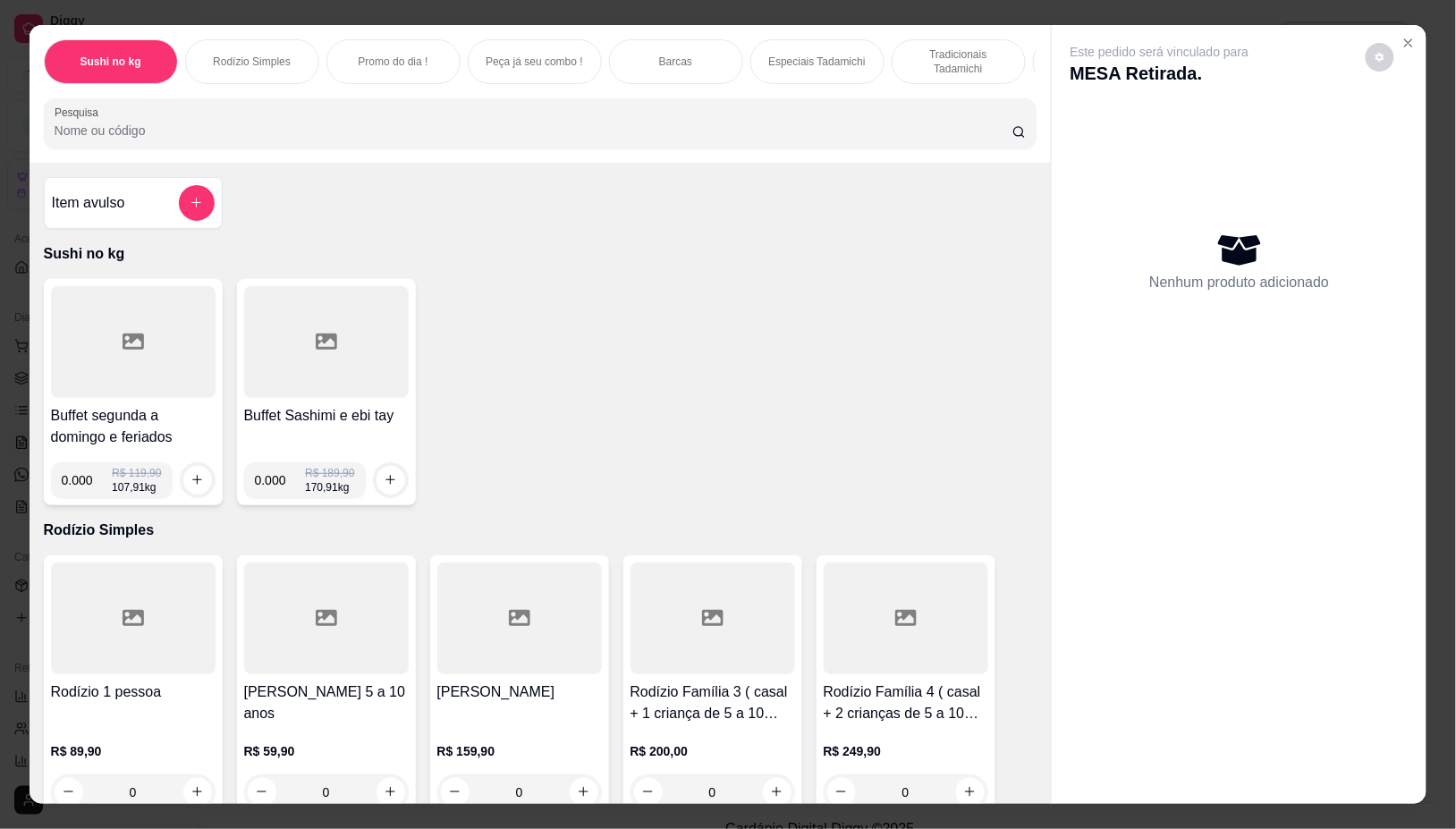
click at [141, 331] on div at bounding box center [133, 342] width 164 height 112
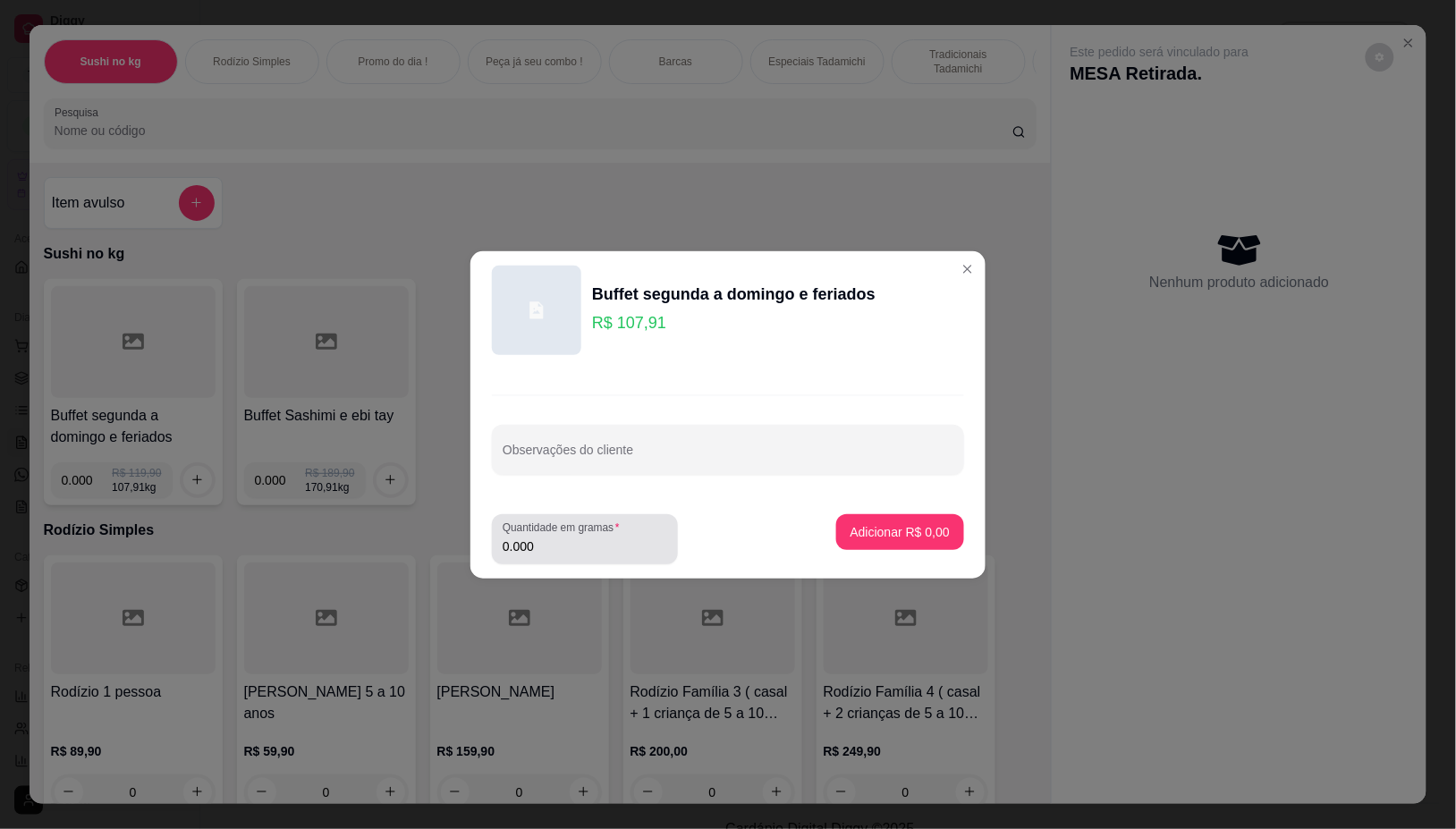
click at [601, 535] on div "0.000" at bounding box center [585, 539] width 164 height 35
type input "0.220"
click at [865, 529] on p "Adicionar R$ 23,74" at bounding box center [897, 532] width 104 height 17
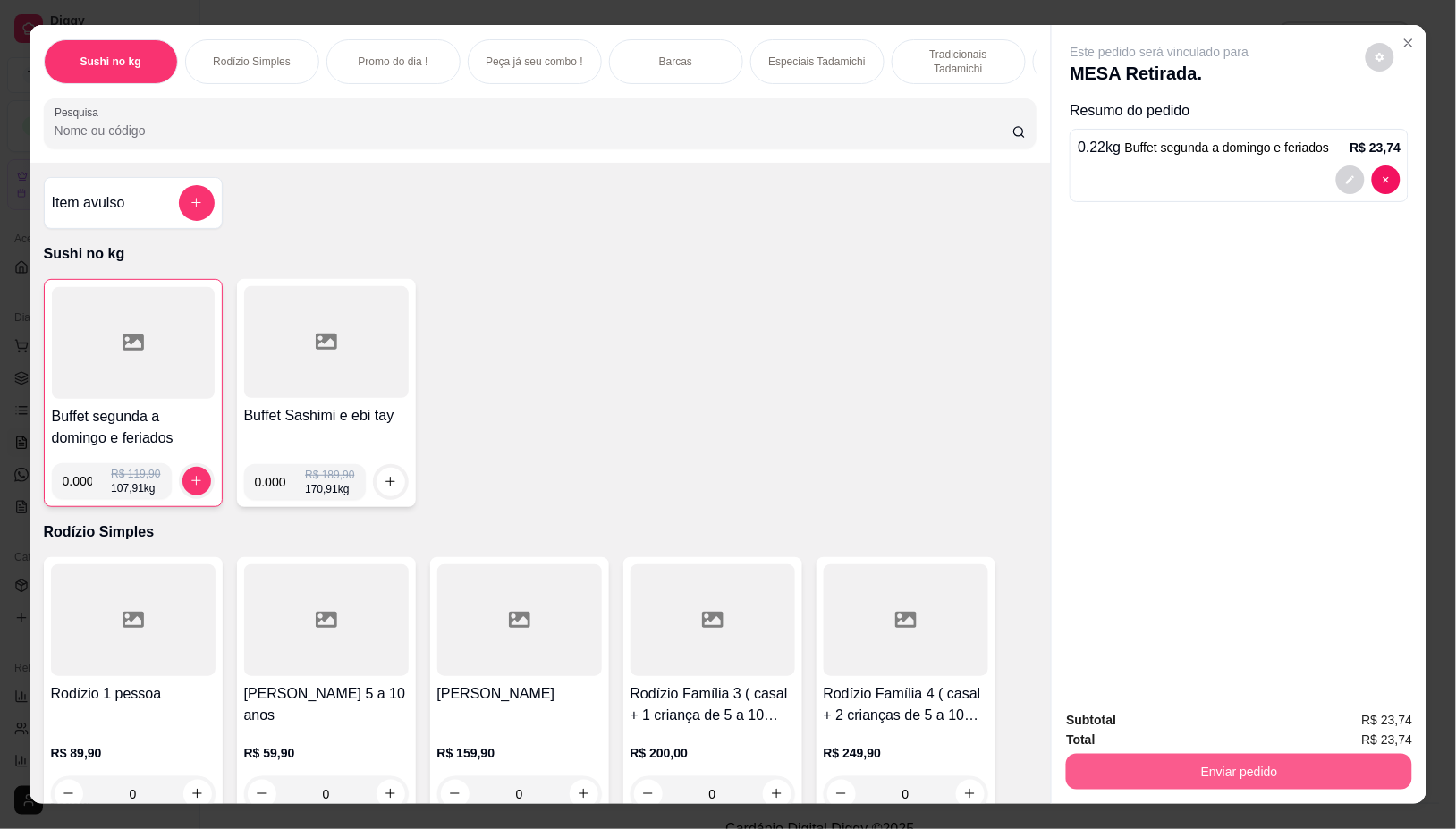
click at [1263, 754] on button "Enviar pedido" at bounding box center [1239, 771] width 346 height 35
click at [1166, 720] on button "Não registrar e enviar pedido" at bounding box center [1179, 720] width 186 height 34
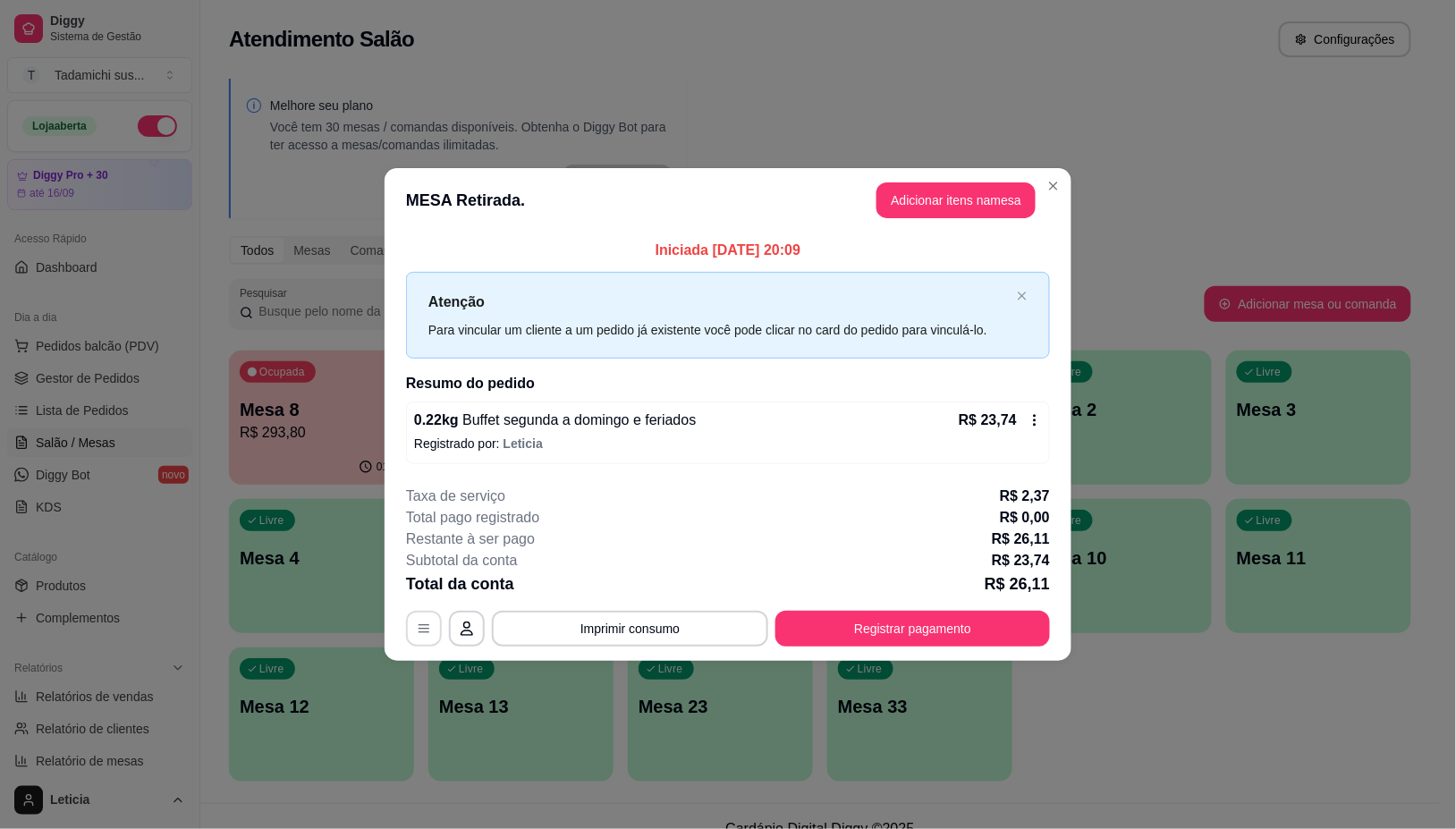
click at [423, 631] on icon "button" at bounding box center [423, 628] width 14 height 14
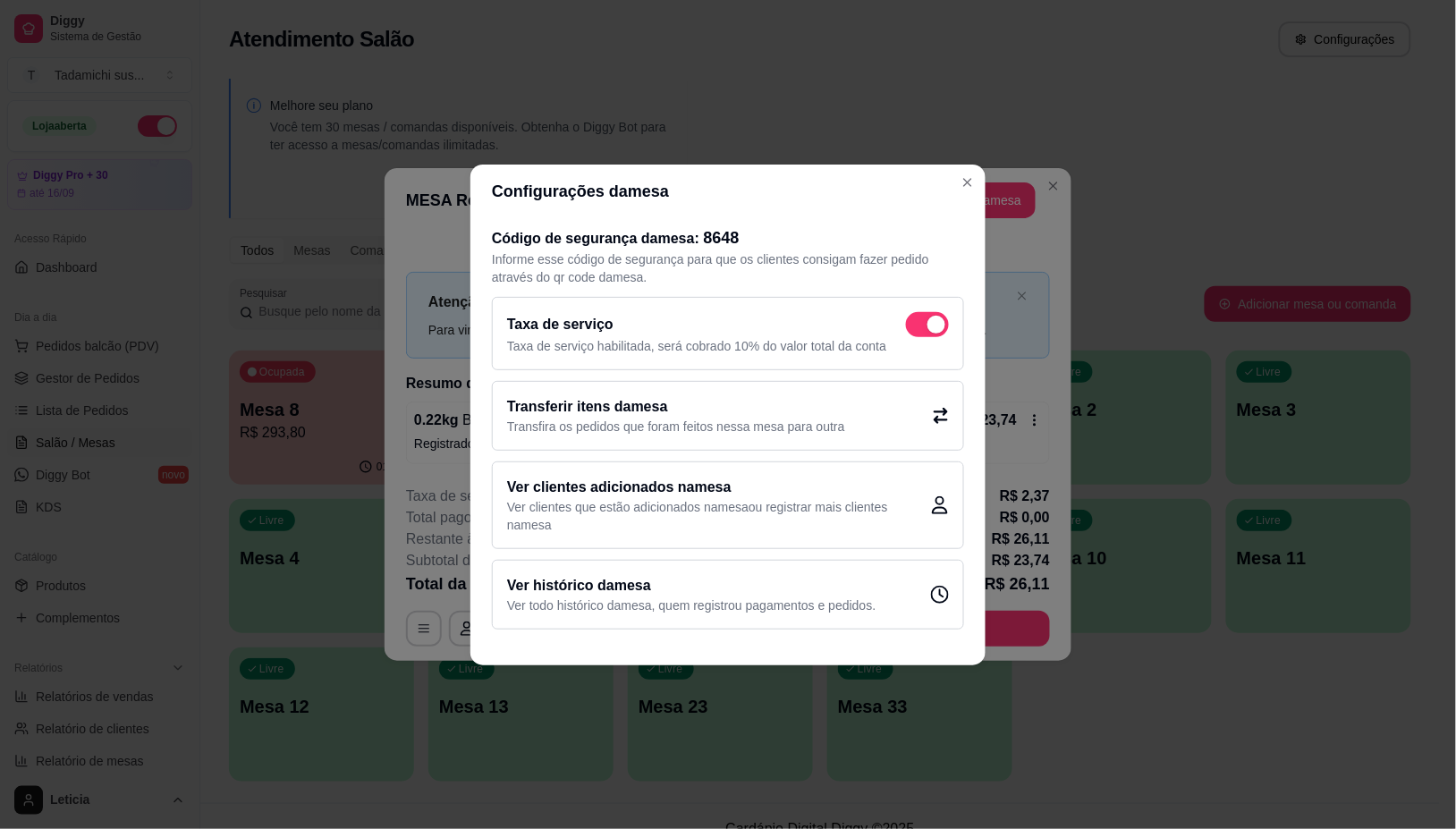
click at [915, 337] on p "Taxa de serviço habilitada, será cobrado 10% do valor total da conta" at bounding box center [728, 346] width 441 height 18
checkbox input "false"
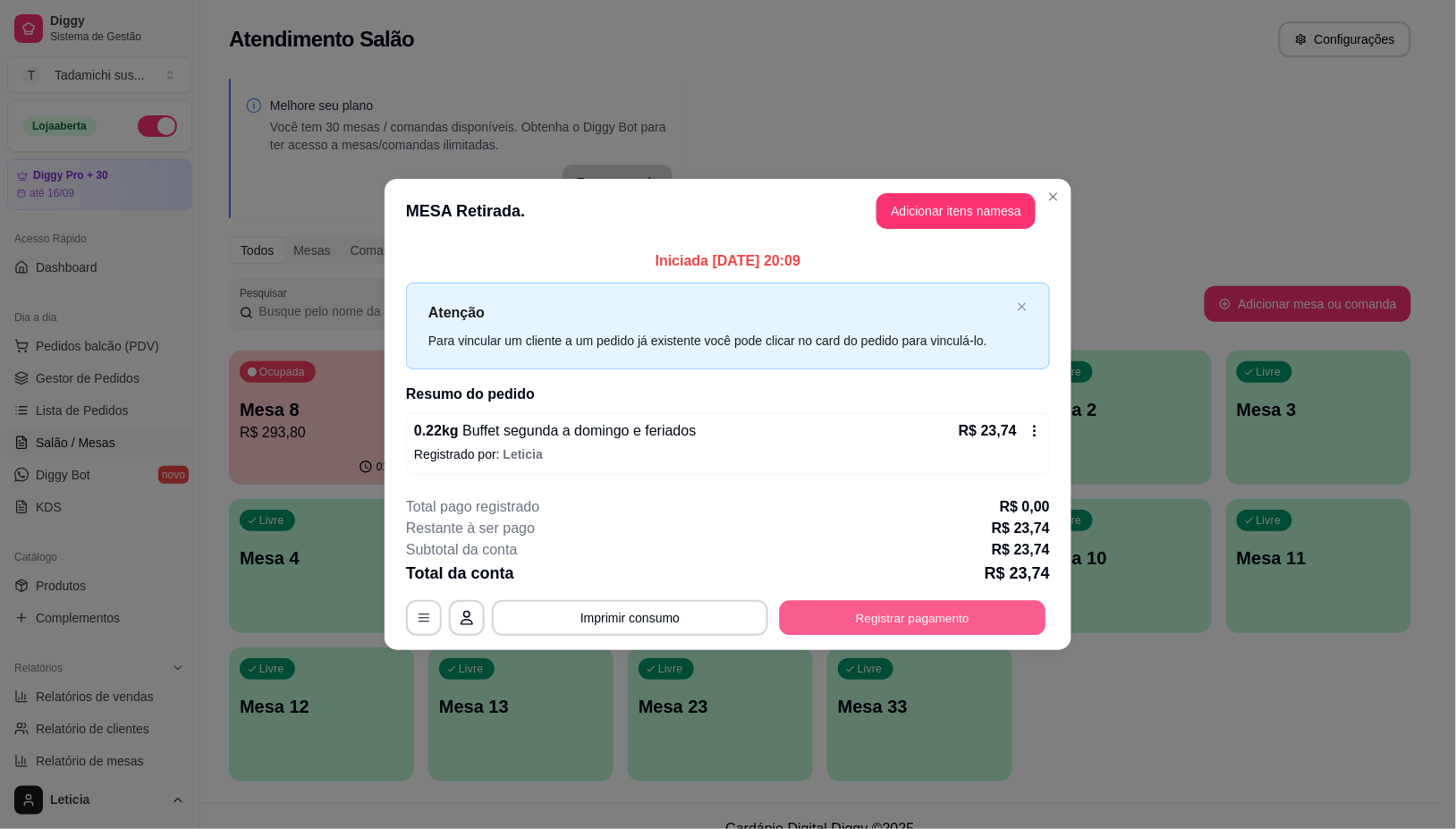
click at [850, 624] on button "Registrar pagamento" at bounding box center [912, 618] width 267 height 35
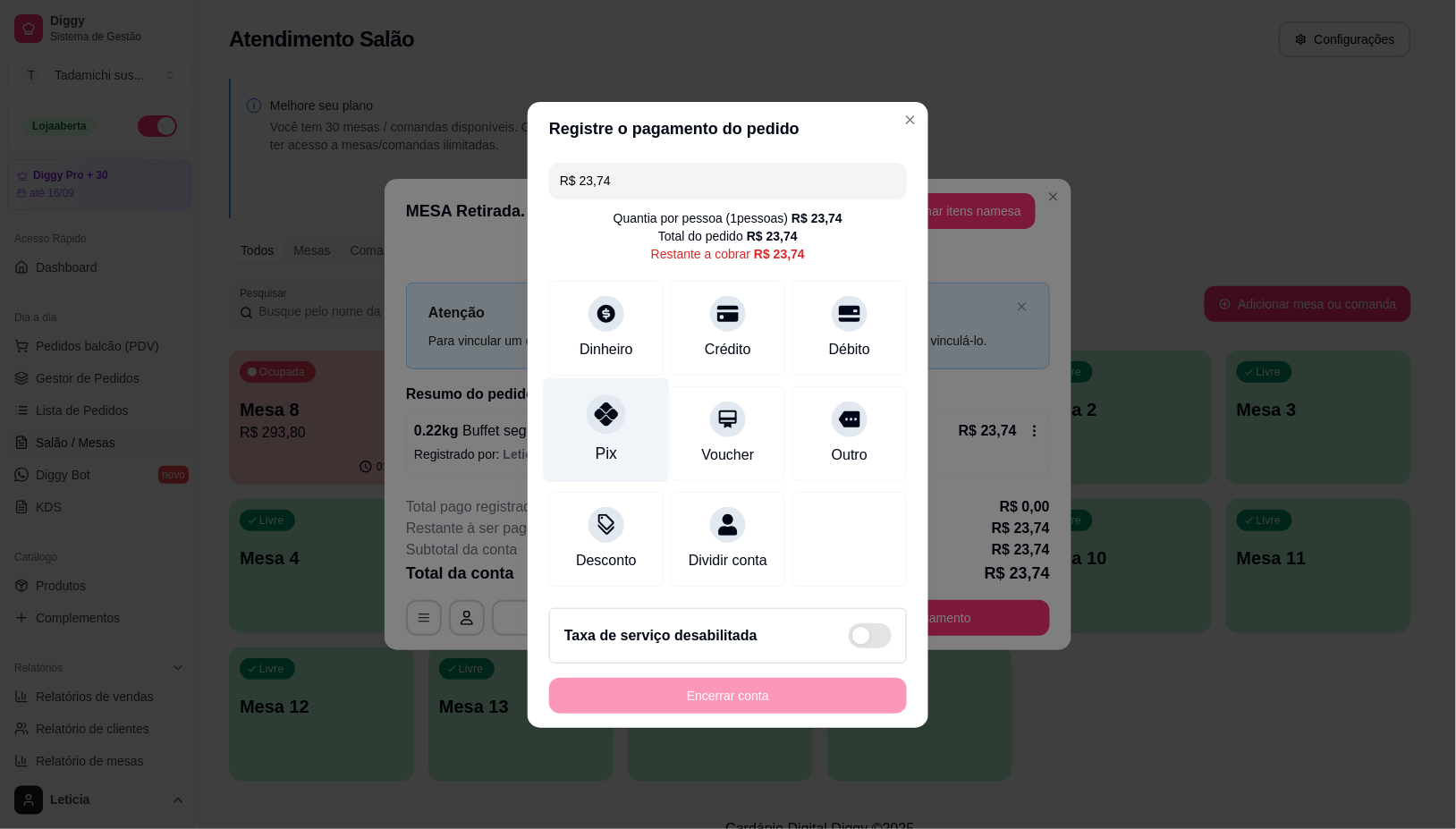
click at [604, 402] on icon at bounding box center [607, 414] width 23 height 23
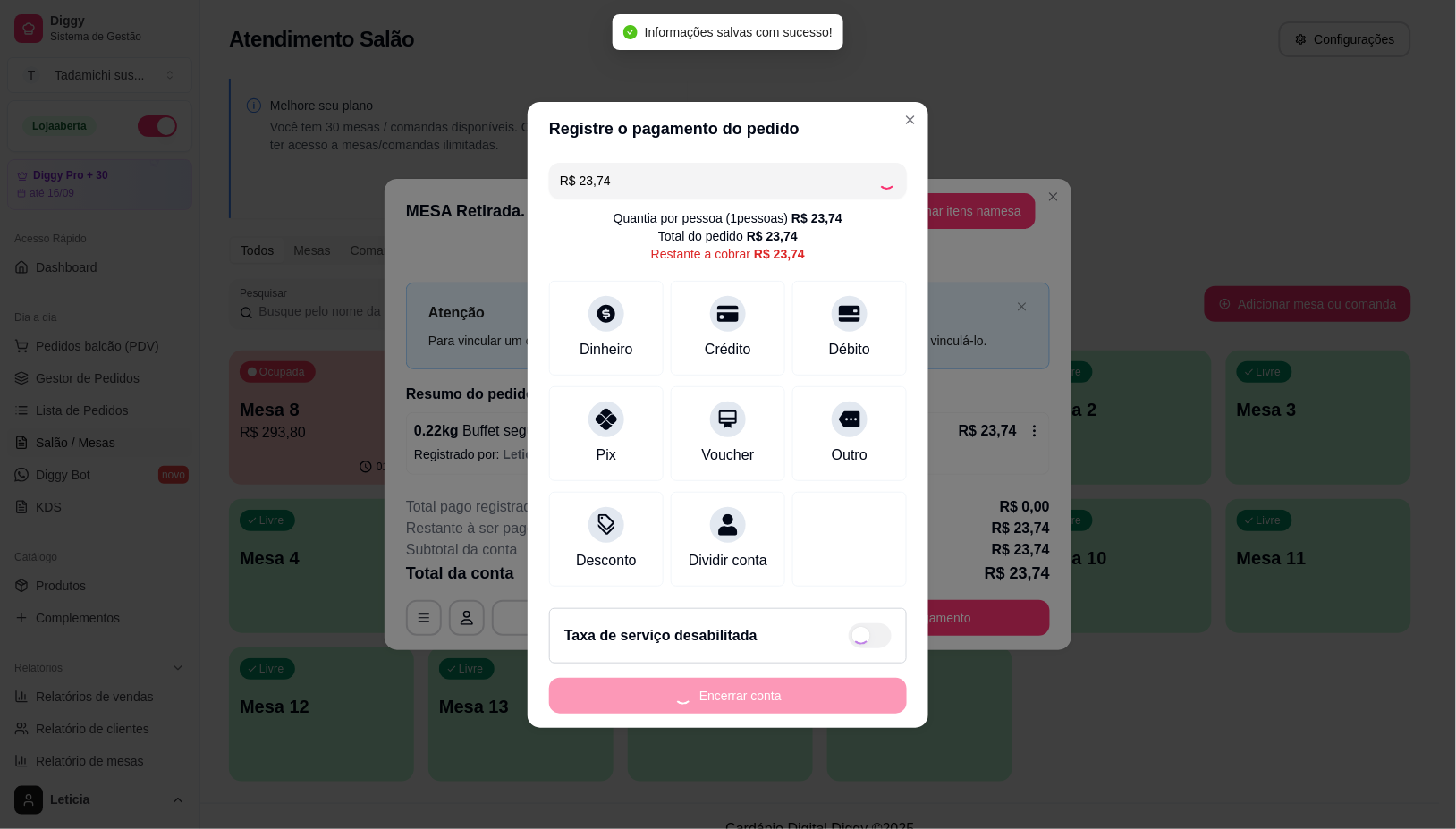
type input "R$ 0,00"
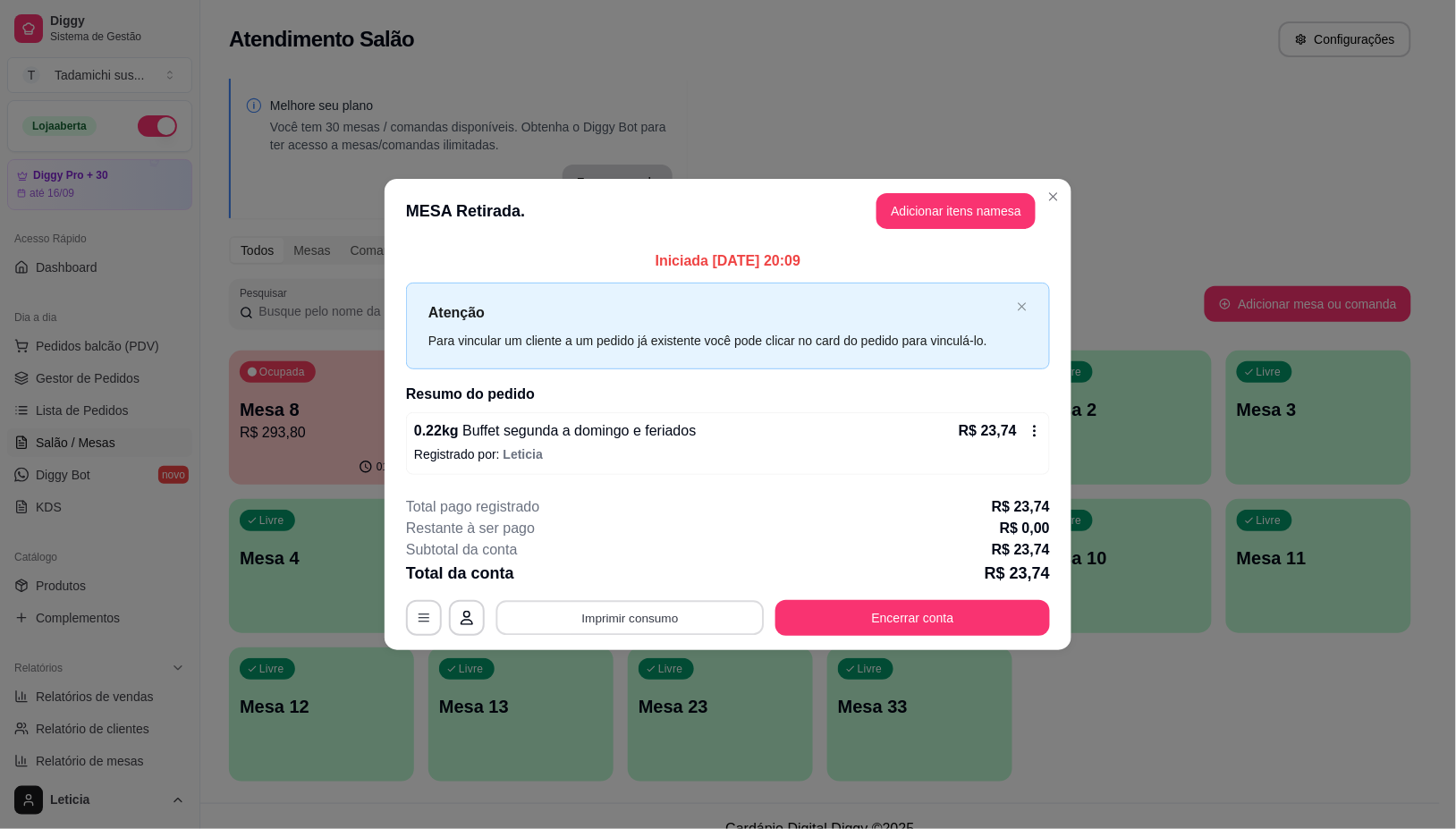
click at [609, 624] on button "Imprimir consumo" at bounding box center [631, 618] width 268 height 35
click at [618, 537] on button "IMPRESSORA" at bounding box center [636, 542] width 138 height 29
click at [917, 614] on button "Encerrar conta" at bounding box center [912, 617] width 274 height 35
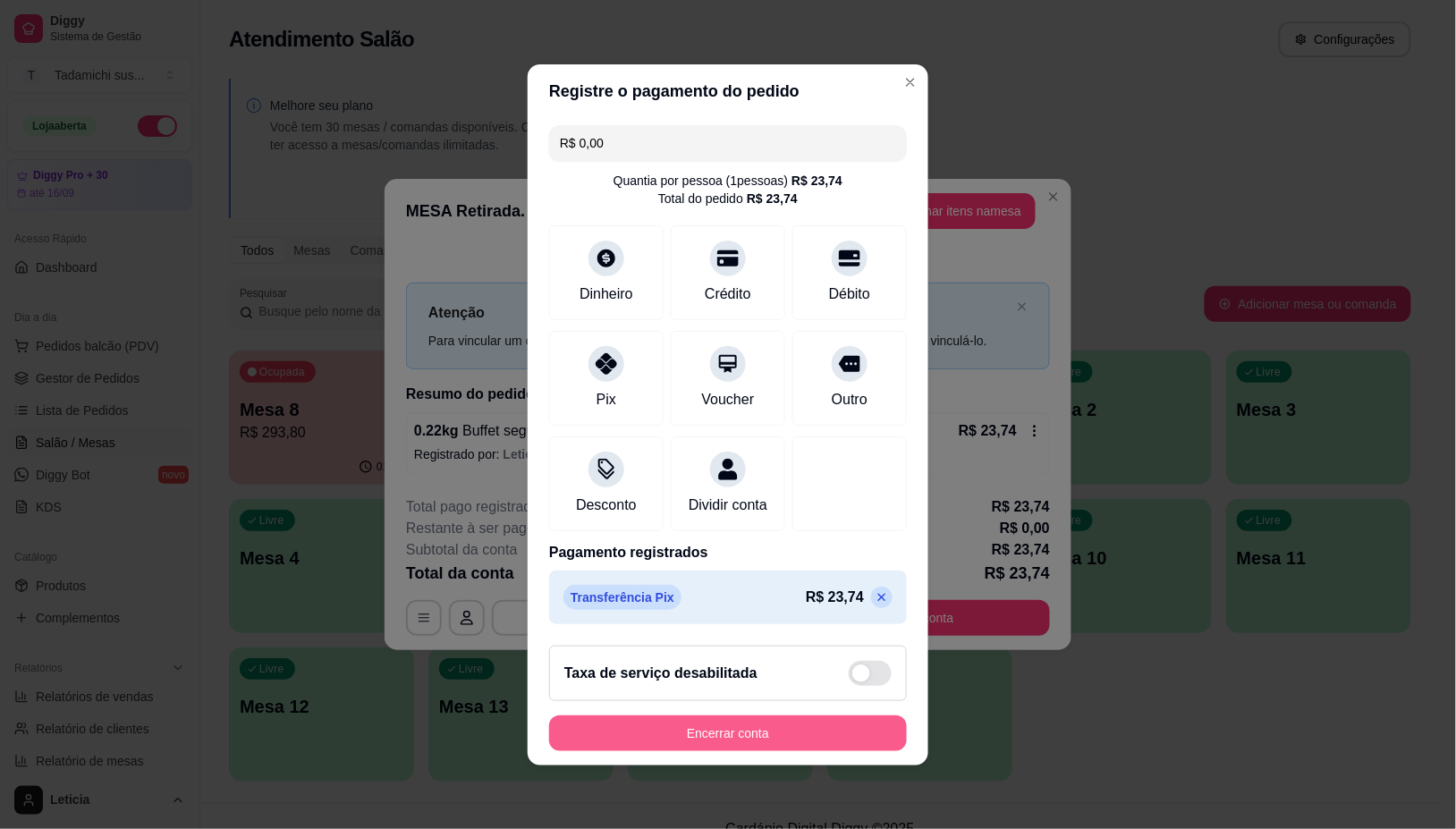
click at [729, 750] on button "Encerrar conta" at bounding box center [728, 733] width 357 height 35
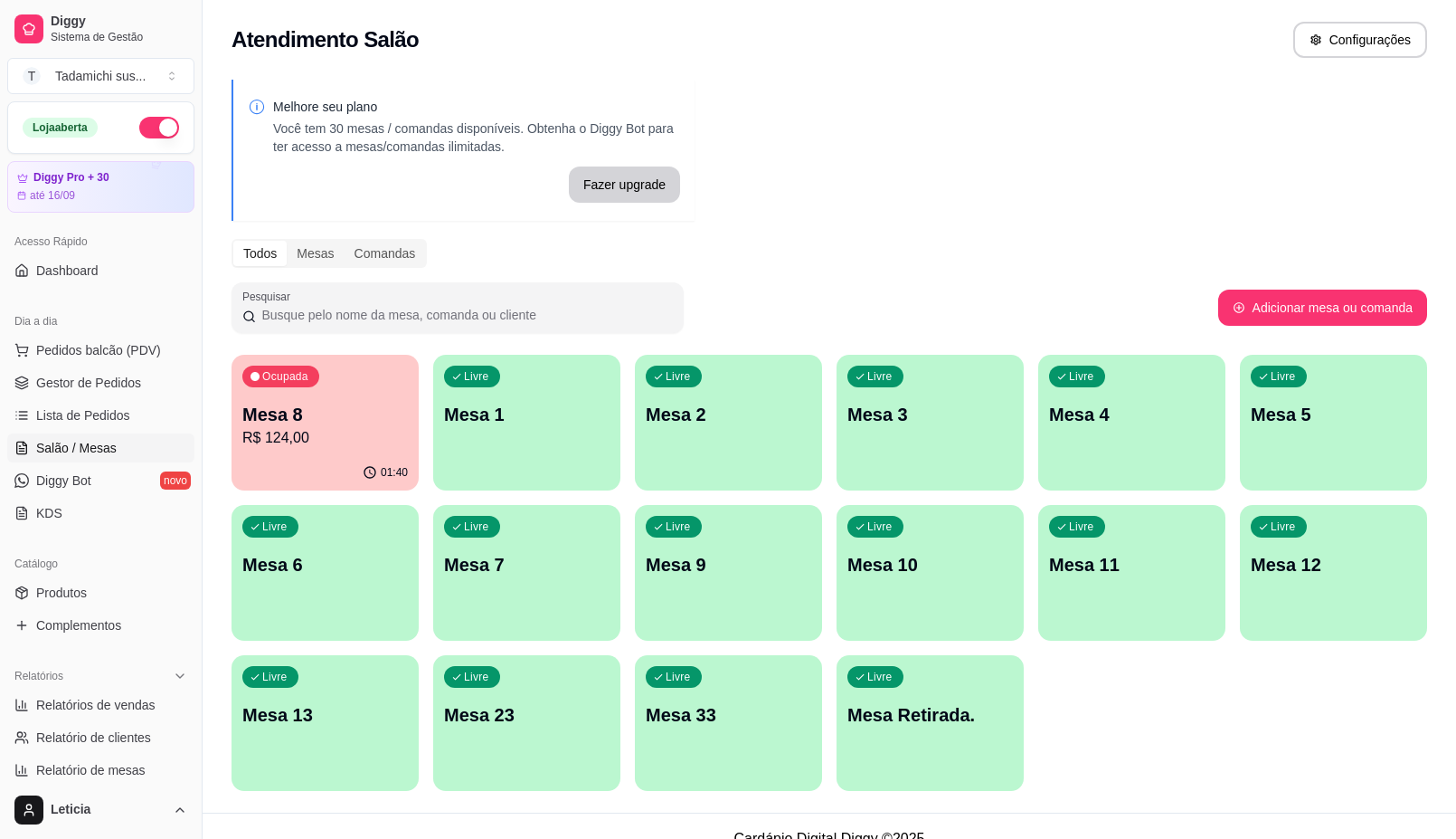
click at [295, 579] on div "Livre Mesa 6" at bounding box center [326, 562] width 187 height 114
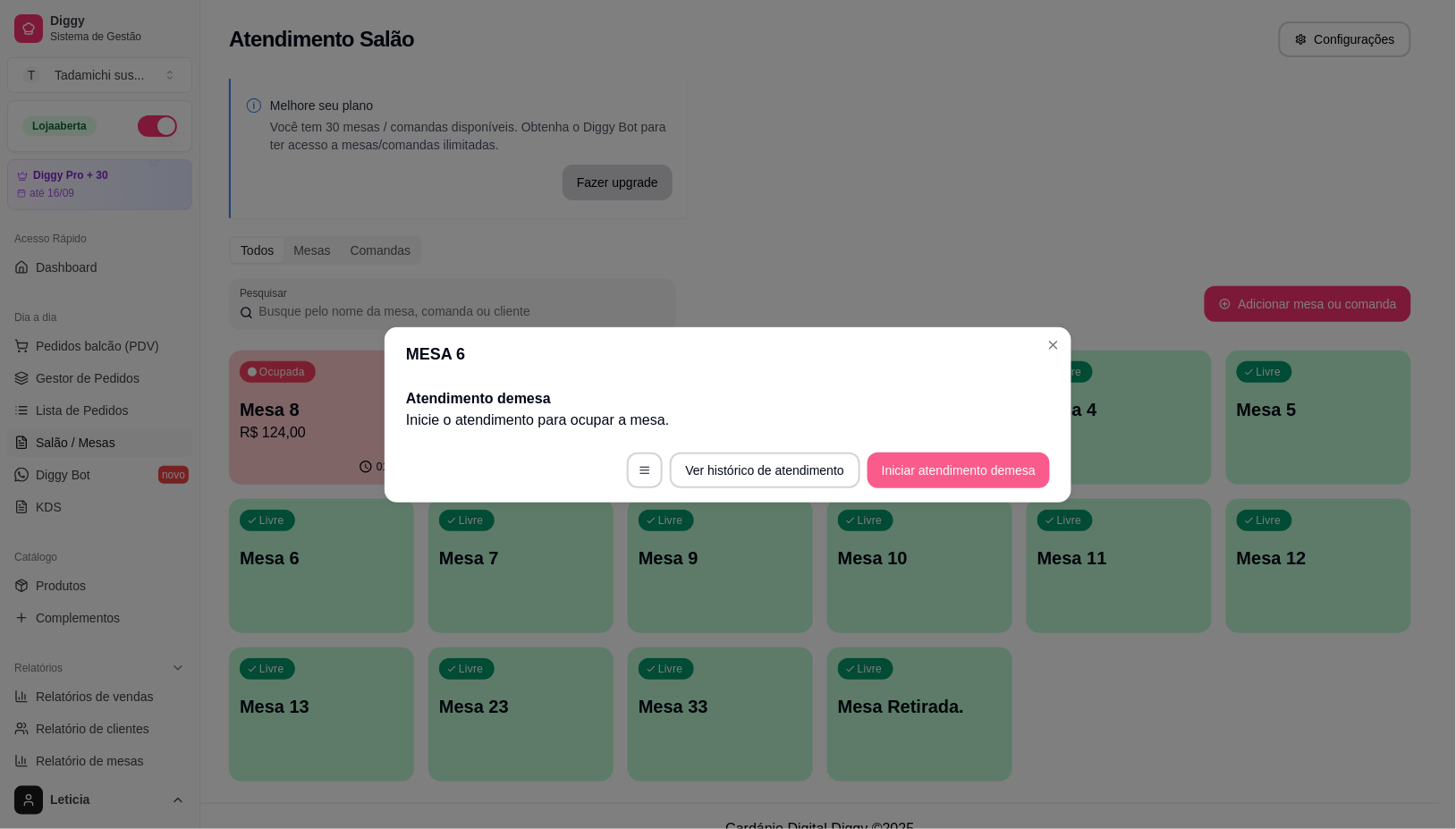
click at [918, 468] on button "Iniciar atendimento de mesa" at bounding box center [958, 470] width 182 height 35
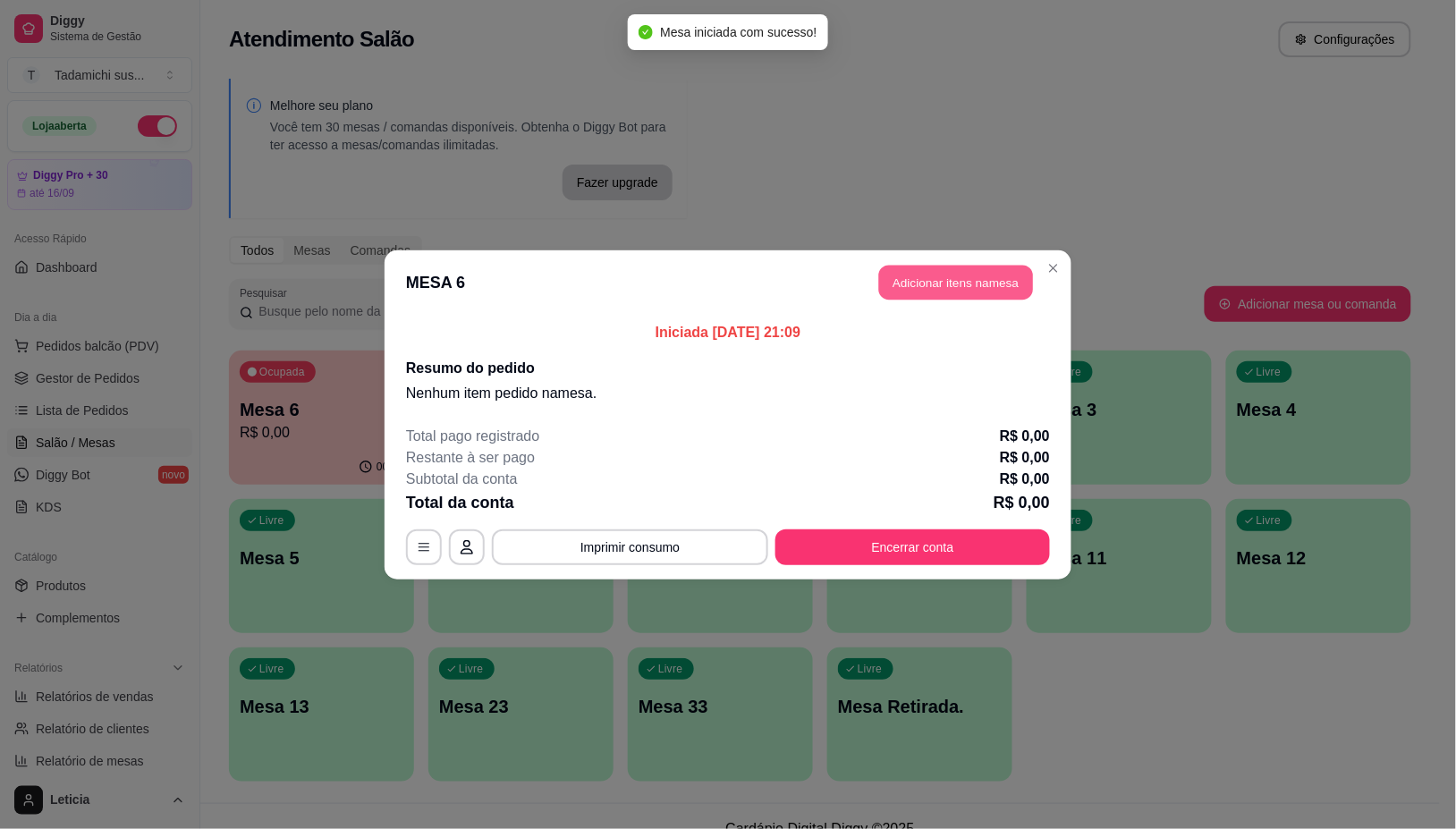
click at [986, 288] on button "Adicionar itens na mesa" at bounding box center [955, 282] width 154 height 35
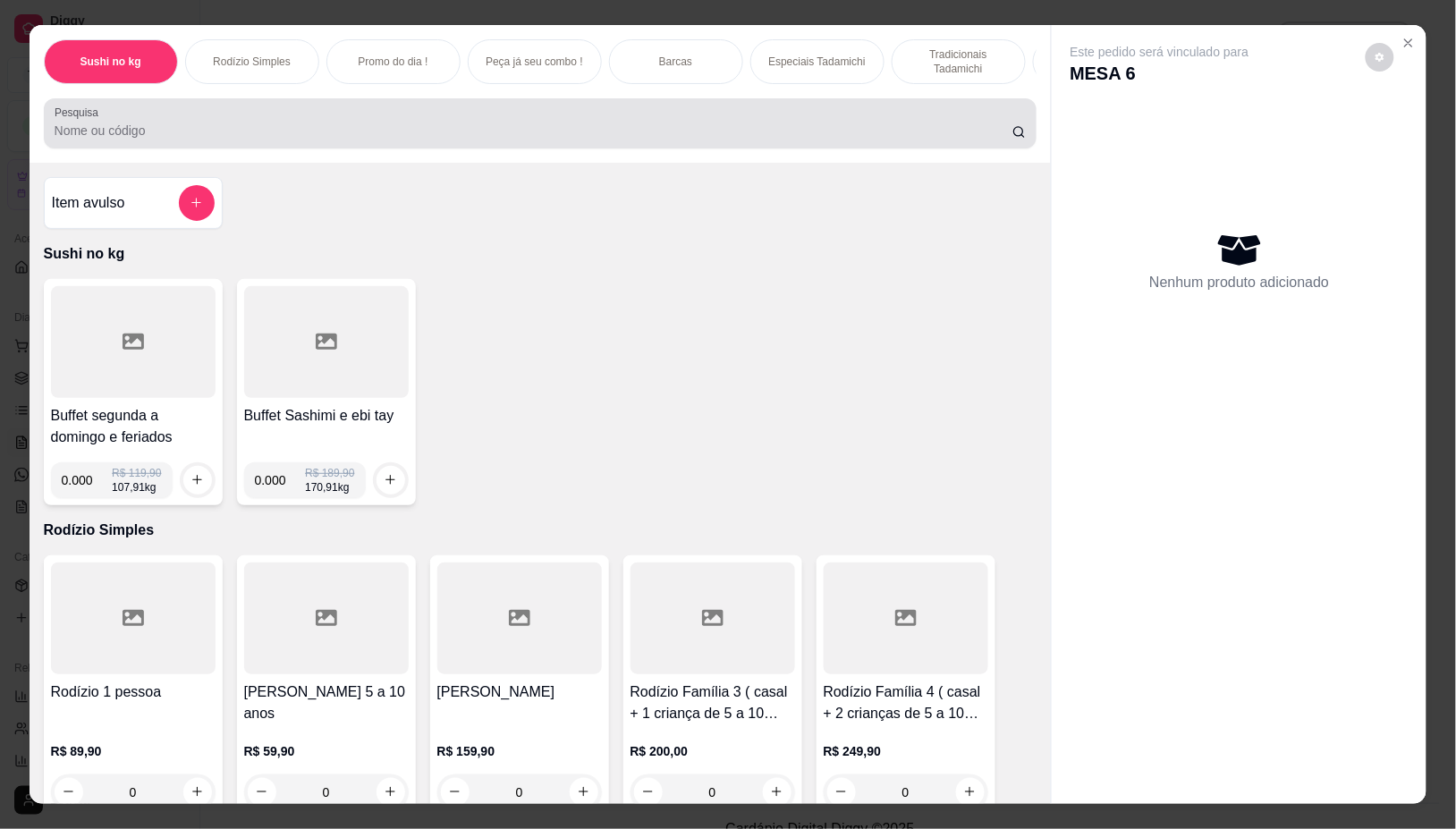
click at [267, 122] on div at bounding box center [541, 122] width 973 height 35
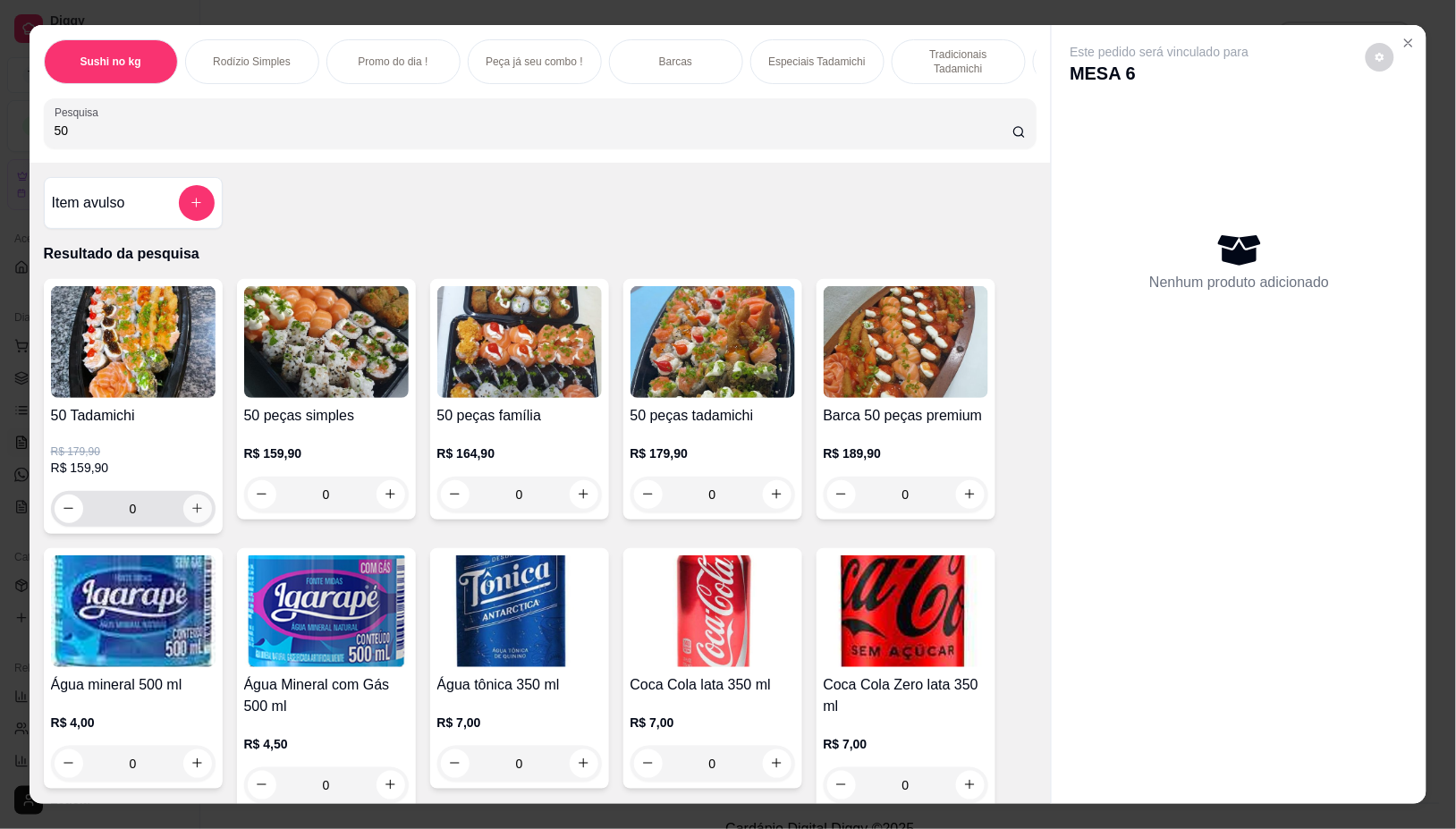
type input "50"
click at [192, 514] on icon "increase-product-quantity" at bounding box center [197, 509] width 10 height 10
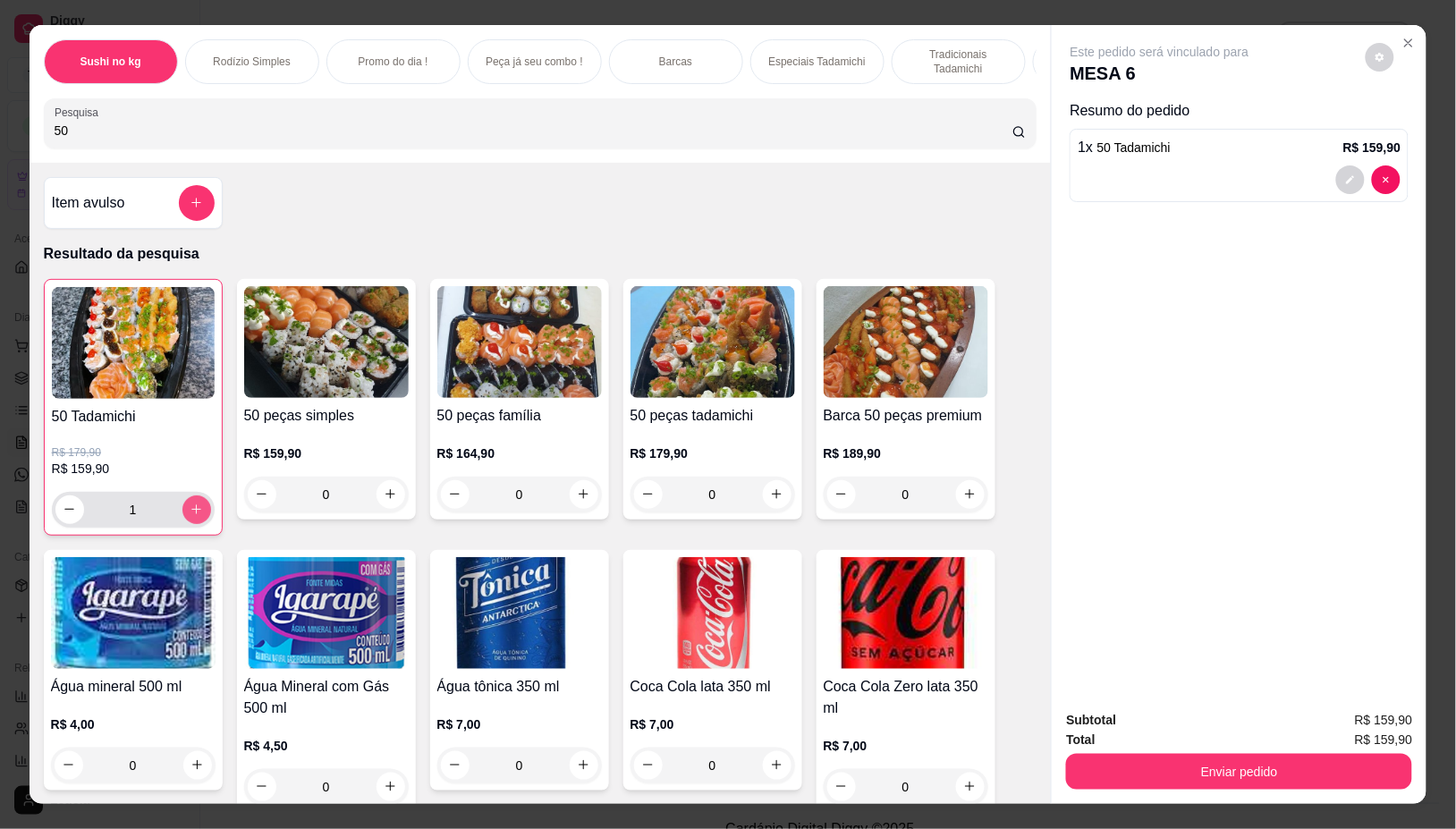
type input "1"
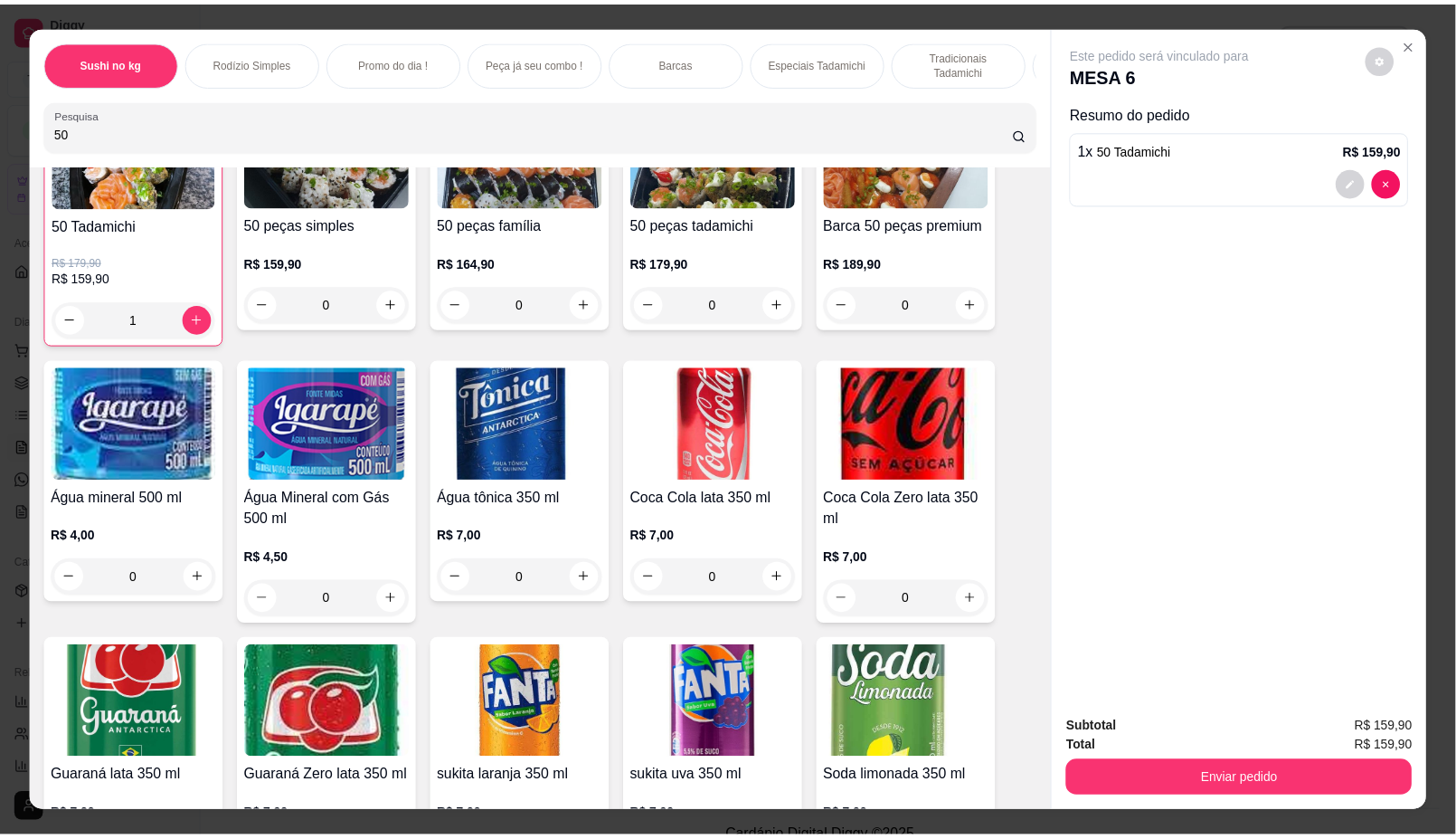
scroll to position [226, 0]
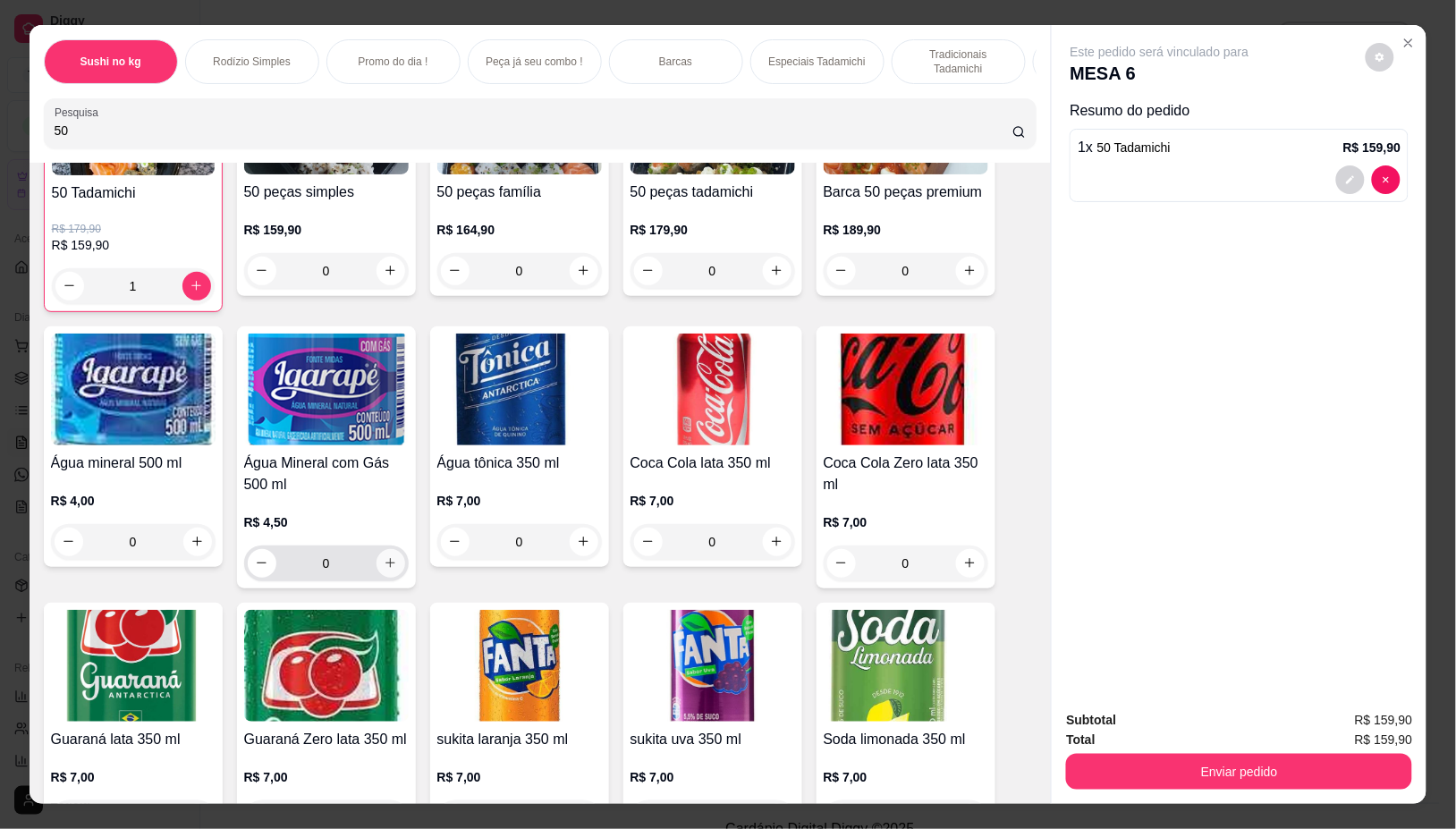
click at [385, 568] on icon "increase-product-quantity" at bounding box center [391, 563] width 13 height 13
type input "1"
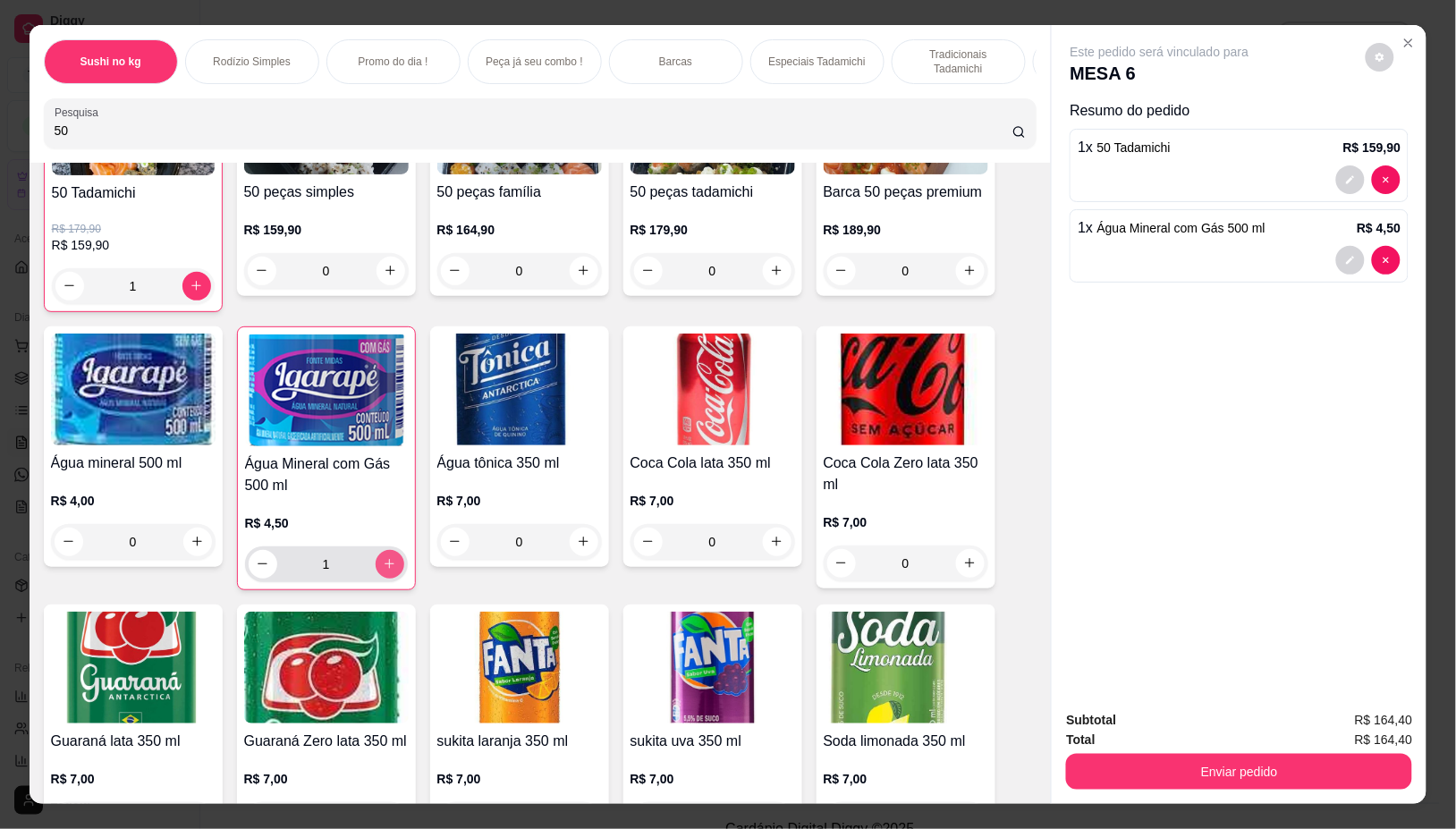
click at [385, 568] on icon "increase-product-quantity" at bounding box center [390, 563] width 13 height 13
type input "2"
click at [385, 568] on icon "increase-product-quantity" at bounding box center [390, 563] width 13 height 13
type input "3"
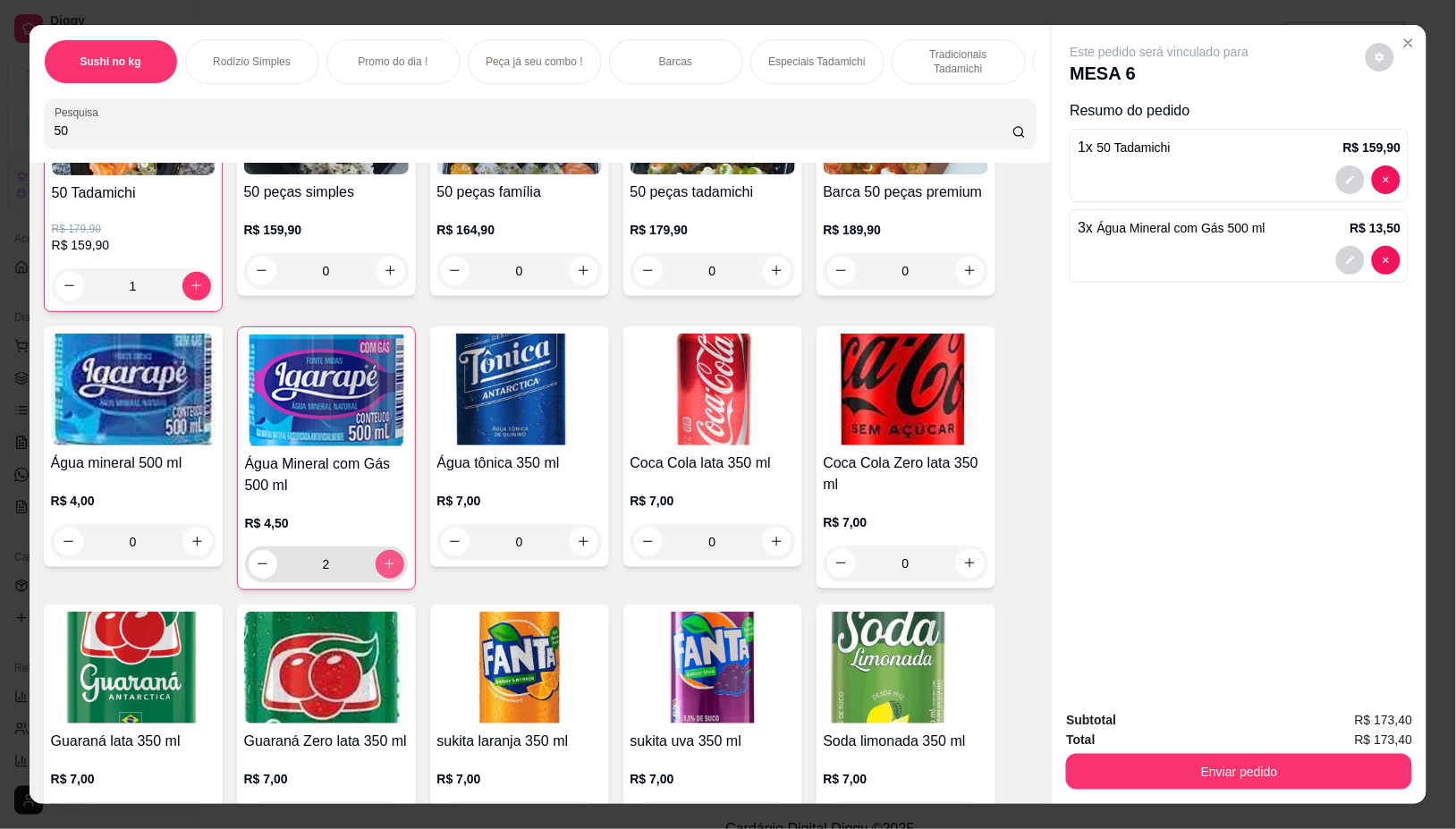
type input "3"
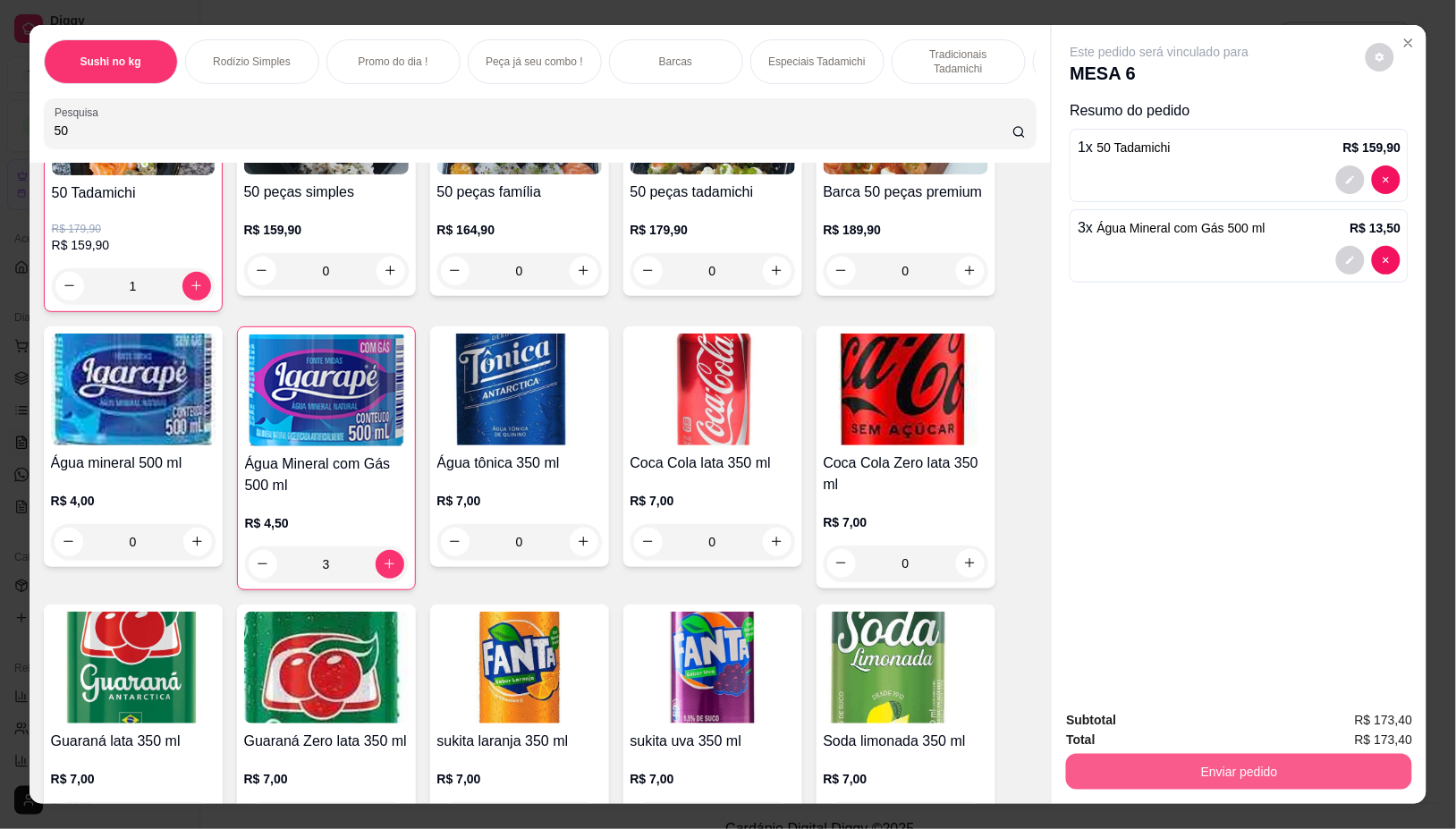
click at [1083, 754] on button "Enviar pedido" at bounding box center [1239, 771] width 346 height 35
click at [1105, 709] on button "Não registrar e enviar pedido" at bounding box center [1179, 719] width 181 height 33
